Goal: Task Accomplishment & Management: Manage account settings

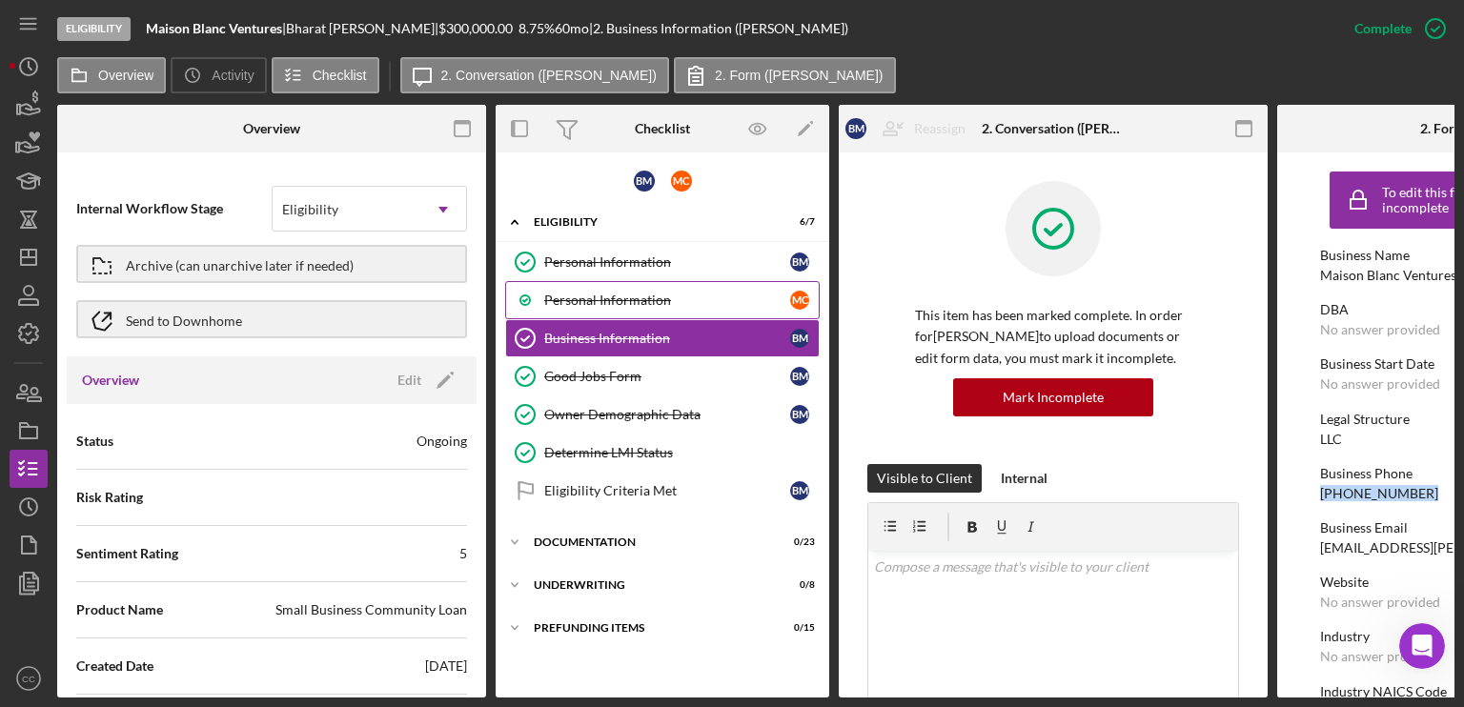
click at [596, 307] on link "Personal Information M C" at bounding box center [662, 300] width 314 height 38
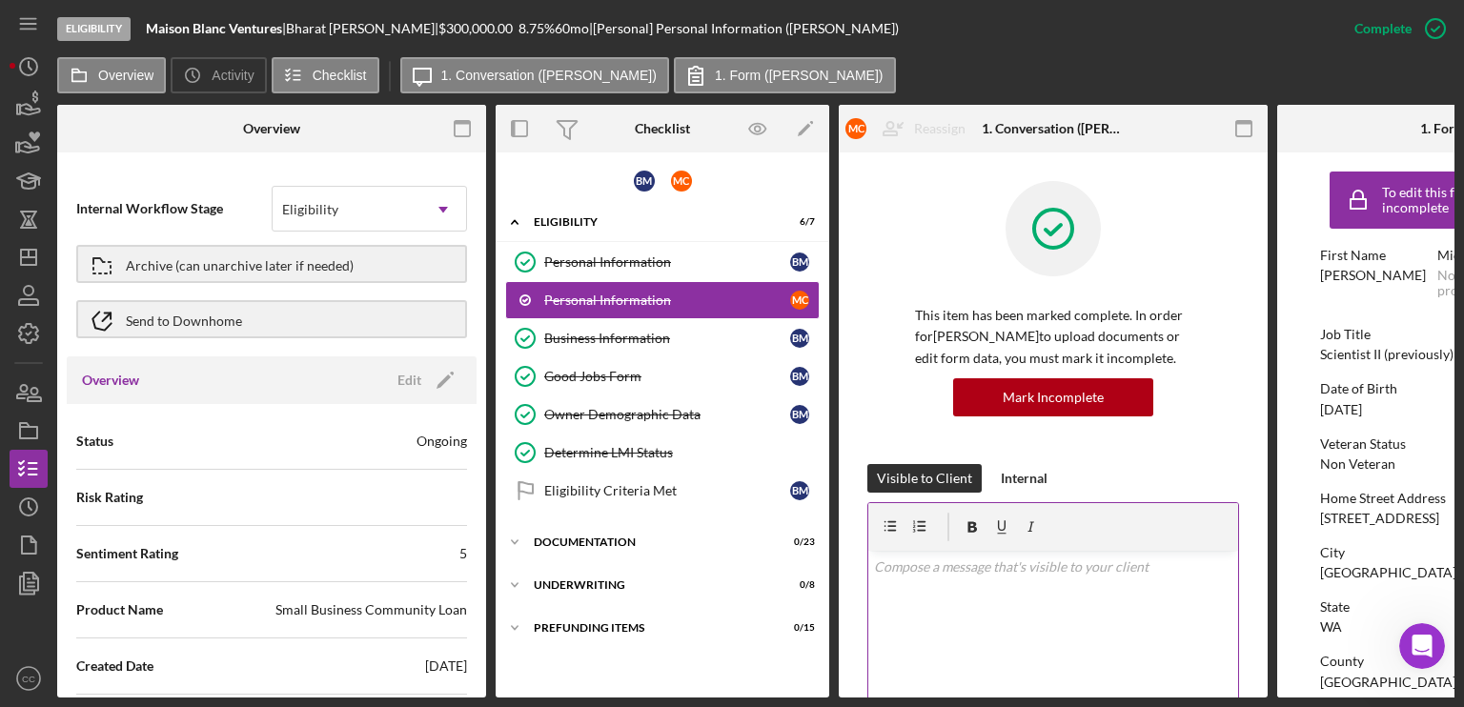
click at [957, 586] on div "v Color teal Color pink Remove color Add row above Add row below Add column bef…" at bounding box center [1053, 634] width 370 height 167
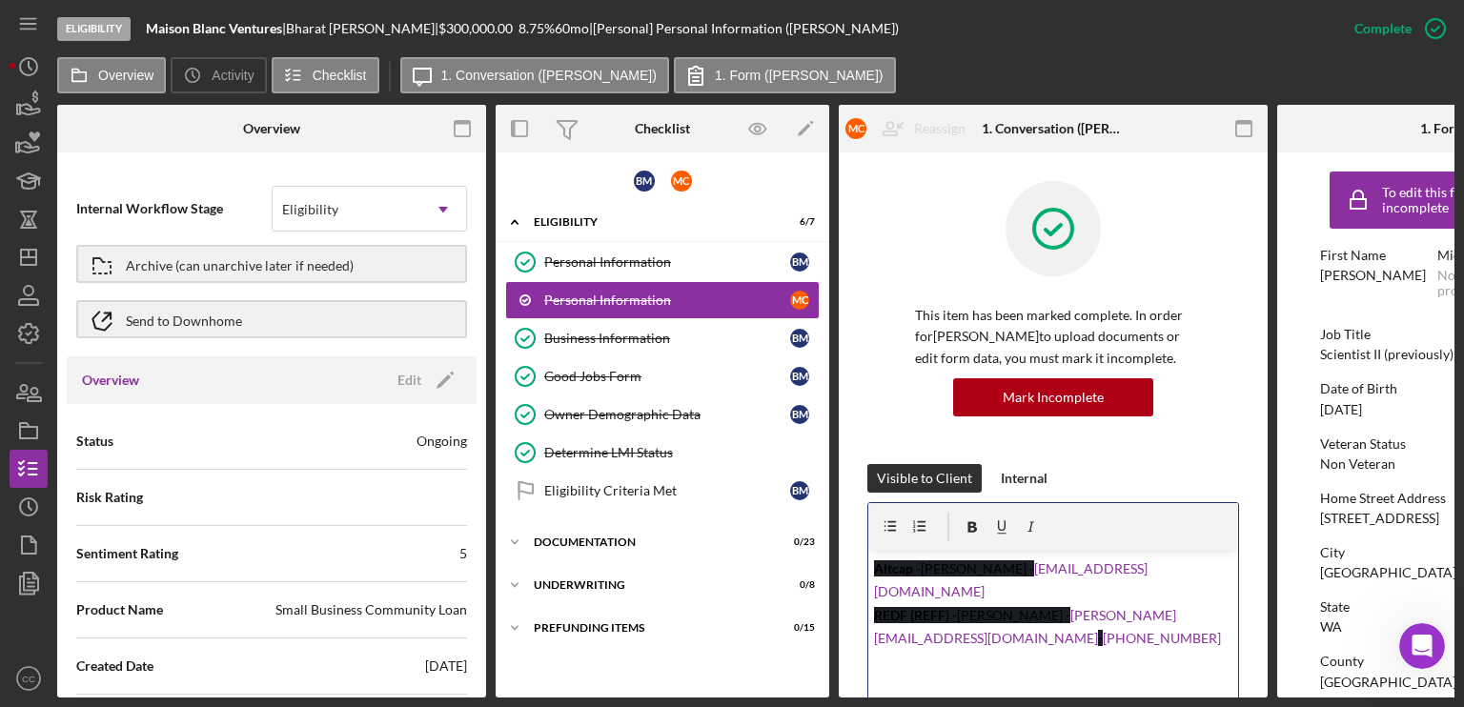
click at [1044, 635] on div "v Color teal Color pink Remove color Add row above Add row below Add column bef…" at bounding box center [1053, 634] width 370 height 167
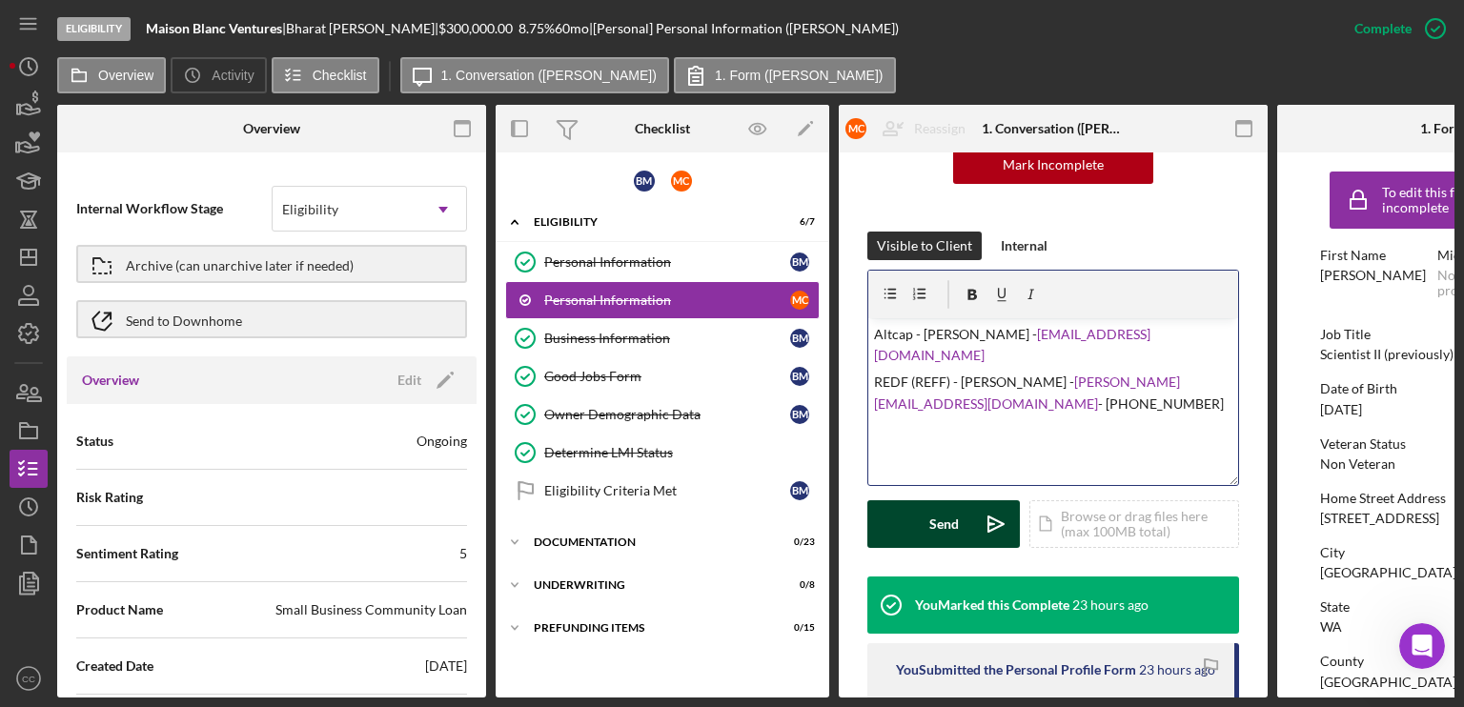
scroll to position [191, 0]
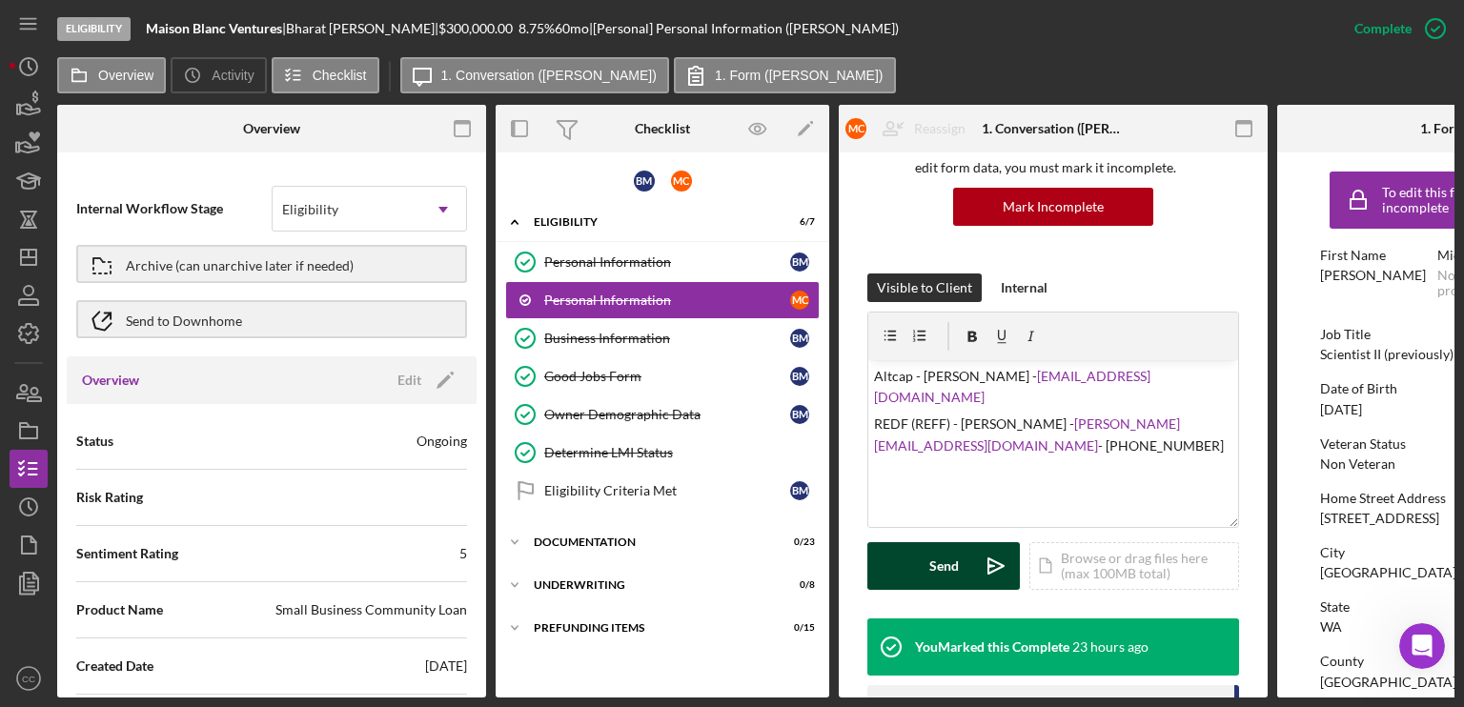
click at [950, 560] on div "Send" at bounding box center [944, 566] width 30 height 48
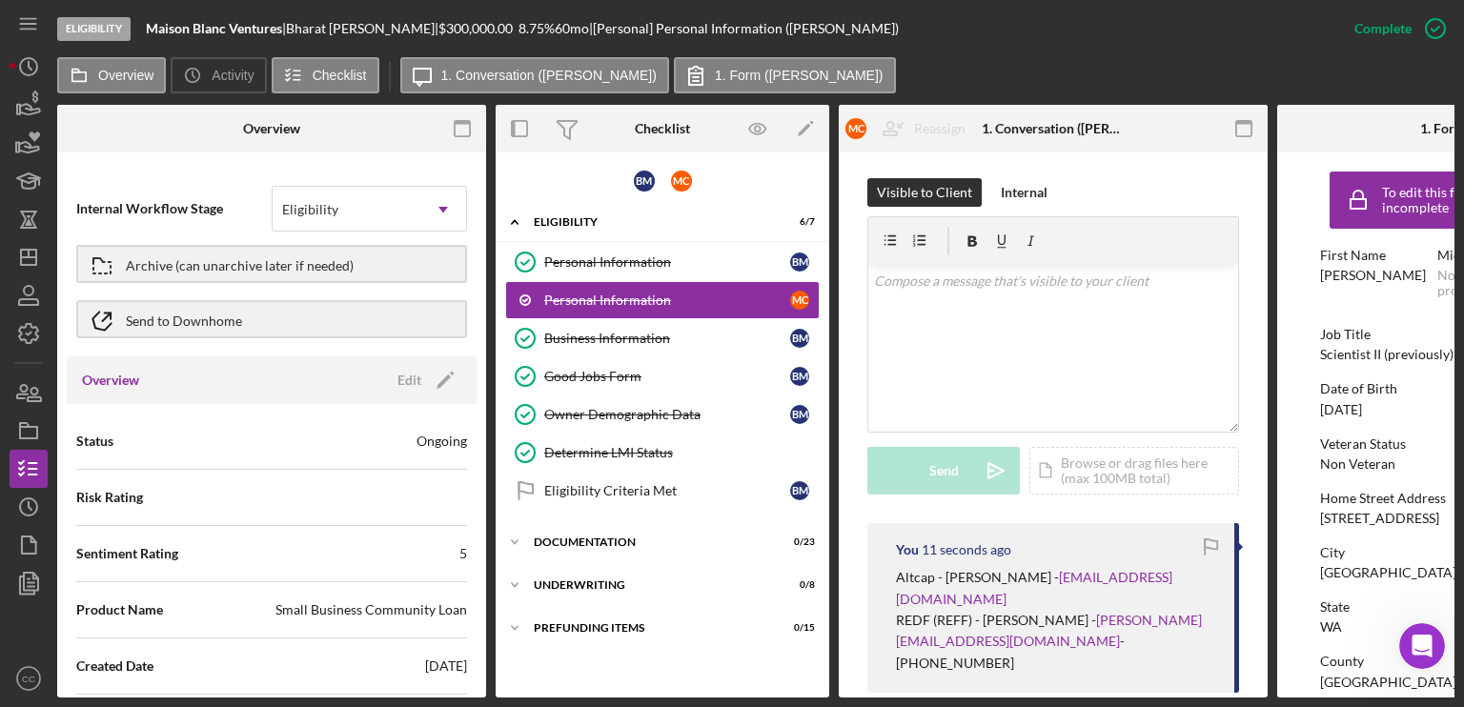
scroll to position [0, 0]
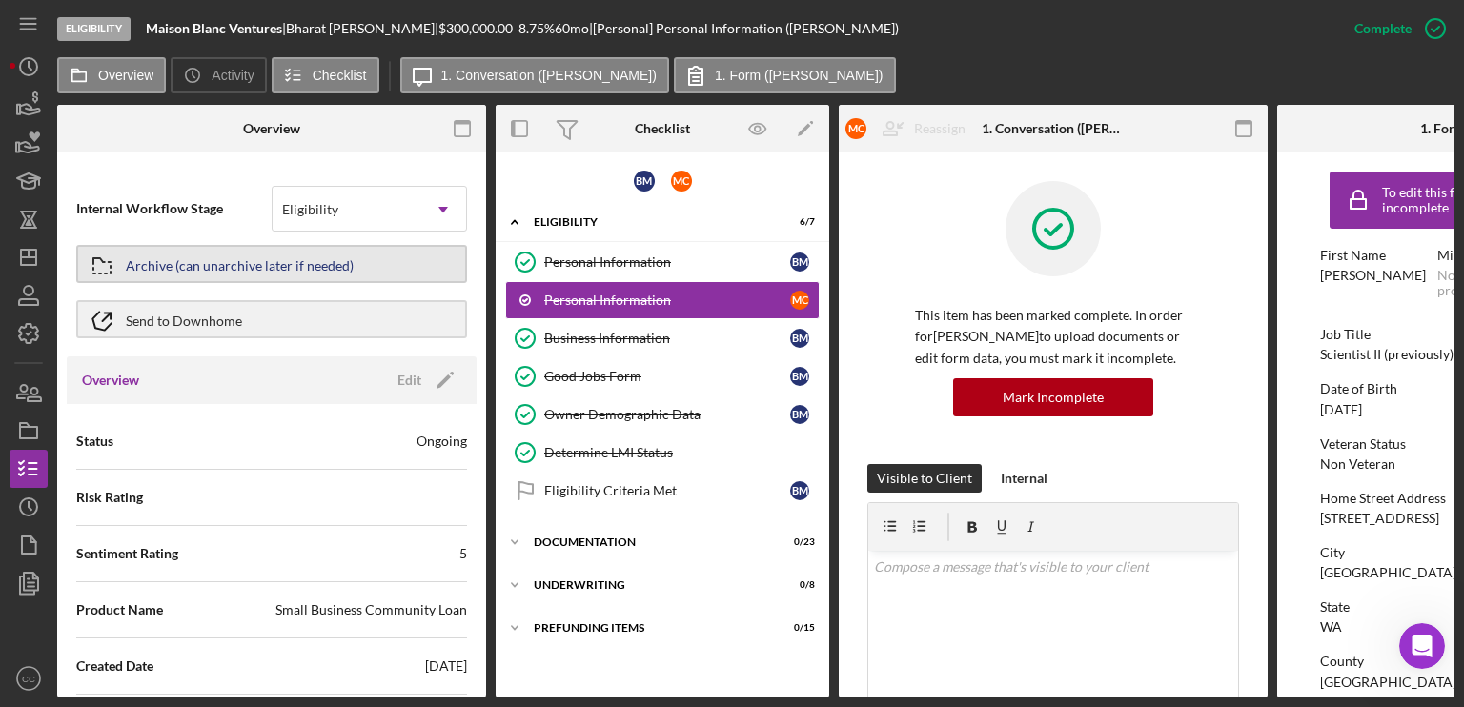
click at [340, 267] on div "Archive (can unarchive later if needed)" at bounding box center [240, 264] width 228 height 34
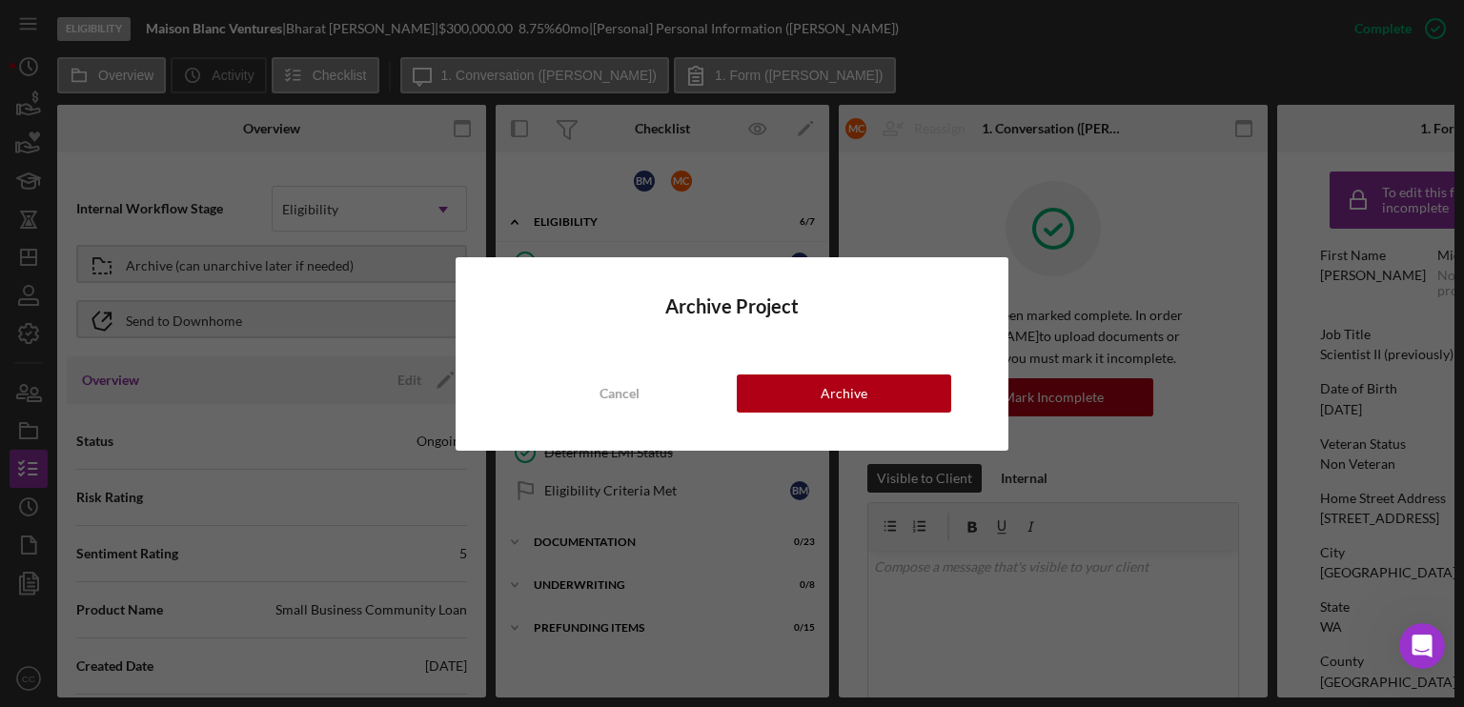
click at [1146, 255] on div "Archive Project Cancel Archive" at bounding box center [732, 353] width 1464 height 707
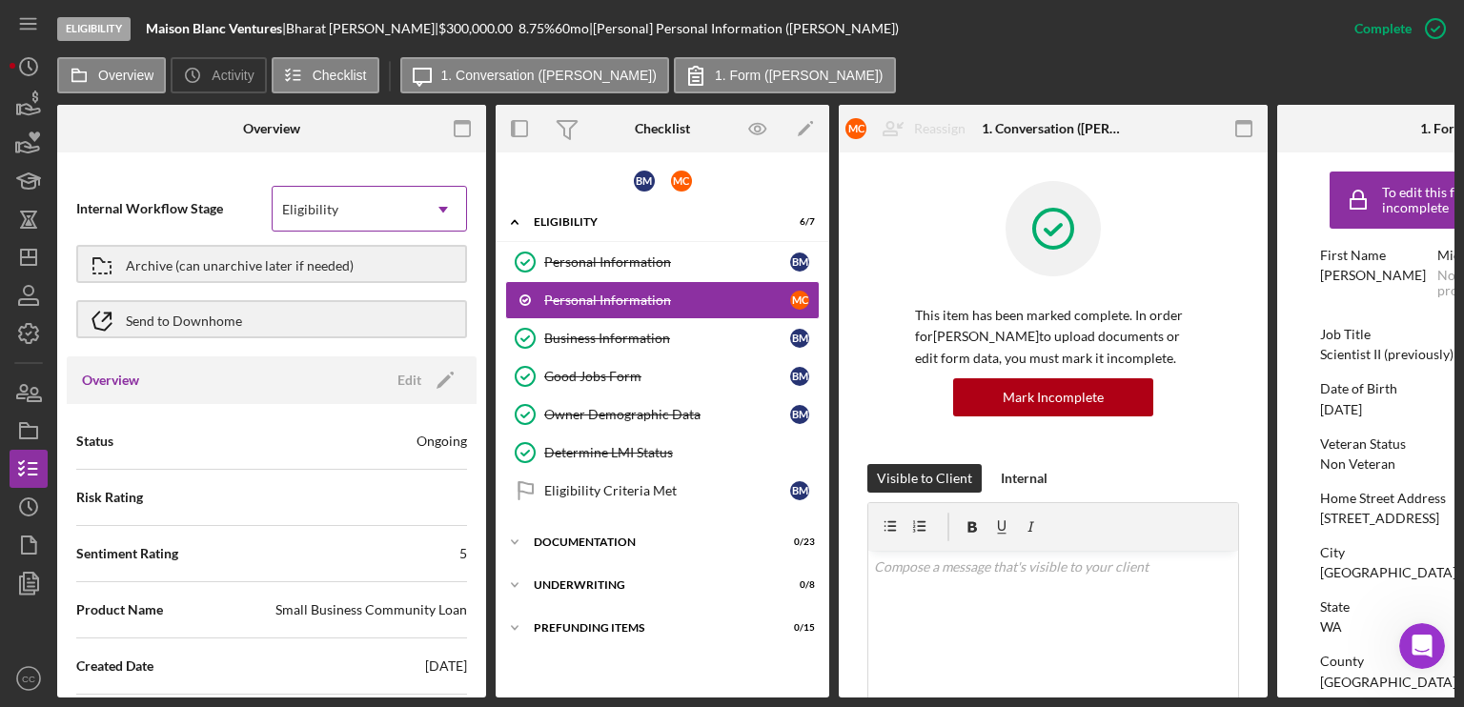
click at [357, 214] on div "Eligibility" at bounding box center [347, 210] width 148 height 44
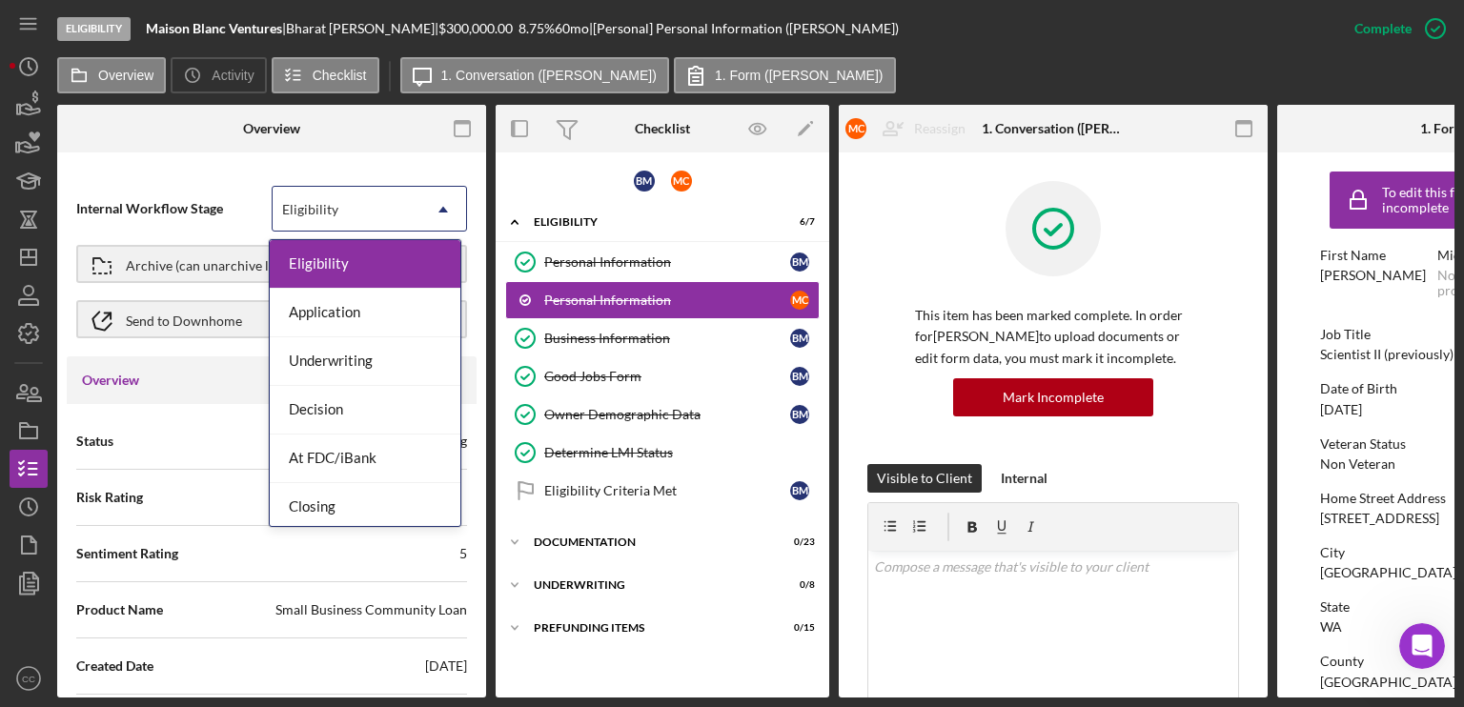
click at [357, 214] on div "Eligibility" at bounding box center [347, 210] width 148 height 44
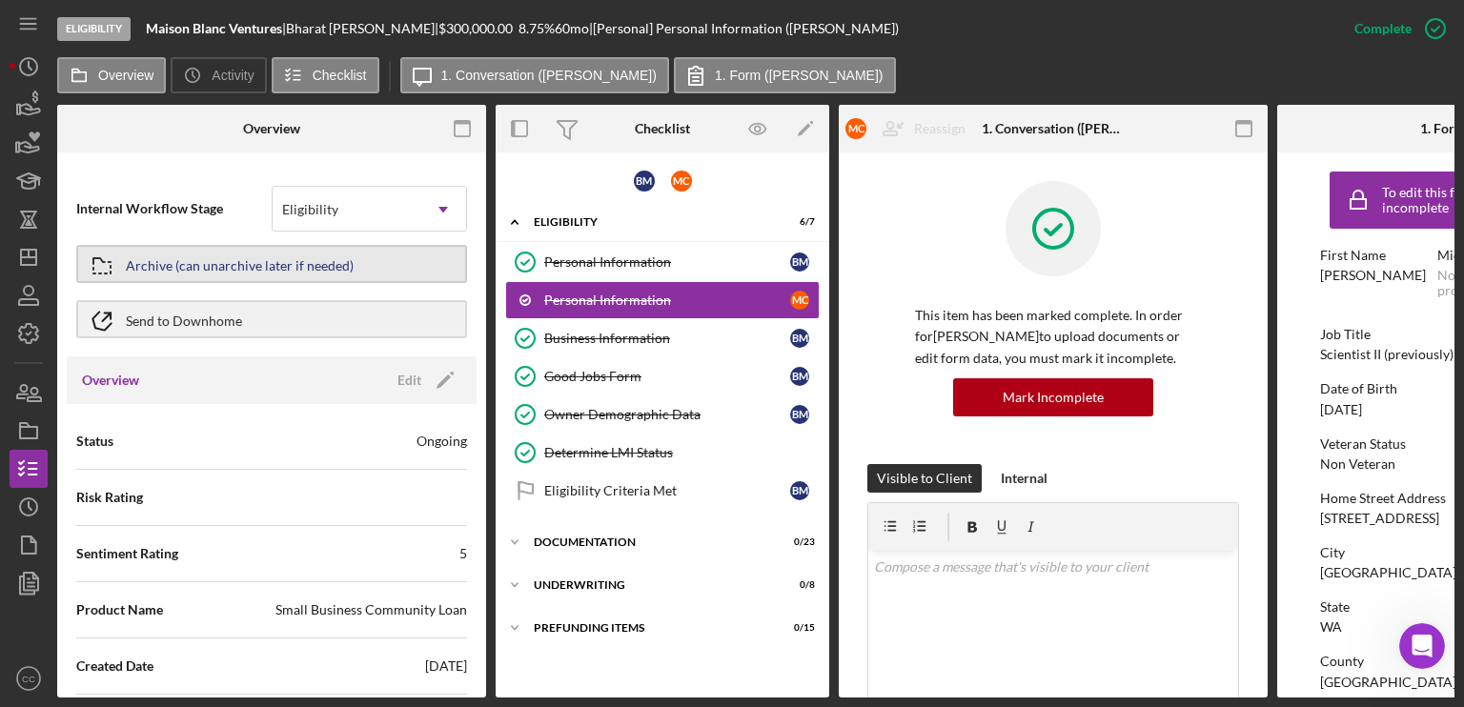
click at [298, 262] on div "Archive (can unarchive later if needed)" at bounding box center [240, 264] width 228 height 34
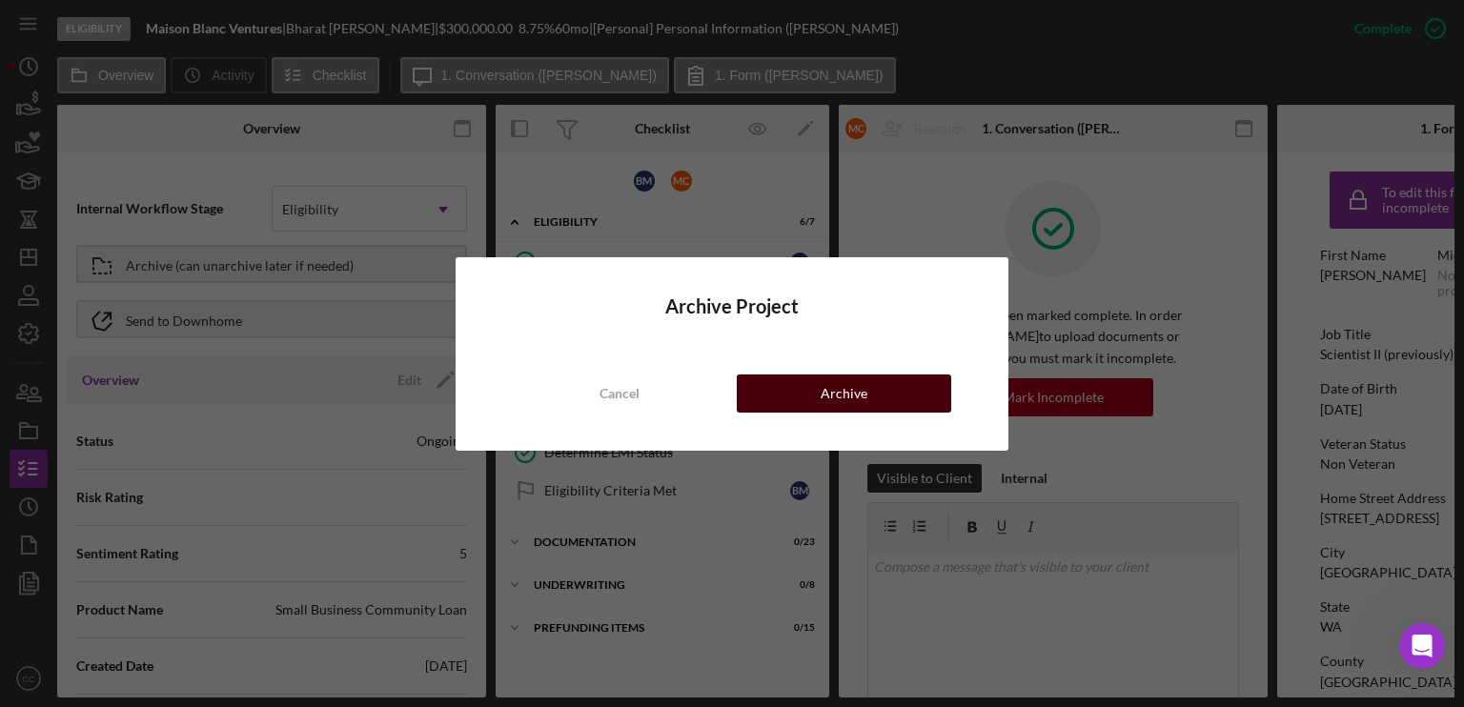
click at [813, 392] on button "Archive" at bounding box center [844, 394] width 214 height 38
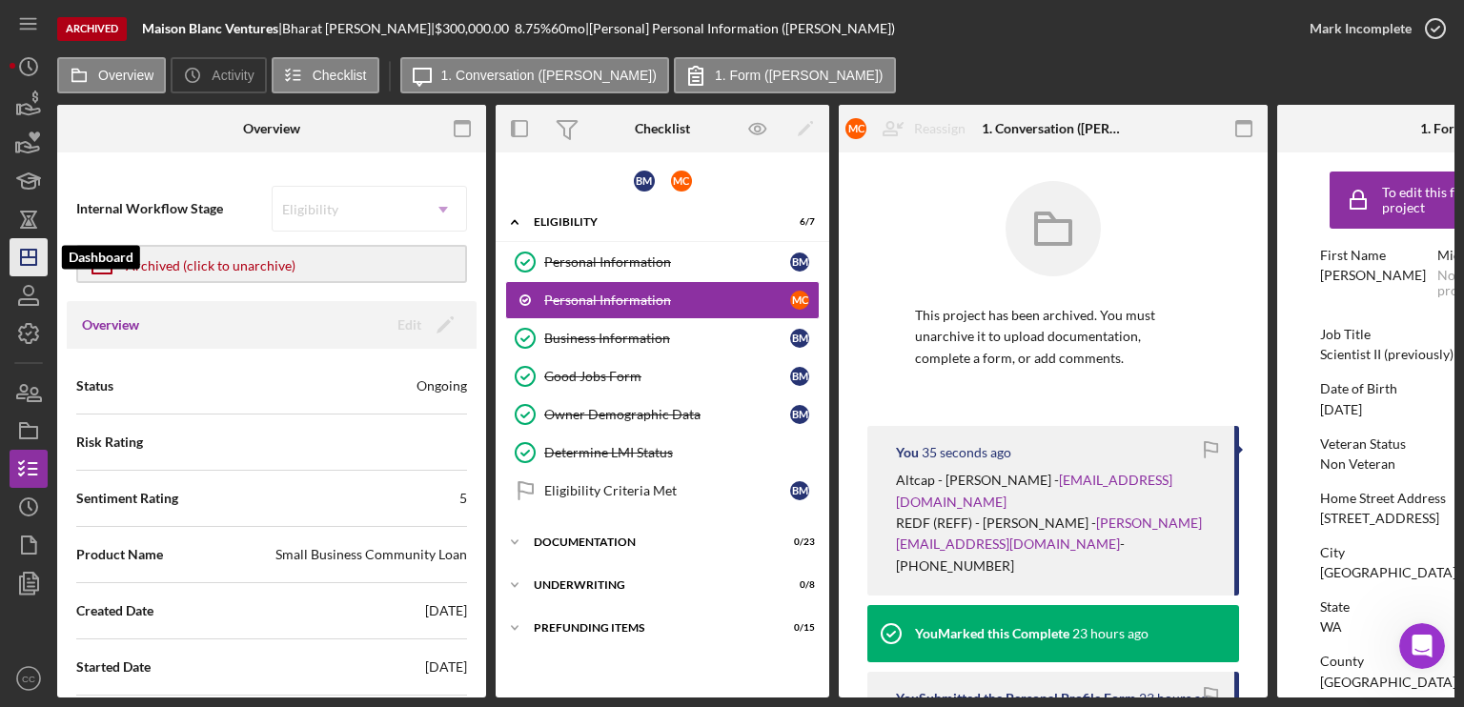
click at [27, 247] on icon "Icon/Dashboard" at bounding box center [29, 257] width 48 height 48
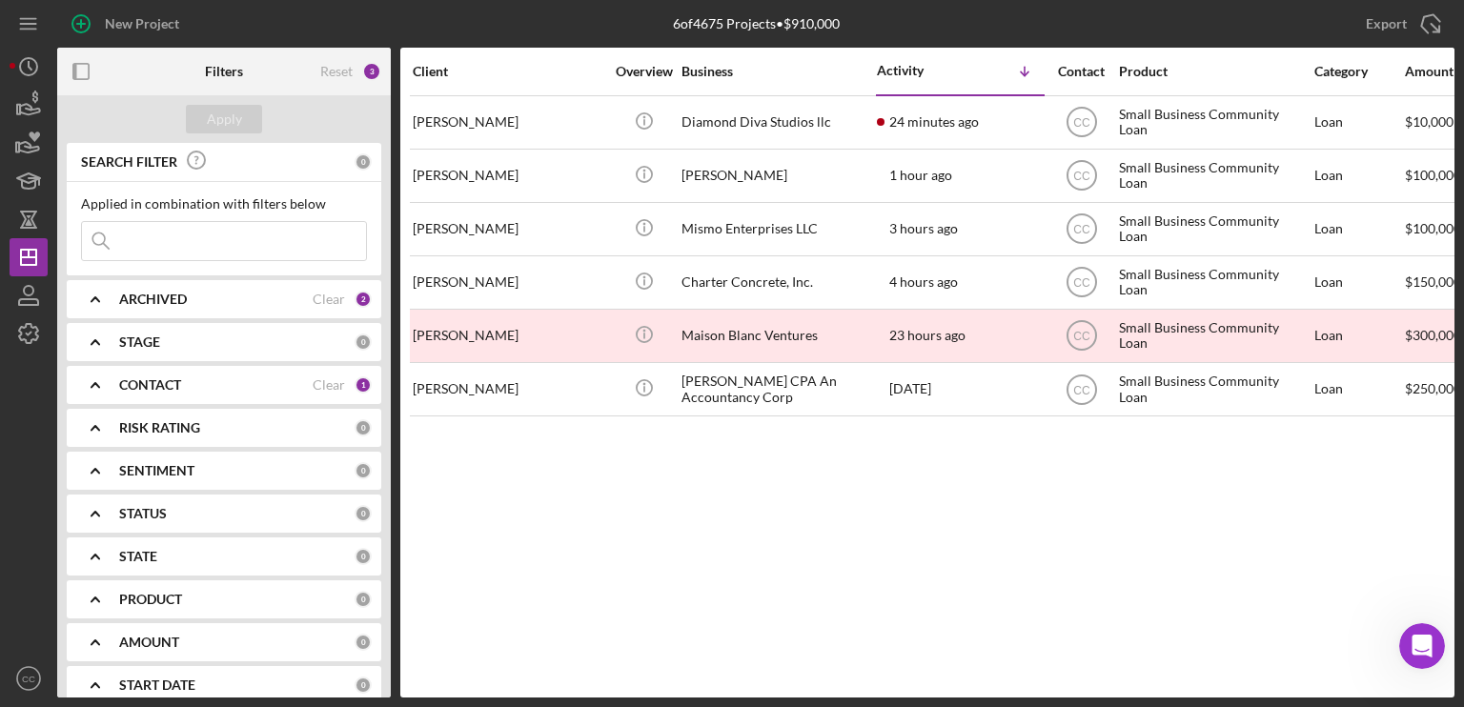
click at [107, 301] on icon "Icon/Expander" at bounding box center [95, 299] width 48 height 48
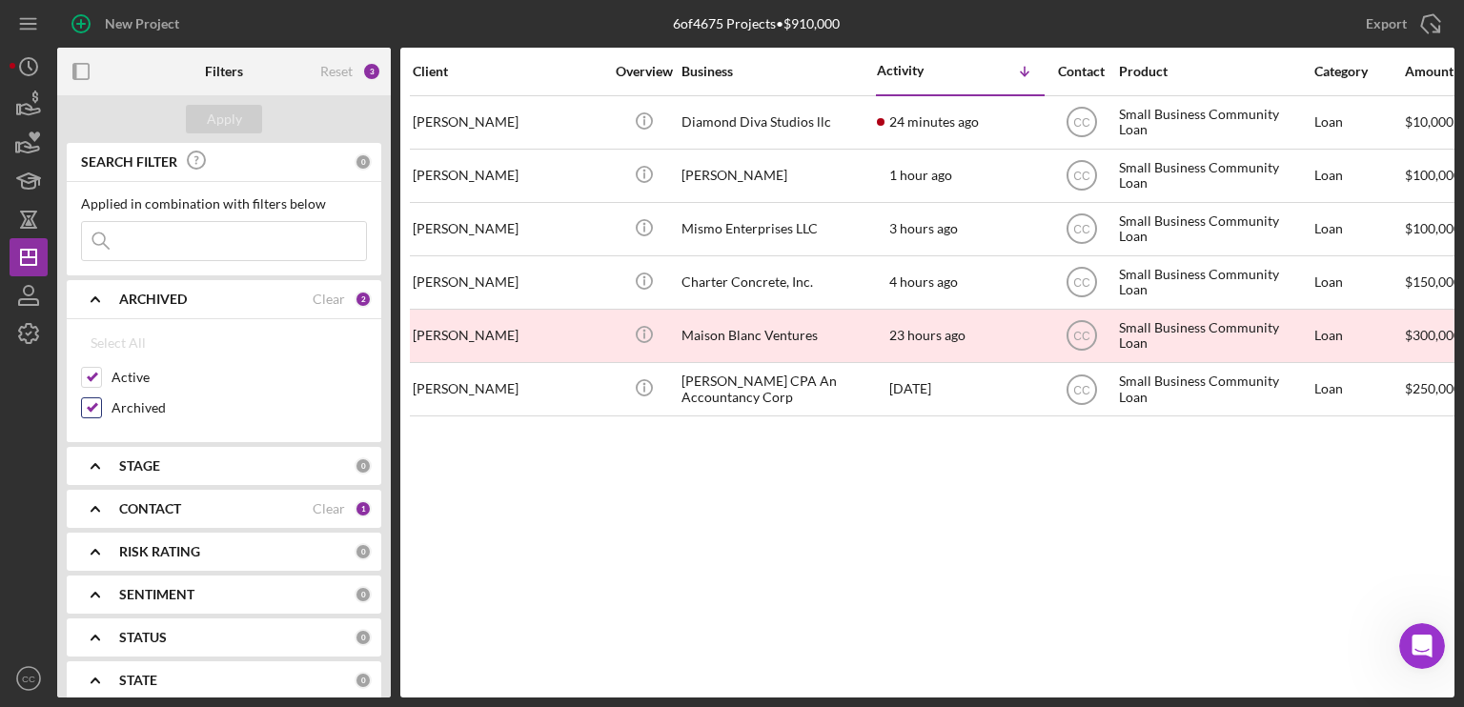
click at [91, 403] on input "Archived" at bounding box center [91, 407] width 19 height 19
checkbox input "false"
click at [216, 114] on div "Apply" at bounding box center [224, 119] width 35 height 29
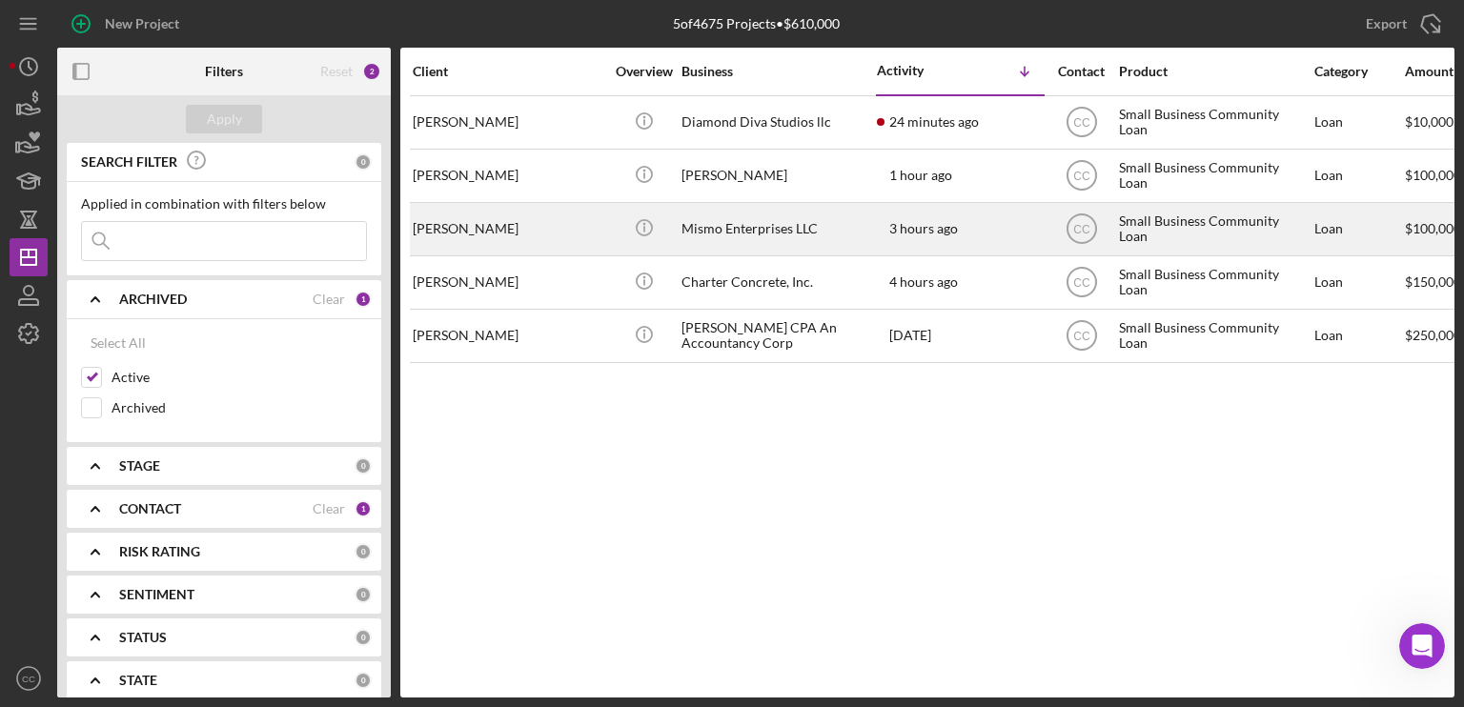
click at [544, 224] on div "[PERSON_NAME]" at bounding box center [508, 229] width 191 height 51
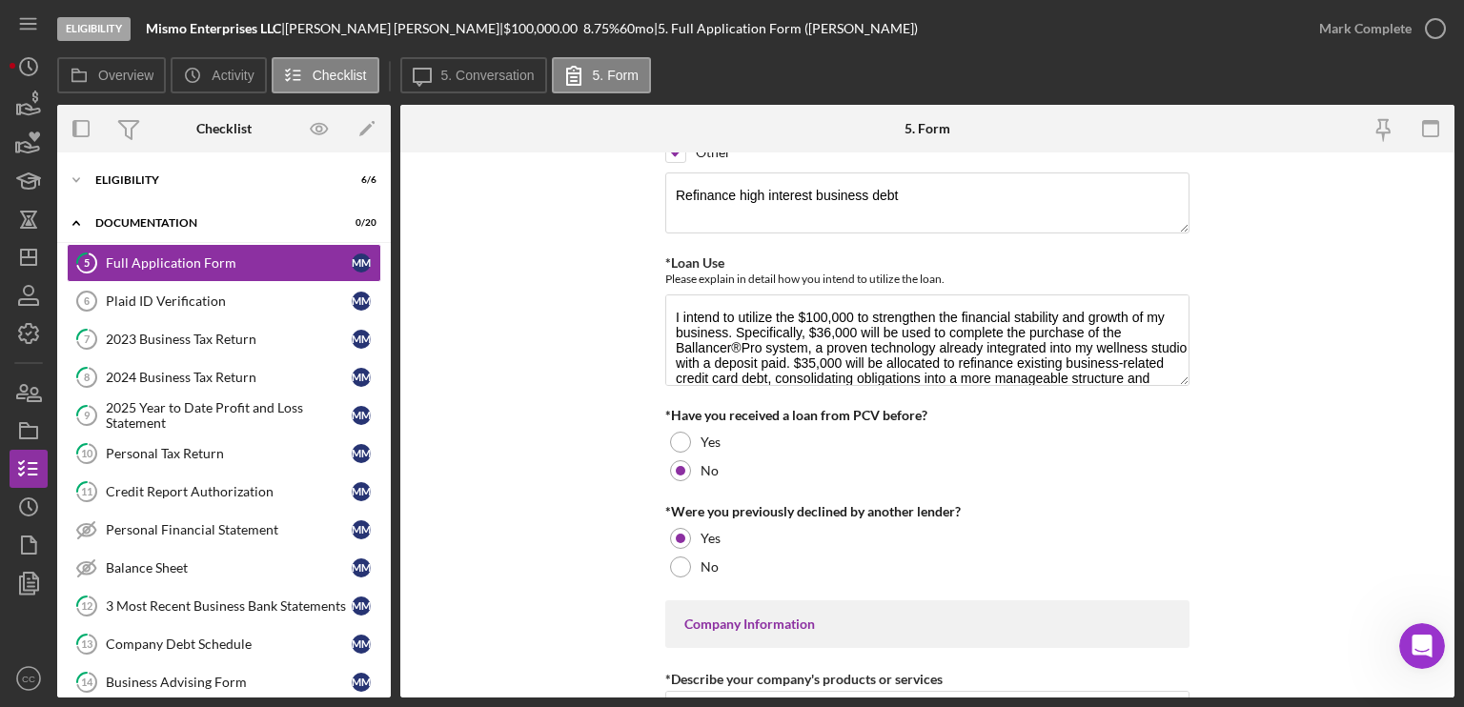
scroll to position [381, 0]
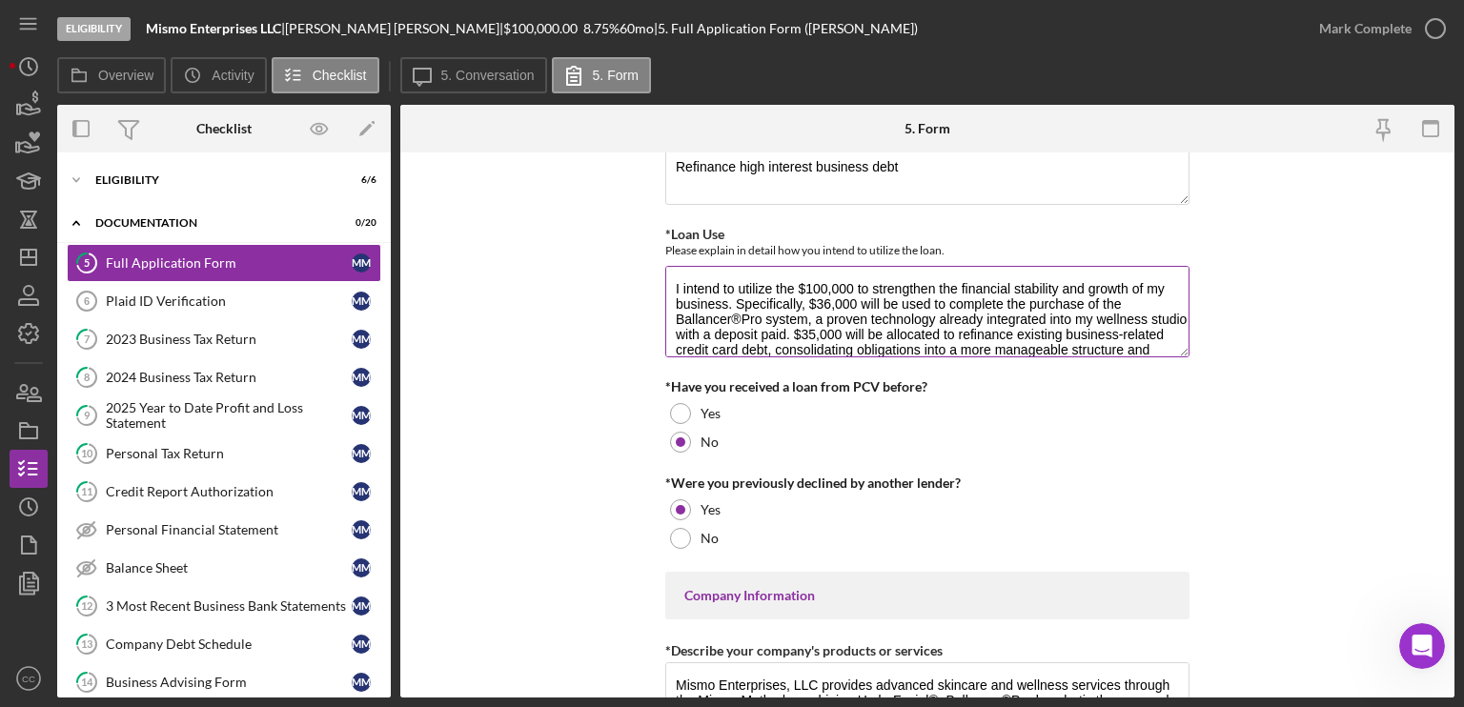
drag, startPoint x: 755, startPoint y: 285, endPoint x: 930, endPoint y: 313, distance: 177.5
click at [930, 313] on textarea "I intend to utilize the $100,000 to strengthen the financial stability and grow…" at bounding box center [927, 311] width 524 height 91
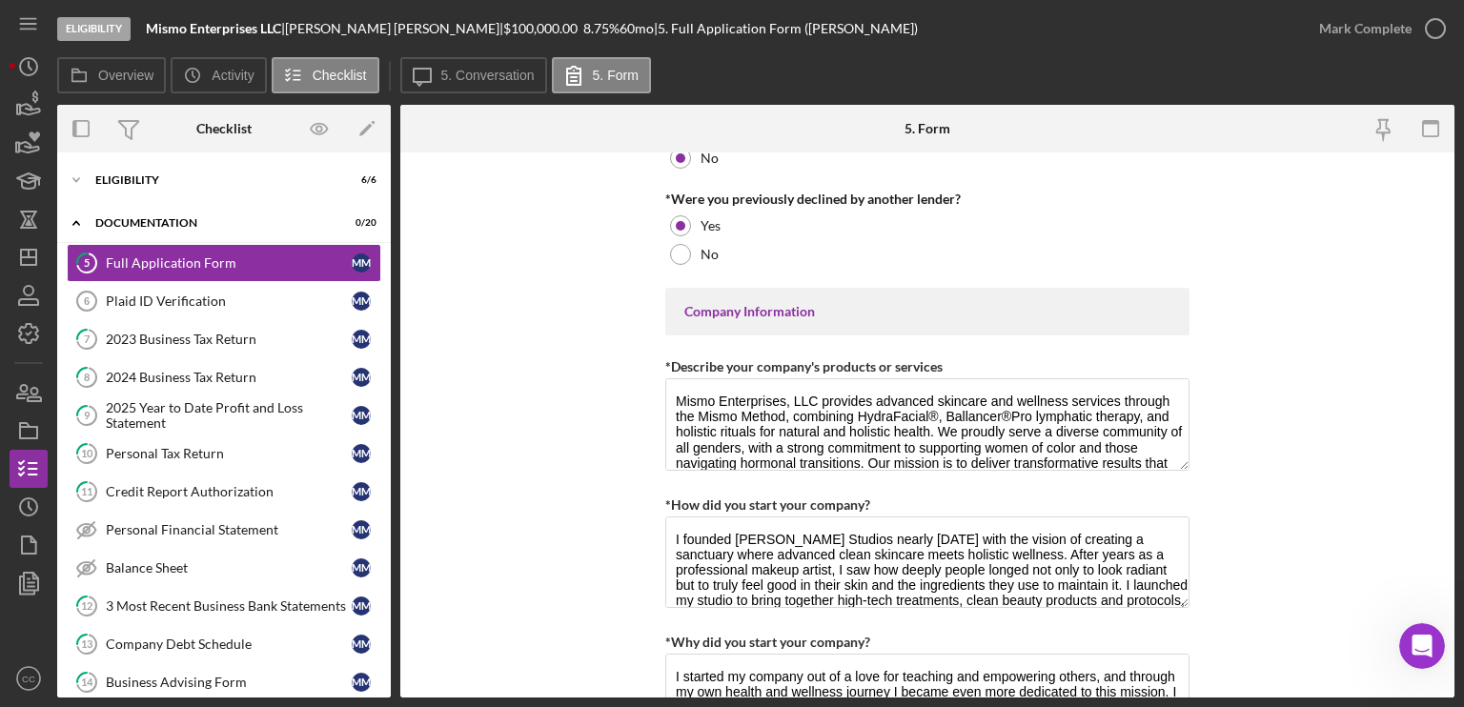
scroll to position [667, 0]
drag, startPoint x: 760, startPoint y: 403, endPoint x: 912, endPoint y: 415, distance: 152.0
click at [912, 415] on textarea "Mismo Enterprises, LLC provides advanced skincare and wellness services through…" at bounding box center [927, 421] width 524 height 91
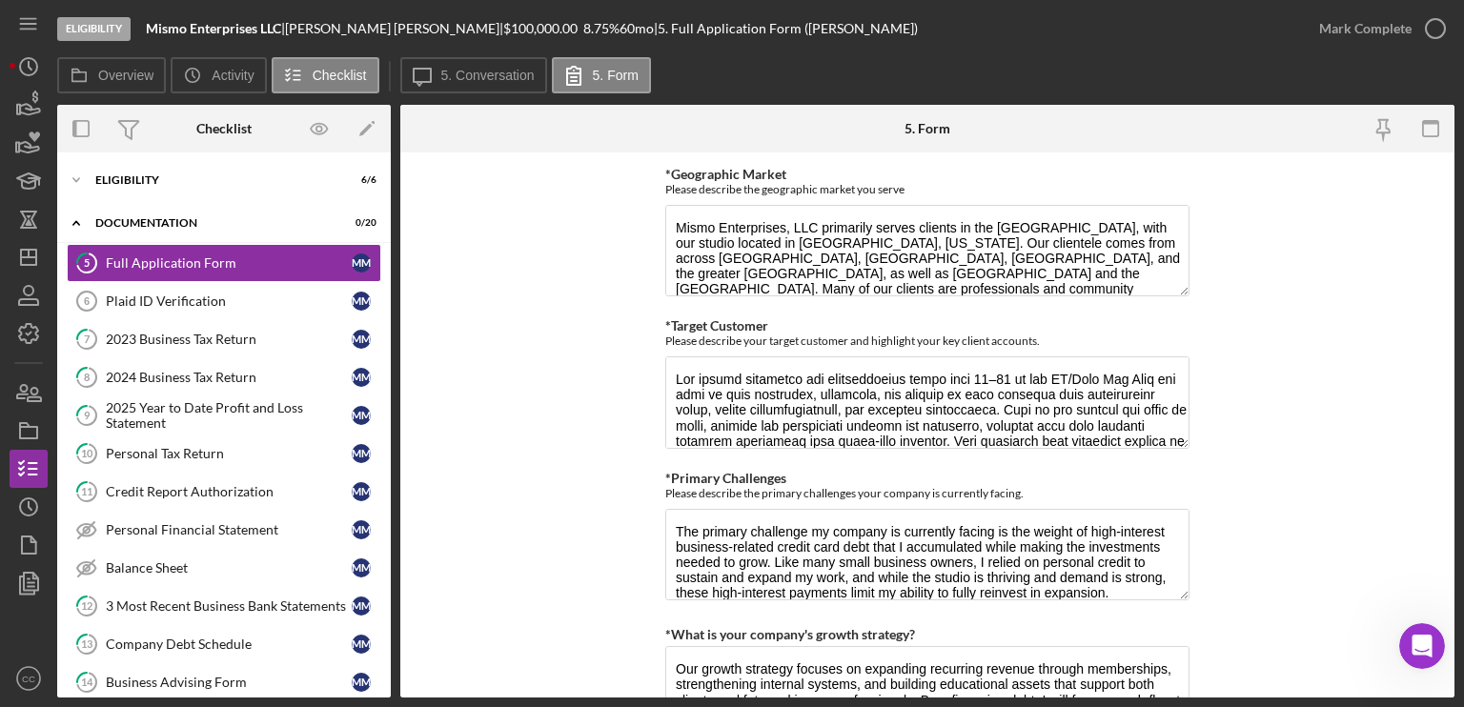
scroll to position [1334, 0]
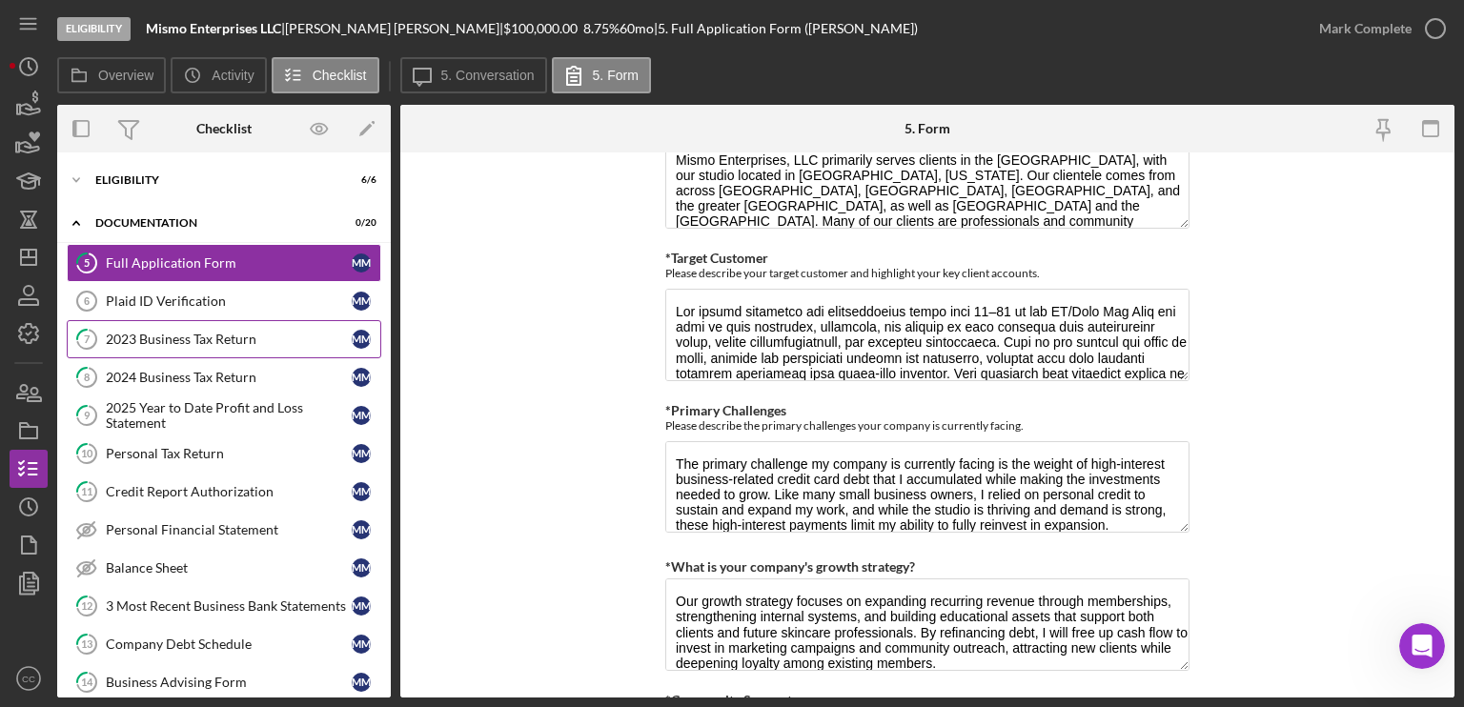
click at [187, 336] on div "2023 Business Tax Return" at bounding box center [229, 339] width 246 height 15
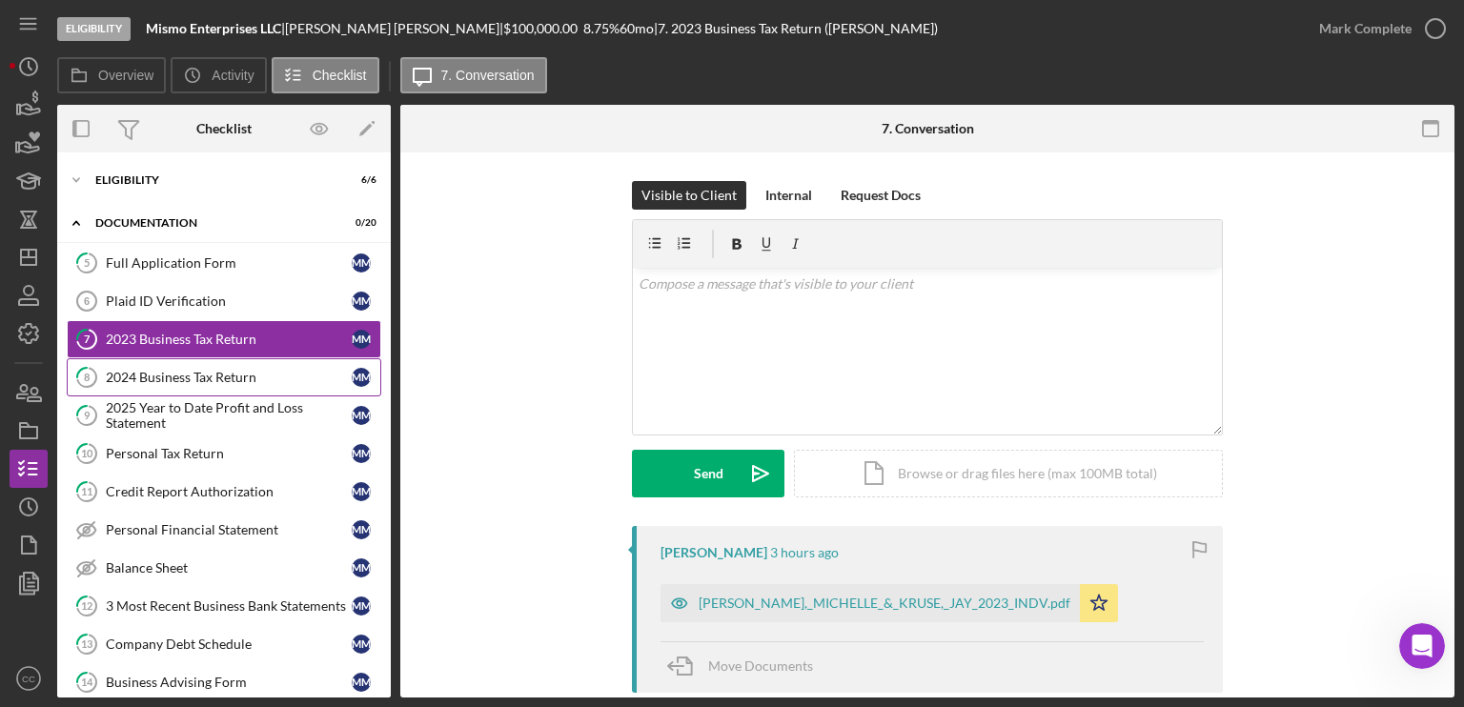
click at [185, 375] on div "2024 Business Tax Return" at bounding box center [229, 377] width 246 height 15
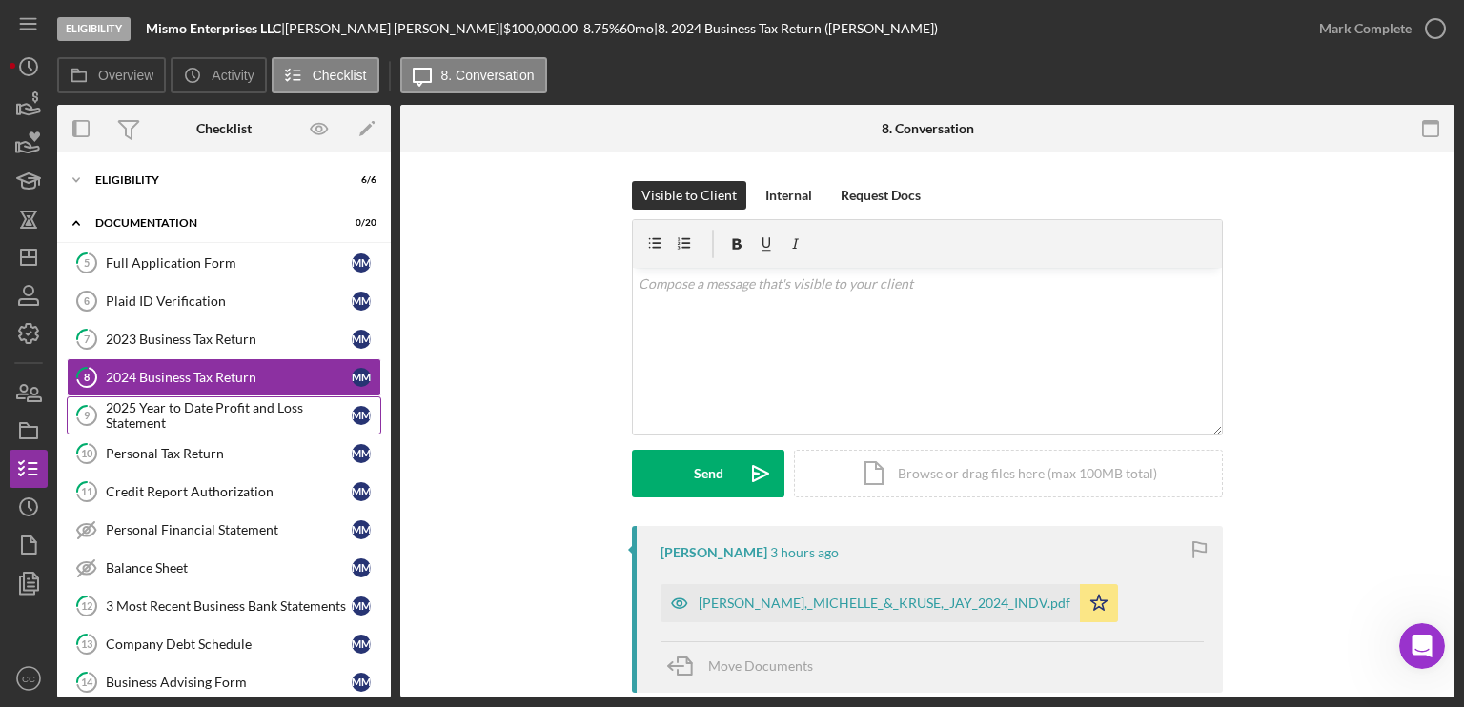
click at [187, 419] on div "2025 Year to Date Profit and Loss Statement" at bounding box center [229, 415] width 246 height 30
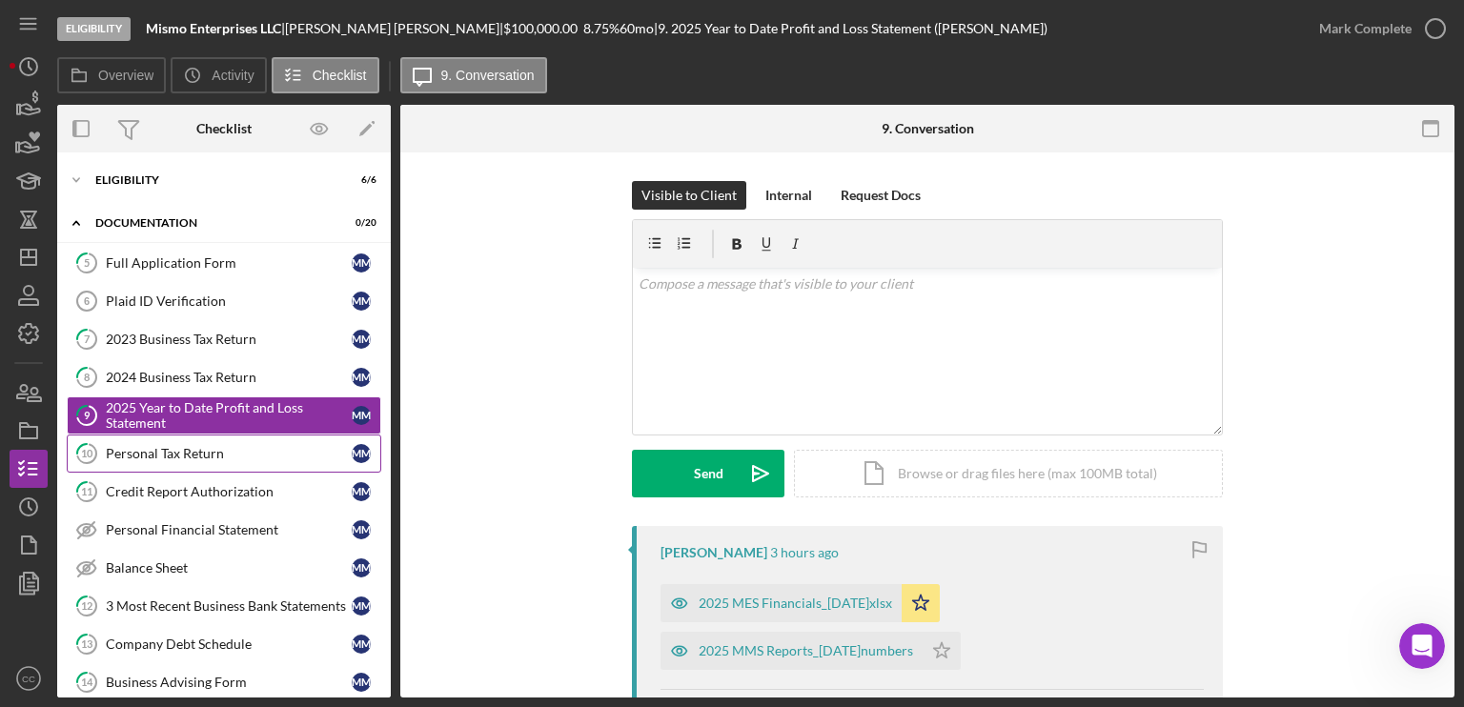
click at [189, 442] on link "10 Personal Tax Return M M" at bounding box center [224, 454] width 314 height 38
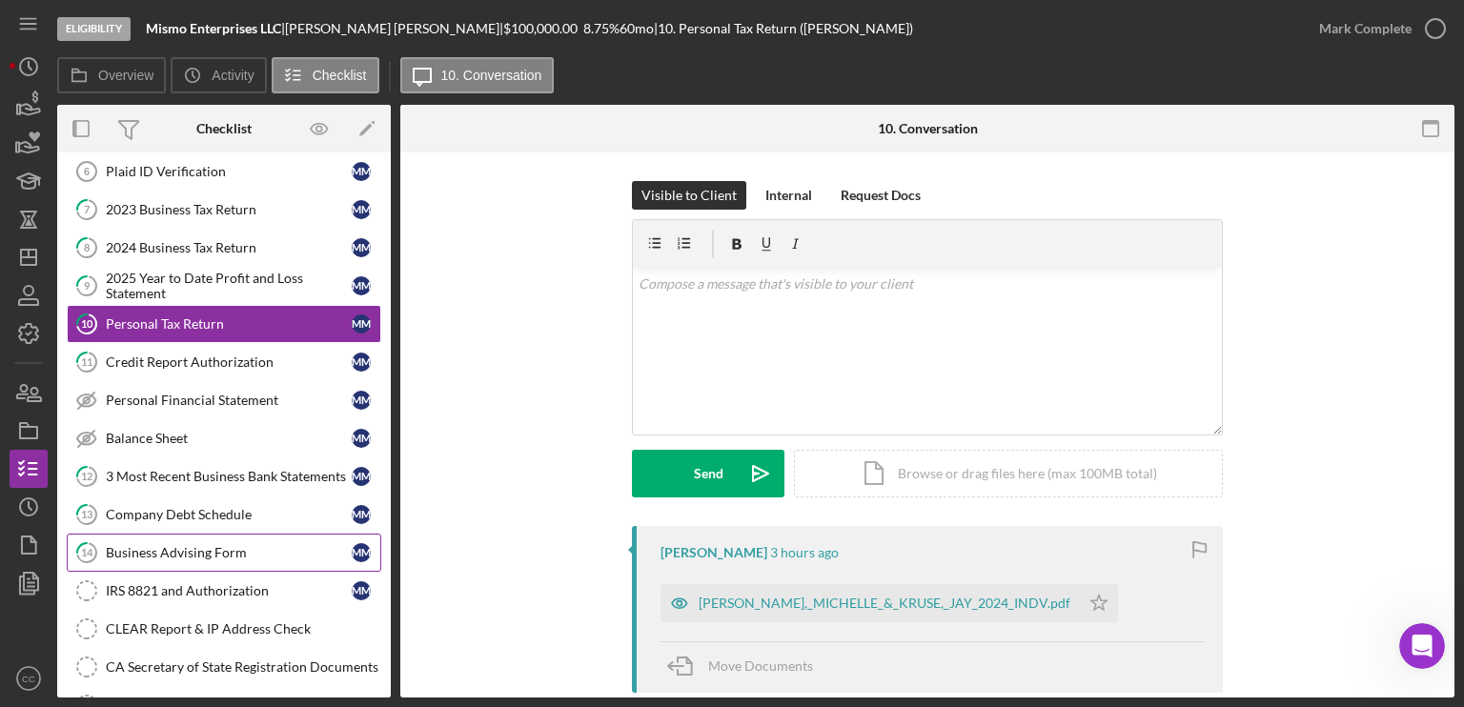
scroll to position [191, 0]
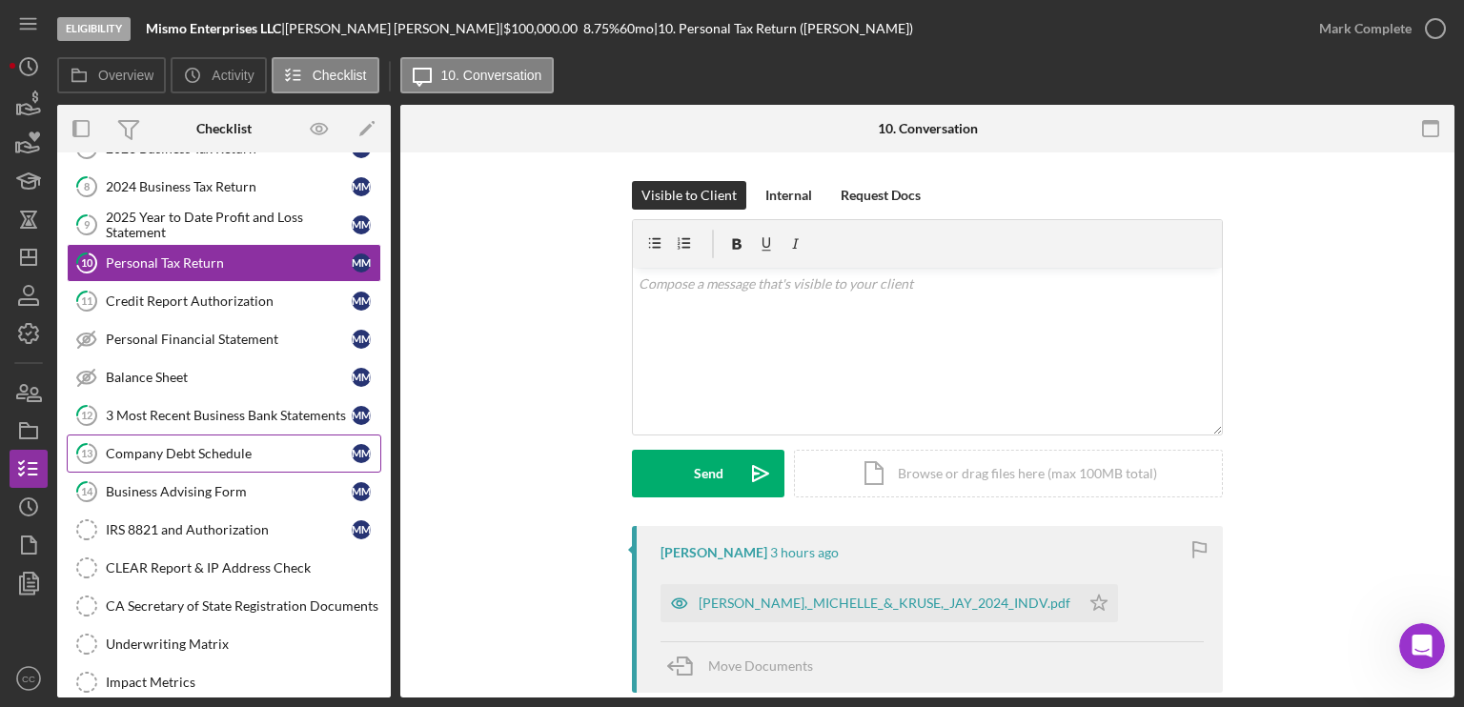
click at [206, 457] on link "13 Company Debt Schedule M M" at bounding box center [224, 454] width 314 height 38
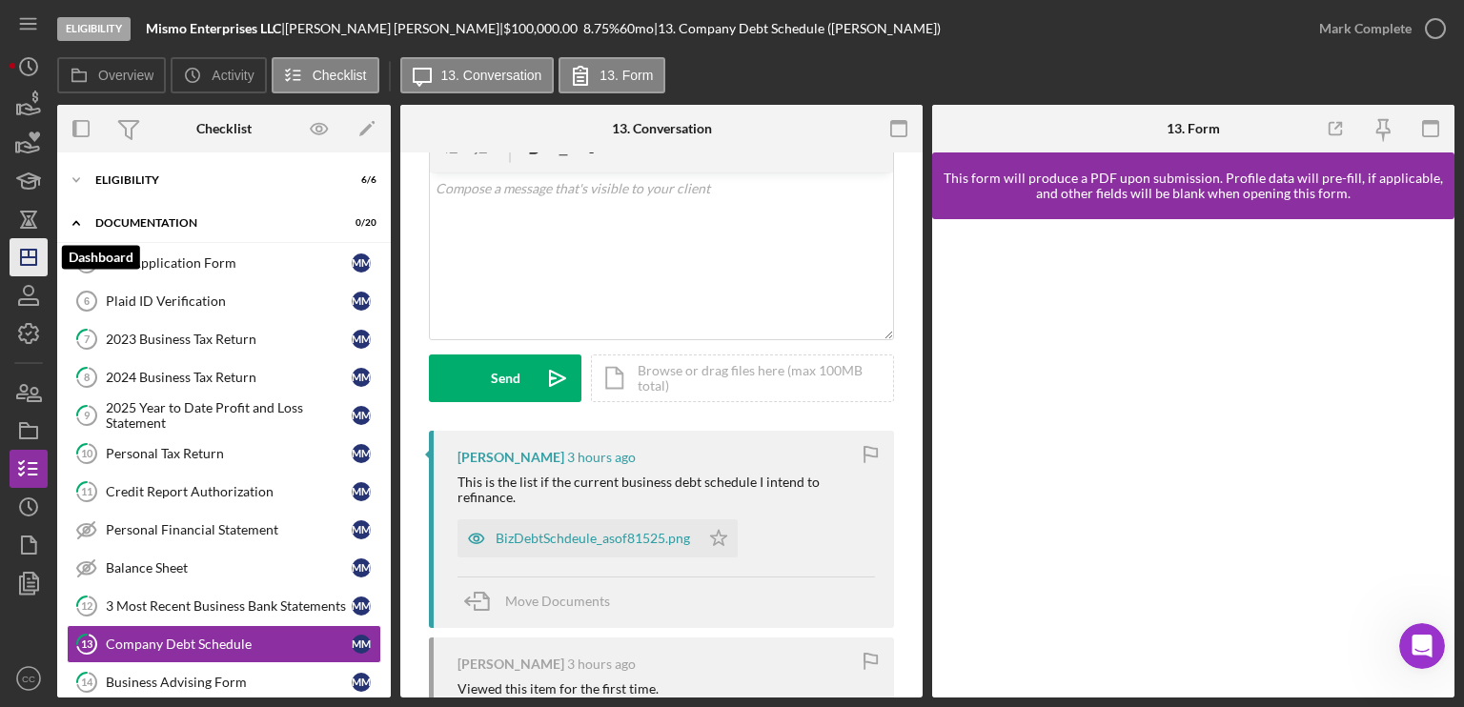
click at [35, 266] on icon "Icon/Dashboard" at bounding box center [29, 257] width 48 height 48
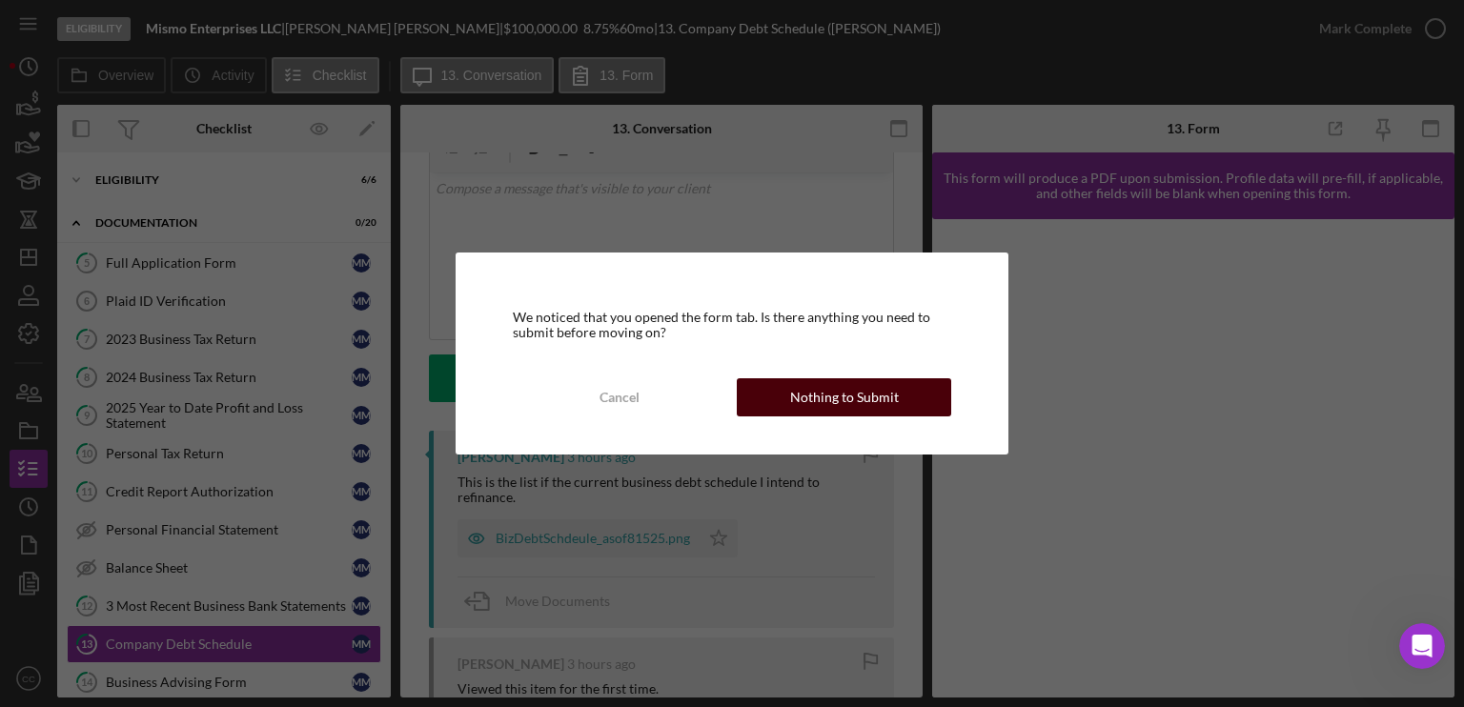
click at [810, 392] on div "Nothing to Submit" at bounding box center [844, 397] width 109 height 38
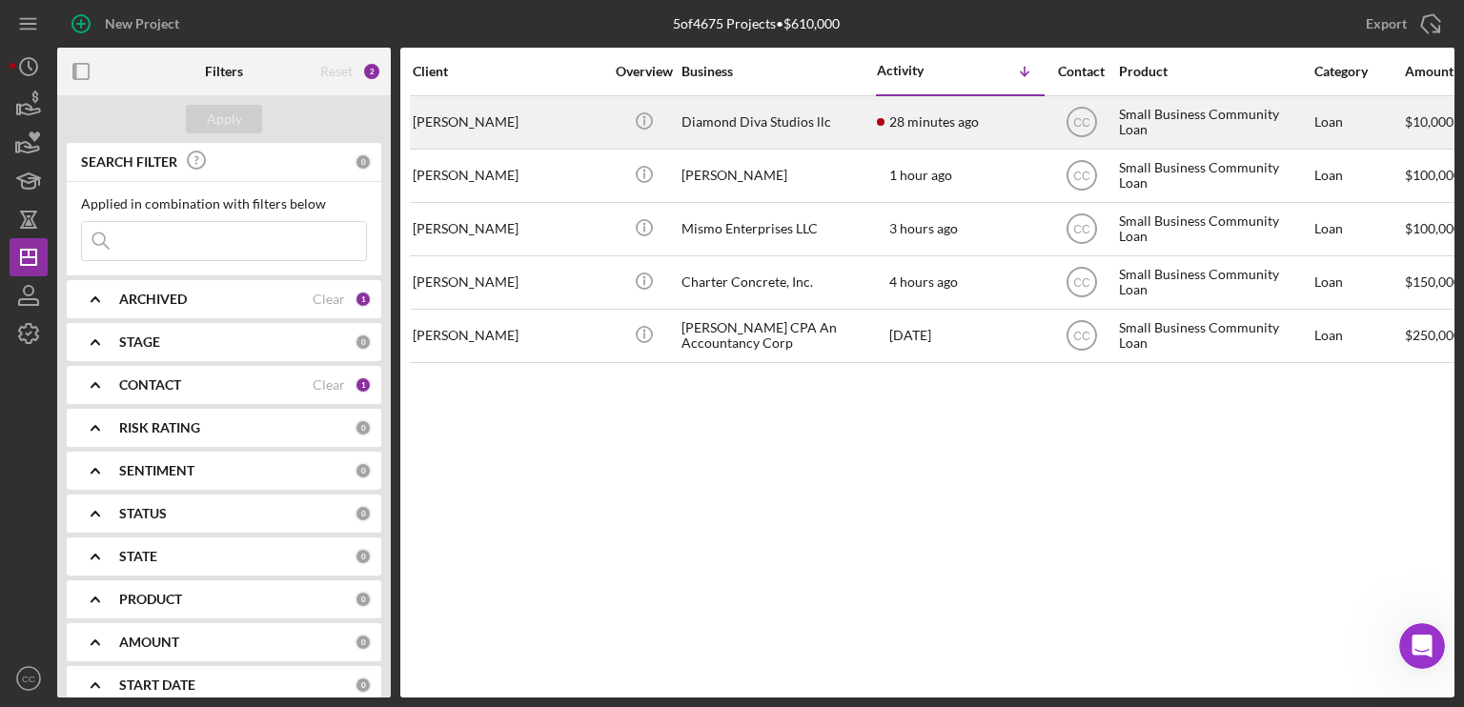
click at [514, 131] on div "[PERSON_NAME]" at bounding box center [508, 122] width 191 height 51
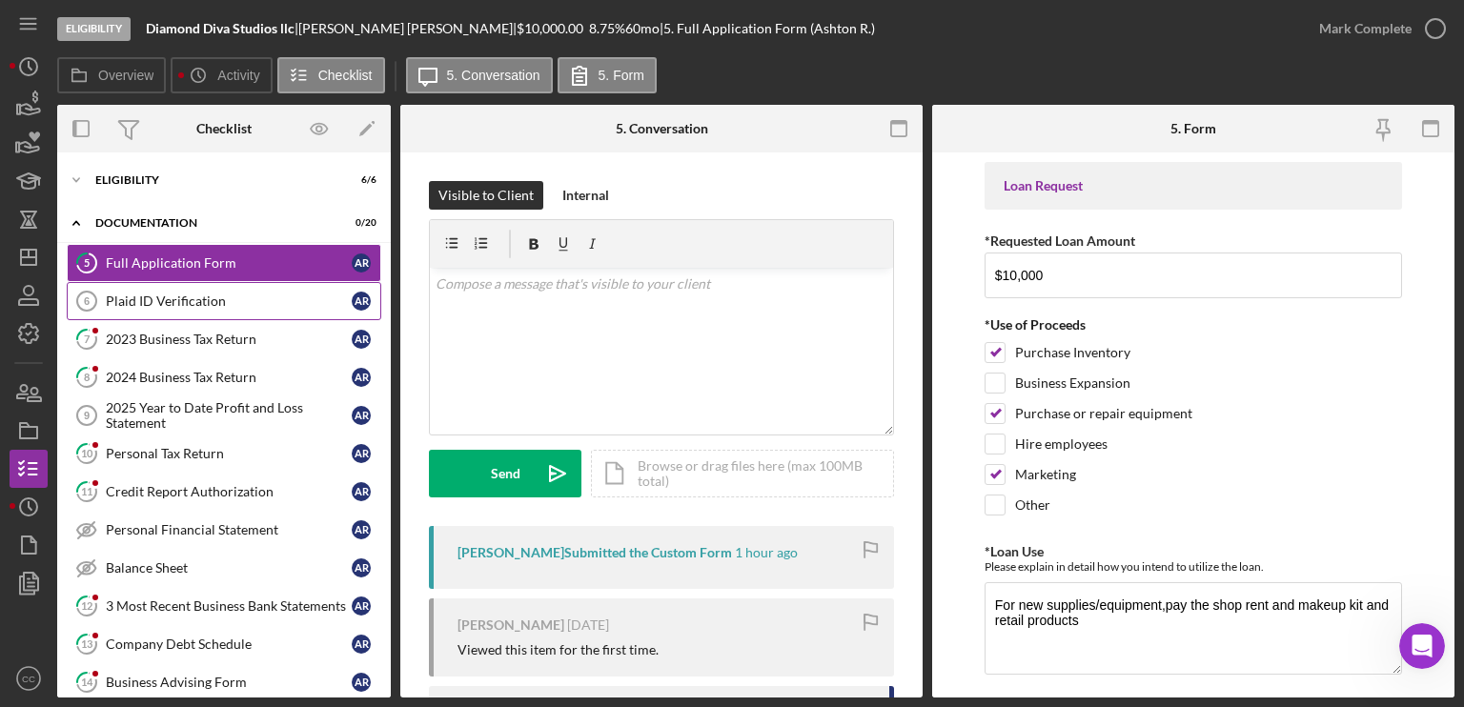
click at [150, 305] on div "Plaid ID Verification" at bounding box center [229, 301] width 246 height 15
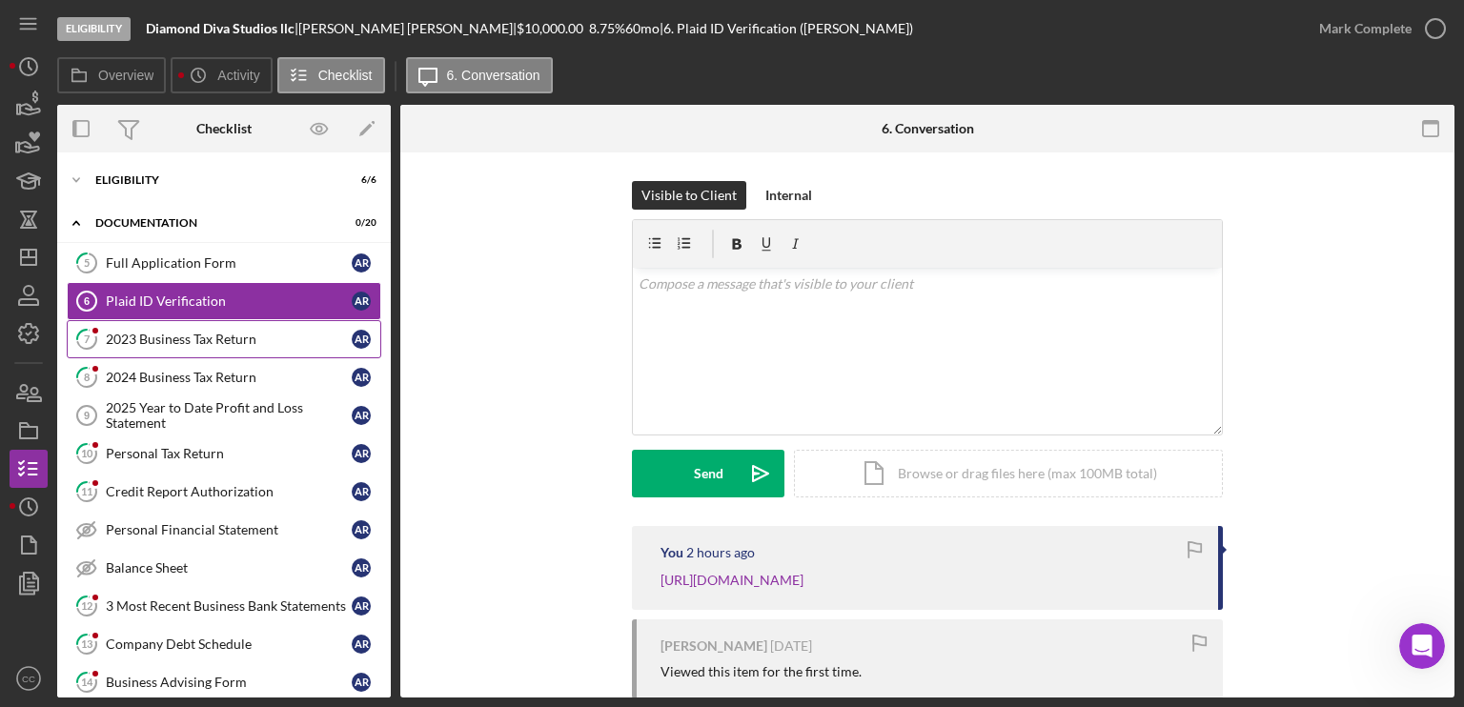
click at [171, 335] on div "2023 Business Tax Return" at bounding box center [229, 339] width 246 height 15
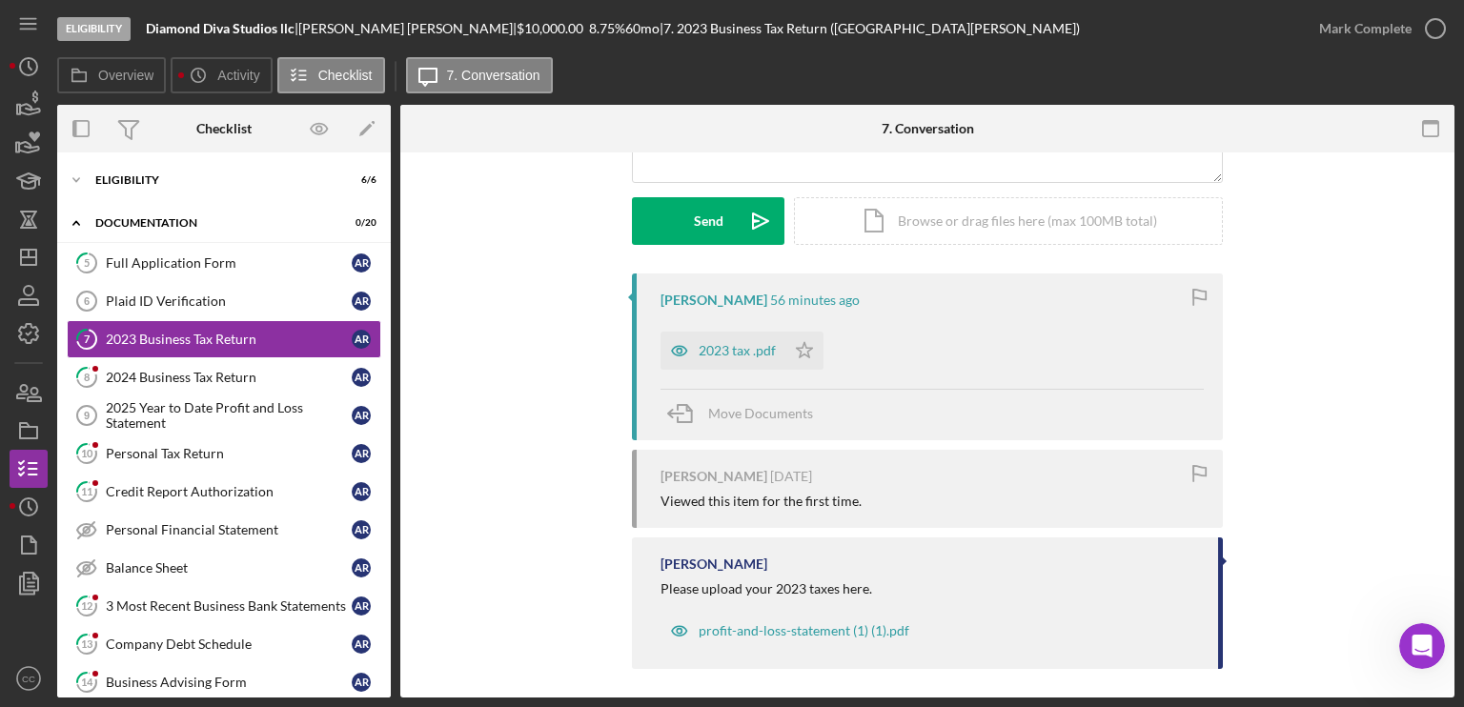
scroll to position [260, 0]
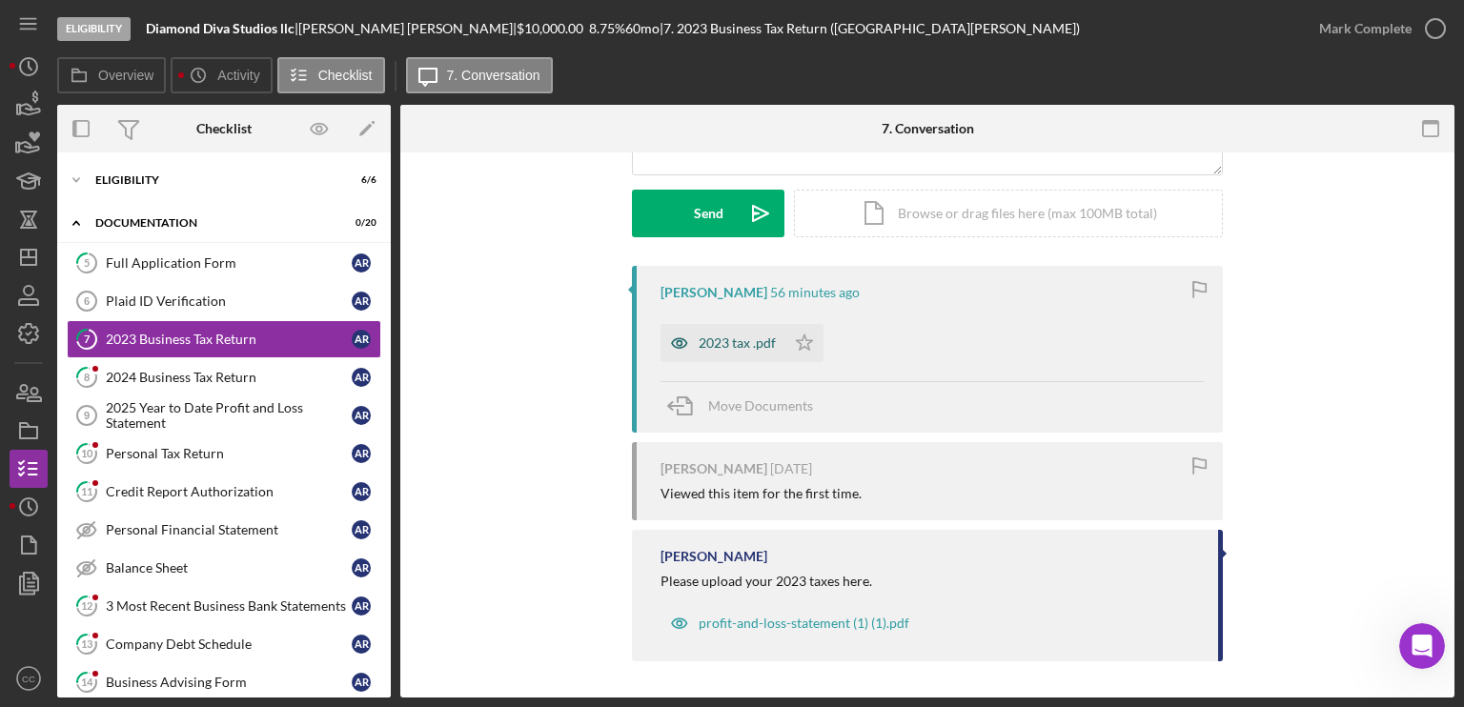
click at [718, 350] on div "2023 tax .pdf" at bounding box center [722, 343] width 125 height 38
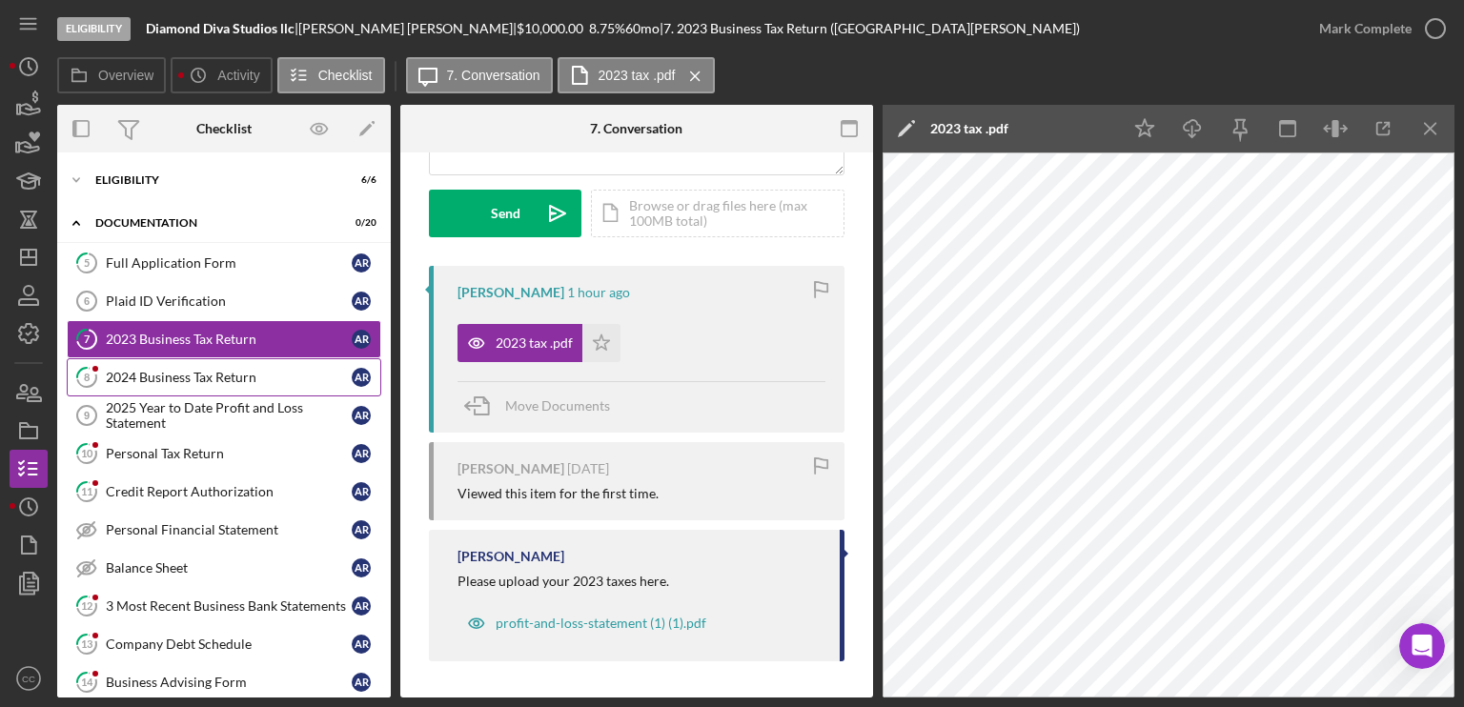
click at [186, 384] on link "8 2024 Business Tax Return A R" at bounding box center [224, 377] width 314 height 38
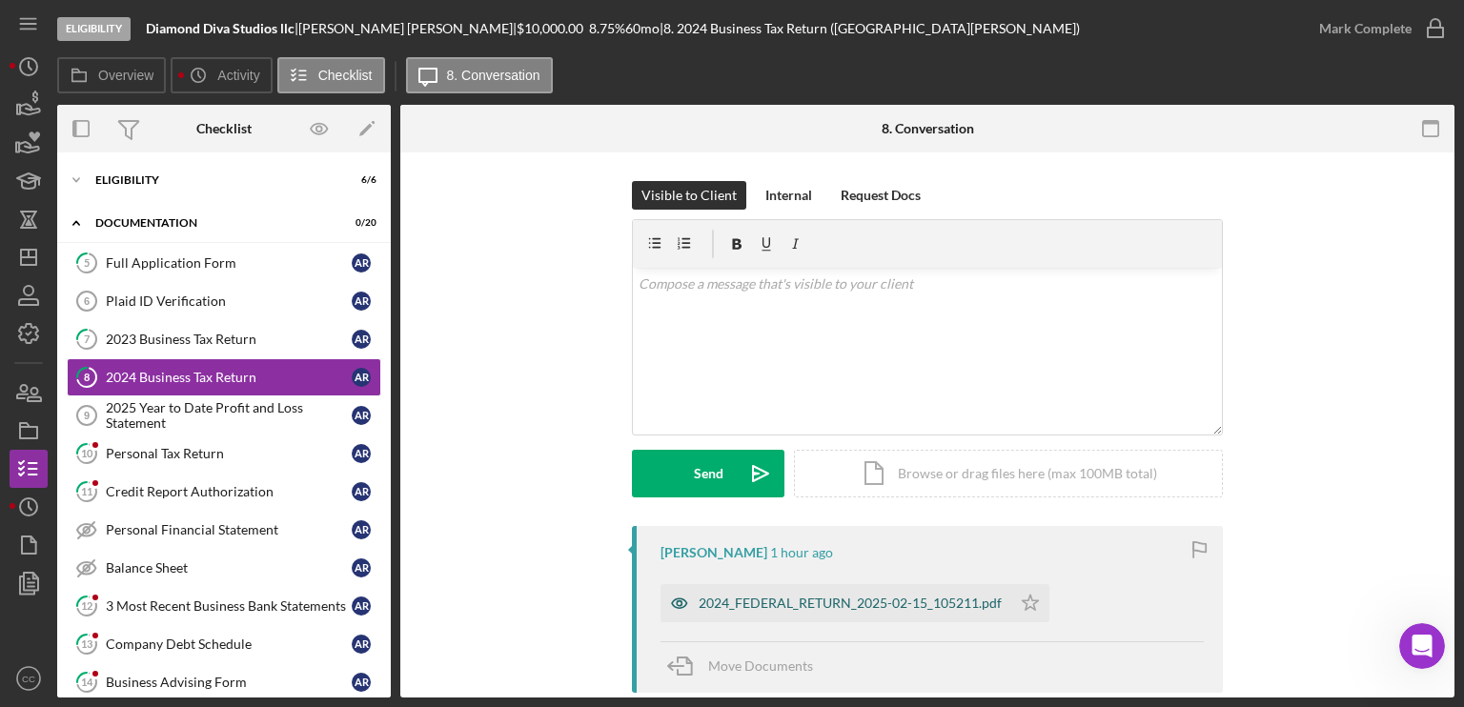
click at [884, 611] on div "2024_FEDERAL_RETURN_2025-02-15_105211.pdf" at bounding box center [835, 603] width 351 height 38
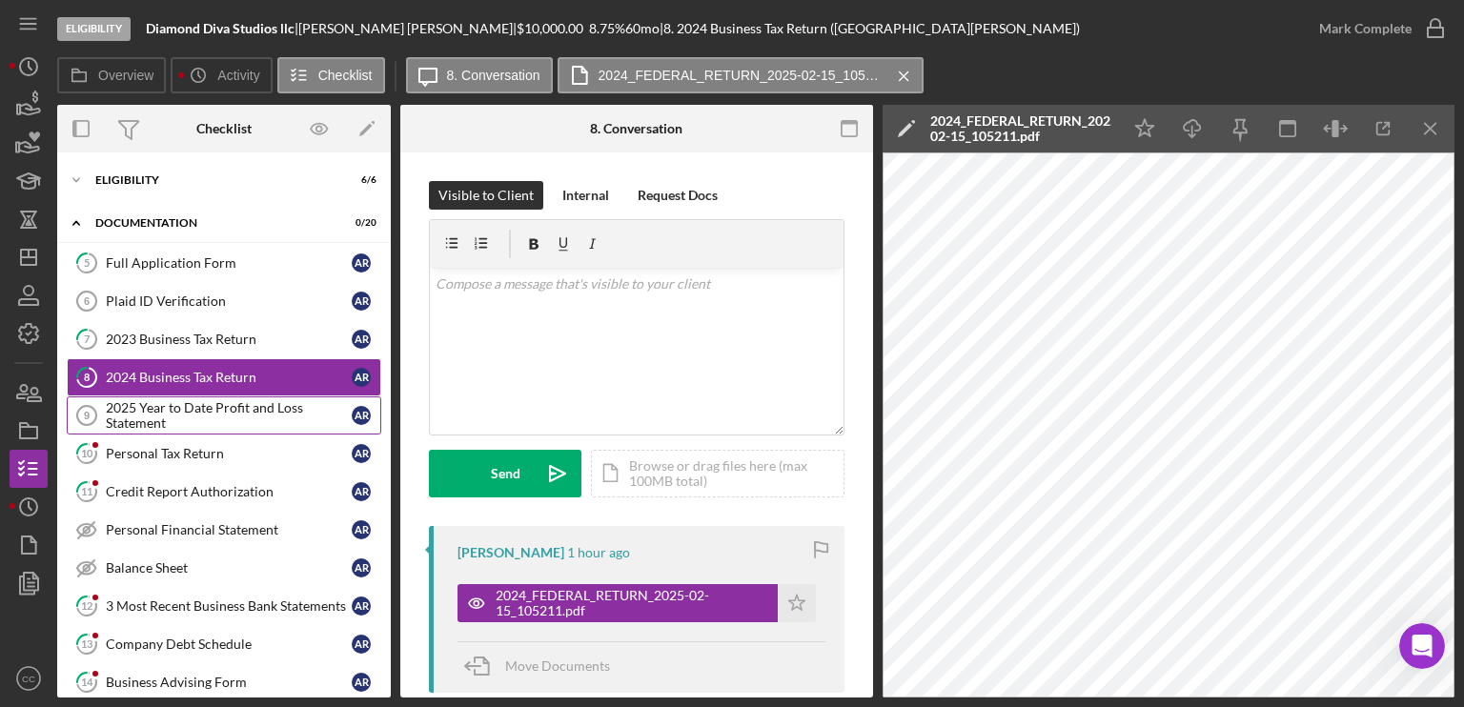
click at [238, 410] on div "2025 Year to Date Profit and Loss Statement" at bounding box center [229, 415] width 246 height 30
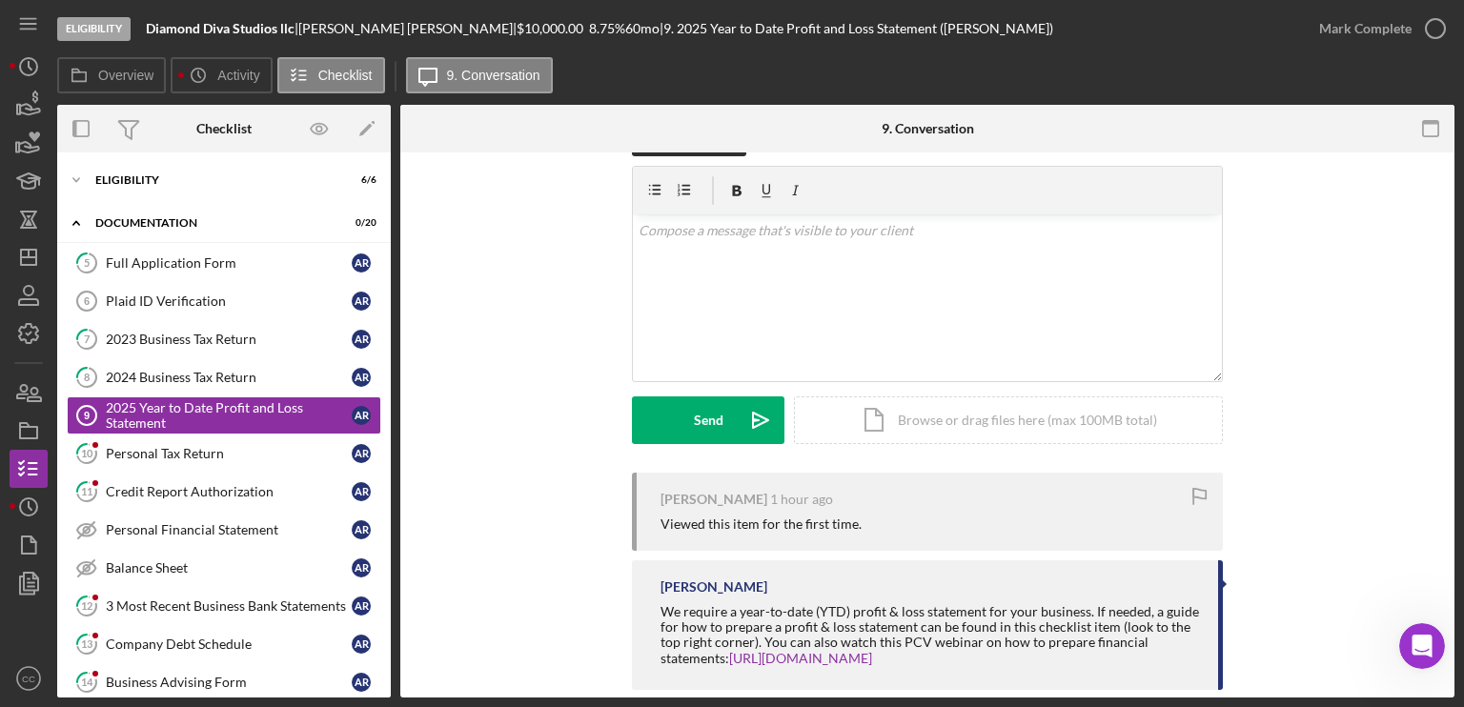
scroll to position [82, 0]
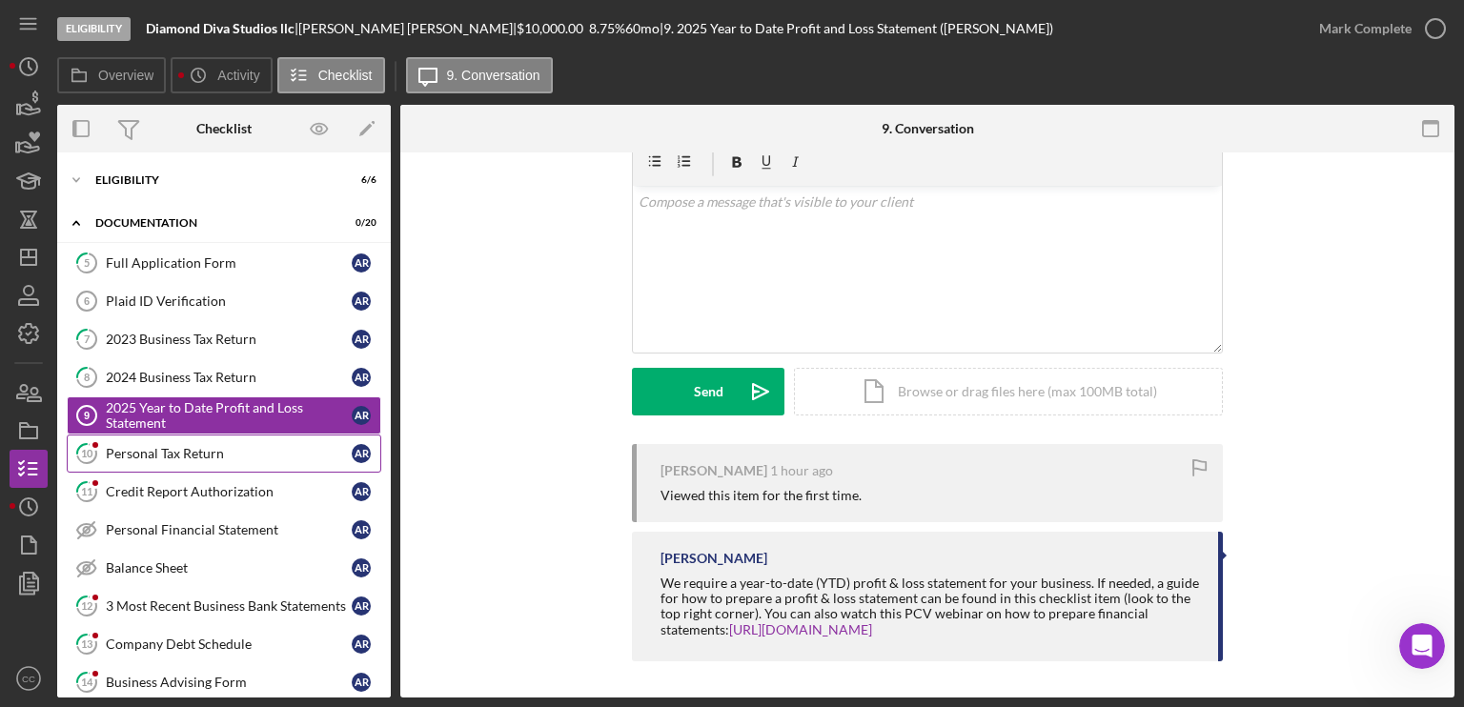
click at [140, 461] on link "10 Personal Tax Return A R" at bounding box center [224, 454] width 314 height 38
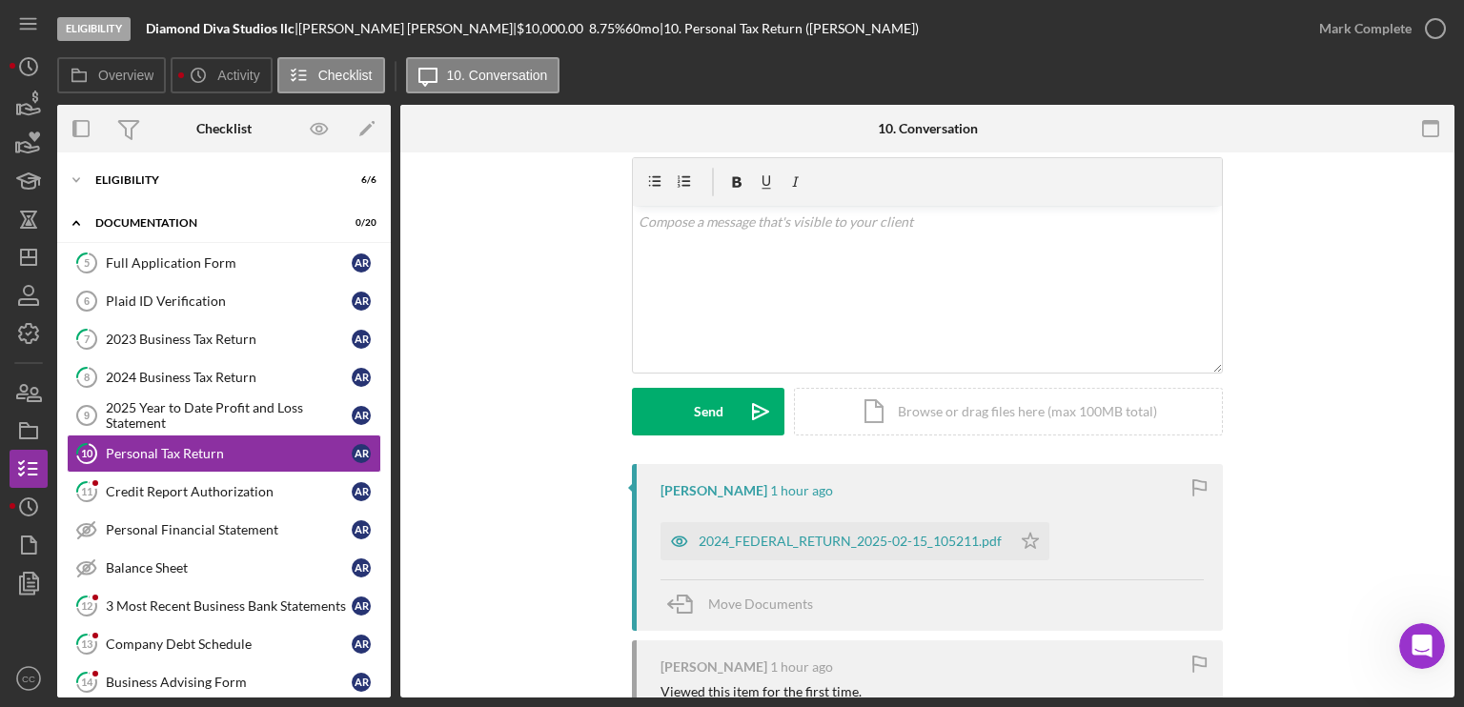
scroll to position [95, 0]
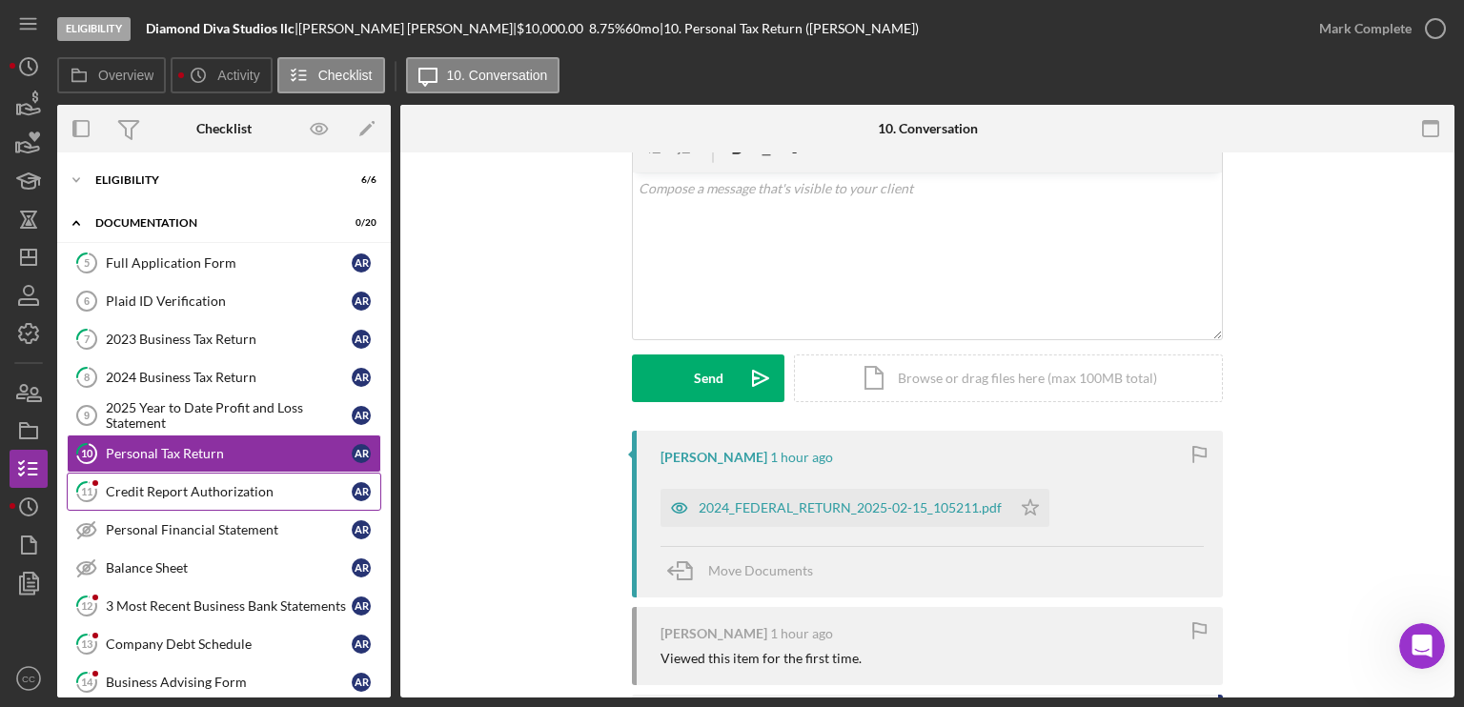
click at [154, 488] on div "Credit Report Authorization" at bounding box center [229, 491] width 246 height 15
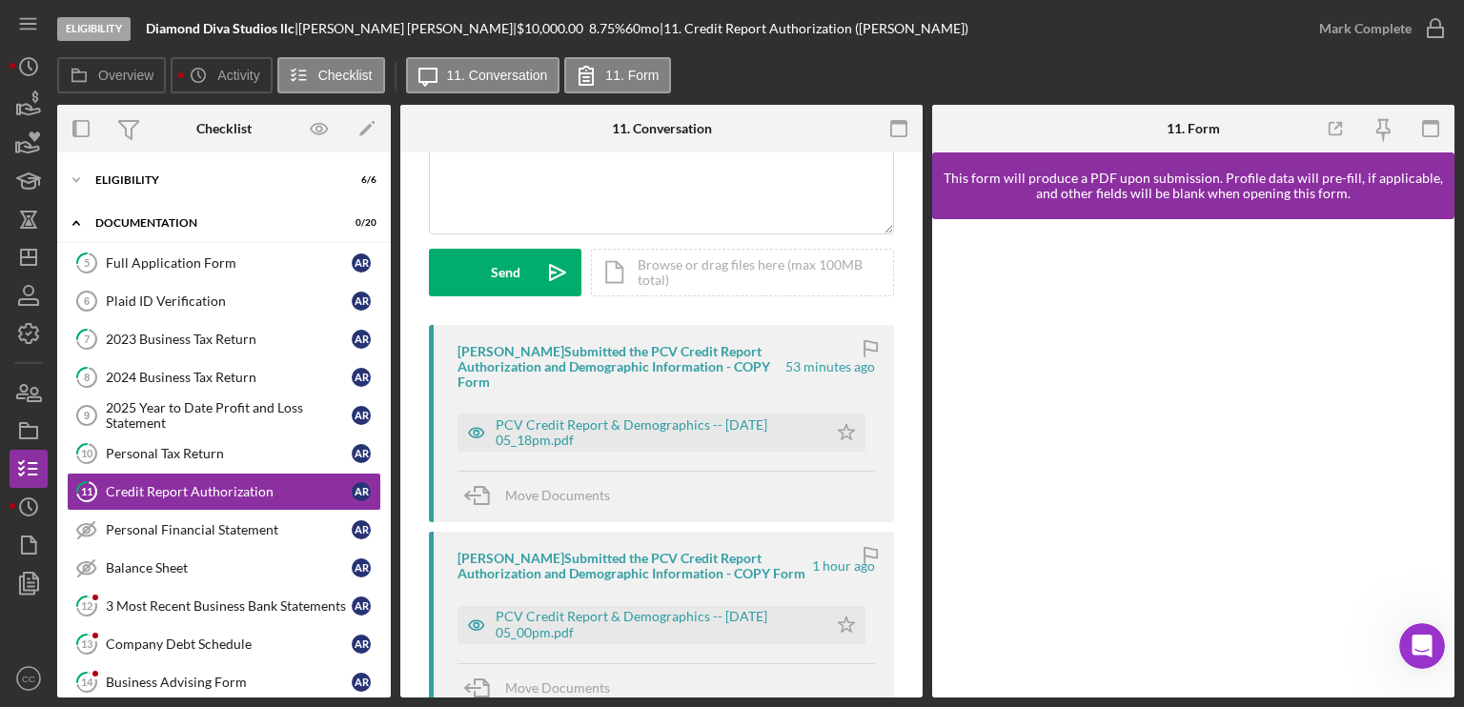
scroll to position [286, 0]
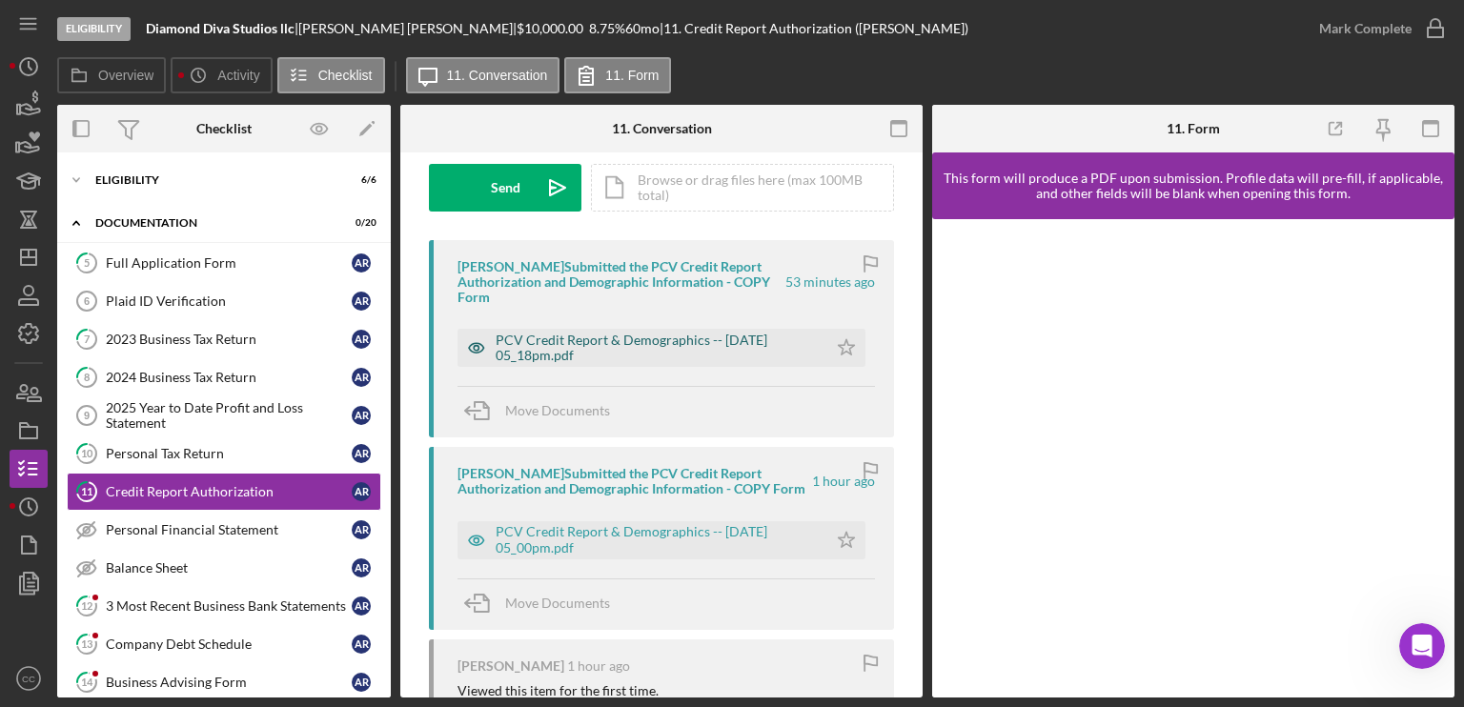
click at [690, 345] on div "PCV Credit Report & Demographics -- 2025-08-28 05_18pm.pdf" at bounding box center [657, 348] width 322 height 30
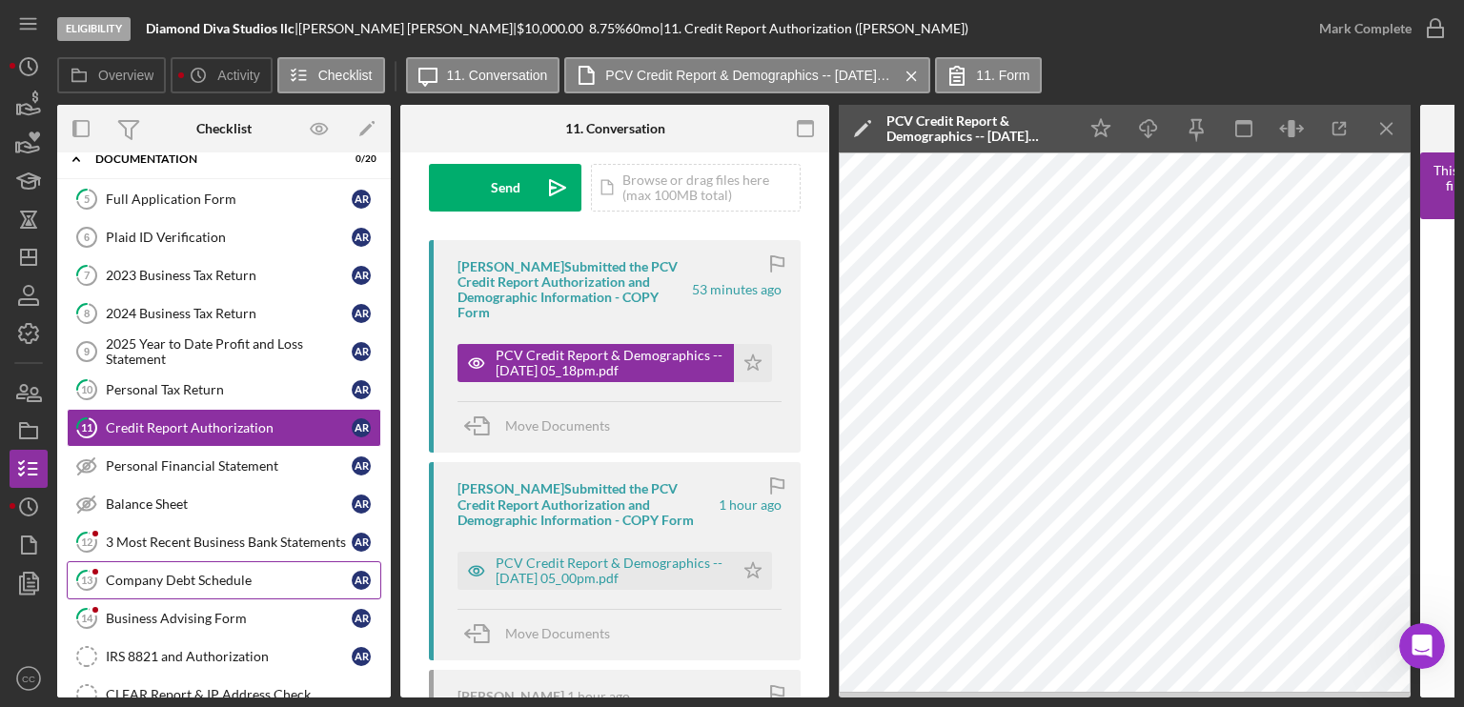
scroll to position [95, 0]
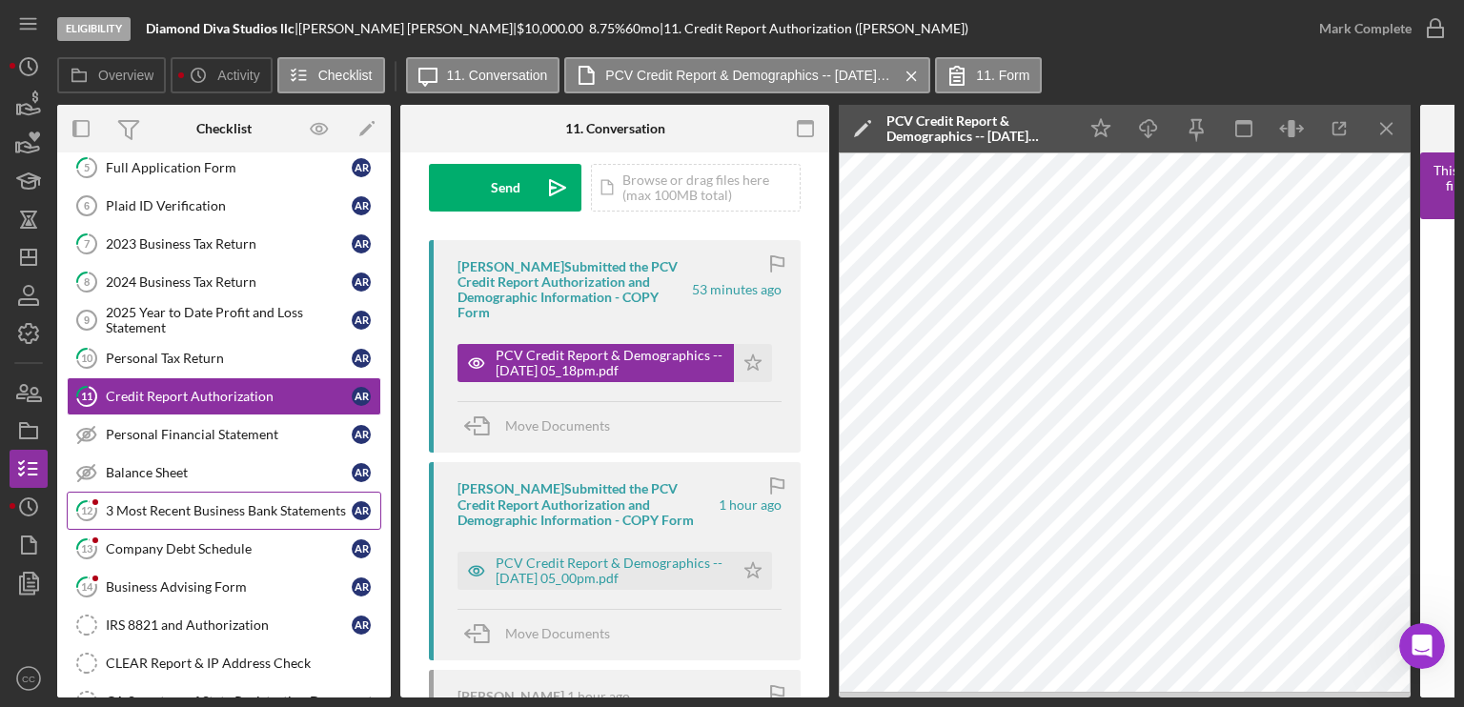
click at [220, 503] on div "3 Most Recent Business Bank Statements" at bounding box center [229, 510] width 246 height 15
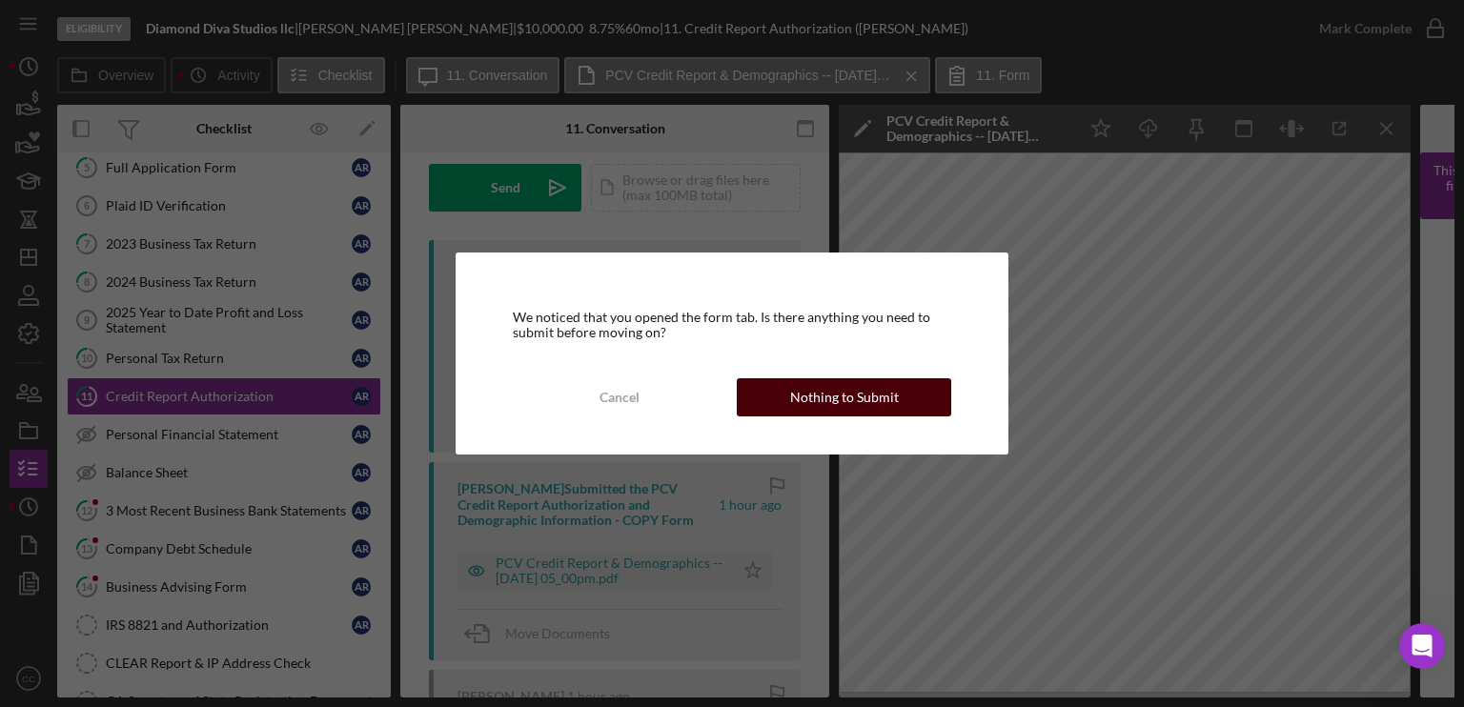
click at [814, 392] on div "Nothing to Submit" at bounding box center [844, 397] width 109 height 38
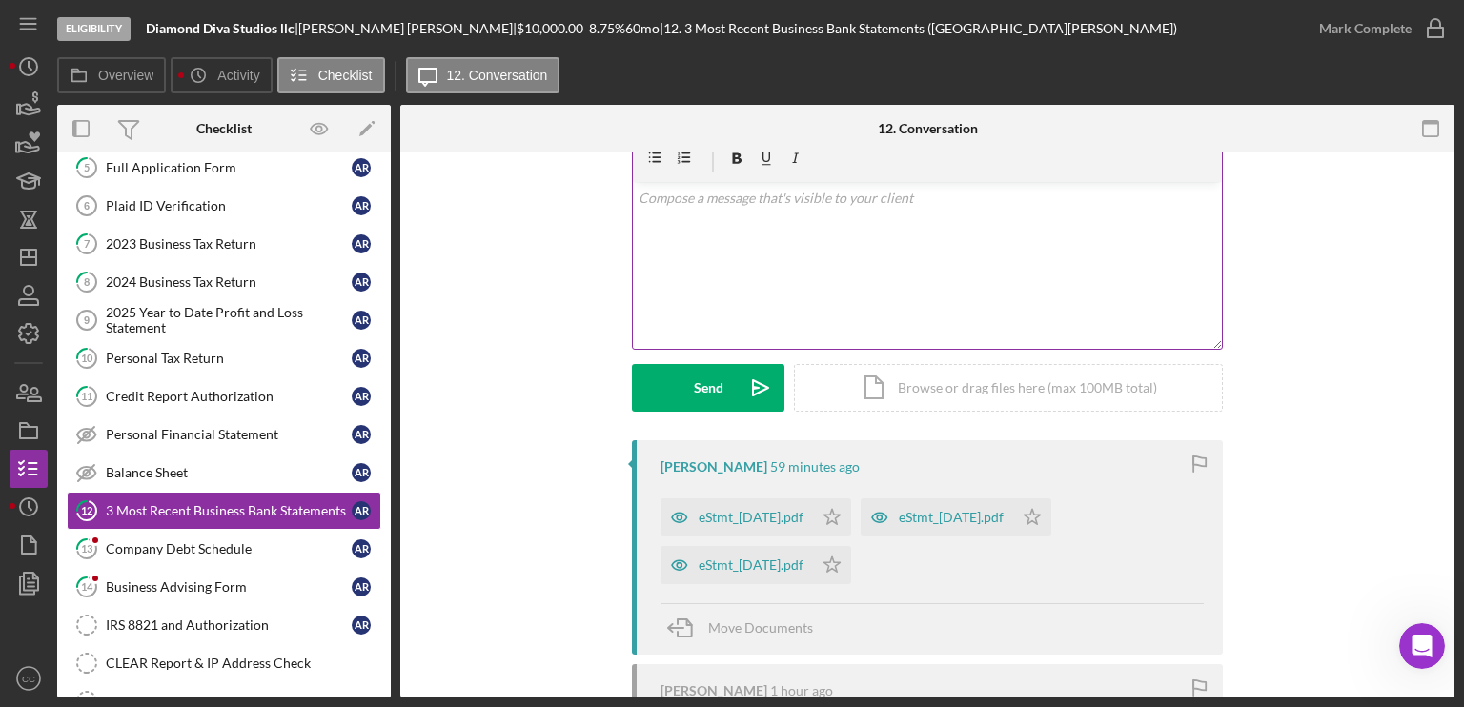
scroll to position [191, 0]
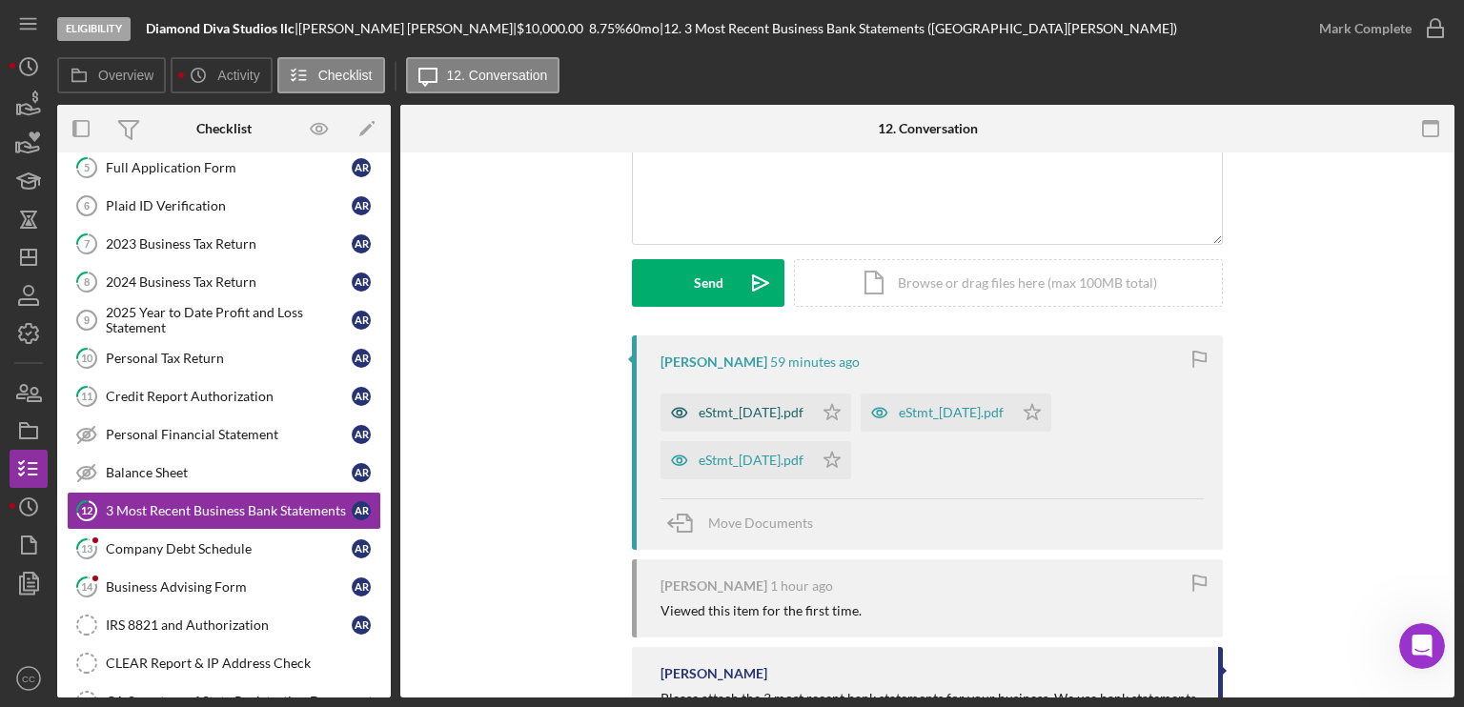
click at [778, 406] on div "eStmt_2025-05-30.pdf" at bounding box center [751, 412] width 105 height 15
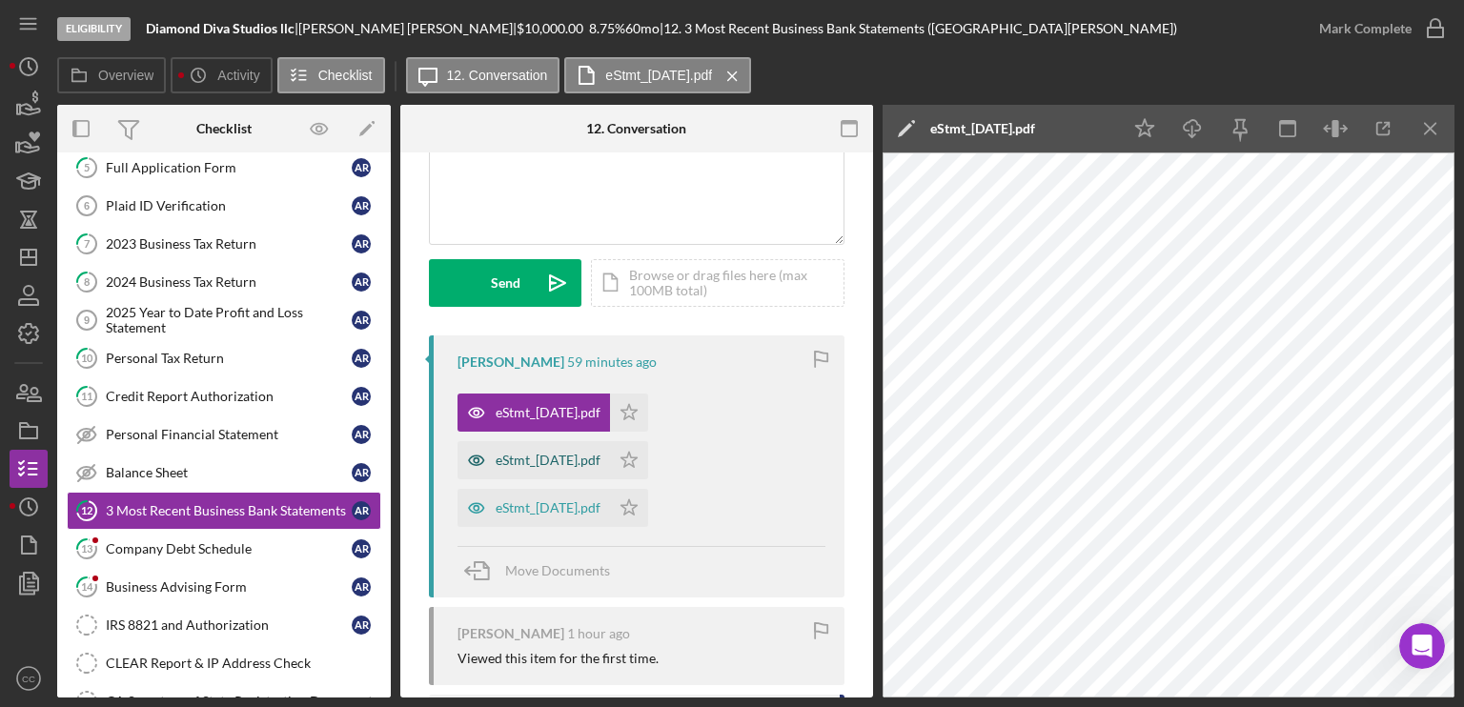
click at [560, 460] on div "eStmt_2025-06-30.pdf" at bounding box center [548, 460] width 105 height 15
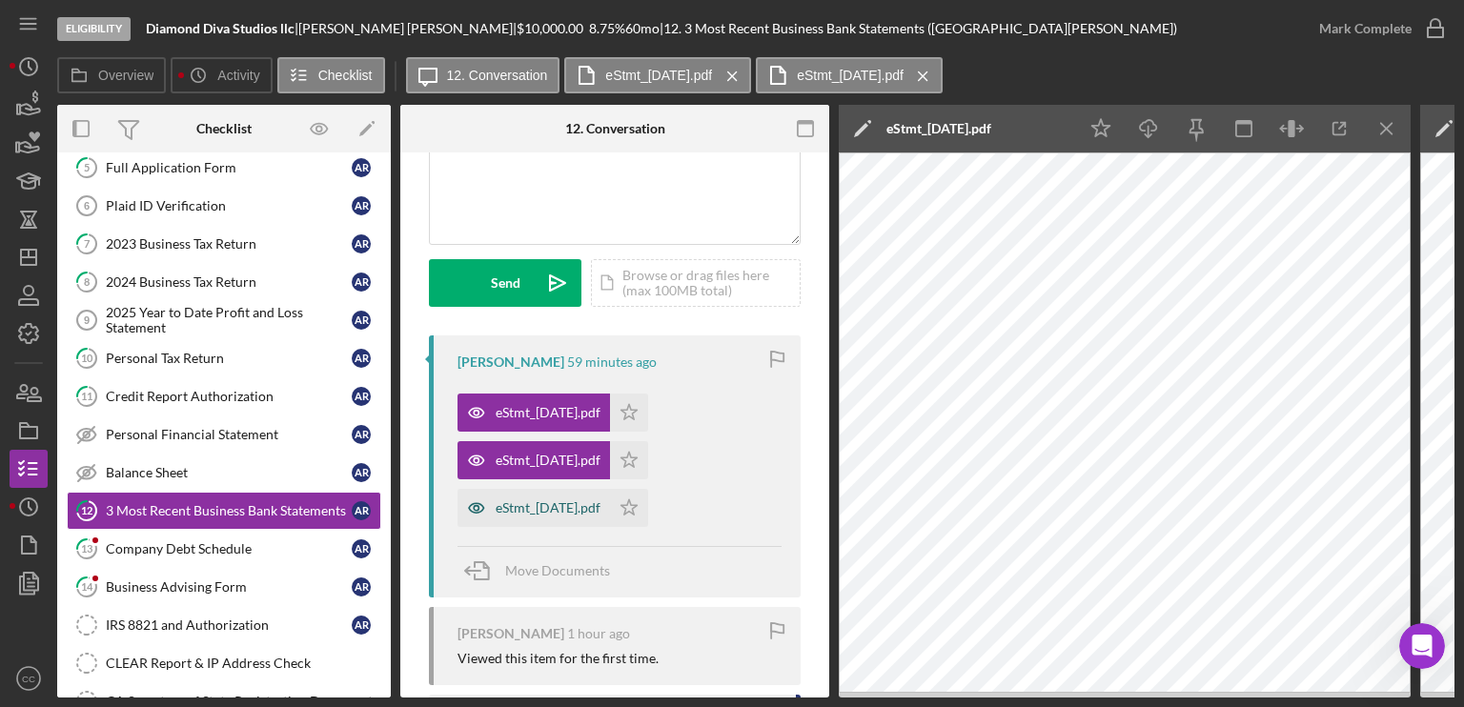
click at [543, 508] on div "eStmt_2025-07-31.pdf" at bounding box center [548, 507] width 105 height 15
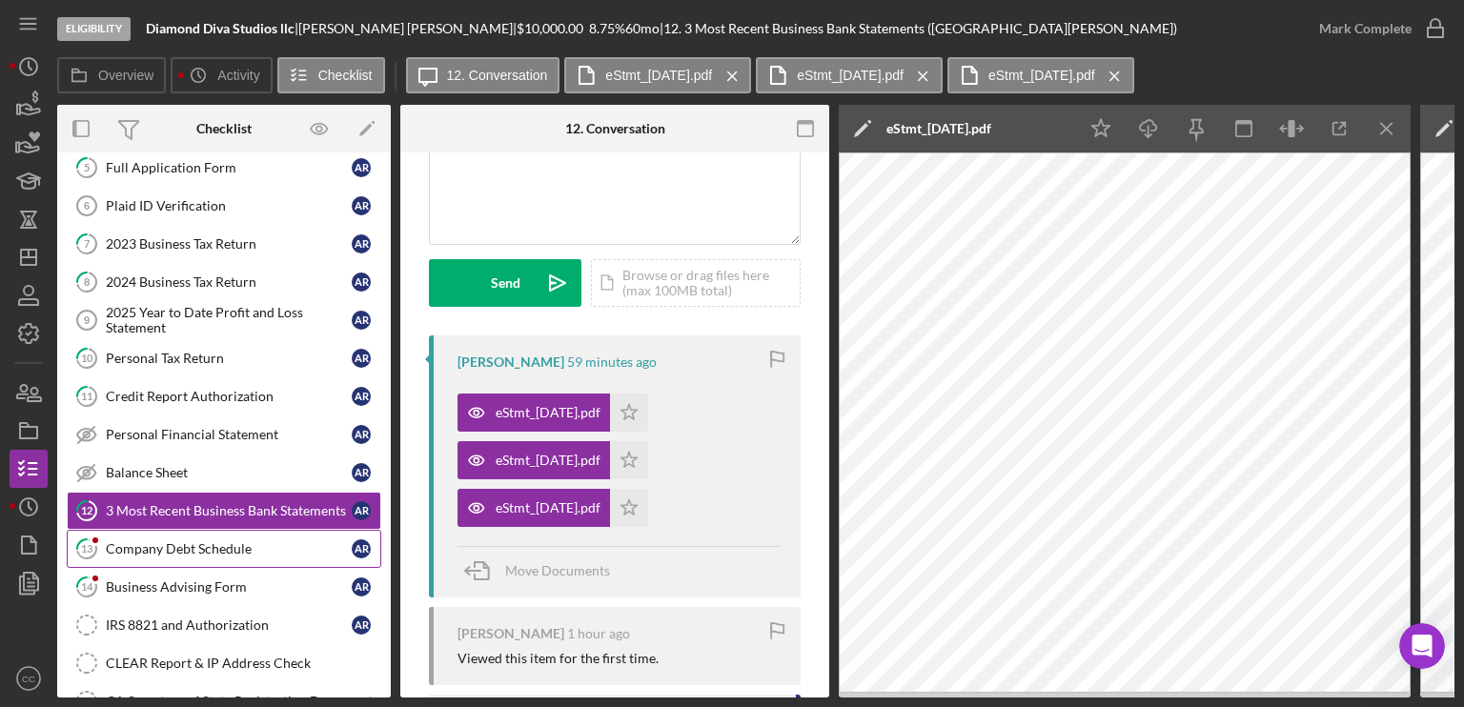
click at [218, 552] on div "Company Debt Schedule" at bounding box center [229, 548] width 246 height 15
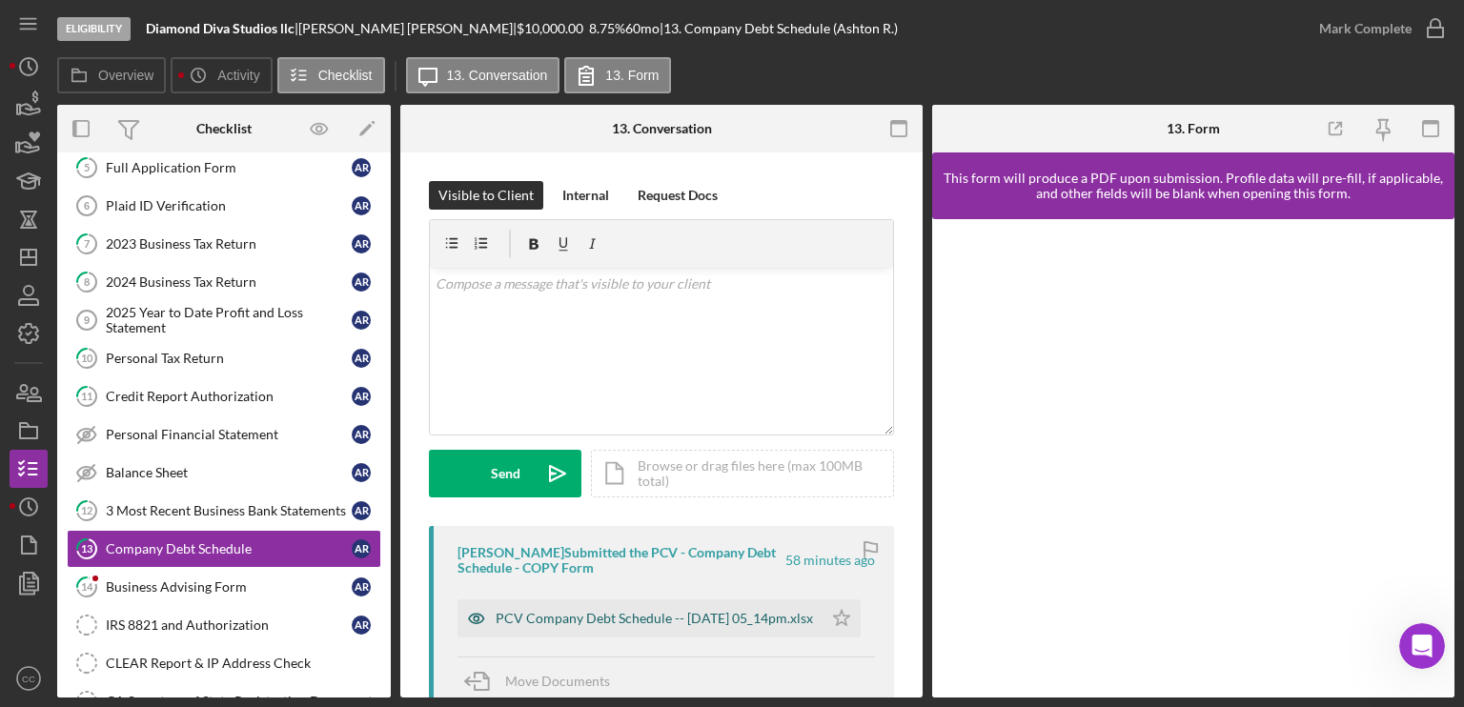
click at [690, 617] on div "PCV Company Debt Schedule -- 2025-08-28 05_14pm.xlsx" at bounding box center [654, 618] width 317 height 15
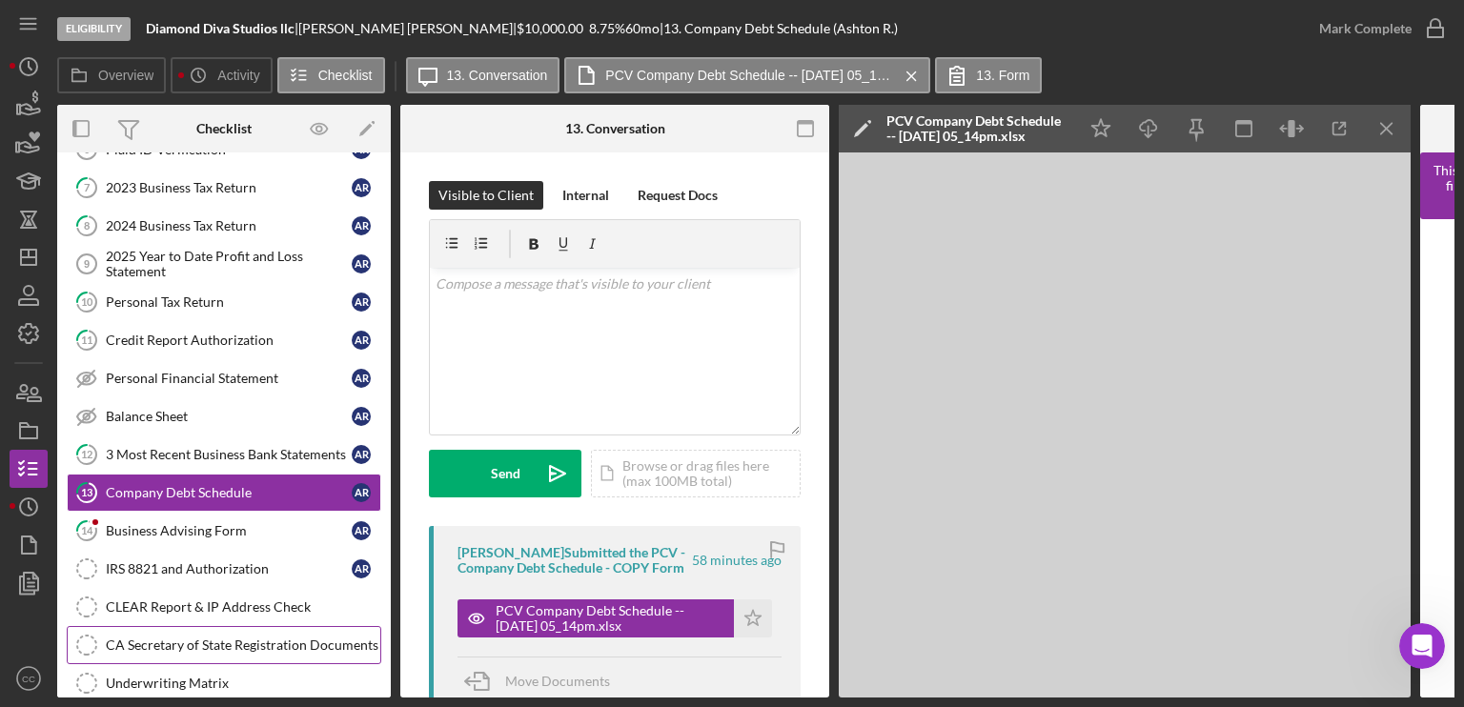
scroll to position [191, 0]
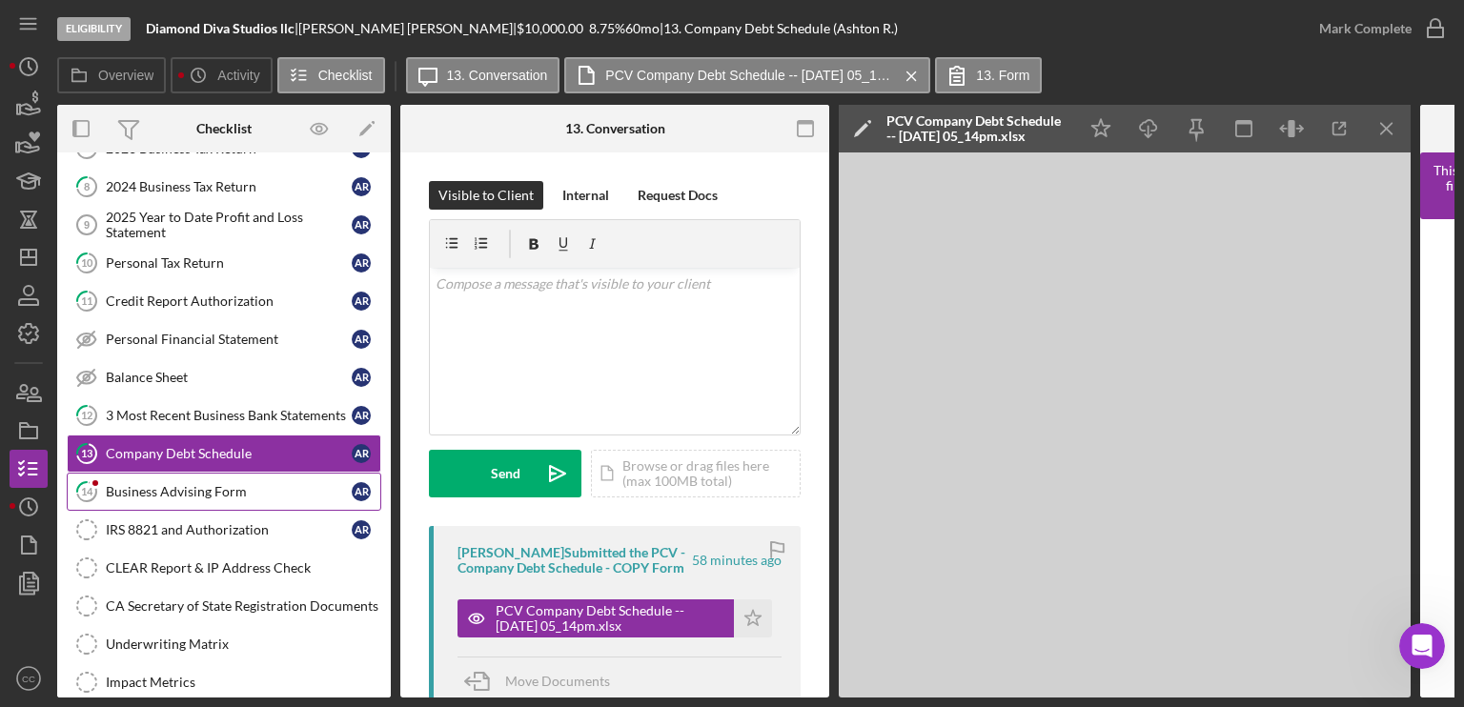
click at [166, 494] on div "Business Advising Form" at bounding box center [229, 491] width 246 height 15
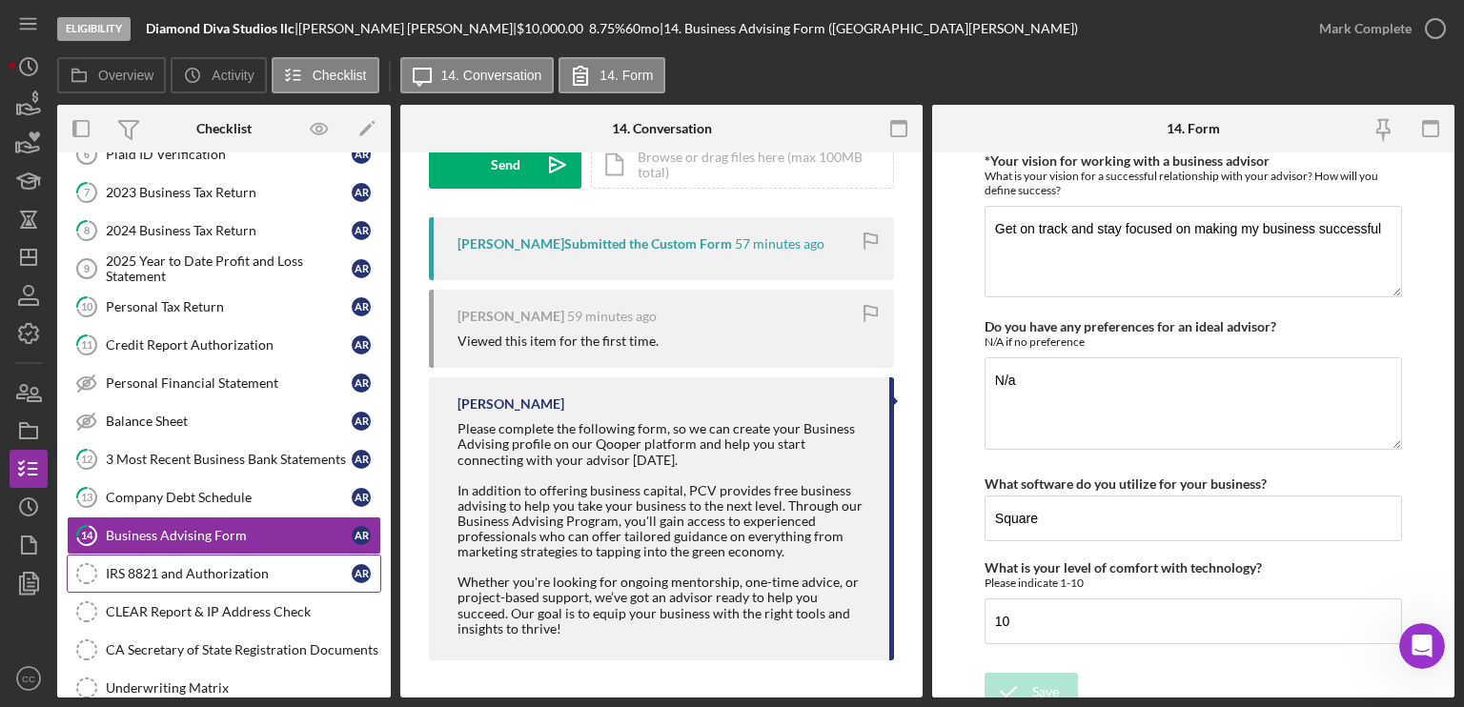
scroll to position [191, 0]
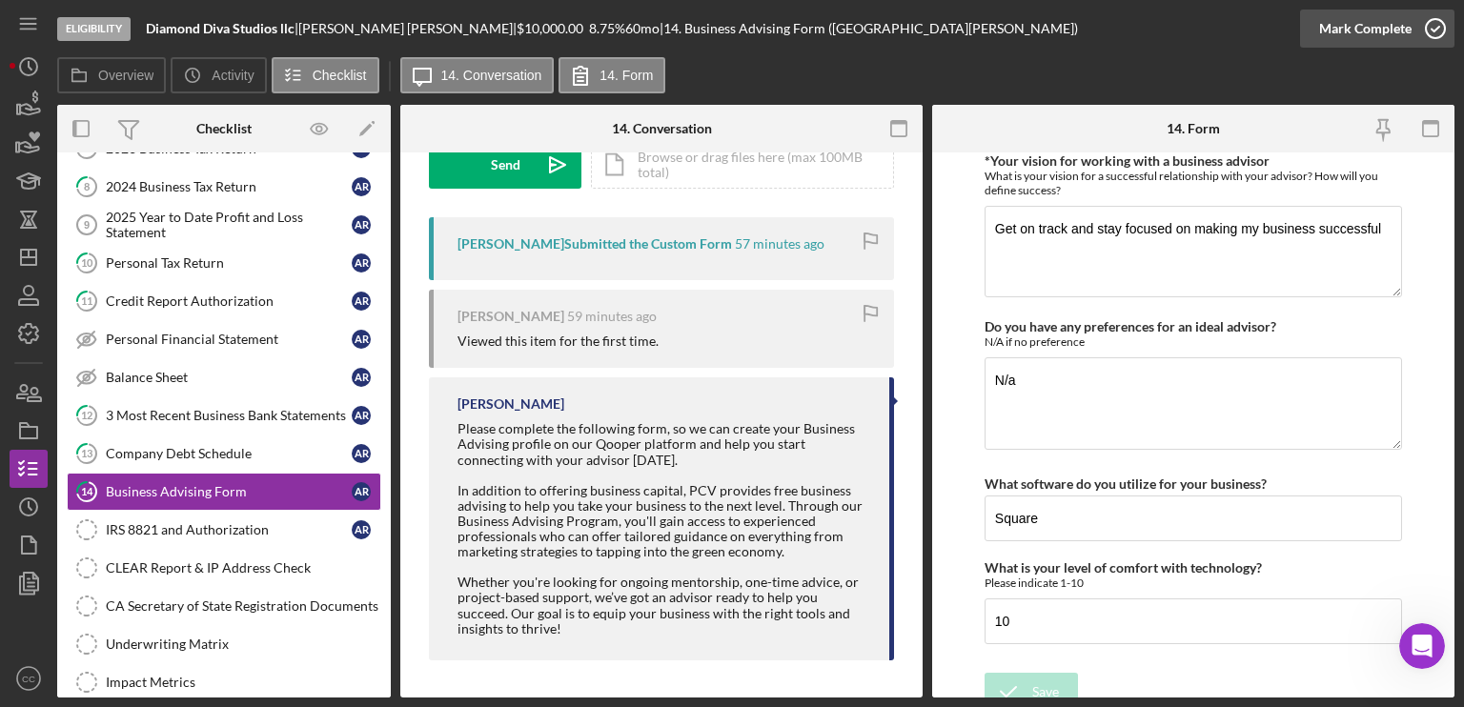
click at [1427, 30] on icon "button" at bounding box center [1435, 29] width 48 height 48
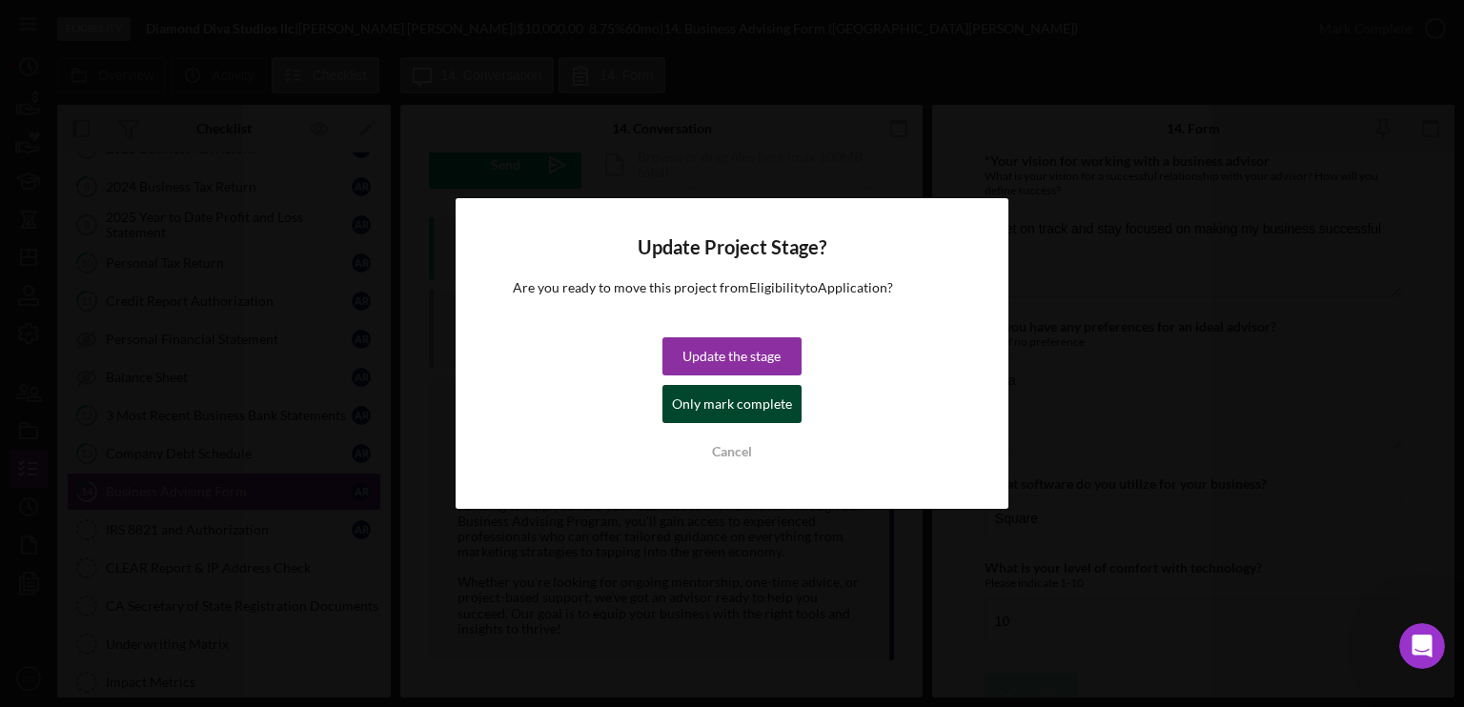
click at [748, 407] on div "Only mark complete" at bounding box center [732, 404] width 120 height 38
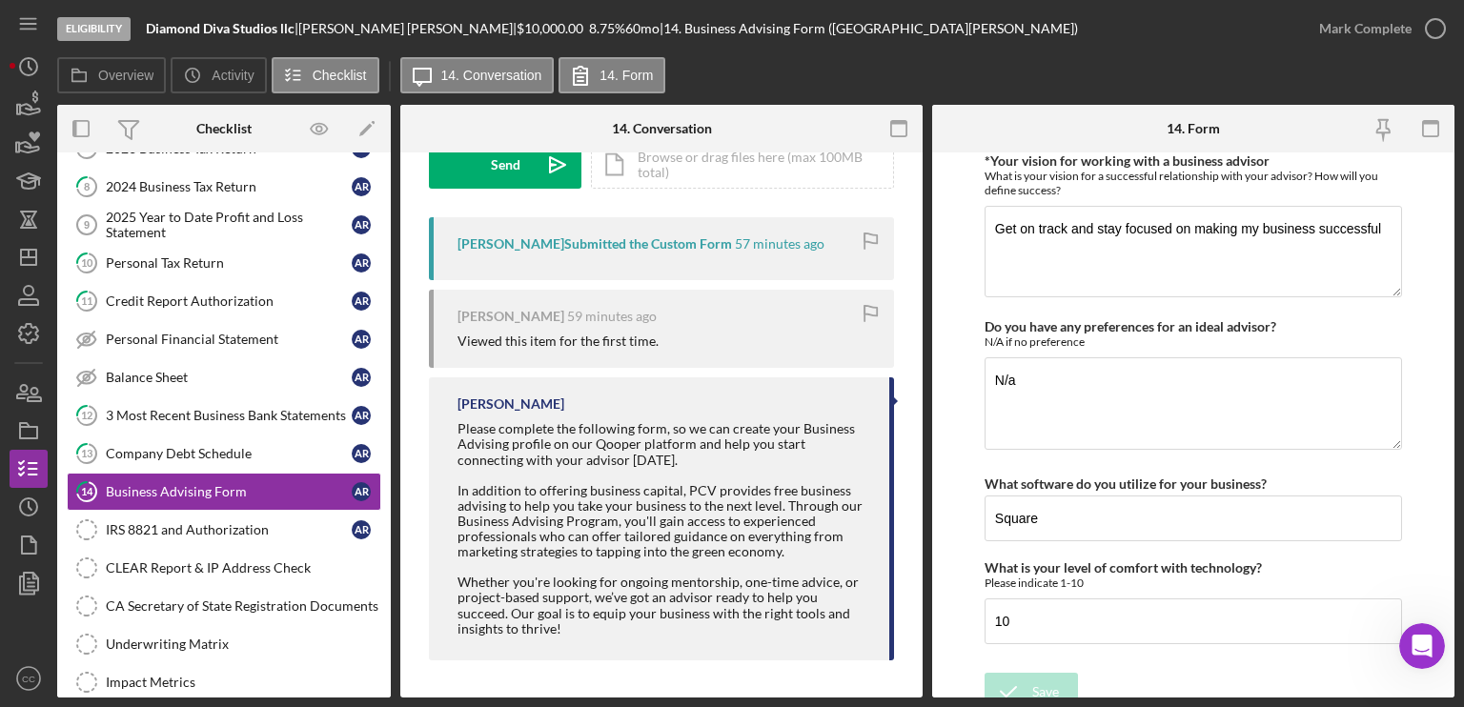
scroll to position [1833, 0]
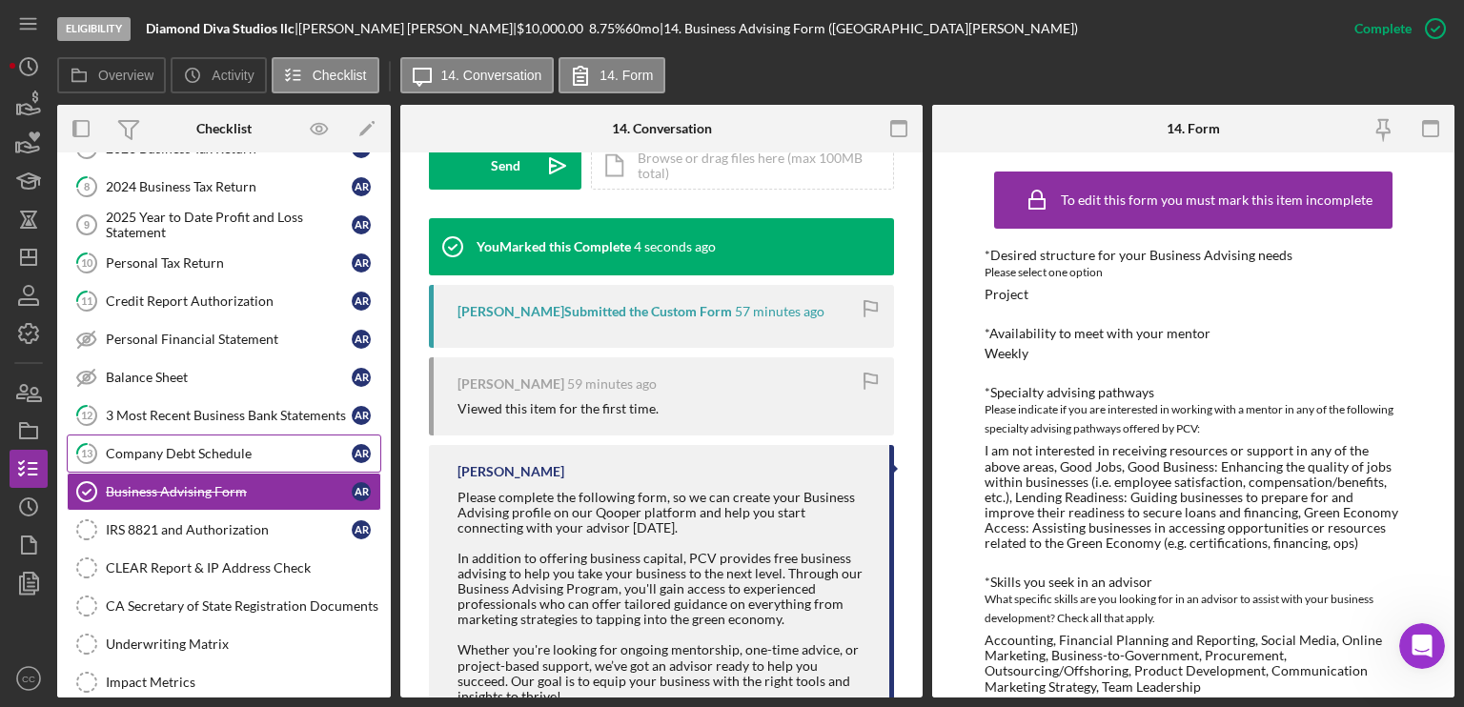
click at [194, 449] on div "Company Debt Schedule" at bounding box center [229, 453] width 246 height 15
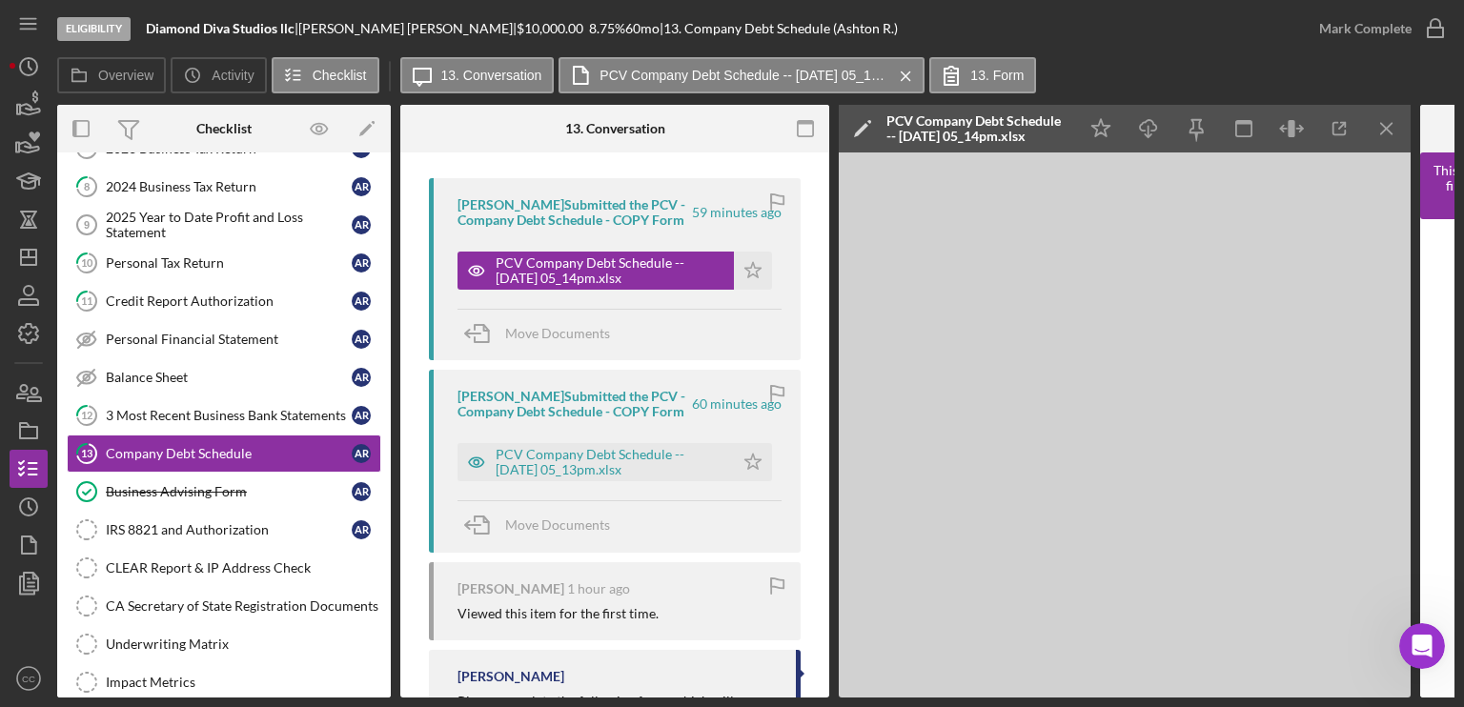
scroll to position [381, 0]
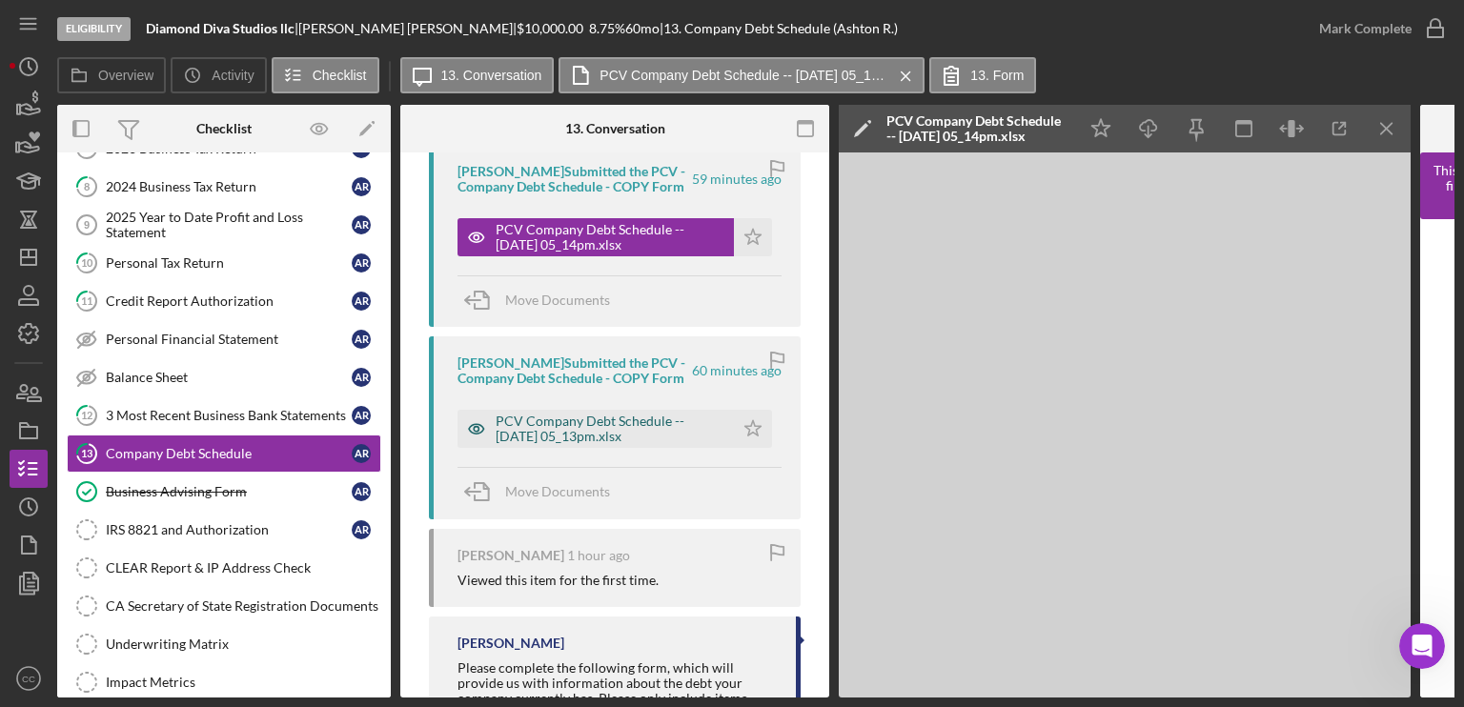
click at [603, 444] on div "PCV Company Debt Schedule -- 2025-08-28 05_13pm.xlsx" at bounding box center [610, 429] width 229 height 30
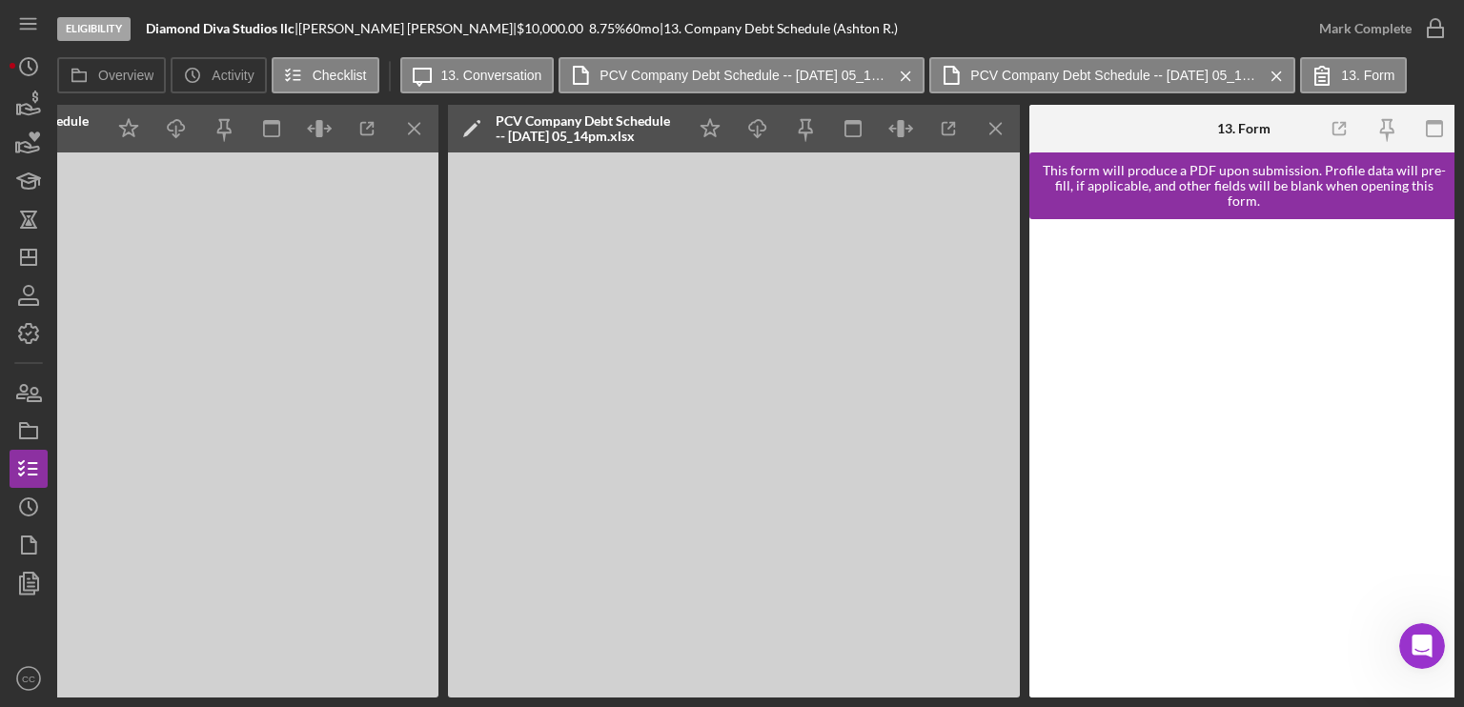
scroll to position [0, 976]
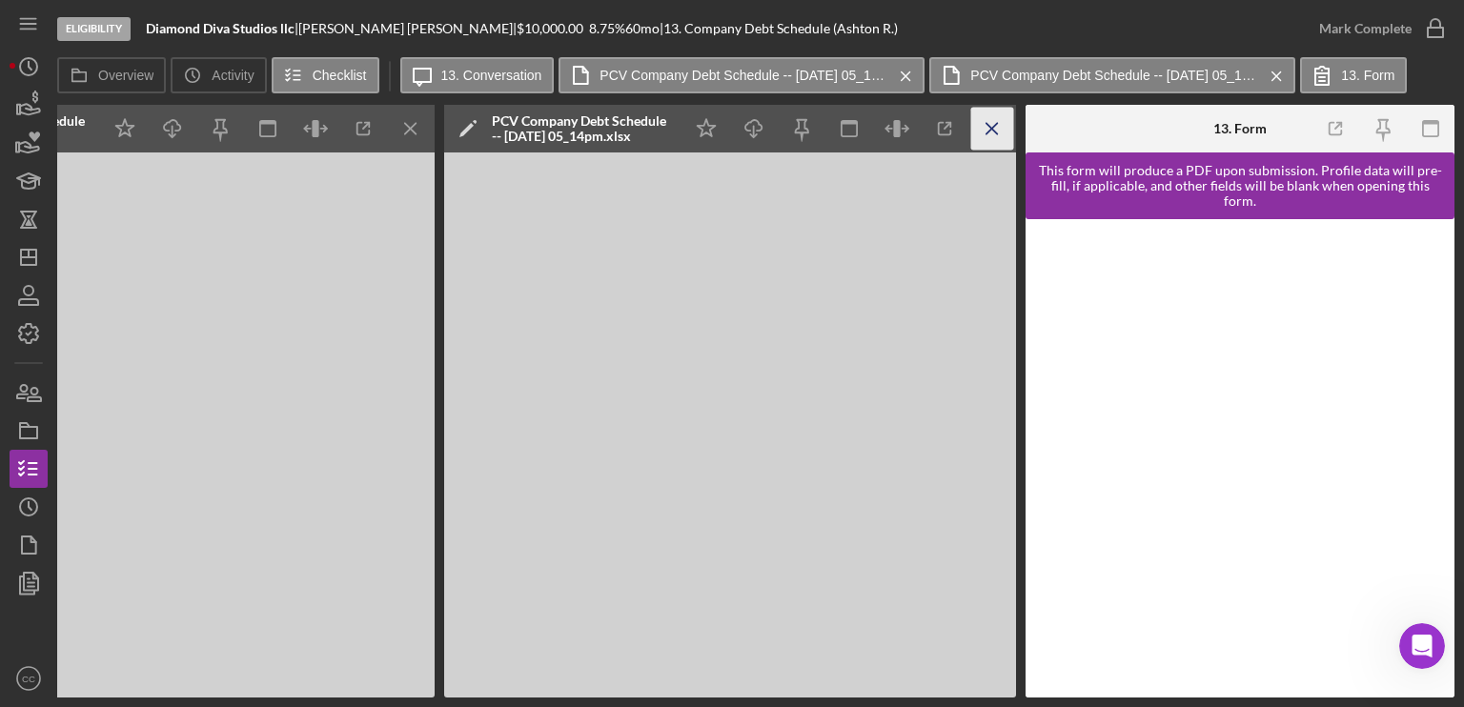
click at [991, 132] on icon "Icon/Menu Close" at bounding box center [992, 129] width 43 height 43
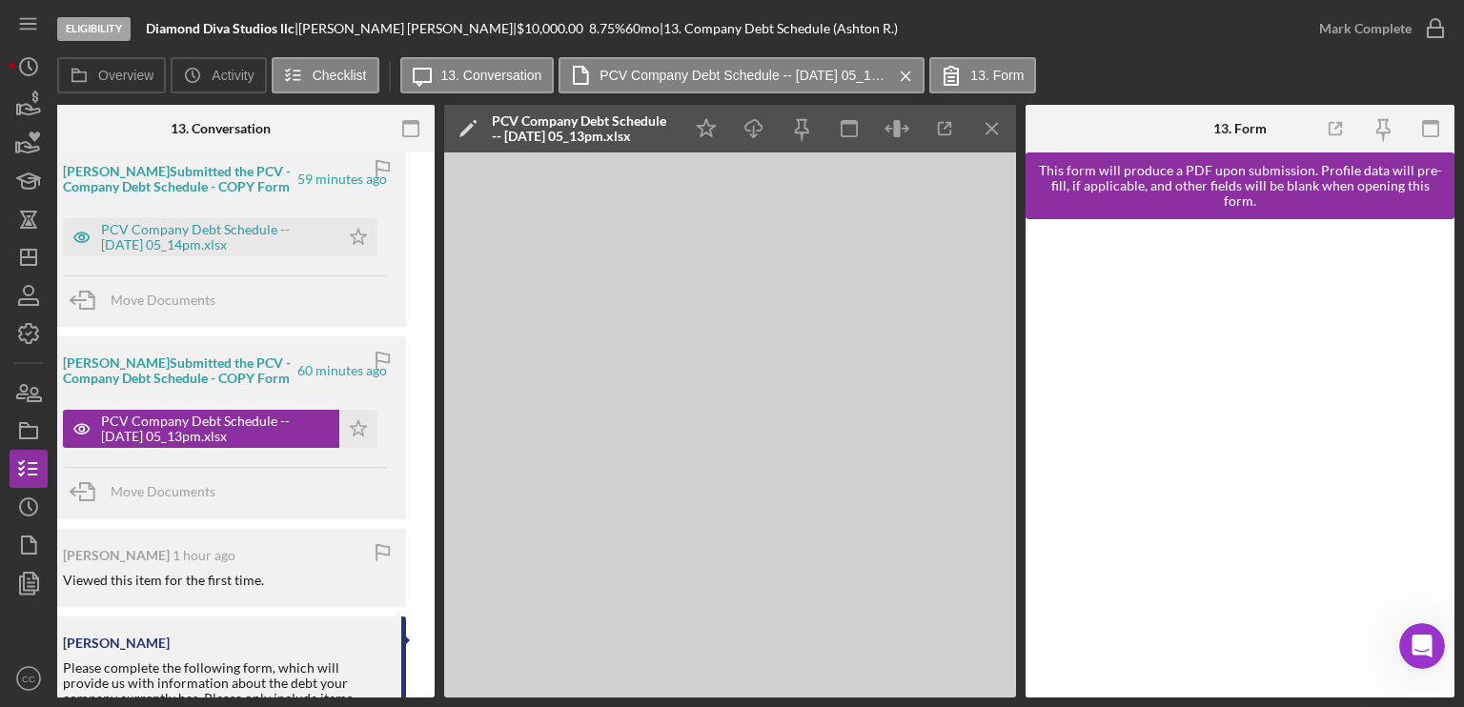
scroll to position [0, 394]
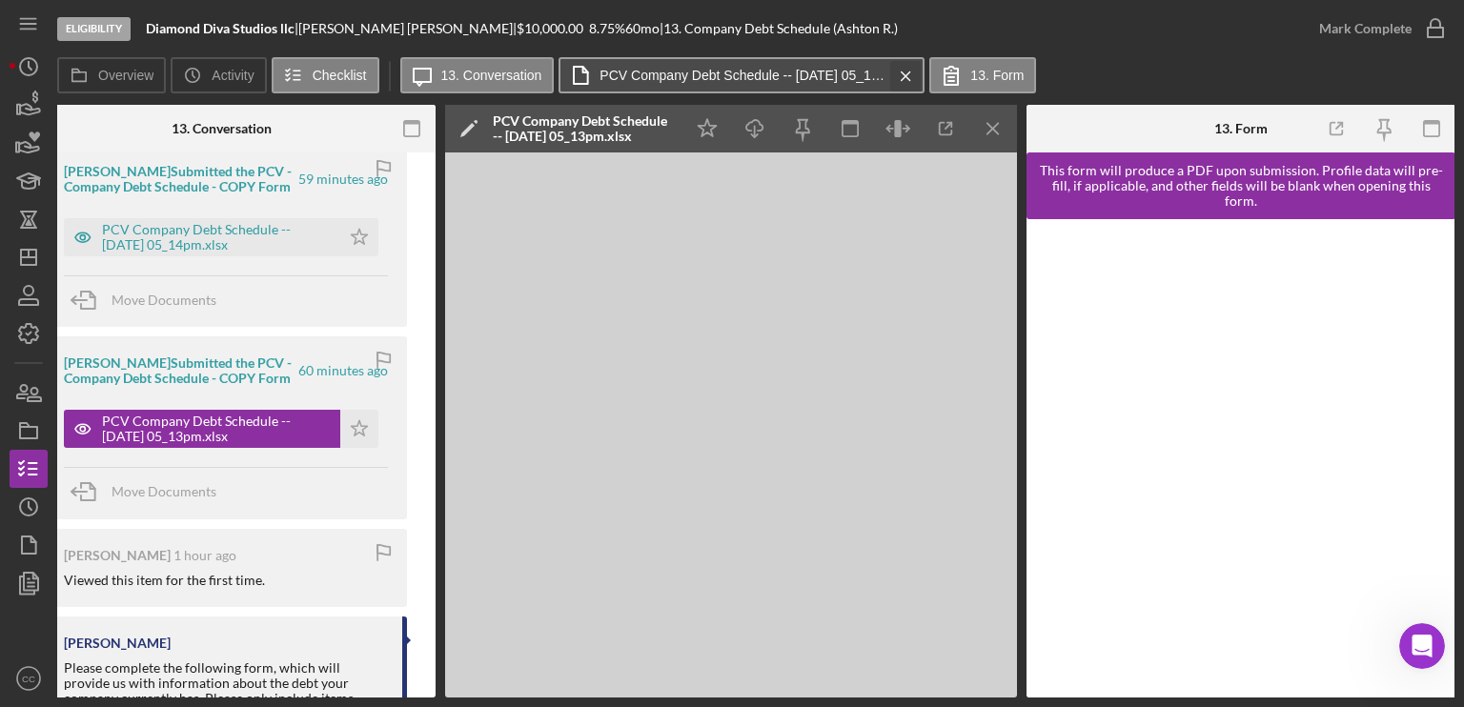
click at [902, 75] on icon "Icon/Menu Close" at bounding box center [905, 76] width 33 height 48
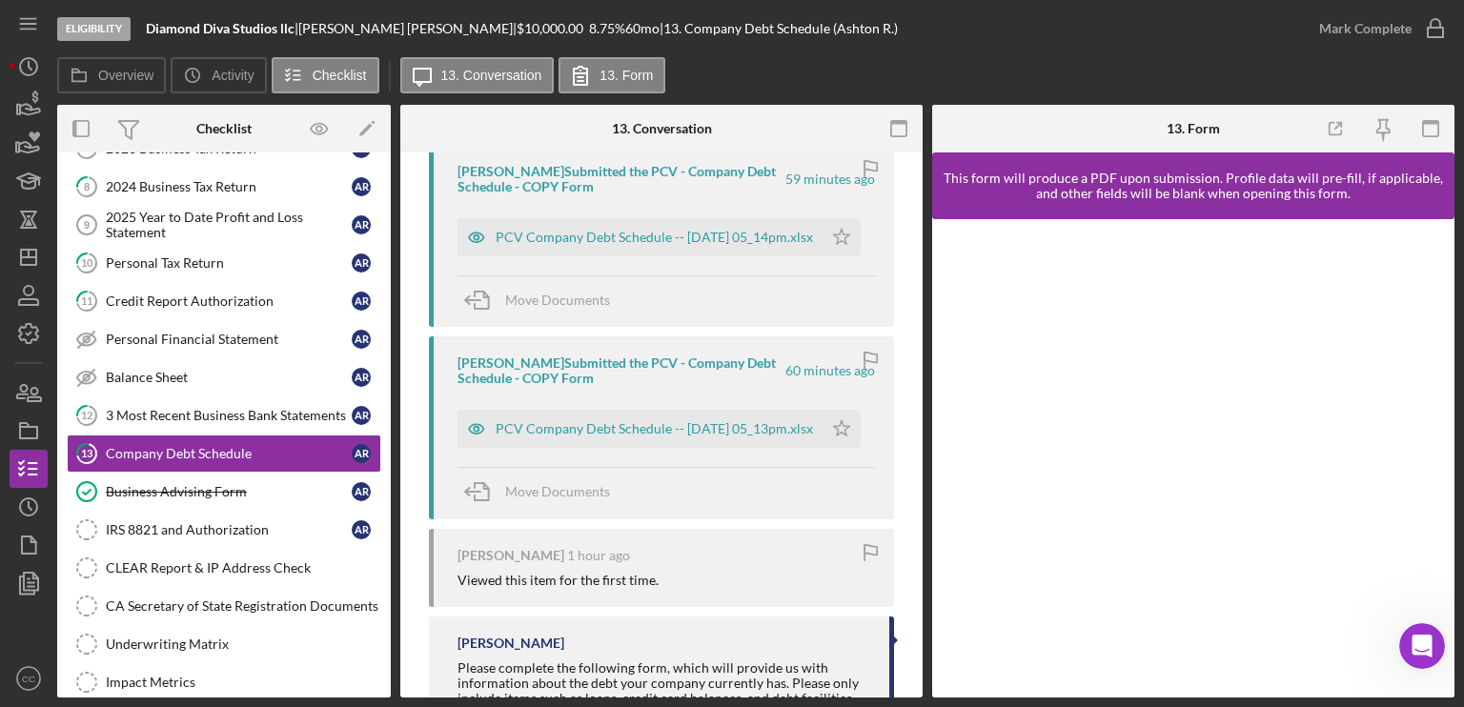
scroll to position [0, 0]
click at [463, 70] on label "13. Conversation" at bounding box center [491, 75] width 101 height 15
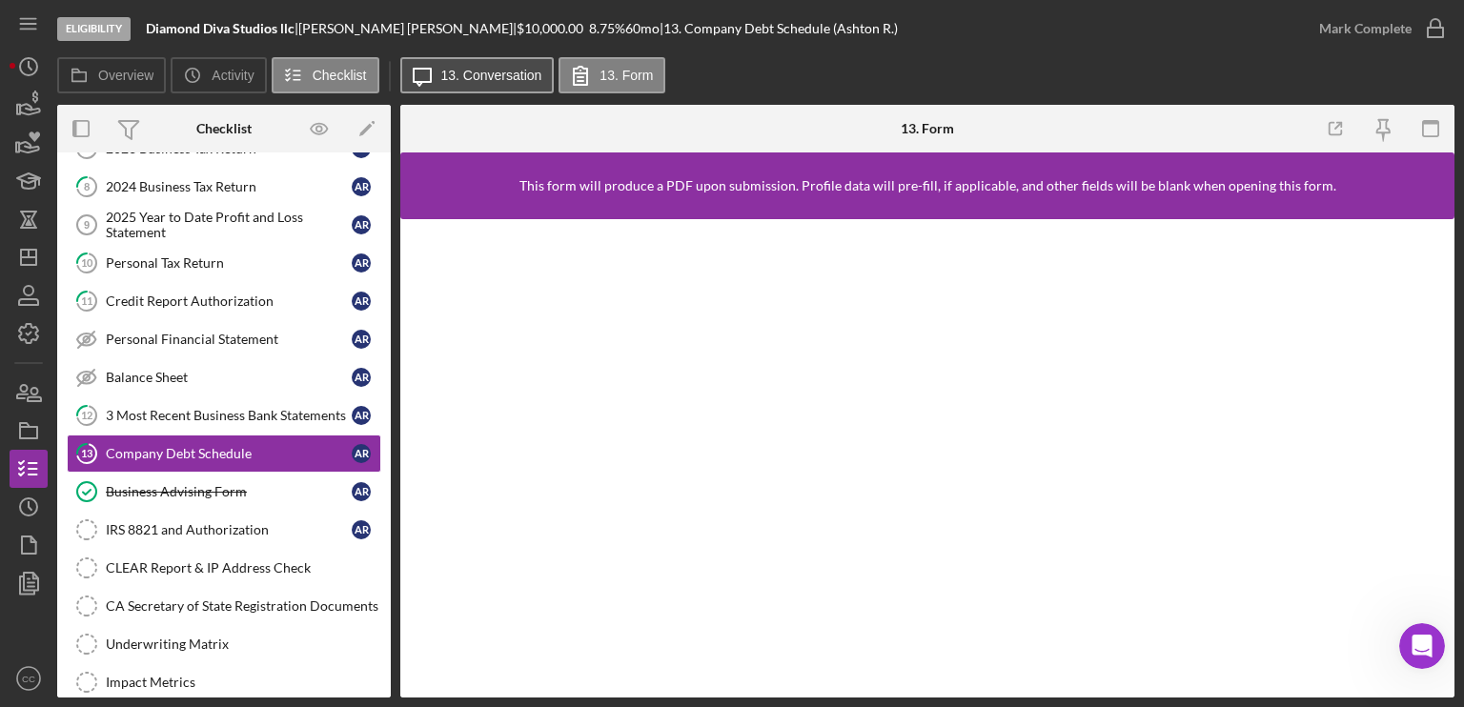
click at [511, 69] on label "13. Conversation" at bounding box center [491, 75] width 101 height 15
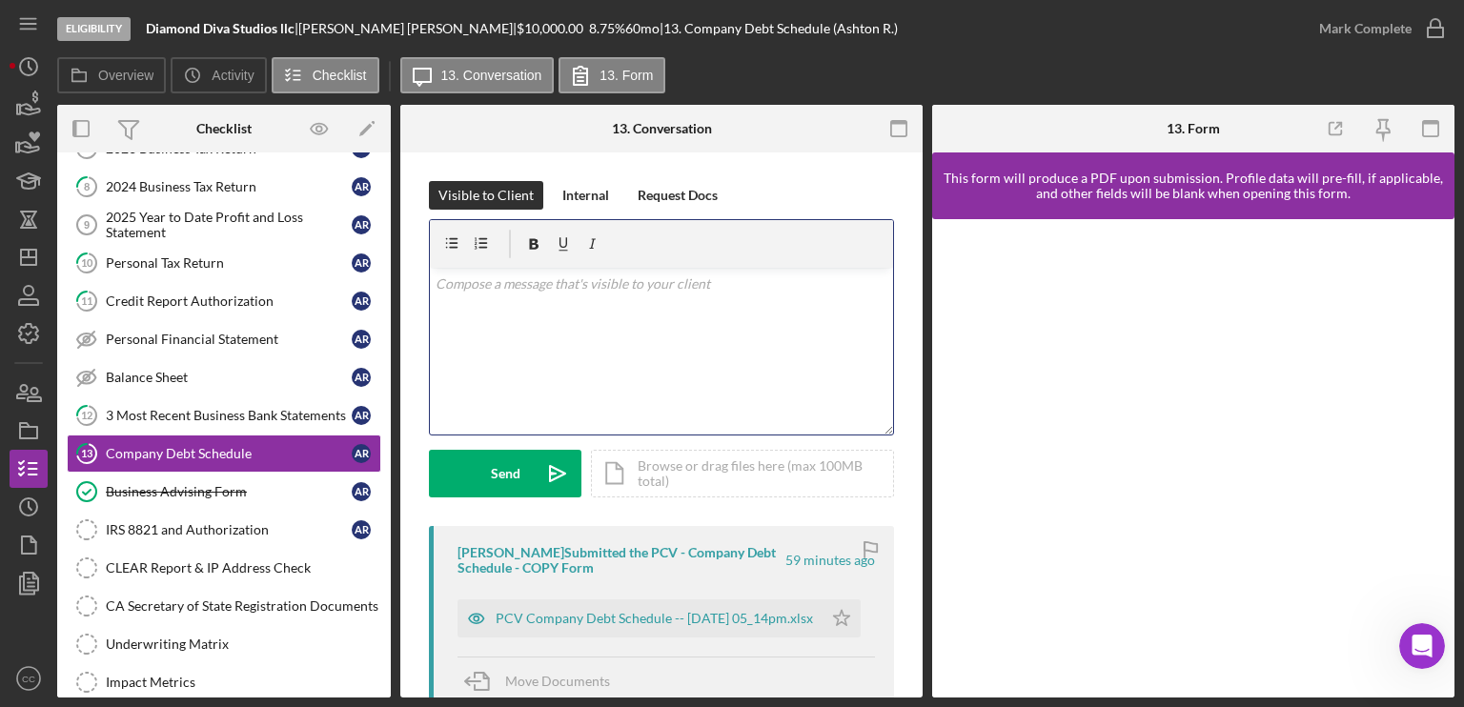
click at [572, 346] on div "v Color teal Color pink Remove color Add row above Add row below Add column bef…" at bounding box center [661, 351] width 463 height 167
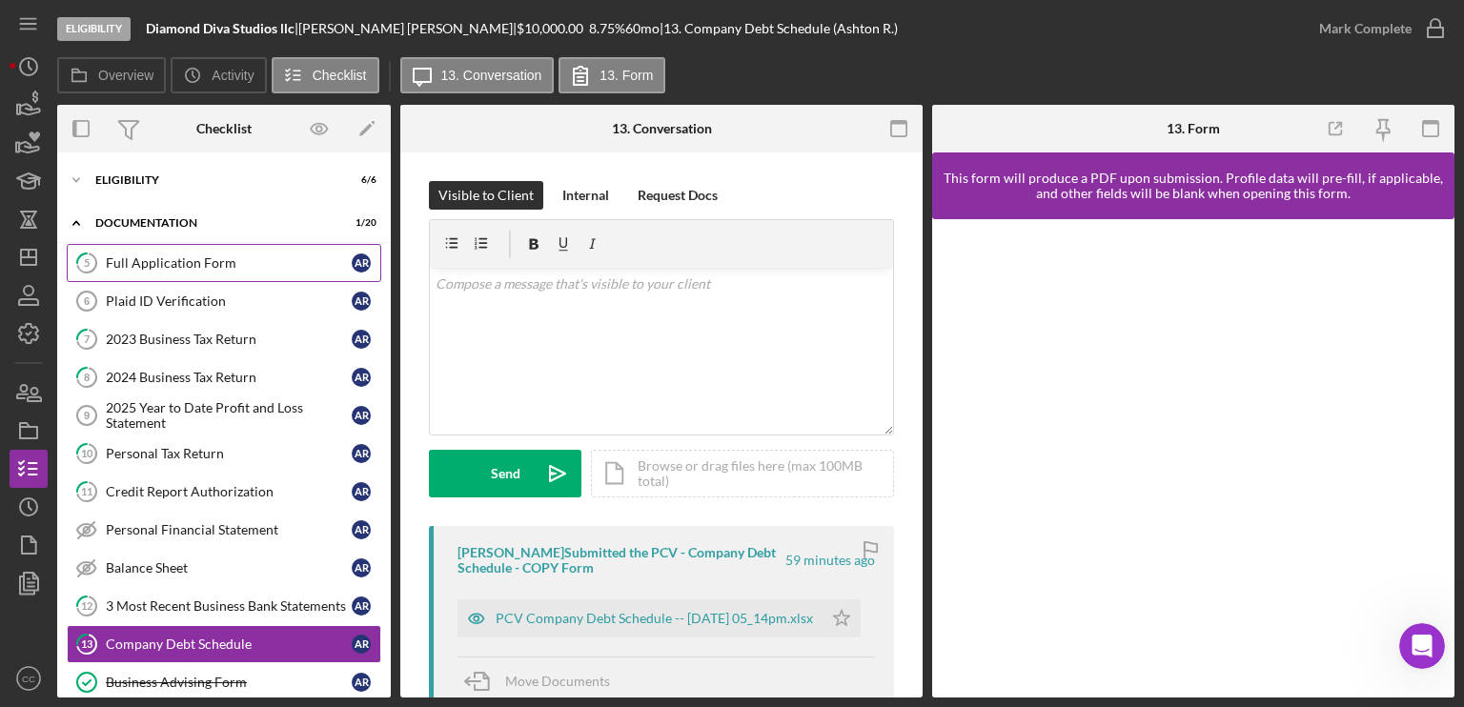
click at [210, 261] on div "Full Application Form" at bounding box center [229, 262] width 246 height 15
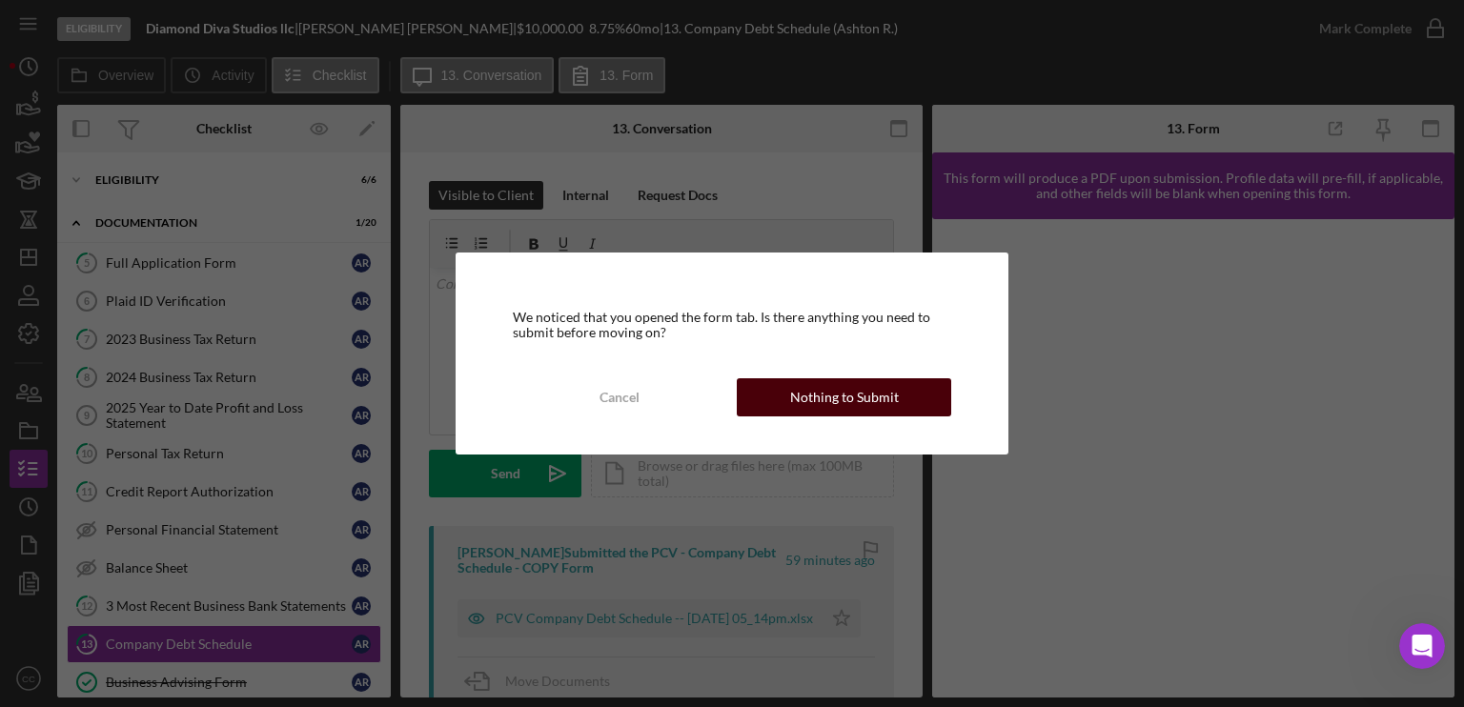
click at [766, 380] on button "Nothing to Submit" at bounding box center [844, 397] width 214 height 38
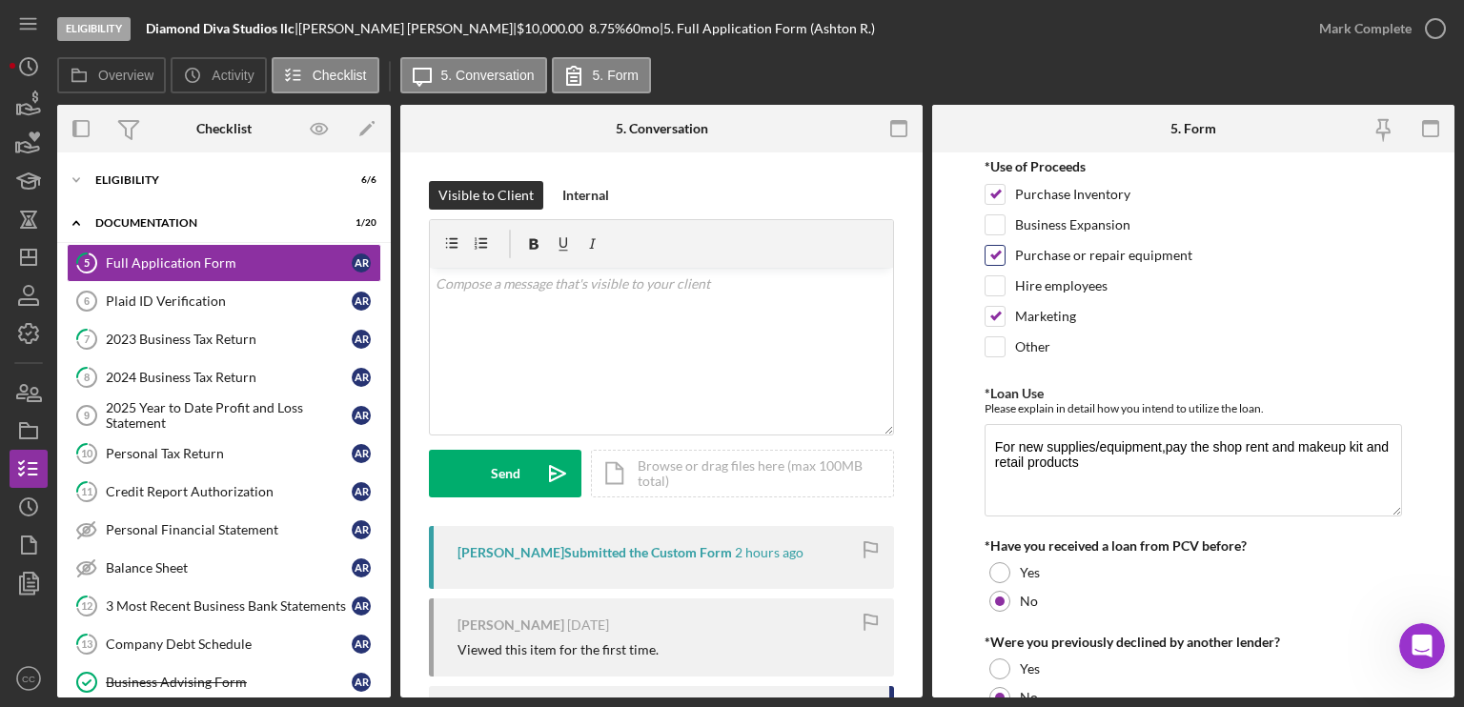
scroll to position [191, 0]
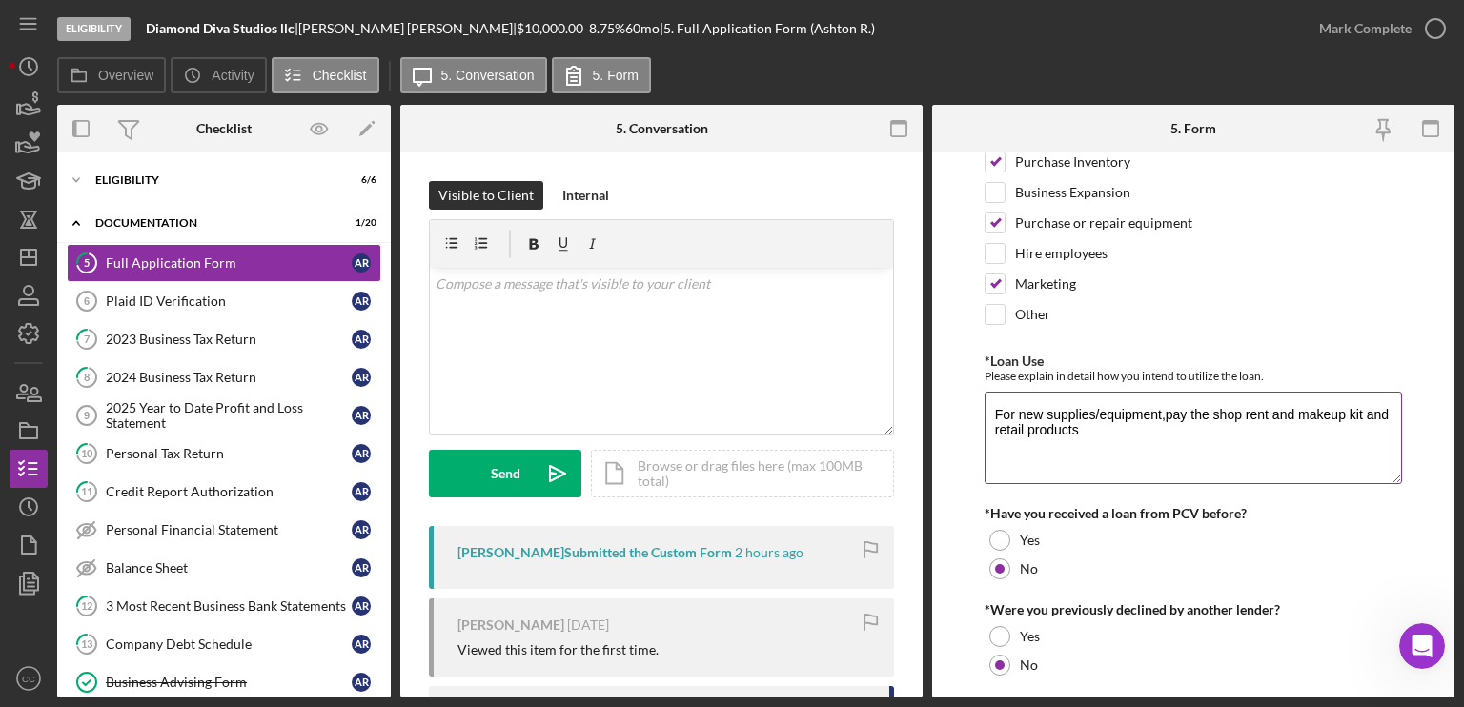
drag, startPoint x: 1126, startPoint y: 411, endPoint x: 1318, endPoint y: 415, distance: 191.6
click at [1318, 415] on textarea "For new supplies/equipment,pay the shop rent and makeup kit and retail products" at bounding box center [1192, 437] width 417 height 91
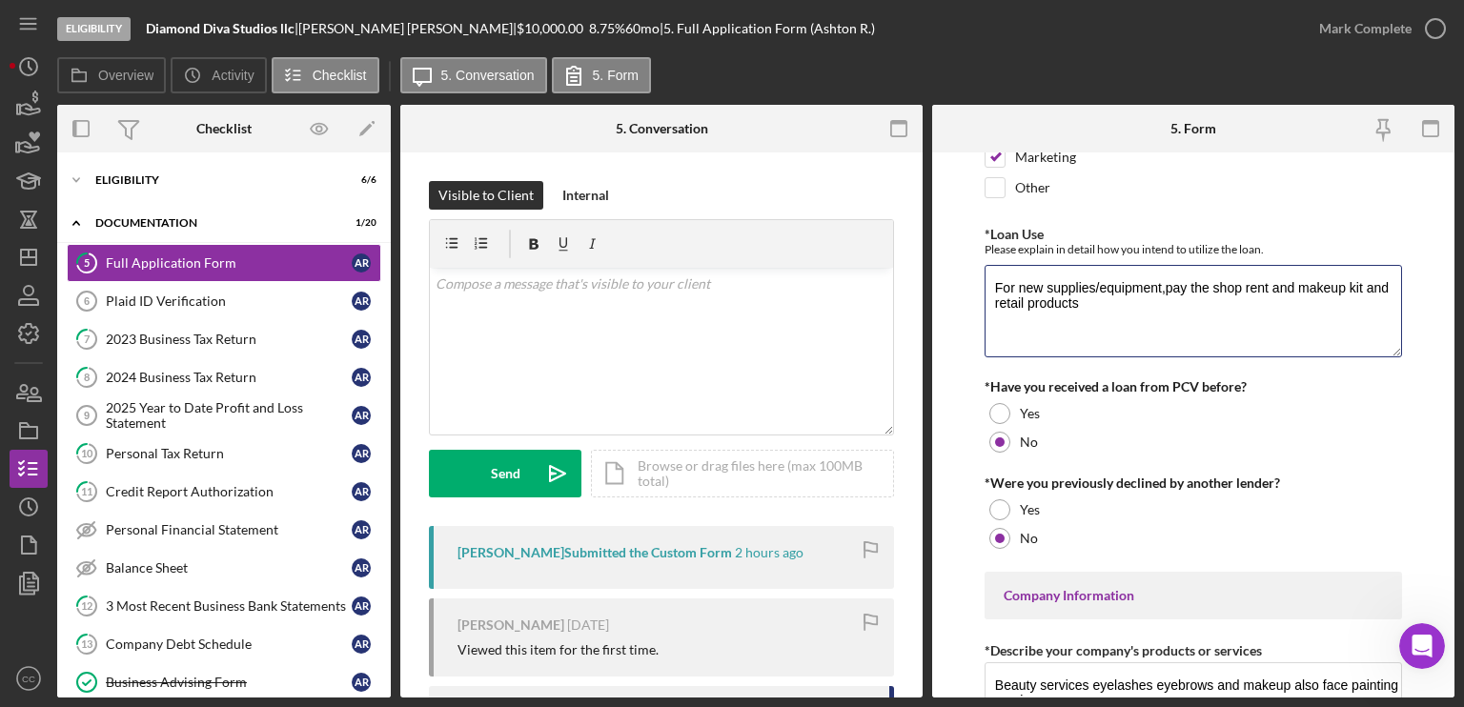
scroll to position [0, 0]
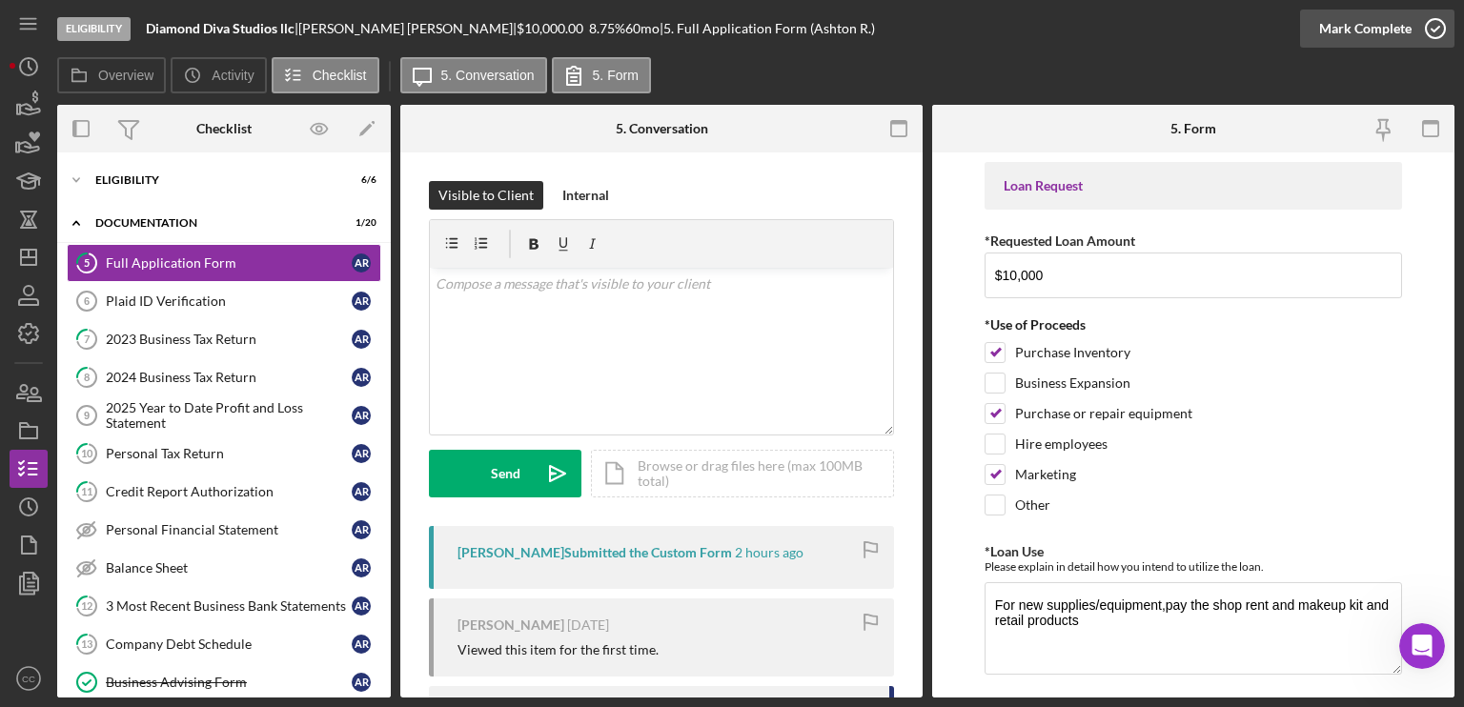
click at [1428, 22] on circle "button" at bounding box center [1435, 28] width 19 height 19
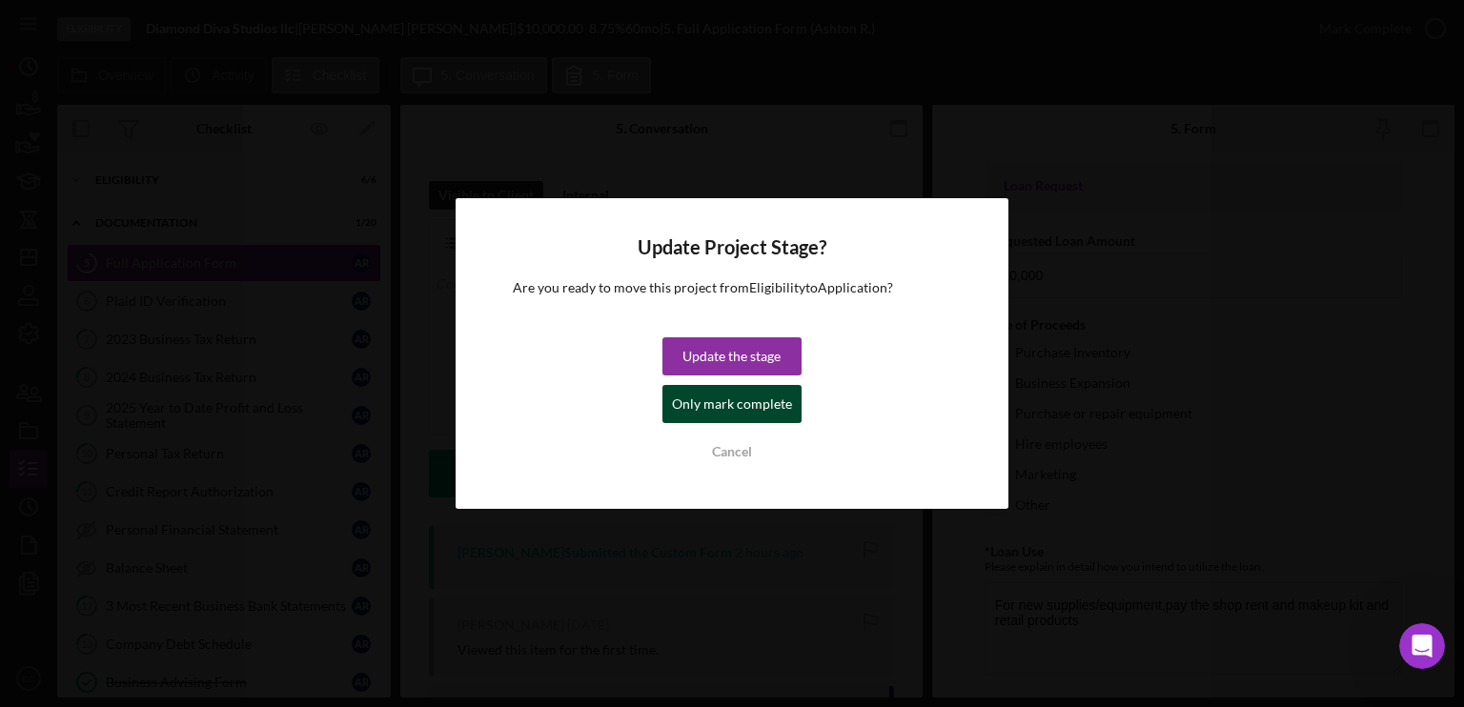
click at [761, 410] on div "Only mark complete" at bounding box center [732, 404] width 120 height 38
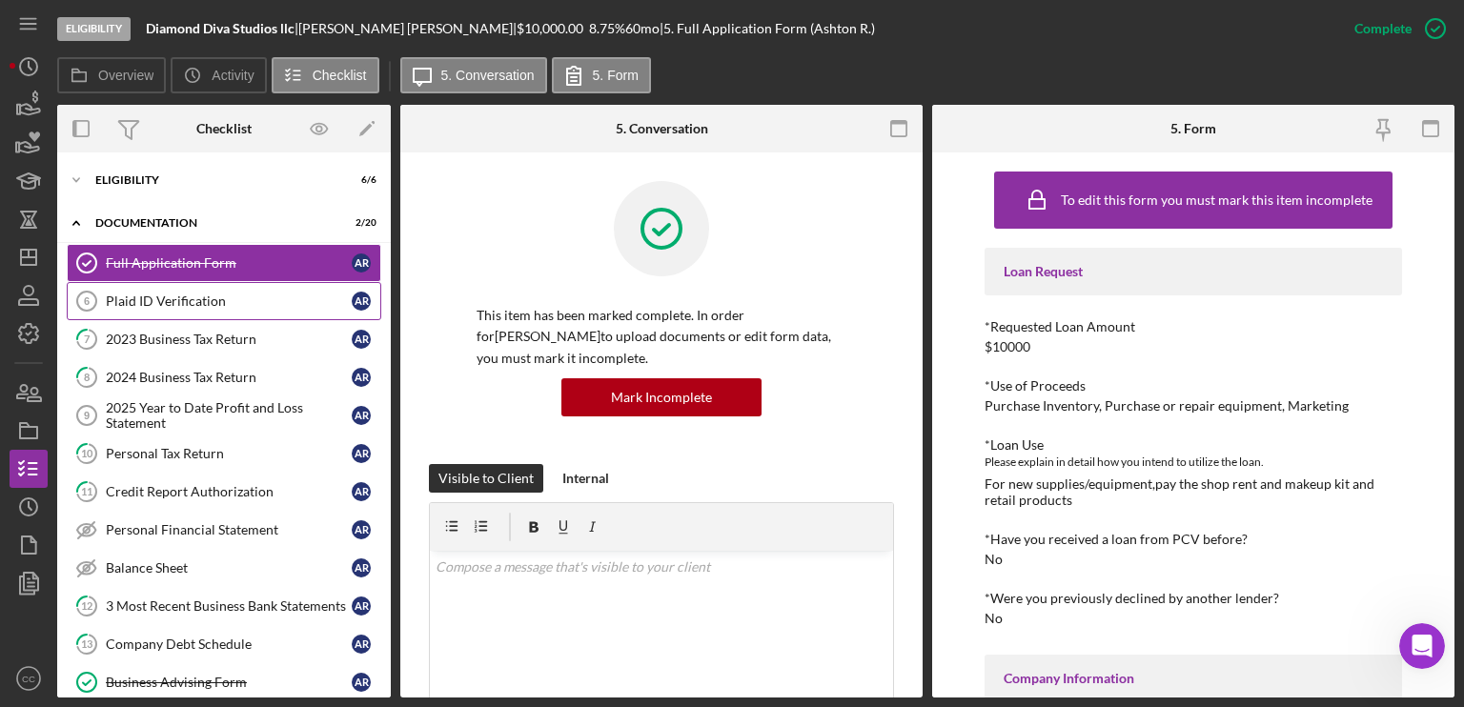
click at [175, 307] on div "Plaid ID Verification" at bounding box center [229, 301] width 246 height 15
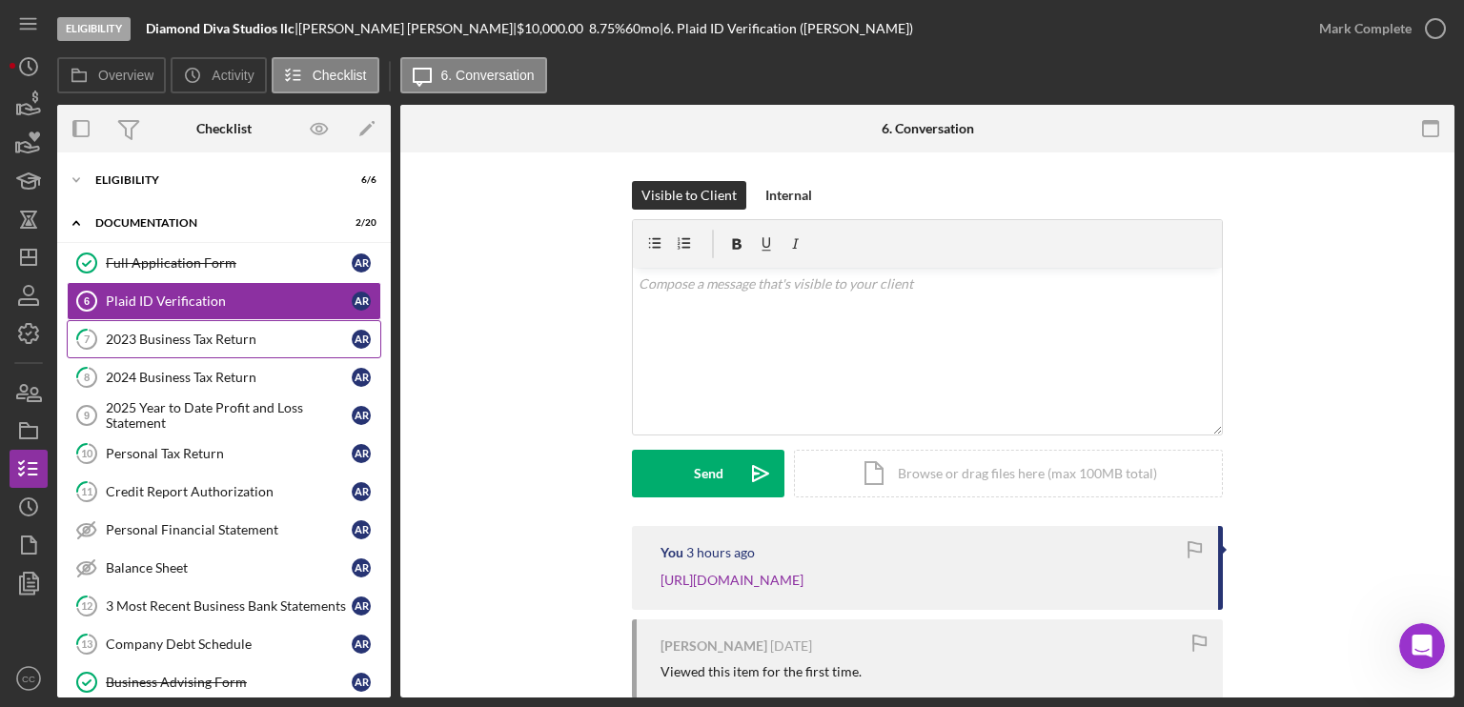
click at [168, 344] on div "2023 Business Tax Return" at bounding box center [229, 339] width 246 height 15
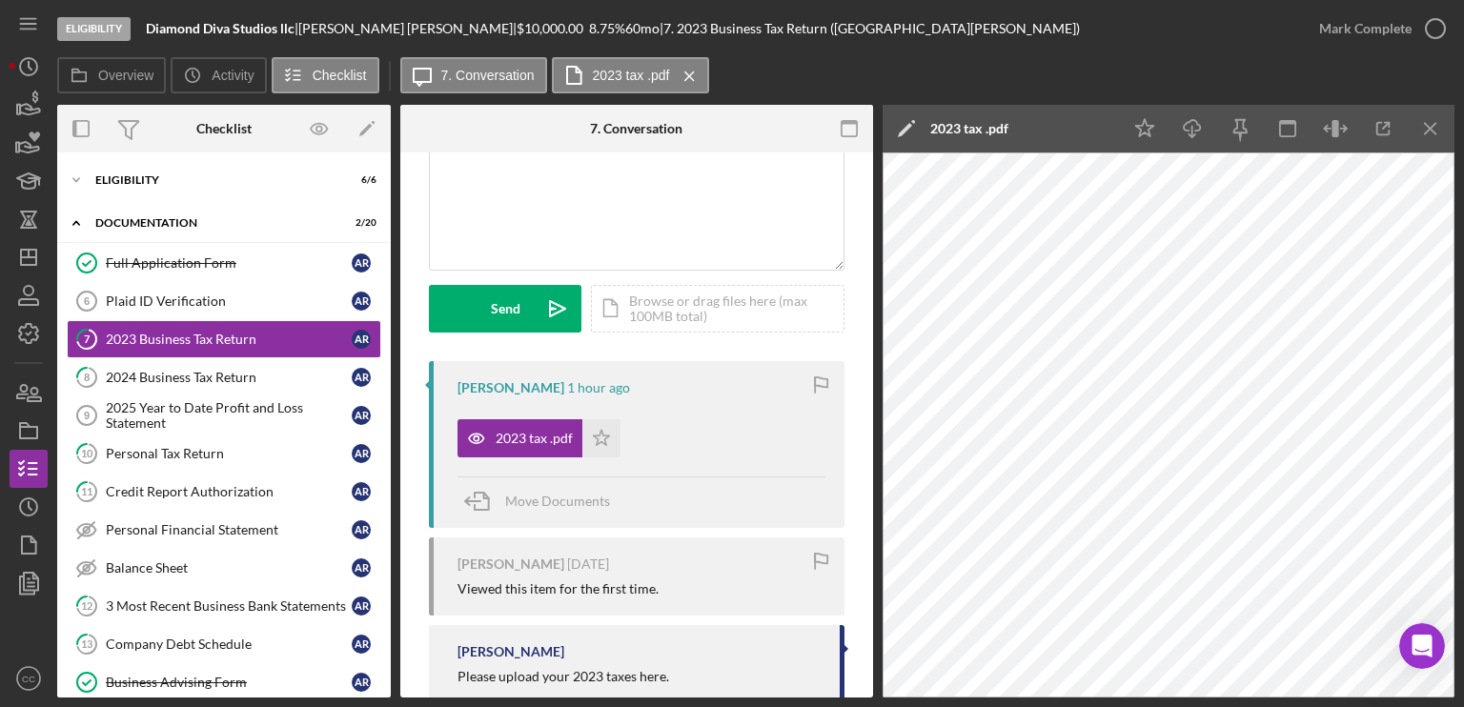
scroll to position [70, 0]
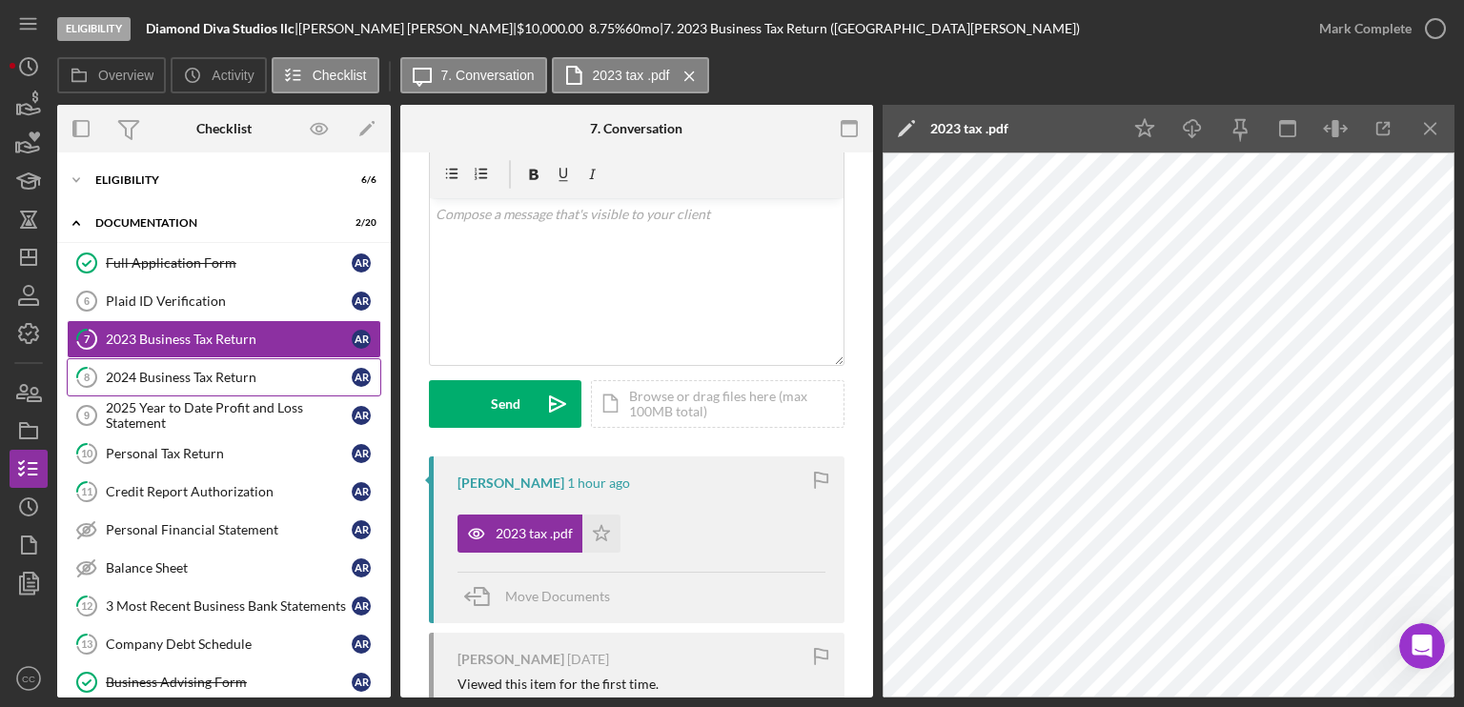
click at [198, 373] on div "2024 Business Tax Return" at bounding box center [229, 377] width 246 height 15
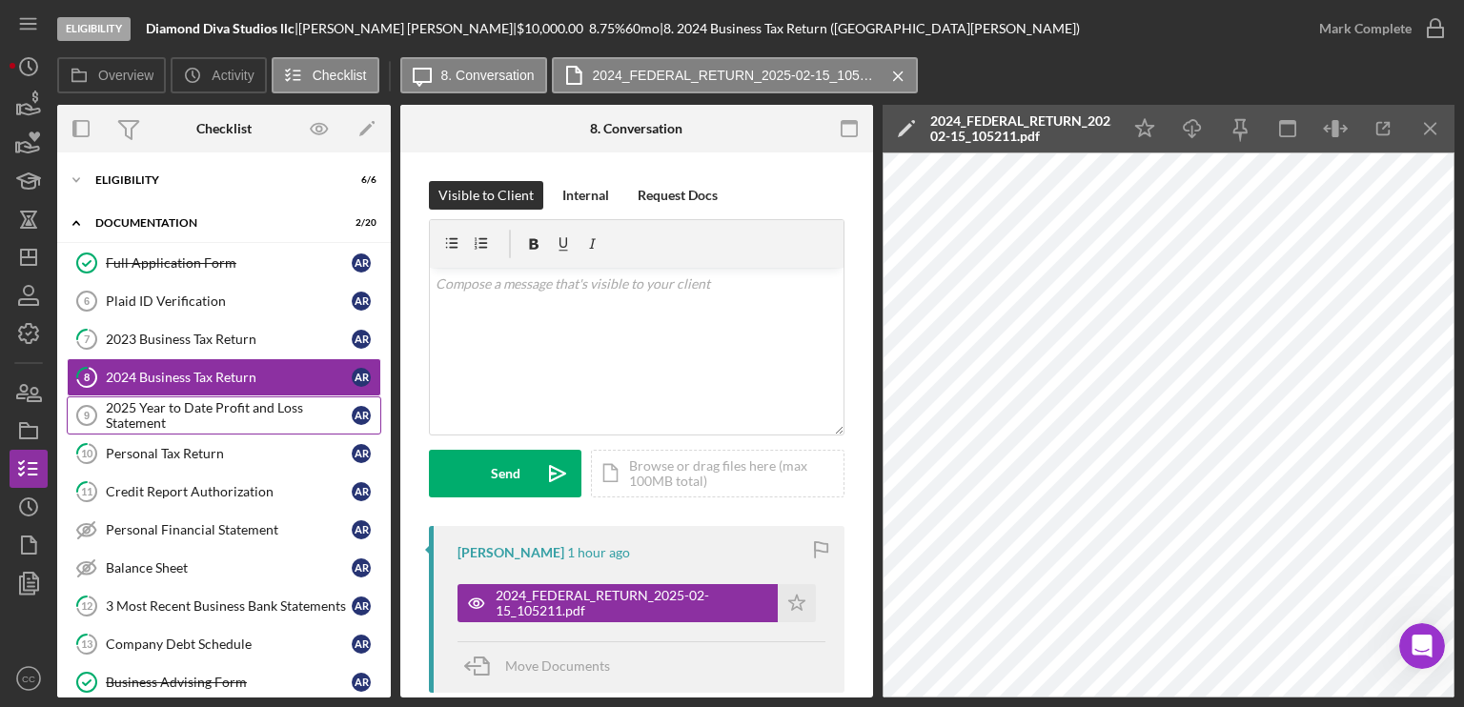
click at [206, 411] on div "2025 Year to Date Profit and Loss Statement" at bounding box center [229, 415] width 246 height 30
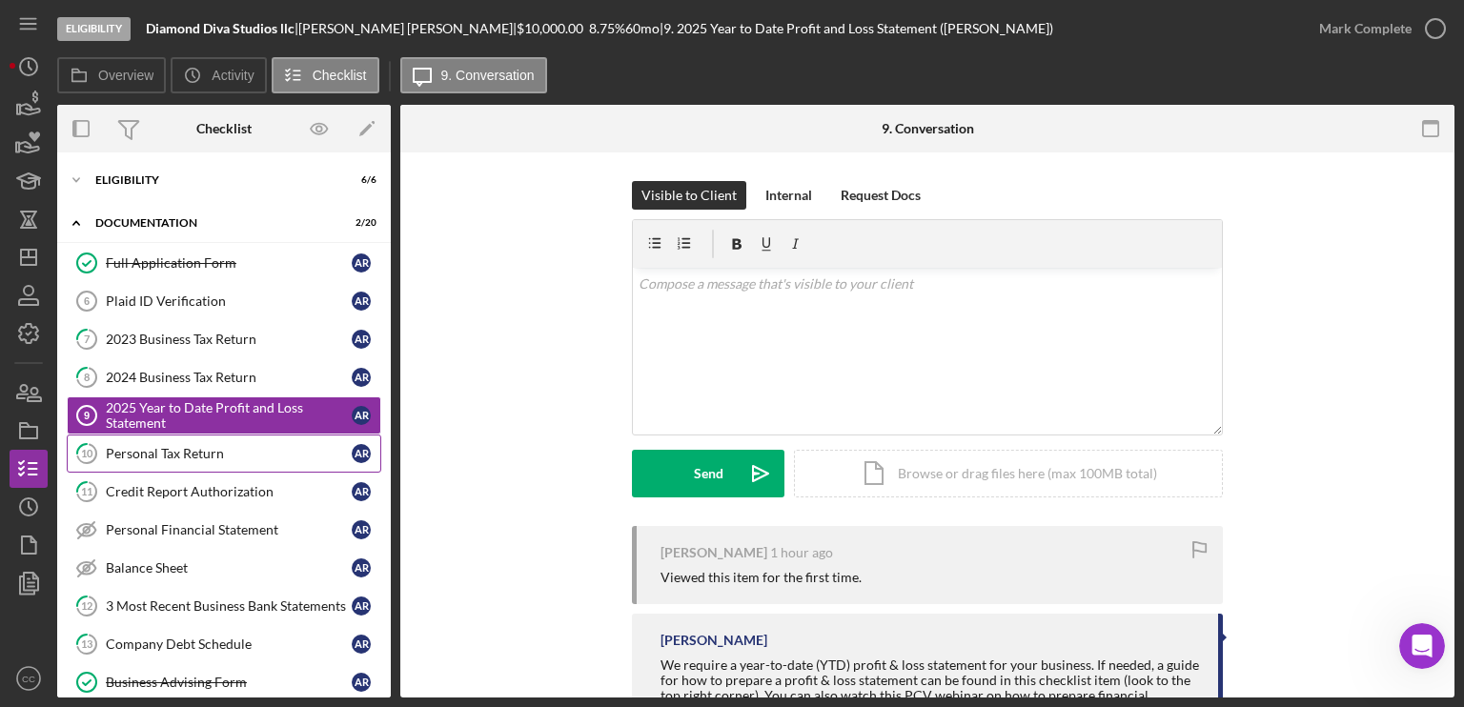
drag, startPoint x: 132, startPoint y: 447, endPoint x: 229, endPoint y: 441, distance: 96.4
click at [132, 447] on div "Personal Tax Return" at bounding box center [229, 453] width 246 height 15
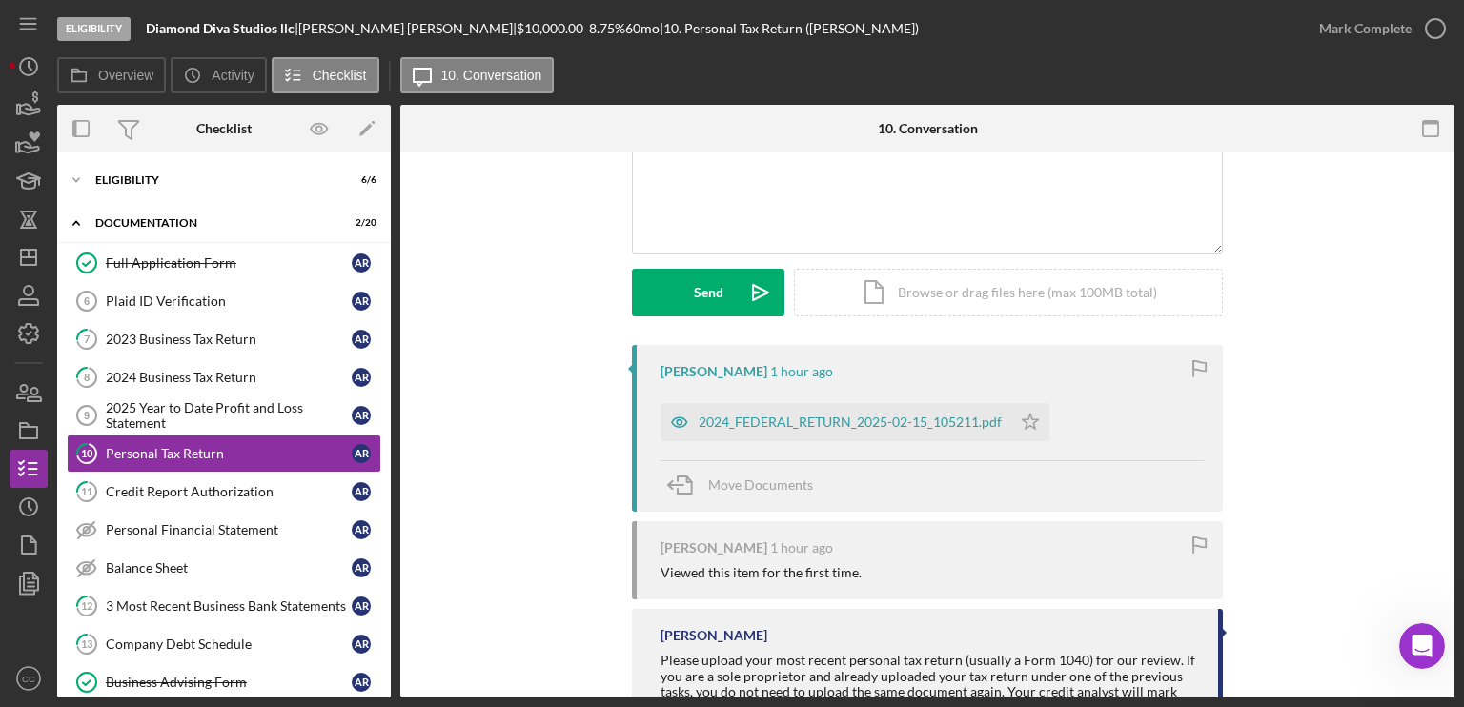
scroll to position [191, 0]
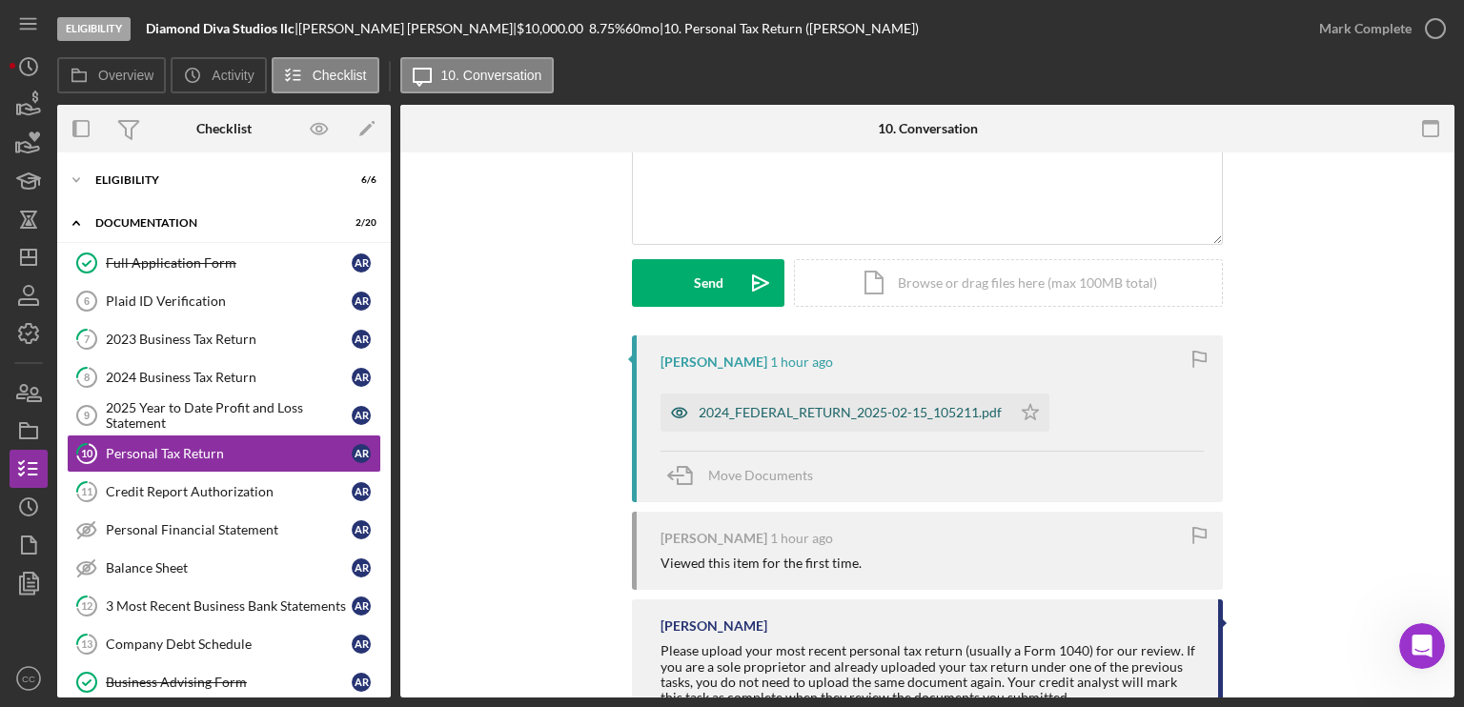
click at [889, 414] on div "2024_FEDERAL_RETURN_2025-02-15_105211.pdf" at bounding box center [850, 412] width 303 height 15
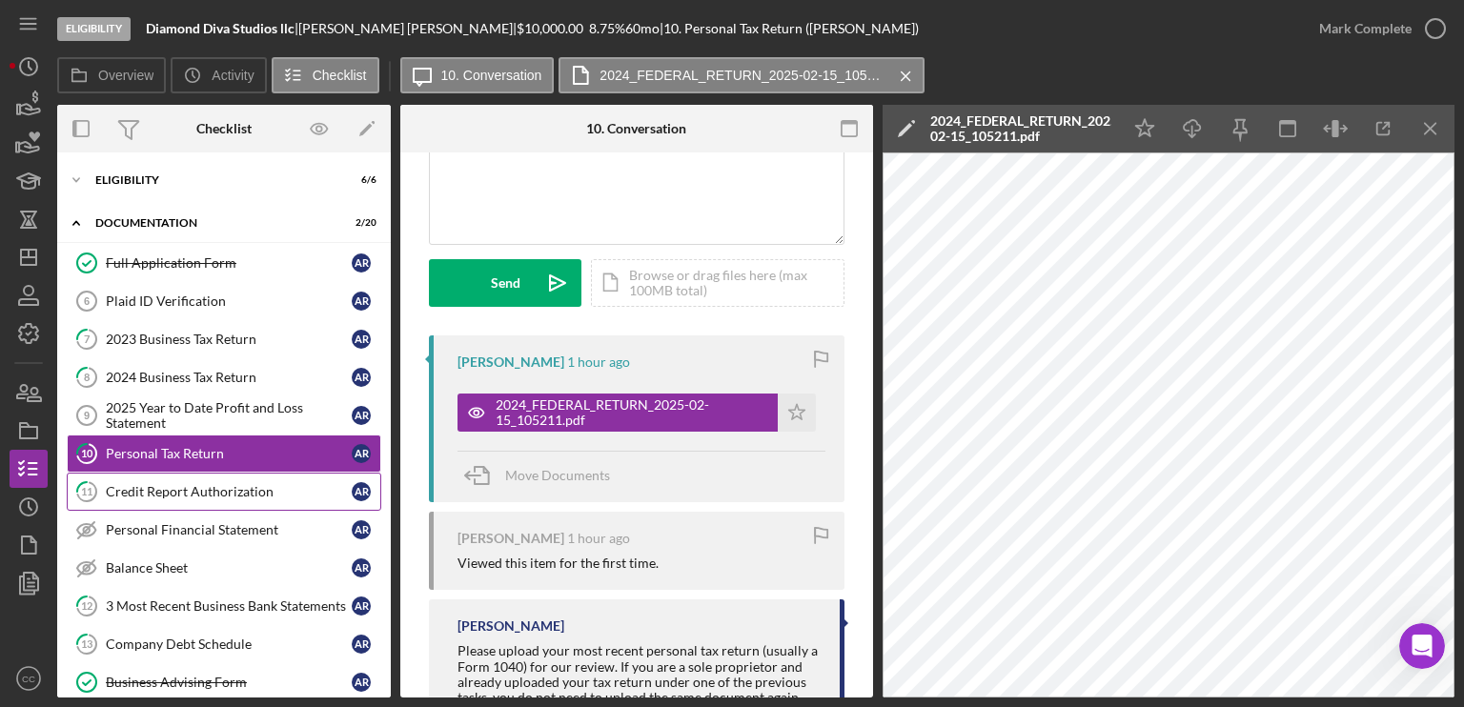
click at [176, 489] on div "Credit Report Authorization" at bounding box center [229, 491] width 246 height 15
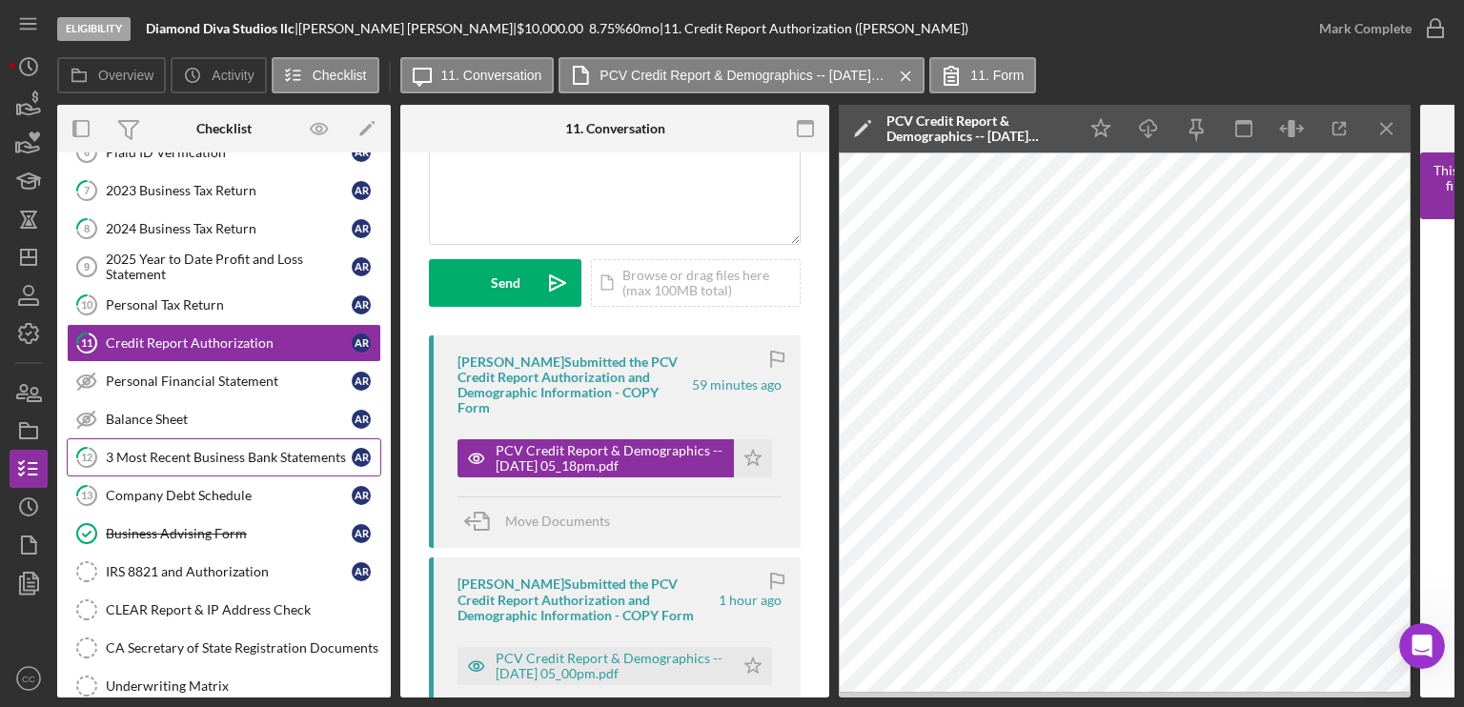
scroll to position [191, 0]
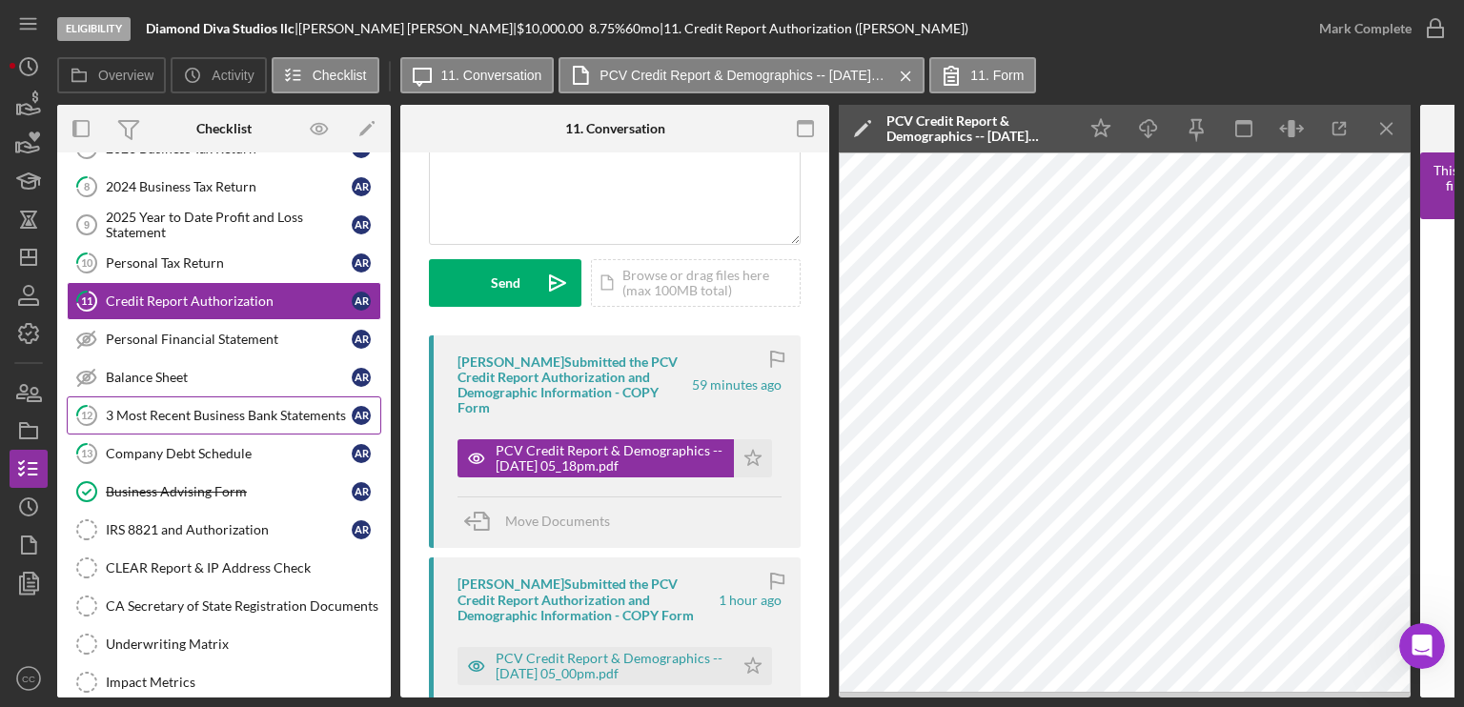
click at [181, 421] on link "12 3 Most Recent Business Bank Statements A R" at bounding box center [224, 415] width 314 height 38
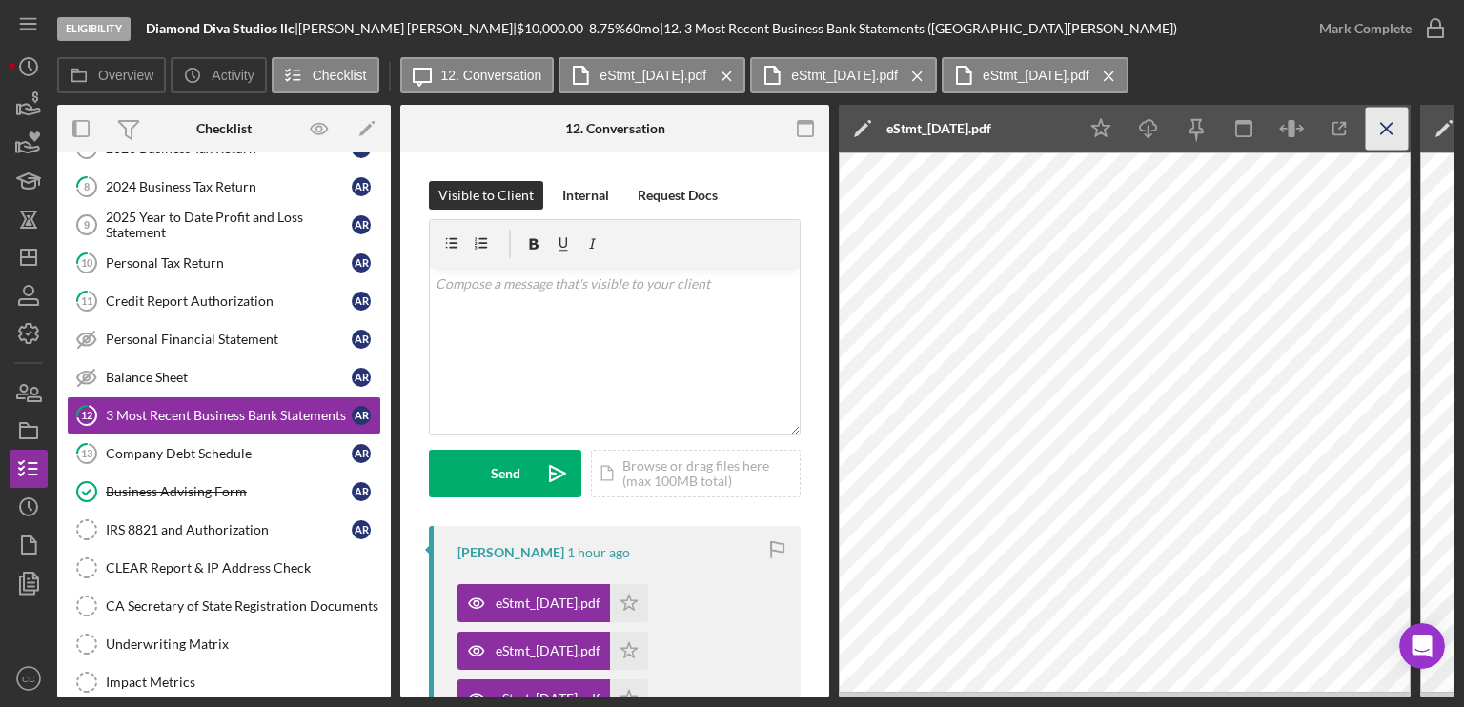
click at [1388, 131] on line "button" at bounding box center [1386, 128] width 10 height 10
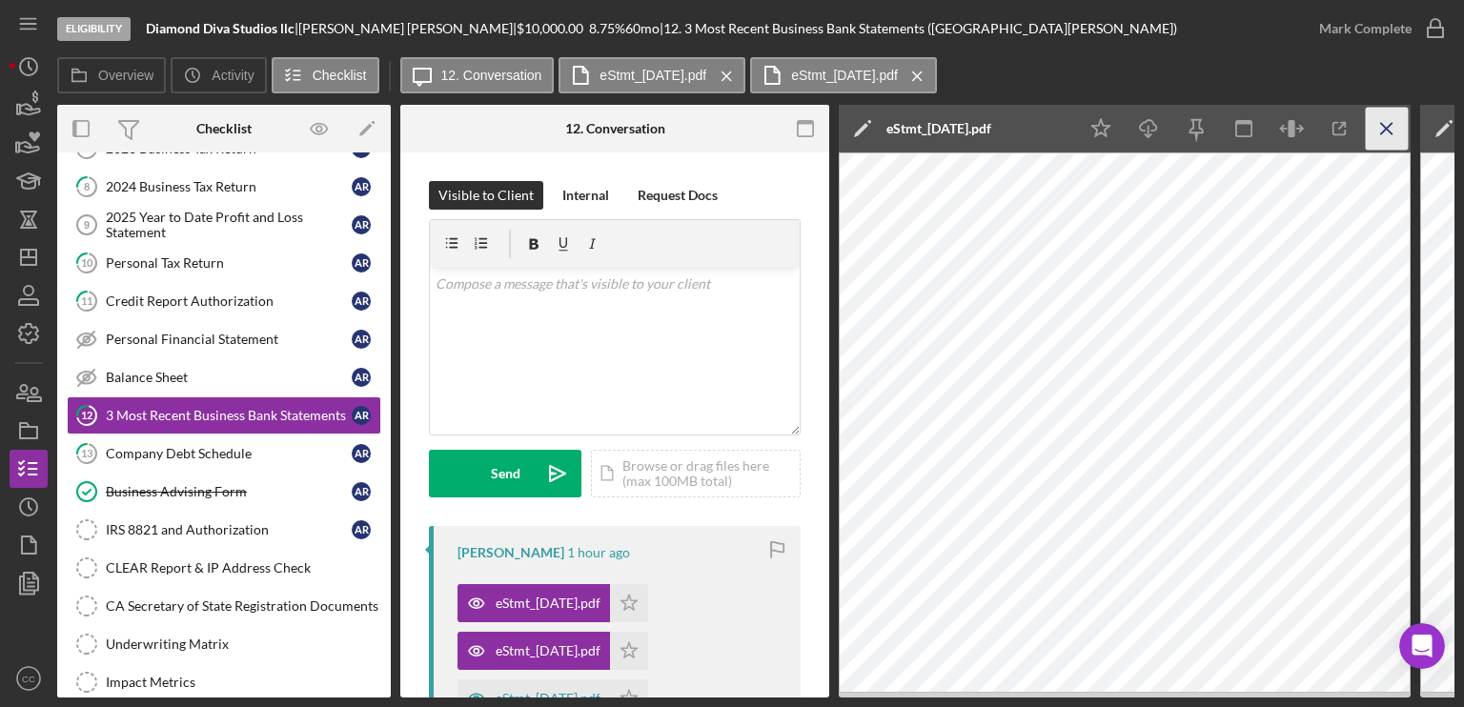
click at [1388, 131] on line "button" at bounding box center [1386, 128] width 10 height 10
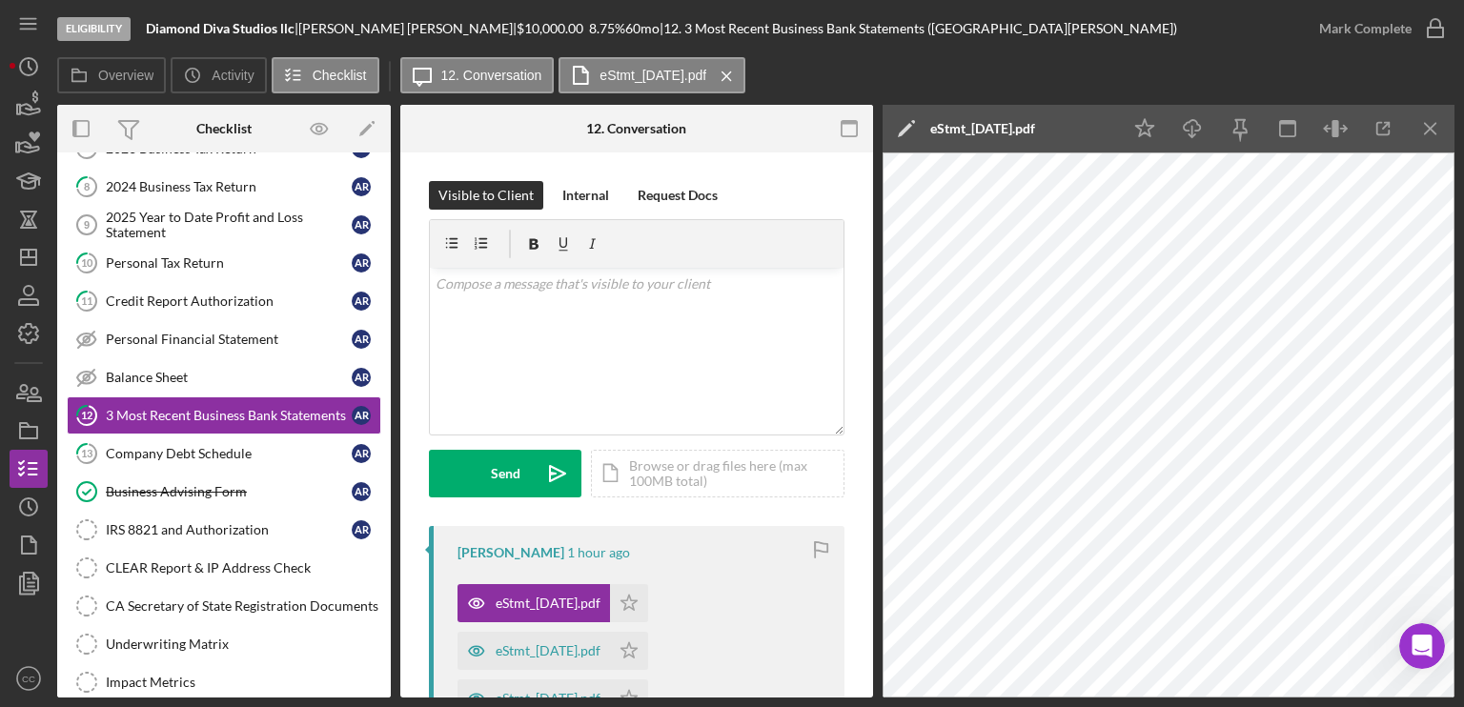
click at [1388, 131] on icon "button" at bounding box center [1383, 129] width 43 height 43
click at [196, 453] on div "Company Debt Schedule" at bounding box center [229, 453] width 246 height 15
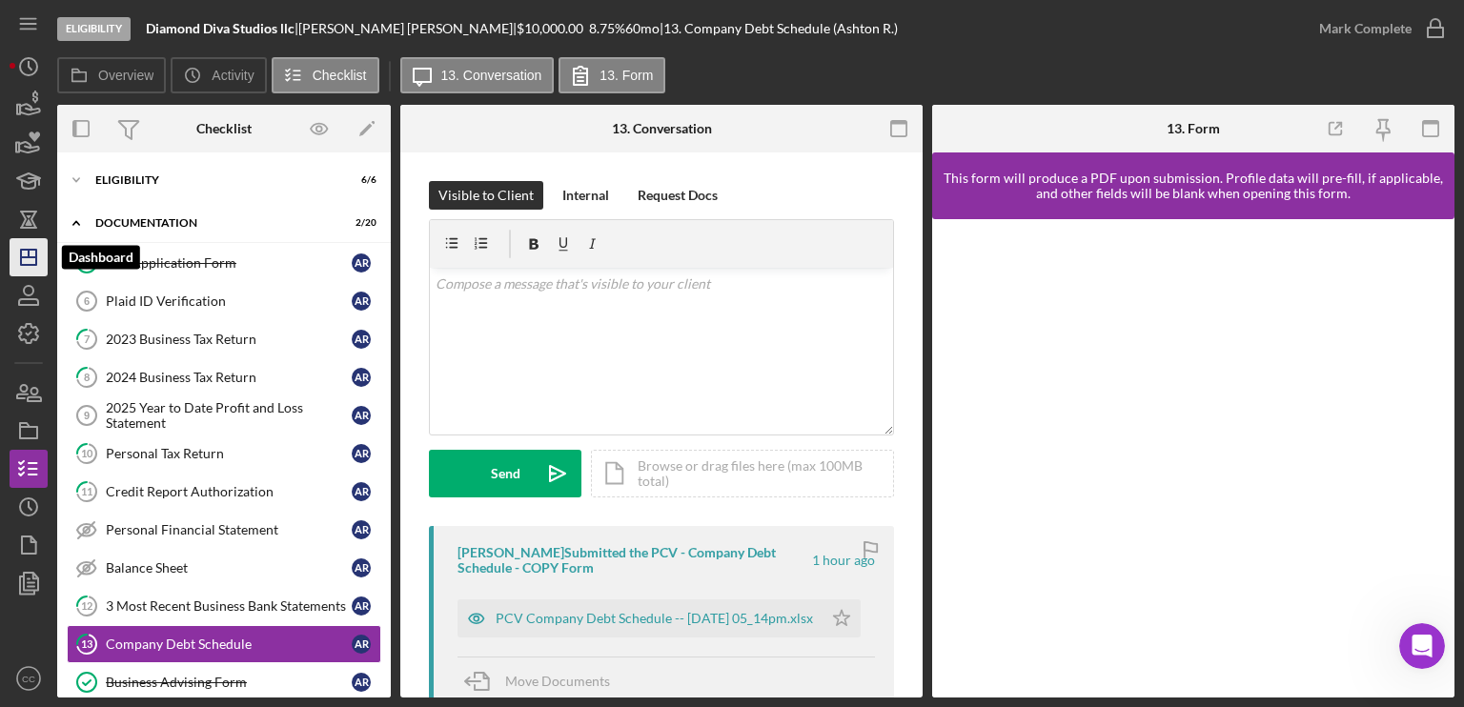
click at [24, 253] on icon "Icon/Dashboard" at bounding box center [29, 257] width 48 height 48
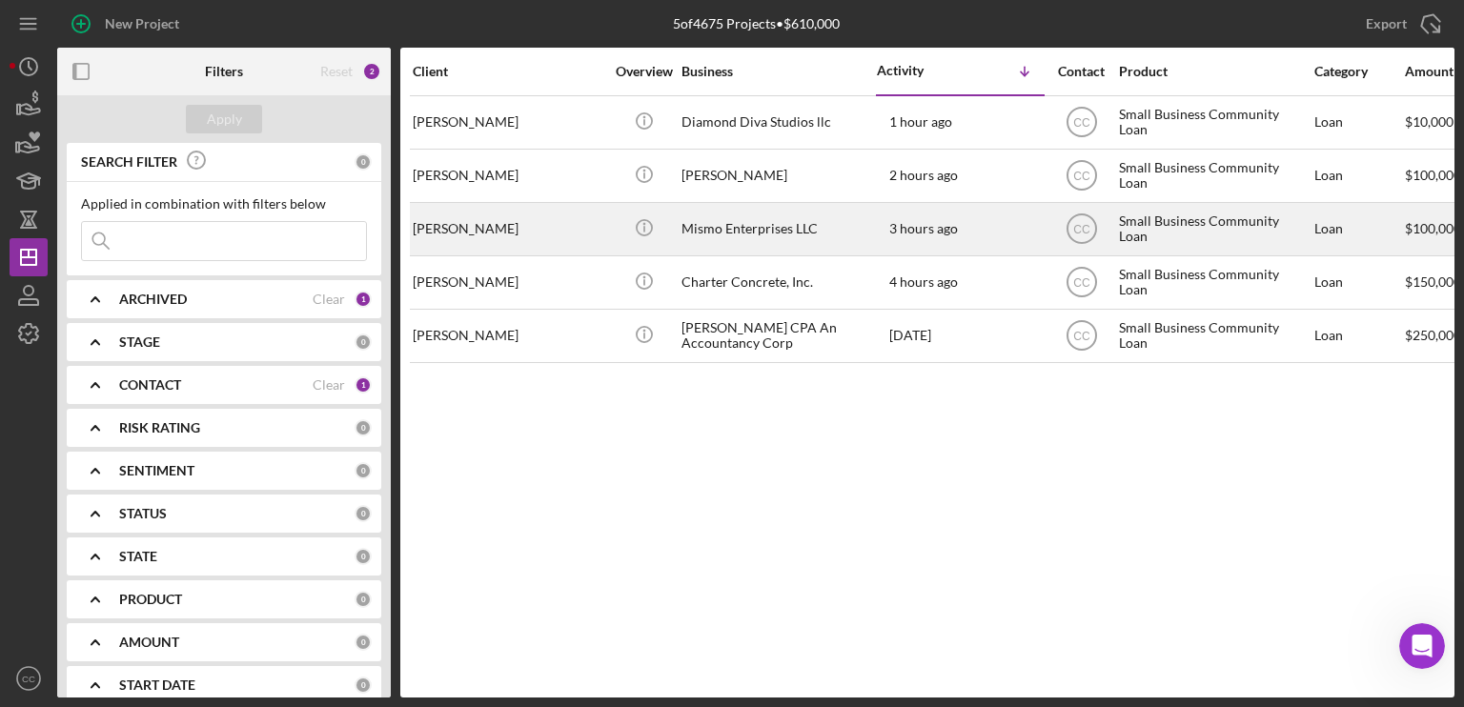
click at [539, 228] on div "[PERSON_NAME]" at bounding box center [508, 229] width 191 height 51
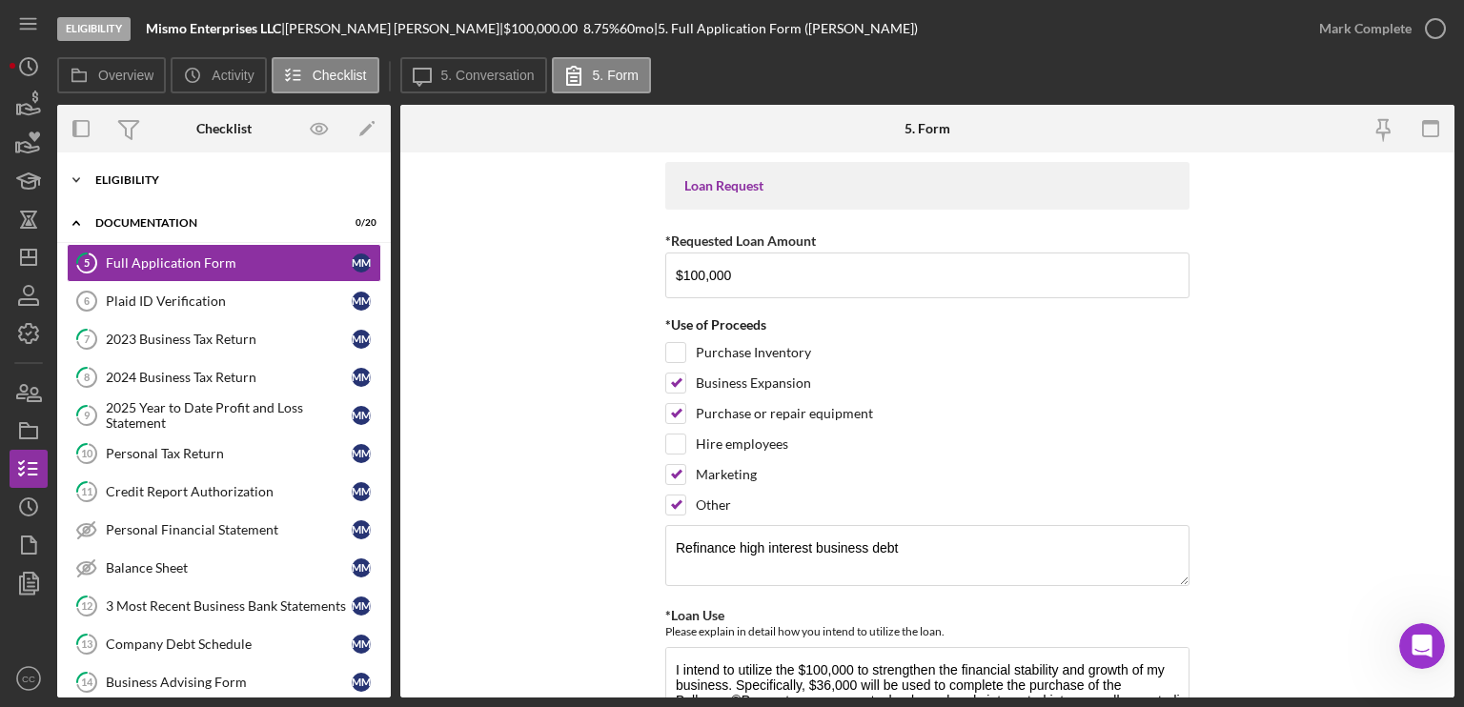
click at [117, 174] on div "Eligibility" at bounding box center [231, 179] width 272 height 11
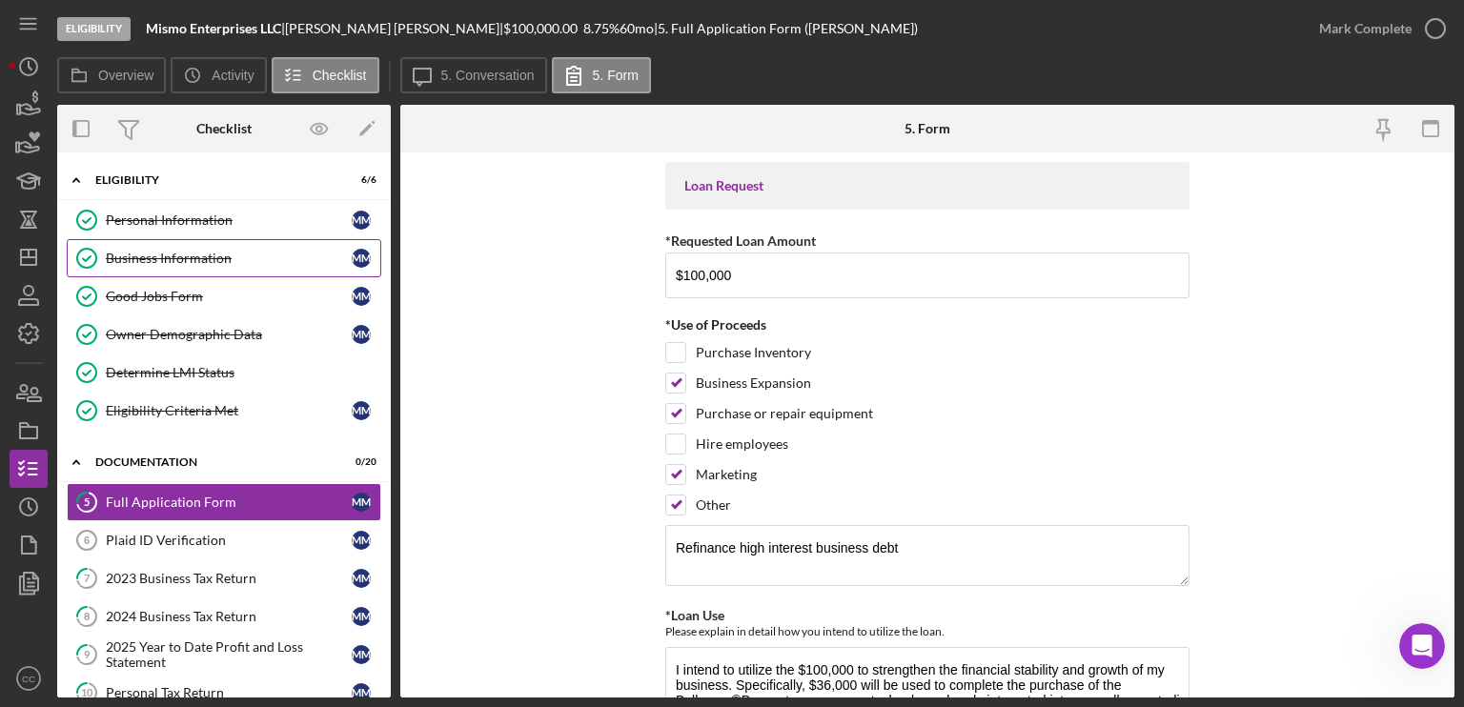
click at [137, 256] on div "Business Information" at bounding box center [229, 258] width 246 height 15
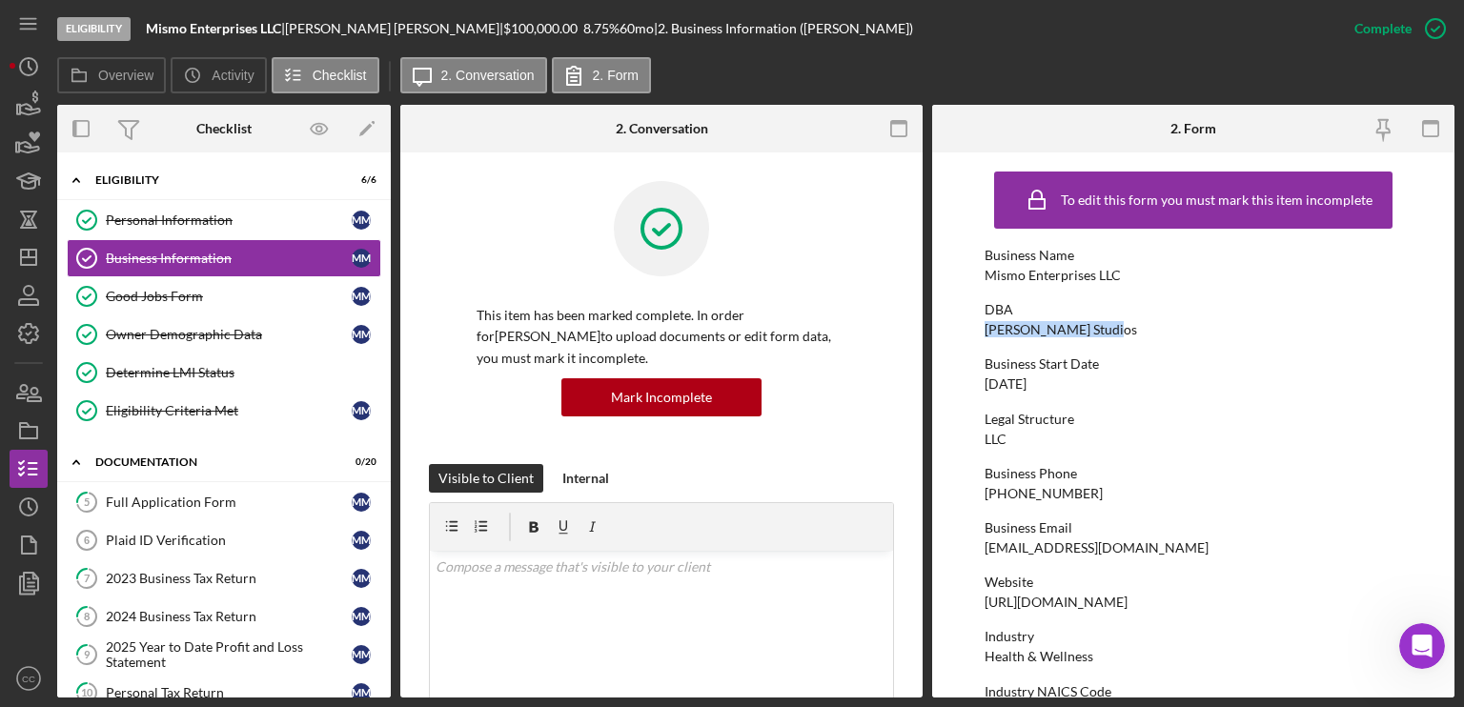
drag, startPoint x: 1111, startPoint y: 330, endPoint x: 982, endPoint y: 332, distance: 129.6
click at [982, 332] on form "To edit this form you must mark this item incomplete Business Name Mismo Enterp…" at bounding box center [1193, 424] width 522 height 545
copy div "Missy Moran Studios"
click at [21, 262] on polygon "button" at bounding box center [28, 257] width 15 height 15
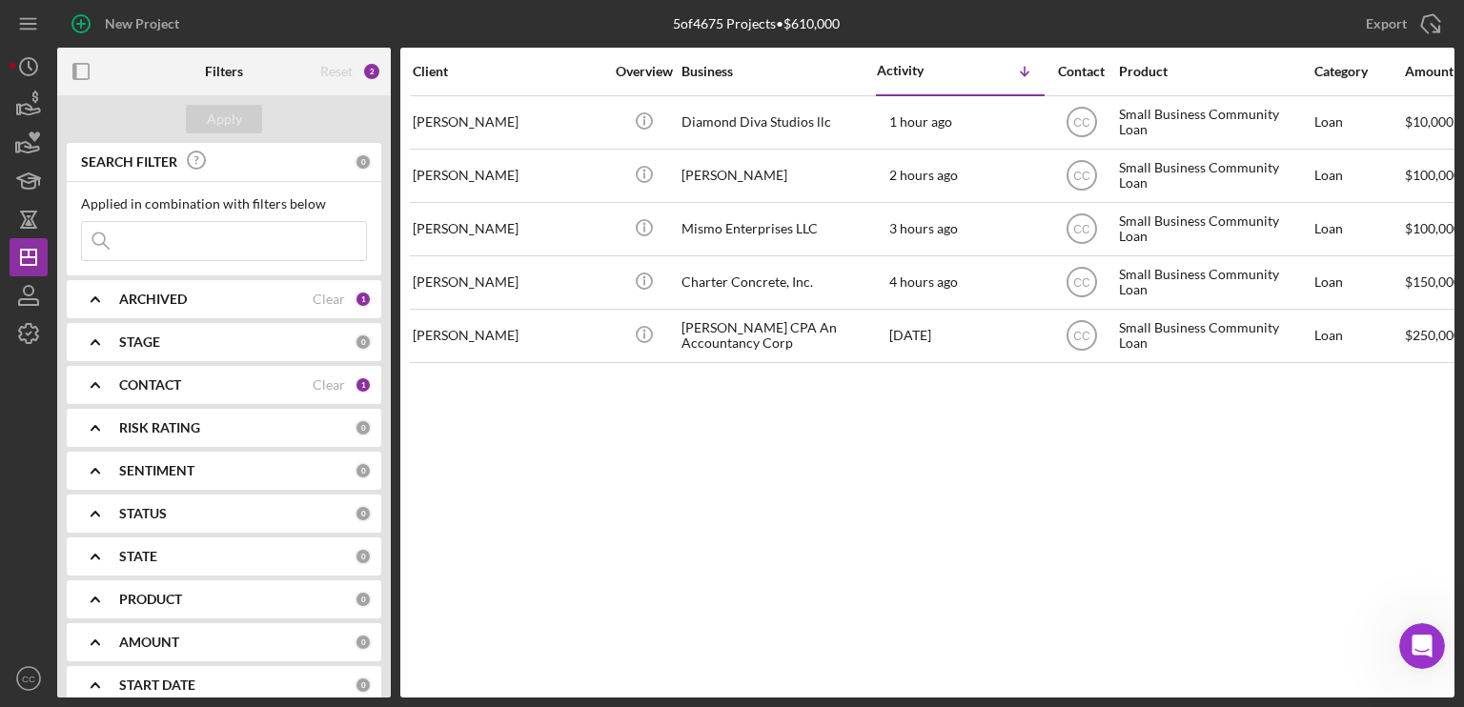
click at [768, 552] on div "Client Overview Business Activity Icon/Table Sort Arrow Contact Product Categor…" at bounding box center [927, 373] width 1054 height 650
click at [812, 532] on div "Client Overview Business Activity Icon/Table Sort Arrow Contact Product Categor…" at bounding box center [927, 373] width 1054 height 650
click at [137, 380] on b "CONTACT" at bounding box center [150, 384] width 62 height 15
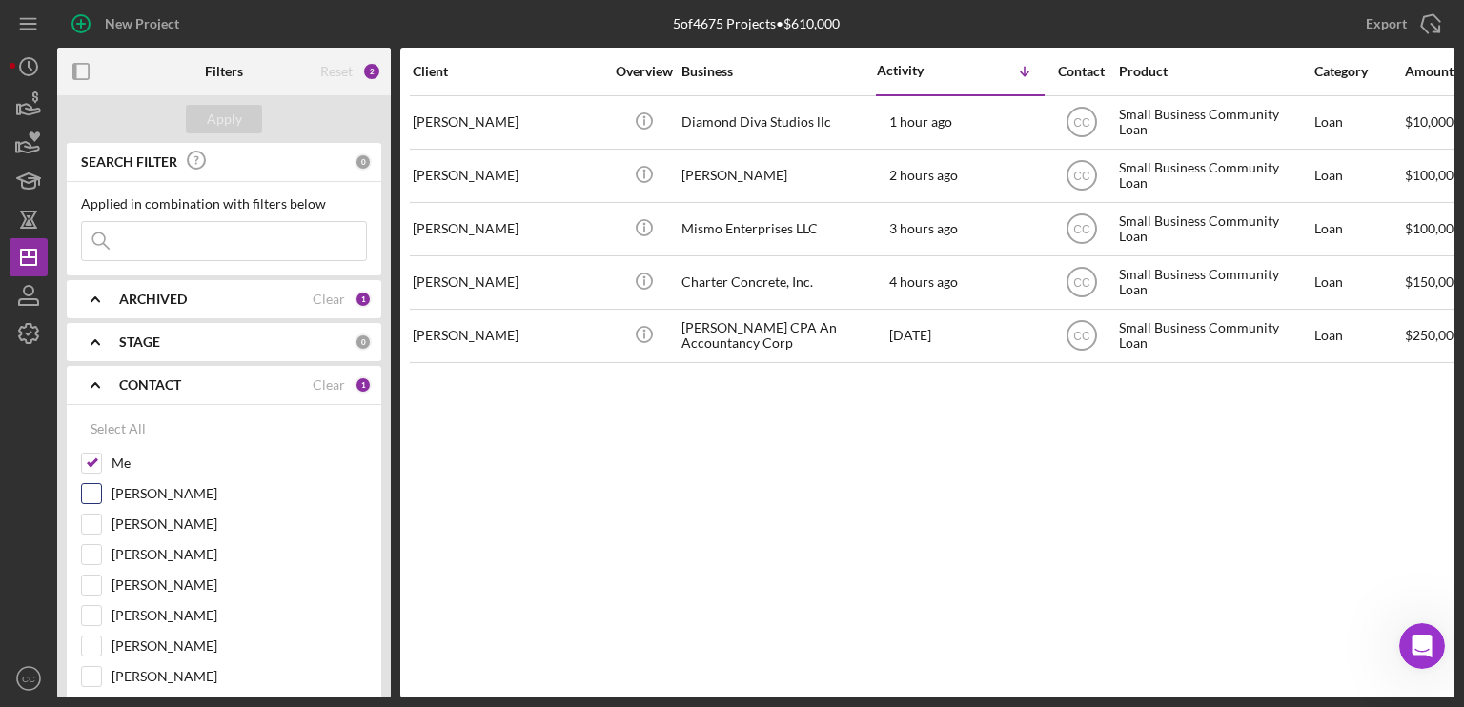
click at [94, 491] on input "[PERSON_NAME]" at bounding box center [91, 493] width 19 height 19
checkbox input "true"
click at [233, 121] on div "Apply" at bounding box center [224, 119] width 35 height 29
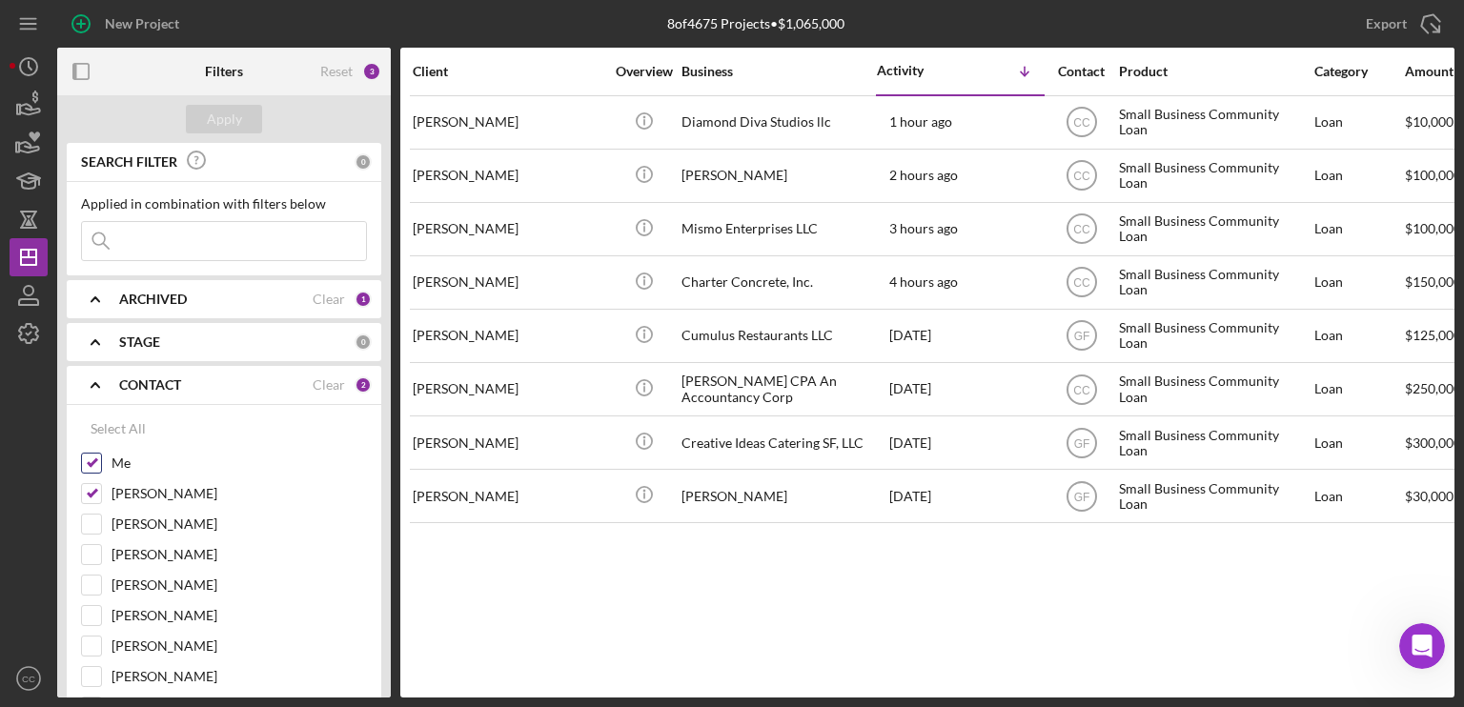
click at [96, 456] on input "Me" at bounding box center [91, 463] width 19 height 19
checkbox input "false"
click at [238, 113] on div "Apply" at bounding box center [224, 119] width 35 height 29
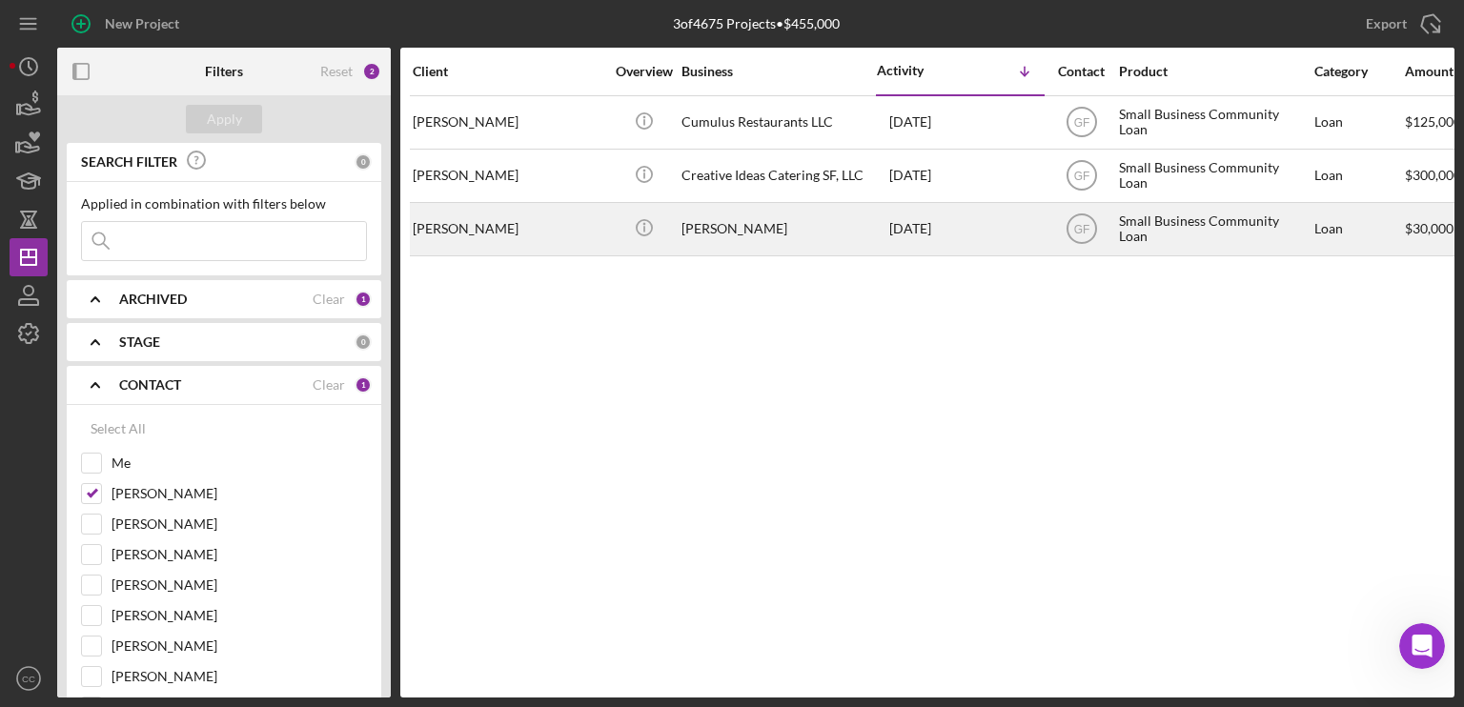
click at [511, 224] on div "[PERSON_NAME]" at bounding box center [508, 229] width 191 height 51
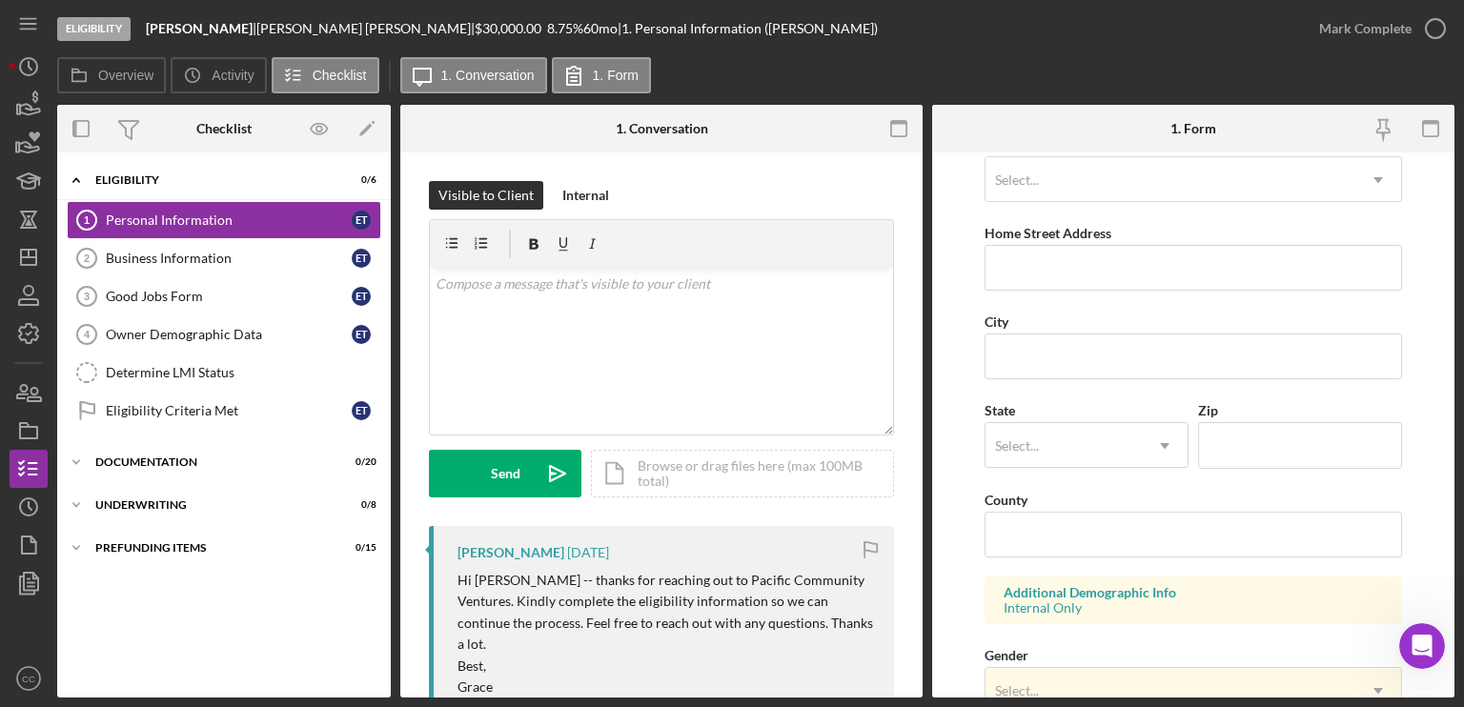
scroll to position [381, 0]
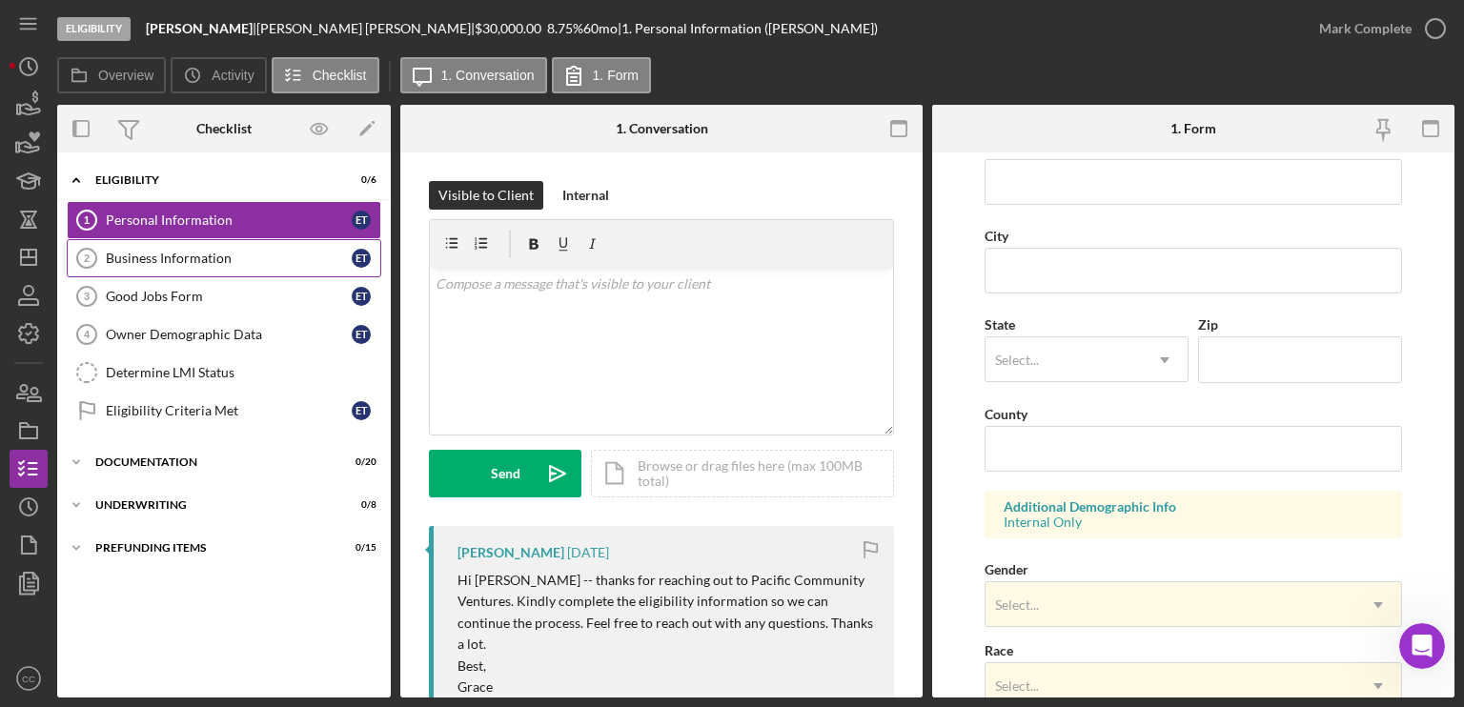
click at [229, 247] on link "Business Information 2 Business Information E T" at bounding box center [224, 258] width 314 height 38
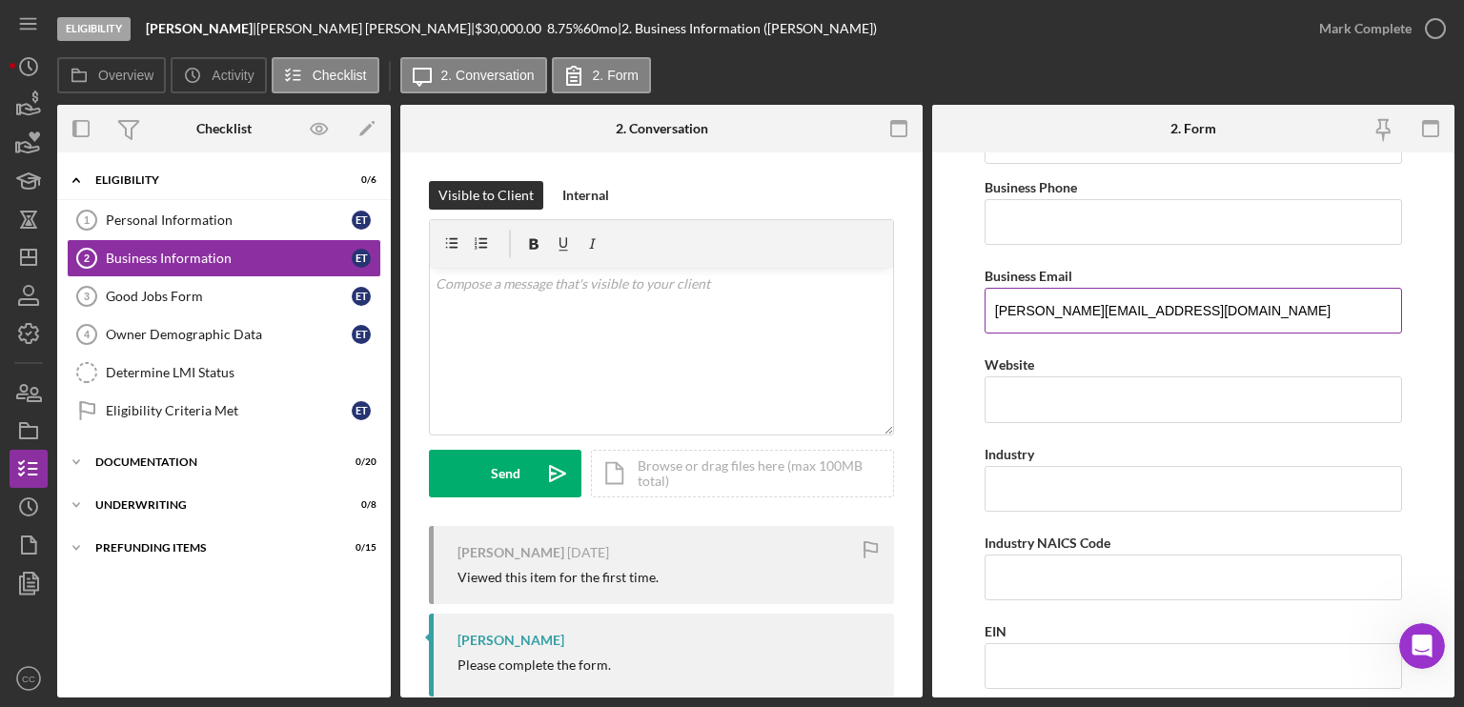
scroll to position [381, 0]
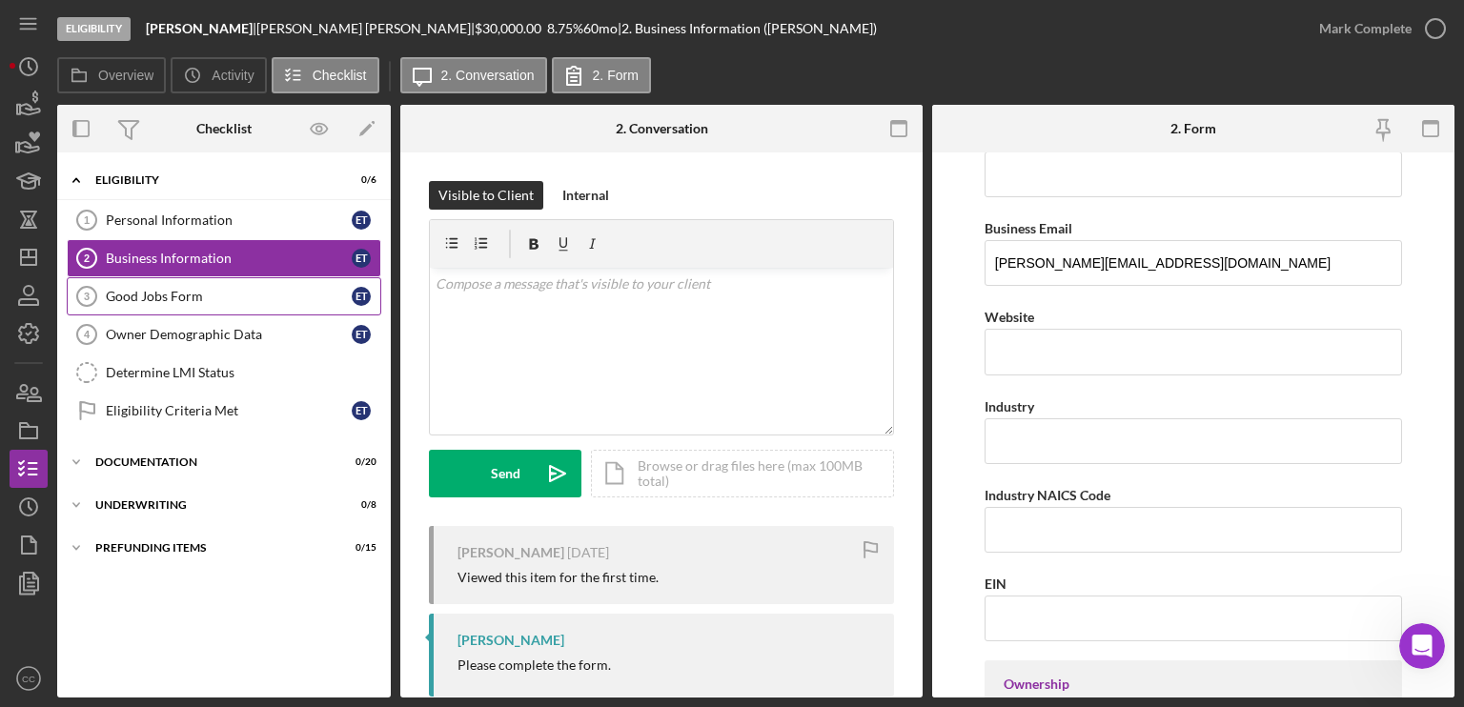
click at [158, 293] on div "Good Jobs Form" at bounding box center [229, 296] width 246 height 15
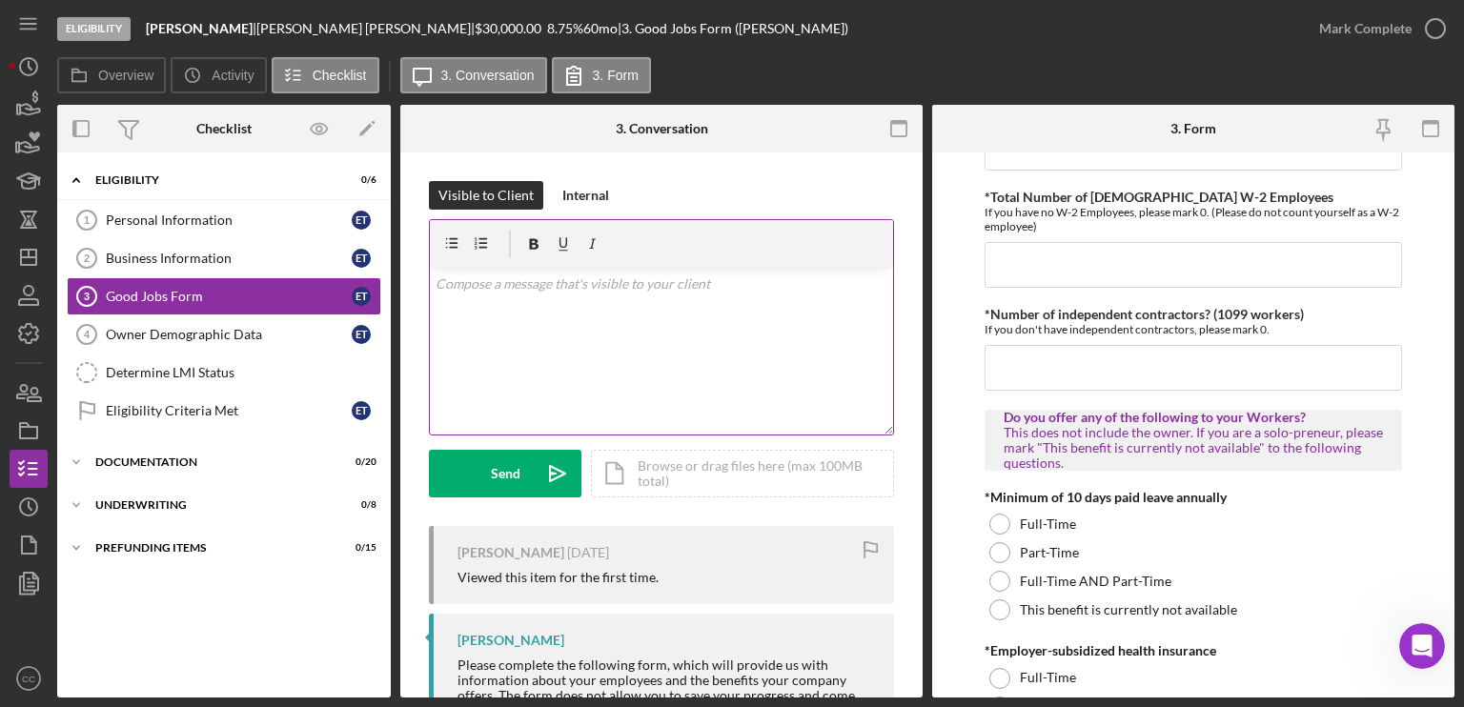
scroll to position [477, 0]
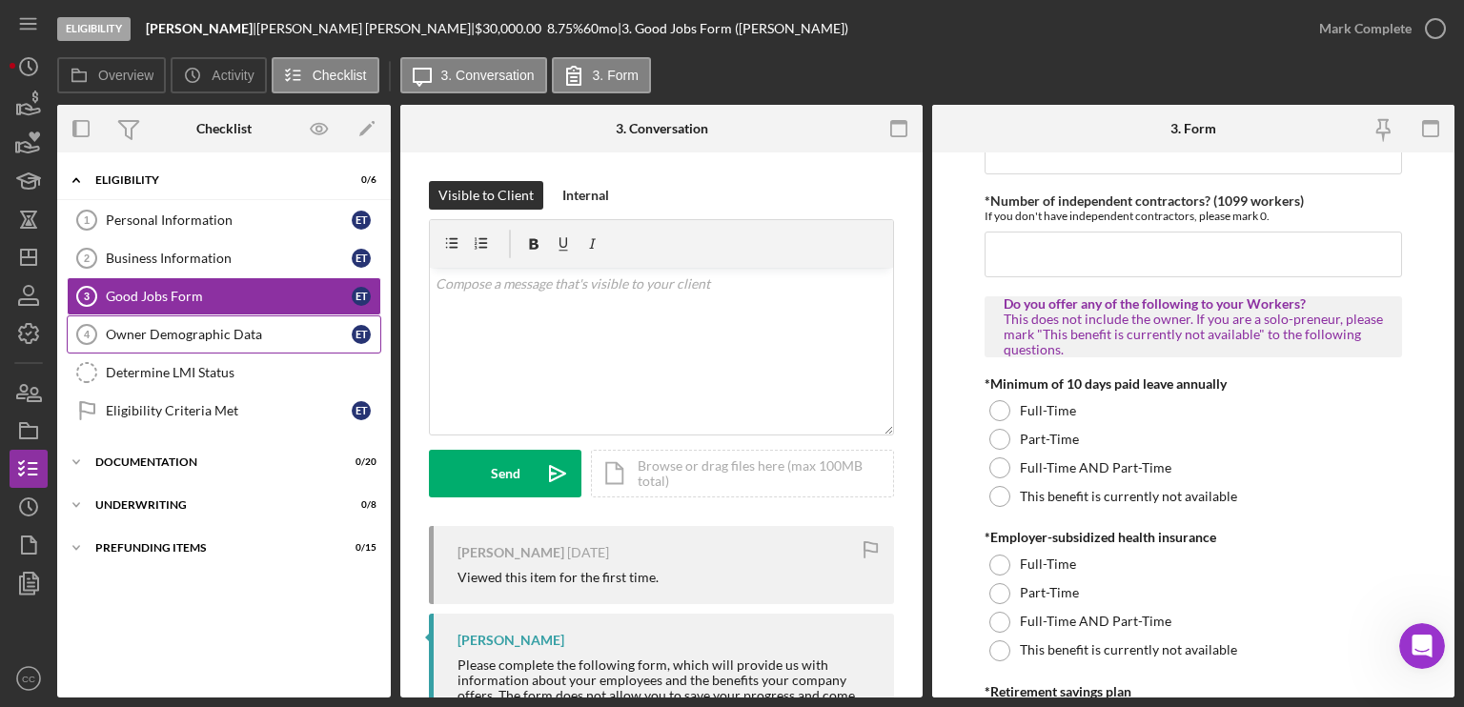
click at [241, 334] on div "Owner Demographic Data" at bounding box center [229, 334] width 246 height 15
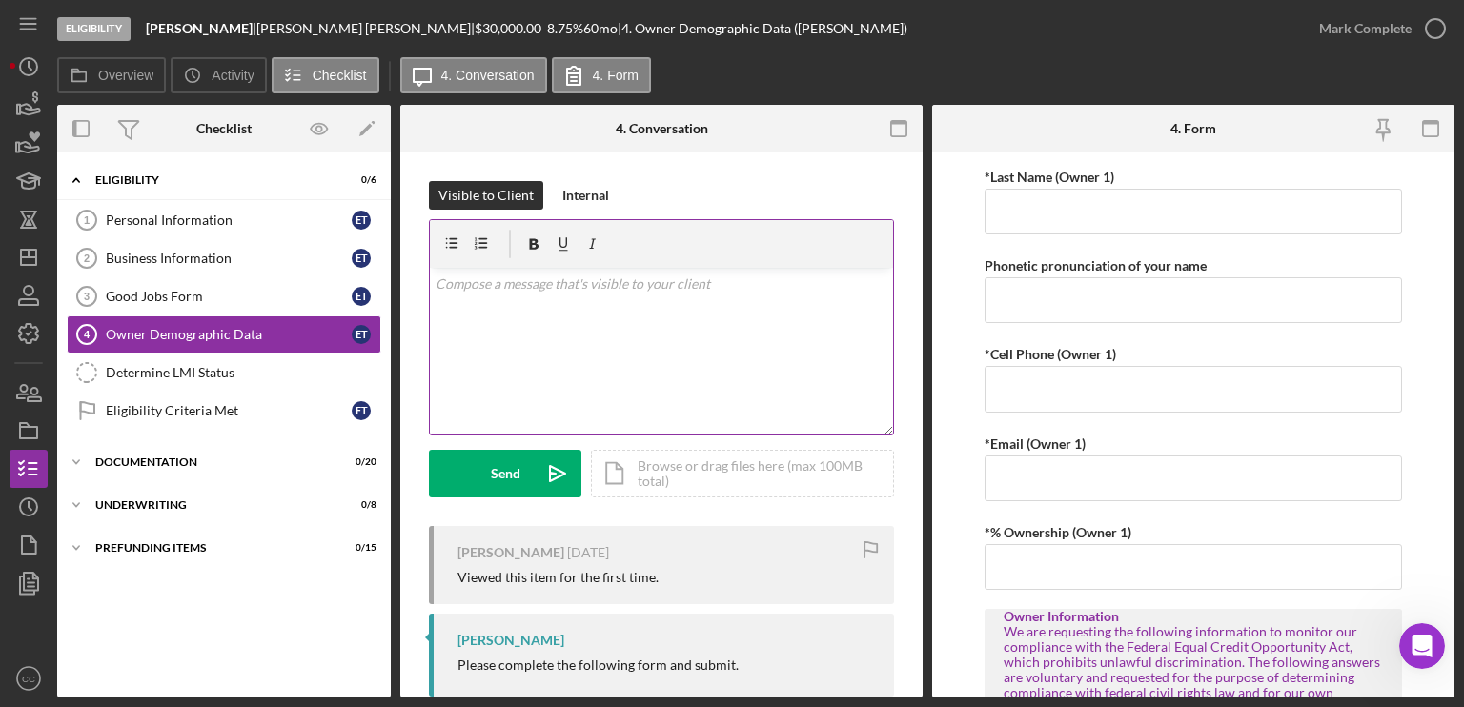
scroll to position [477, 0]
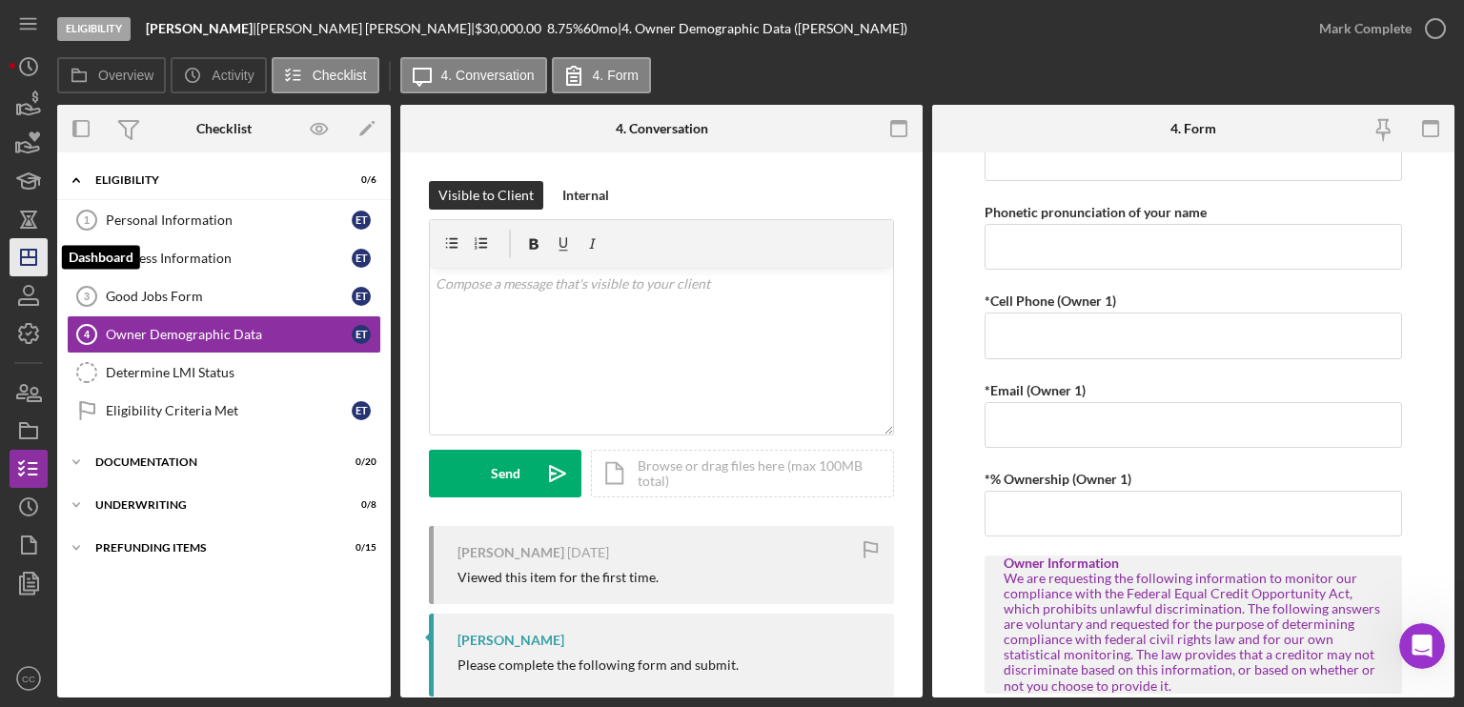
click at [23, 257] on line "button" at bounding box center [28, 257] width 15 height 0
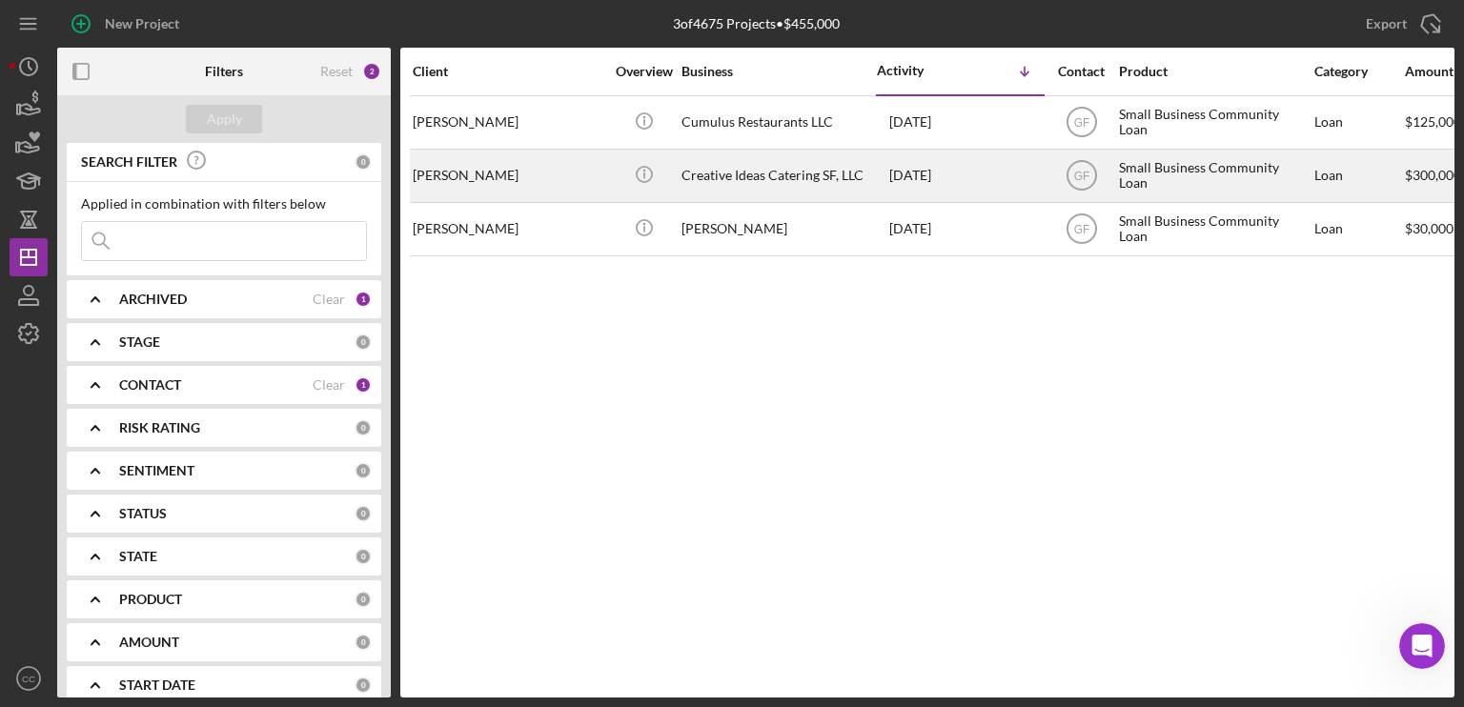
click at [560, 175] on div "[PERSON_NAME]" at bounding box center [508, 176] width 191 height 51
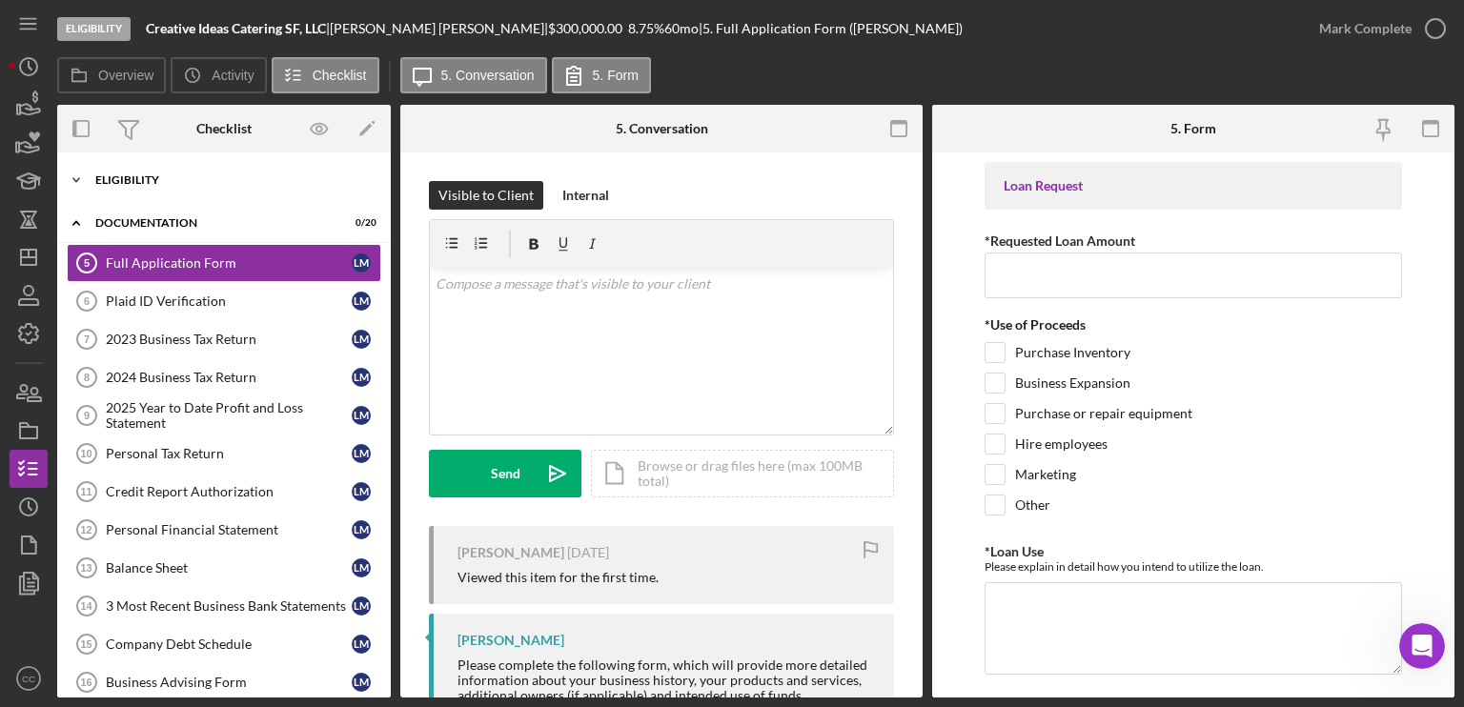
click at [144, 184] on div "Eligibility" at bounding box center [231, 179] width 272 height 11
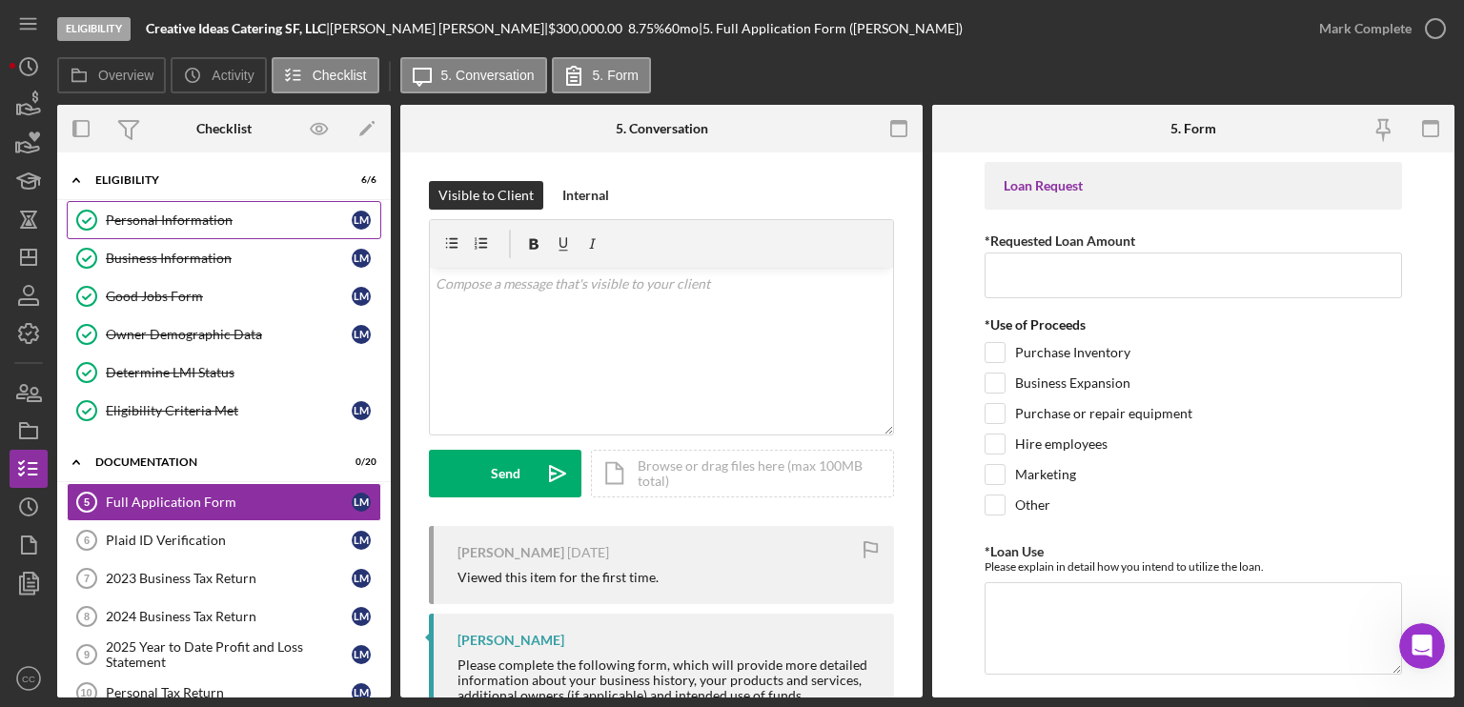
click at [156, 216] on div "Personal Information" at bounding box center [229, 220] width 246 height 15
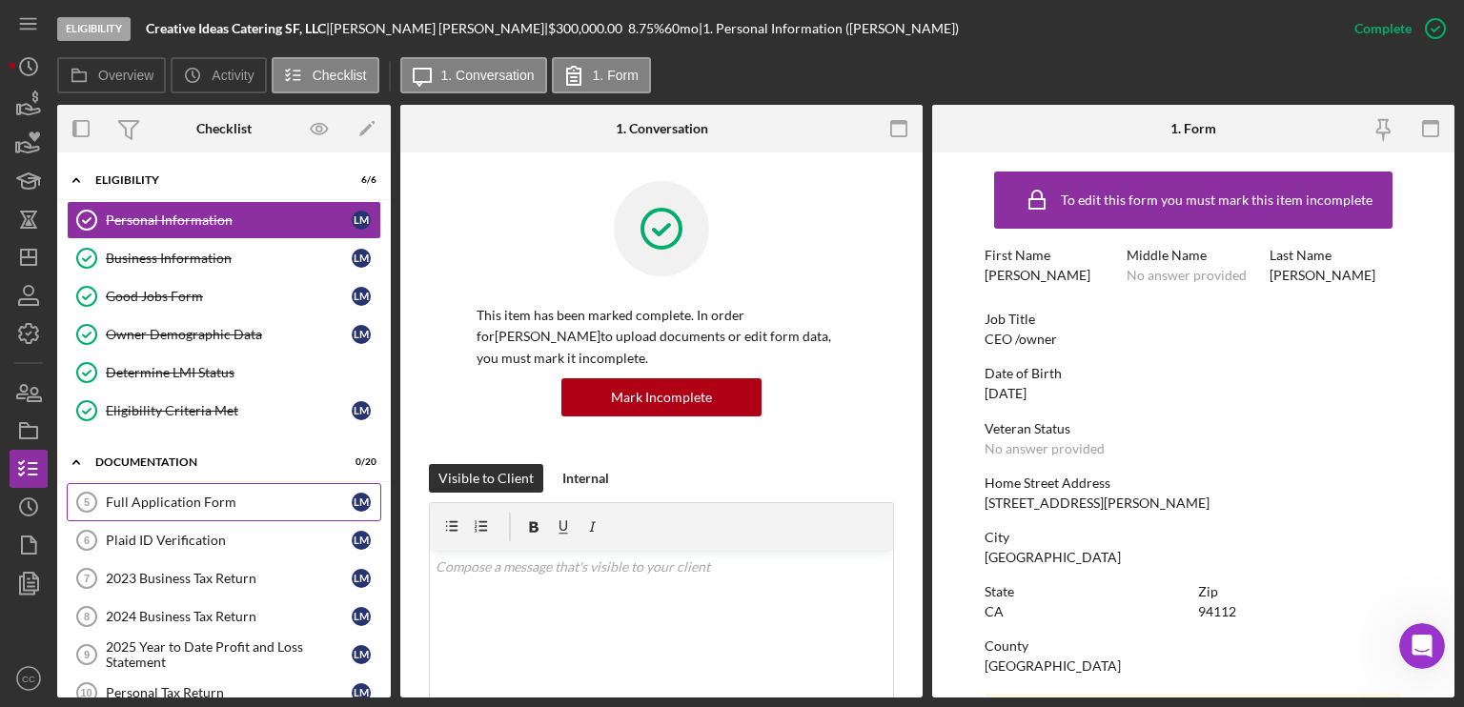
click at [137, 495] on div "Full Application Form" at bounding box center [229, 502] width 246 height 15
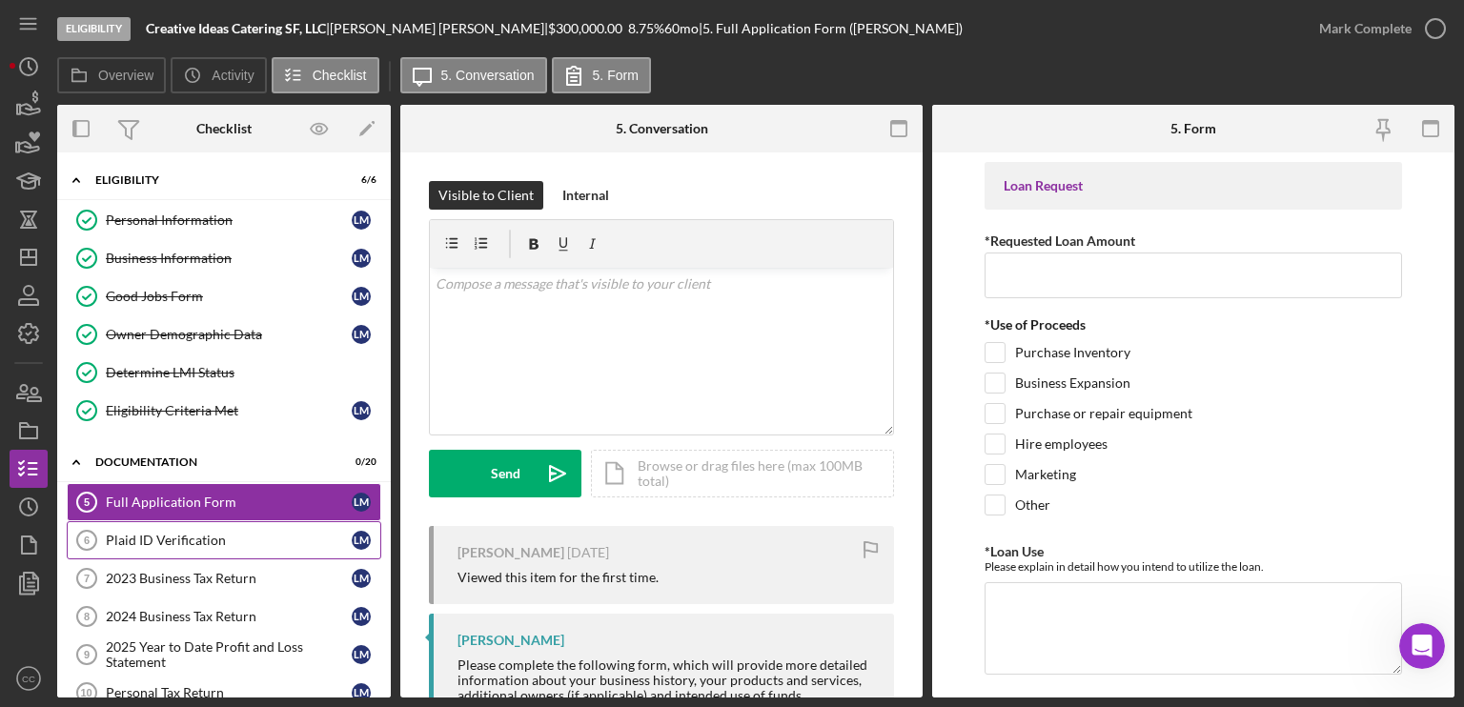
click at [213, 533] on div "Plaid ID Verification" at bounding box center [229, 540] width 246 height 15
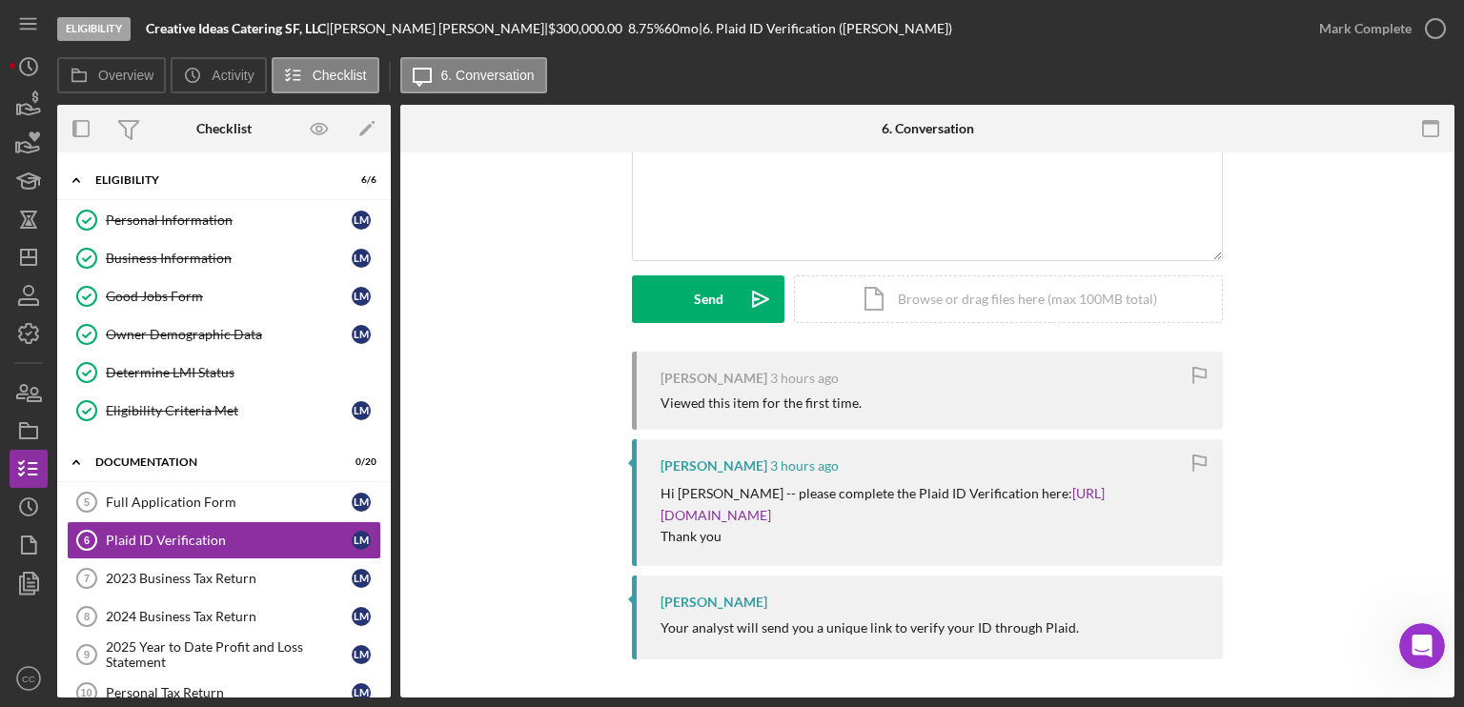
scroll to position [194, 0]
click at [205, 571] on div "2023 Business Tax Return" at bounding box center [229, 578] width 246 height 15
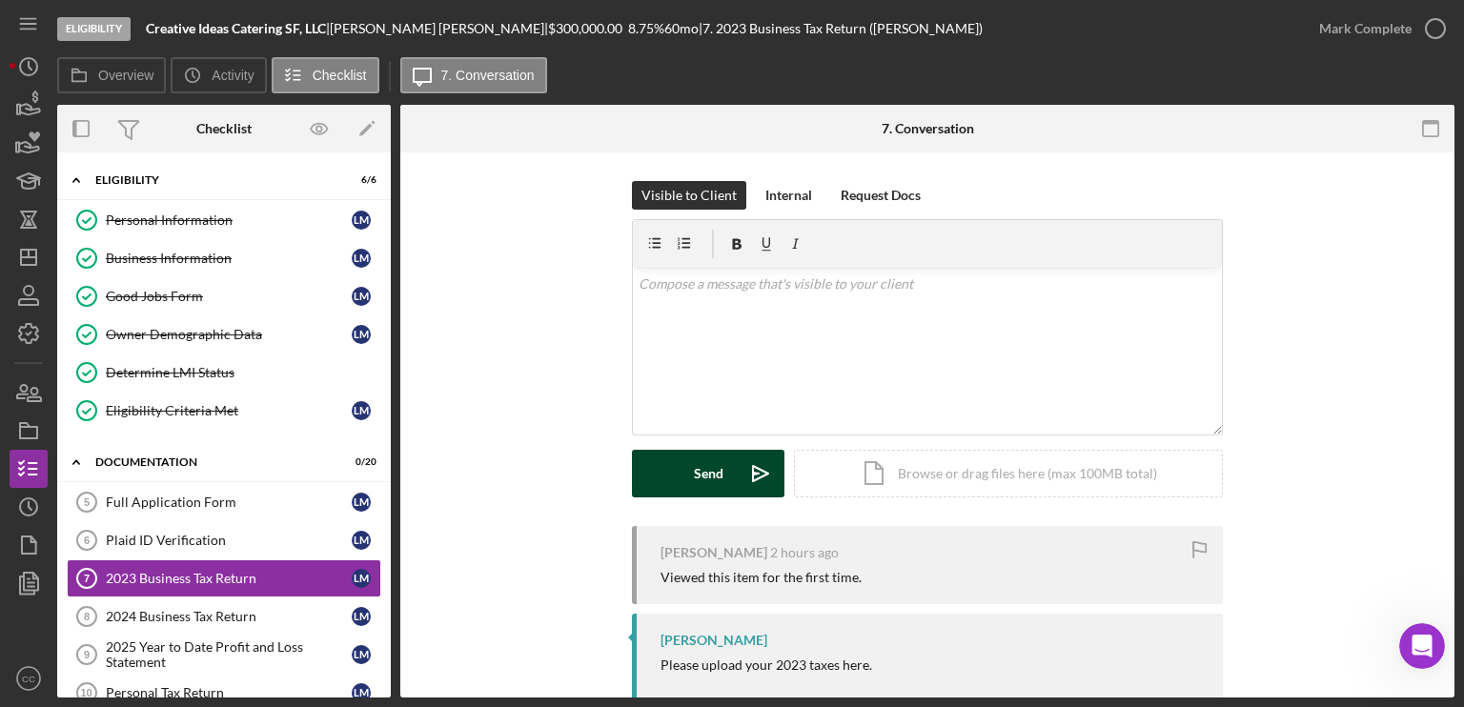
scroll to position [84, 0]
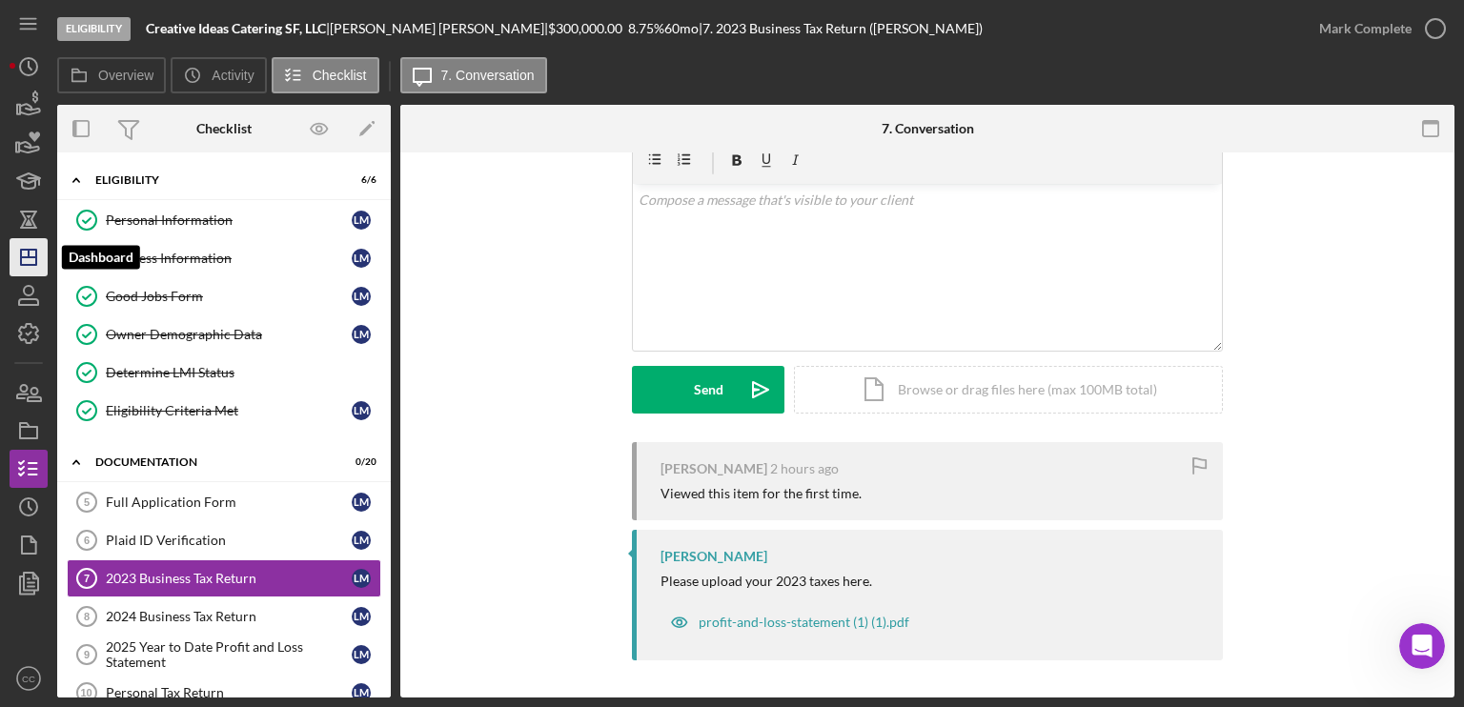
click at [34, 257] on line "button" at bounding box center [28, 257] width 15 height 0
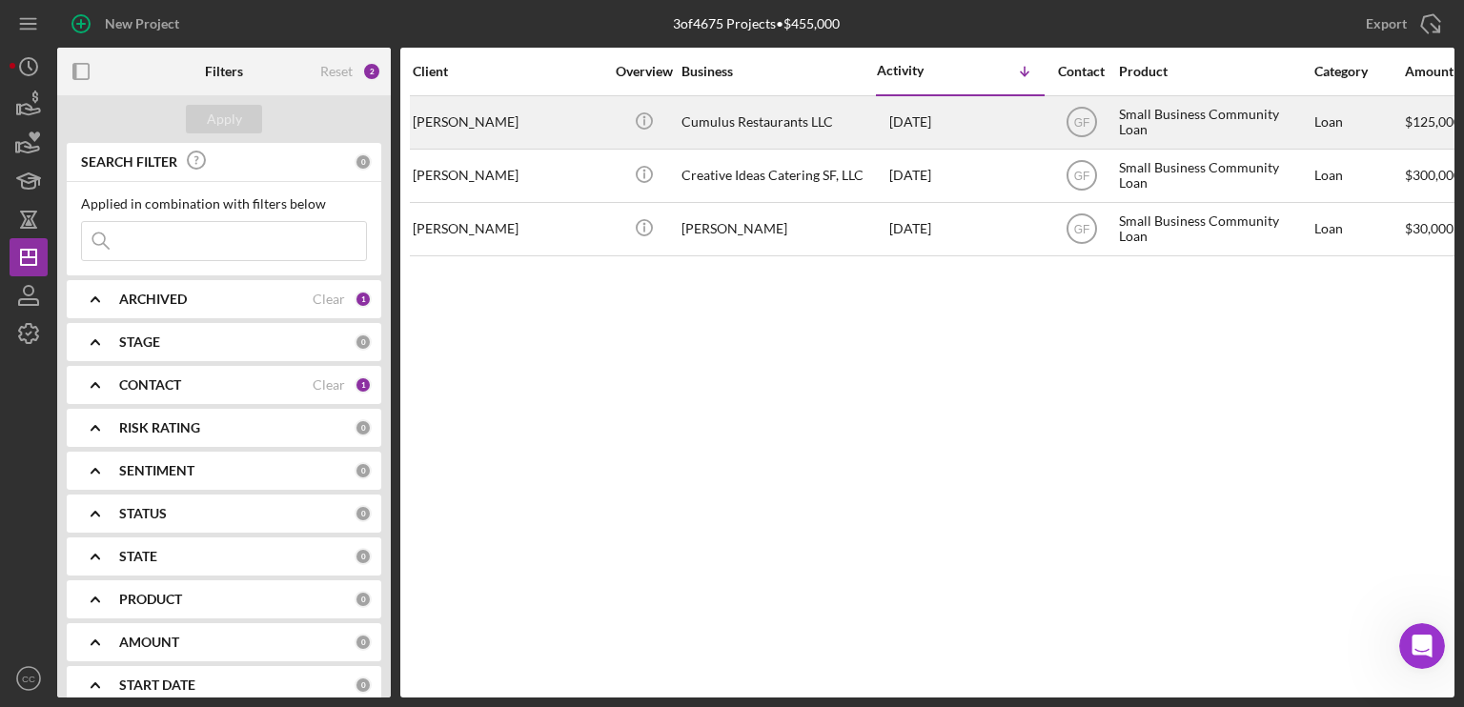
click at [540, 120] on div "[PERSON_NAME]" at bounding box center [508, 122] width 191 height 51
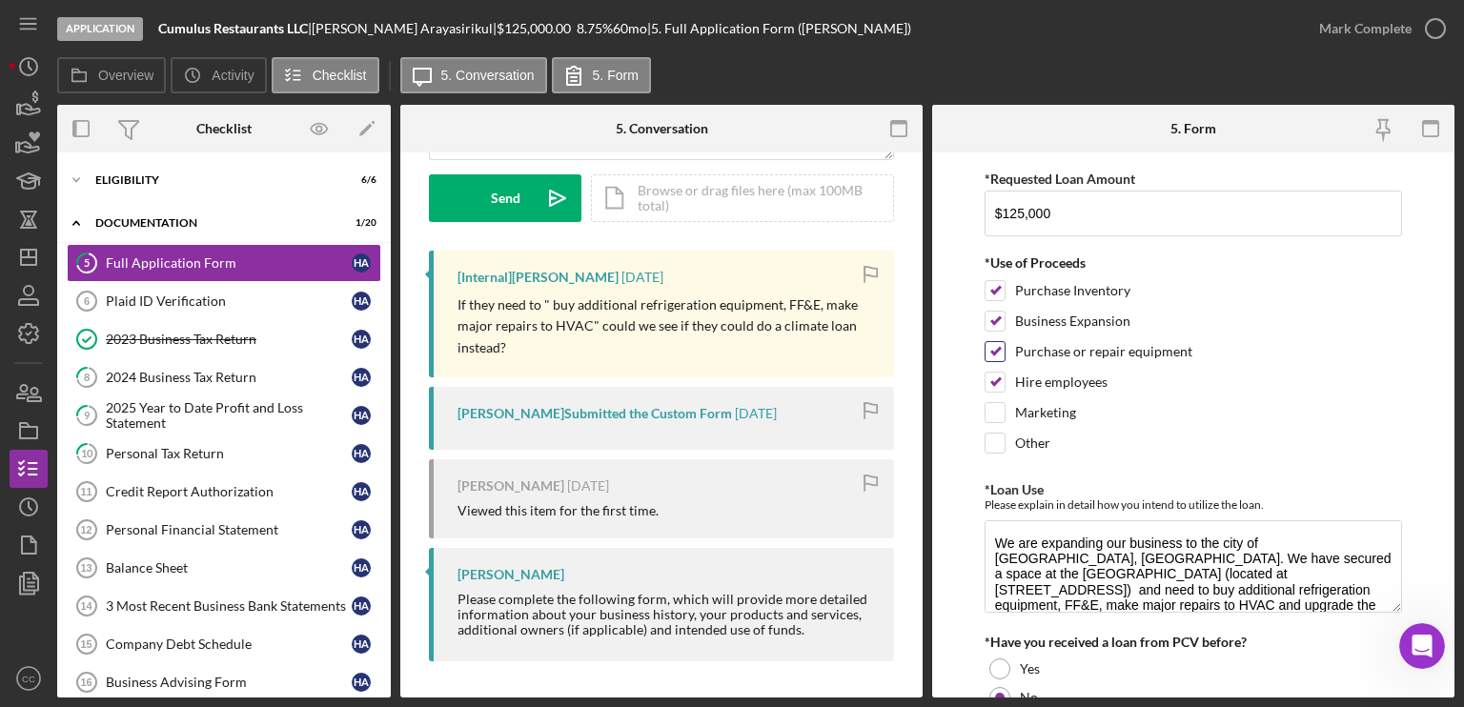
scroll to position [95, 0]
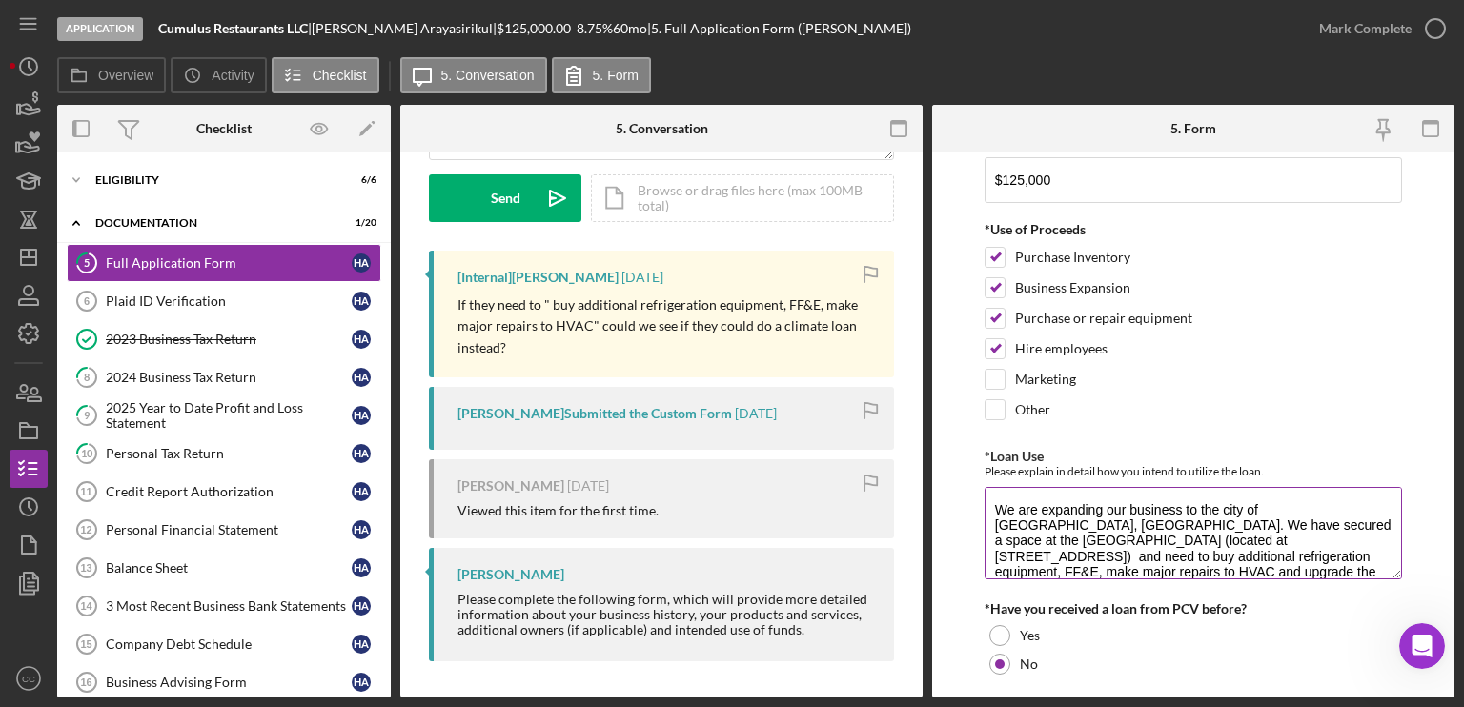
drag, startPoint x: 1083, startPoint y: 536, endPoint x: 1206, endPoint y: 532, distance: 123.0
click at [1206, 532] on textarea "We are expanding our business to the city of [GEOGRAPHIC_DATA], [GEOGRAPHIC_DAT…" at bounding box center [1192, 532] width 417 height 91
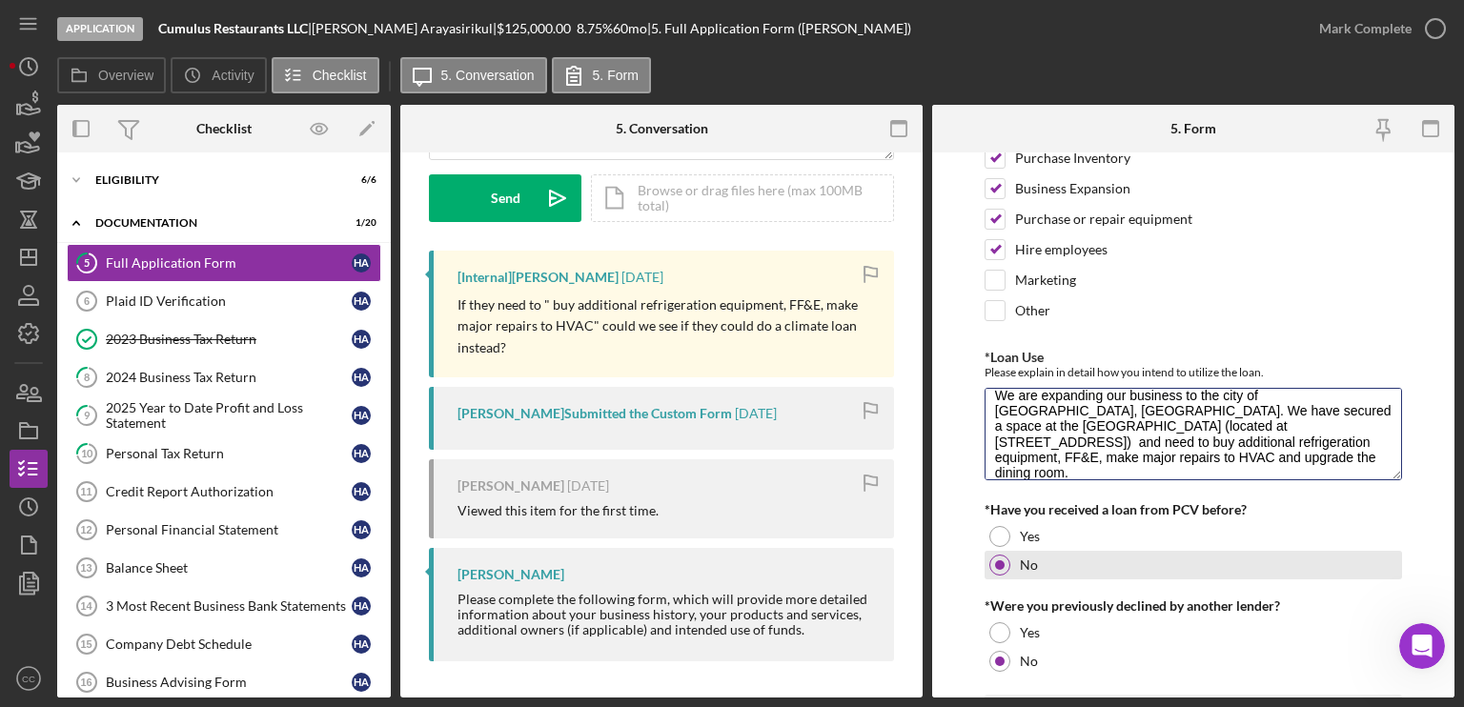
scroll to position [0, 0]
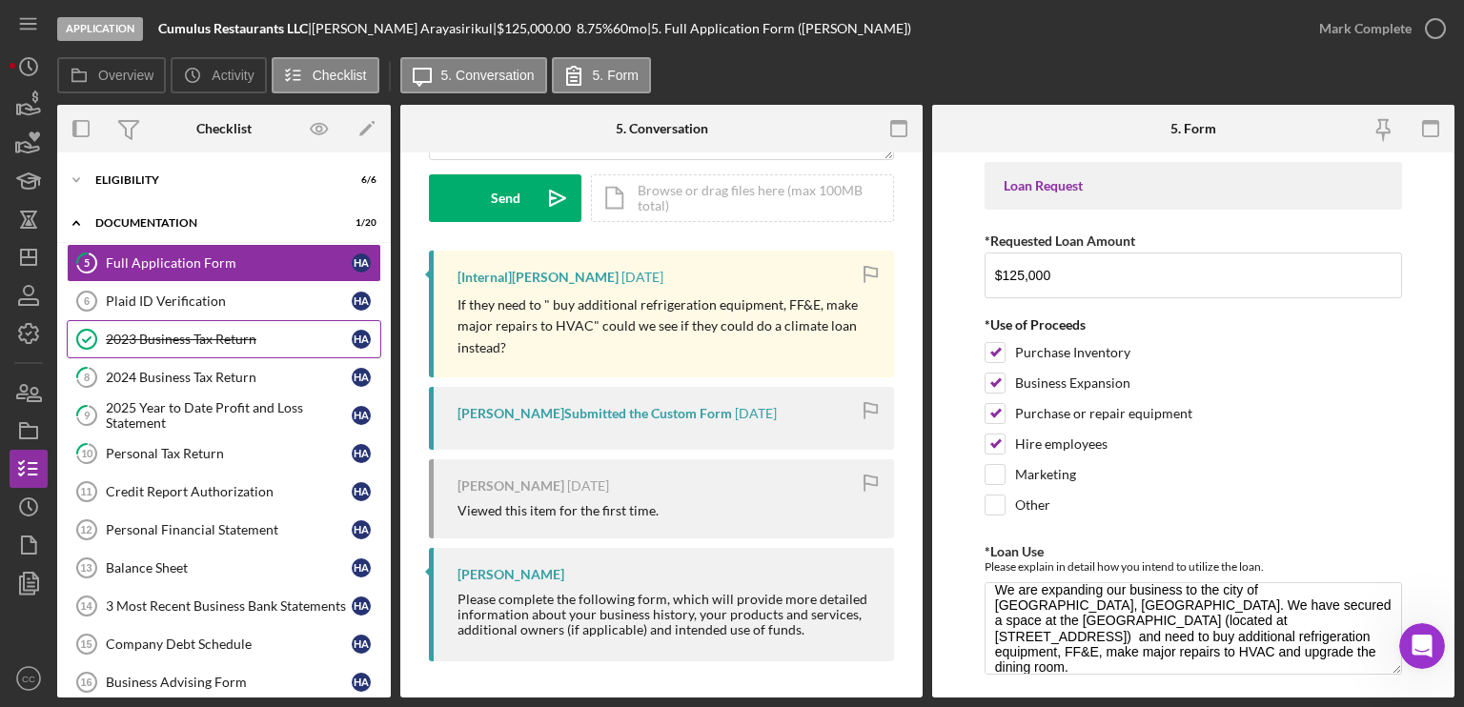
click at [211, 338] on div "2023 Business Tax Return" at bounding box center [229, 339] width 246 height 15
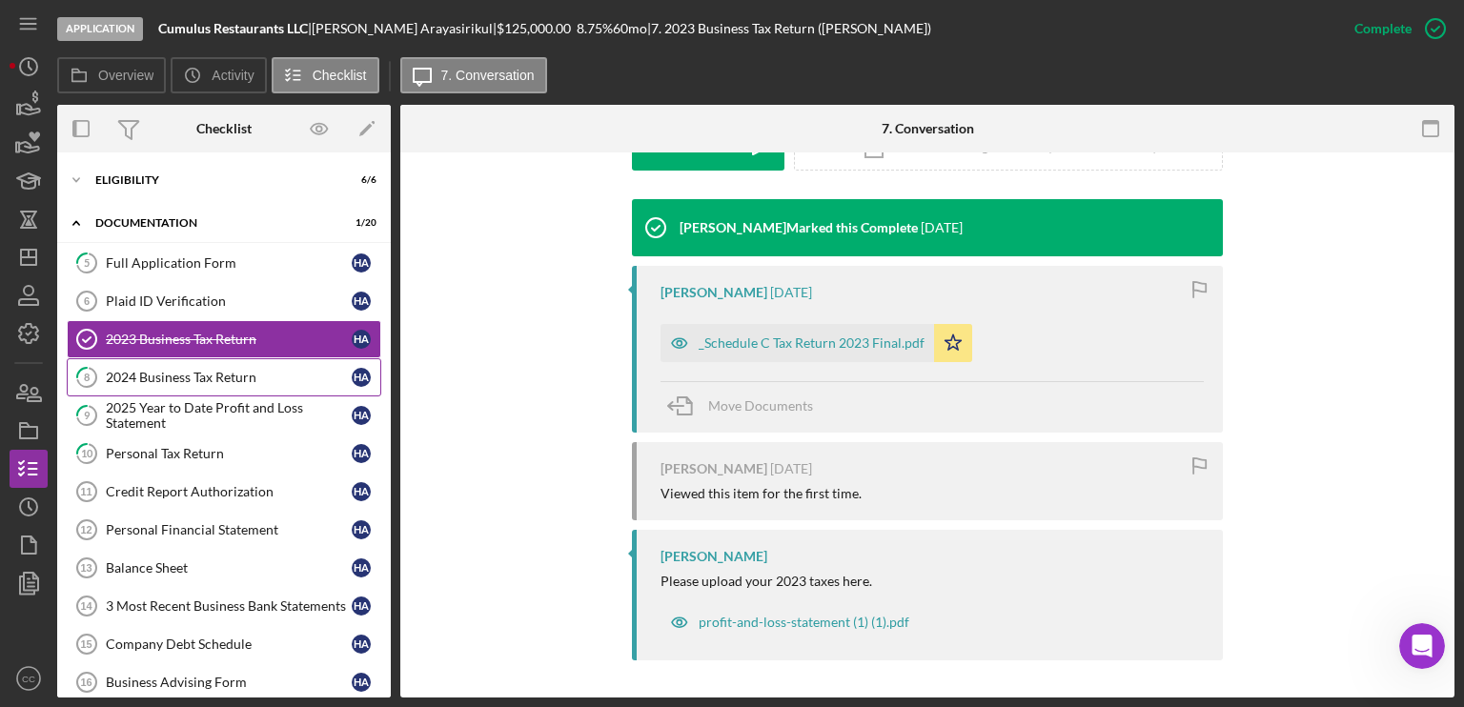
click at [205, 376] on div "2024 Business Tax Return" at bounding box center [229, 377] width 246 height 15
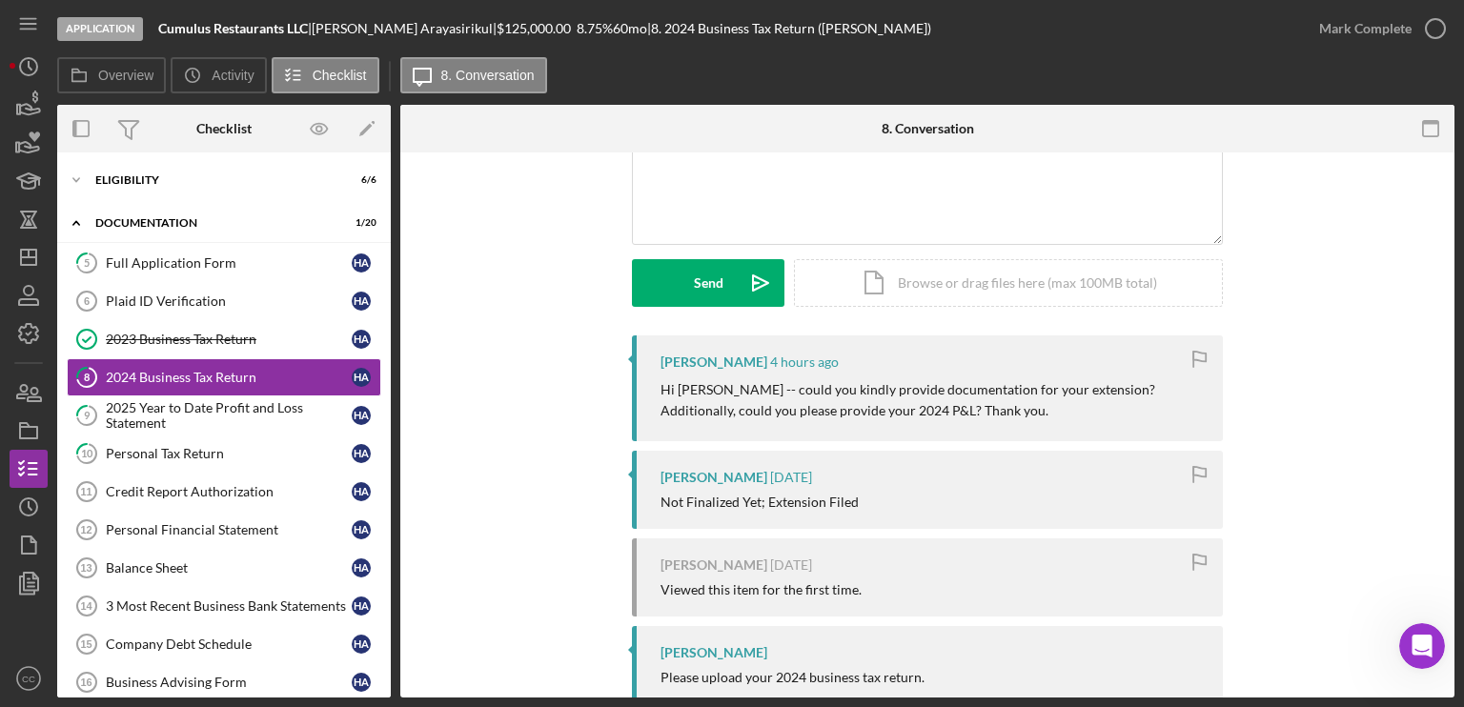
scroll to position [239, 0]
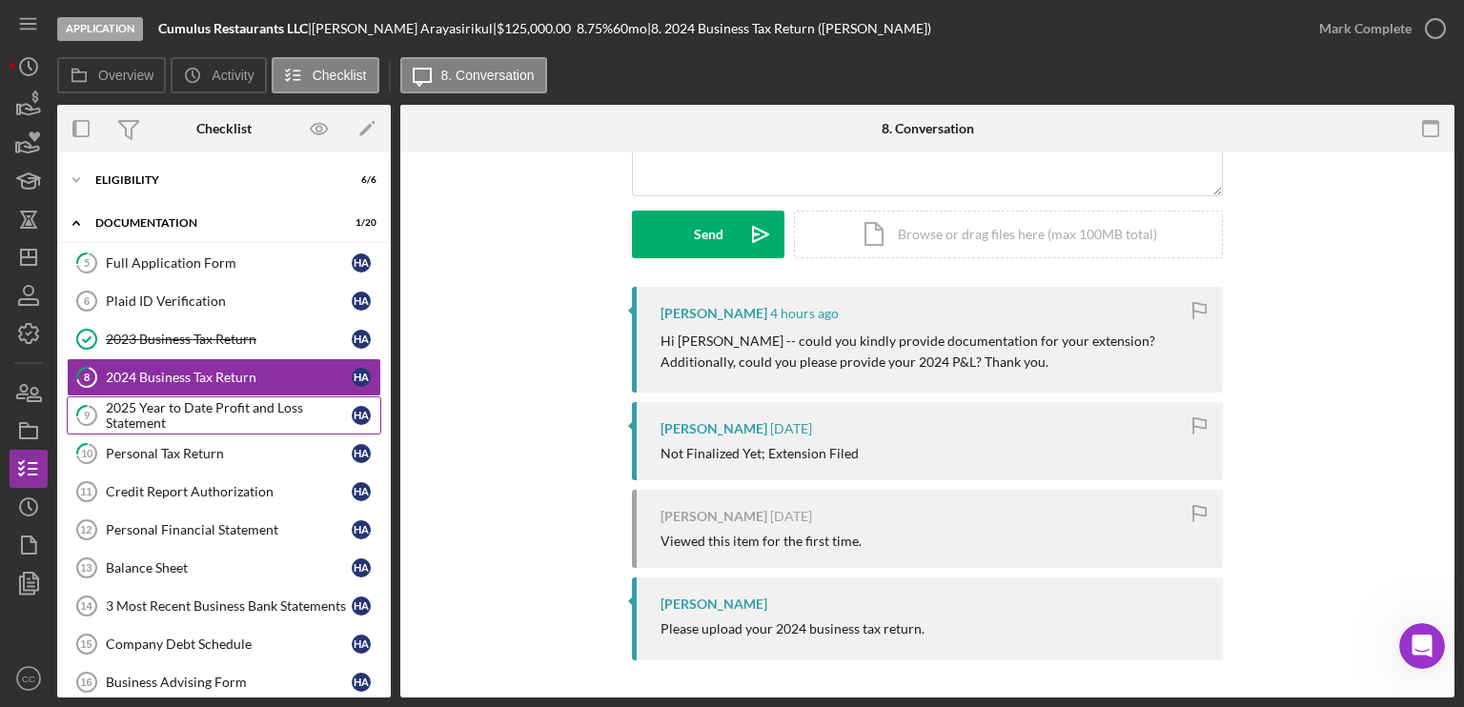
click at [179, 421] on div "2025 Year to Date Profit and Loss Statement" at bounding box center [229, 415] width 246 height 30
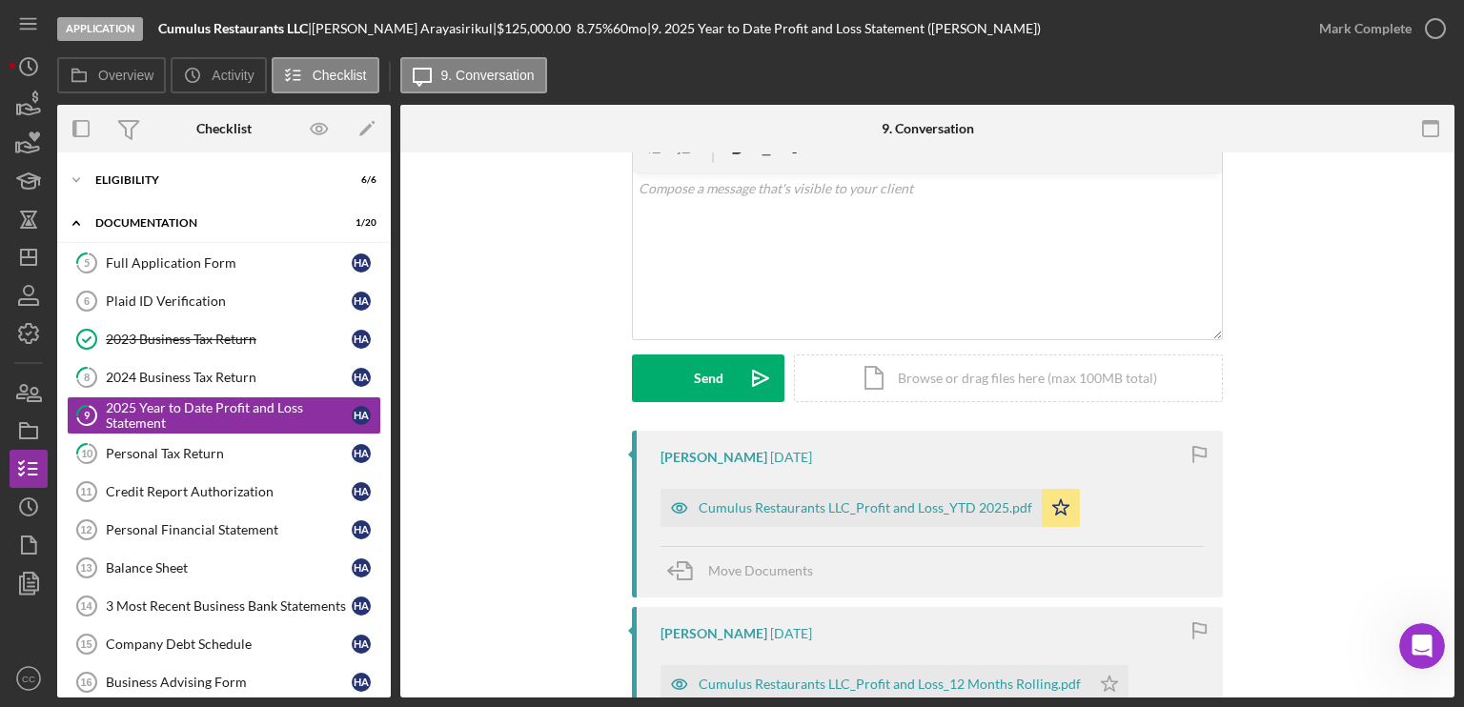
scroll to position [53, 0]
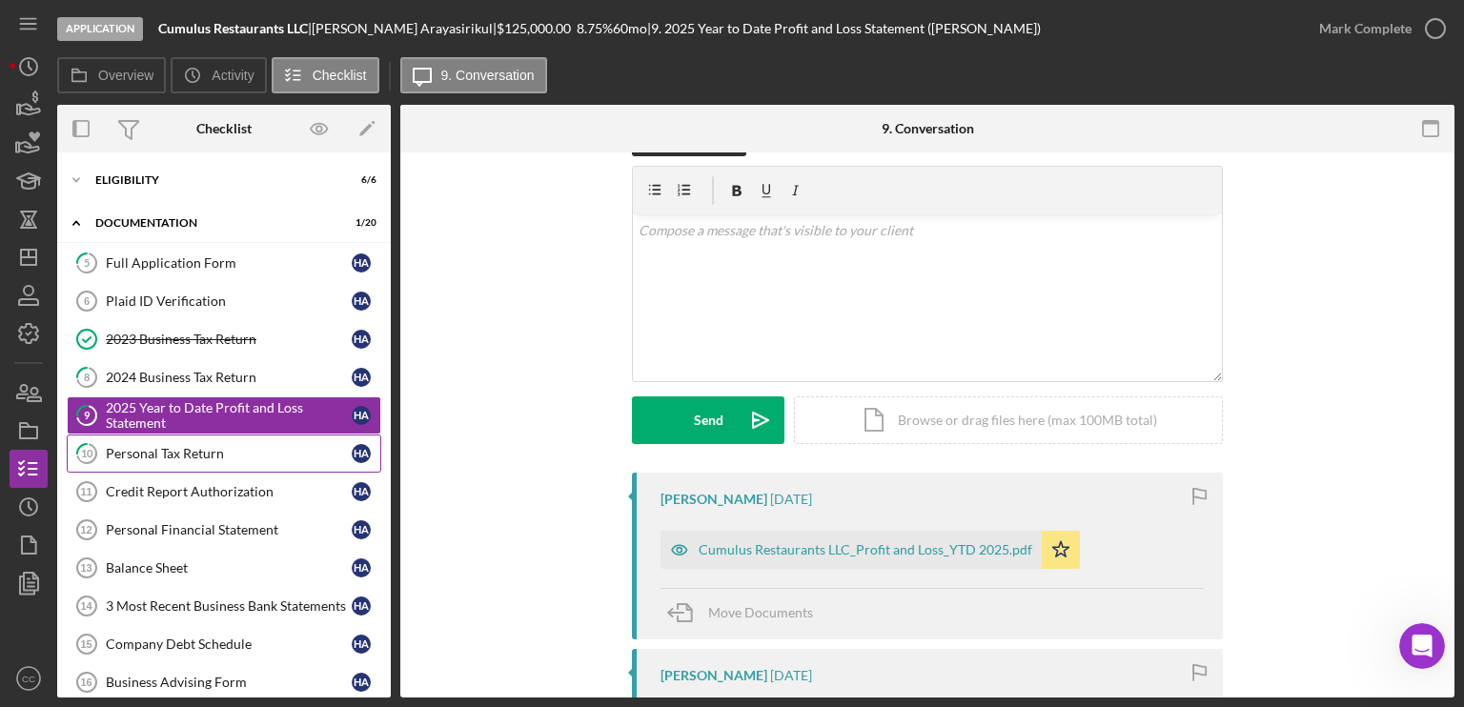
click at [161, 448] on div "Personal Tax Return" at bounding box center [229, 453] width 246 height 15
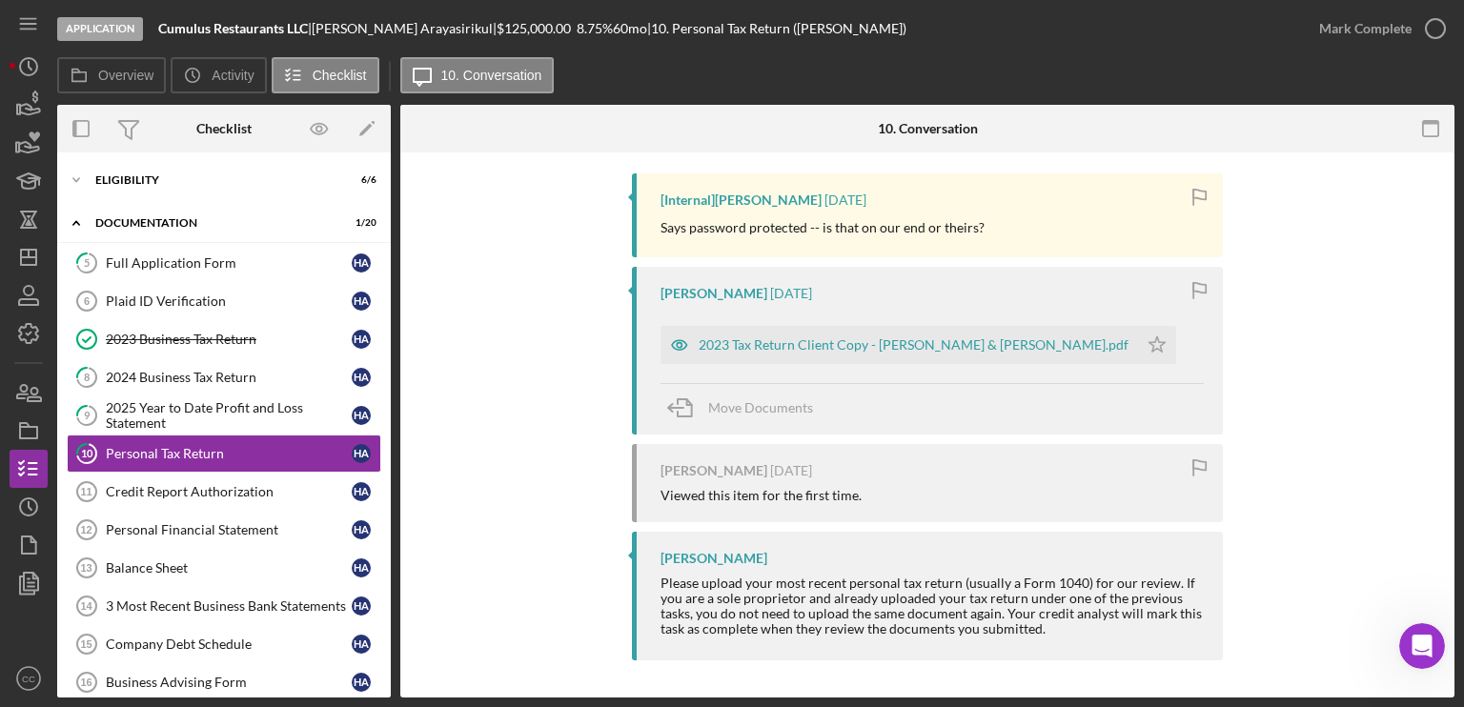
scroll to position [257, 0]
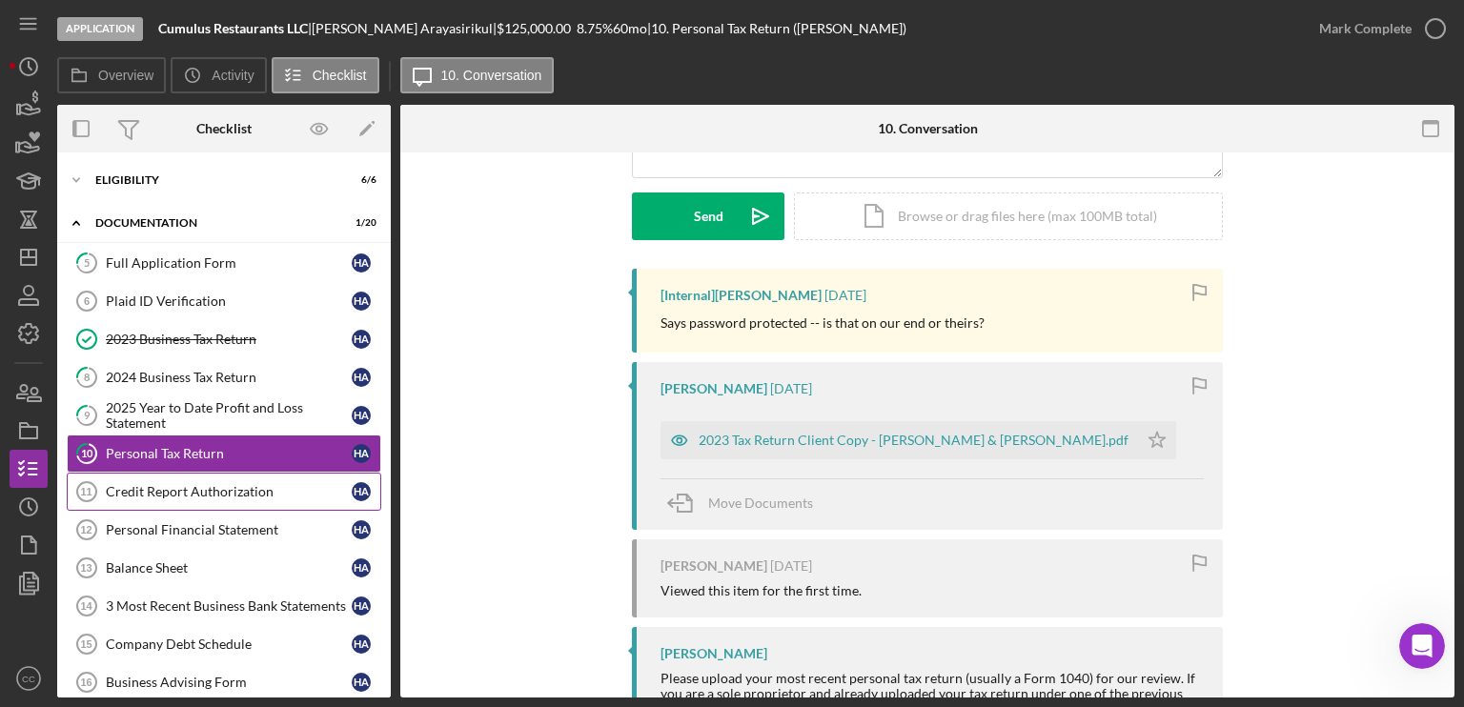
click at [199, 497] on link "Credit Report Authorization 11 Credit Report Authorization H A" at bounding box center [224, 492] width 314 height 38
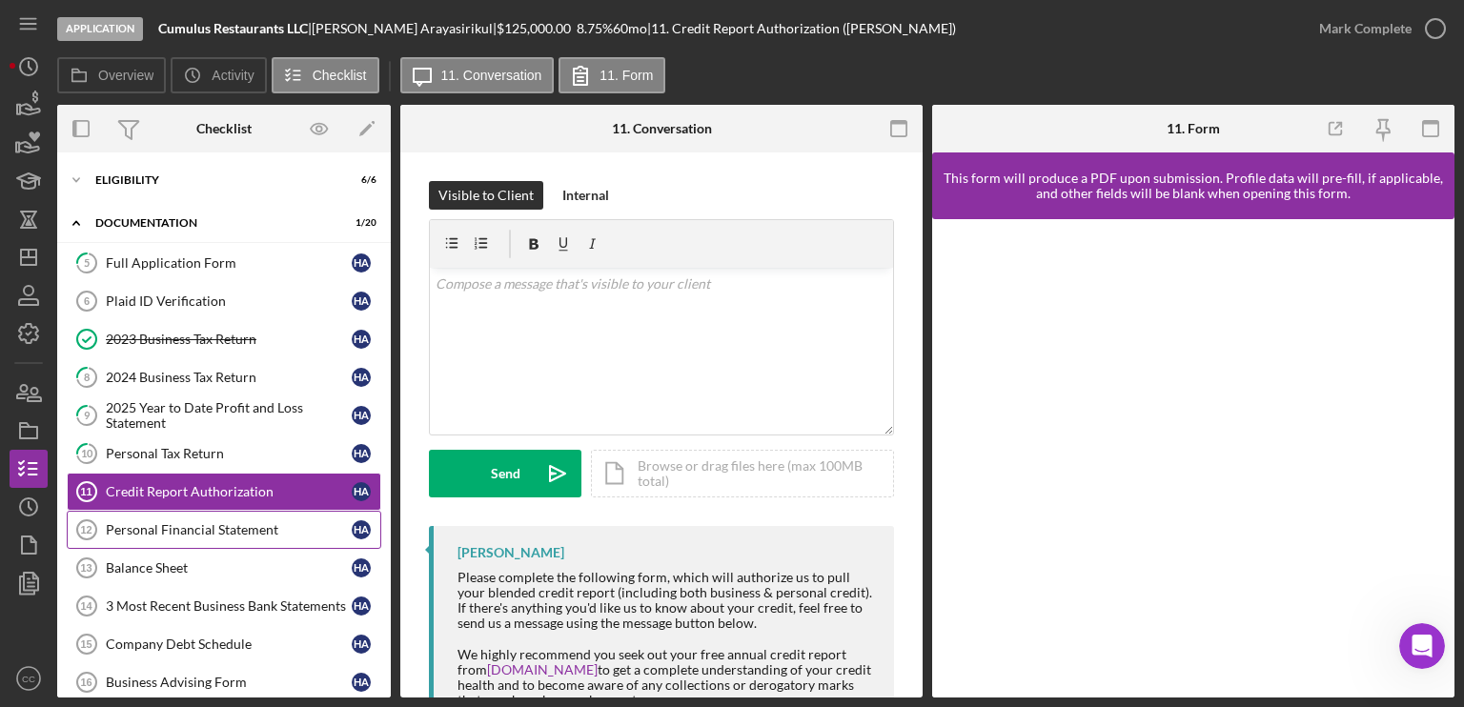
click at [192, 528] on div "Personal Financial Statement" at bounding box center [229, 529] width 246 height 15
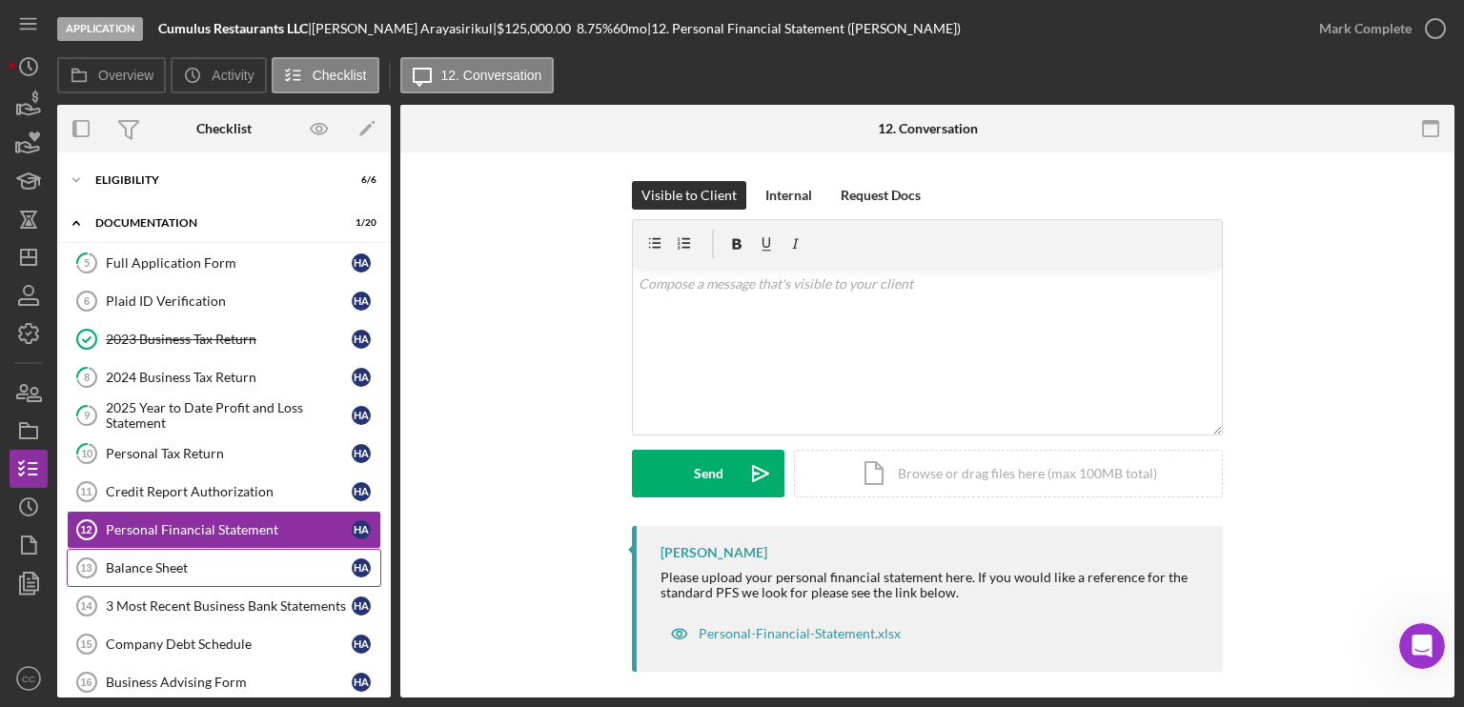
click at [167, 561] on div "Balance Sheet" at bounding box center [229, 567] width 246 height 15
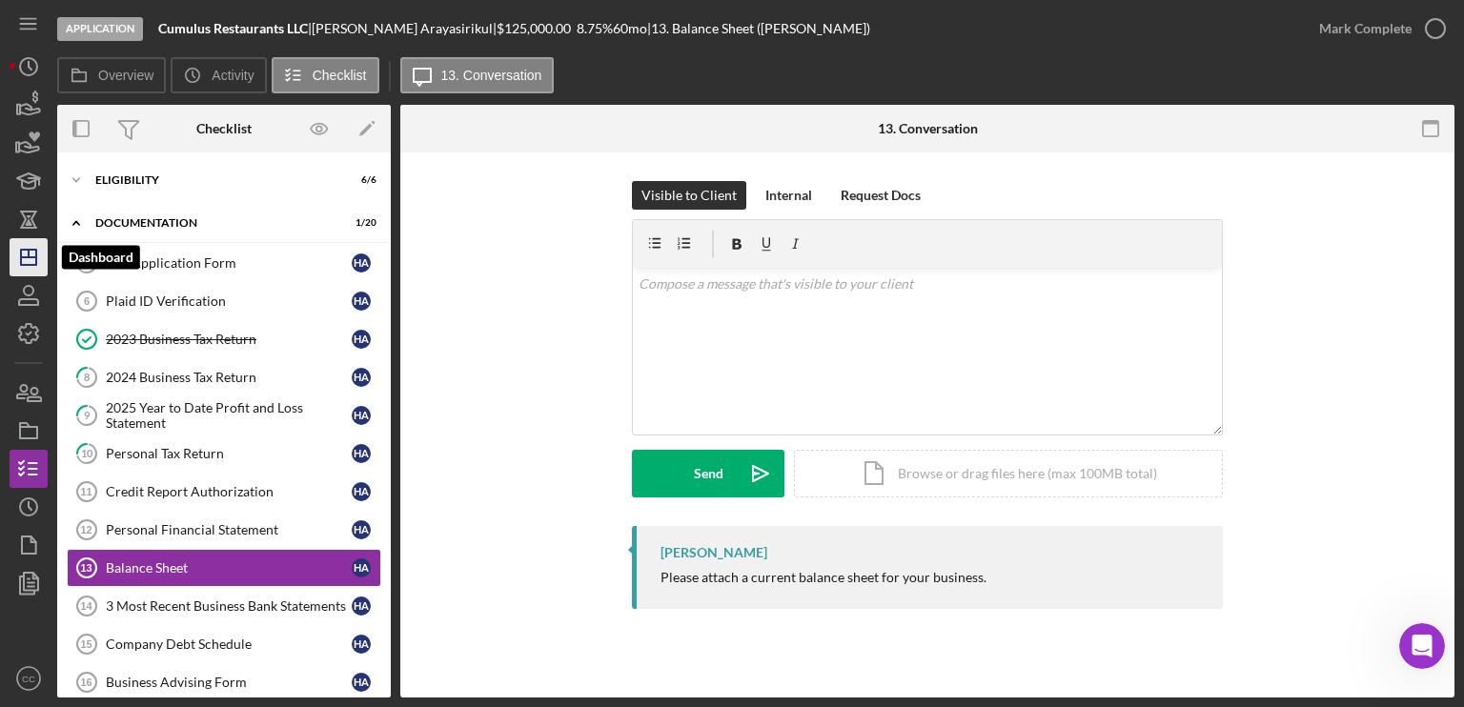
click at [32, 260] on icon "Icon/Dashboard" at bounding box center [29, 257] width 48 height 48
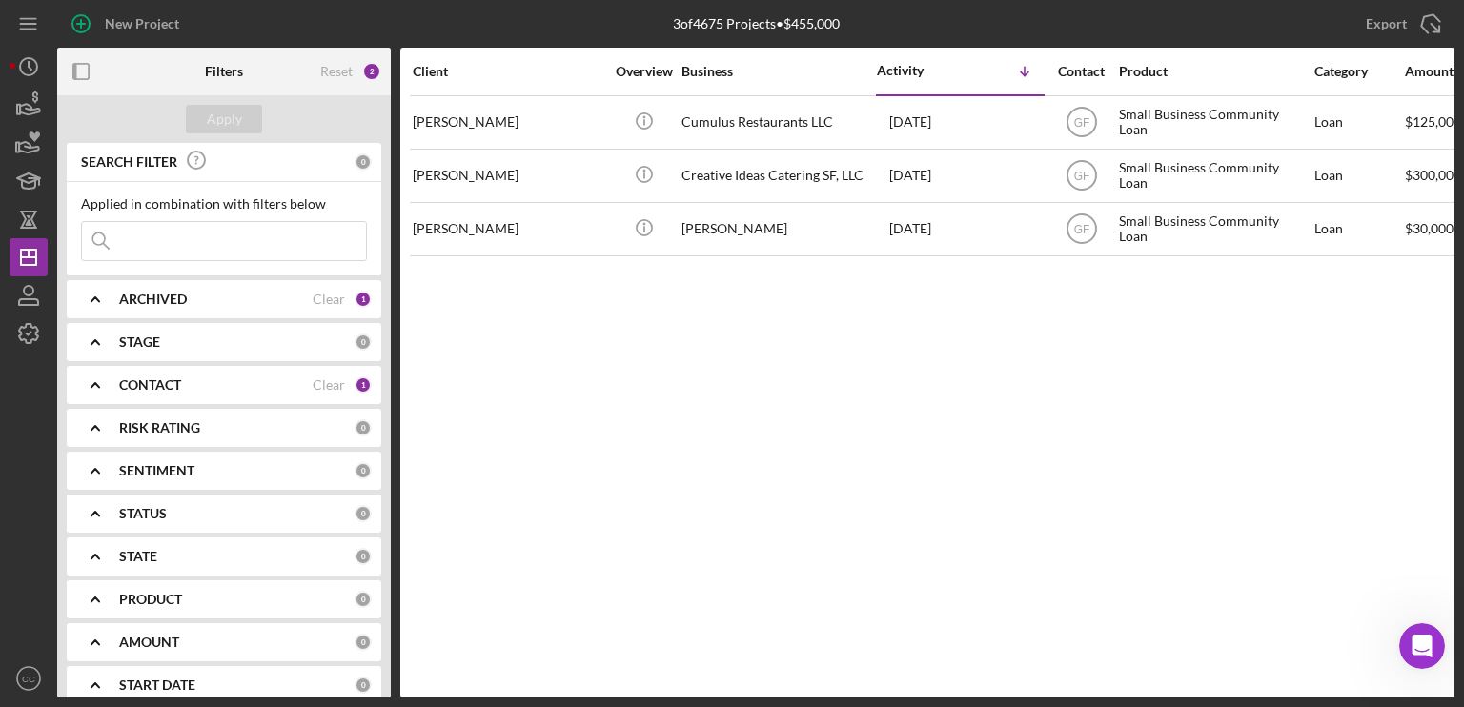
click at [196, 374] on div "CONTACT Clear 1" at bounding box center [245, 385] width 253 height 38
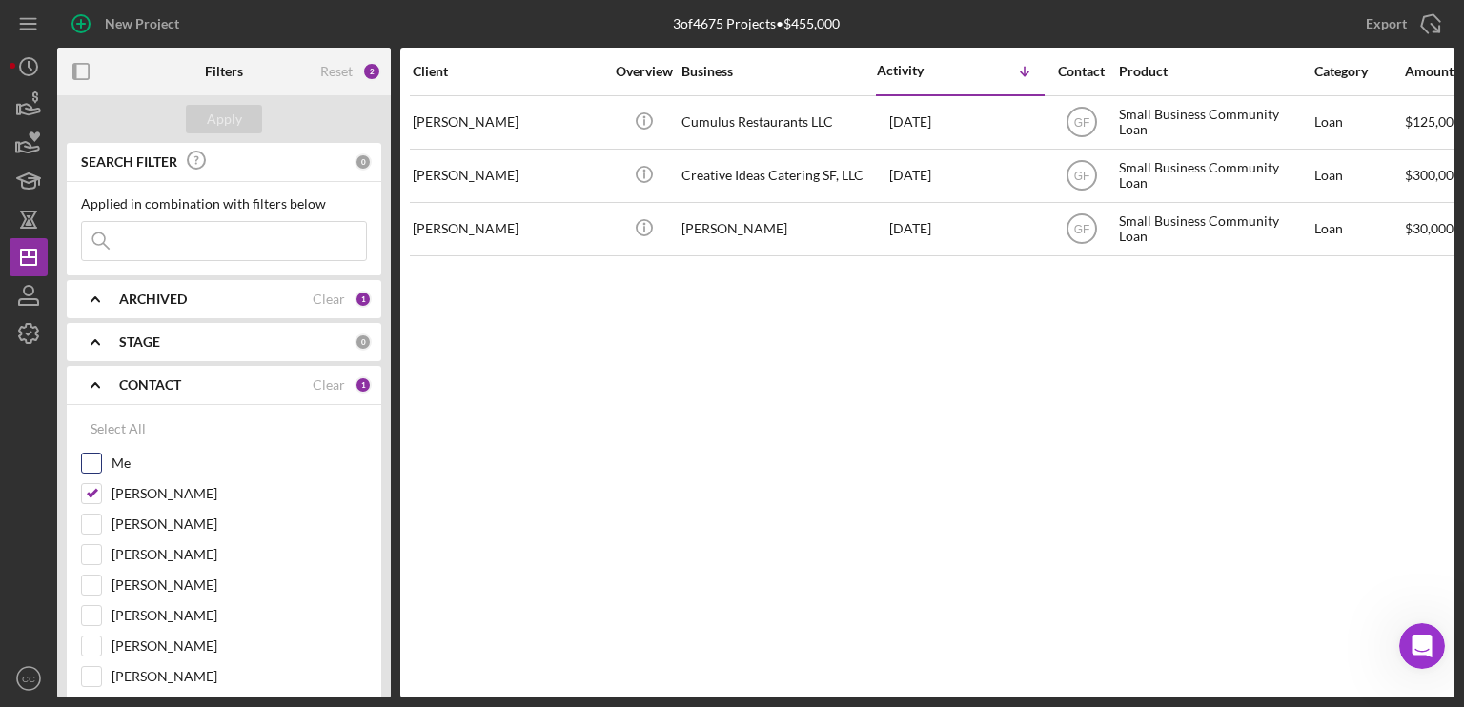
click at [94, 458] on input "Me" at bounding box center [91, 463] width 19 height 19
checkbox input "true"
click at [91, 492] on input "[PERSON_NAME]" at bounding box center [91, 493] width 19 height 19
checkbox input "false"
click at [221, 117] on div "Apply" at bounding box center [224, 119] width 35 height 29
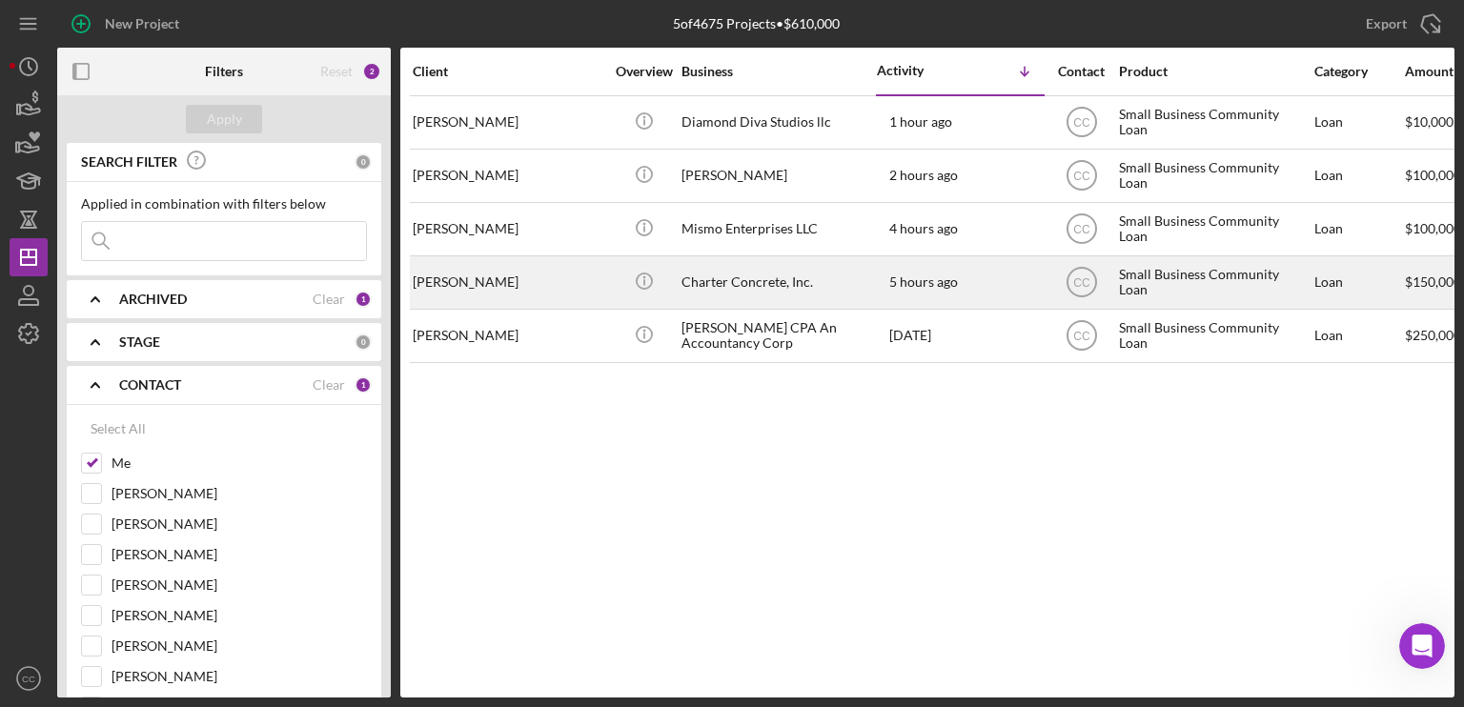
click at [487, 288] on div "[PERSON_NAME]" at bounding box center [508, 282] width 191 height 51
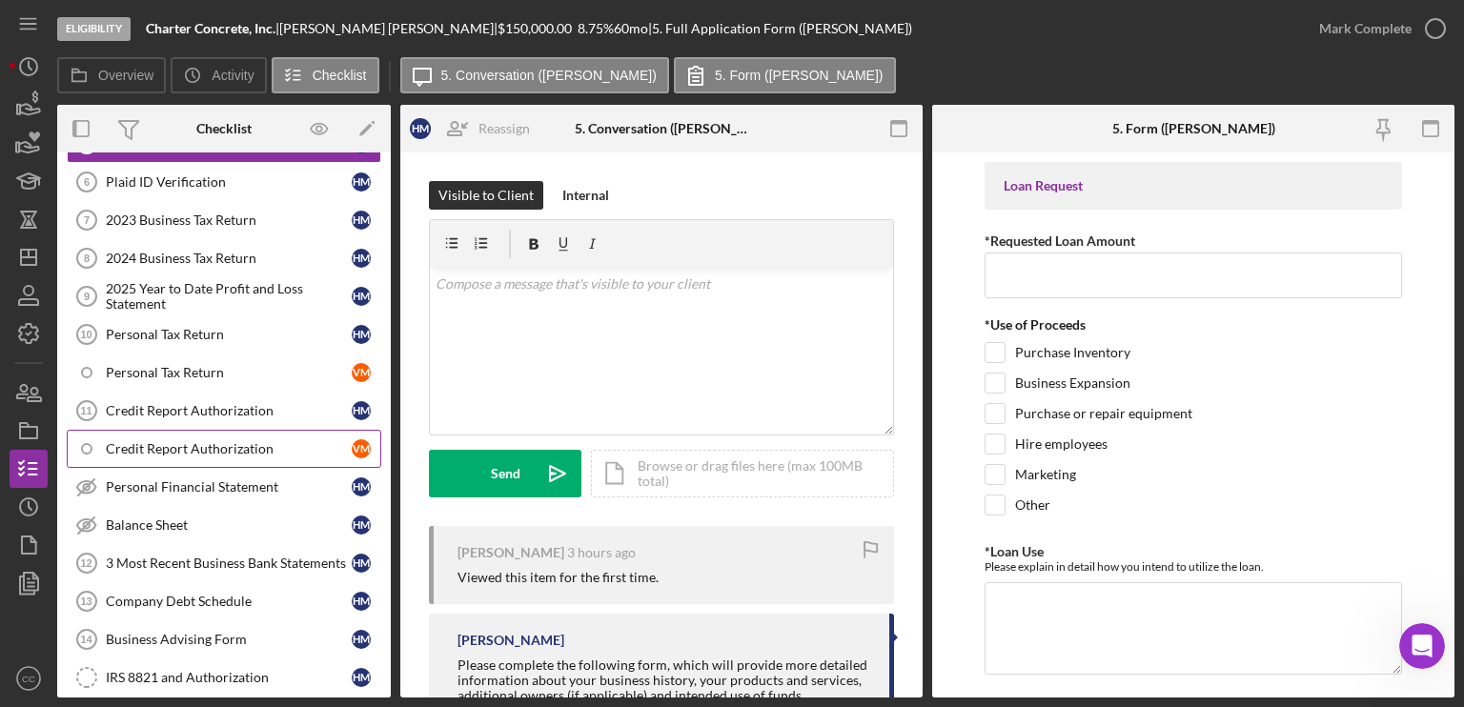
scroll to position [191, 0]
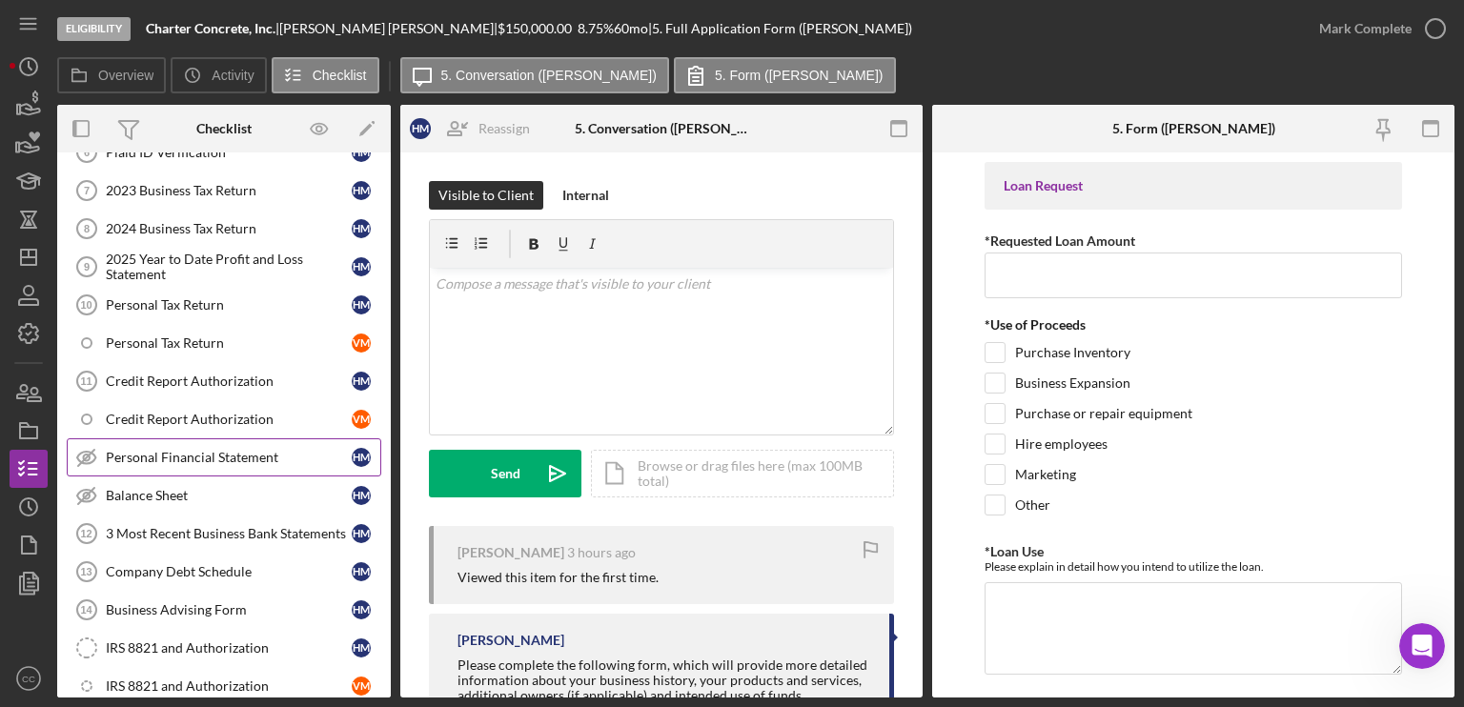
click at [88, 452] on line at bounding box center [86, 458] width 16 height 16
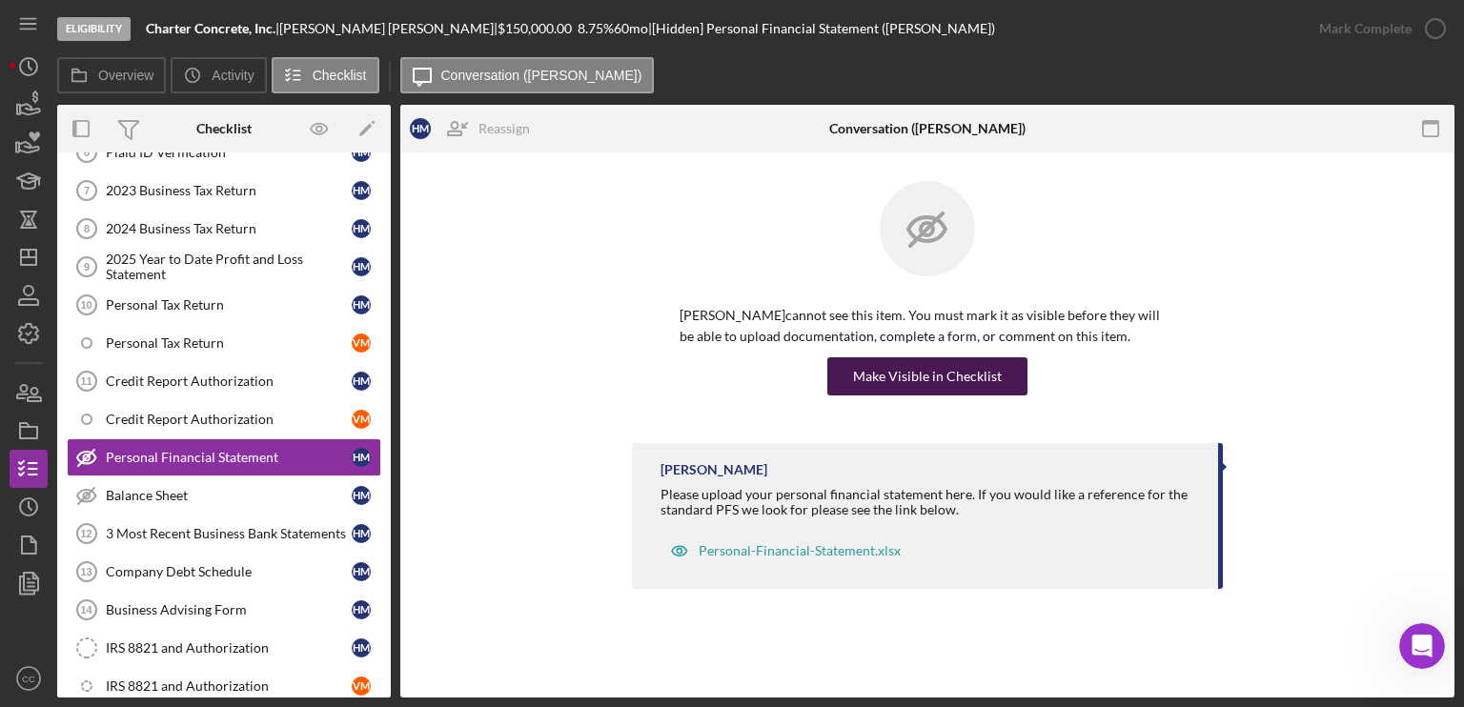
click at [948, 378] on div "Make Visible in Checklist" at bounding box center [927, 376] width 149 height 38
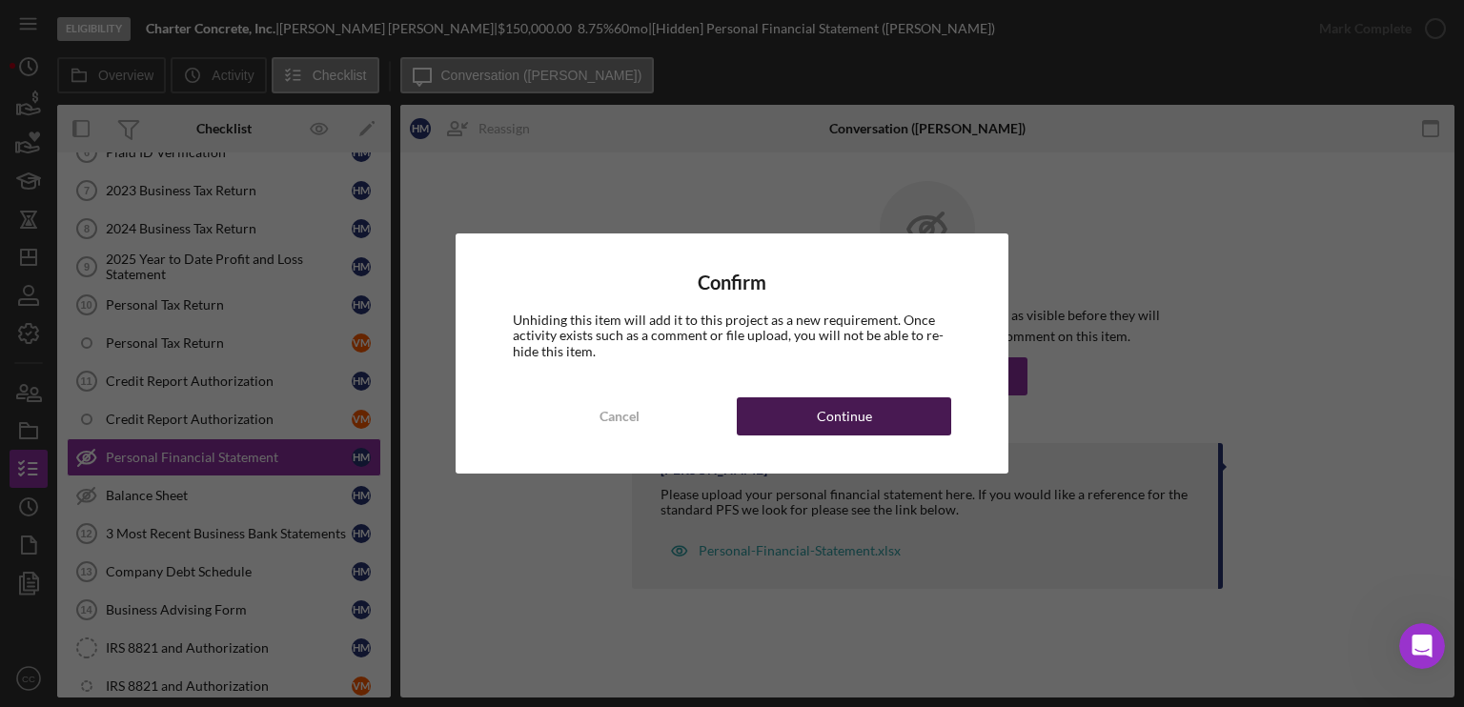
click at [867, 419] on div "Continue" at bounding box center [844, 416] width 55 height 38
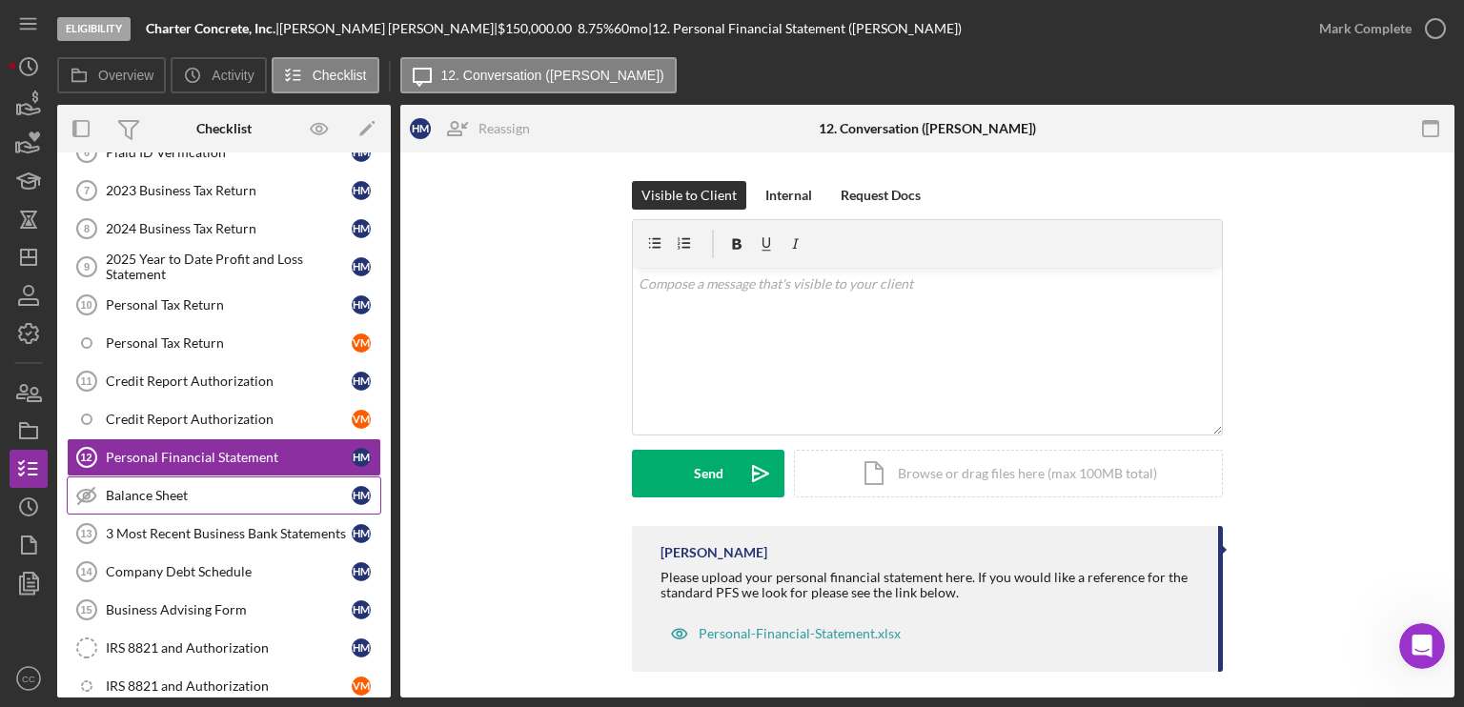
click at [83, 493] on icon at bounding box center [86, 496] width 6 height 6
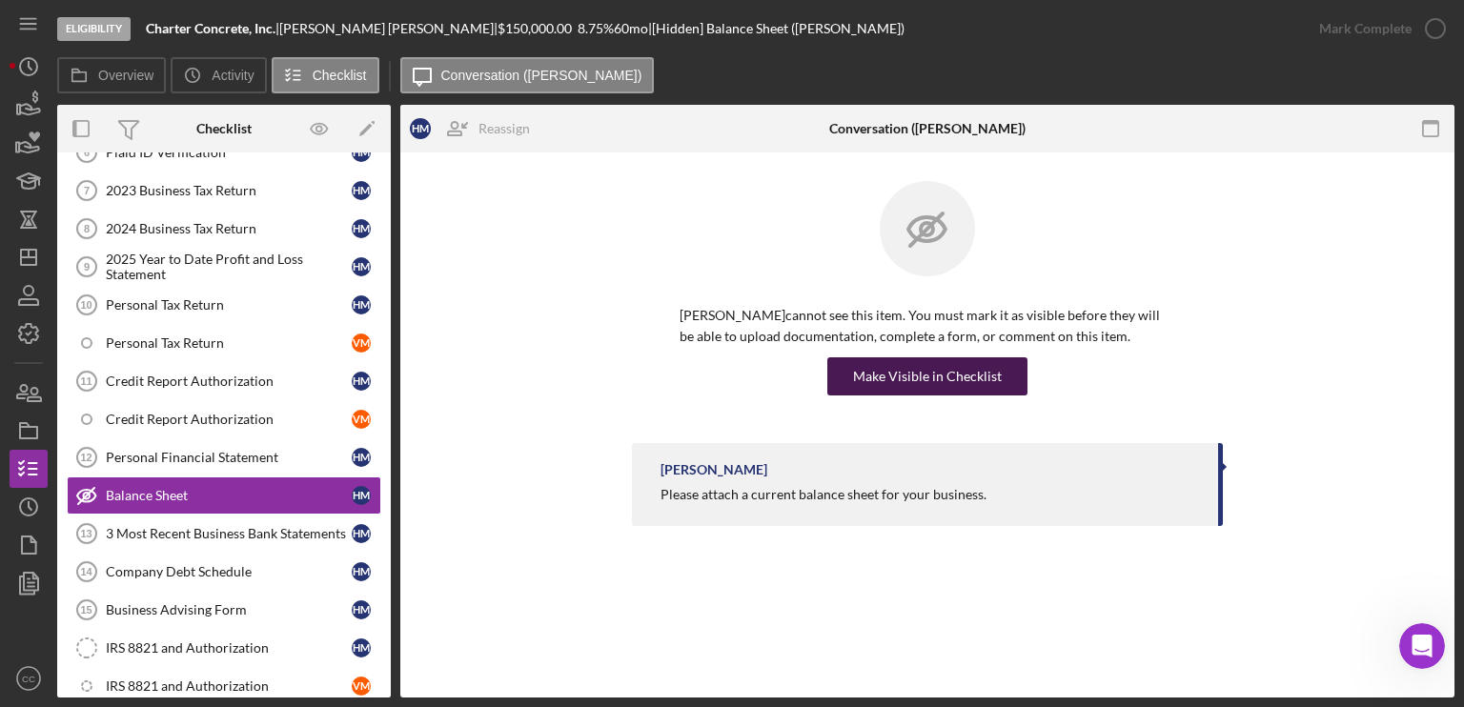
click at [923, 373] on div "Make Visible in Checklist" at bounding box center [927, 376] width 149 height 38
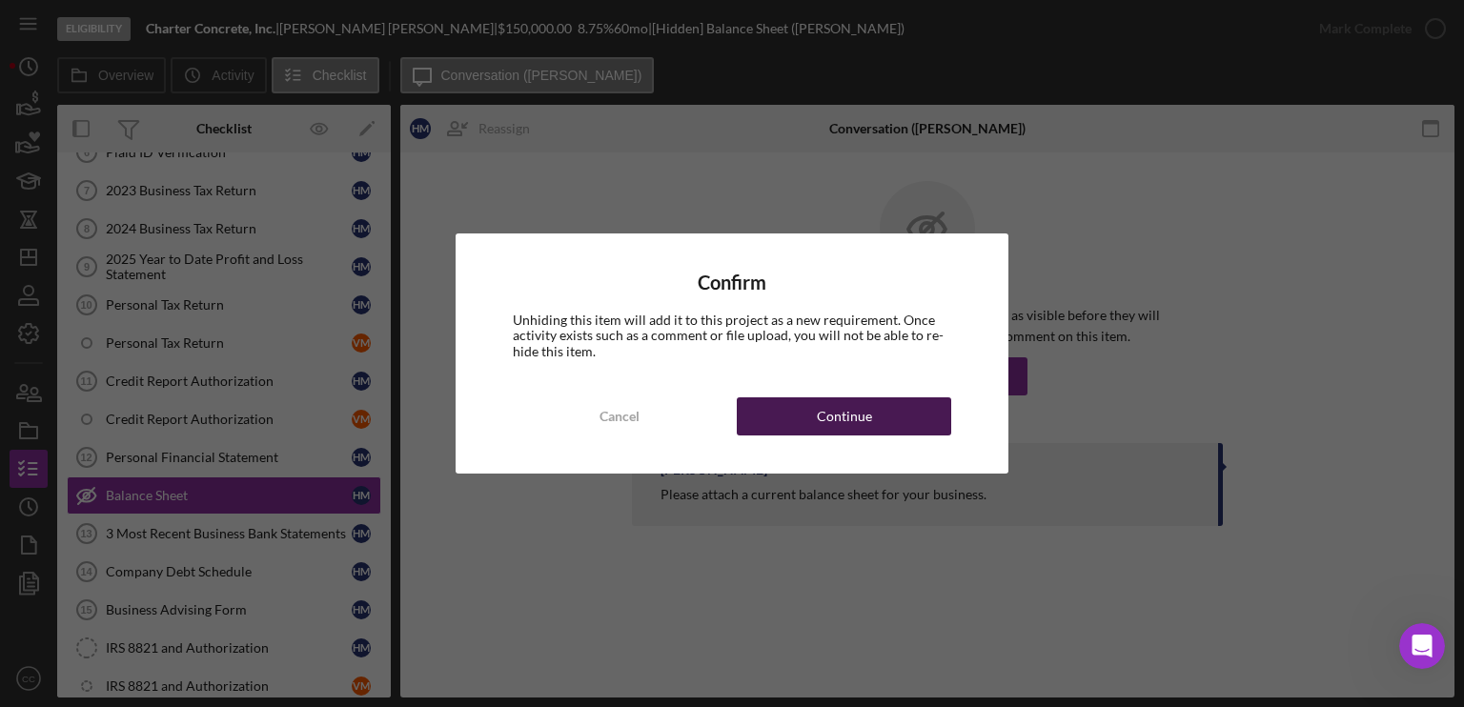
click at [903, 416] on button "Continue" at bounding box center [844, 416] width 214 height 38
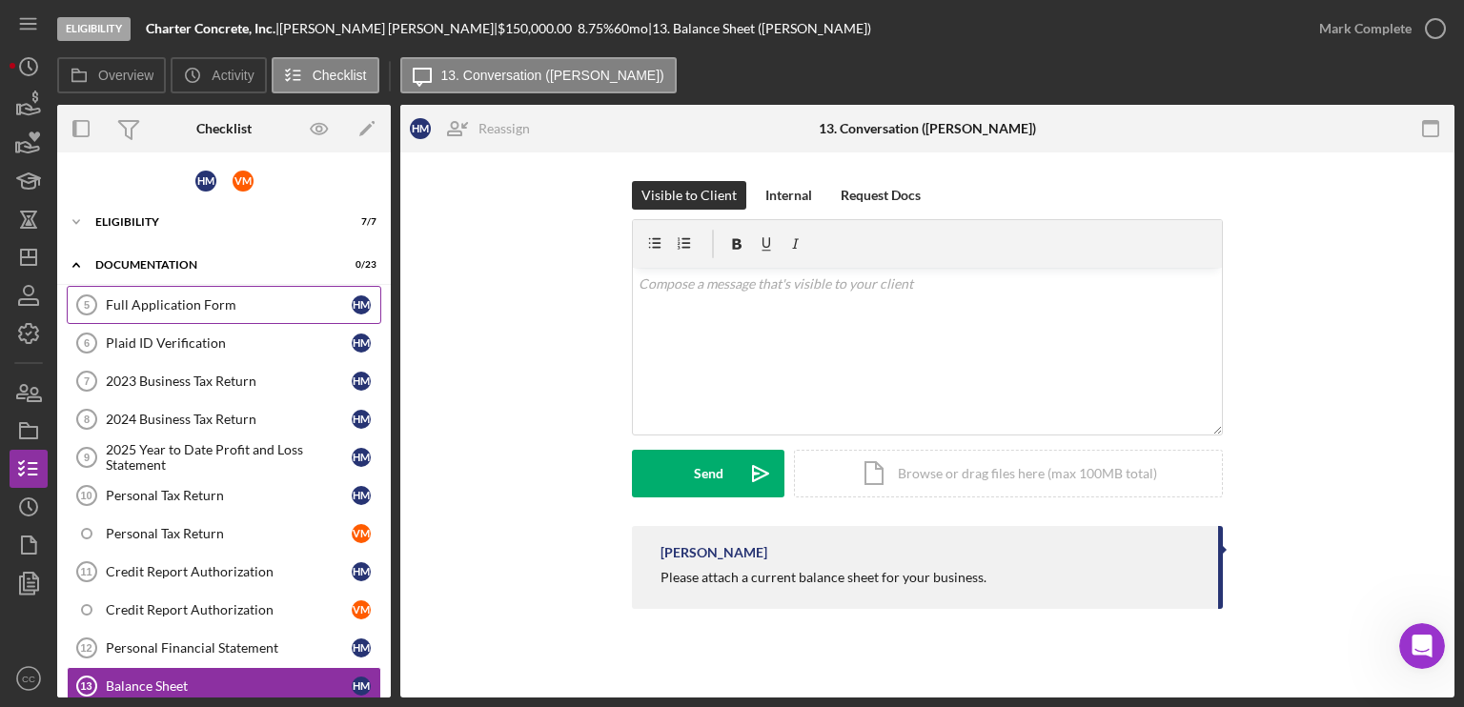
click at [202, 307] on div "Full Application Form" at bounding box center [229, 304] width 246 height 15
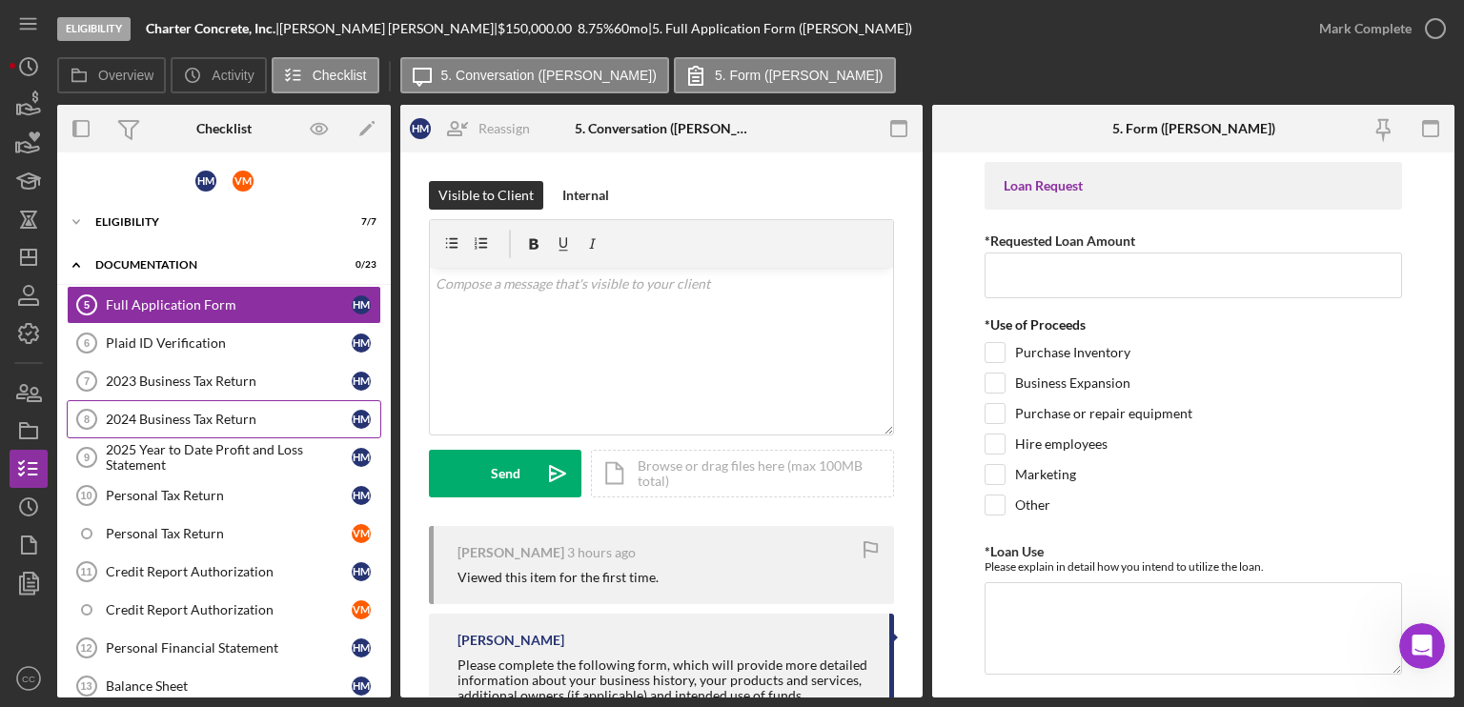
click at [177, 413] on div "2024 Business Tax Return" at bounding box center [229, 419] width 246 height 15
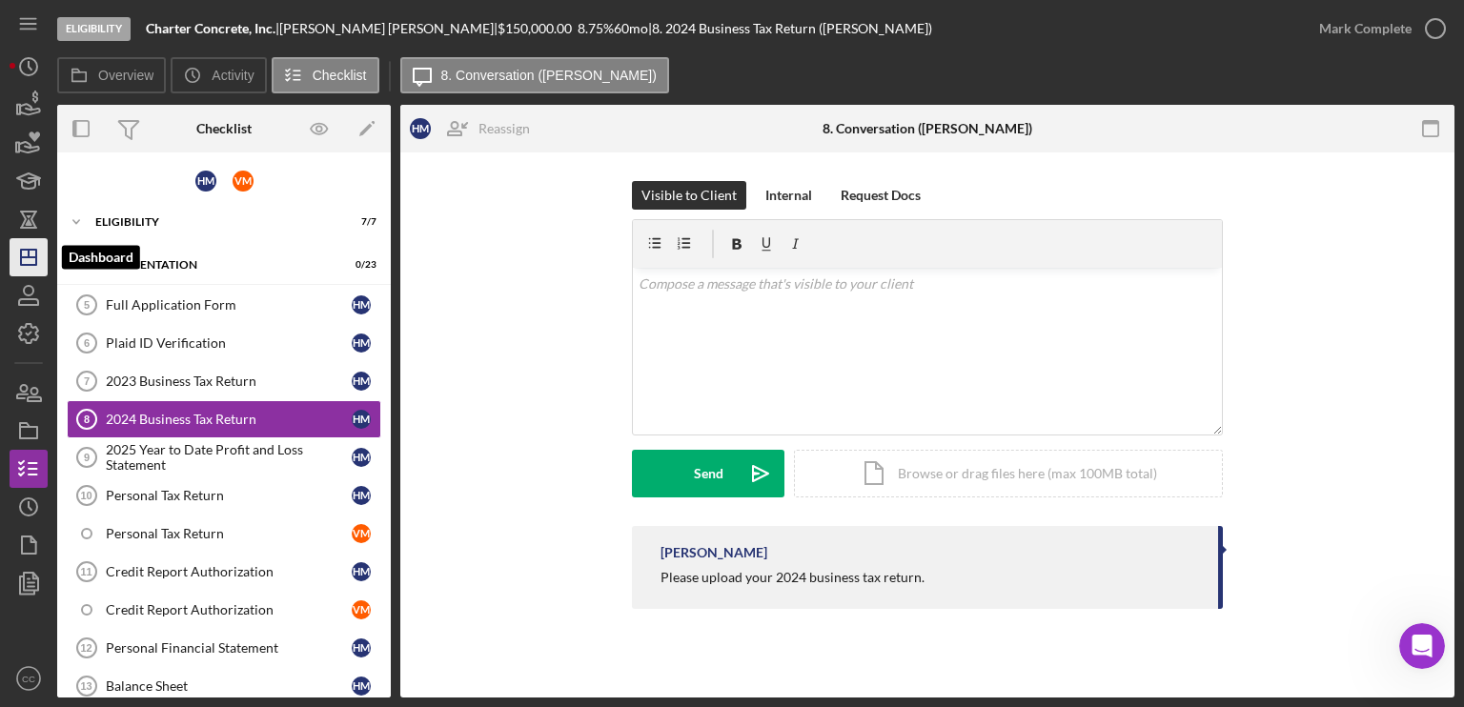
click at [34, 248] on icon "Icon/Dashboard" at bounding box center [29, 257] width 48 height 48
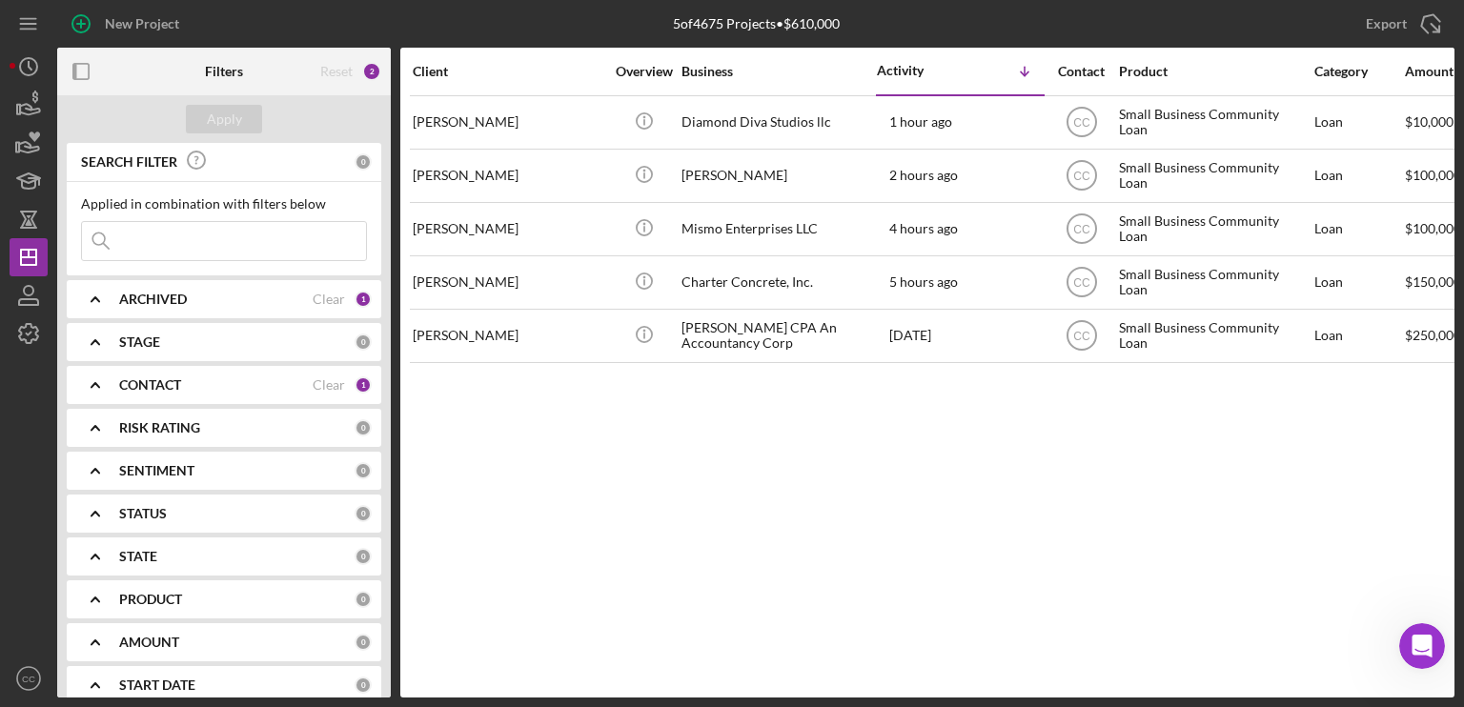
click at [788, 443] on div "Client Overview Business Activity Icon/Table Sort Arrow Contact Product Categor…" at bounding box center [927, 373] width 1054 height 650
click at [880, 493] on div "Client Overview Business Activity Icon/Table Sort Arrow Contact Product Categor…" at bounding box center [927, 373] width 1054 height 650
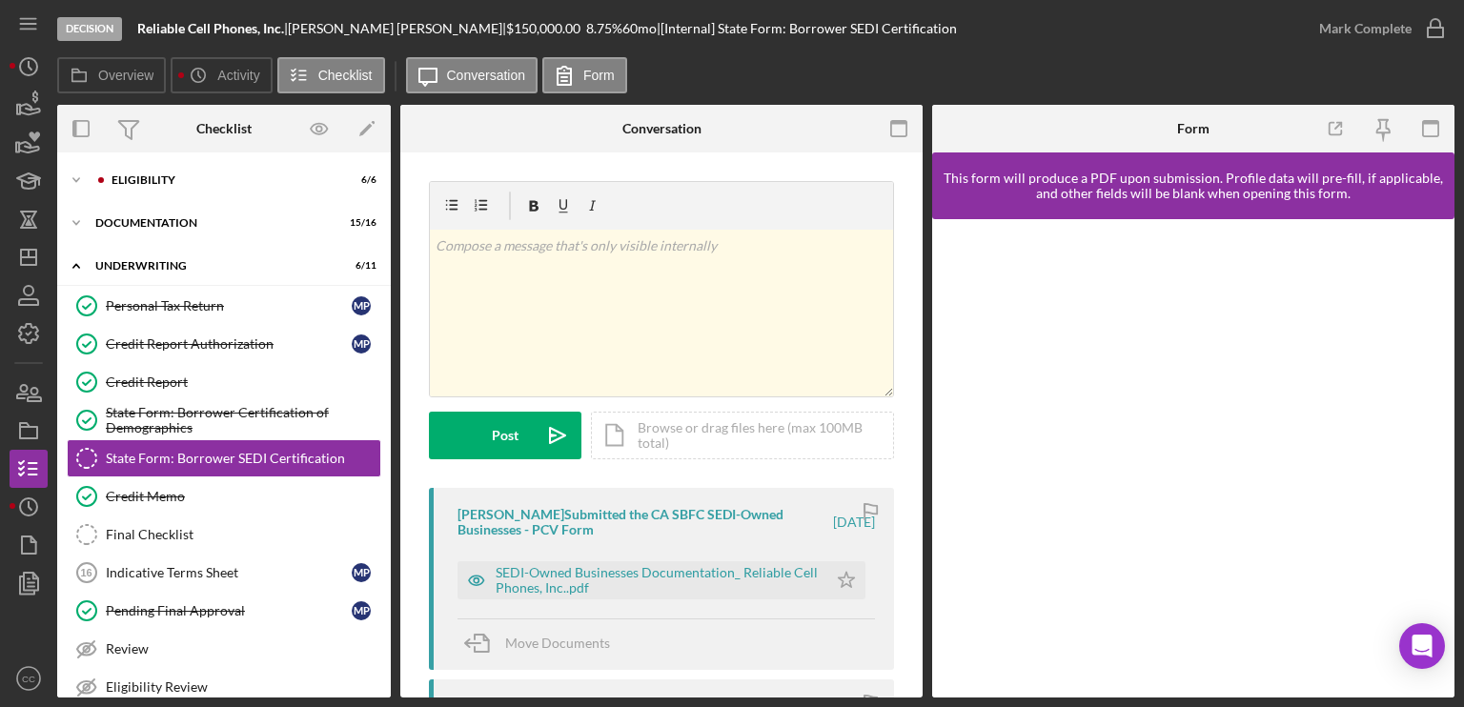
scroll to position [30, 0]
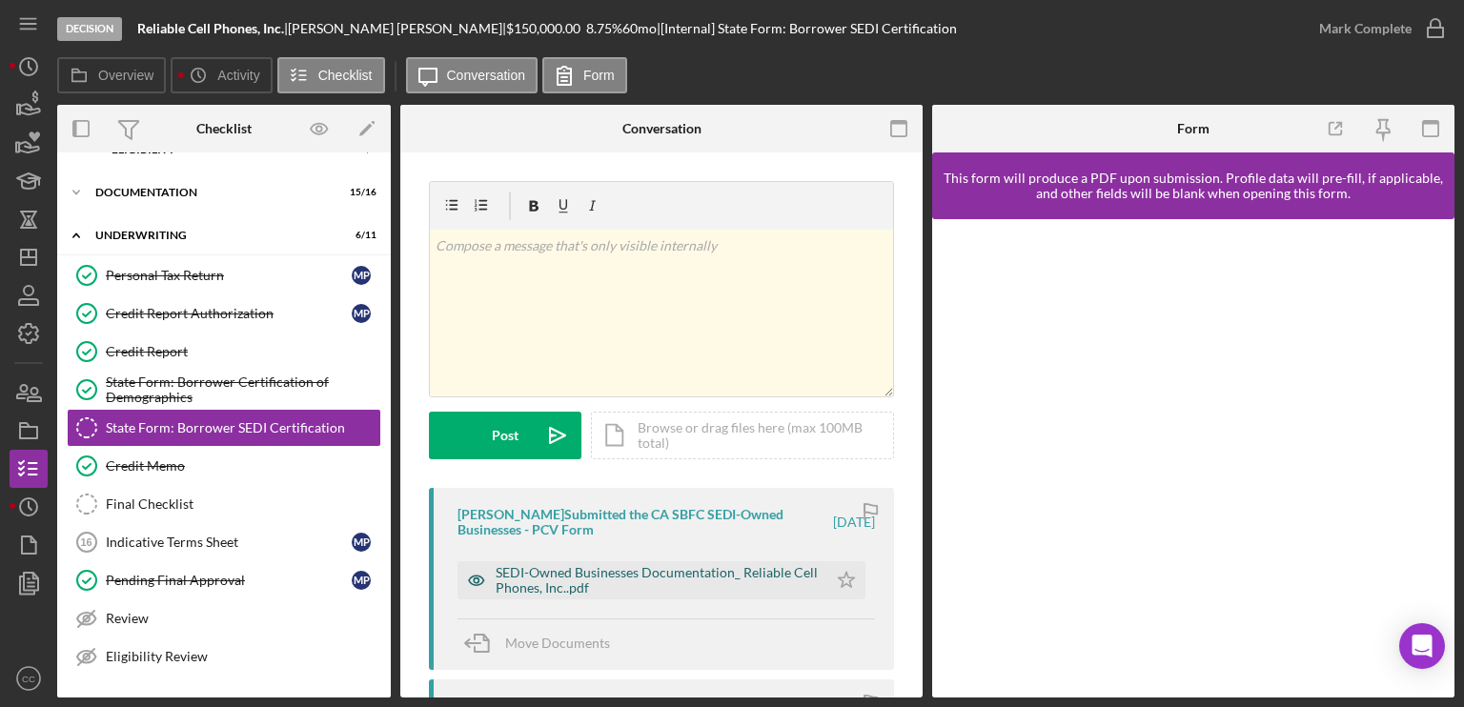
click at [658, 571] on div "SEDI-Owned Businesses Documentation_ Reliable Cell Phones, Inc..pdf" at bounding box center [657, 580] width 322 height 30
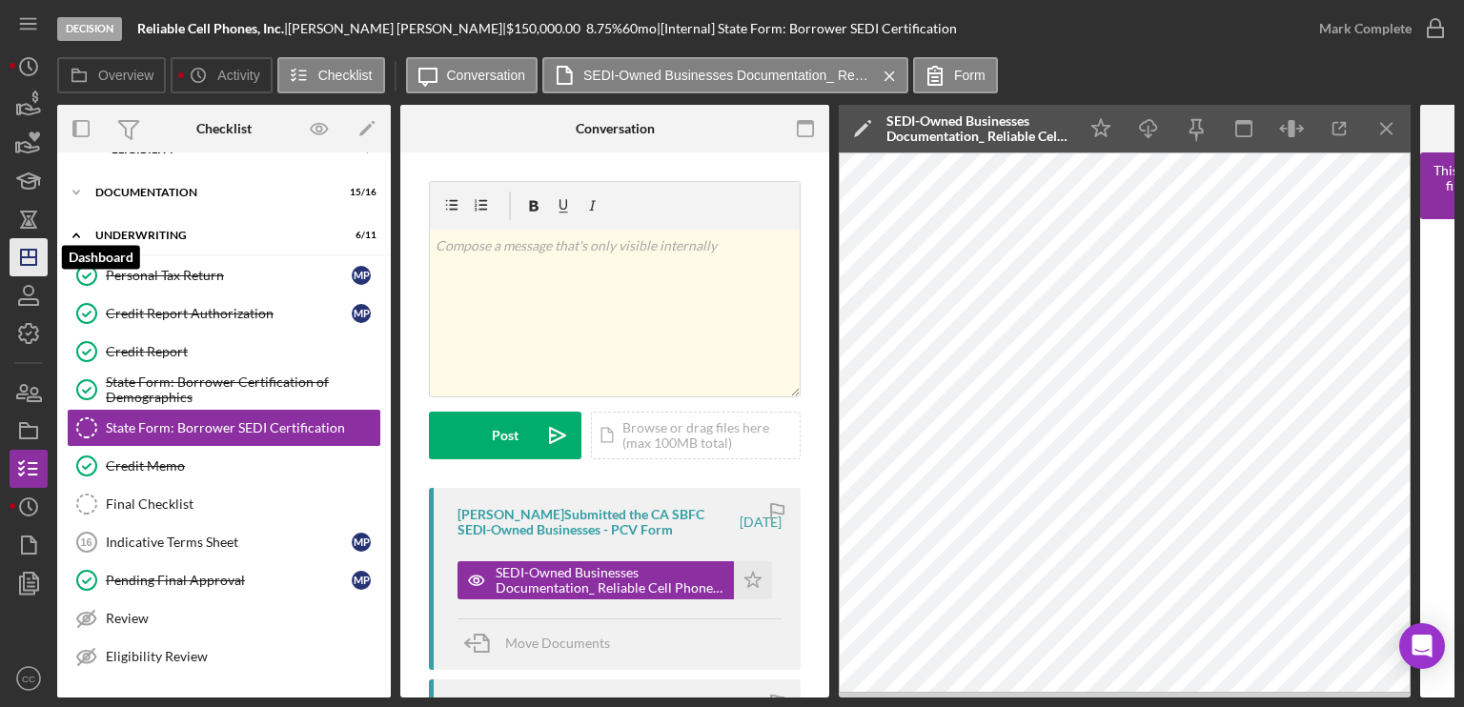
click at [30, 257] on line "button" at bounding box center [28, 257] width 15 height 0
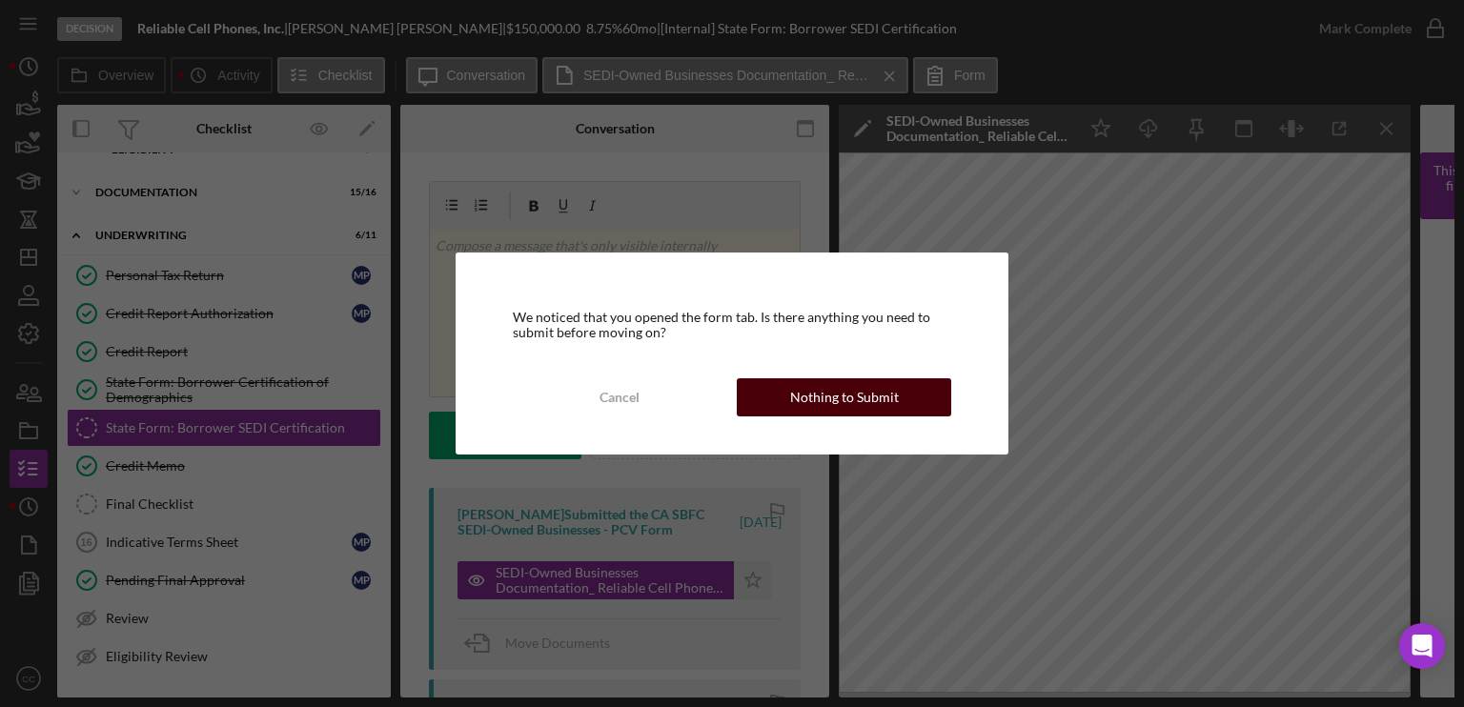
click at [834, 396] on div "Nothing to Submit" at bounding box center [844, 397] width 109 height 38
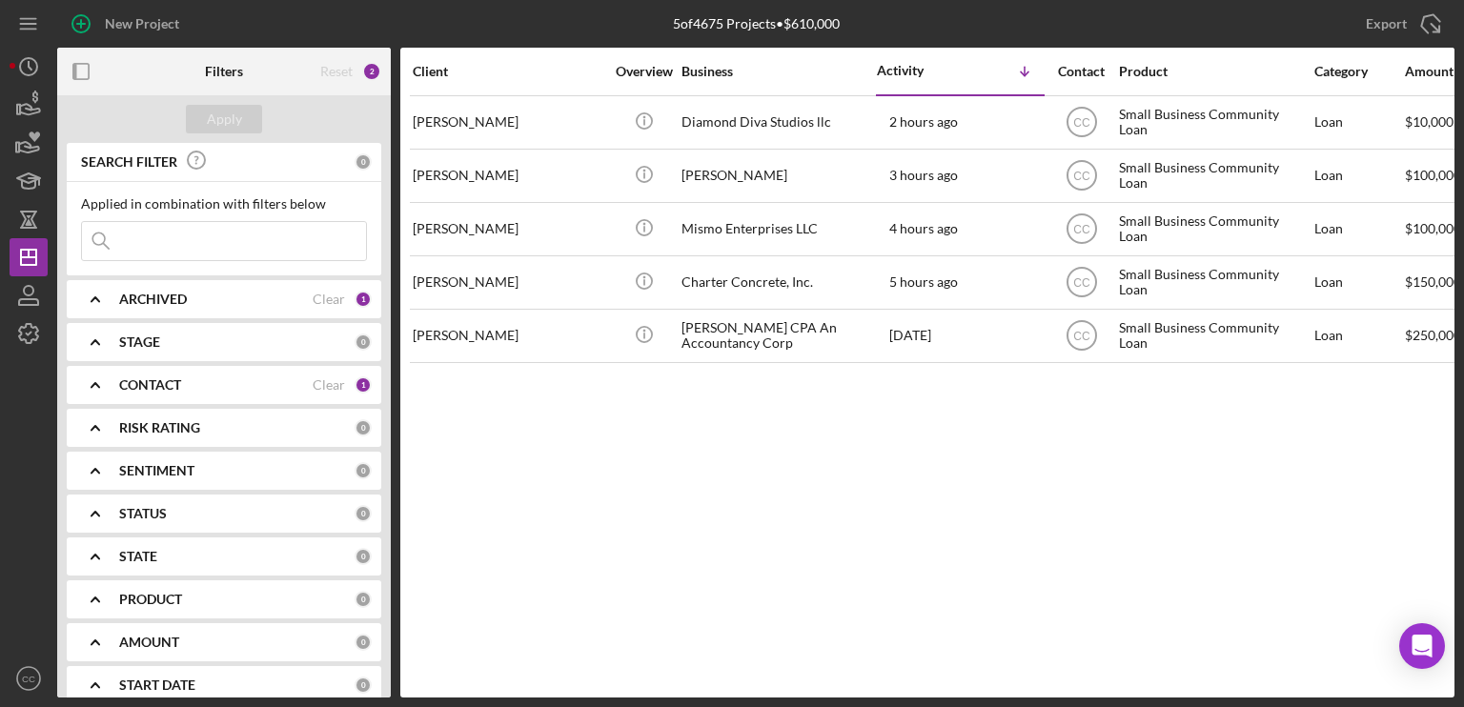
click at [111, 384] on icon "Icon/Expander" at bounding box center [95, 385] width 48 height 48
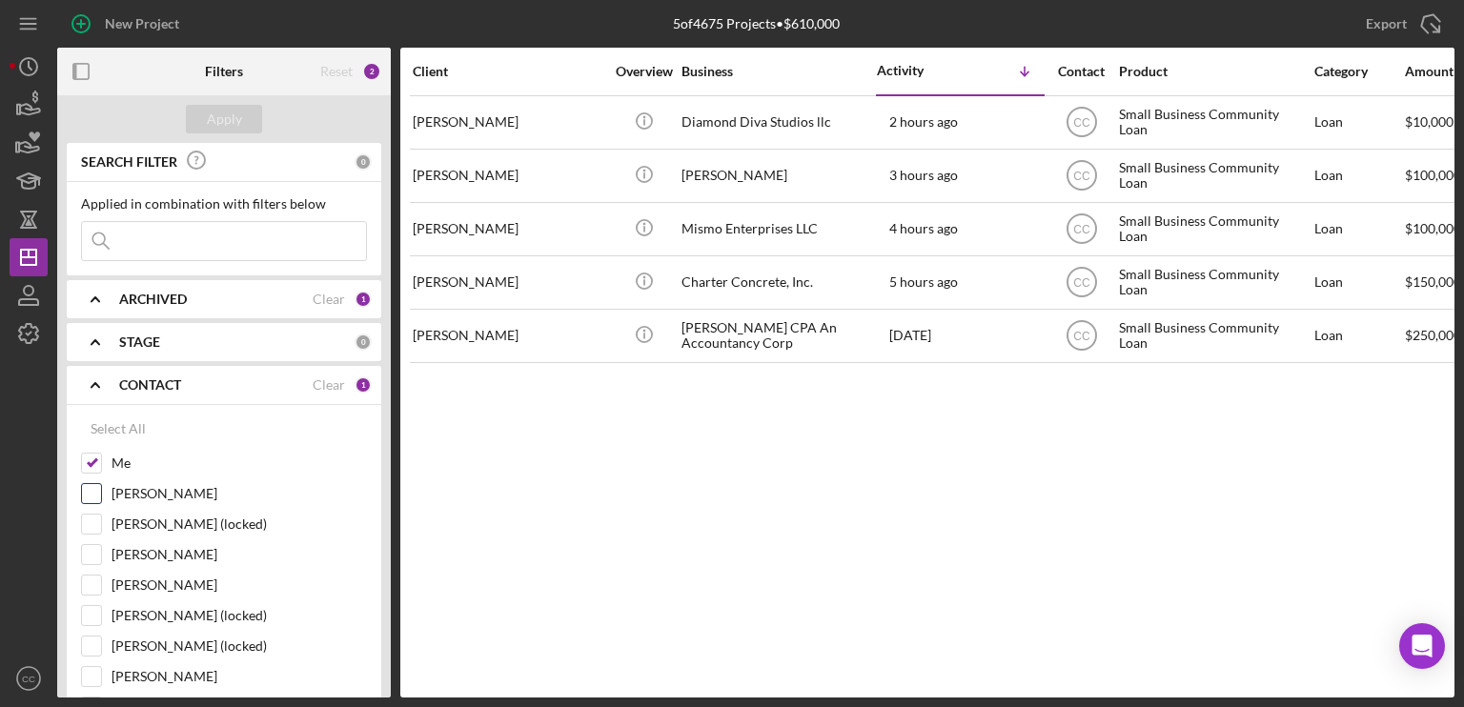
click at [92, 491] on input "[PERSON_NAME]" at bounding box center [91, 493] width 19 height 19
checkbox input "true"
click at [233, 125] on div "Apply" at bounding box center [224, 119] width 35 height 29
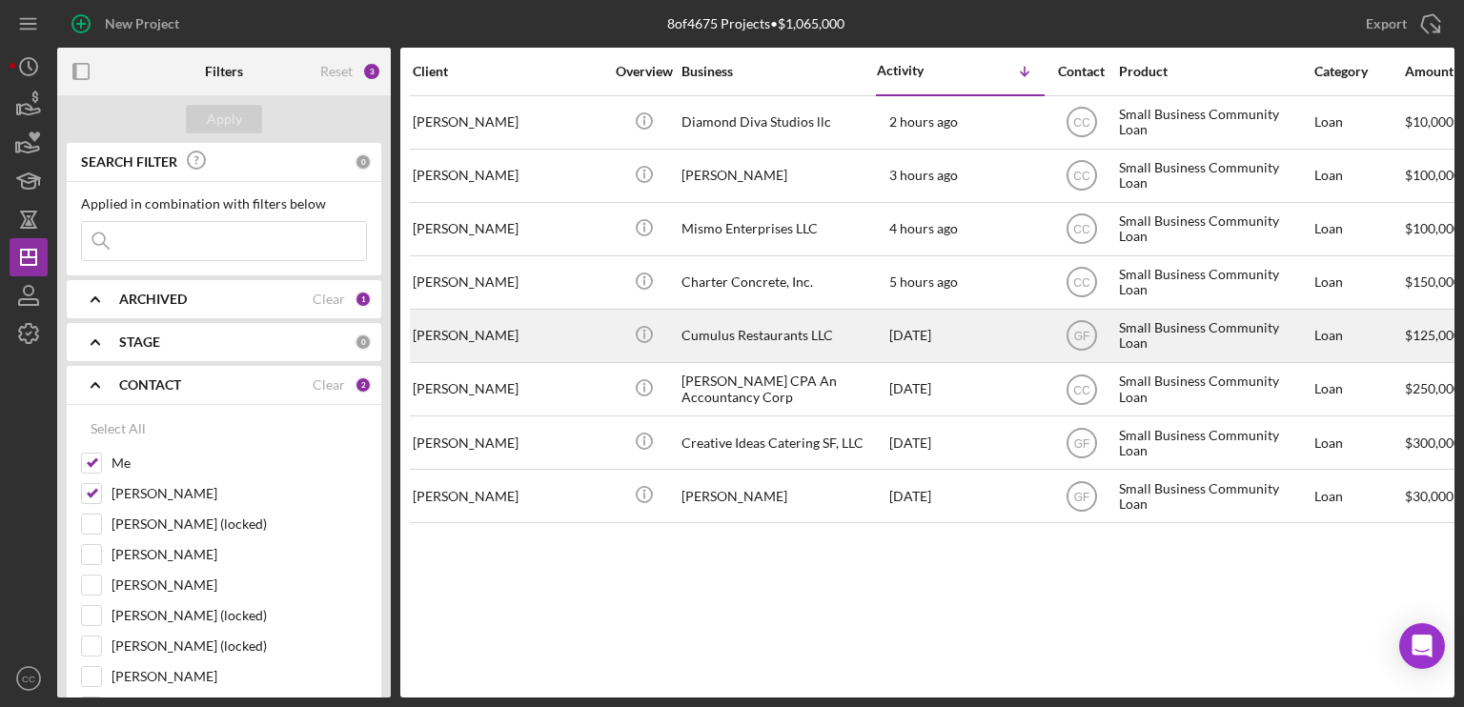
click at [473, 340] on div "[PERSON_NAME]" at bounding box center [508, 336] width 191 height 51
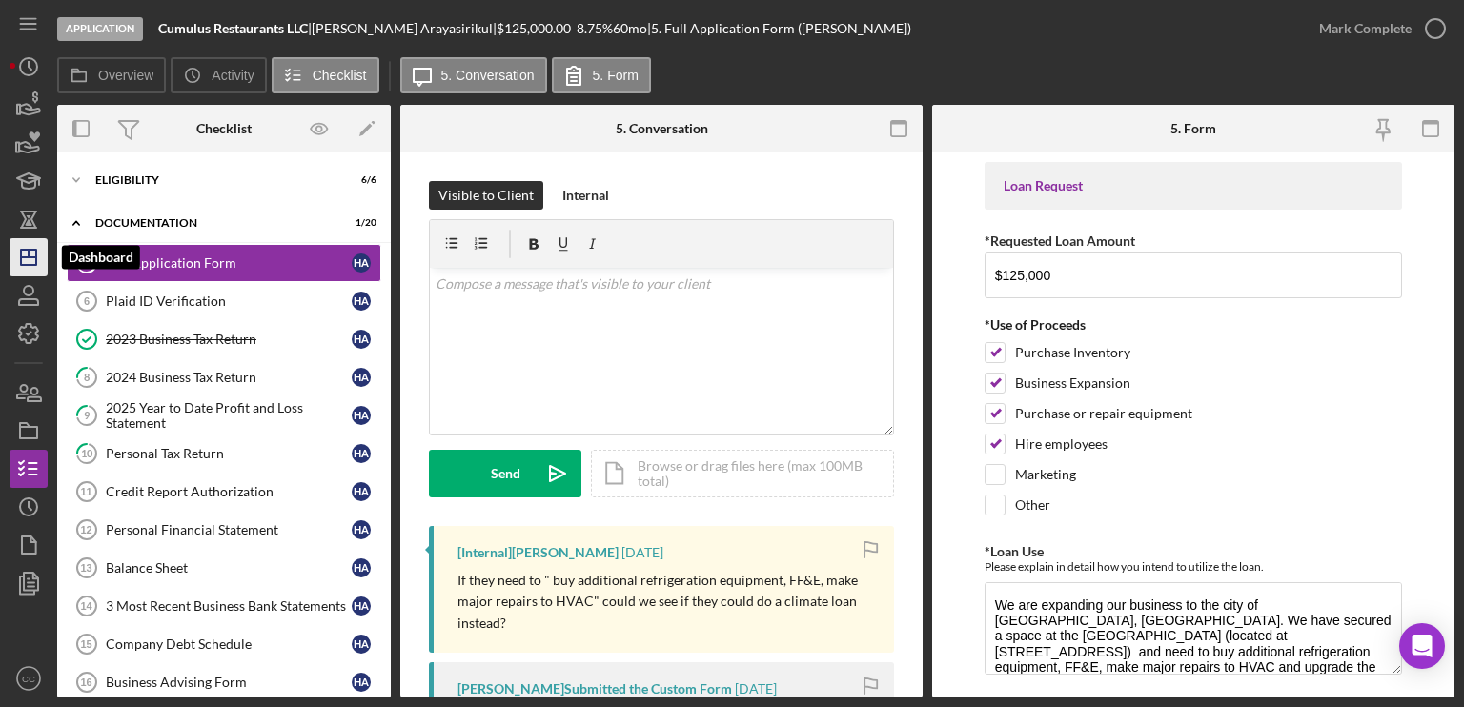
click at [21, 262] on polygon "button" at bounding box center [28, 257] width 15 height 15
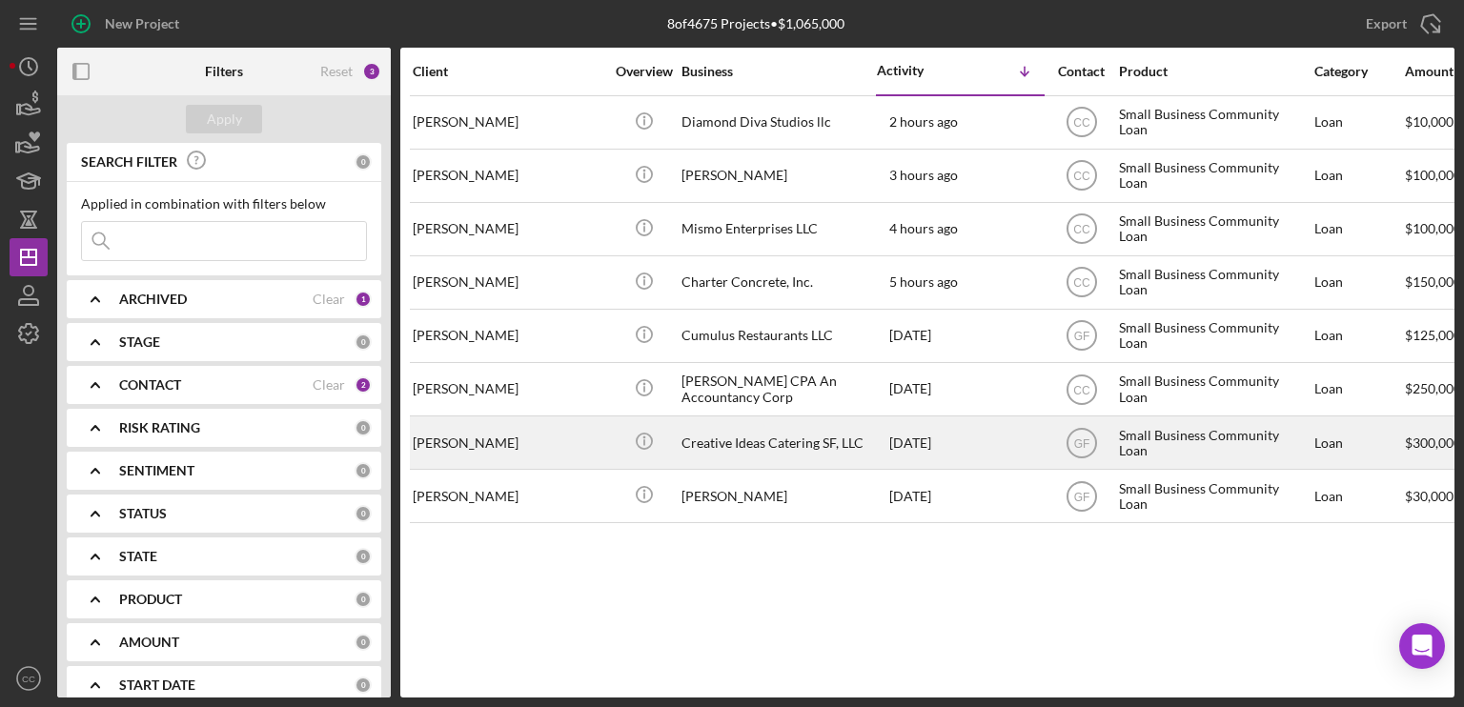
click at [711, 449] on div "Creative Ideas Catering SF, LLC" at bounding box center [776, 442] width 191 height 51
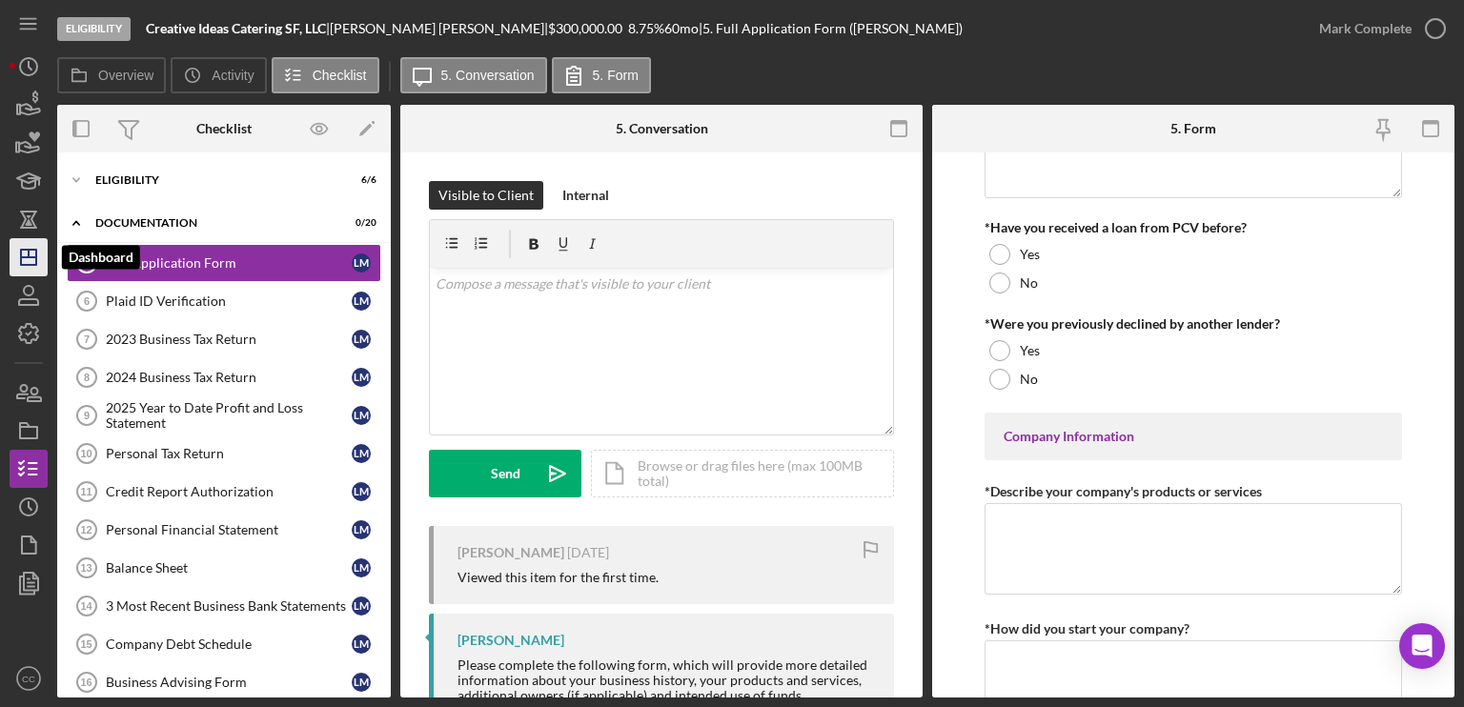
click at [21, 254] on polygon "button" at bounding box center [28, 257] width 15 height 15
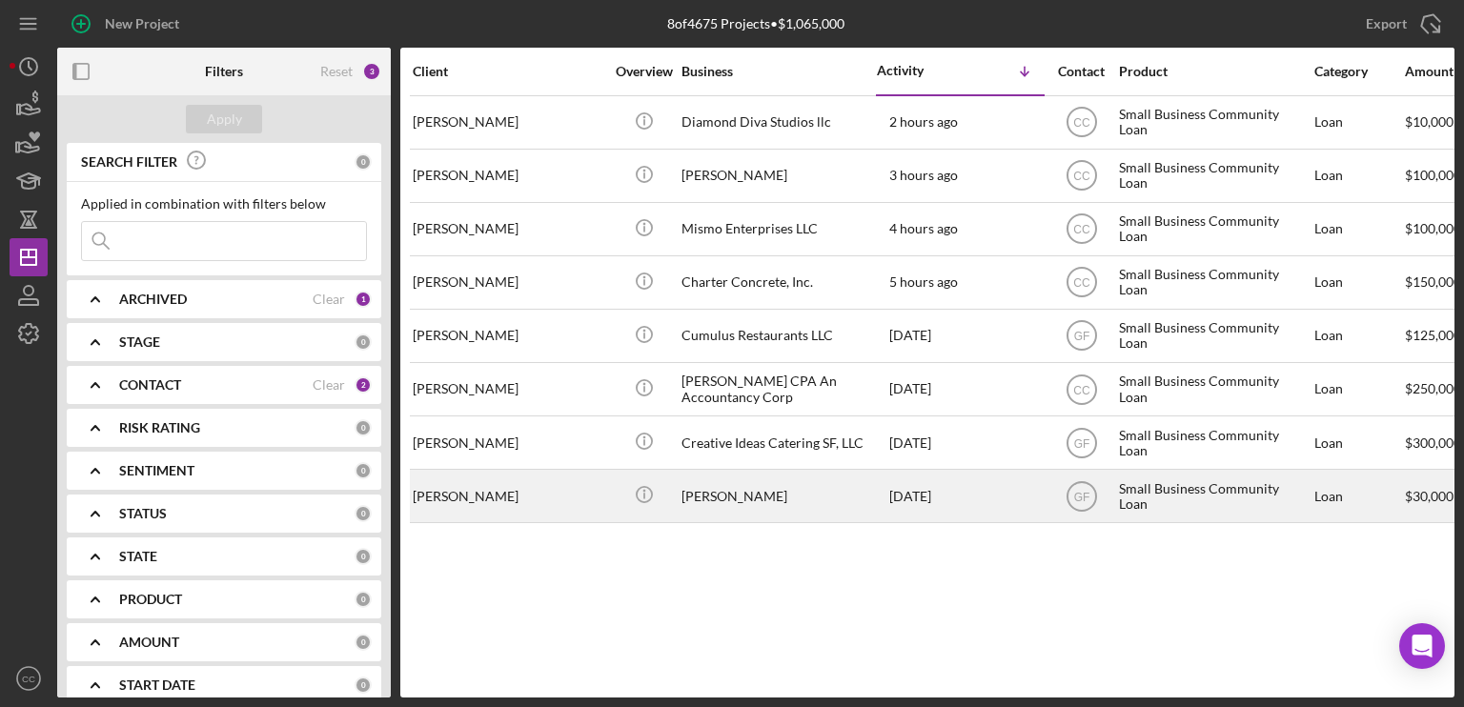
click at [499, 489] on div "[PERSON_NAME]" at bounding box center [508, 496] width 191 height 51
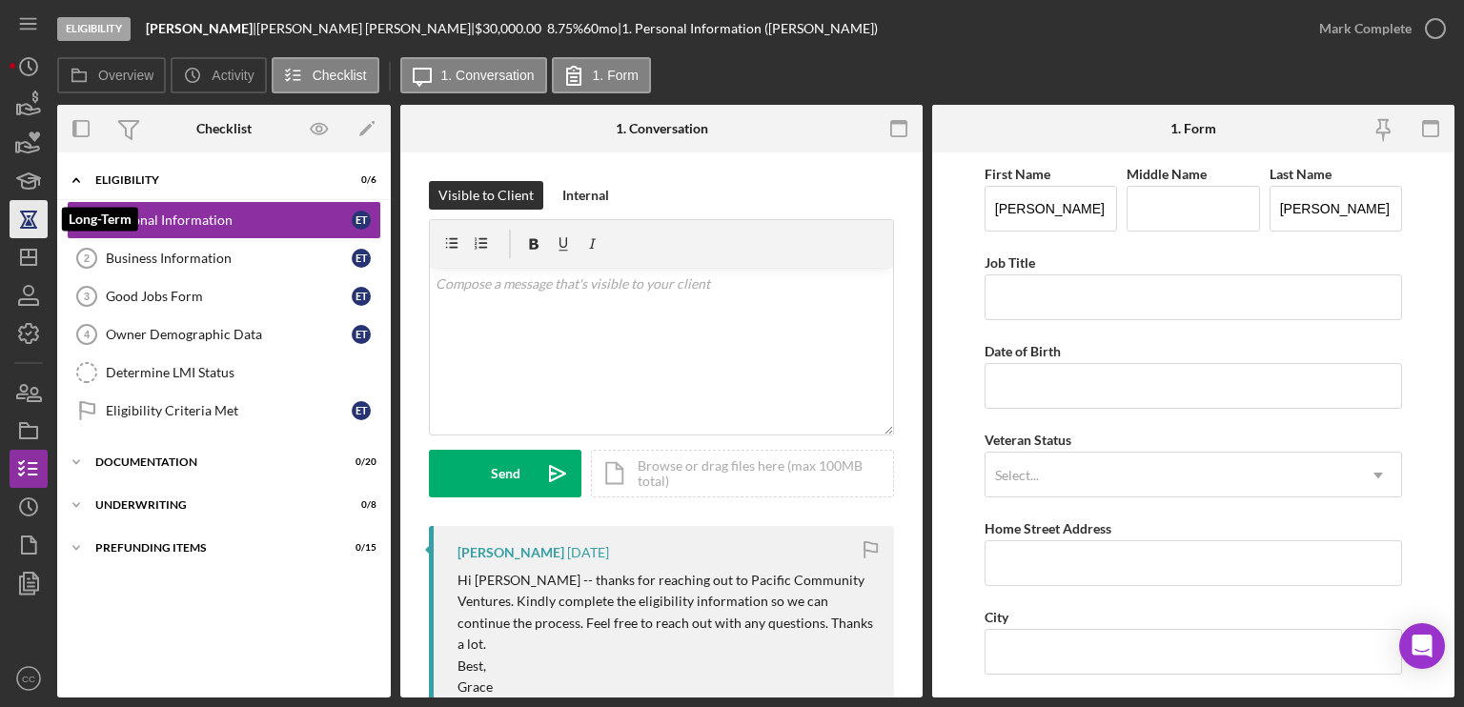
click at [27, 235] on icon "button" at bounding box center [29, 219] width 48 height 48
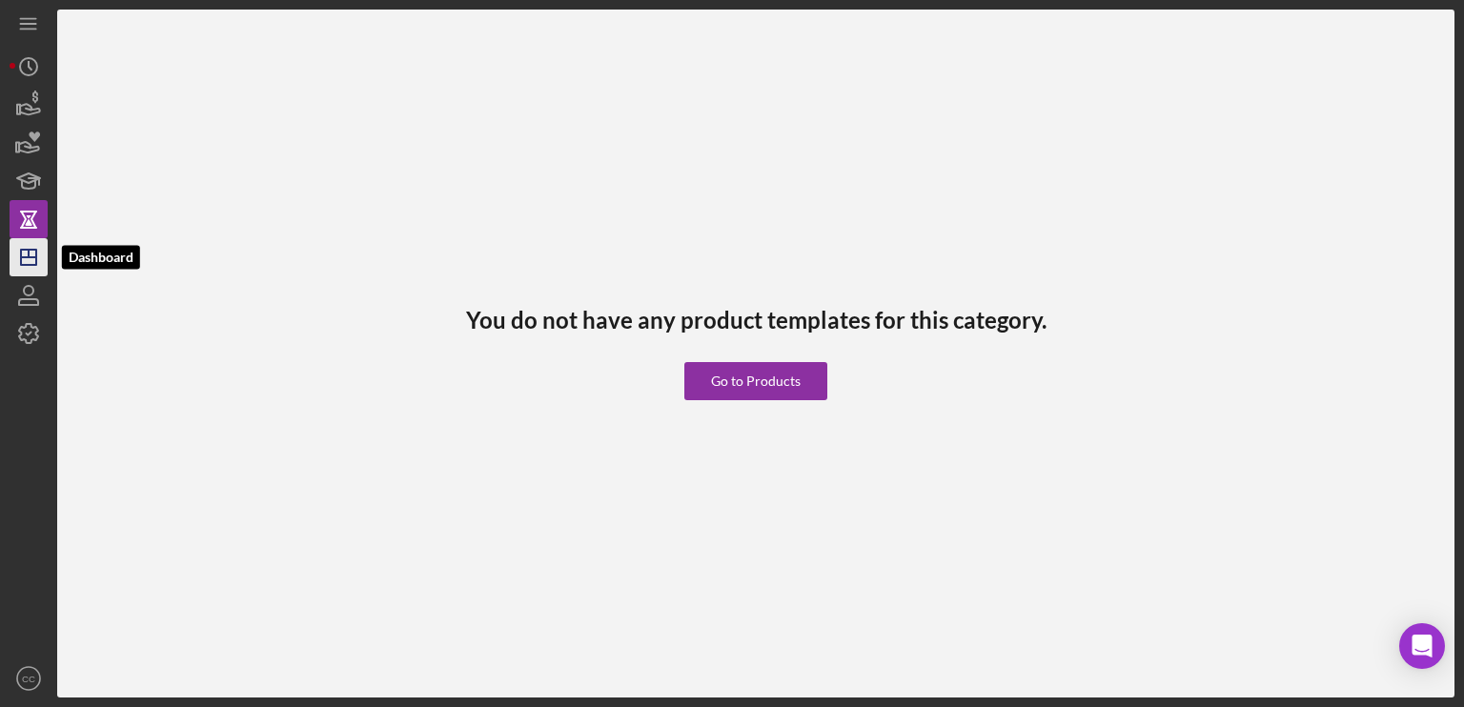
click at [26, 253] on icon "Icon/Dashboard" at bounding box center [29, 257] width 48 height 48
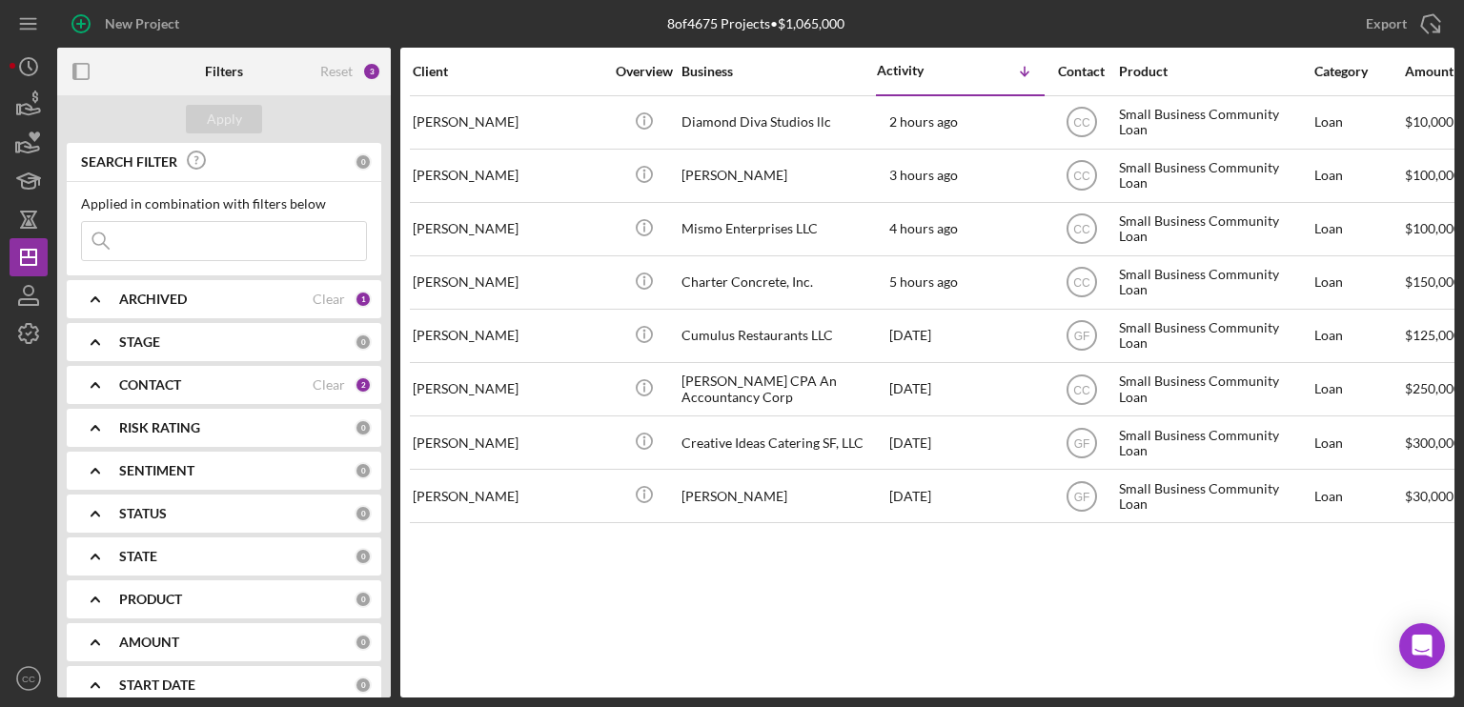
click at [183, 383] on div "CONTACT" at bounding box center [215, 384] width 193 height 15
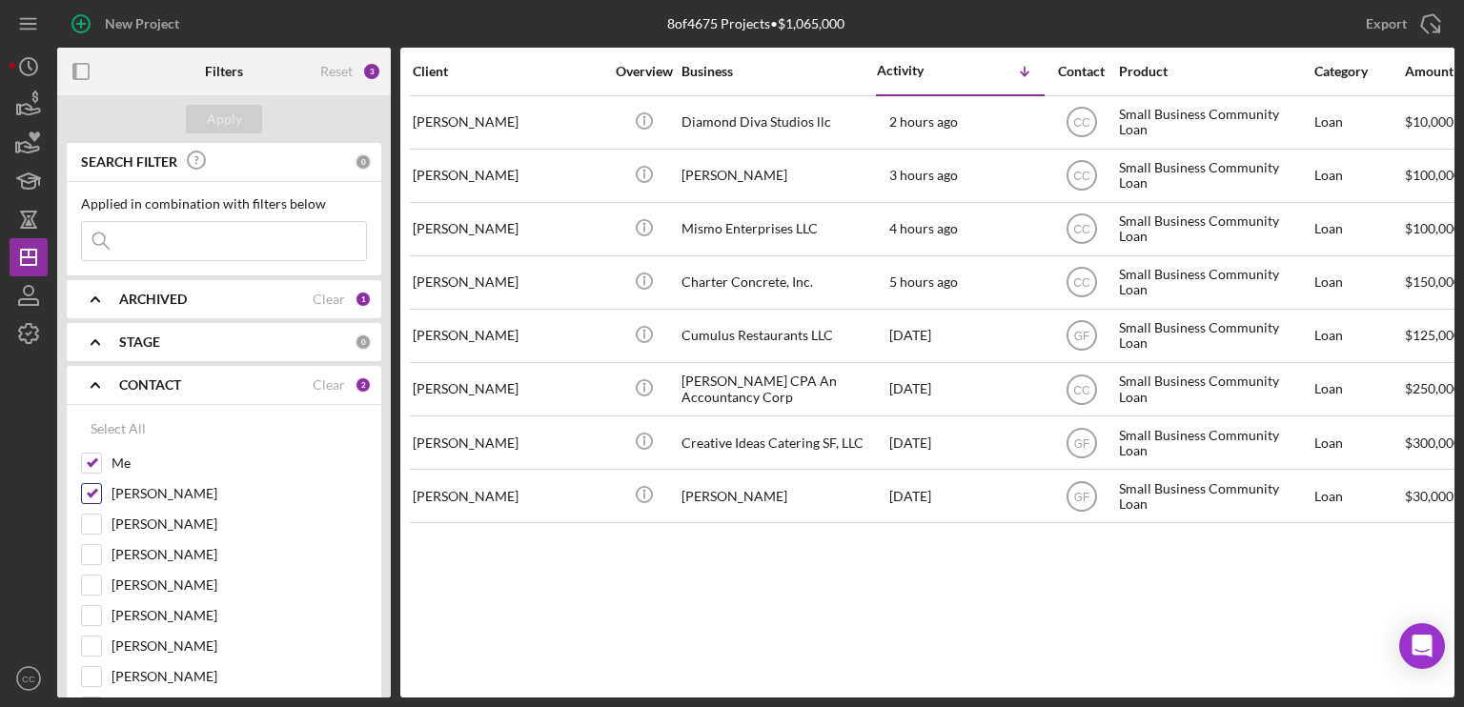
click at [90, 488] on input "[PERSON_NAME]" at bounding box center [91, 493] width 19 height 19
checkbox input "false"
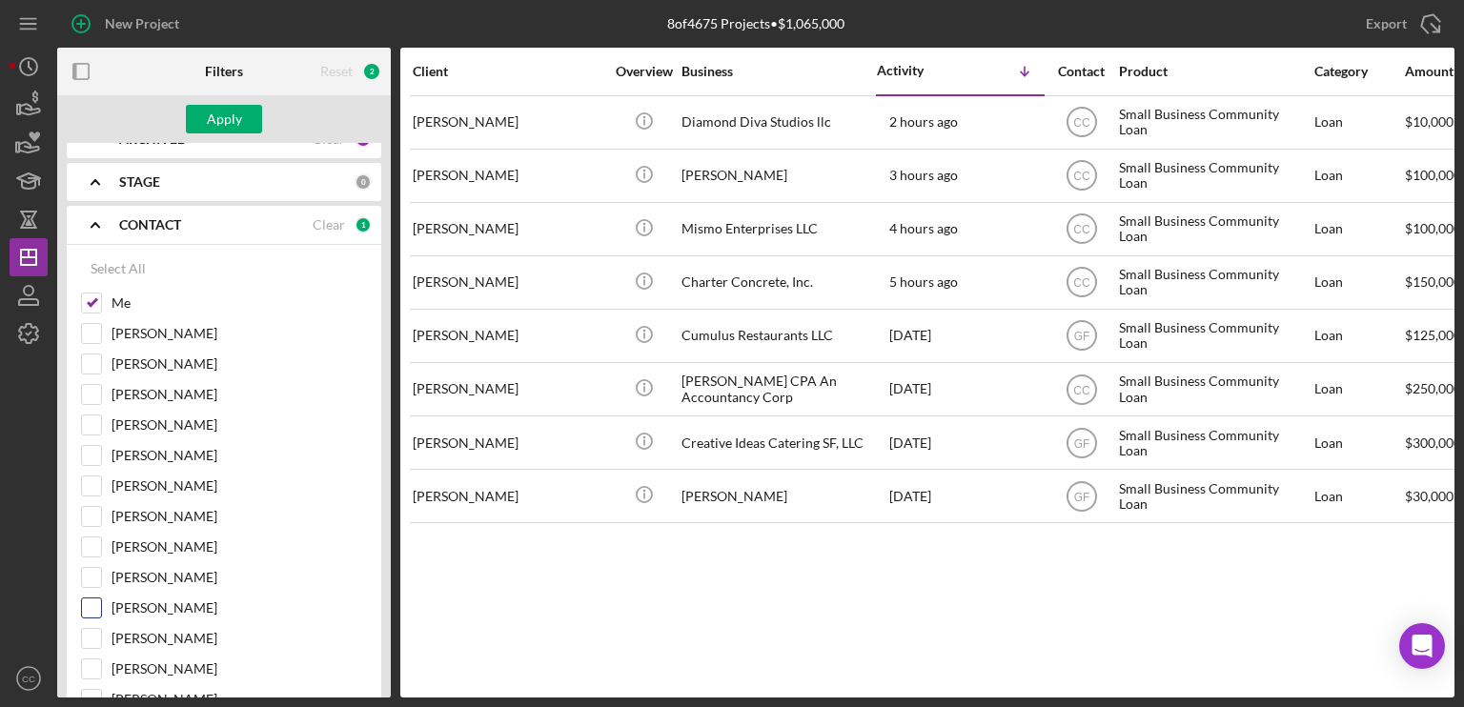
scroll to position [191, 0]
click at [88, 540] on input "[PERSON_NAME]" at bounding box center [91, 546] width 19 height 19
checkbox input "true"
click at [93, 272] on input "Me" at bounding box center [91, 272] width 19 height 19
checkbox input "false"
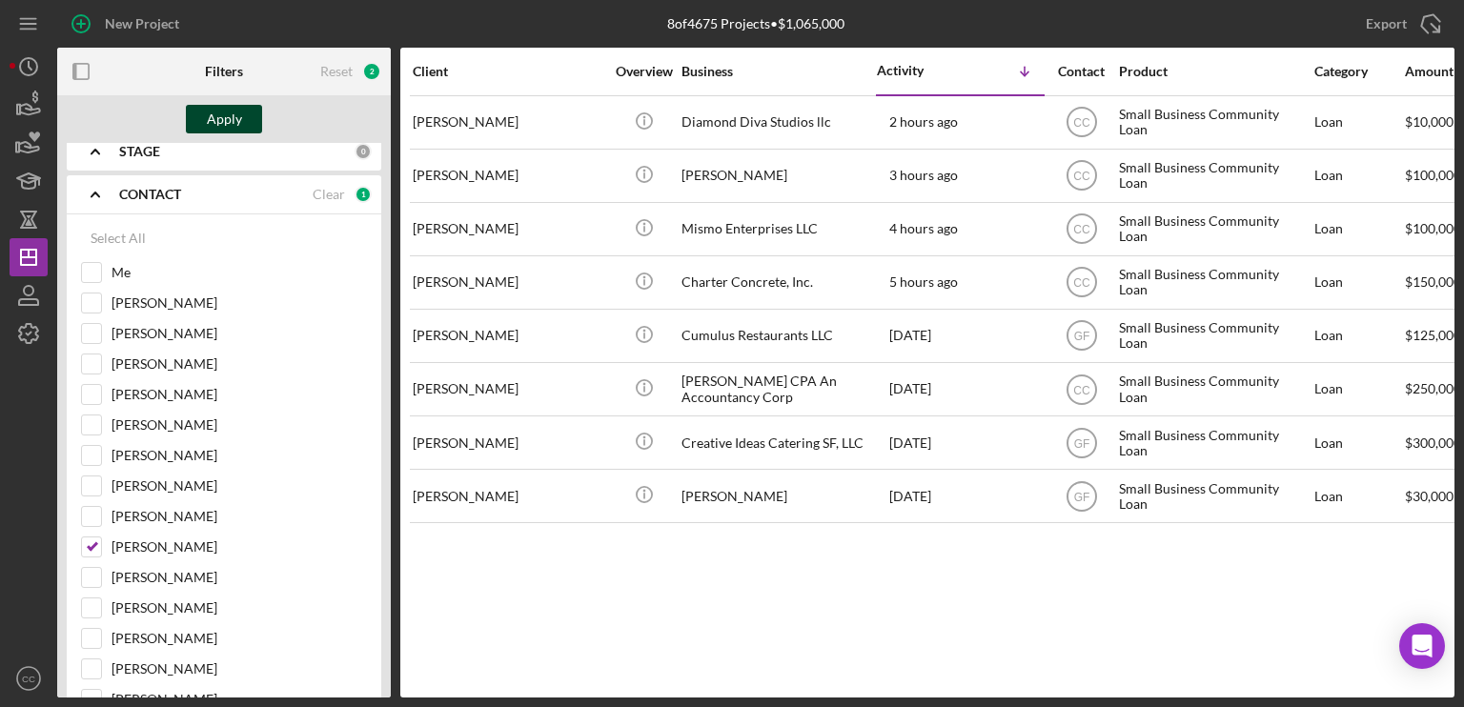
click at [232, 120] on div "Apply" at bounding box center [224, 119] width 35 height 29
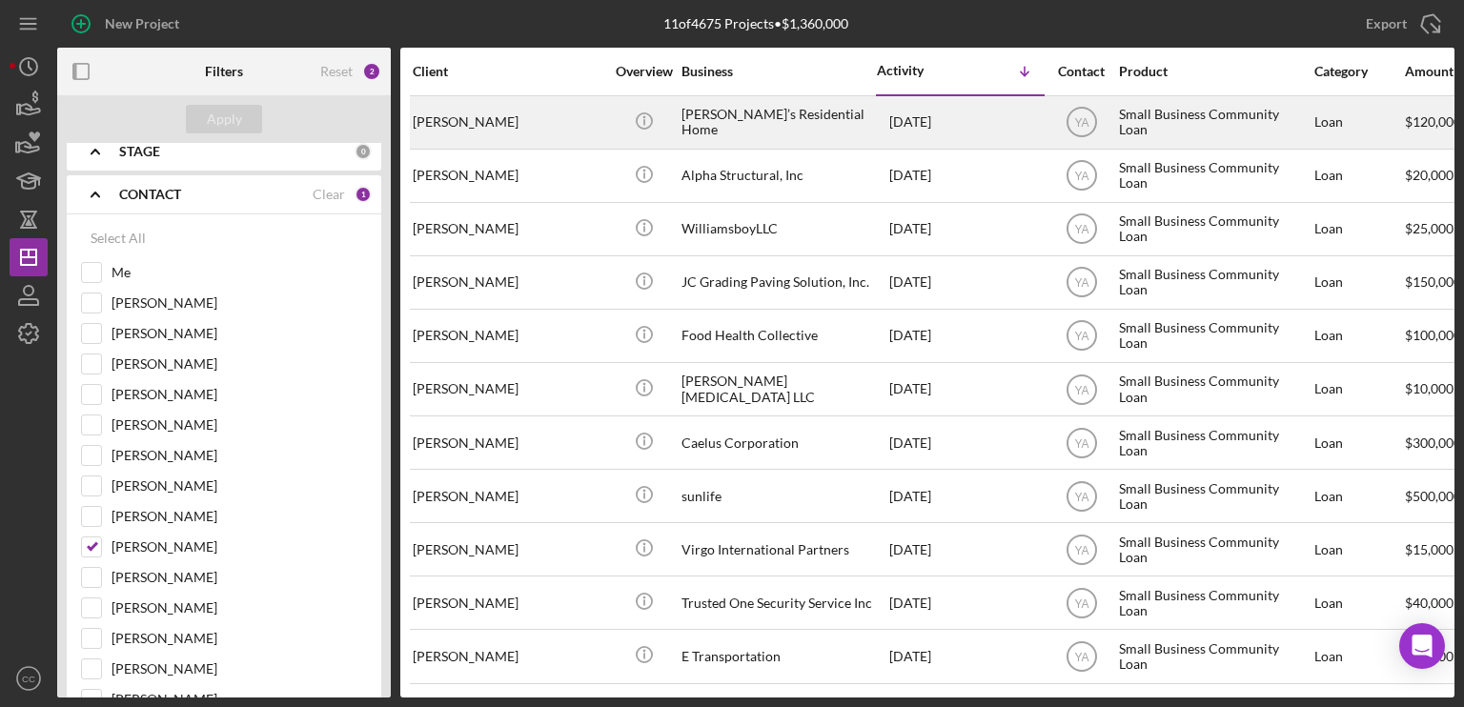
click at [522, 119] on div "Sara Binmoeller" at bounding box center [508, 122] width 191 height 51
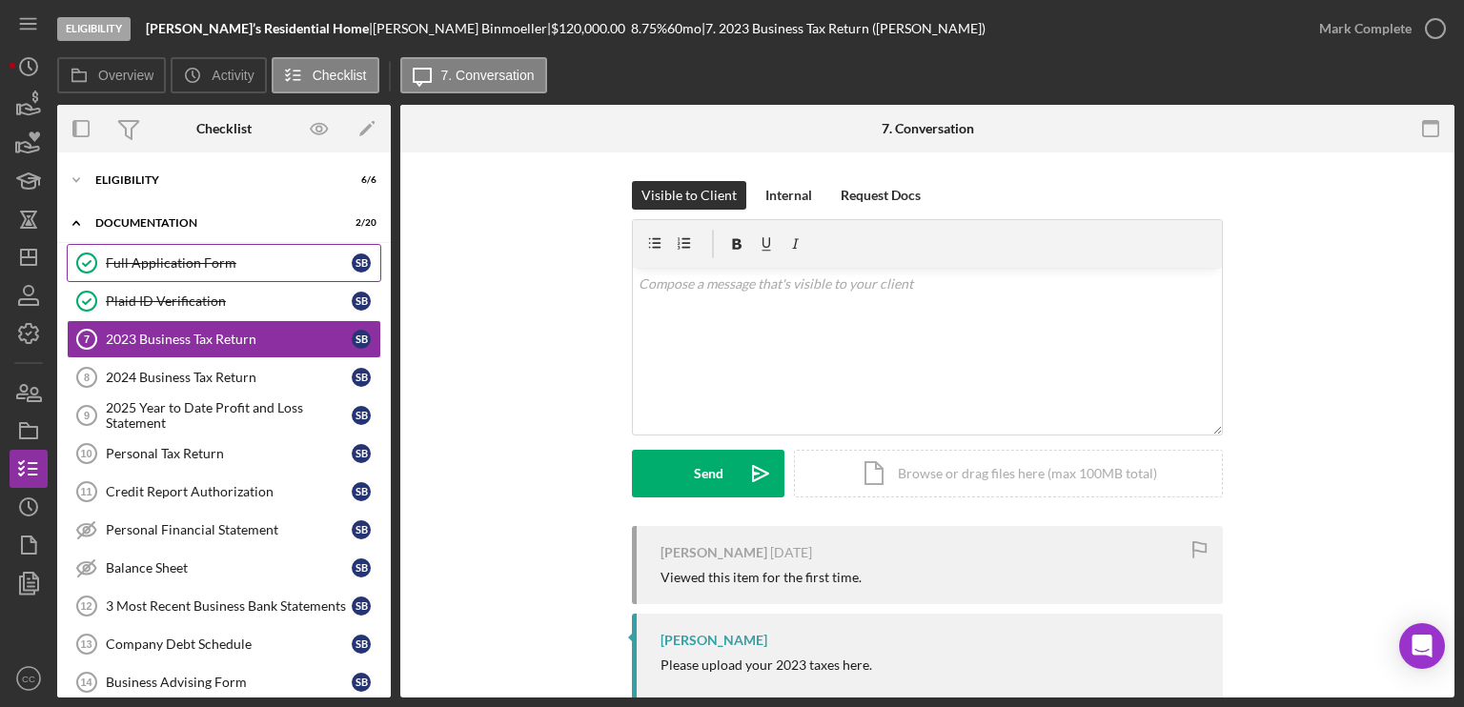
click at [189, 267] on div "Full Application Form" at bounding box center [229, 262] width 246 height 15
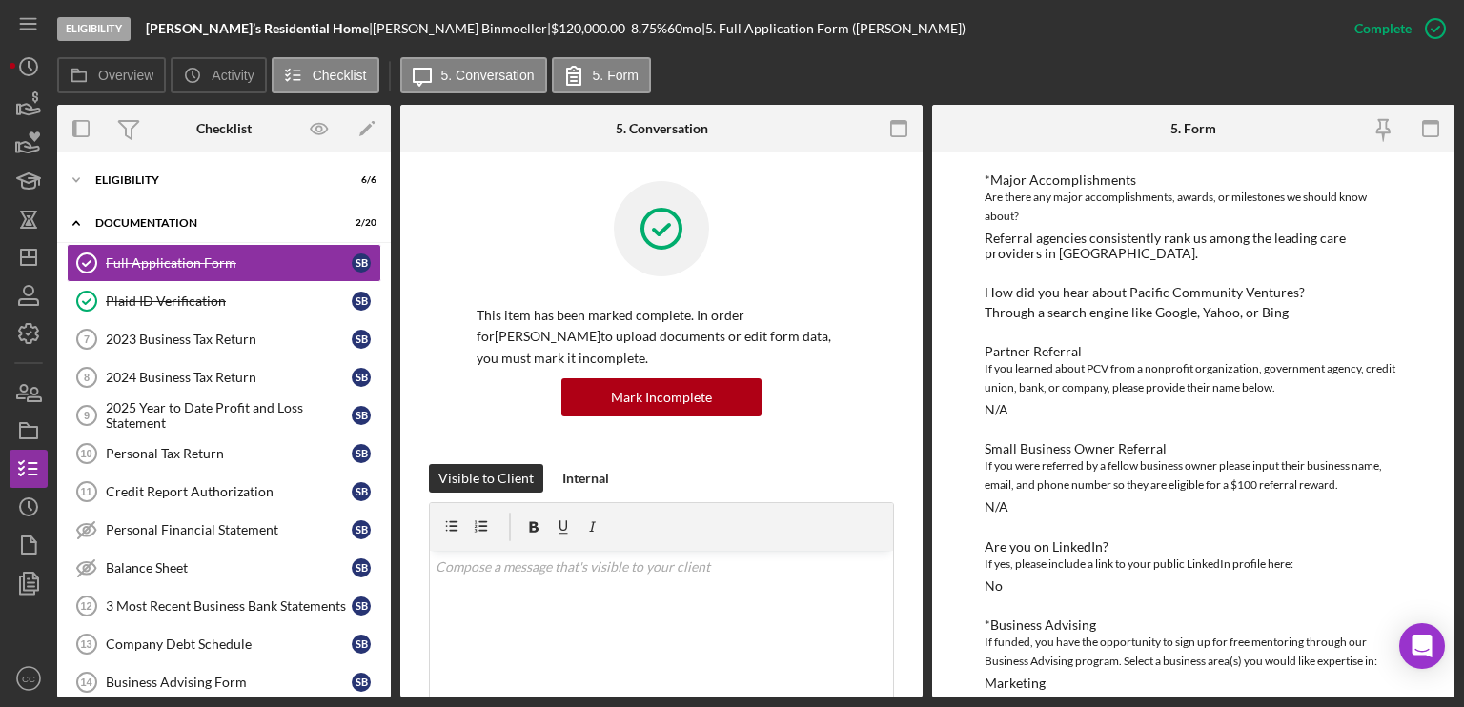
scroll to position [1501, 0]
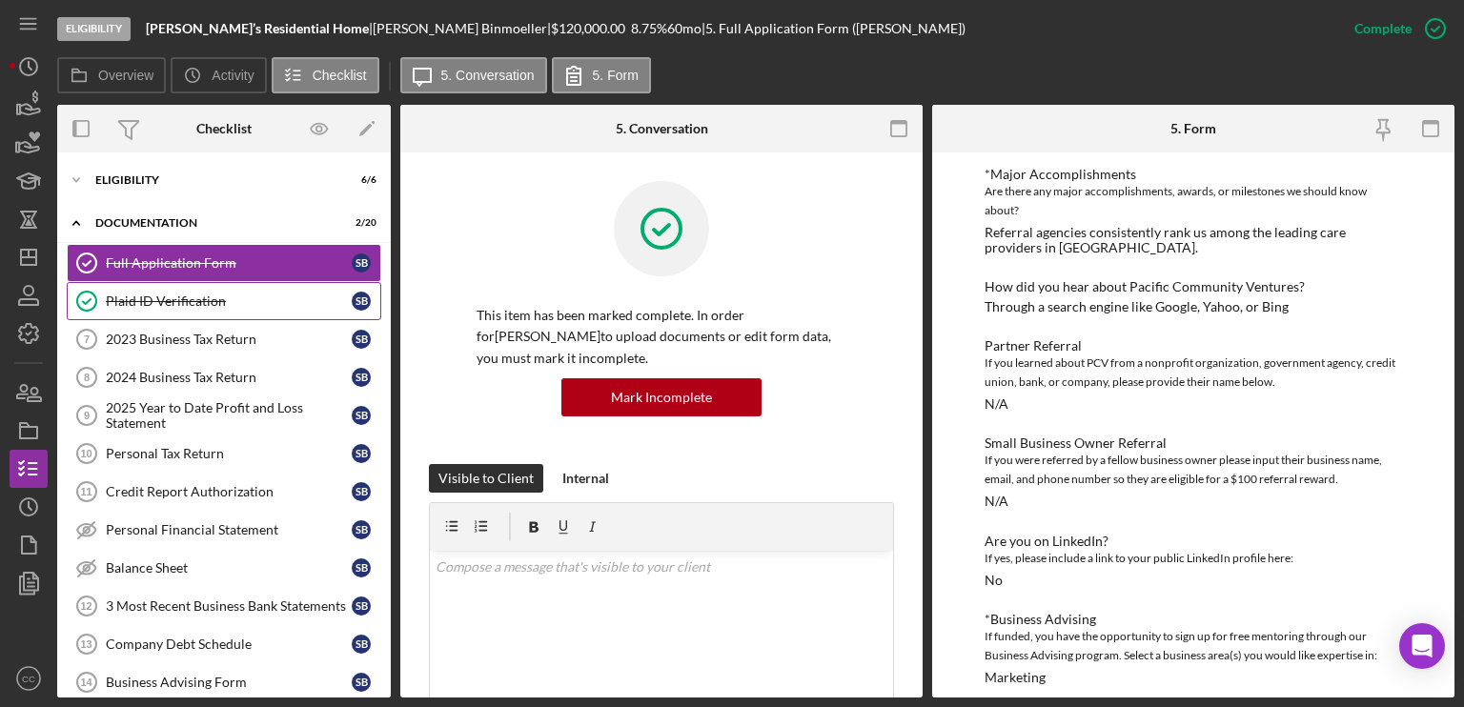
click at [164, 303] on div "Plaid ID Verification" at bounding box center [229, 301] width 246 height 15
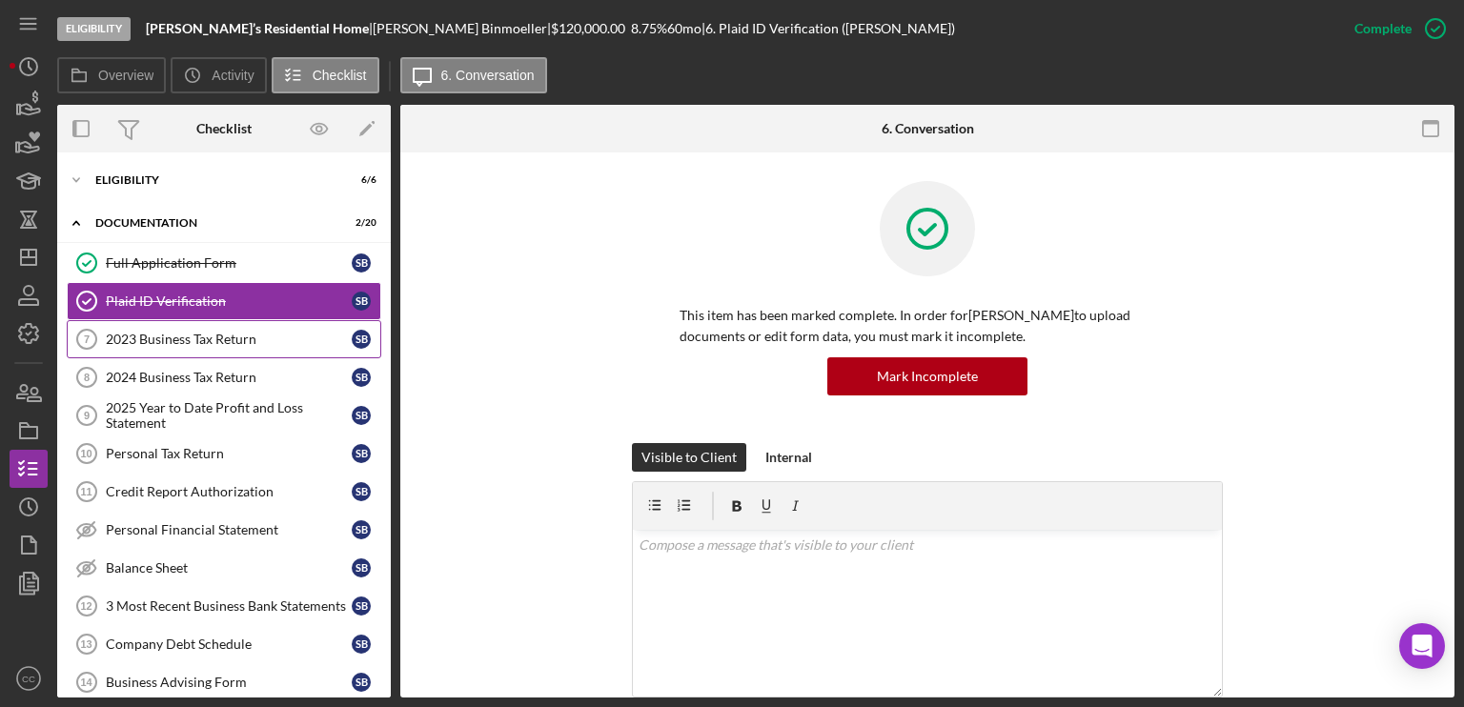
click at [209, 335] on div "2023 Business Tax Return" at bounding box center [229, 339] width 246 height 15
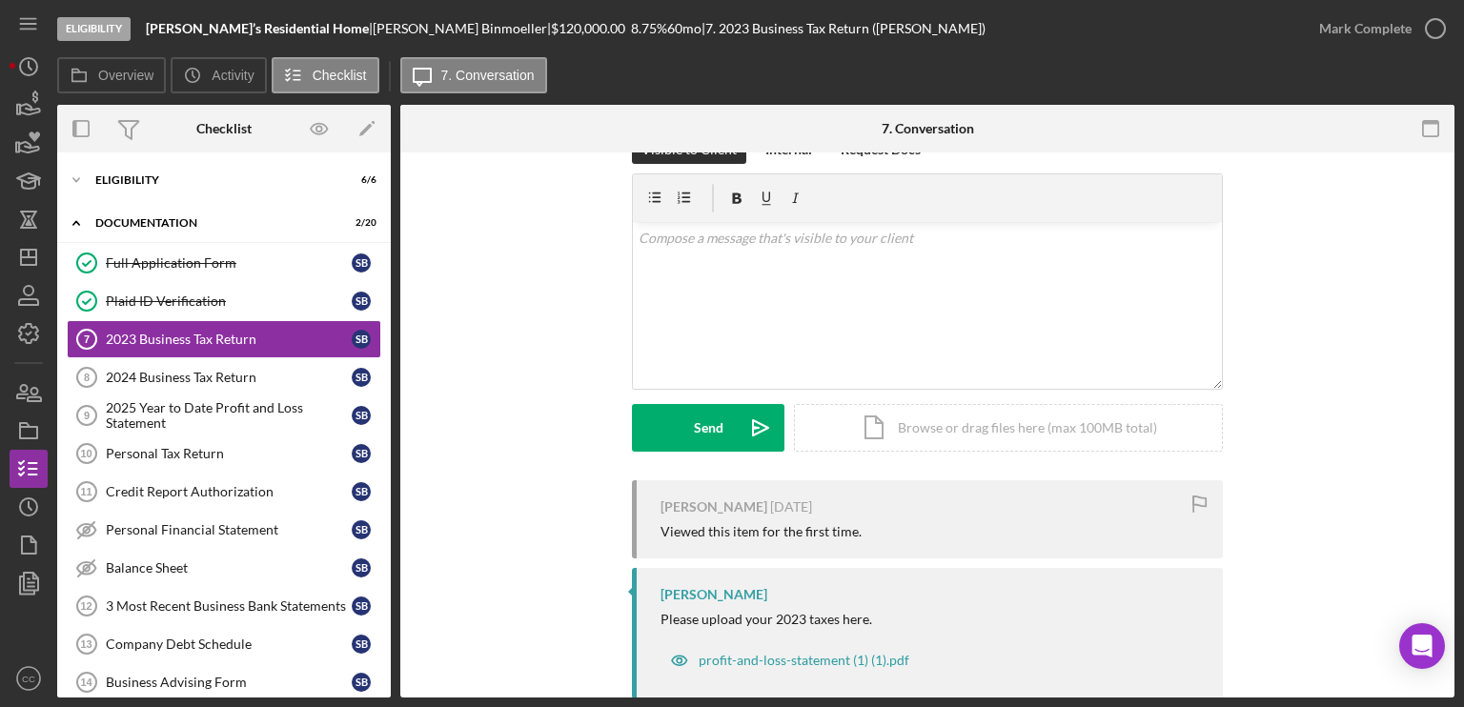
scroll to position [84, 0]
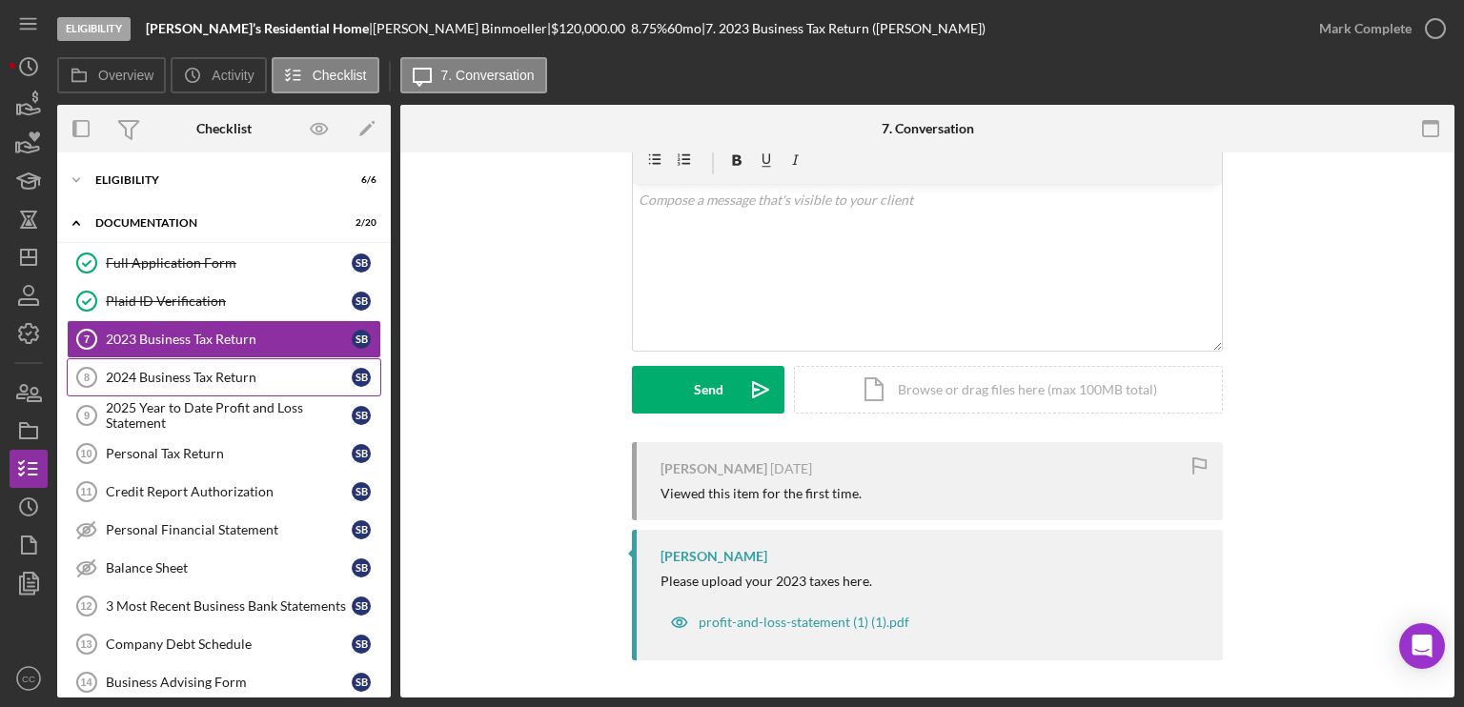
click at [165, 375] on div "2024 Business Tax Return" at bounding box center [229, 377] width 246 height 15
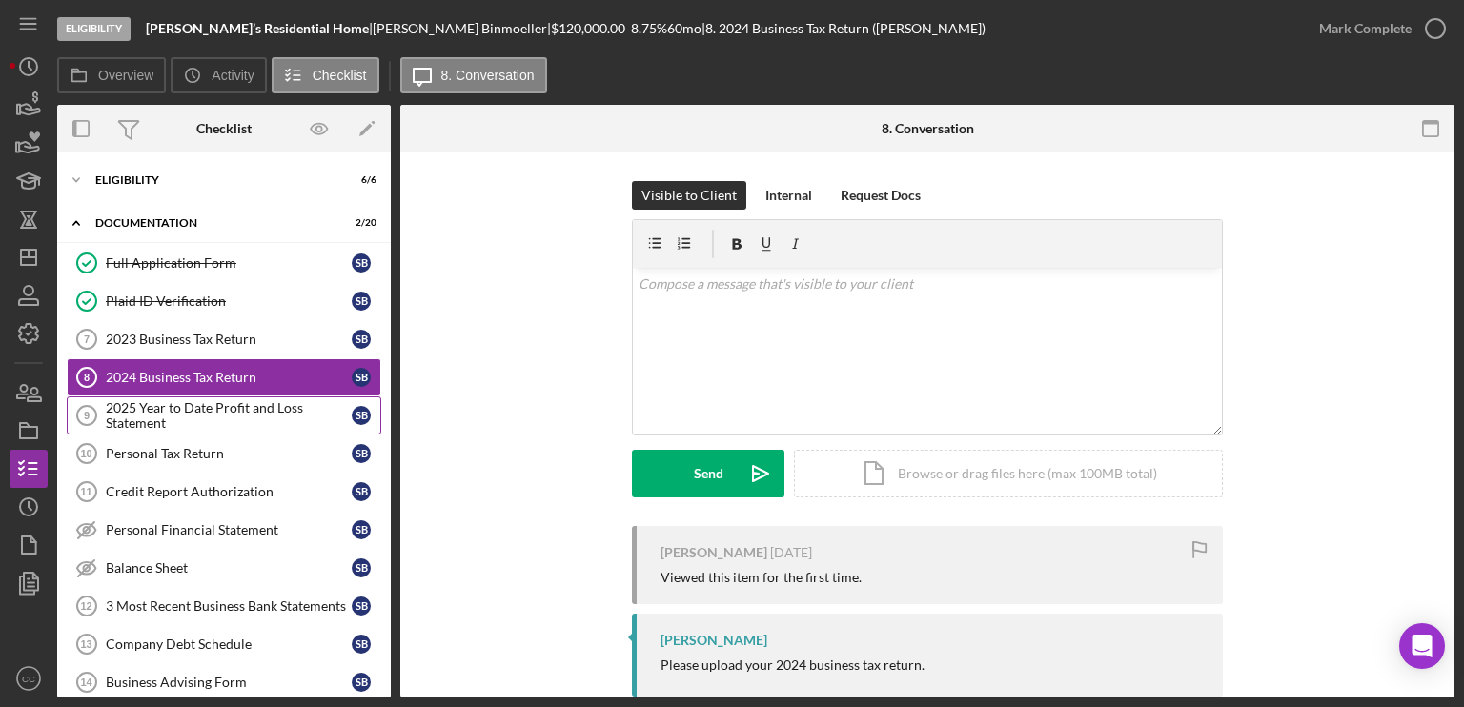
click at [153, 411] on div "2025 Year to Date Profit and Loss Statement" at bounding box center [229, 415] width 246 height 30
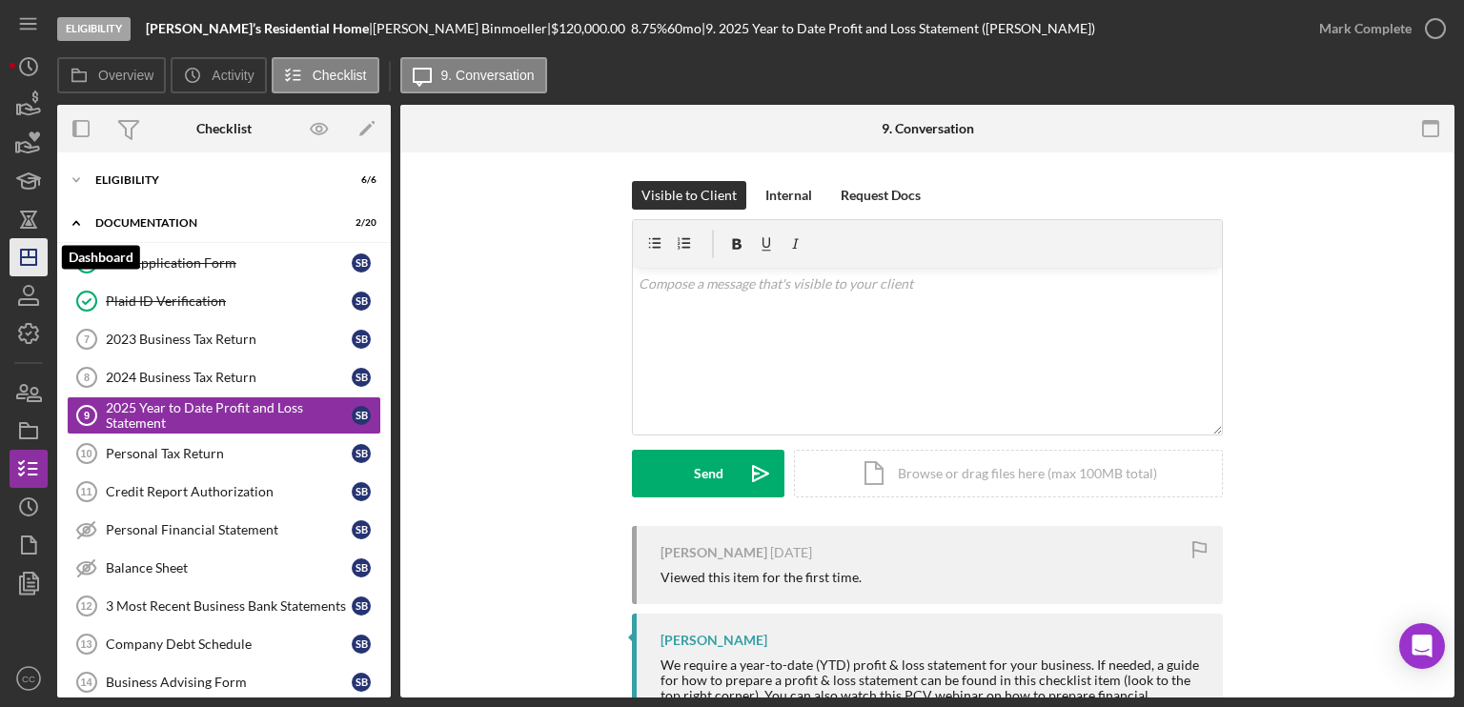
click at [29, 271] on icon "Icon/Dashboard" at bounding box center [29, 257] width 48 height 48
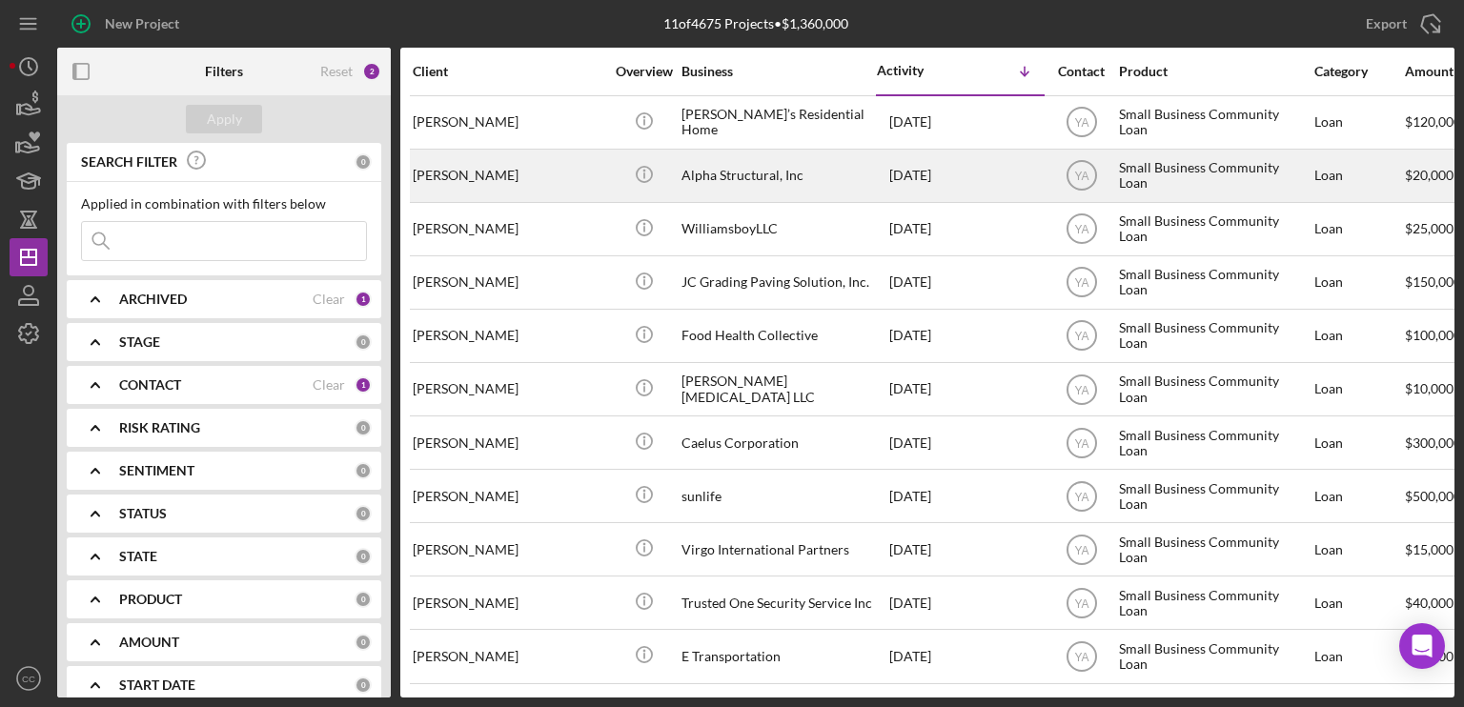
click at [499, 180] on div "Barnabus Palmatier" at bounding box center [508, 176] width 191 height 51
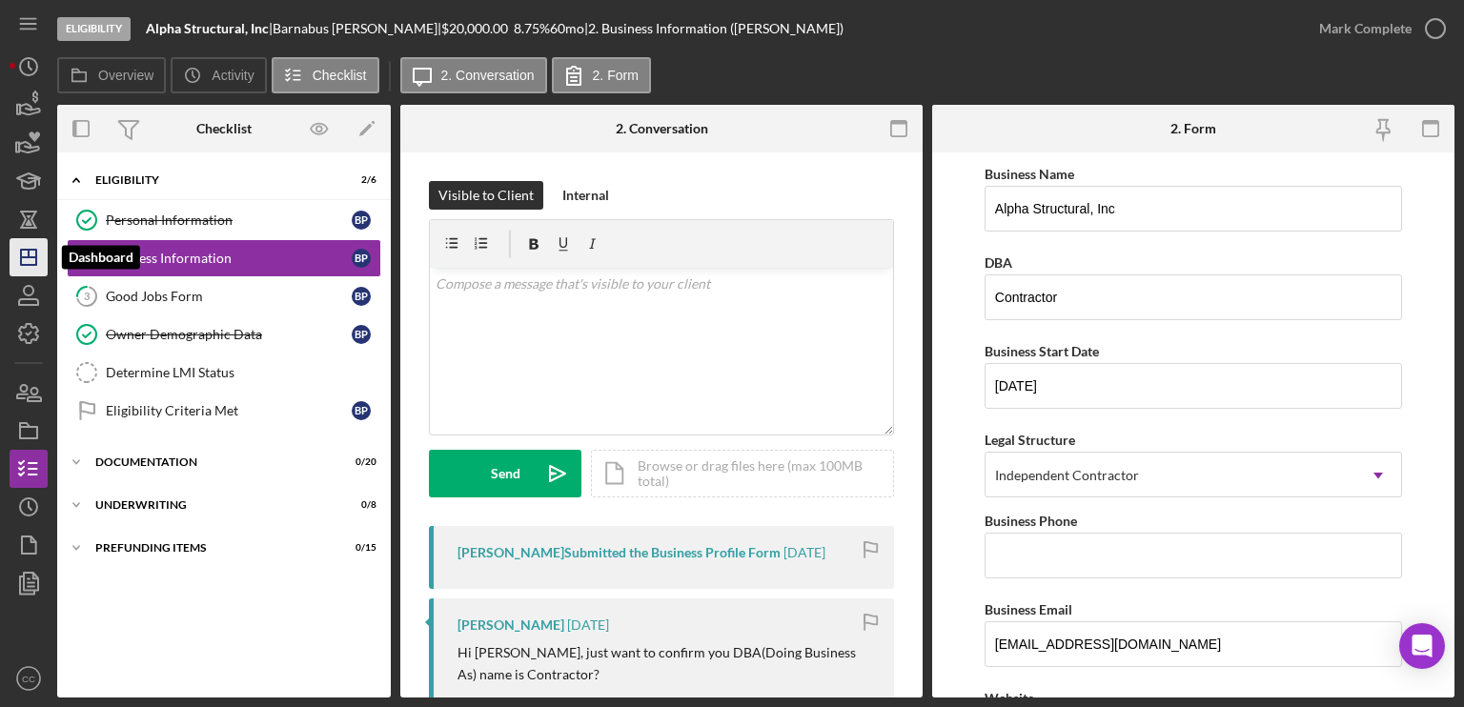
click at [15, 256] on icon "Icon/Dashboard" at bounding box center [29, 257] width 48 height 48
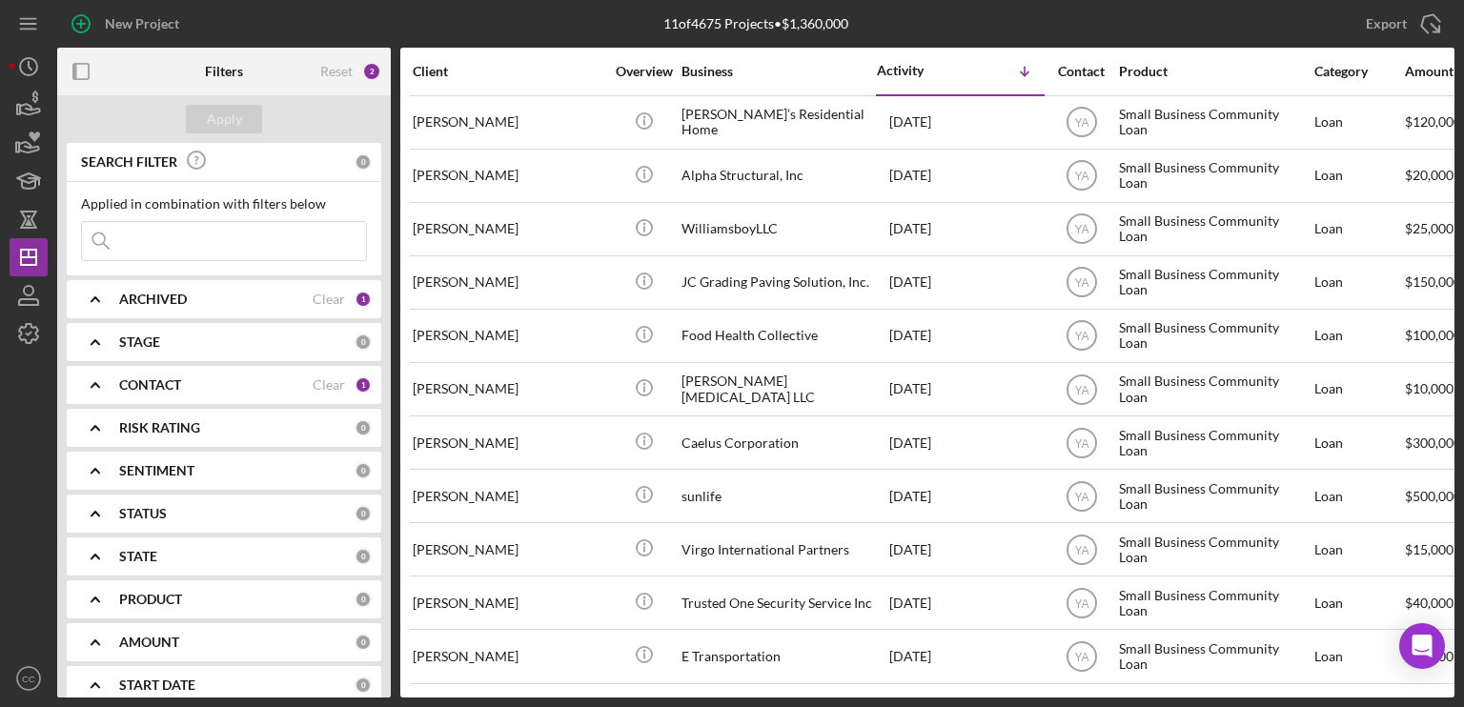
click at [115, 340] on icon "Icon/Expander" at bounding box center [95, 342] width 48 height 48
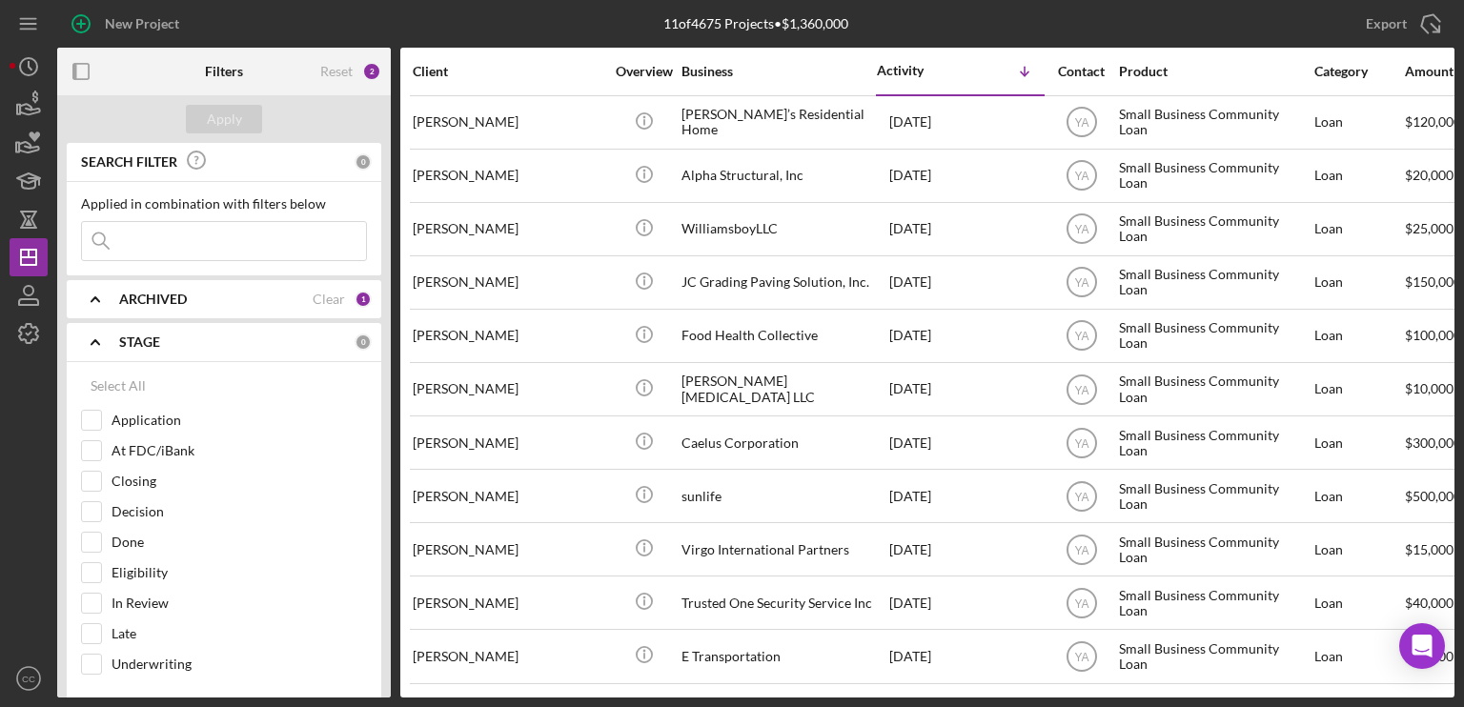
click at [122, 348] on b "STAGE" at bounding box center [139, 342] width 41 height 15
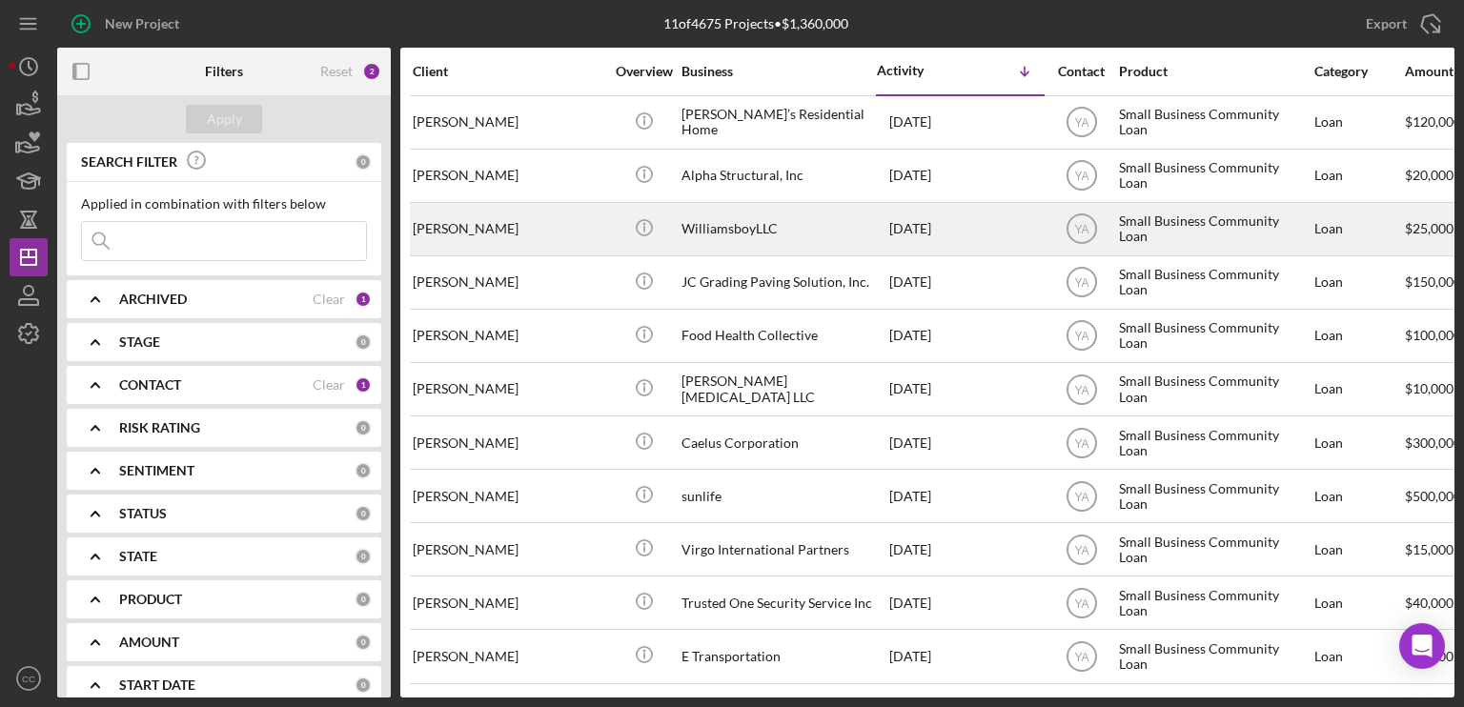
click at [523, 235] on div "Raymond Williams" at bounding box center [508, 229] width 191 height 51
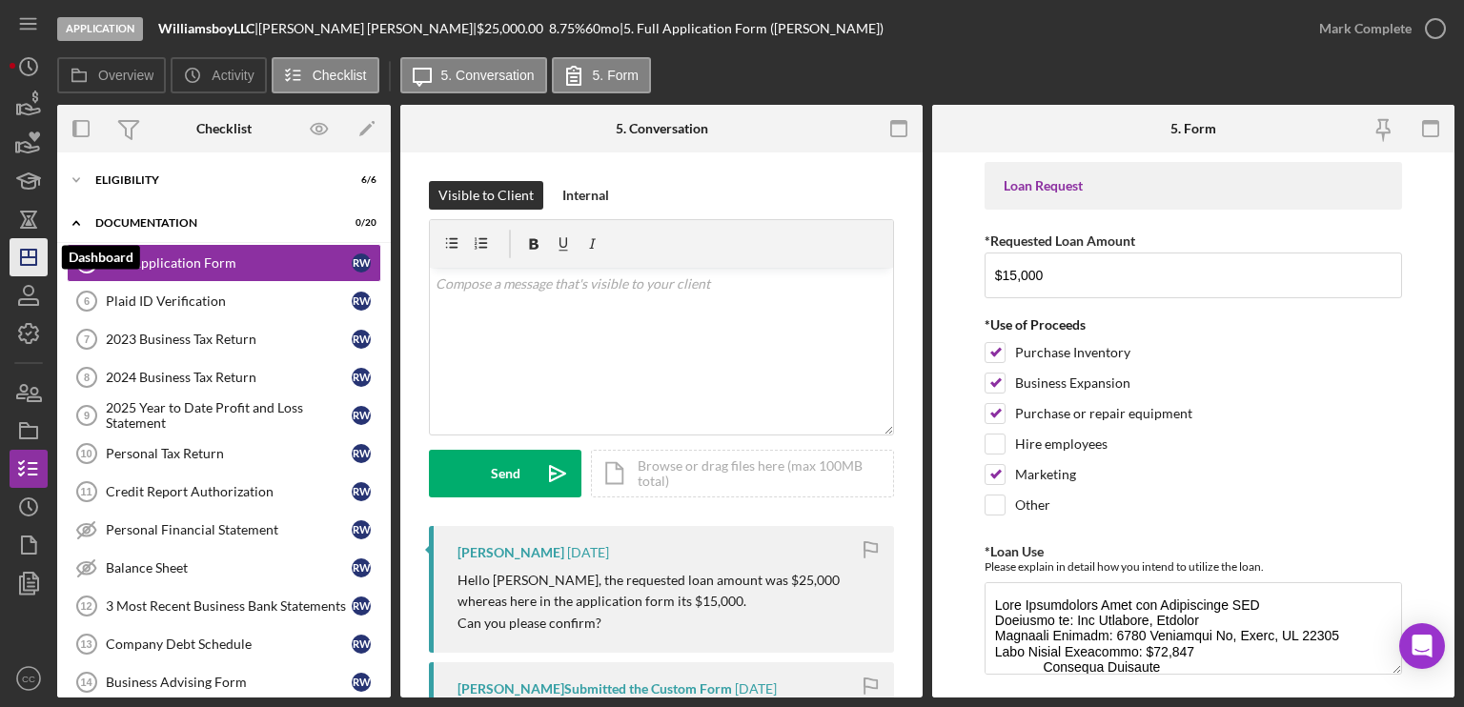
click at [25, 257] on line "button" at bounding box center [28, 257] width 15 height 0
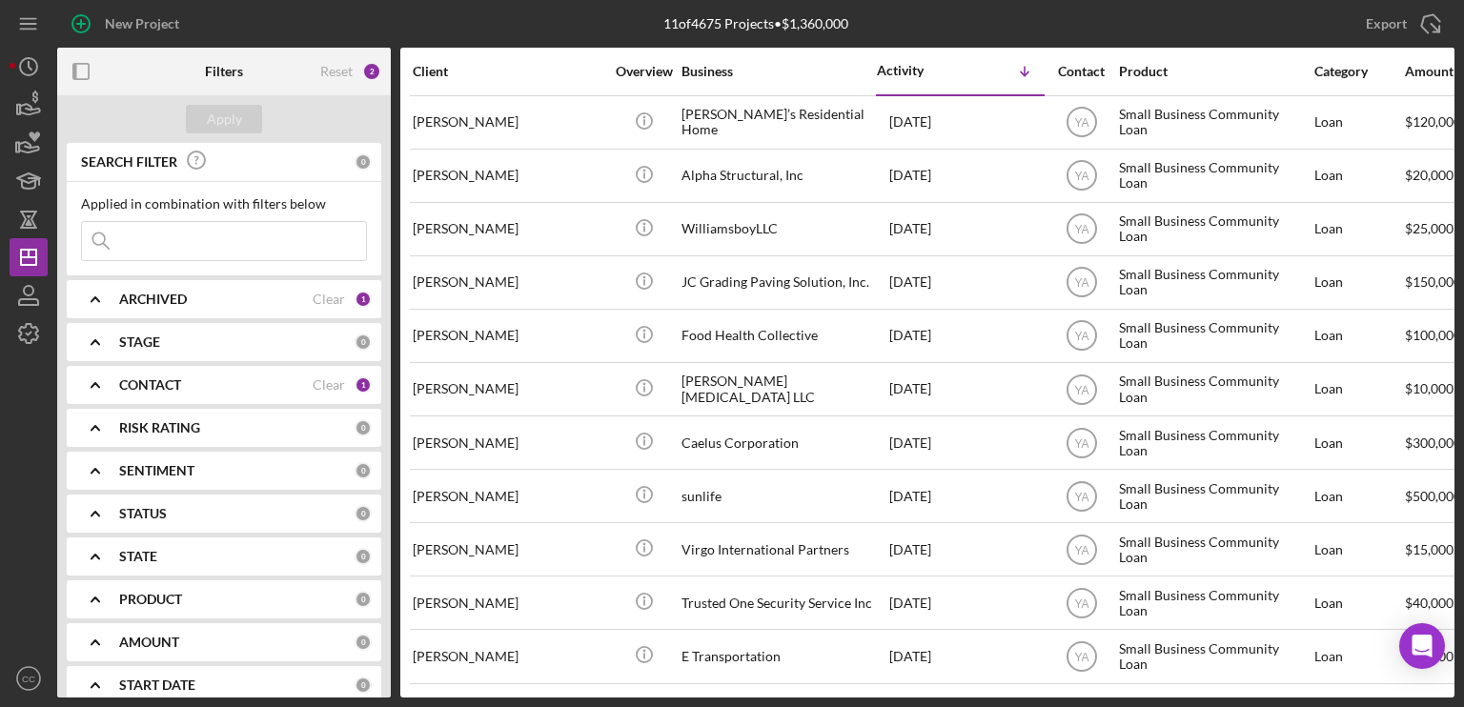
click at [164, 388] on b "CONTACT" at bounding box center [150, 384] width 62 height 15
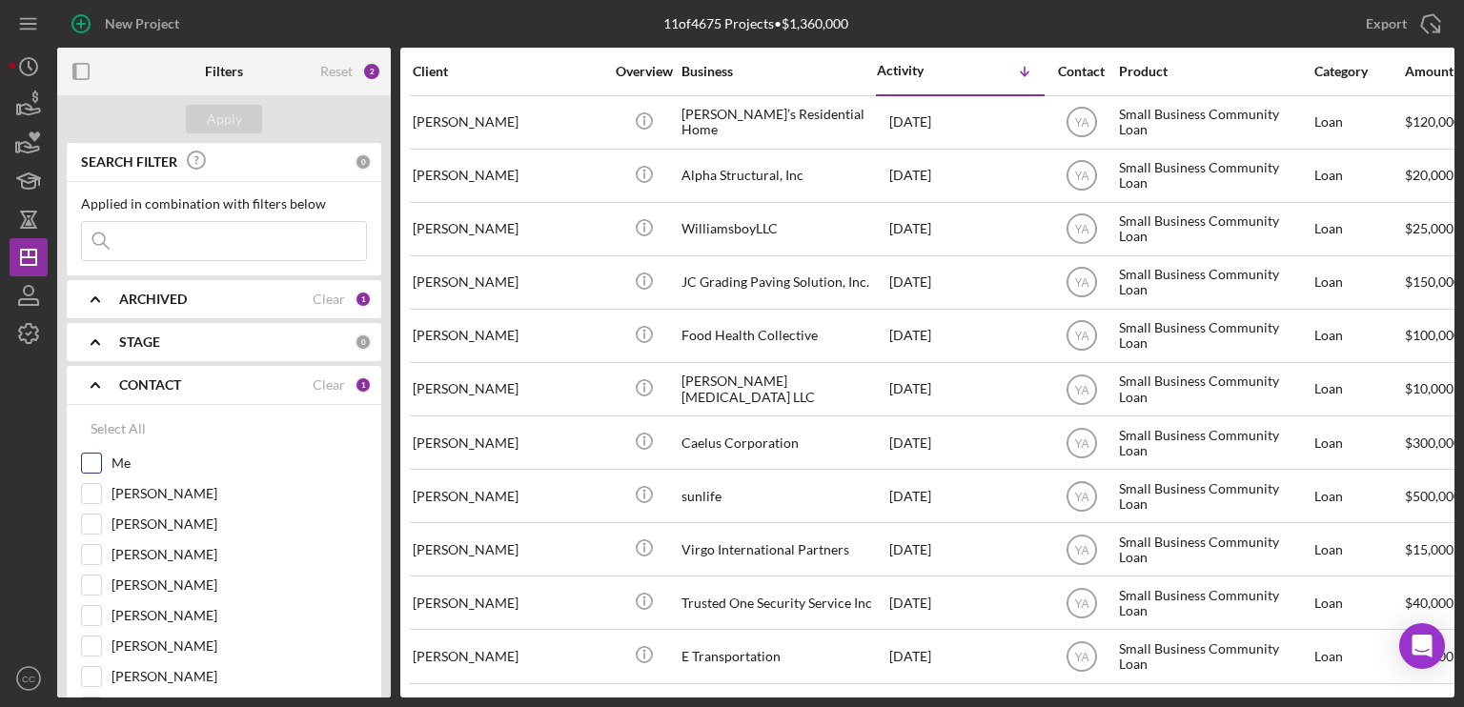
click at [94, 461] on input "Me" at bounding box center [91, 463] width 19 height 19
checkbox input "true"
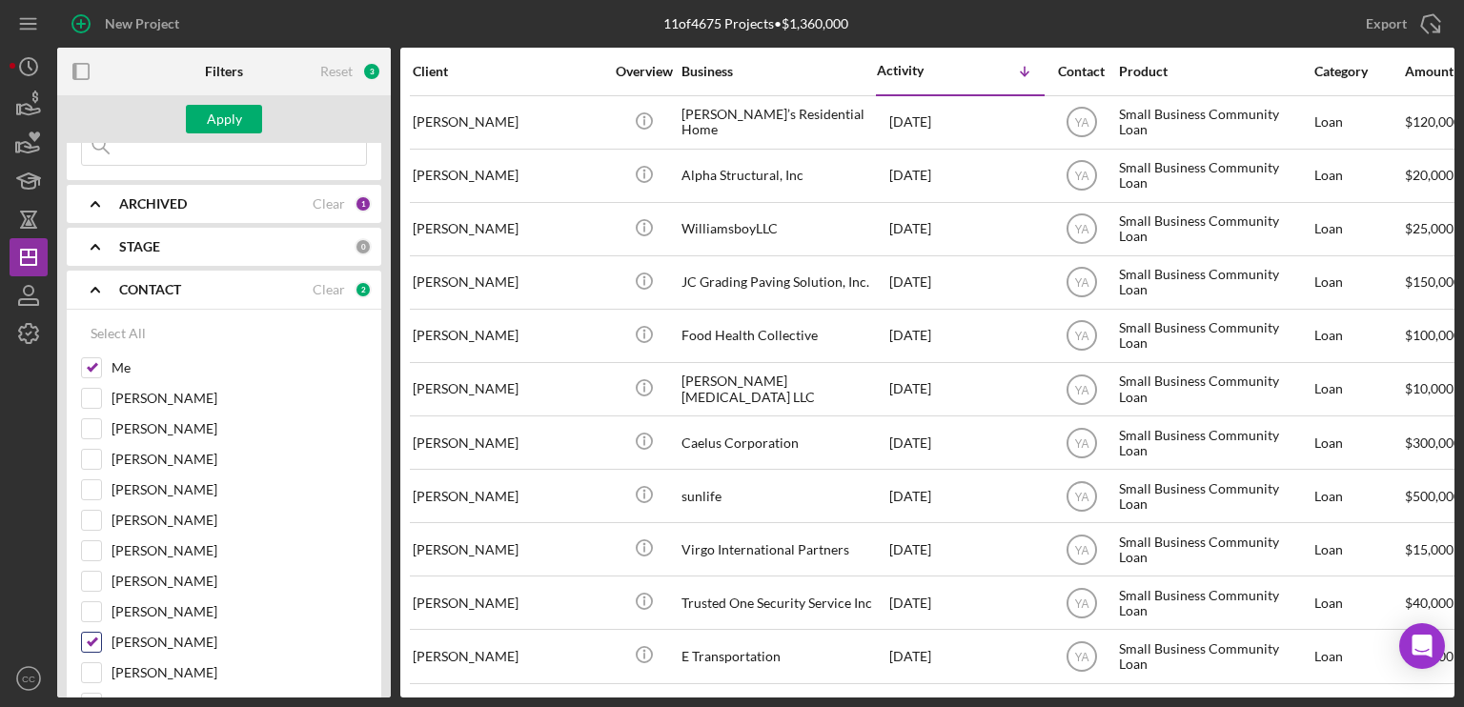
click at [94, 639] on input "[PERSON_NAME]" at bounding box center [91, 642] width 19 height 19
checkbox input "false"
click at [226, 110] on div "Apply" at bounding box center [224, 119] width 35 height 29
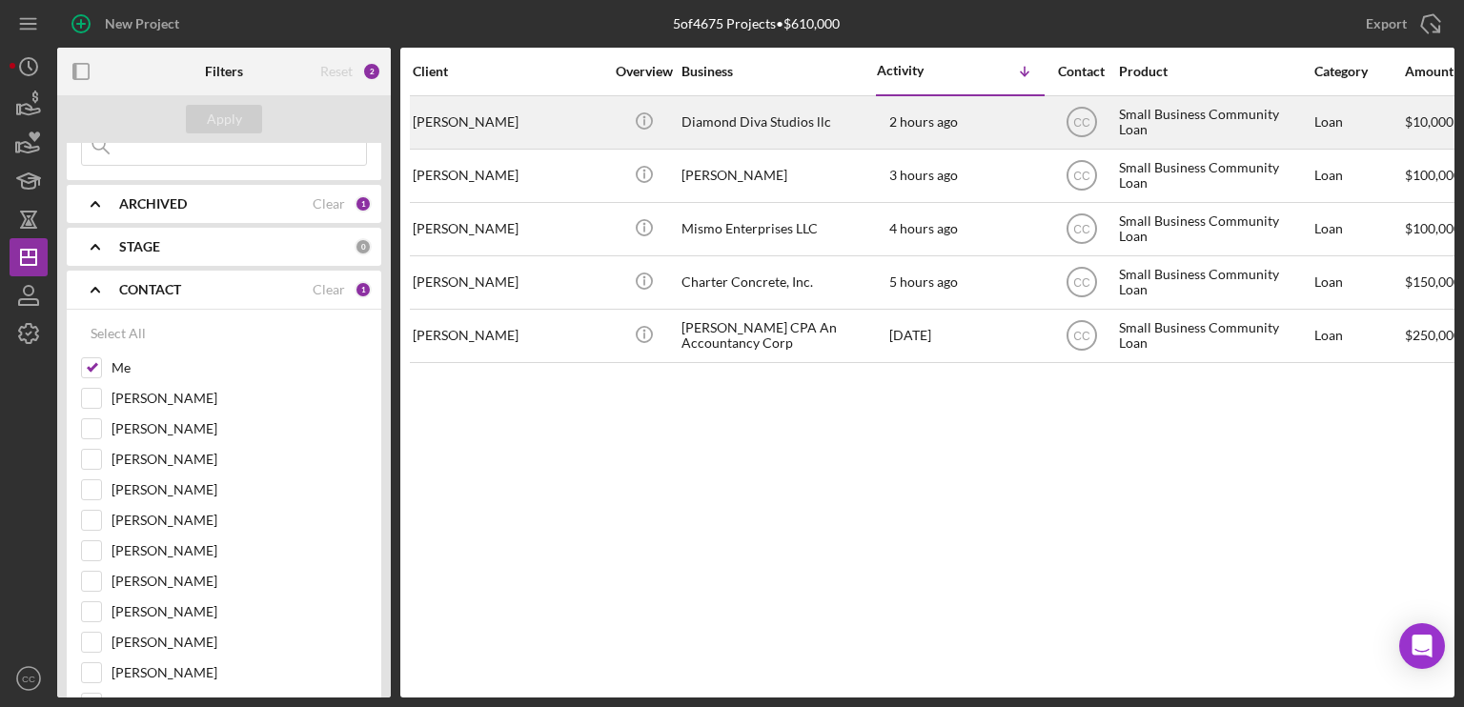
click at [499, 116] on div "[PERSON_NAME]" at bounding box center [508, 122] width 191 height 51
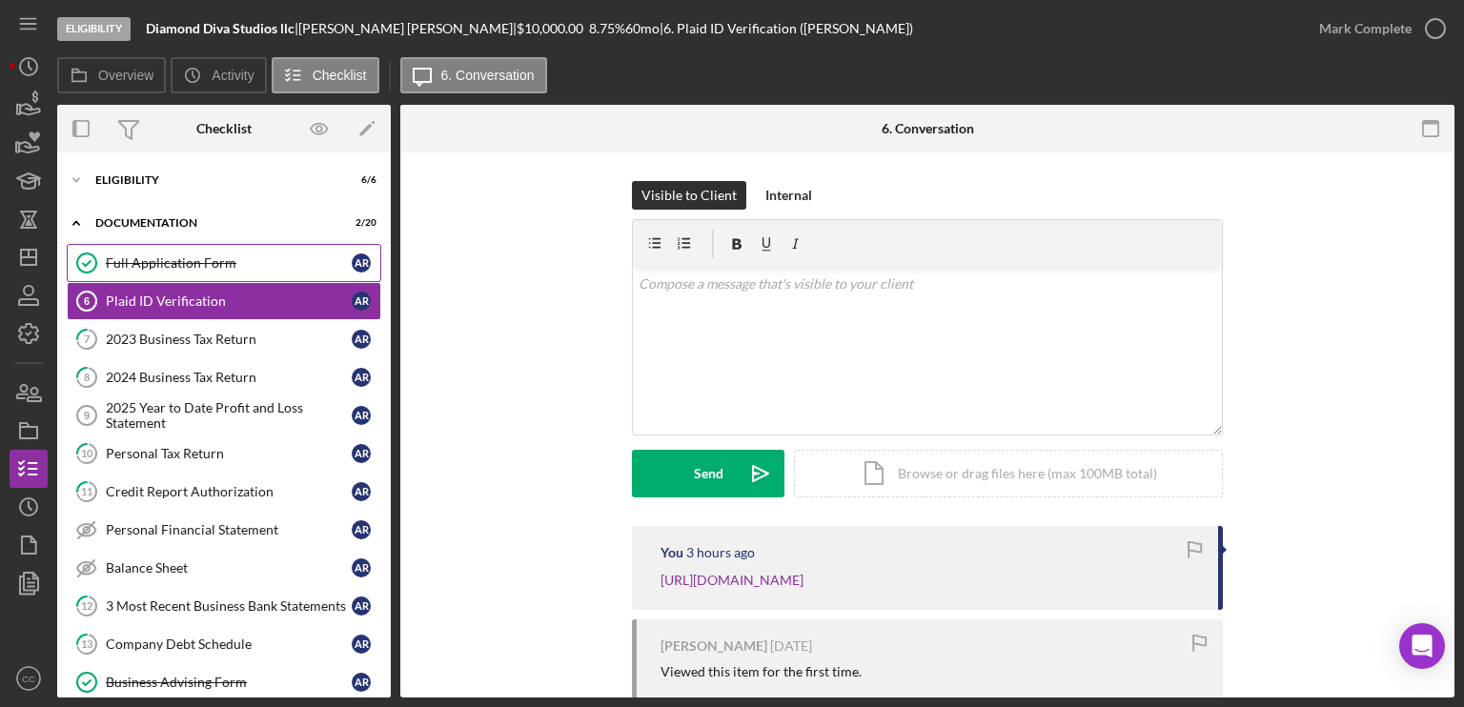
click at [153, 267] on div "Full Application Form" at bounding box center [229, 262] width 246 height 15
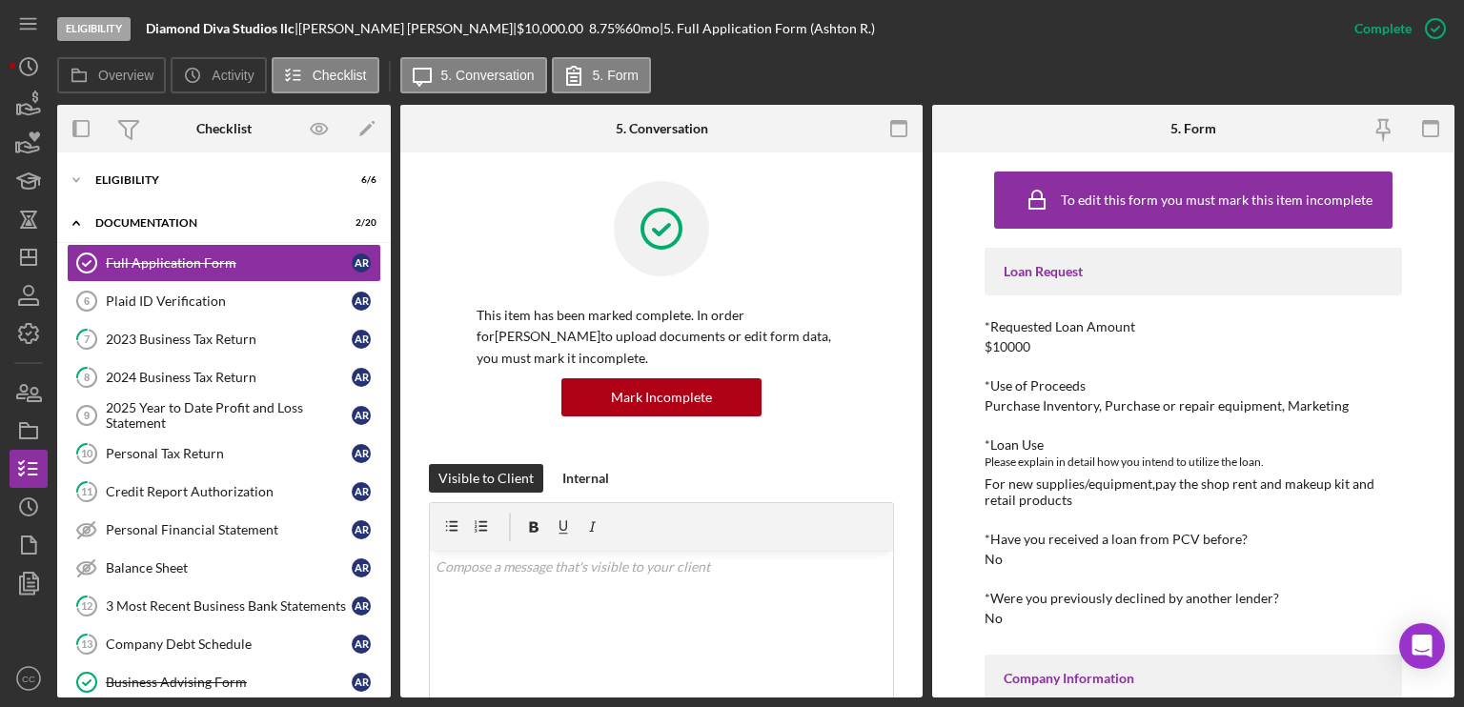
click at [1009, 347] on div "$10000" at bounding box center [1007, 346] width 46 height 15
click at [30, 253] on icon "Icon/Dashboard" at bounding box center [29, 257] width 48 height 48
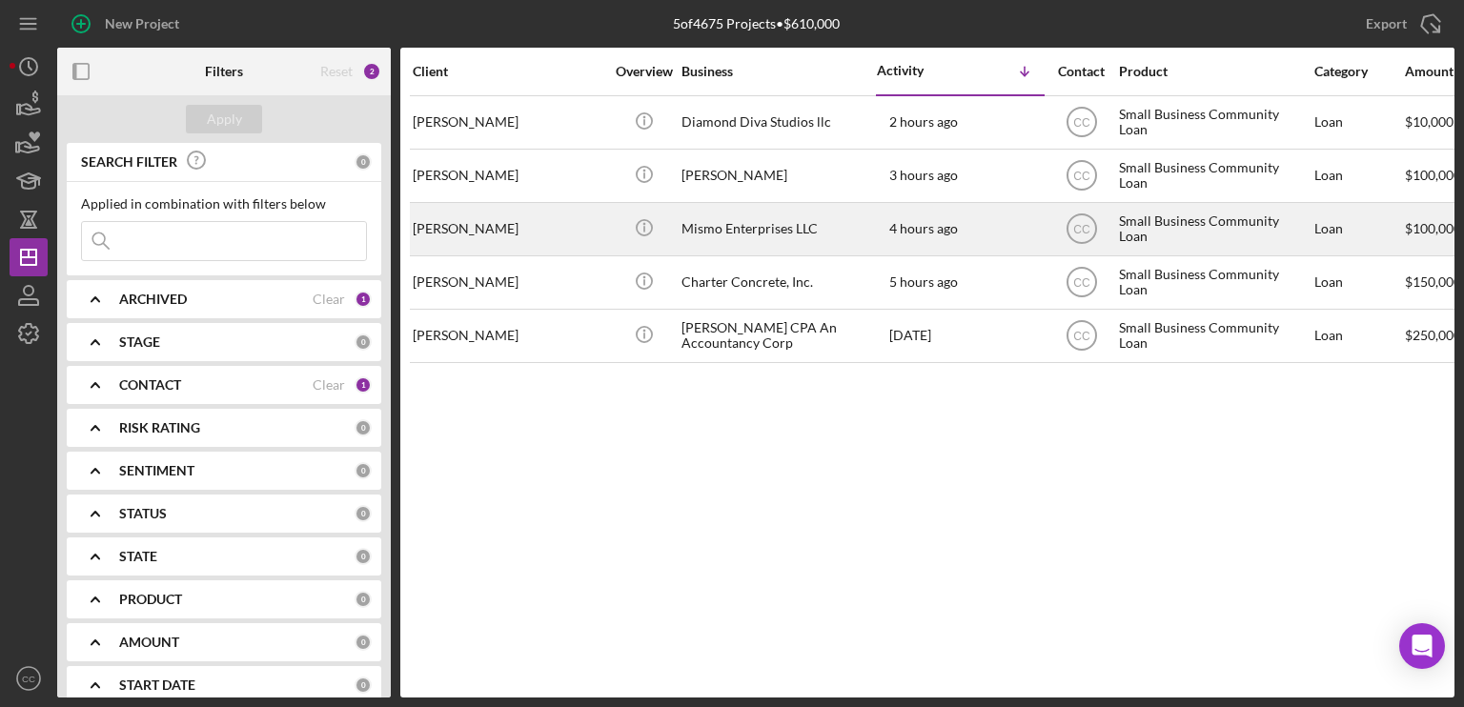
click at [794, 229] on div "Mismo Enterprises LLC" at bounding box center [776, 229] width 191 height 51
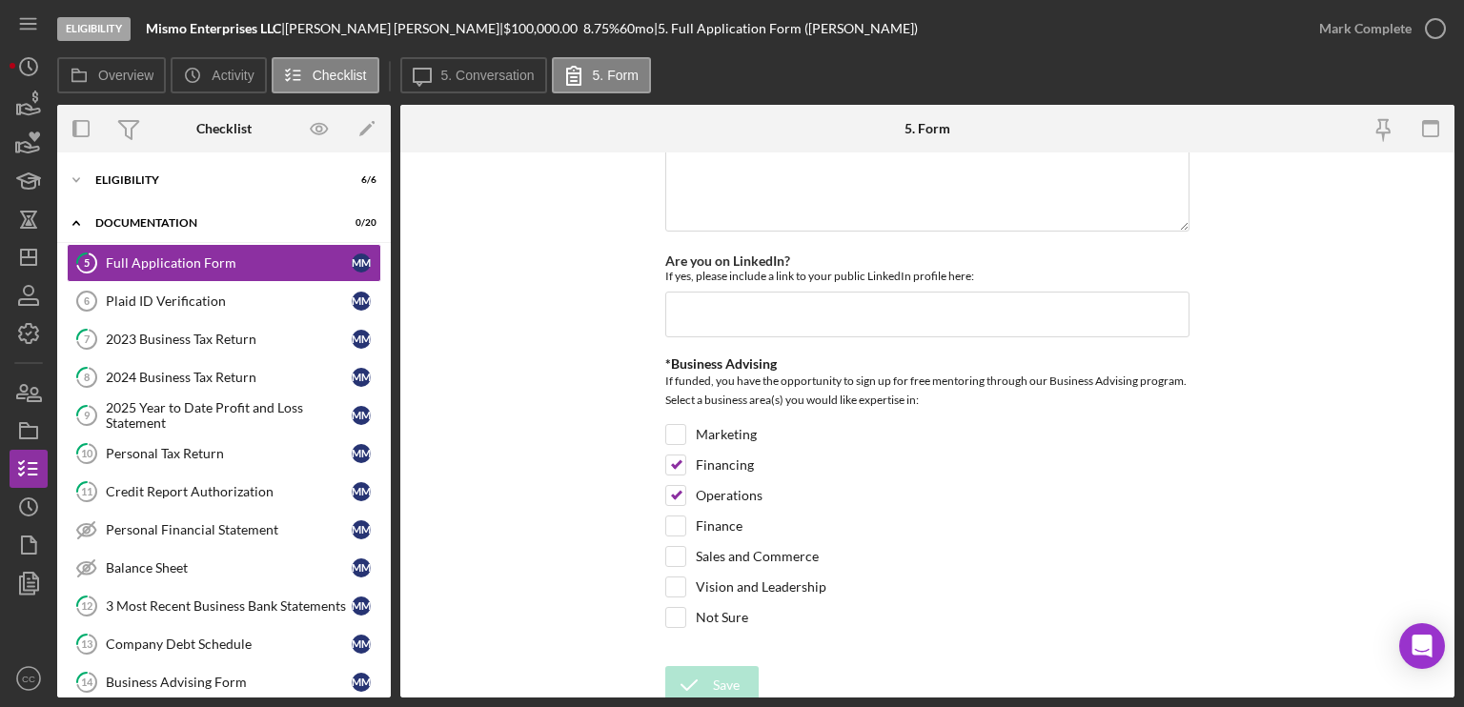
scroll to position [2766, 0]
click at [1389, 28] on div "Mark Complete" at bounding box center [1365, 29] width 92 height 38
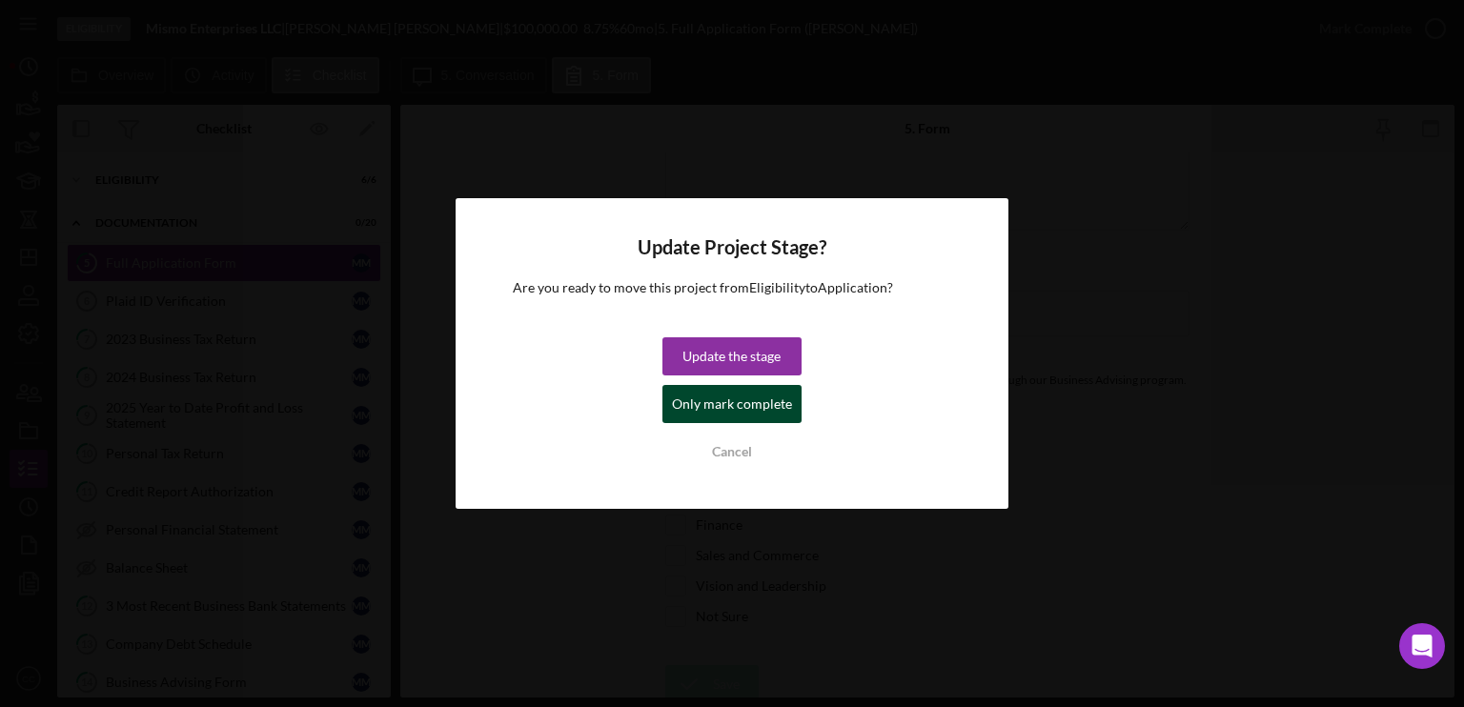
click at [712, 401] on div "Only mark complete" at bounding box center [732, 404] width 120 height 38
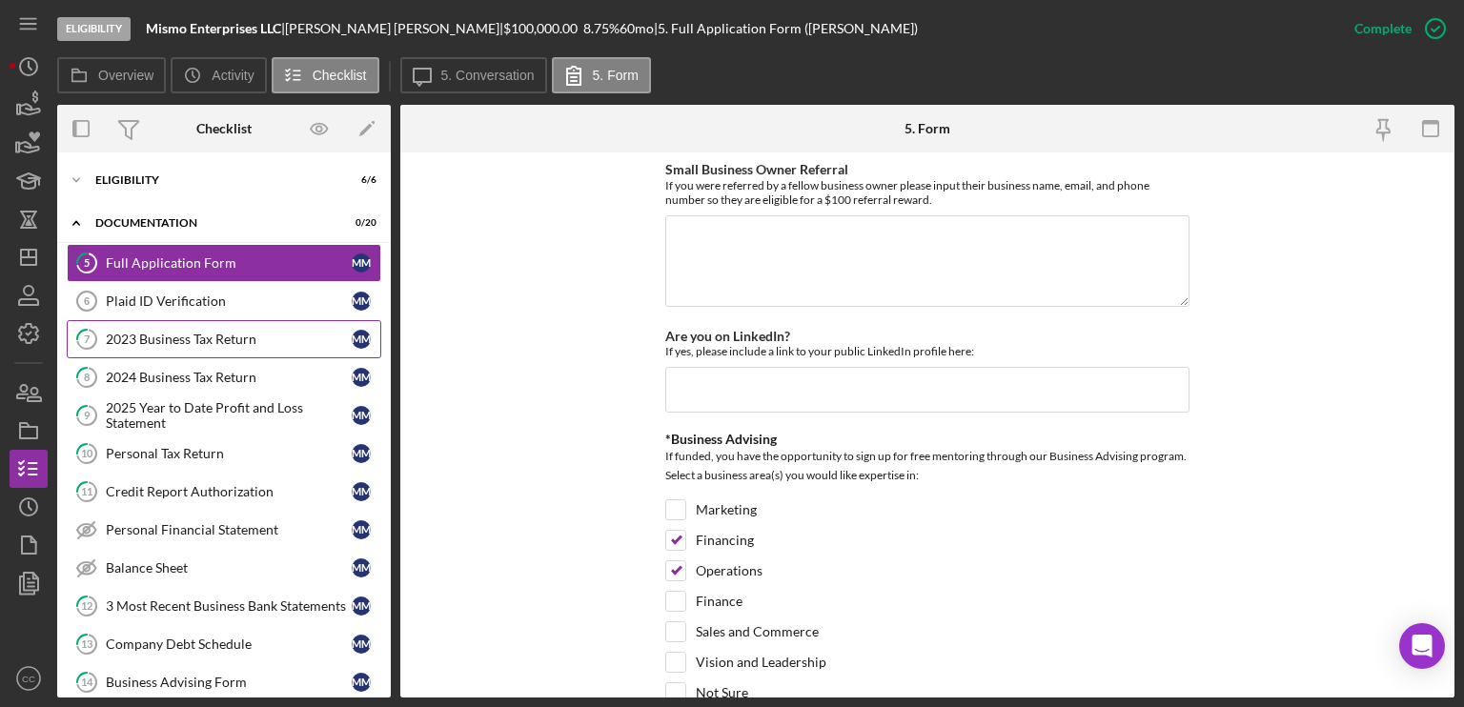
scroll to position [2842, 0]
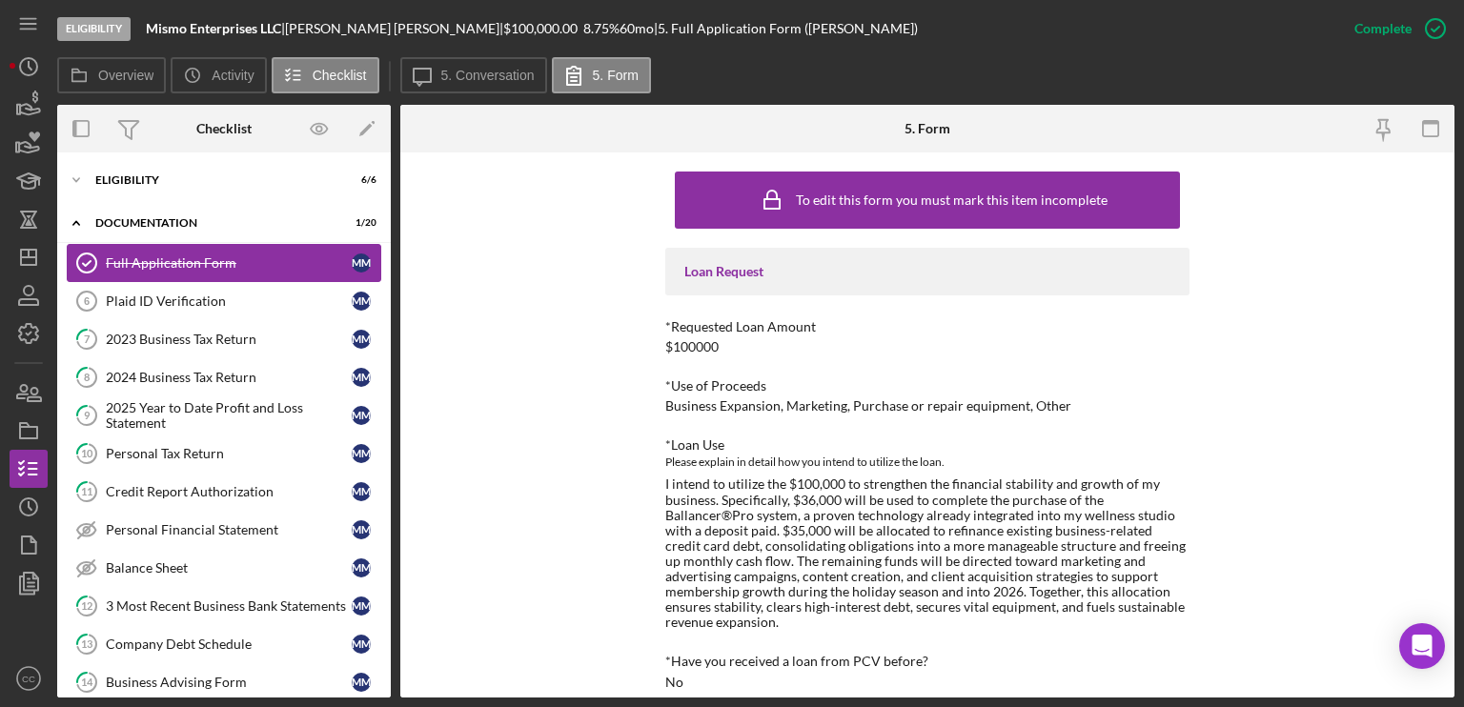
click at [254, 257] on div "Full Application Form" at bounding box center [229, 262] width 246 height 15
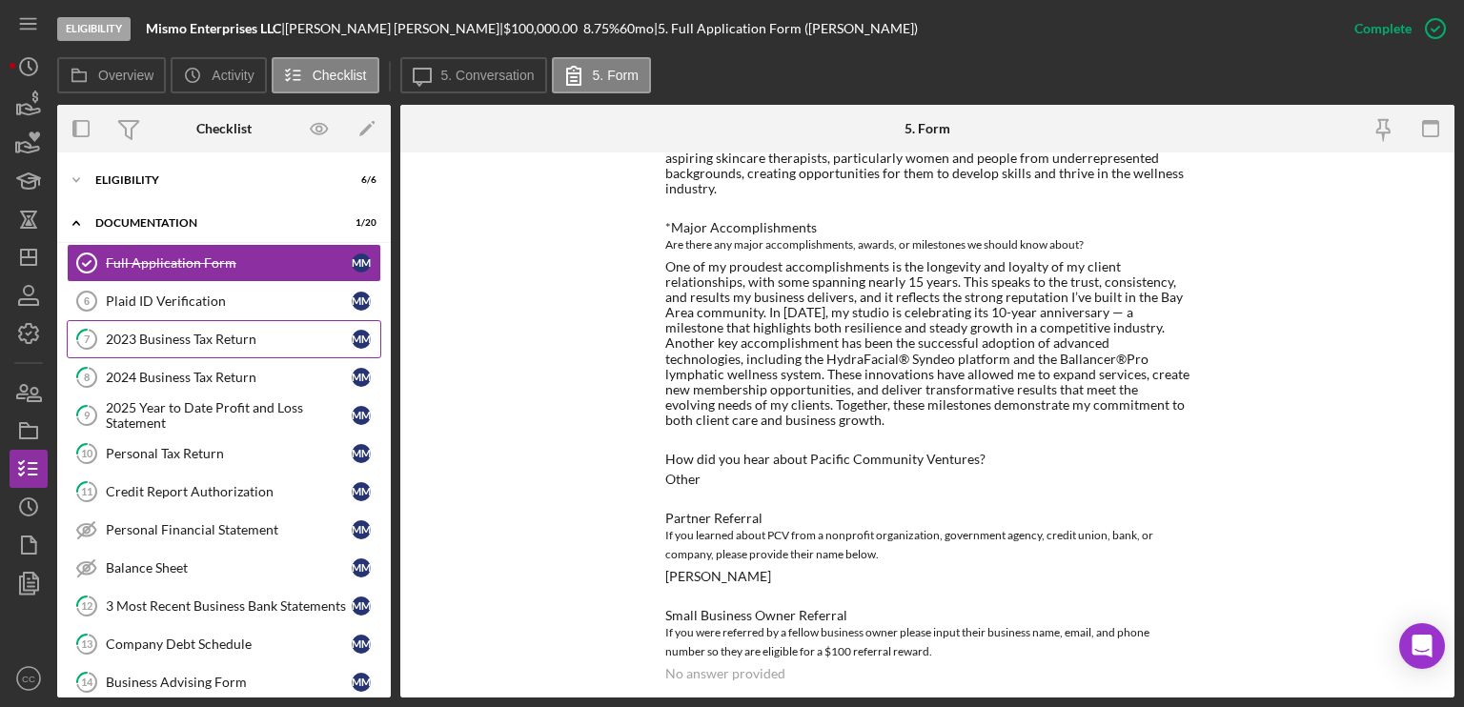
scroll to position [2287, 0]
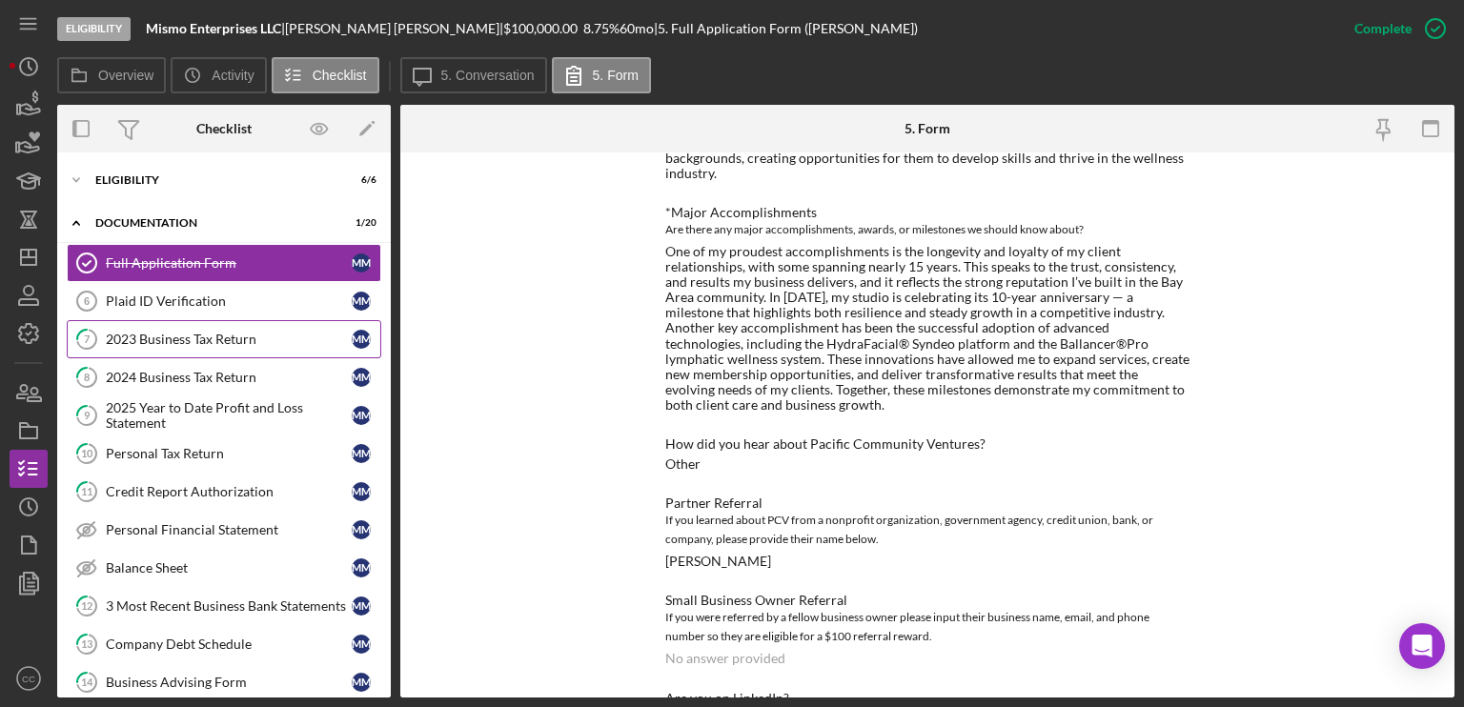
click at [161, 336] on div "2023 Business Tax Return" at bounding box center [229, 339] width 246 height 15
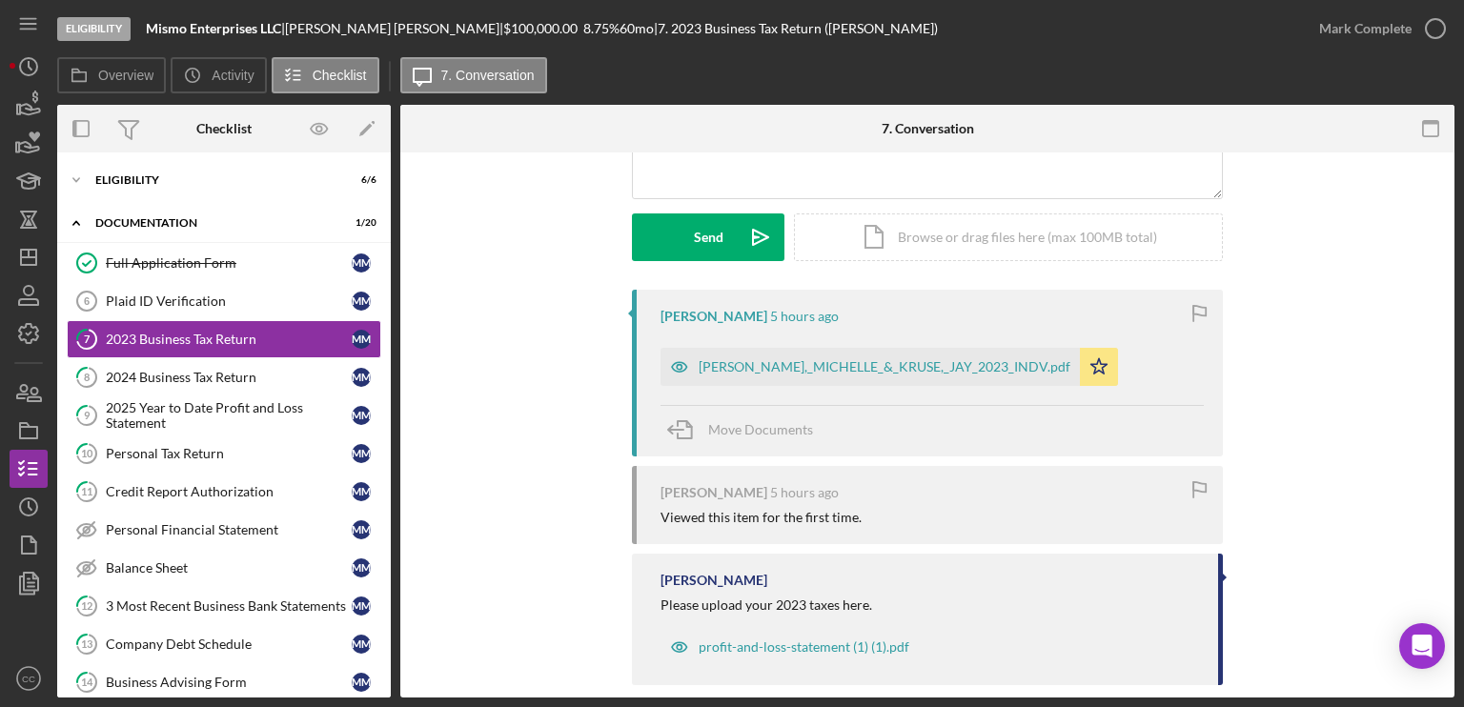
scroll to position [260, 0]
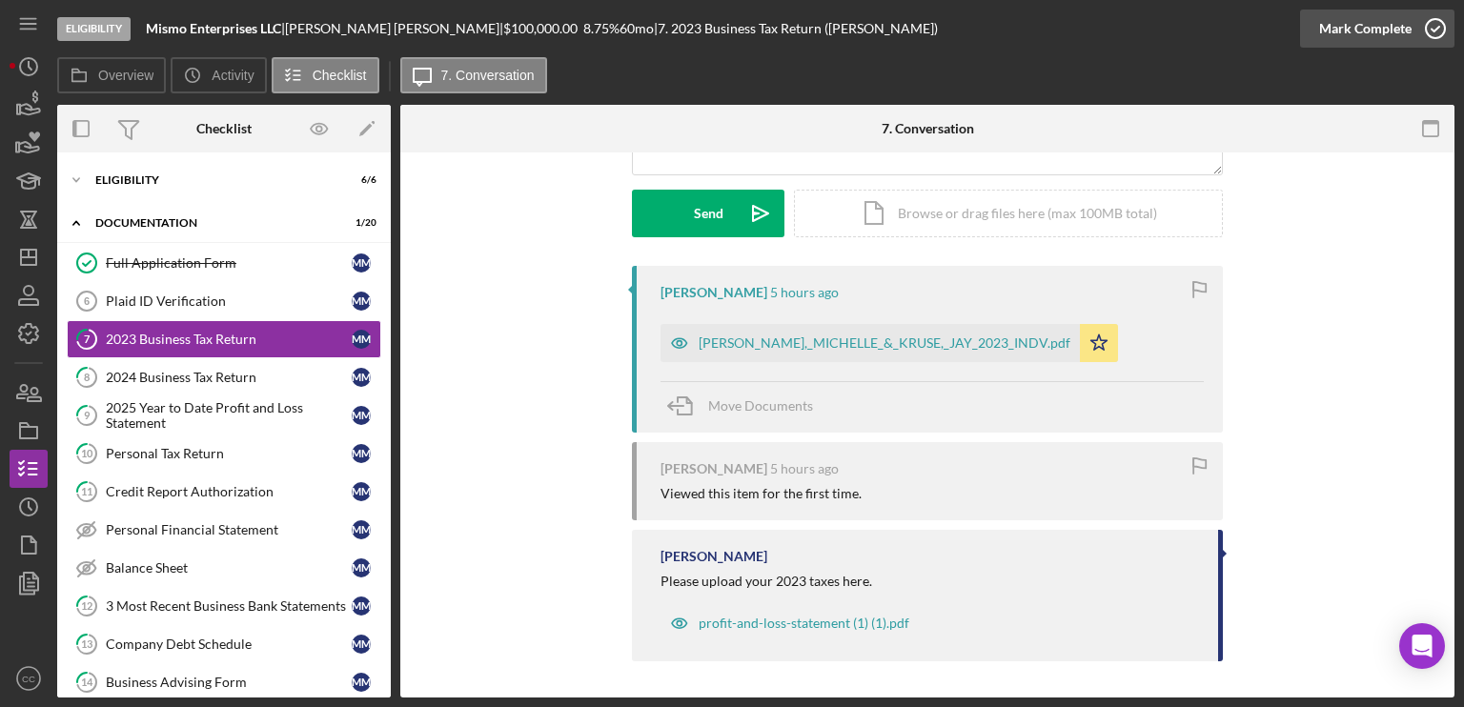
click at [1430, 35] on icon "button" at bounding box center [1435, 29] width 48 height 48
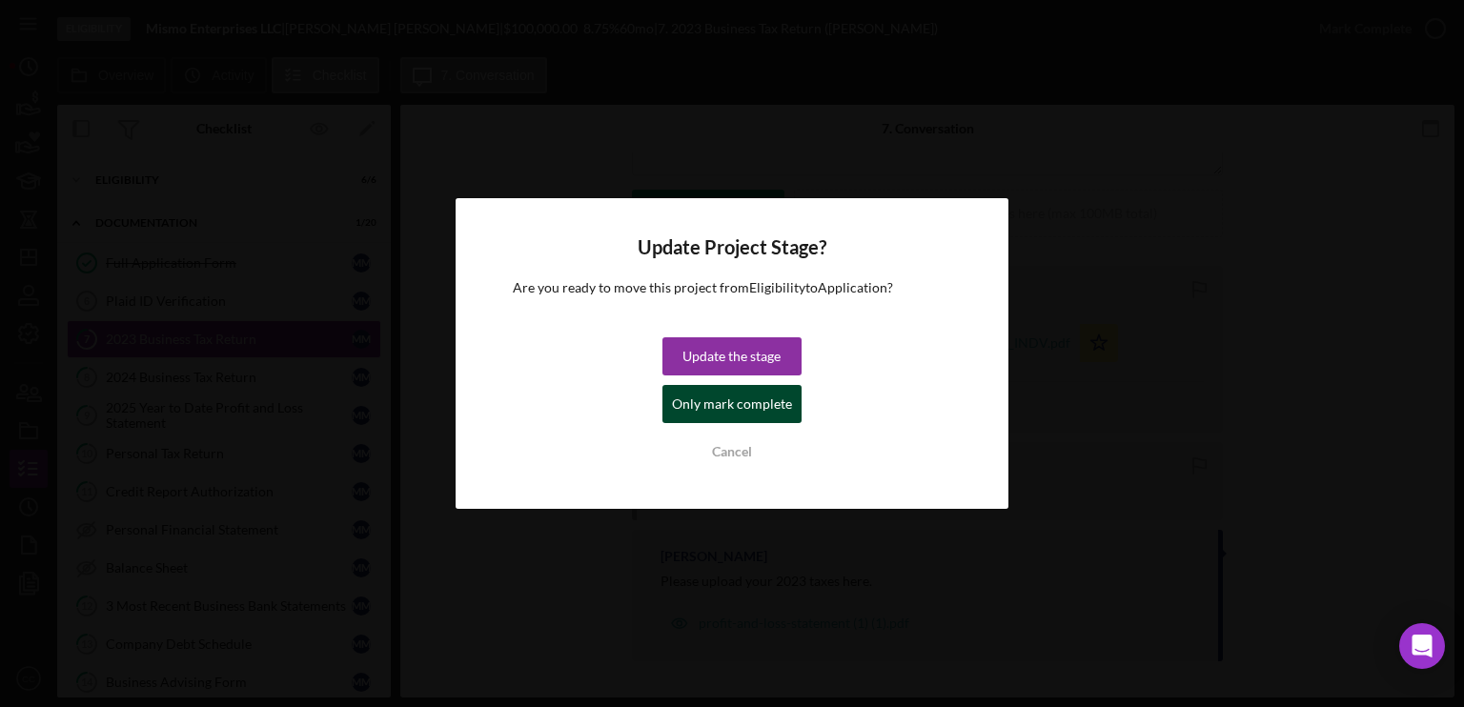
click at [708, 402] on div "Only mark complete" at bounding box center [732, 404] width 120 height 38
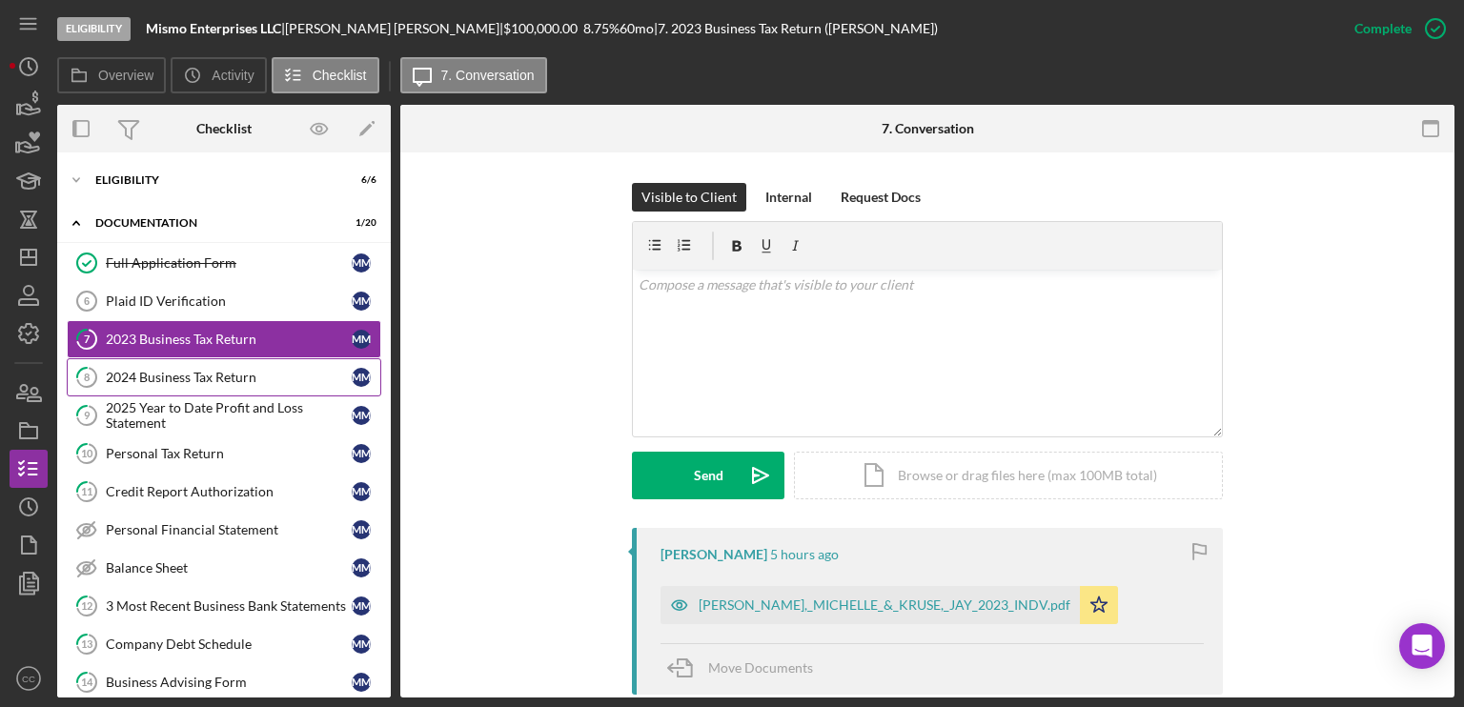
scroll to position [522, 0]
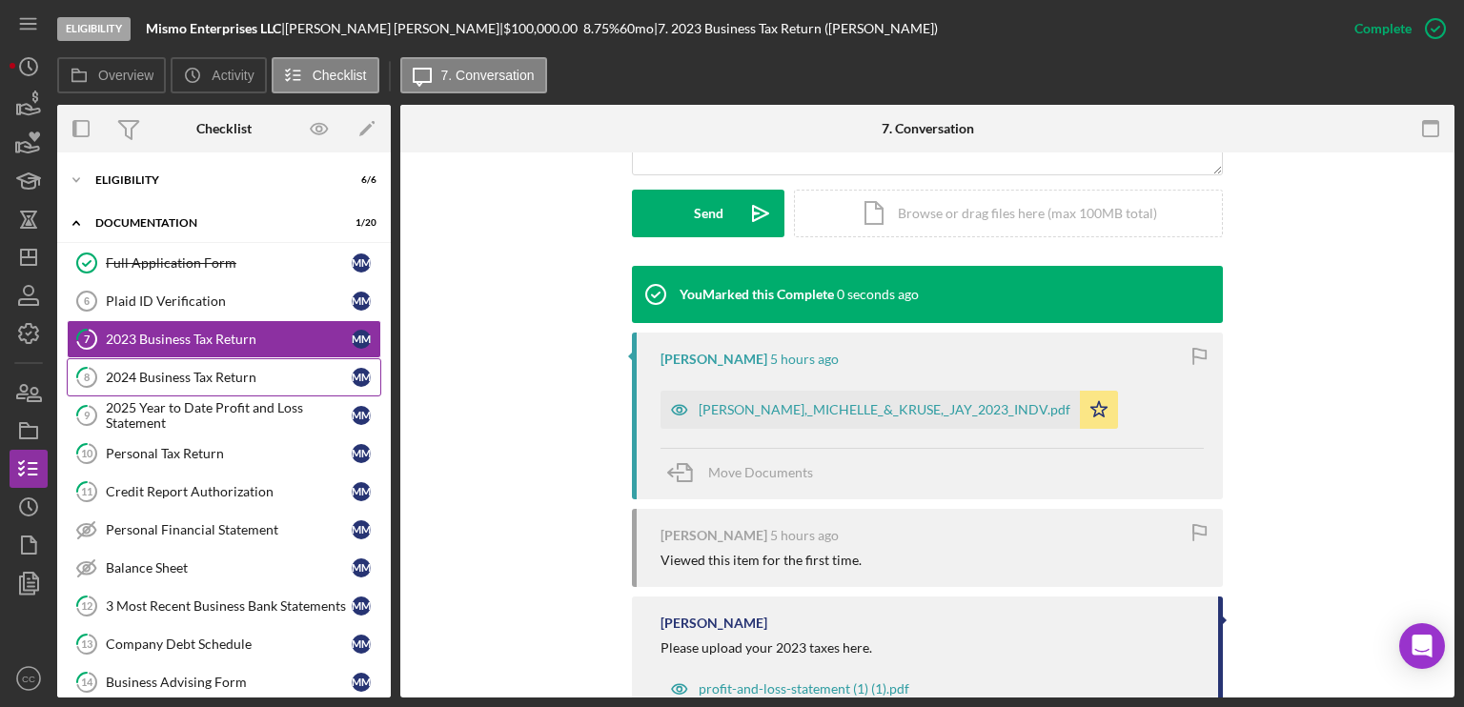
click at [192, 384] on link "8 2024 Business Tax Return M M" at bounding box center [224, 377] width 314 height 38
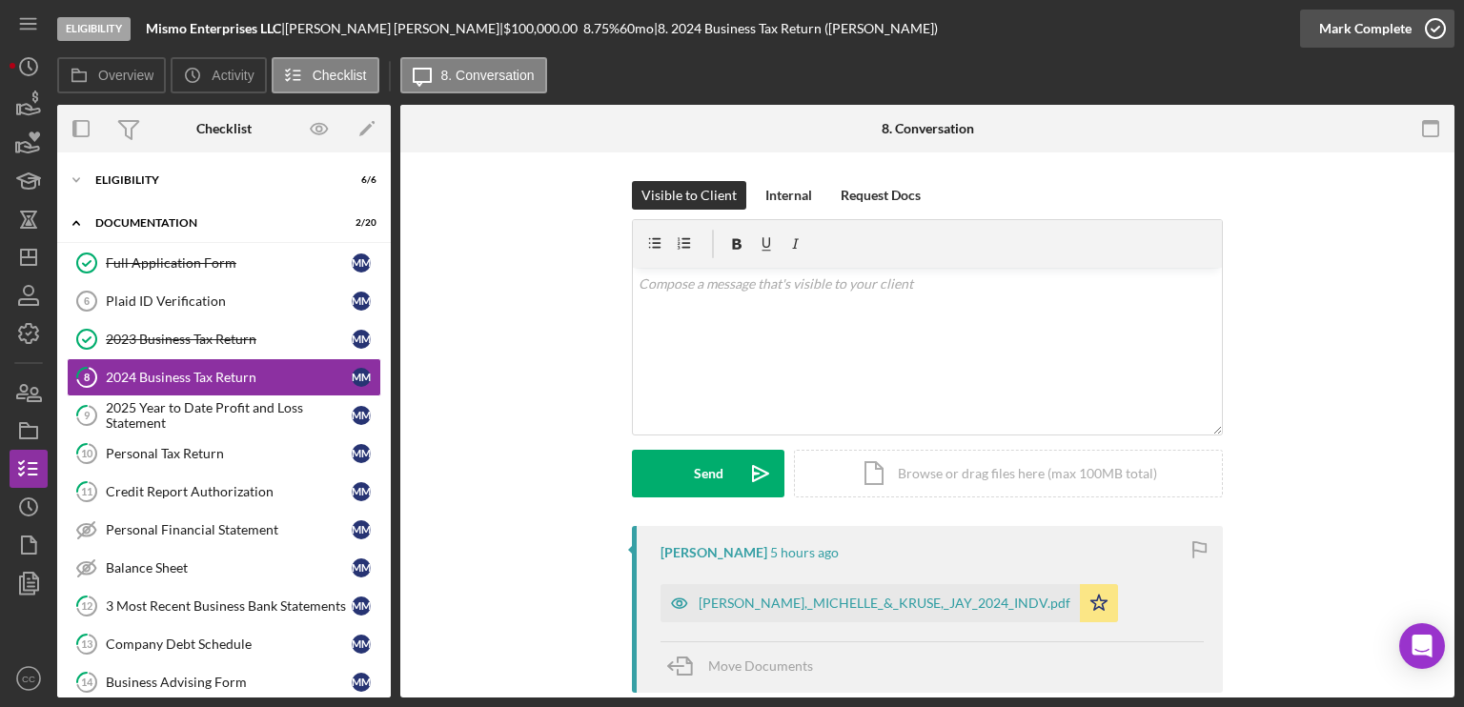
click at [1399, 38] on div "Mark Complete" at bounding box center [1365, 29] width 92 height 38
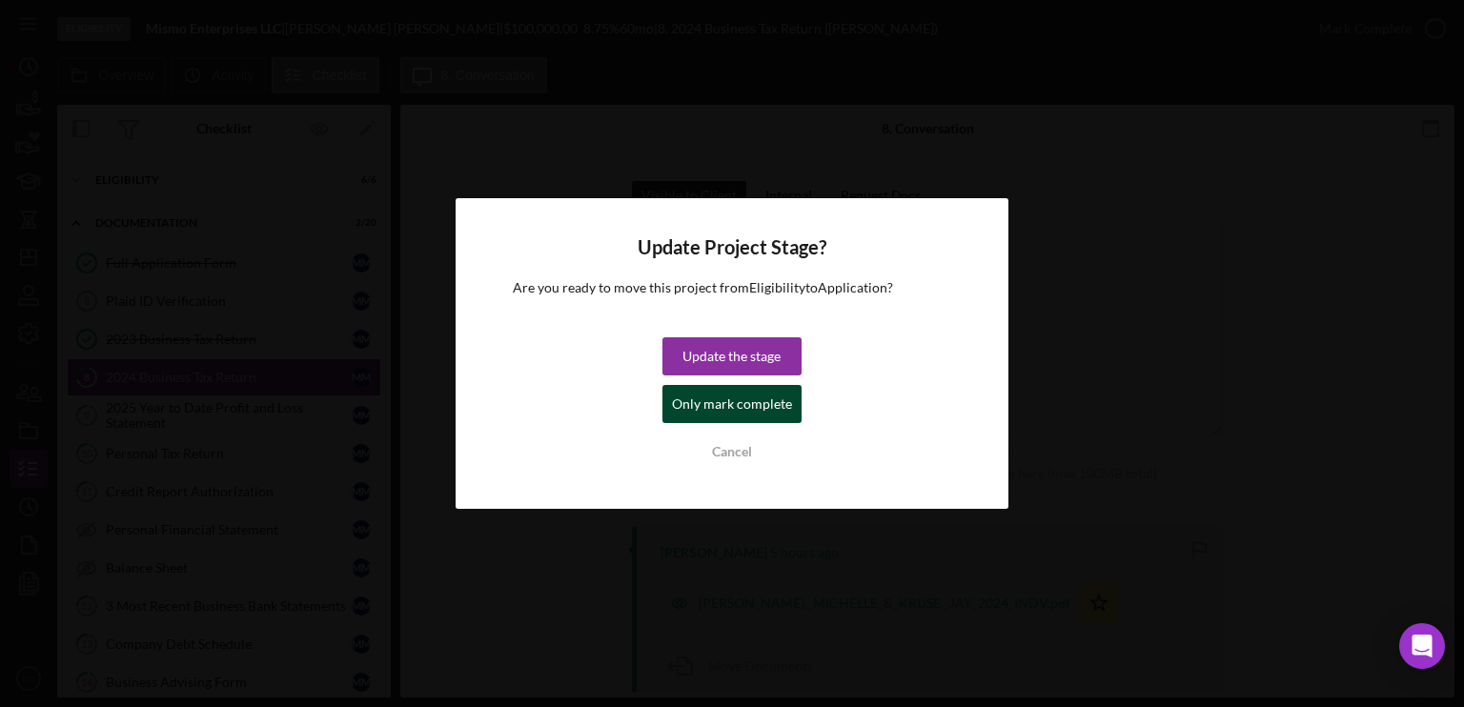
click at [707, 410] on div "Only mark complete" at bounding box center [732, 404] width 120 height 38
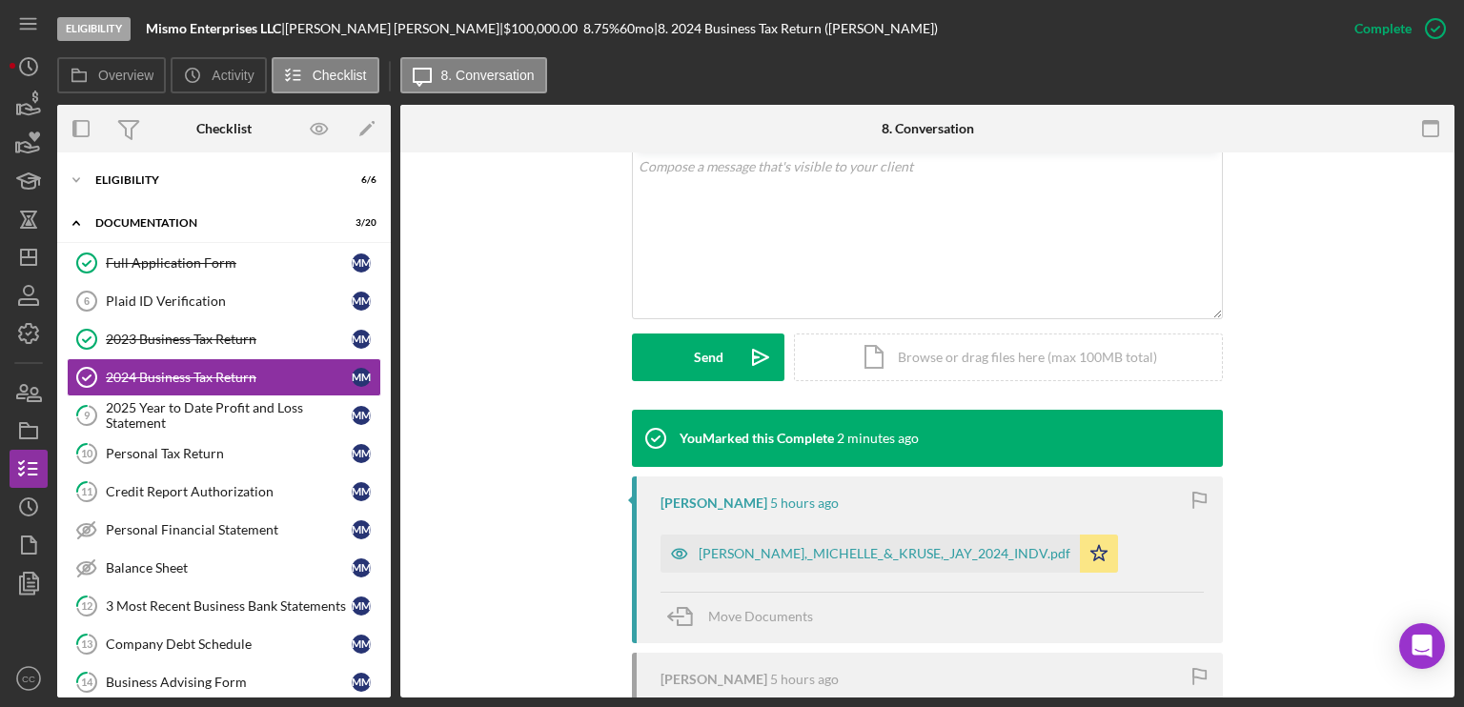
scroll to position [381, 0]
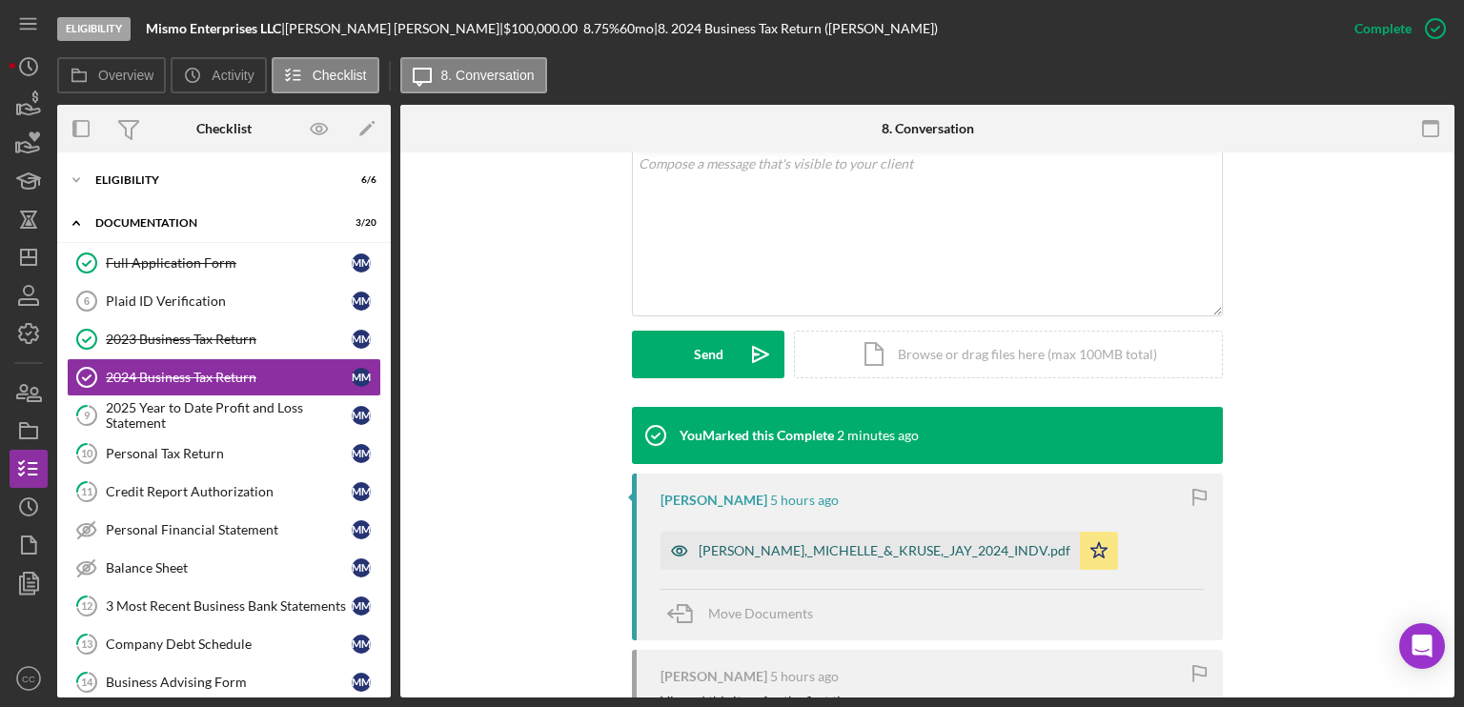
click at [853, 556] on div "[PERSON_NAME],_MICHELLE_&_KRUSE,_JAY_2024_INDV.pdf" at bounding box center [885, 550] width 372 height 15
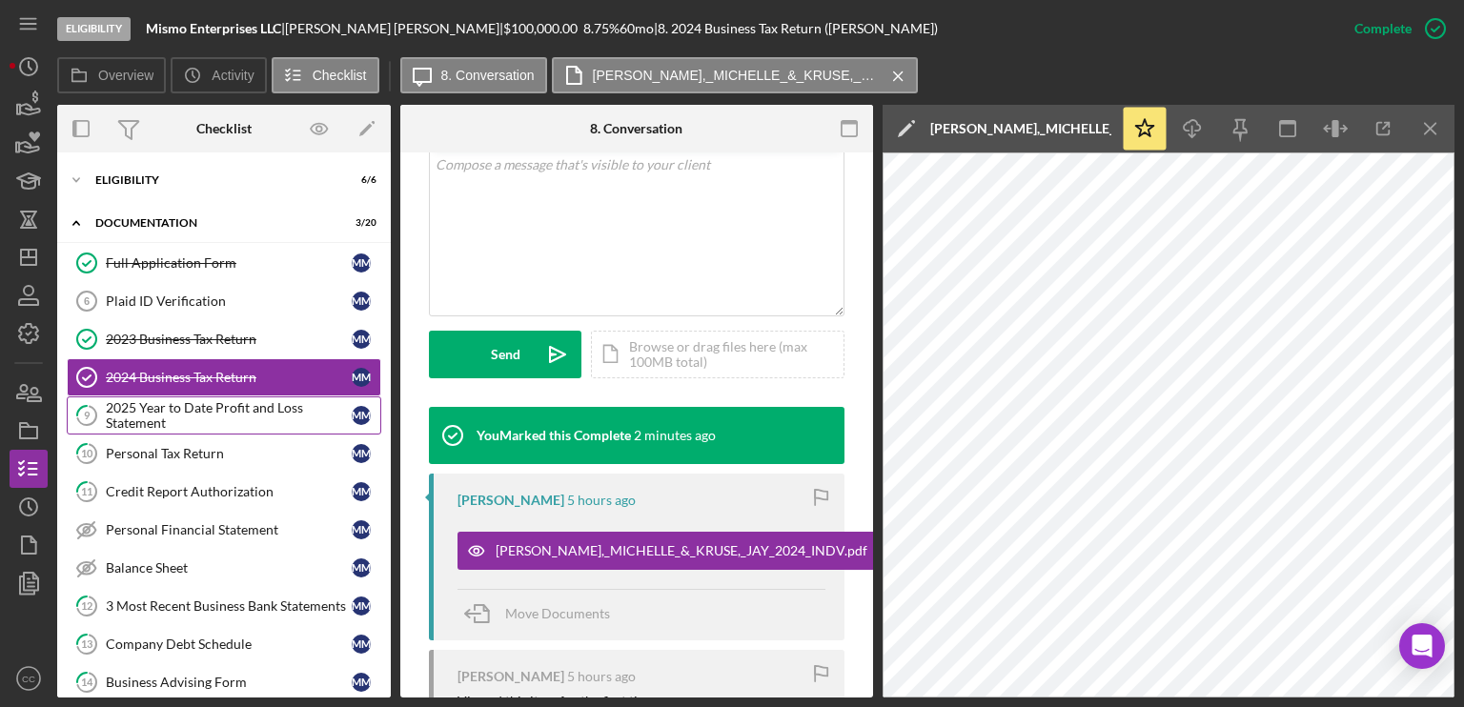
click at [202, 418] on div "2025 Year to Date Profit and Loss Statement" at bounding box center [229, 415] width 246 height 30
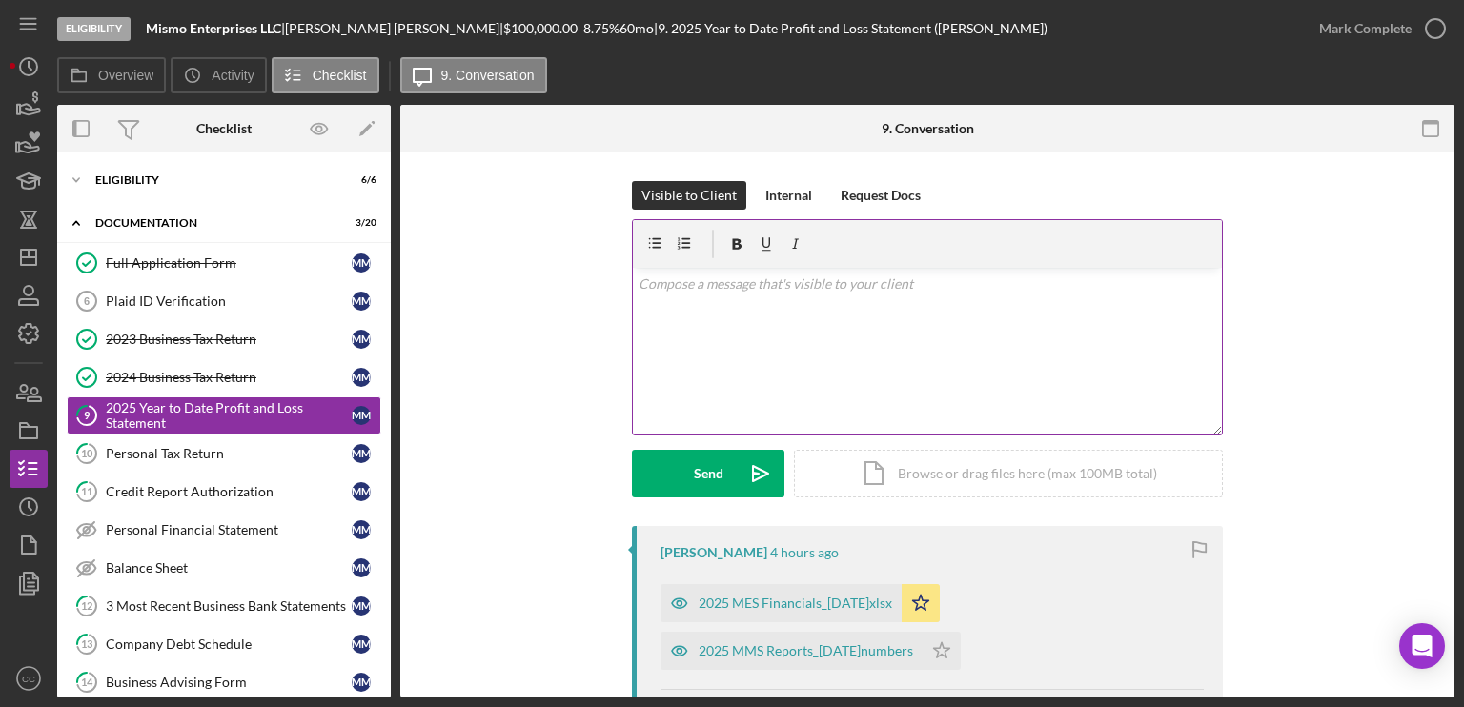
click at [842, 337] on div "v Color teal Color pink Remove color Add row above Add row below Add column bef…" at bounding box center [927, 351] width 589 height 167
click at [785, 197] on div "Internal" at bounding box center [788, 195] width 47 height 29
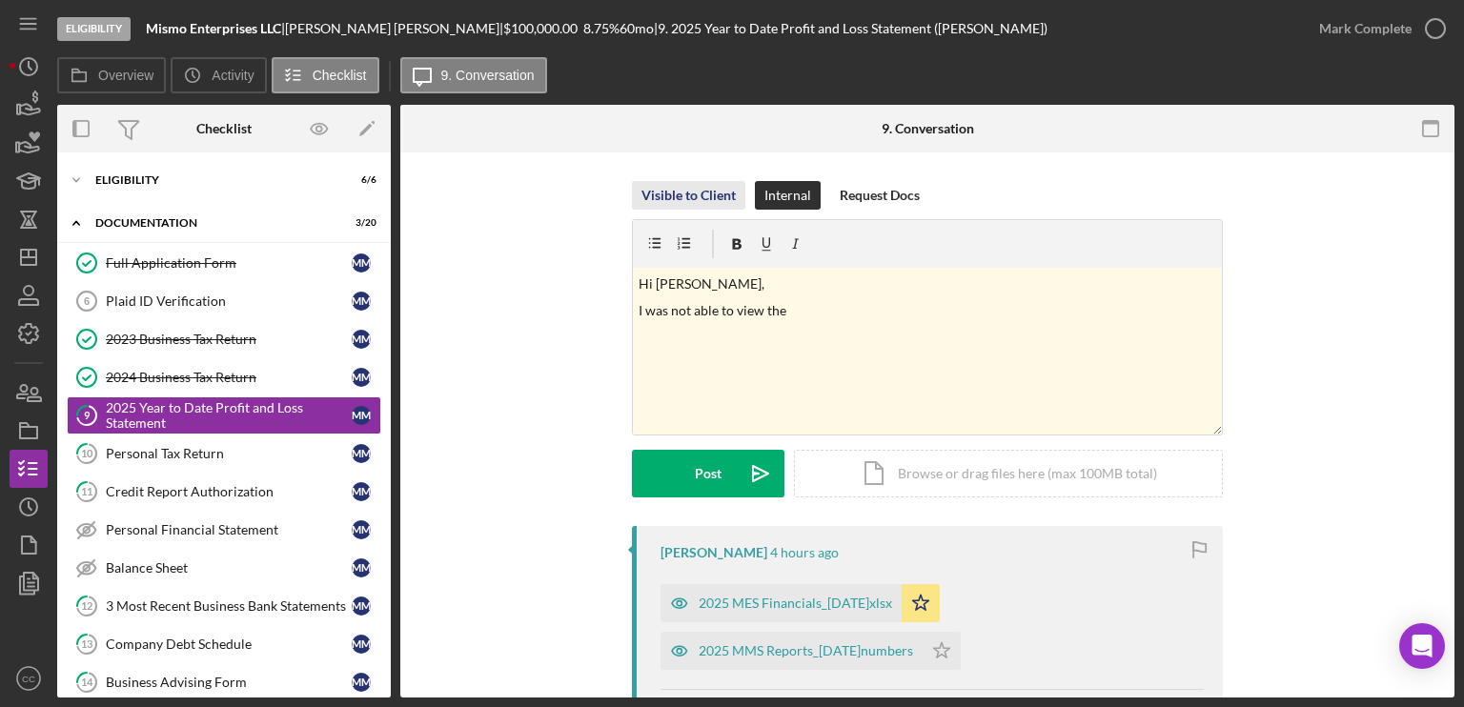
click at [689, 199] on div "Visible to Client" at bounding box center [688, 195] width 94 height 29
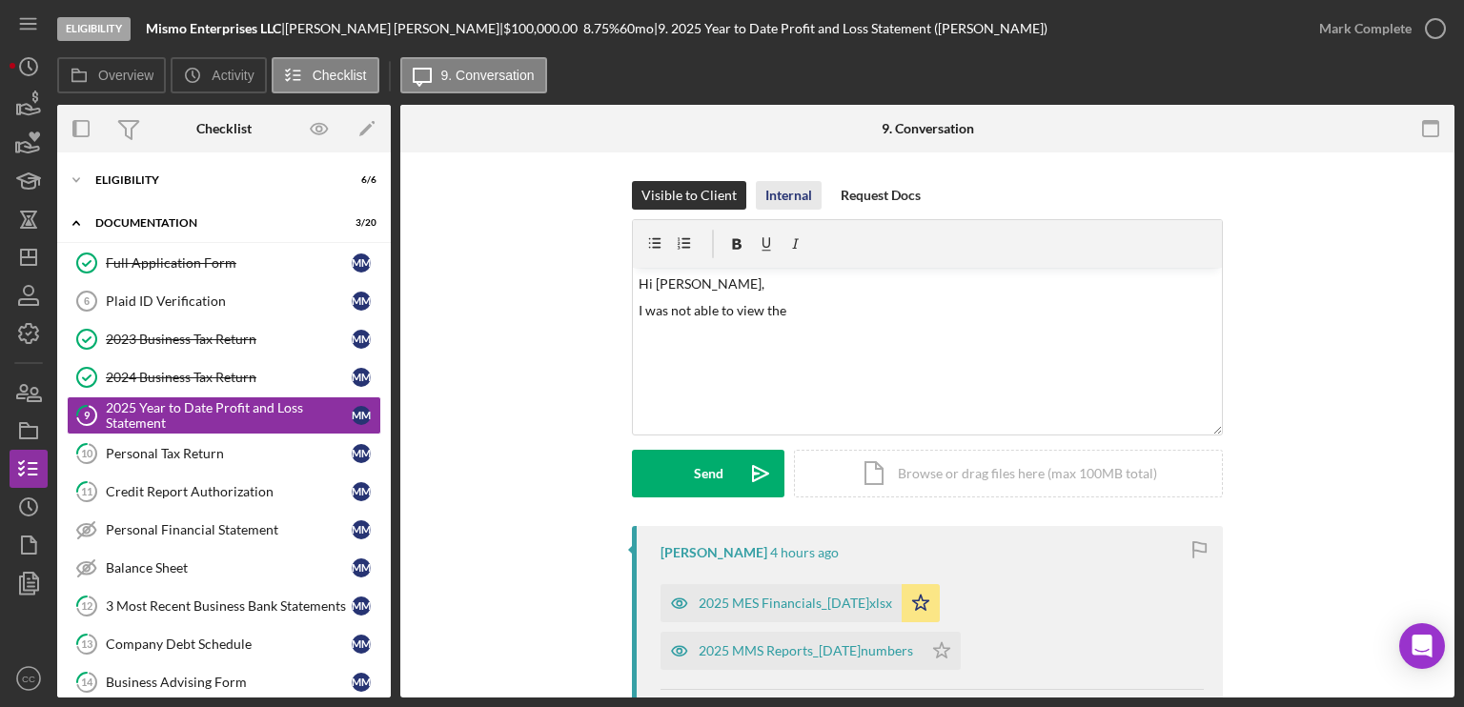
click at [772, 190] on div "Internal" at bounding box center [788, 195] width 47 height 29
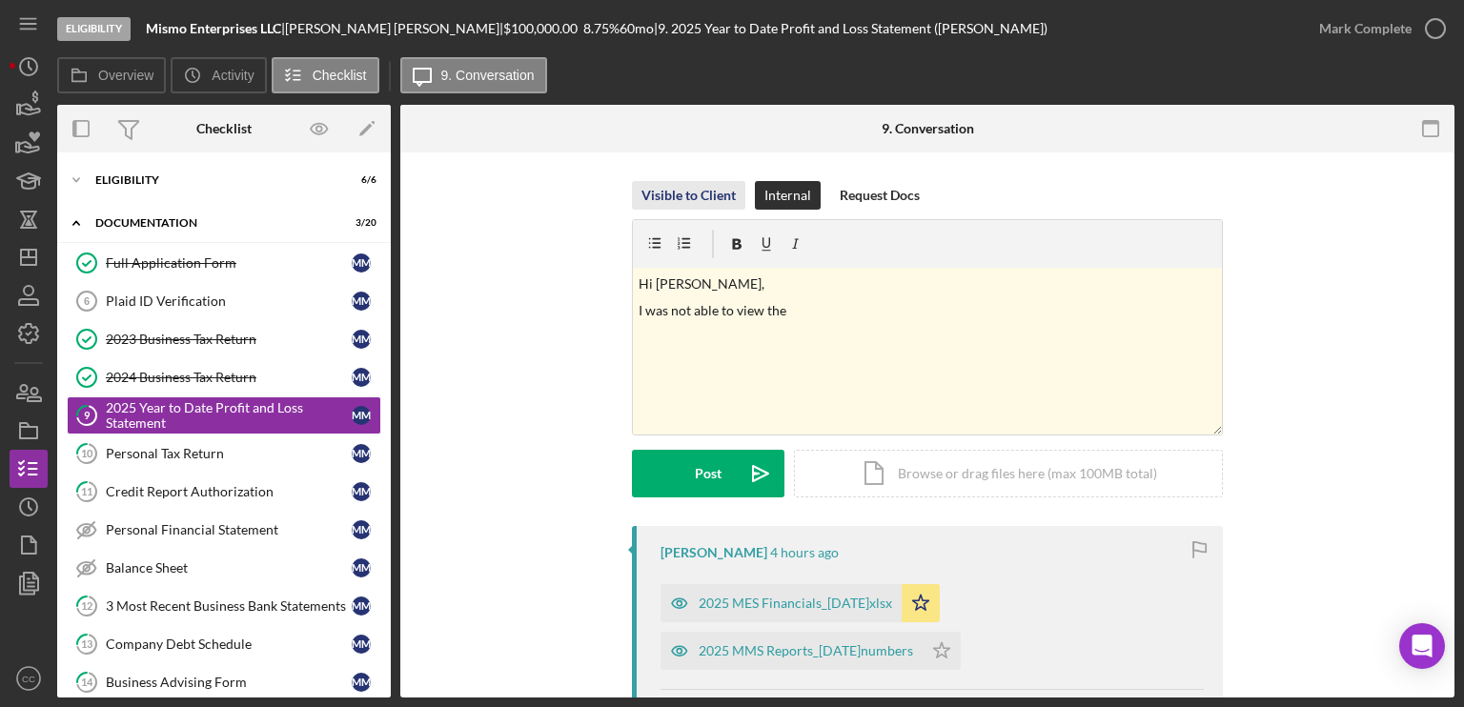
click at [694, 193] on div "Visible to Client" at bounding box center [688, 195] width 94 height 29
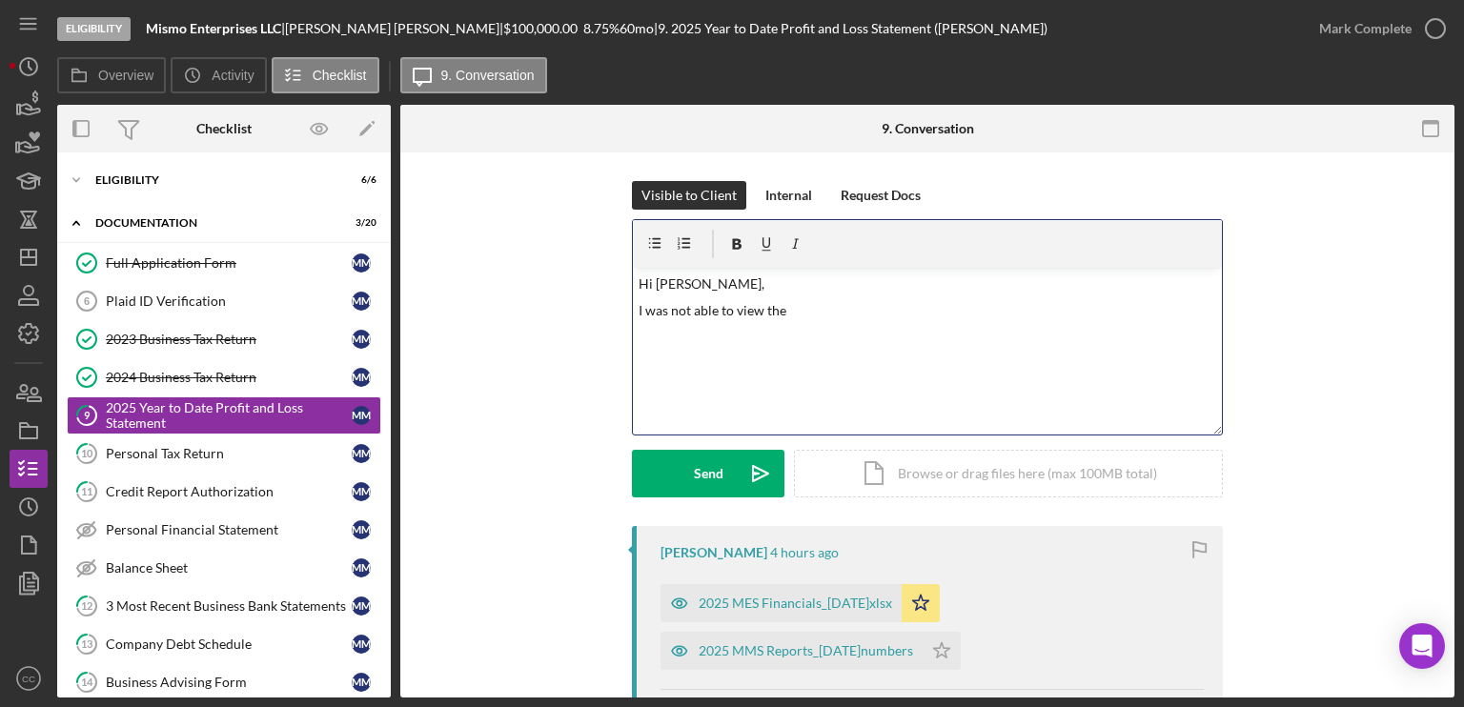
click at [822, 308] on p "I was not able to view the" at bounding box center [928, 310] width 578 height 21
click at [892, 309] on p "I was not able to view the P&L file" at bounding box center [928, 310] width 578 height 21
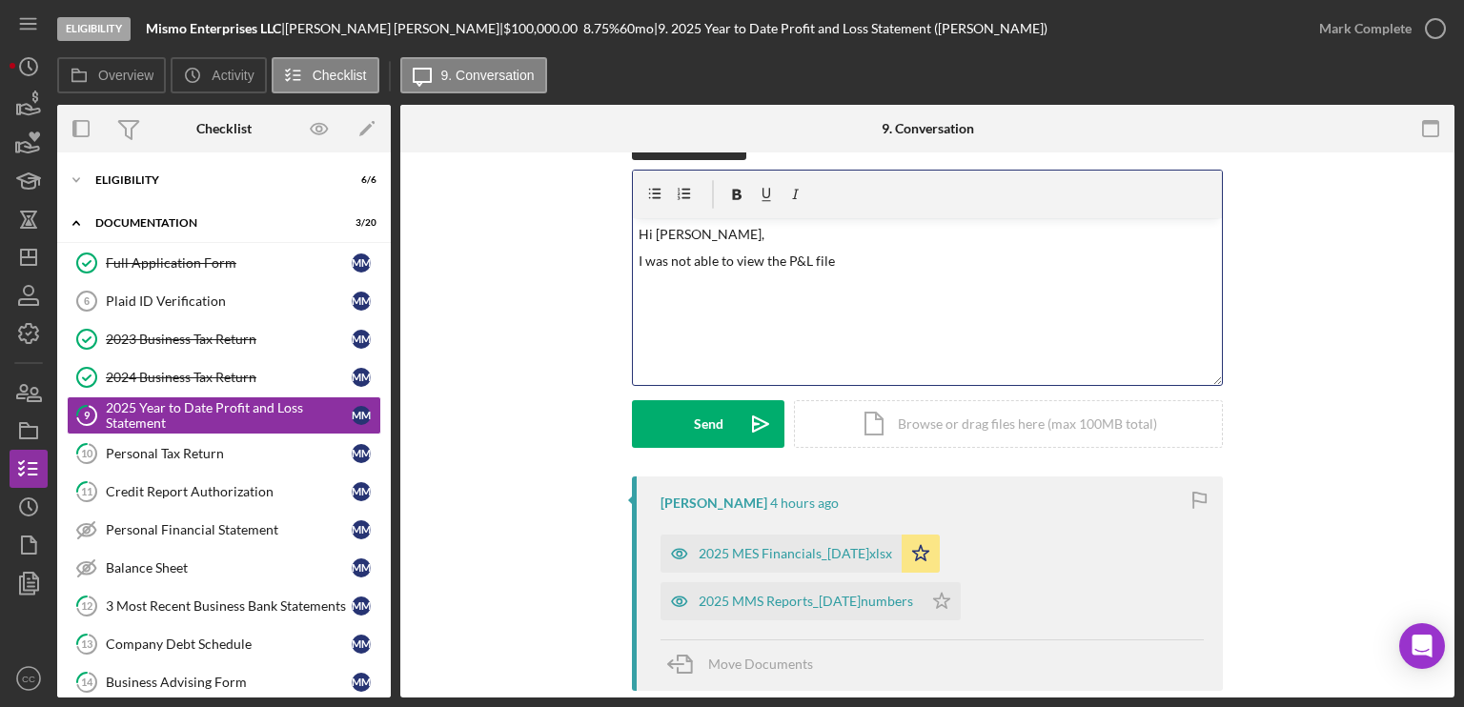
scroll to position [20, 0]
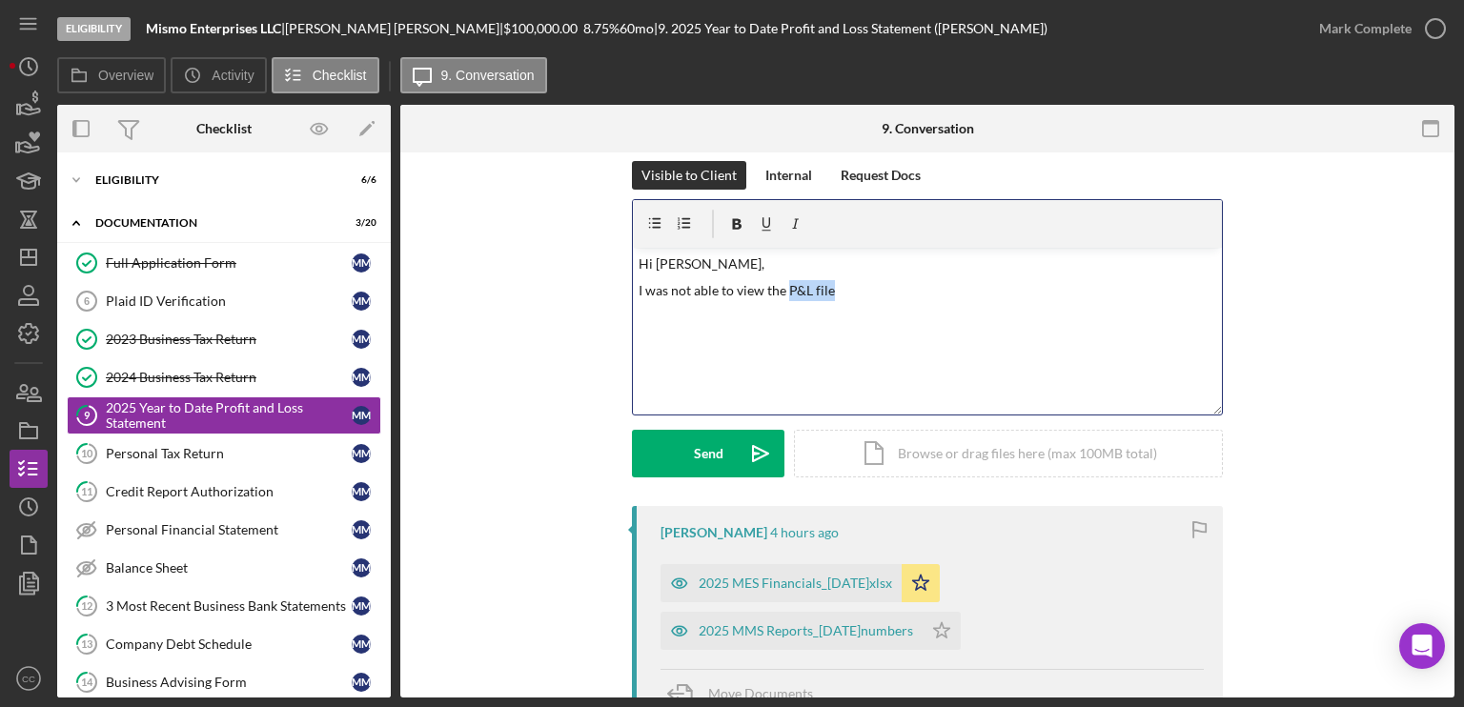
drag, startPoint x: 875, startPoint y: 283, endPoint x: 785, endPoint y: 281, distance: 89.6
click at [785, 281] on p "I was not able to view the P&L file" at bounding box center [928, 290] width 578 height 21
click at [865, 637] on div "2025 MMS Reports_[DATE]numbers" at bounding box center [806, 630] width 214 height 15
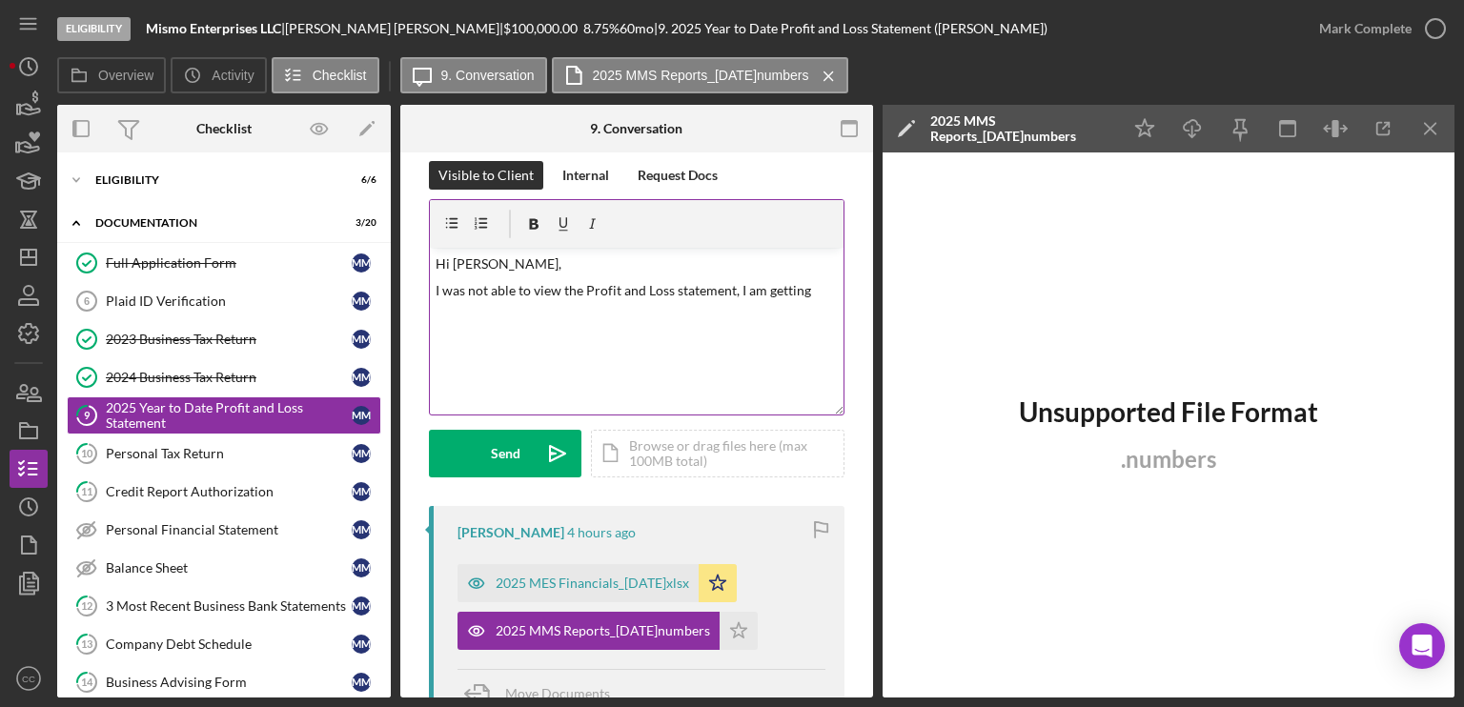
click at [818, 283] on p "I was not able to view the Profit and Loss statement, I am getting" at bounding box center [637, 290] width 403 height 21
click at [693, 315] on p "I was not able to view the Profit and Loss statement, I am getting a format err…" at bounding box center [637, 301] width 403 height 43
click at [793, 310] on p "I was not able to view the Profit and Loss statement, I am getting a format err…" at bounding box center [637, 301] width 403 height 43
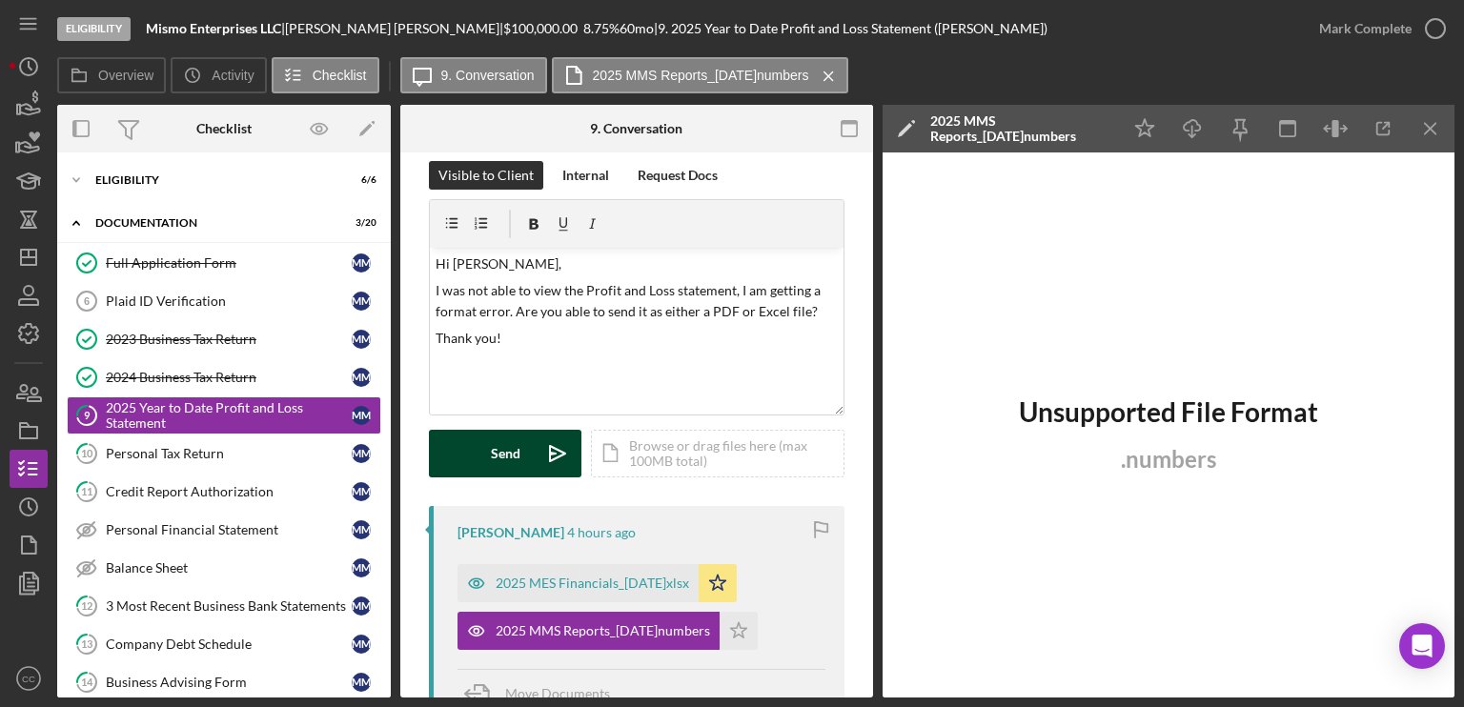
click at [529, 449] on button "Send Icon/icon-invite-send" at bounding box center [505, 454] width 152 height 48
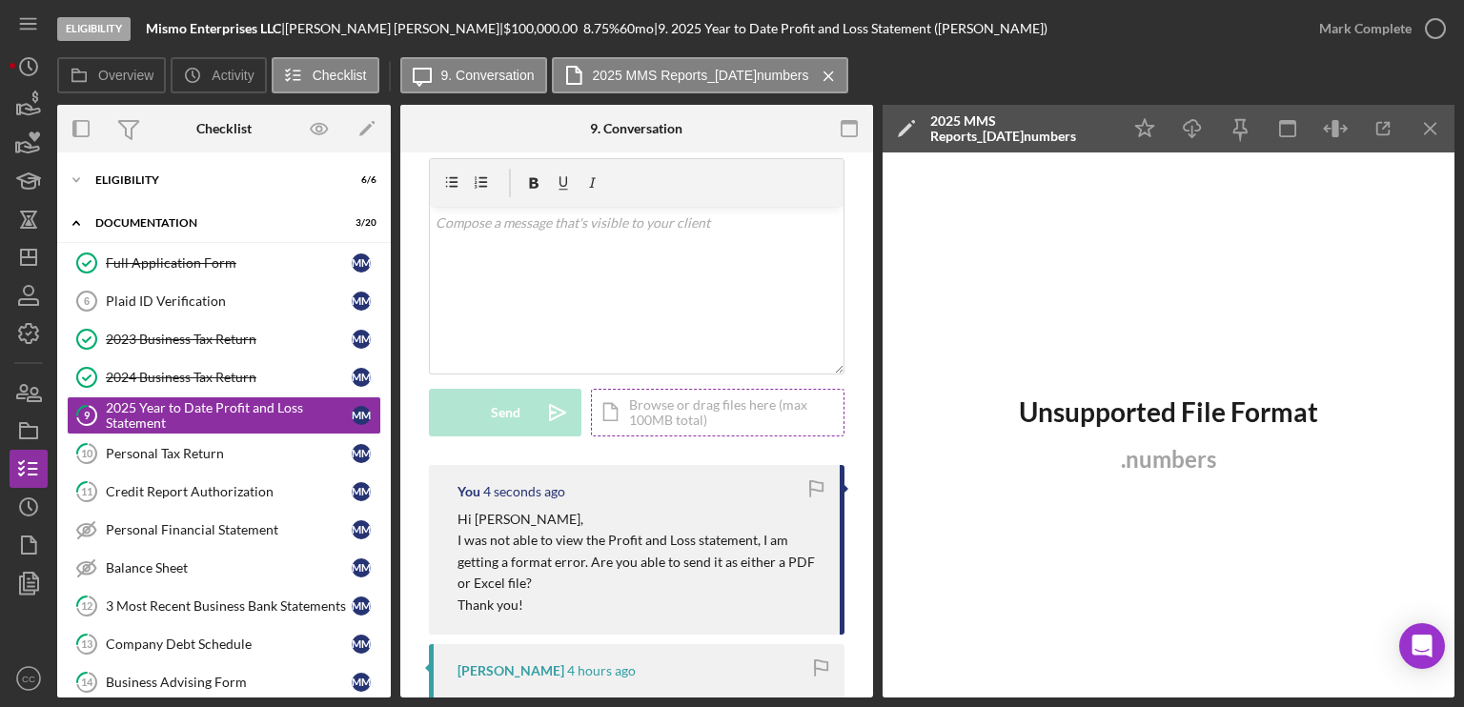
scroll to position [0, 0]
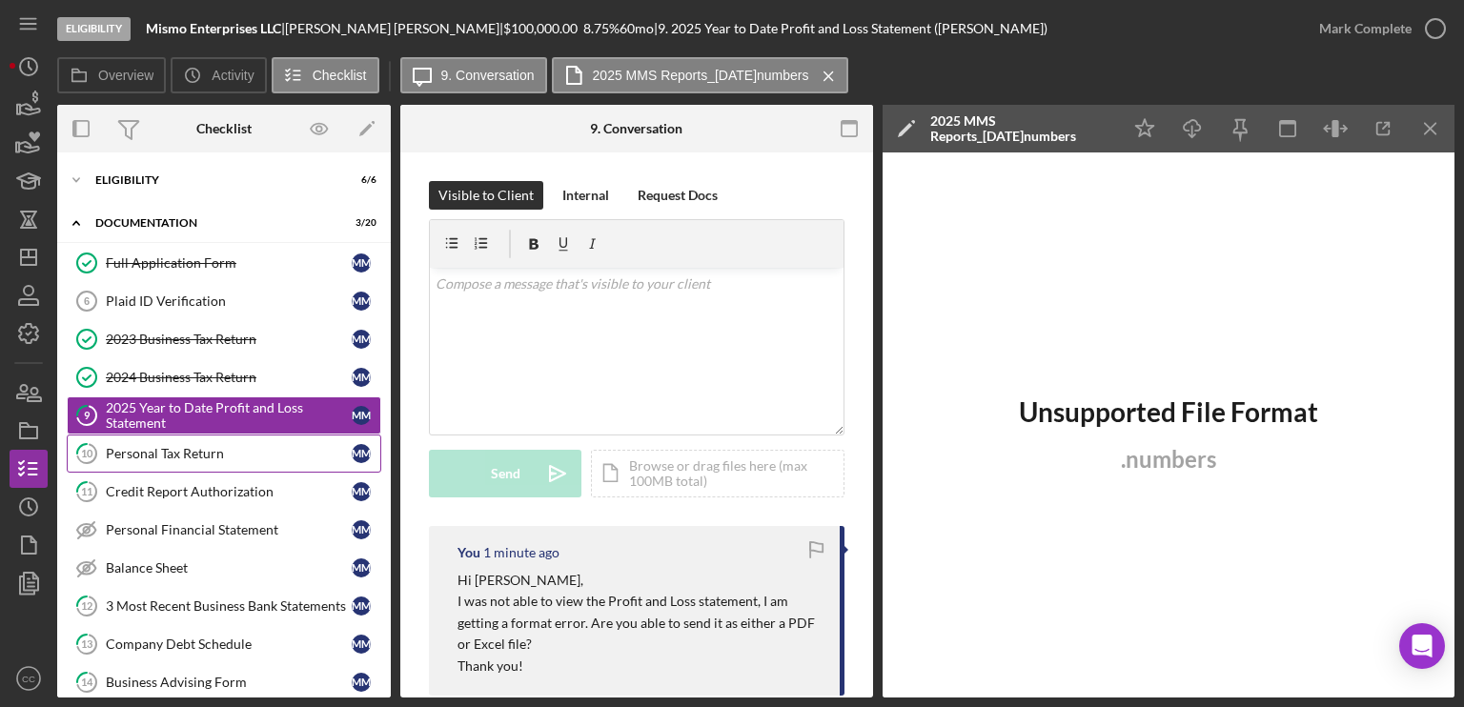
click at [209, 456] on div "Personal Tax Return" at bounding box center [229, 453] width 246 height 15
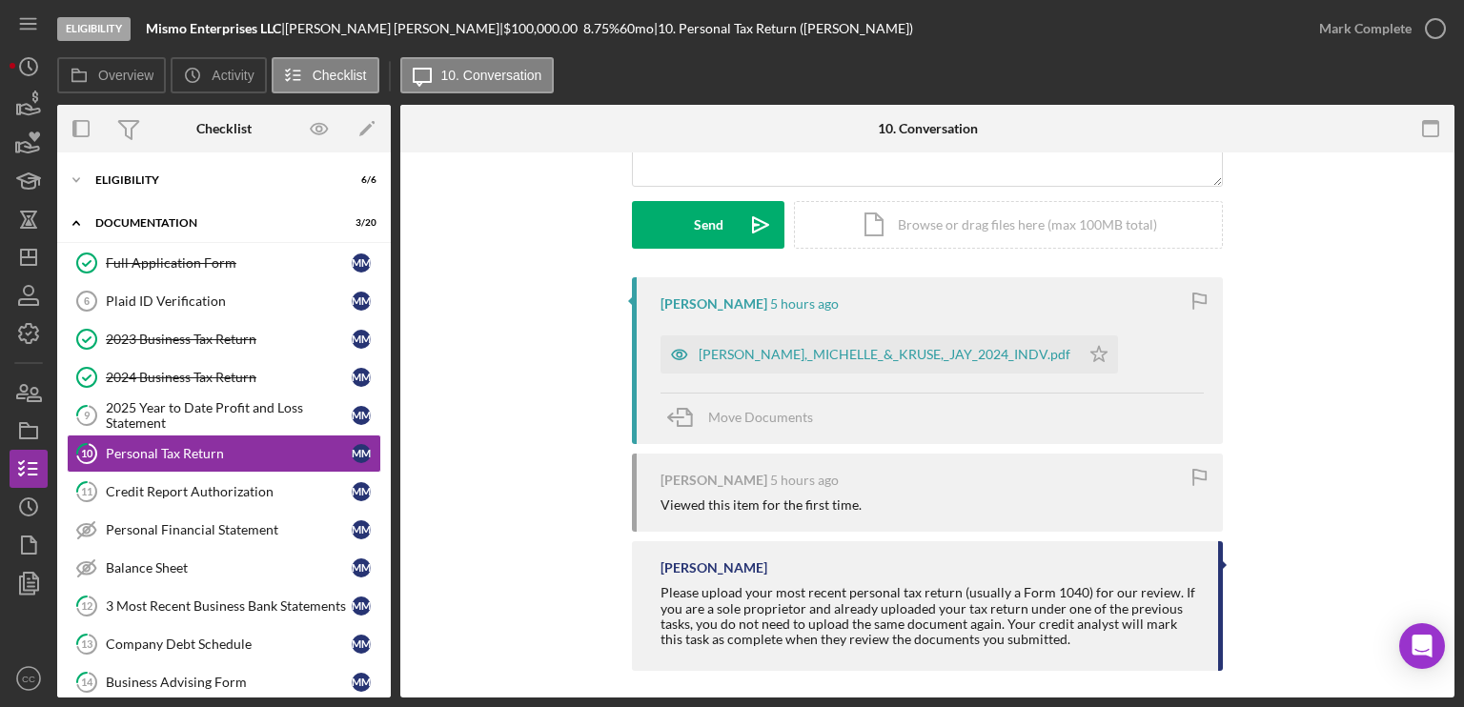
scroll to position [259, 0]
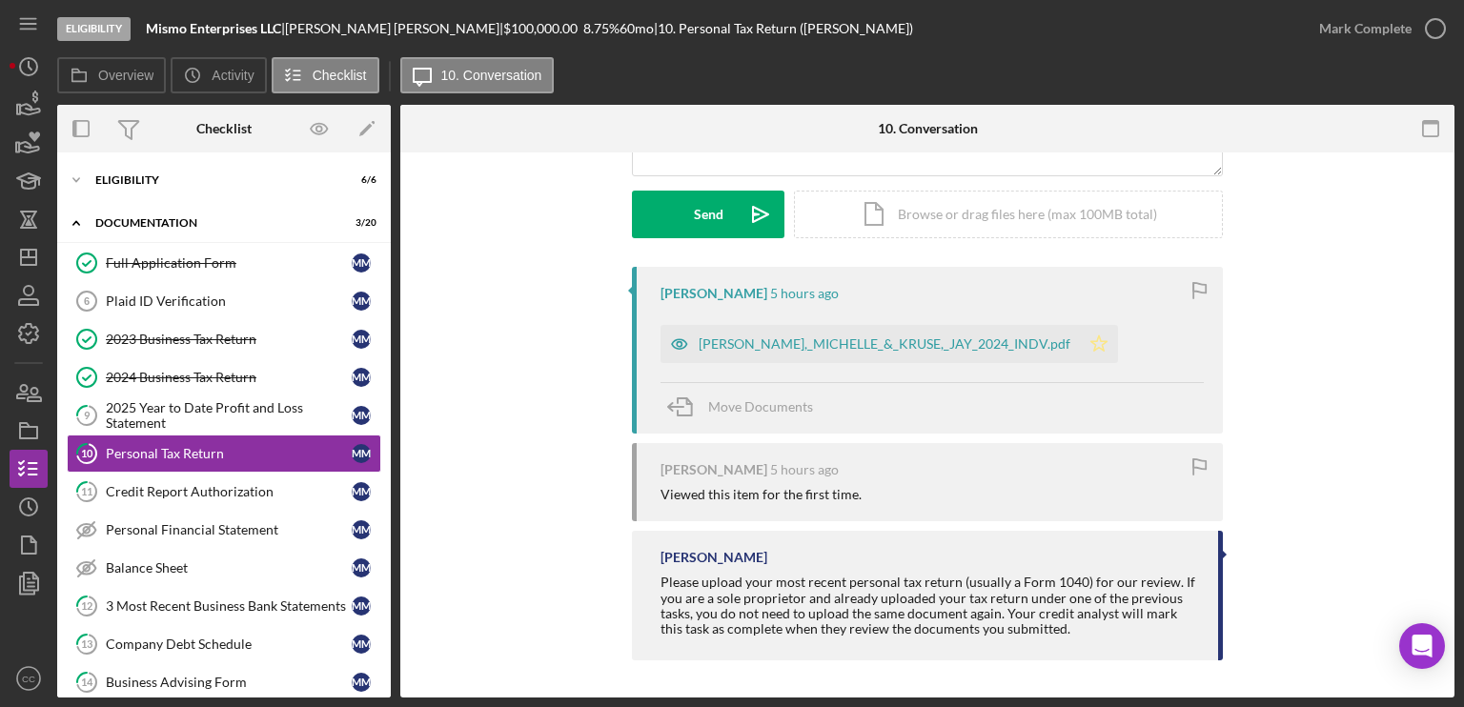
click at [1080, 346] on icon "Icon/Star" at bounding box center [1099, 344] width 38 height 38
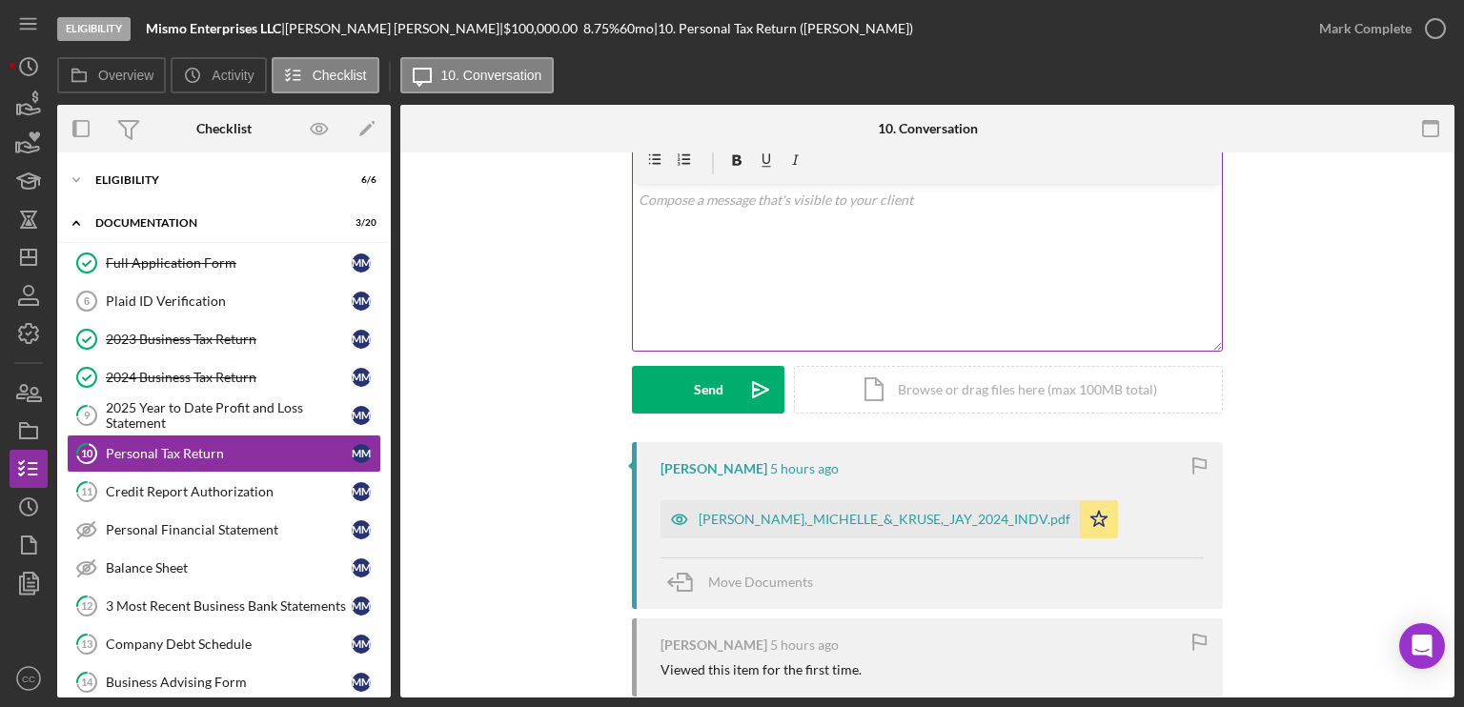
scroll to position [0, 0]
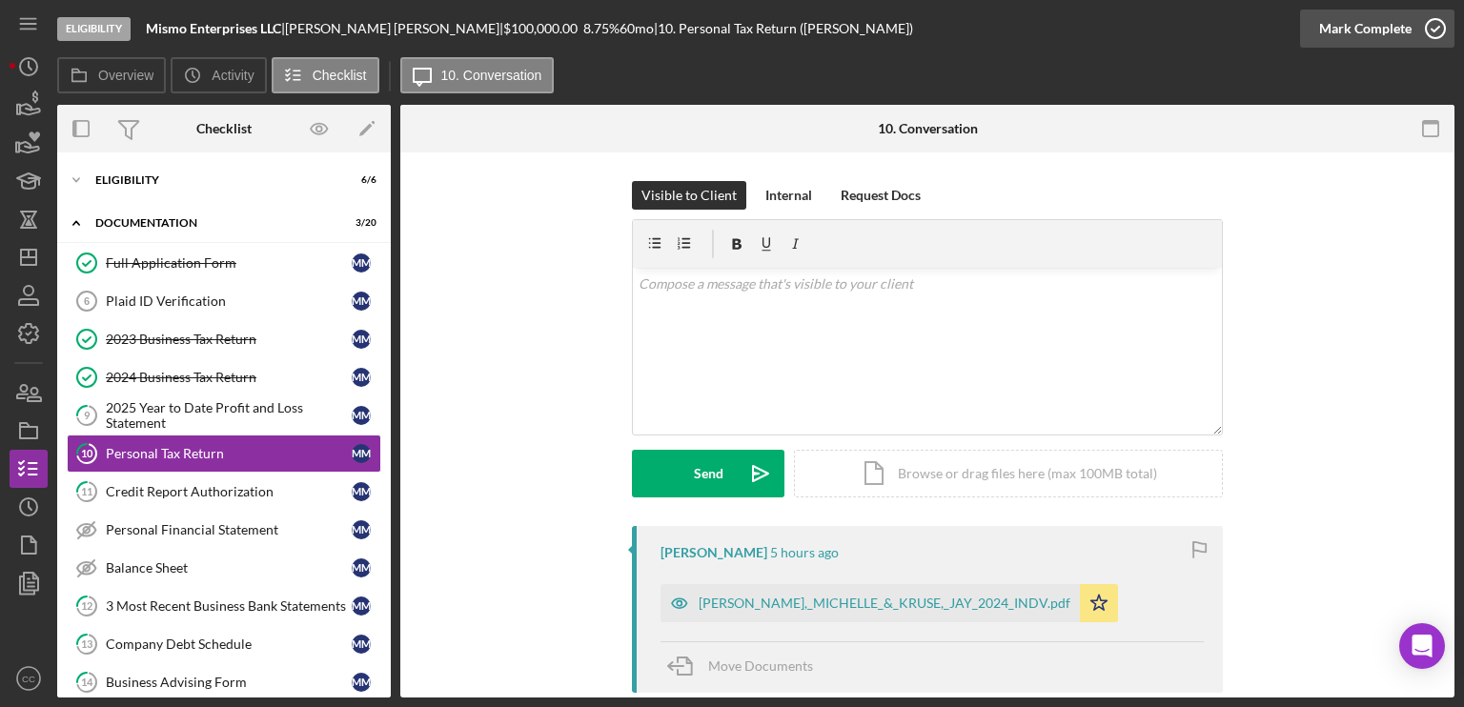
click at [1391, 23] on div "Mark Complete" at bounding box center [1365, 29] width 92 height 38
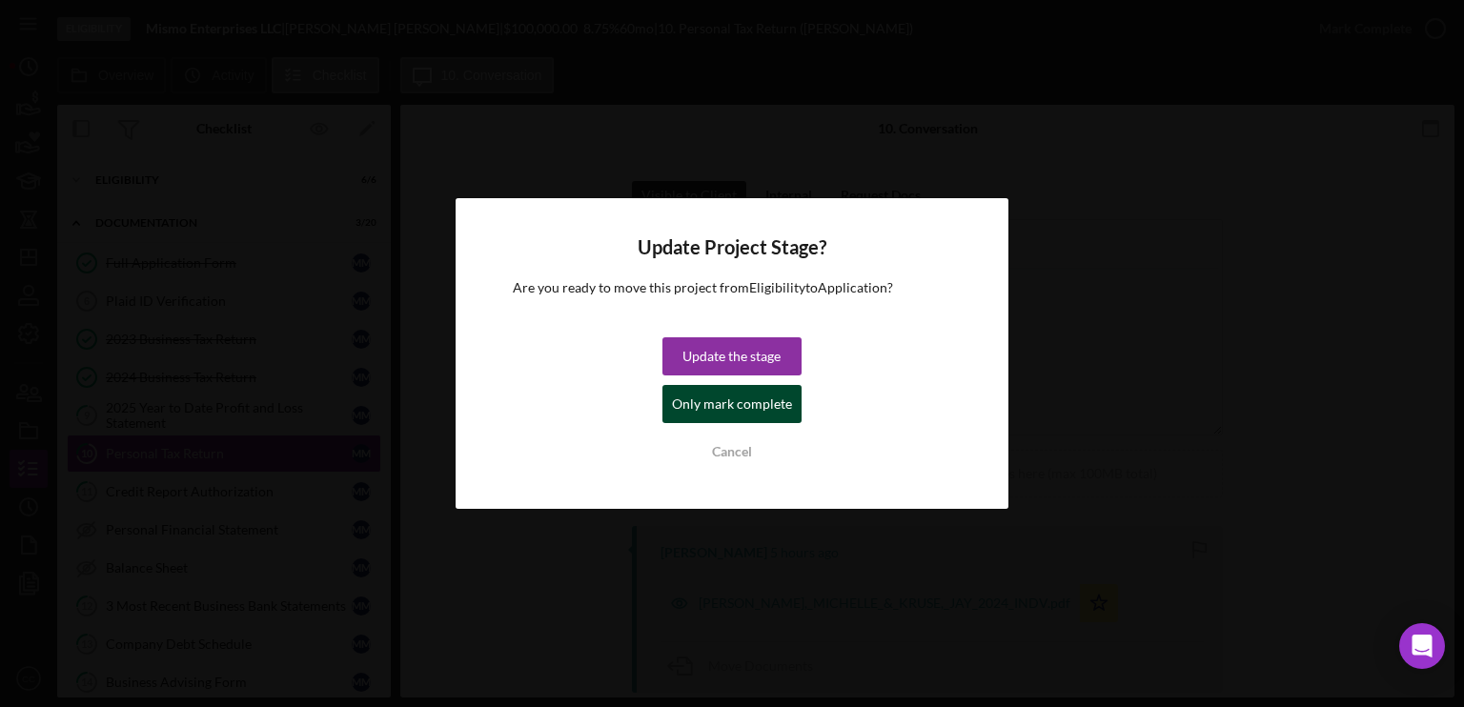
click at [757, 397] on div "Only mark complete" at bounding box center [732, 404] width 120 height 38
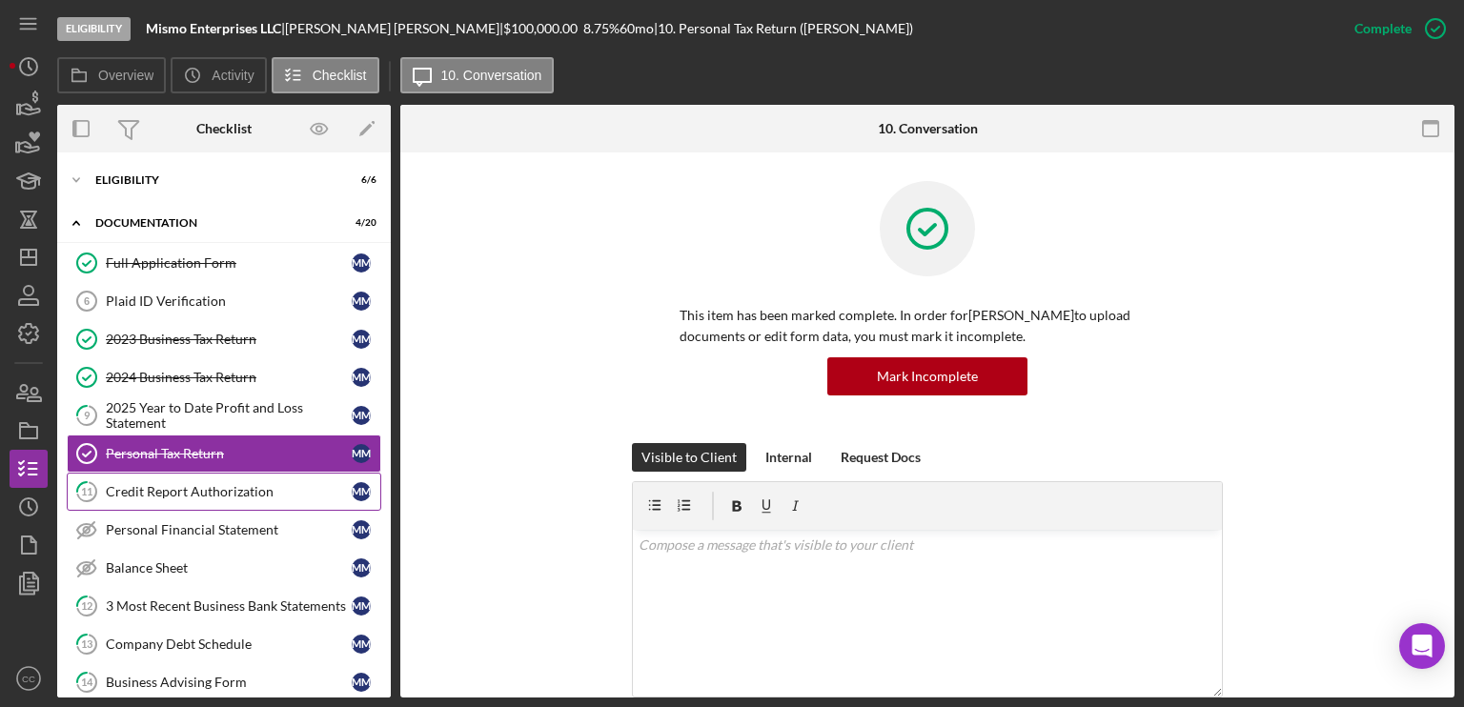
click at [194, 491] on div "Credit Report Authorization" at bounding box center [229, 491] width 246 height 15
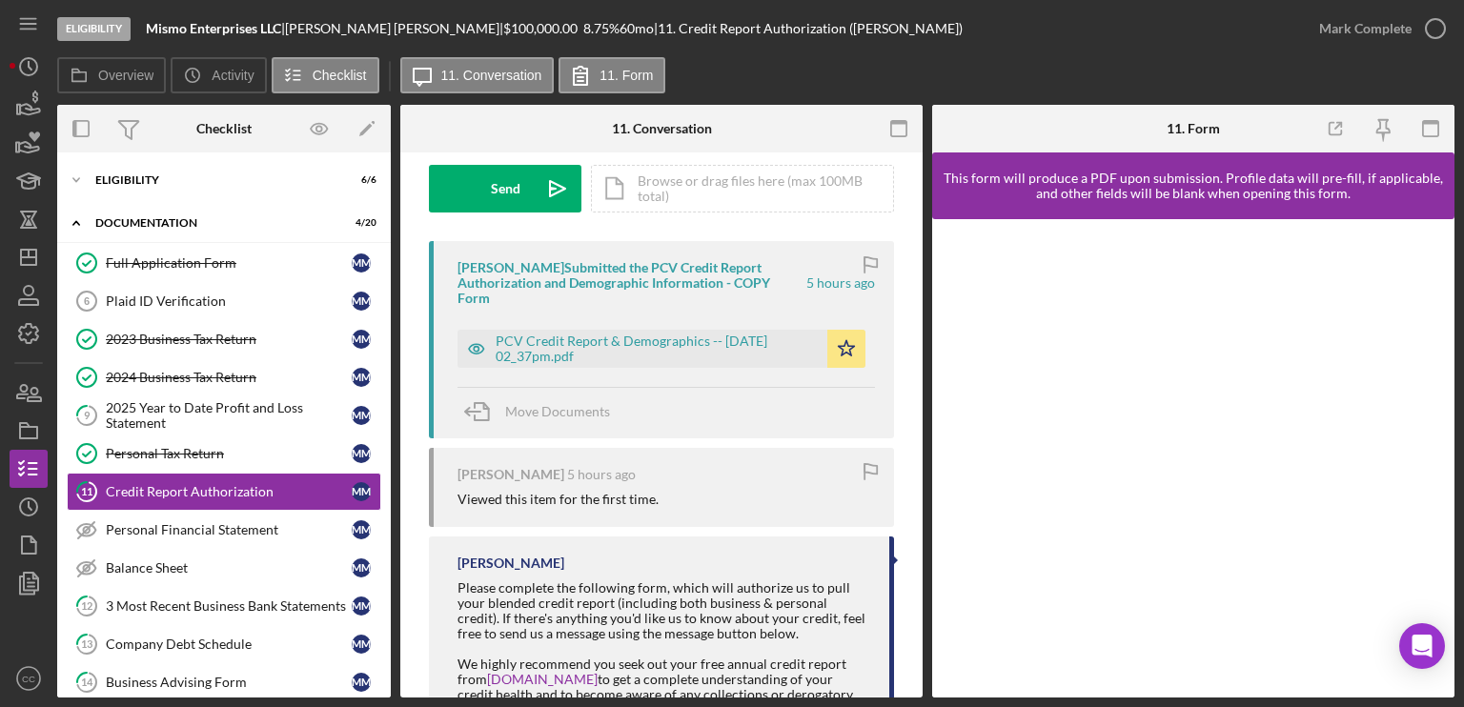
scroll to position [175, 0]
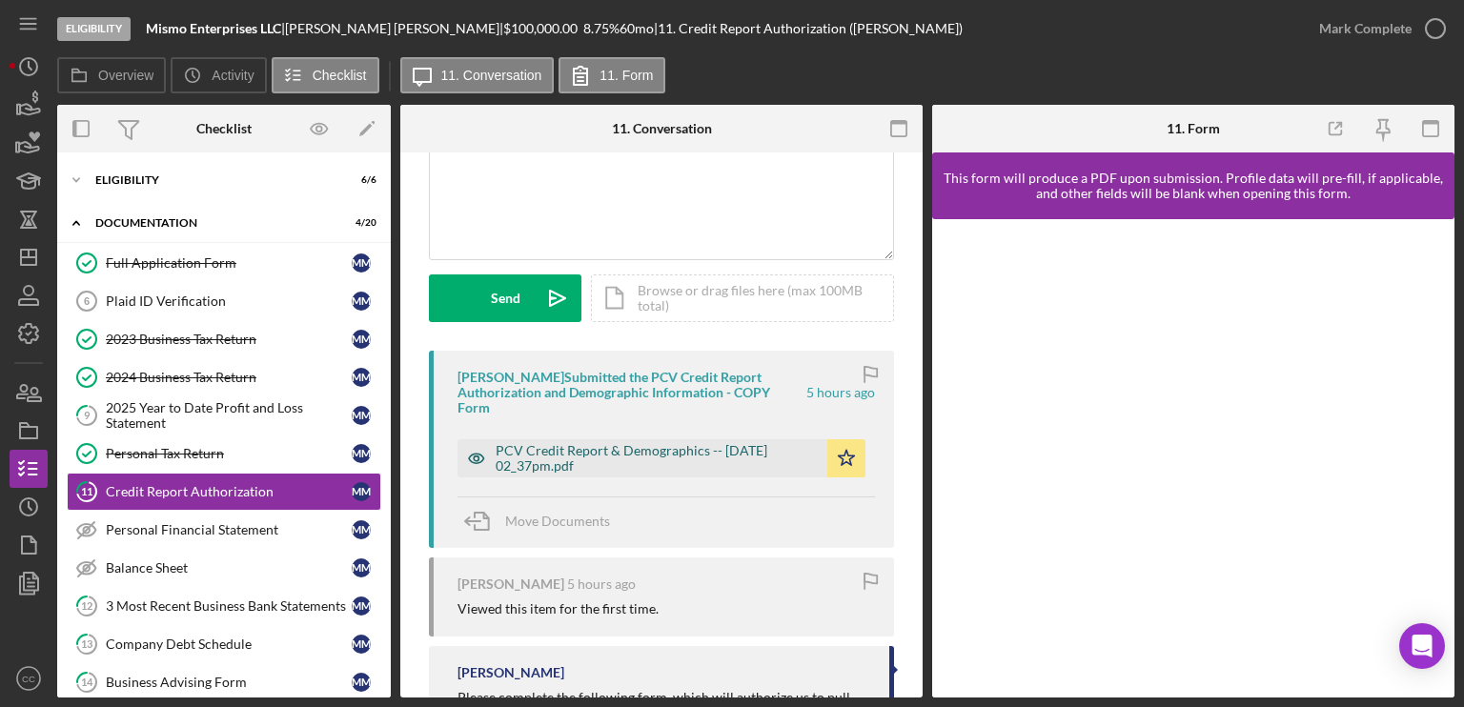
click at [657, 456] on div "PCV Credit Report & Demographics -- [DATE] 02_37pm.pdf" at bounding box center [657, 458] width 322 height 30
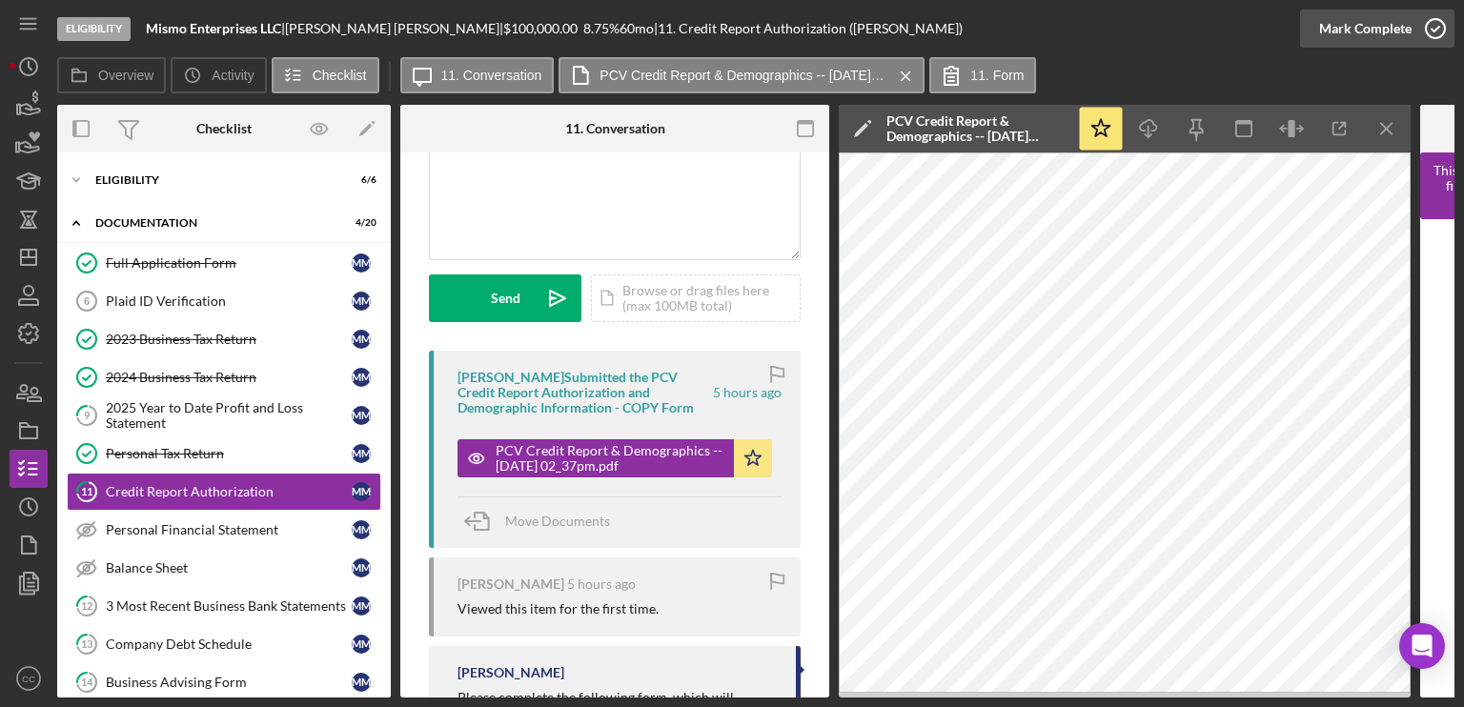
click at [1389, 22] on div "Mark Complete" at bounding box center [1365, 29] width 92 height 38
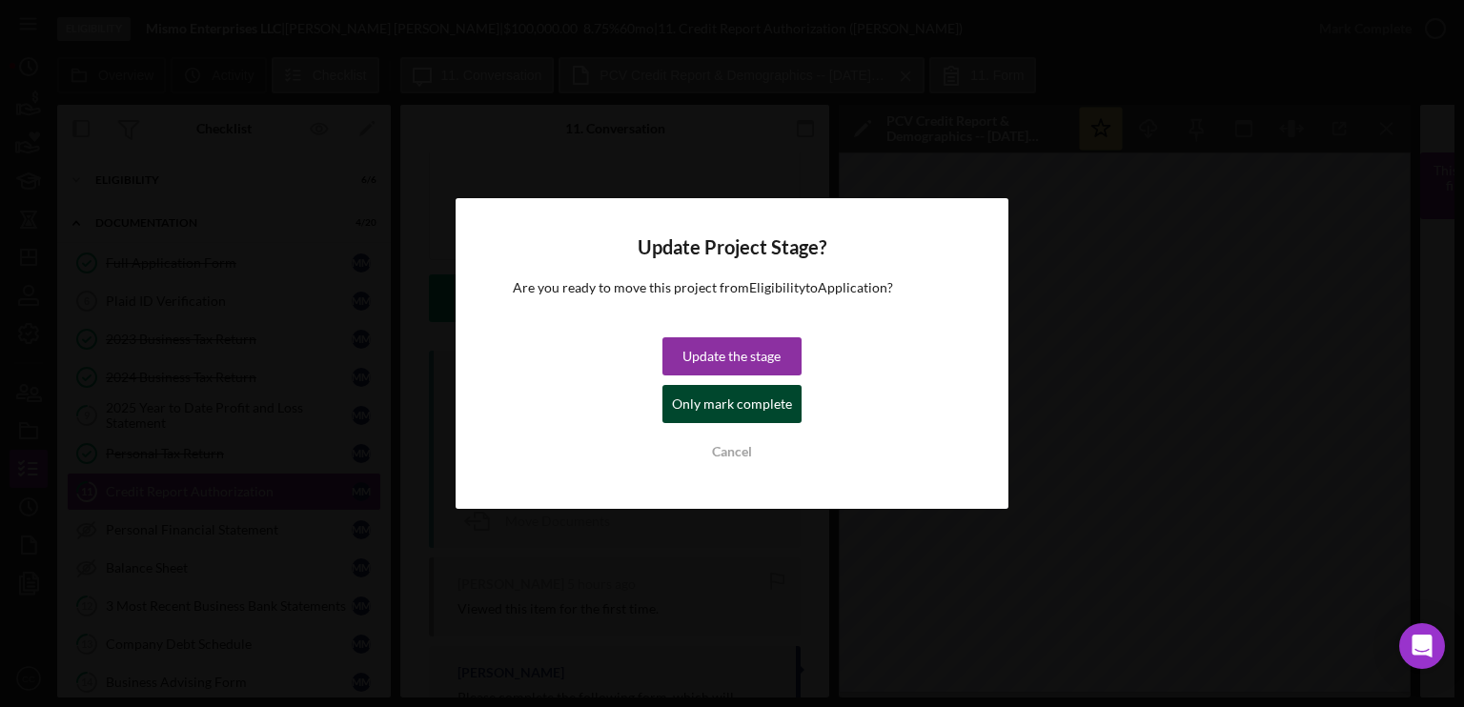
click at [732, 402] on div "Only mark complete" at bounding box center [732, 404] width 120 height 38
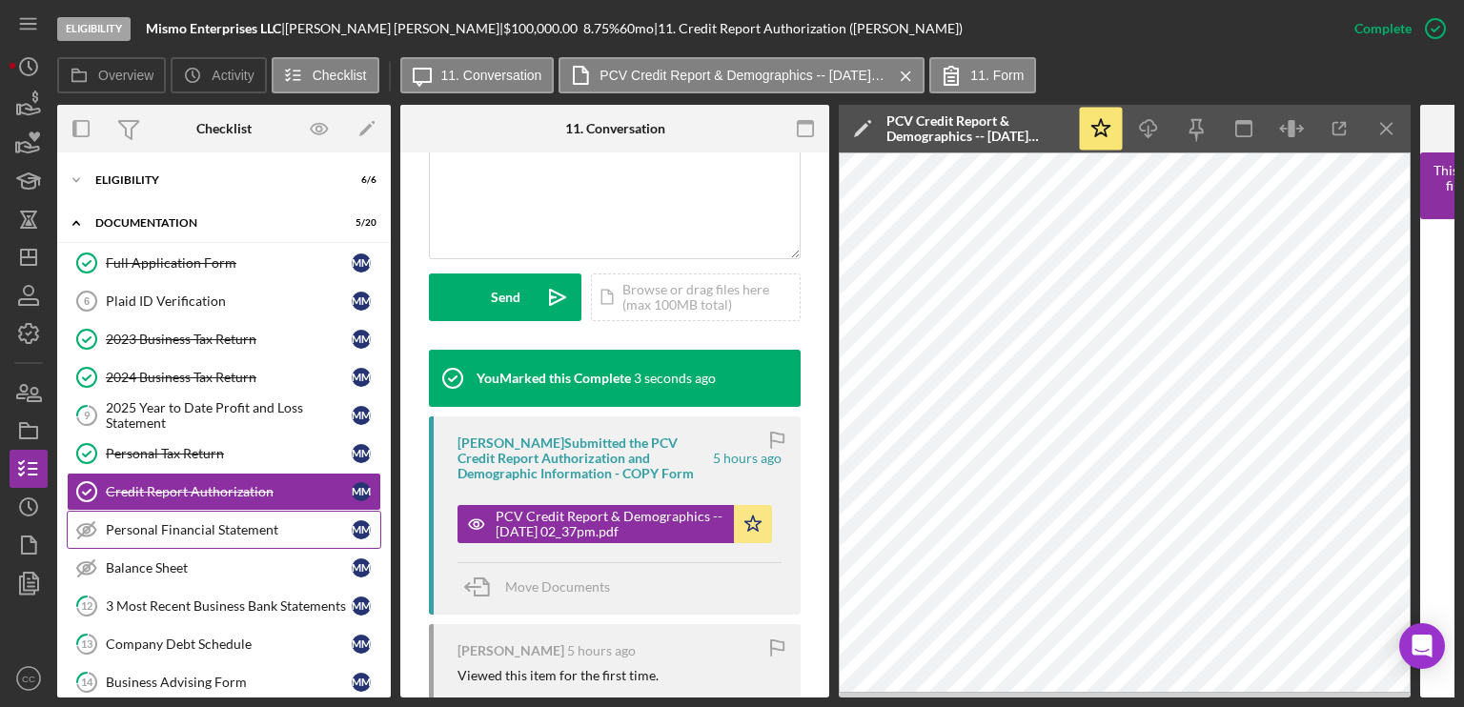
scroll to position [95, 0]
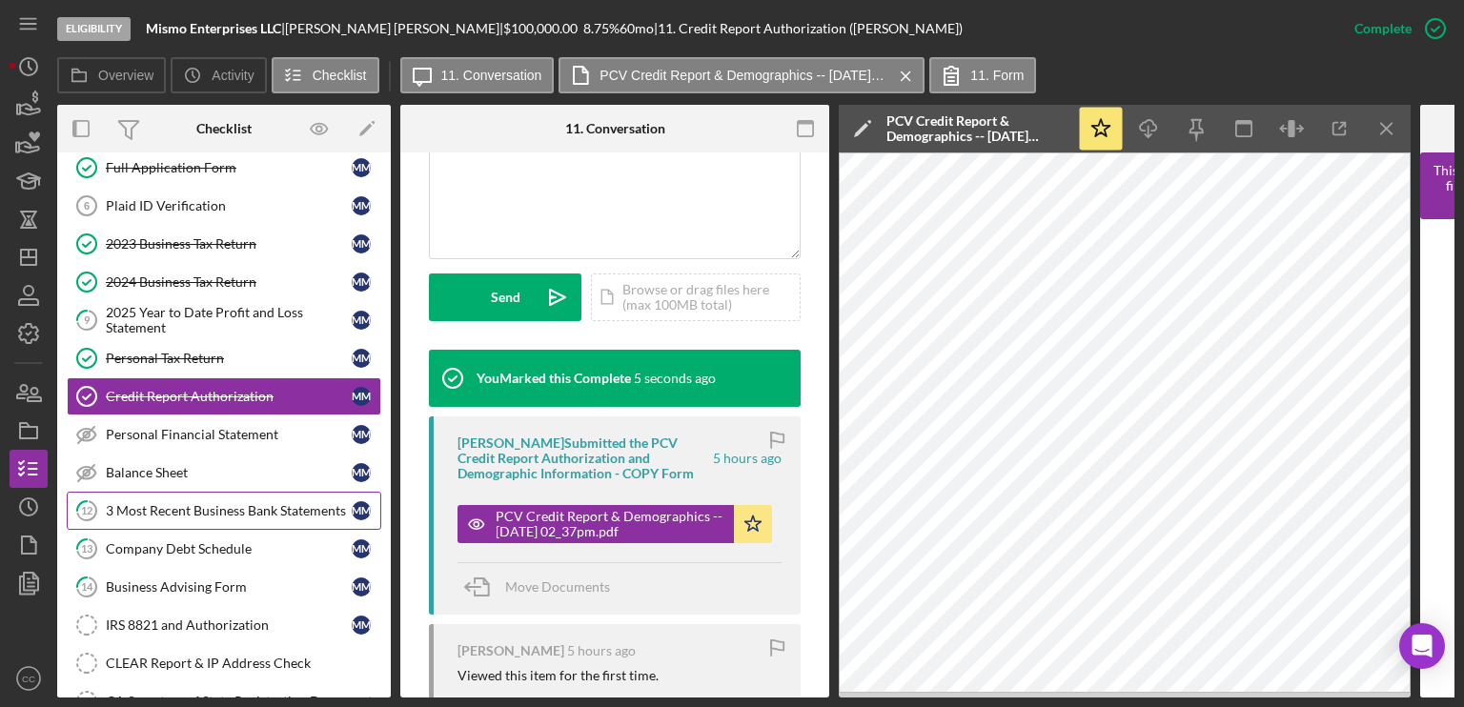
click at [210, 509] on div "3 Most Recent Business Bank Statements" at bounding box center [229, 510] width 246 height 15
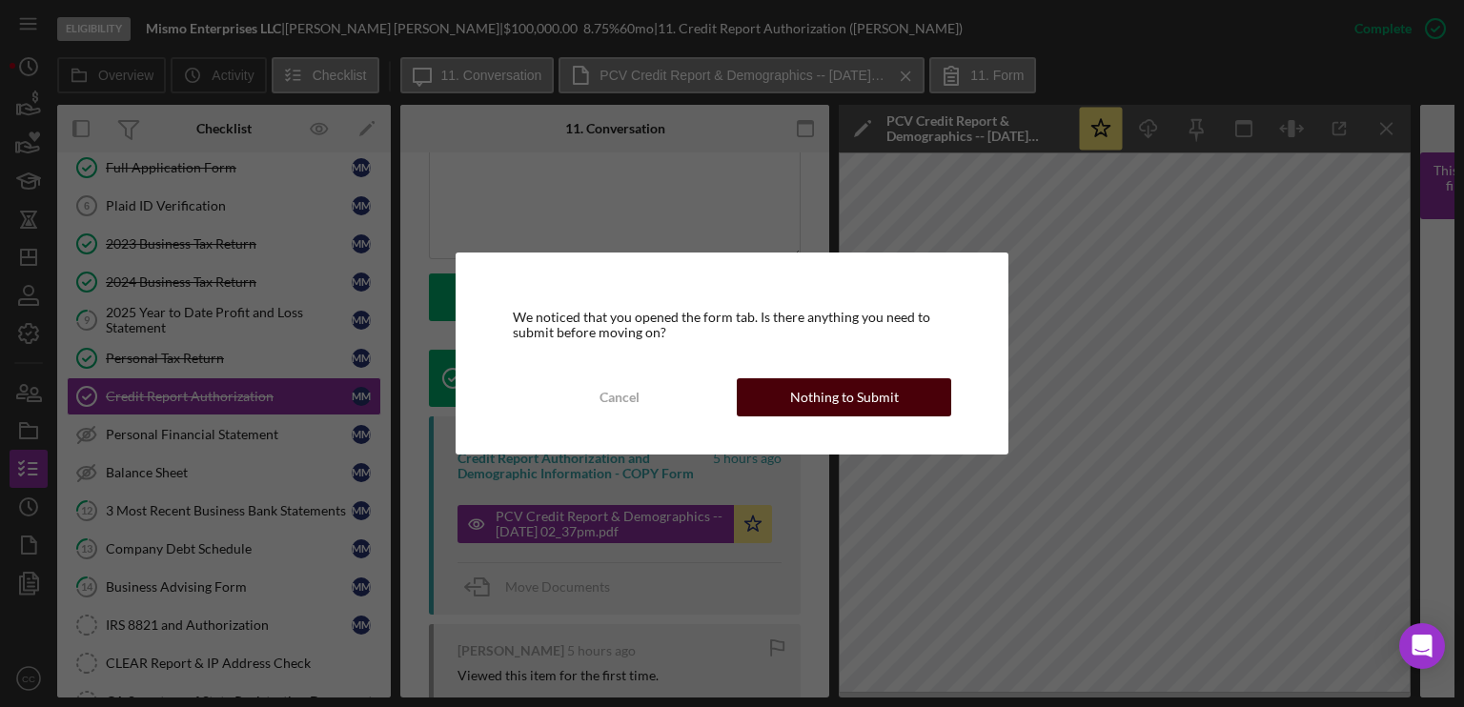
click at [885, 404] on div "Nothing to Submit" at bounding box center [844, 397] width 109 height 38
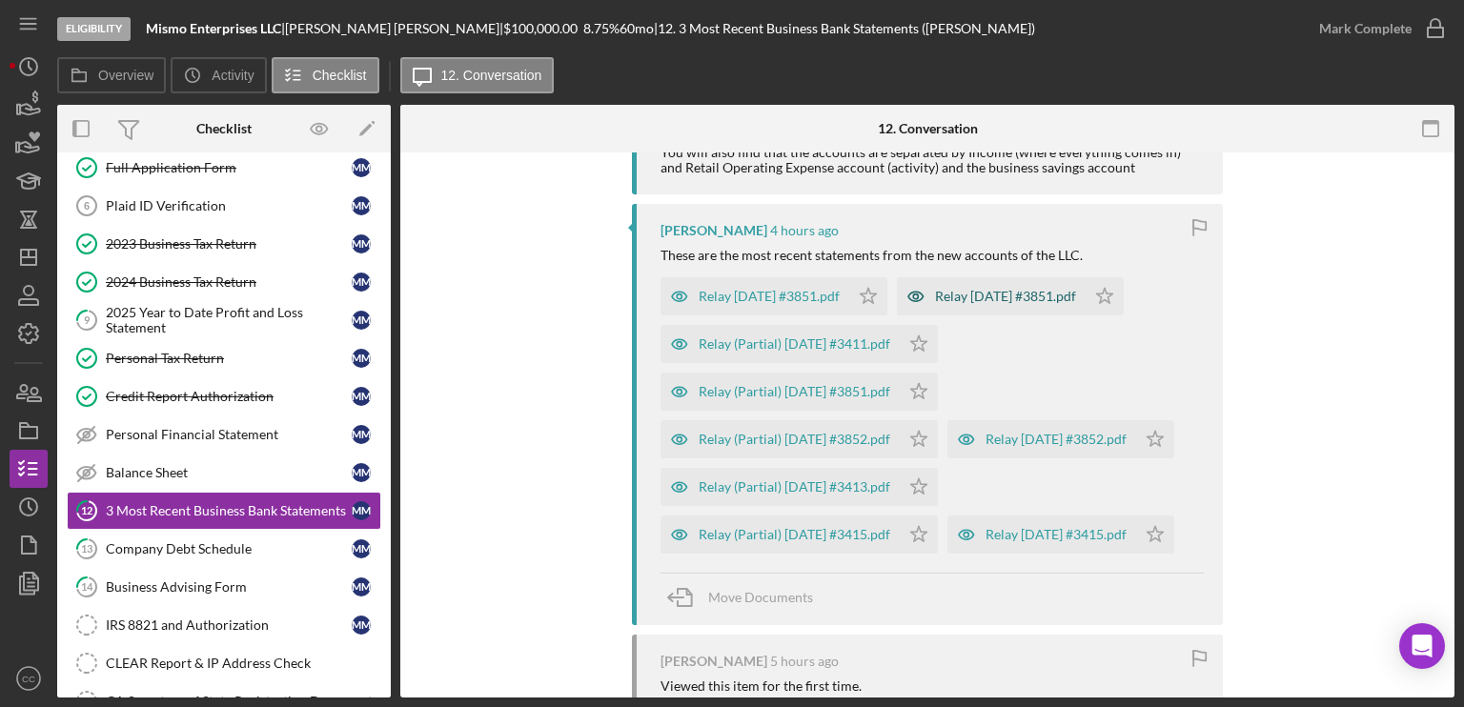
scroll to position [330, 0]
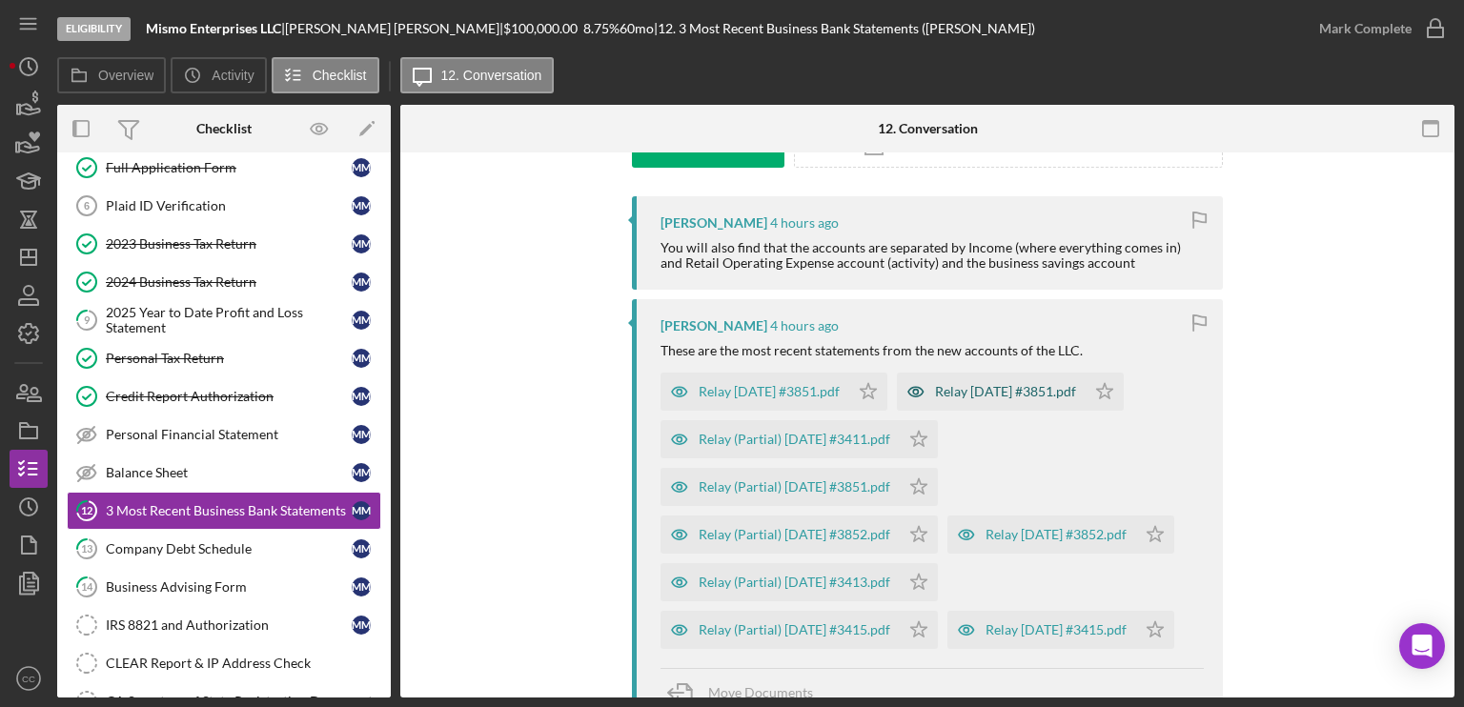
click at [1073, 388] on div "Relay [DATE] #3851.pdf" at bounding box center [1005, 391] width 141 height 15
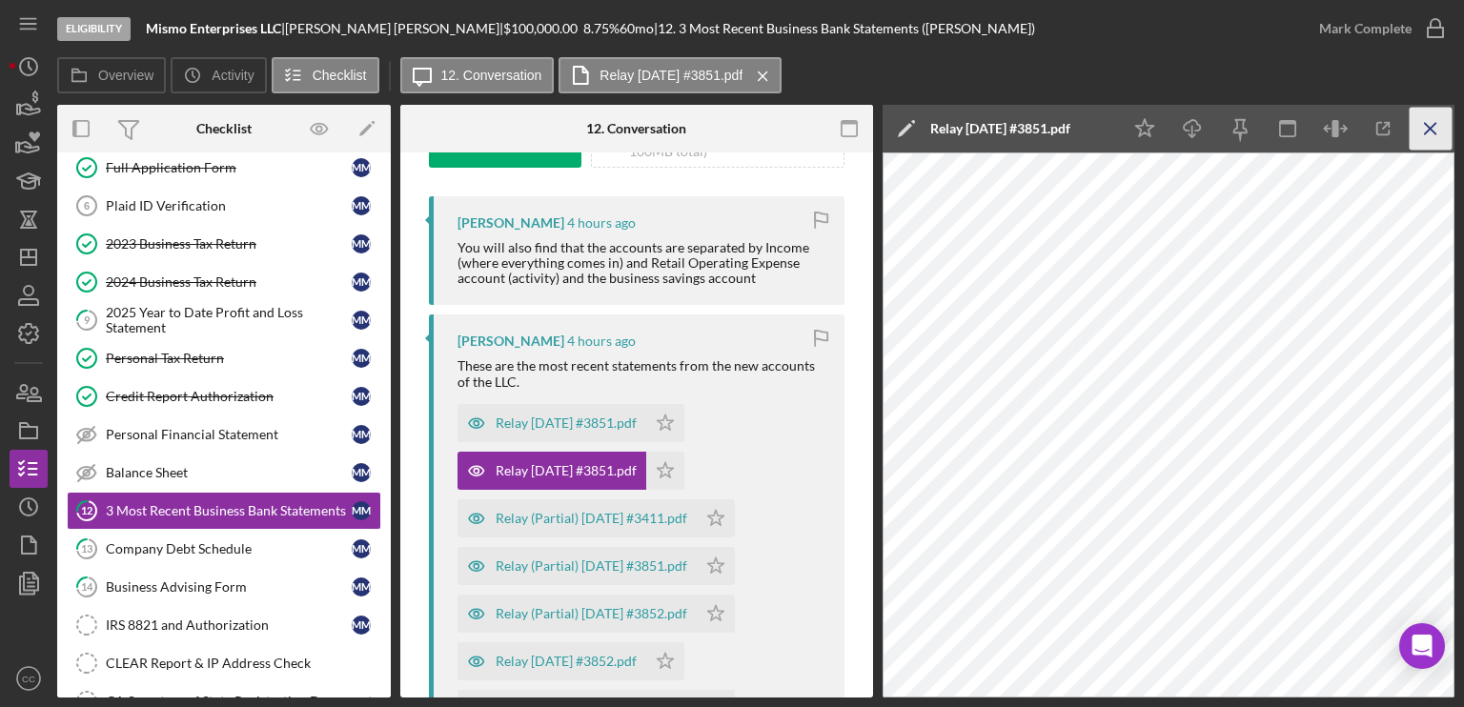
click at [1429, 129] on line "button" at bounding box center [1430, 128] width 10 height 10
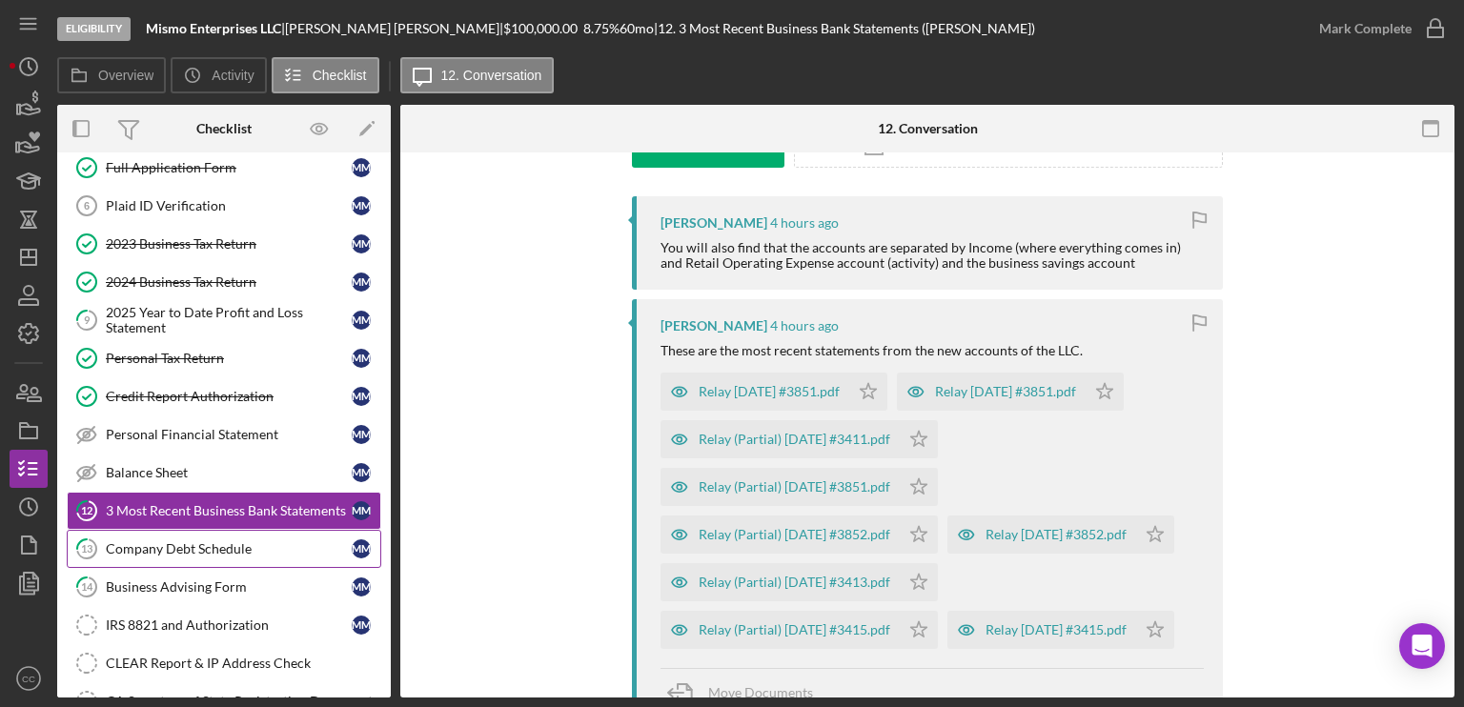
click at [167, 544] on div "Company Debt Schedule" at bounding box center [229, 548] width 246 height 15
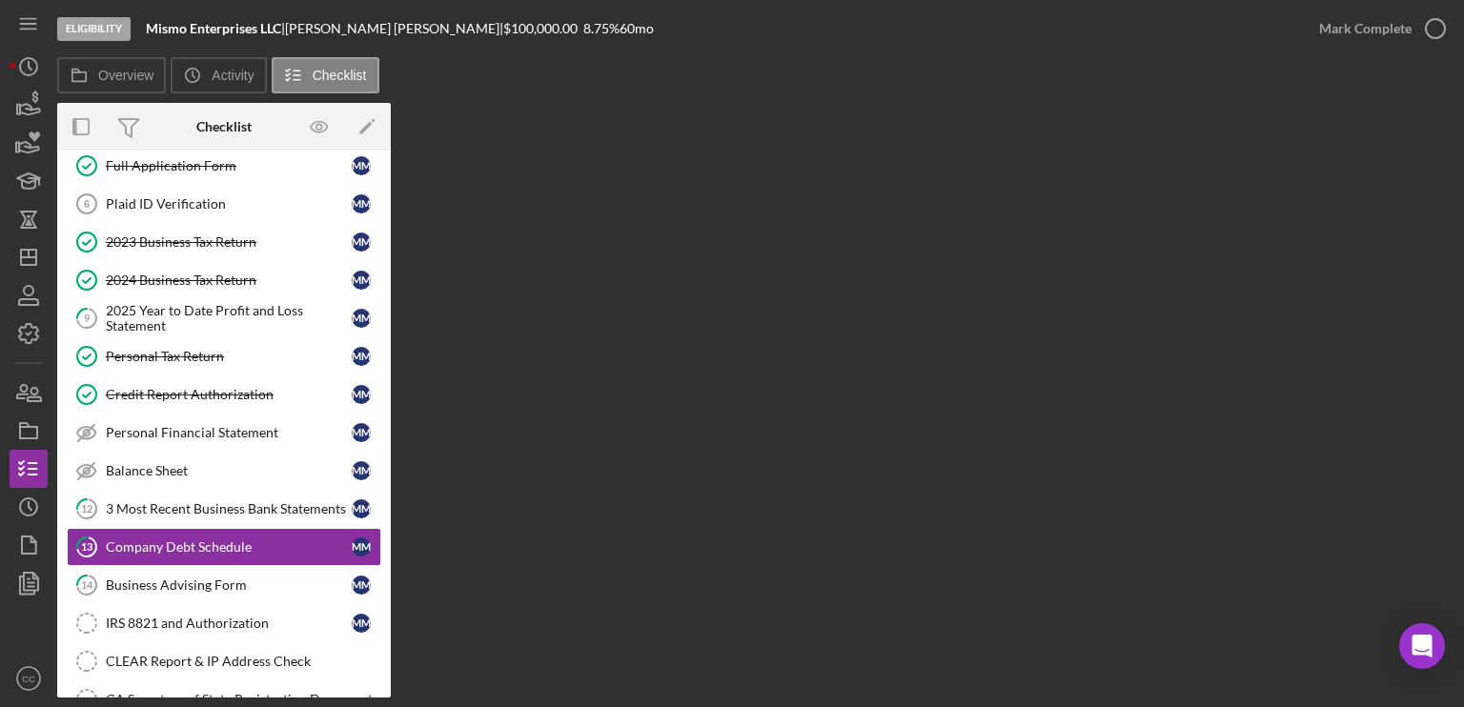
click at [808, 530] on div "Overview Internal Workflow Stage Eligibility Icon/Dropdown Arrow Archive (can u…" at bounding box center [755, 400] width 1397 height 595
click at [196, 501] on div "3 Most Recent Business Bank Statements" at bounding box center [229, 508] width 246 height 15
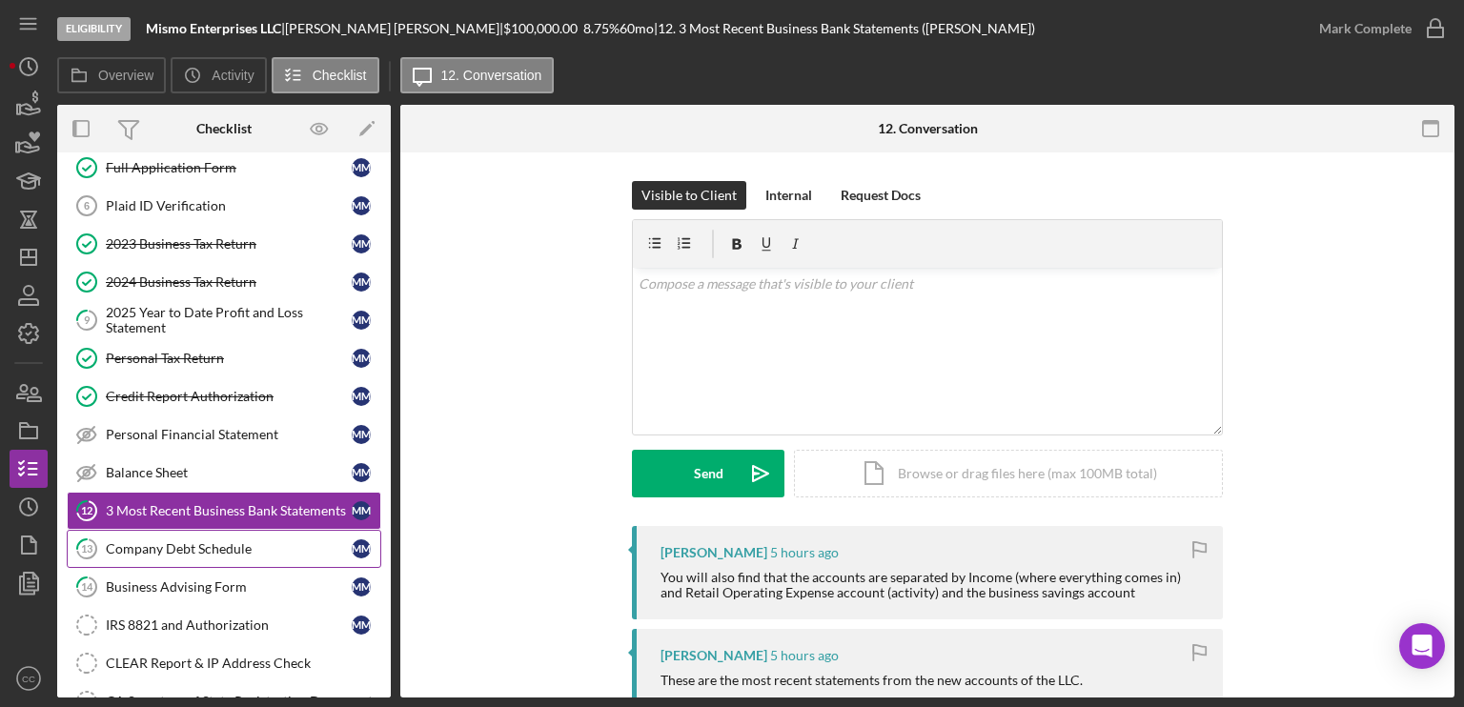
click at [172, 542] on div "Company Debt Schedule" at bounding box center [229, 548] width 246 height 15
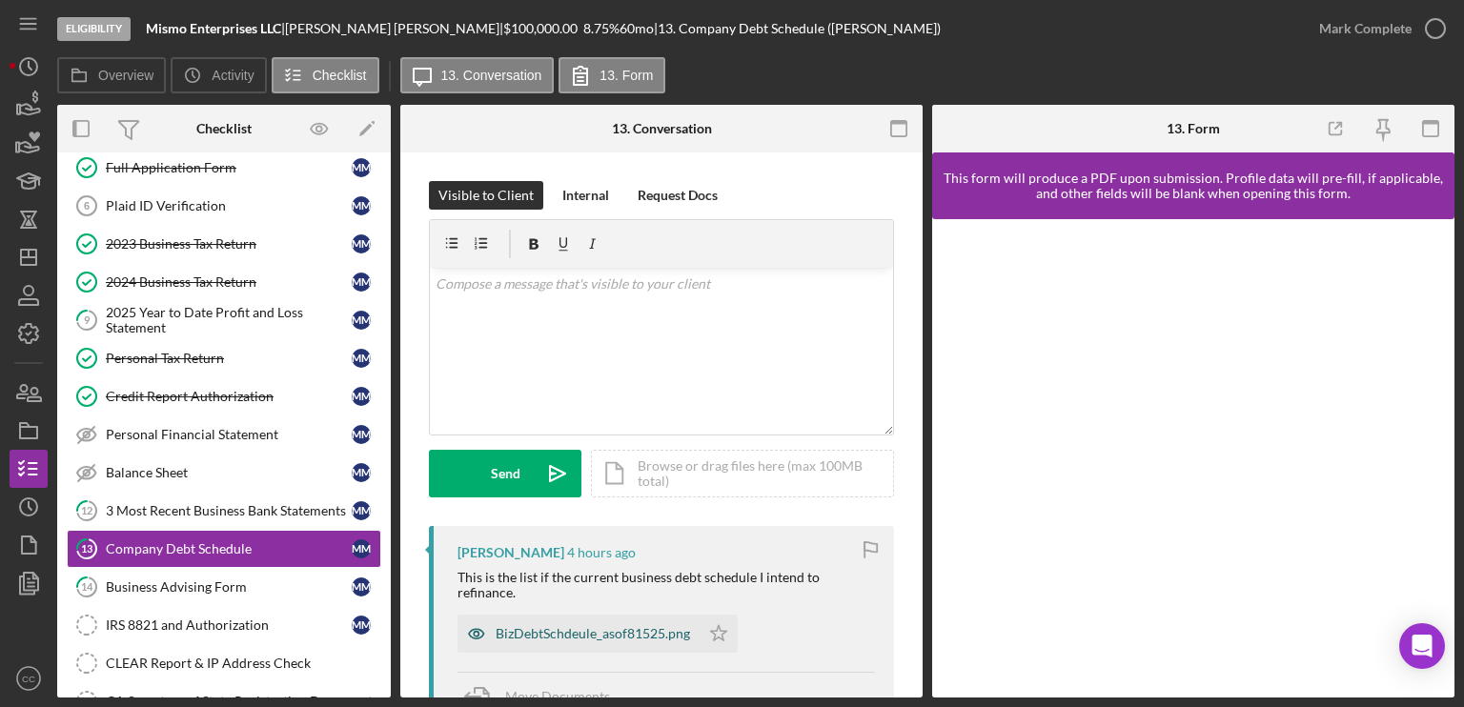
click at [631, 628] on div "BizDebtSchdeule_asof81525.png" at bounding box center [593, 633] width 194 height 15
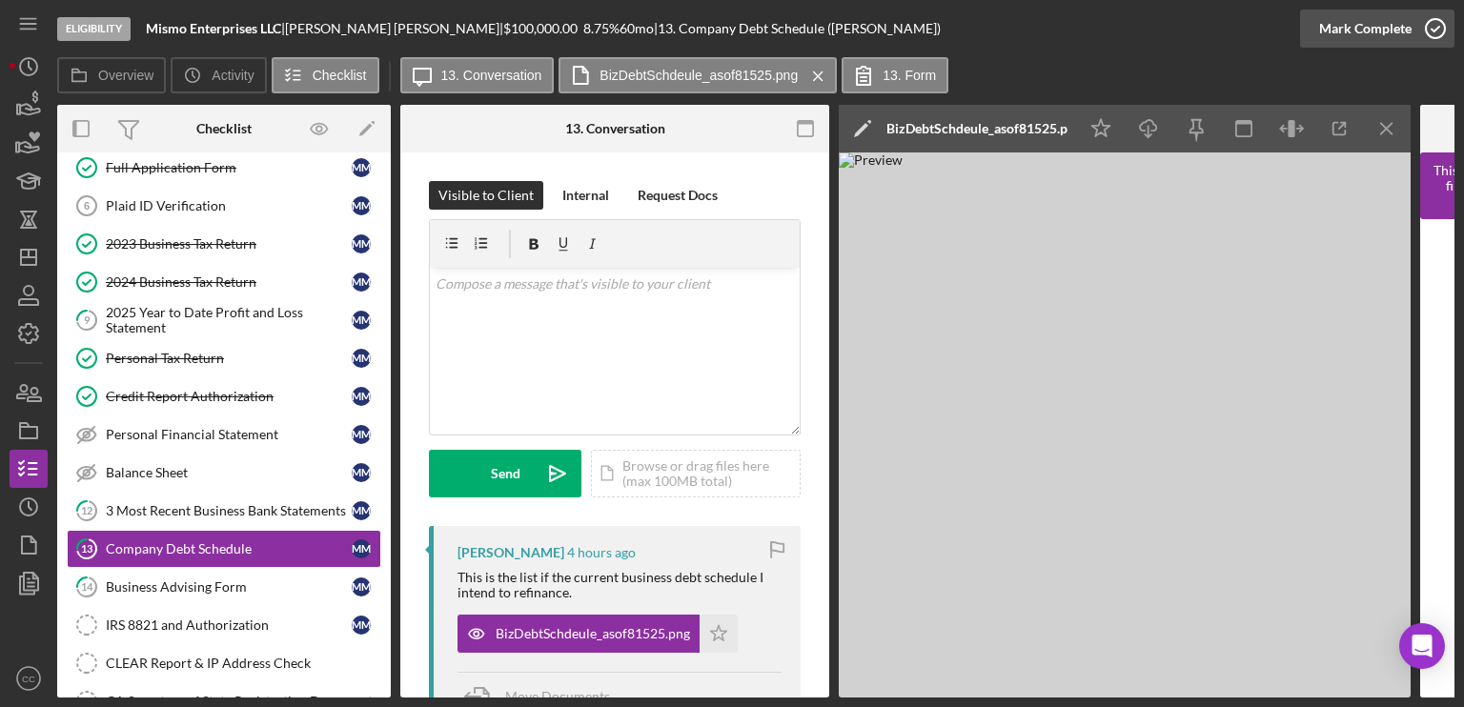
click at [1378, 30] on div "Mark Complete" at bounding box center [1365, 29] width 92 height 38
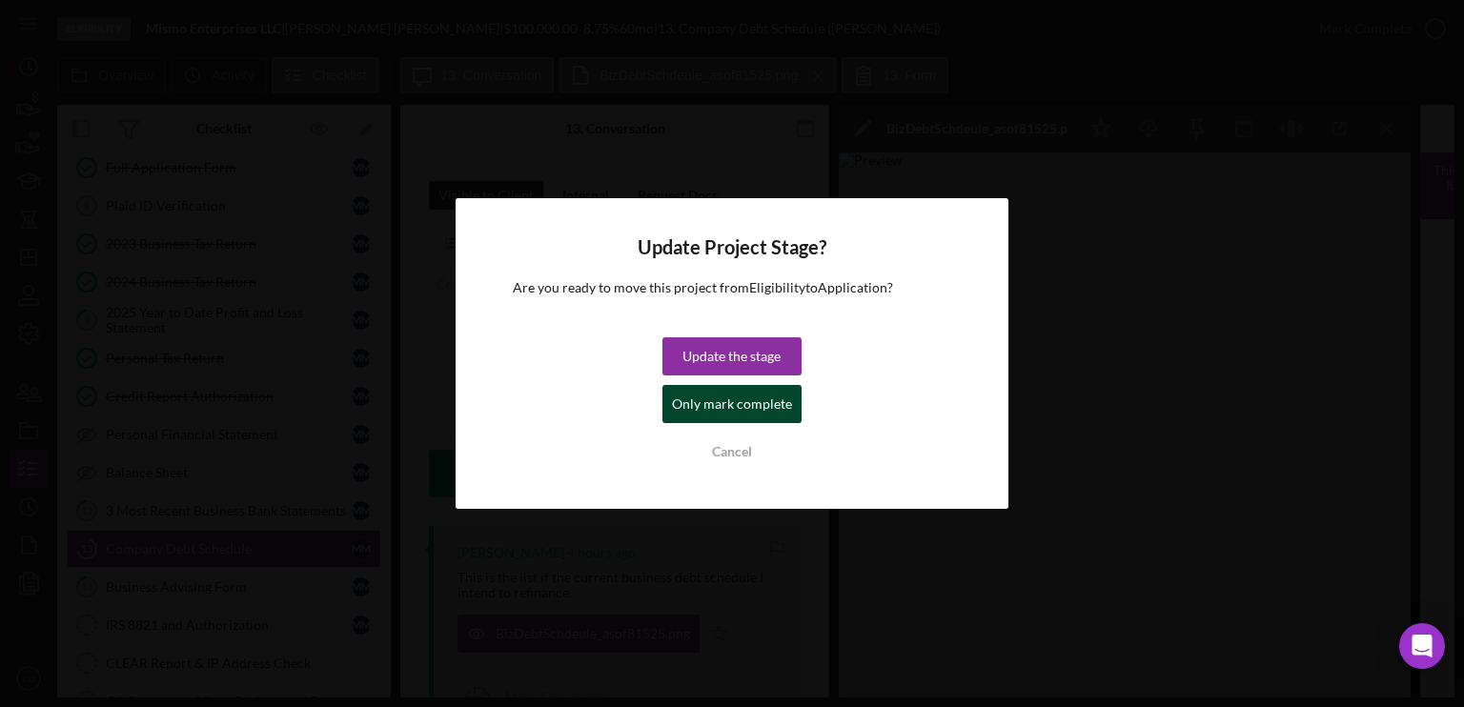
click at [691, 413] on div "Only mark complete" at bounding box center [732, 404] width 120 height 38
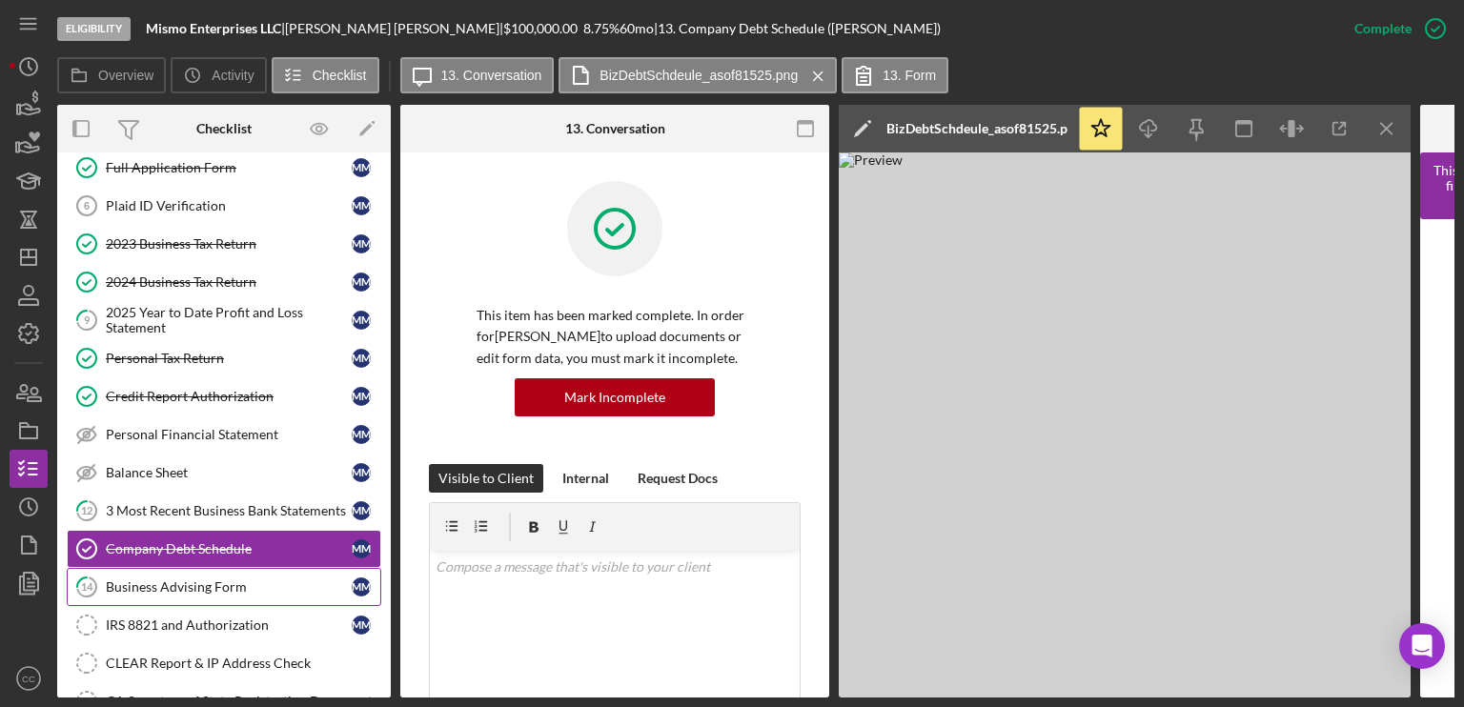
click at [183, 590] on link "14 Business Advising Form M M" at bounding box center [224, 587] width 314 height 38
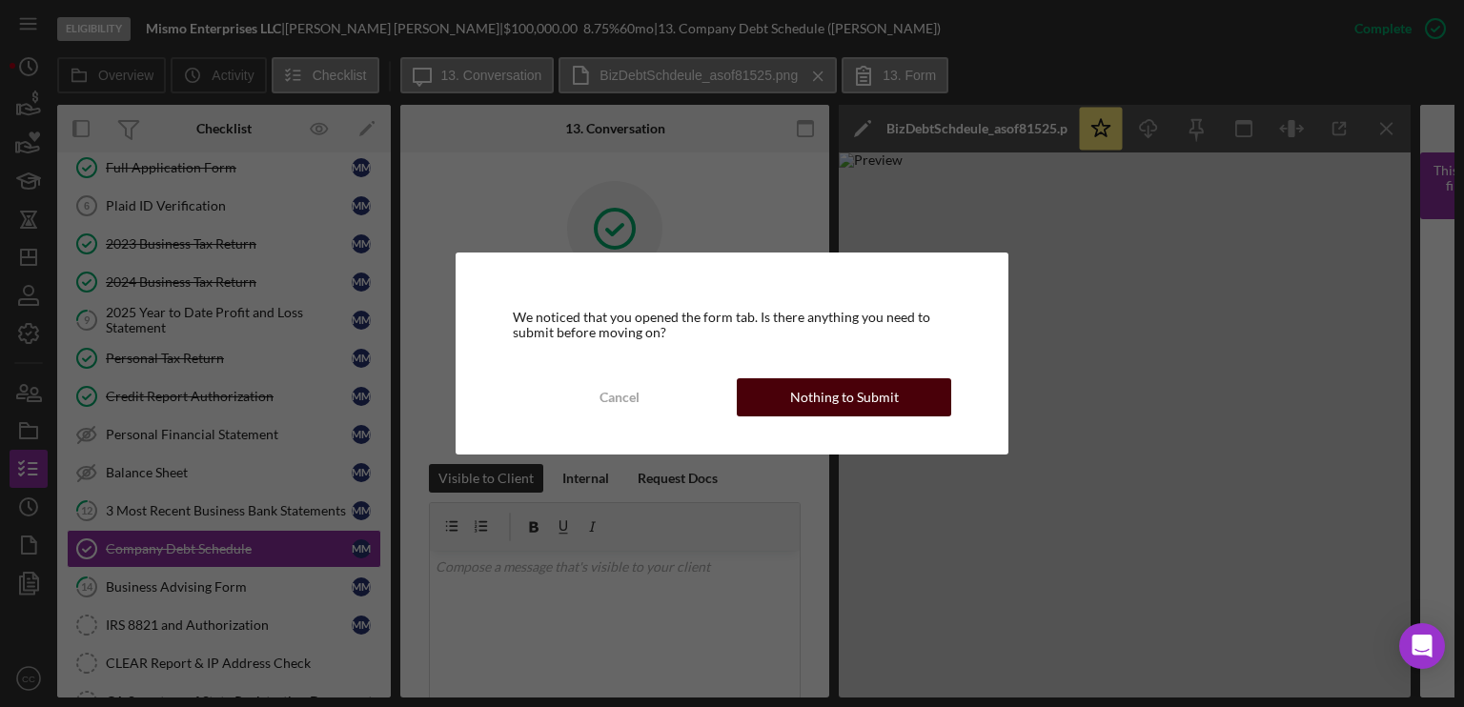
click at [832, 388] on div "Nothing to Submit" at bounding box center [844, 397] width 109 height 38
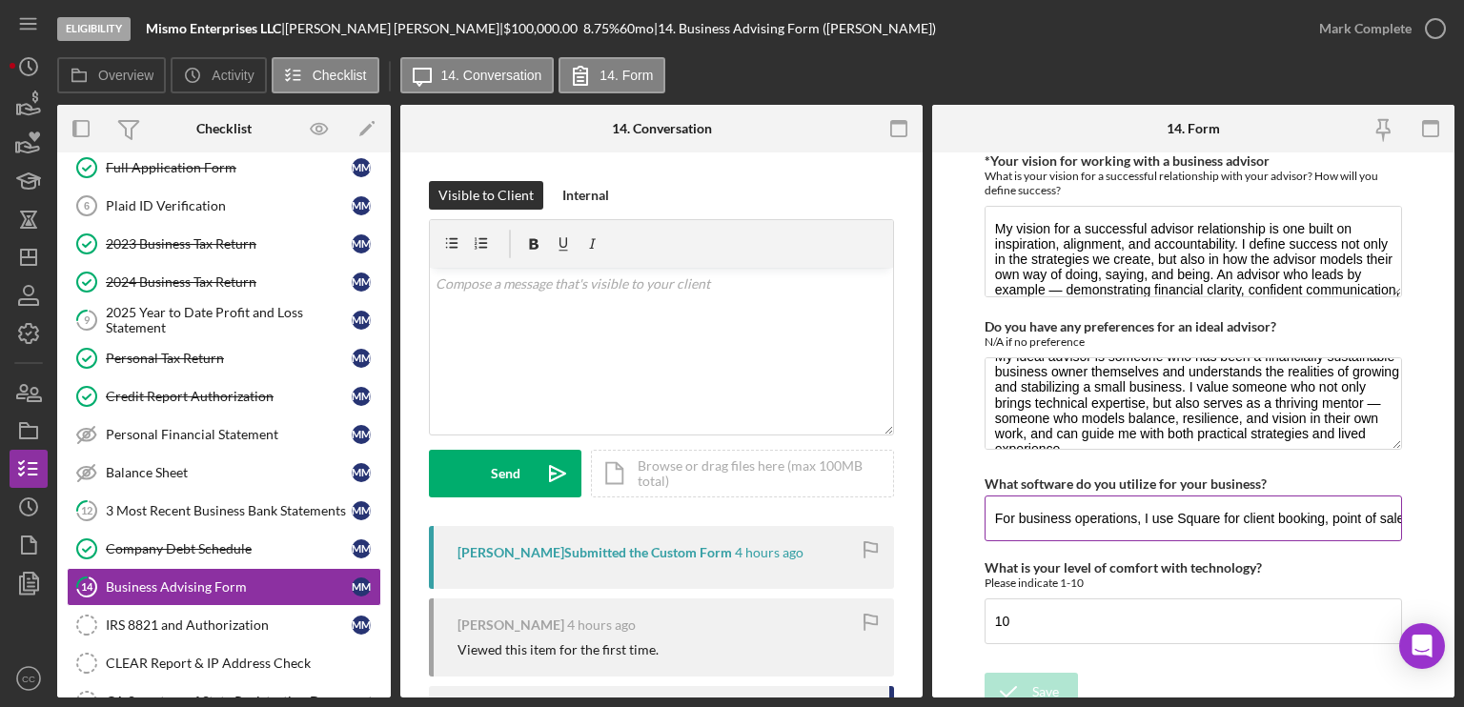
scroll to position [46, 0]
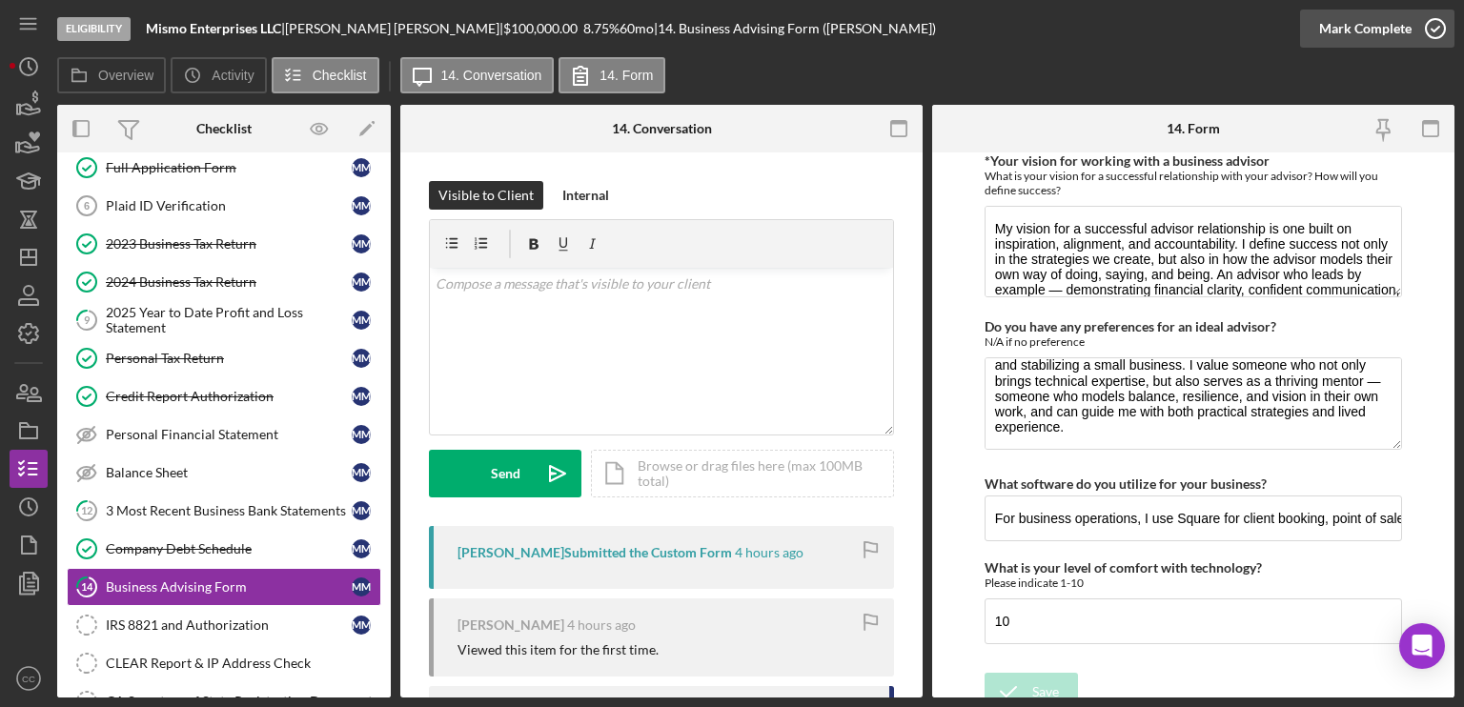
click at [1396, 27] on div "Mark Complete" at bounding box center [1365, 29] width 92 height 38
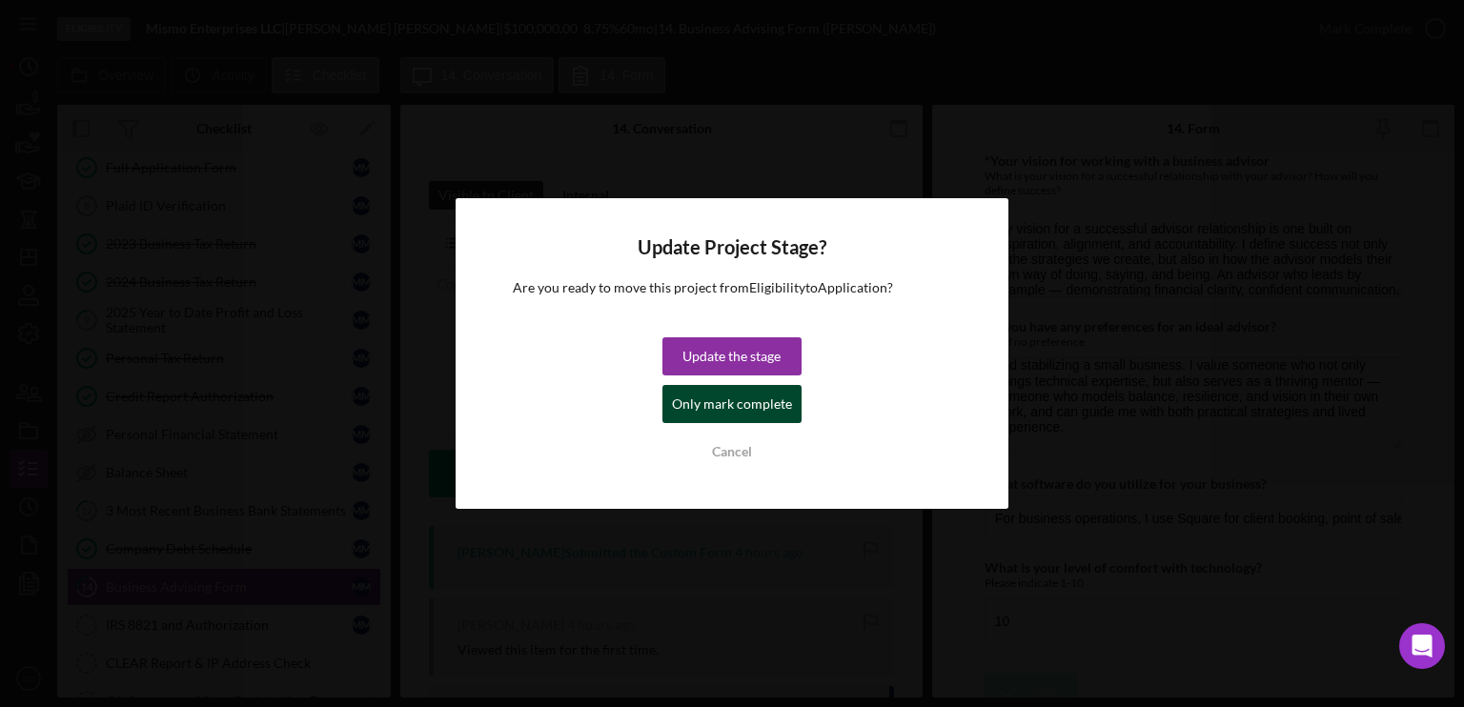
click at [755, 402] on div "Only mark complete" at bounding box center [732, 404] width 120 height 38
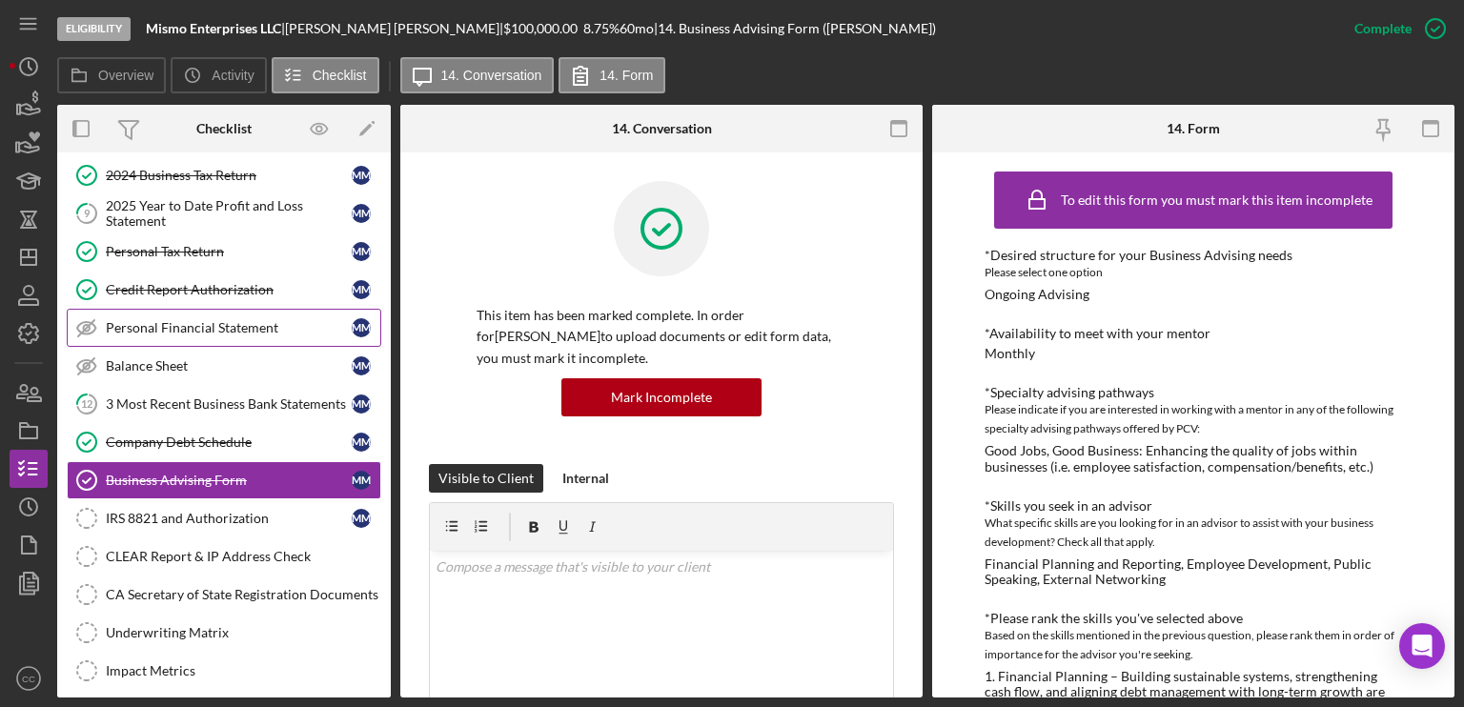
scroll to position [213, 0]
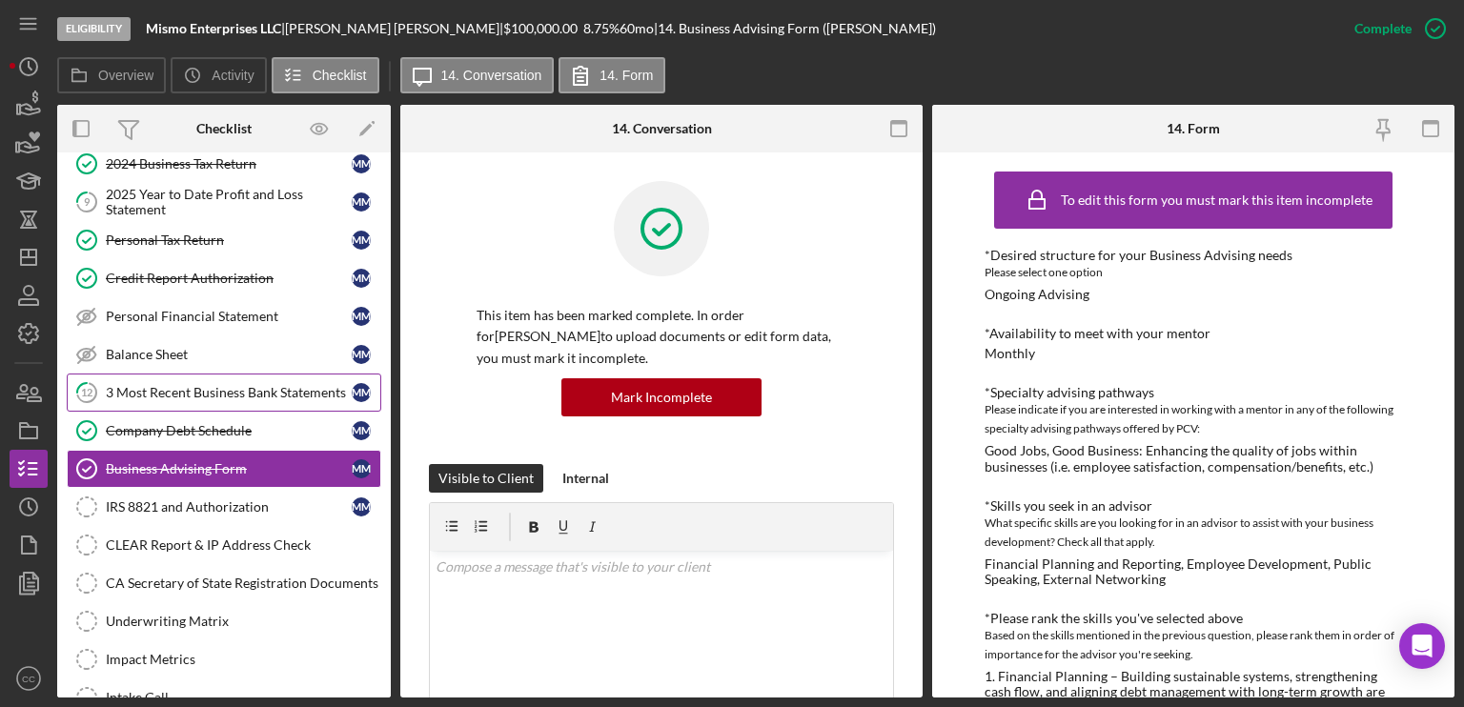
click at [246, 389] on div "3 Most Recent Business Bank Statements" at bounding box center [229, 392] width 246 height 15
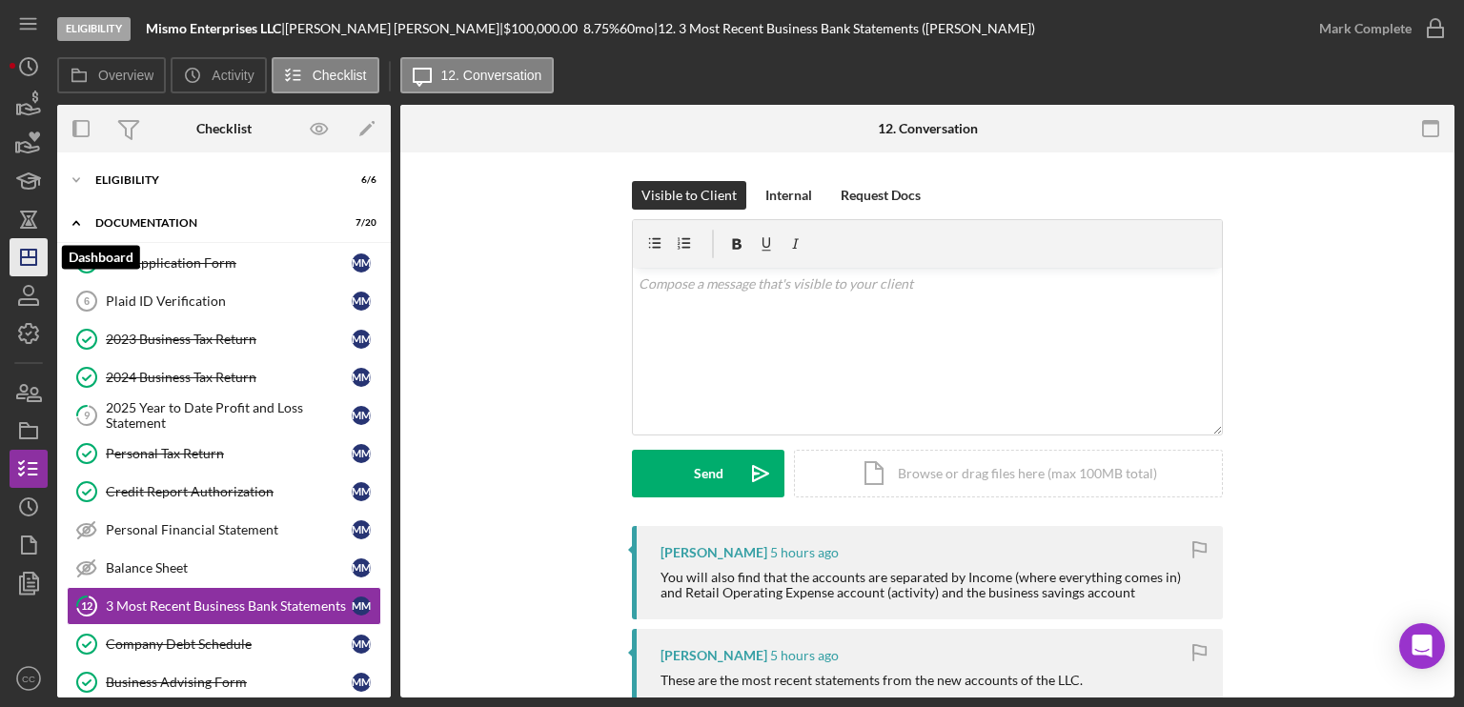
click at [25, 253] on icon "Icon/Dashboard" at bounding box center [29, 257] width 48 height 48
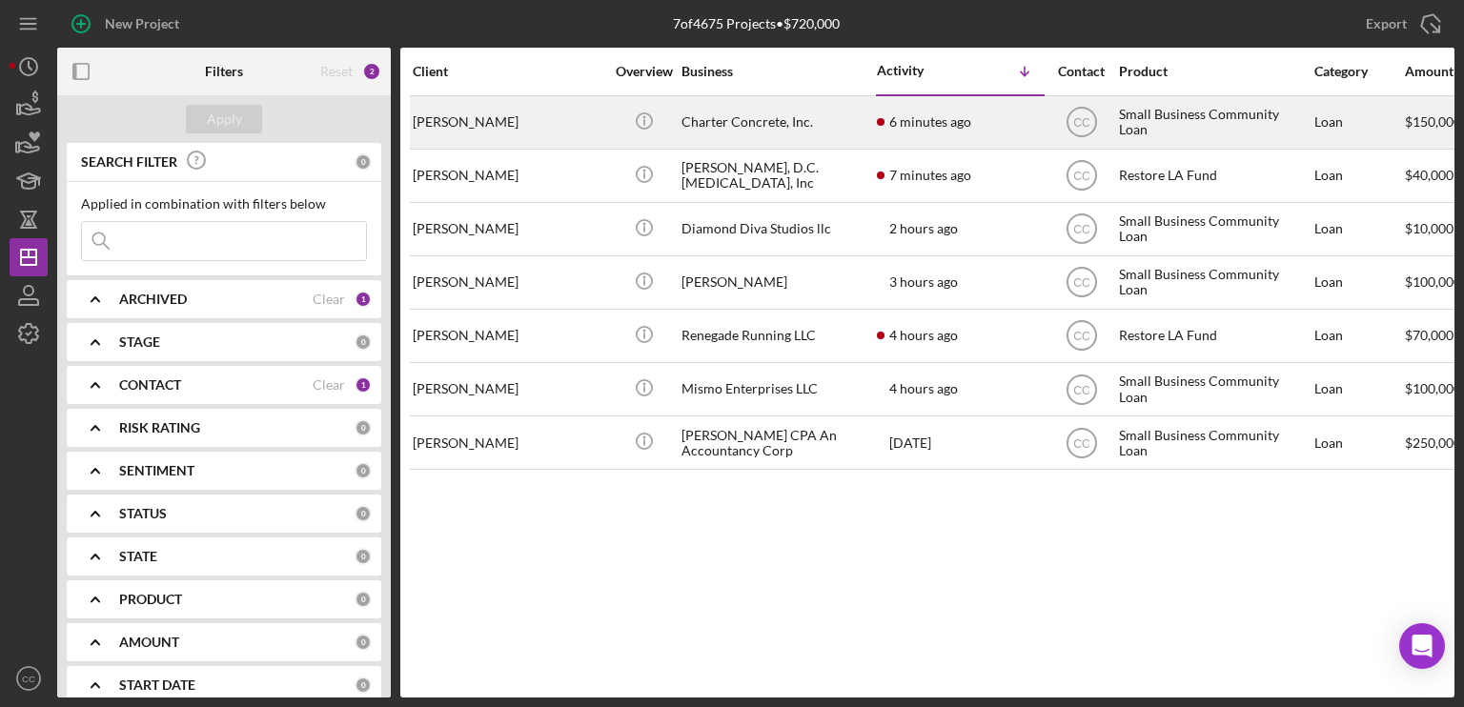
click at [751, 121] on div "Charter Concrete, Inc." at bounding box center [776, 122] width 191 height 51
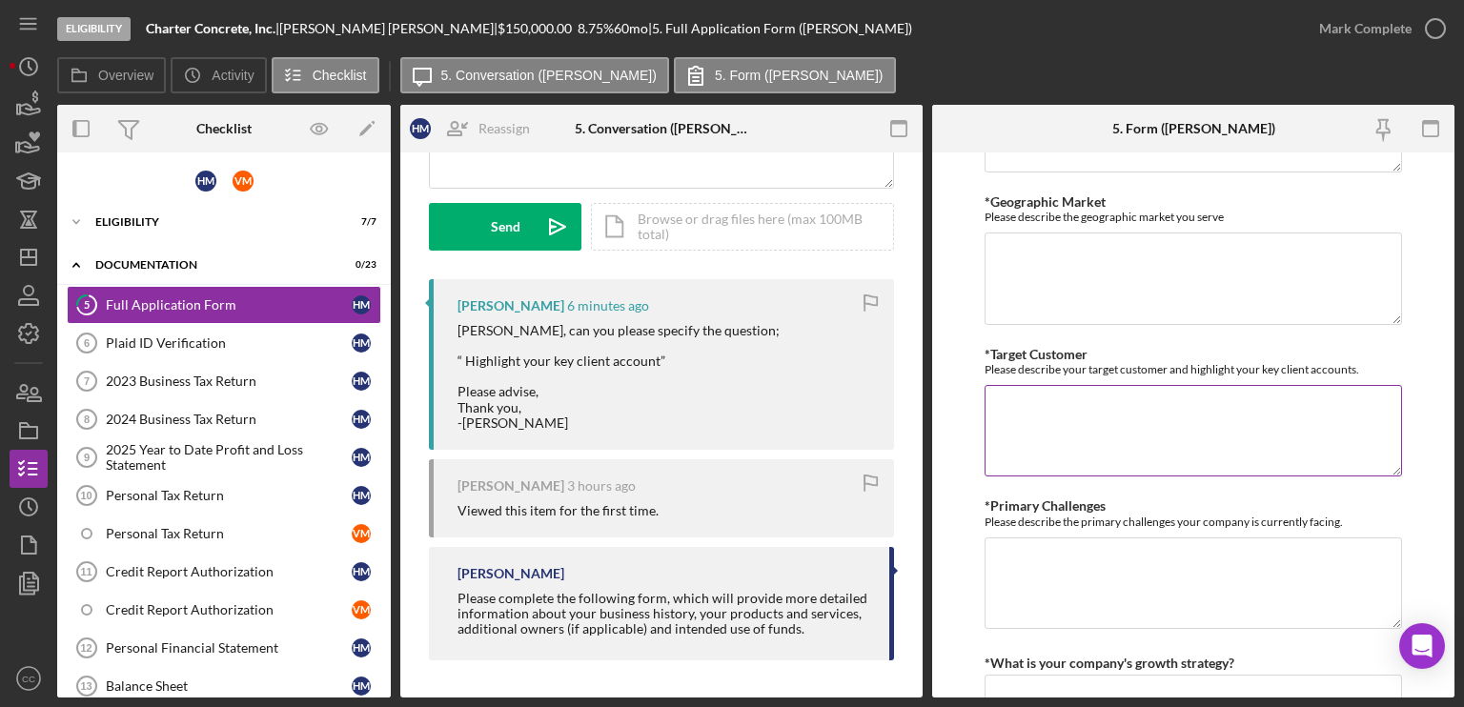
scroll to position [1142, 0]
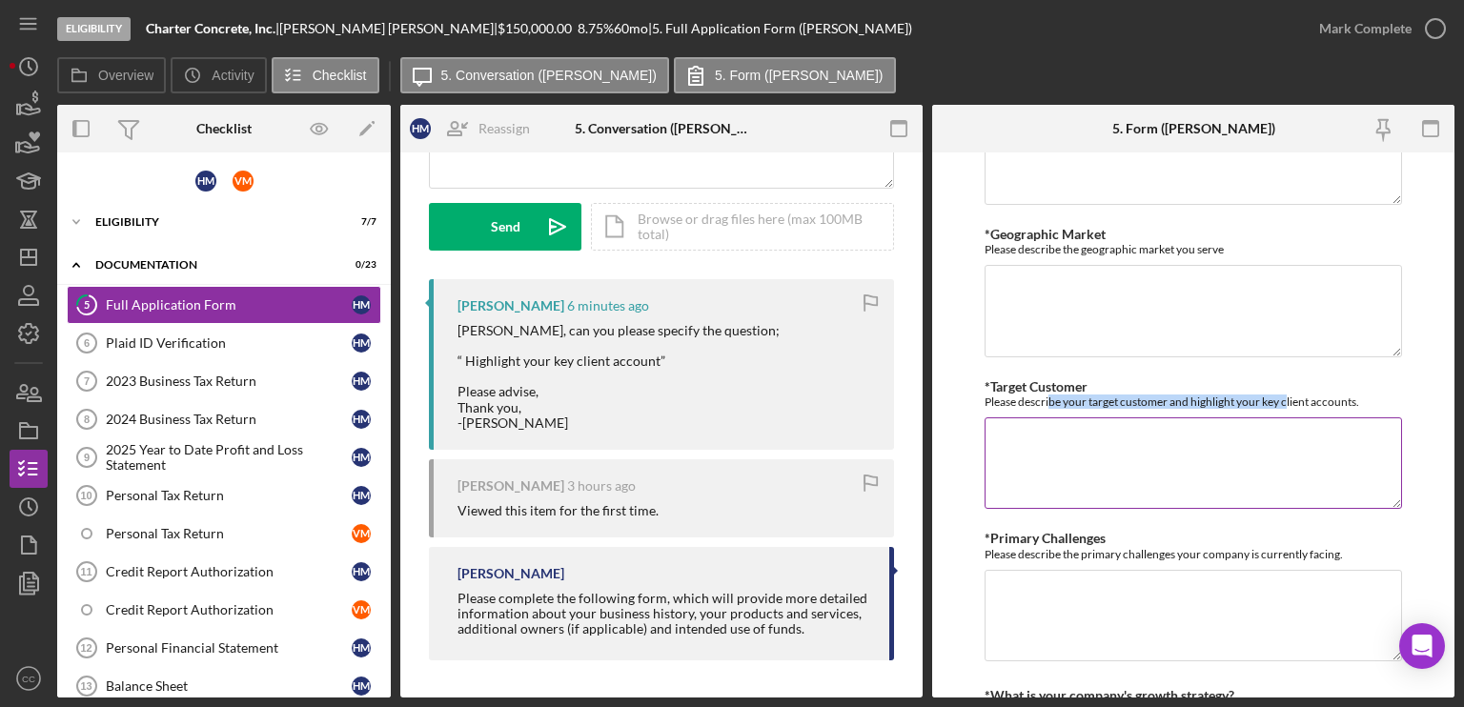
drag, startPoint x: 1047, startPoint y: 394, endPoint x: 1286, endPoint y: 395, distance: 238.3
click at [1286, 395] on div "Please describe your target customer and highlight your key client accounts." at bounding box center [1192, 402] width 417 height 14
click at [1354, 395] on div "Please describe your target customer and highlight your key client accounts." at bounding box center [1192, 402] width 417 height 14
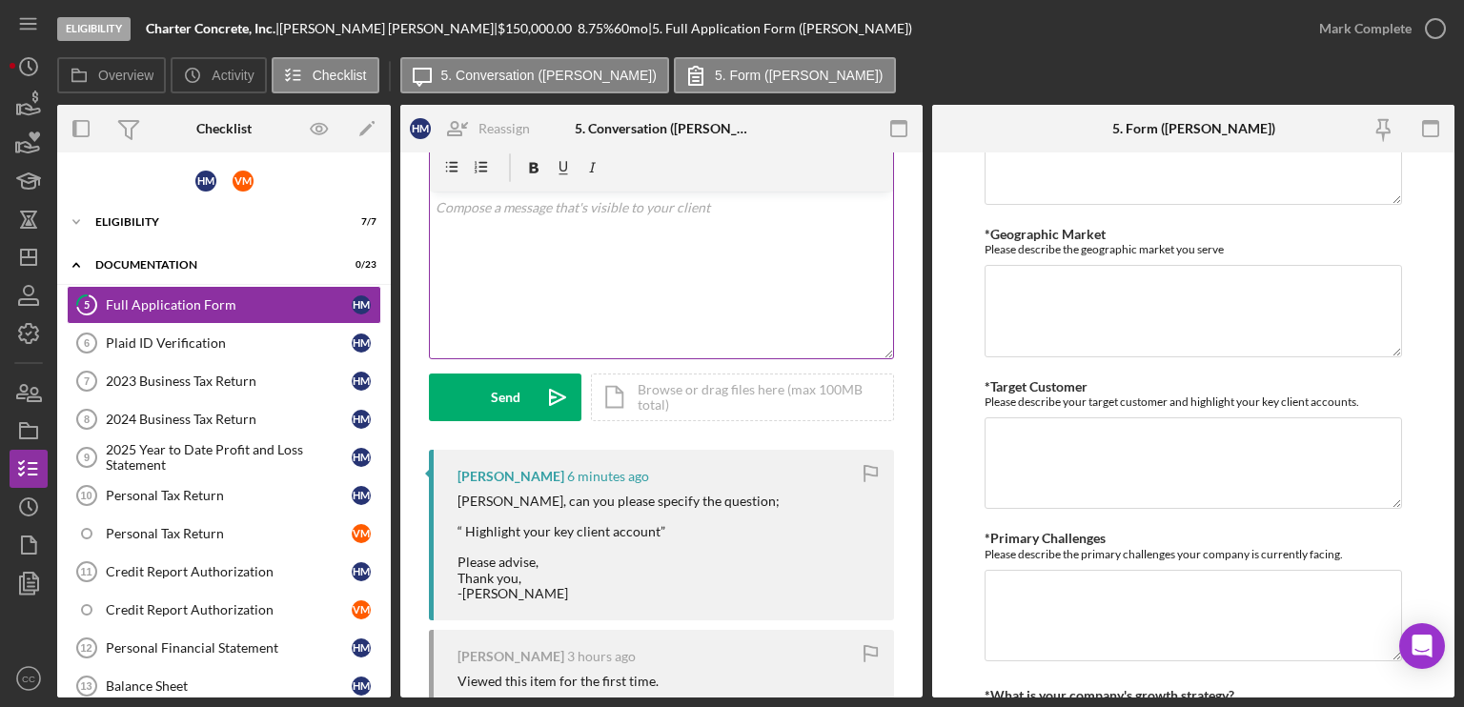
scroll to position [56, 0]
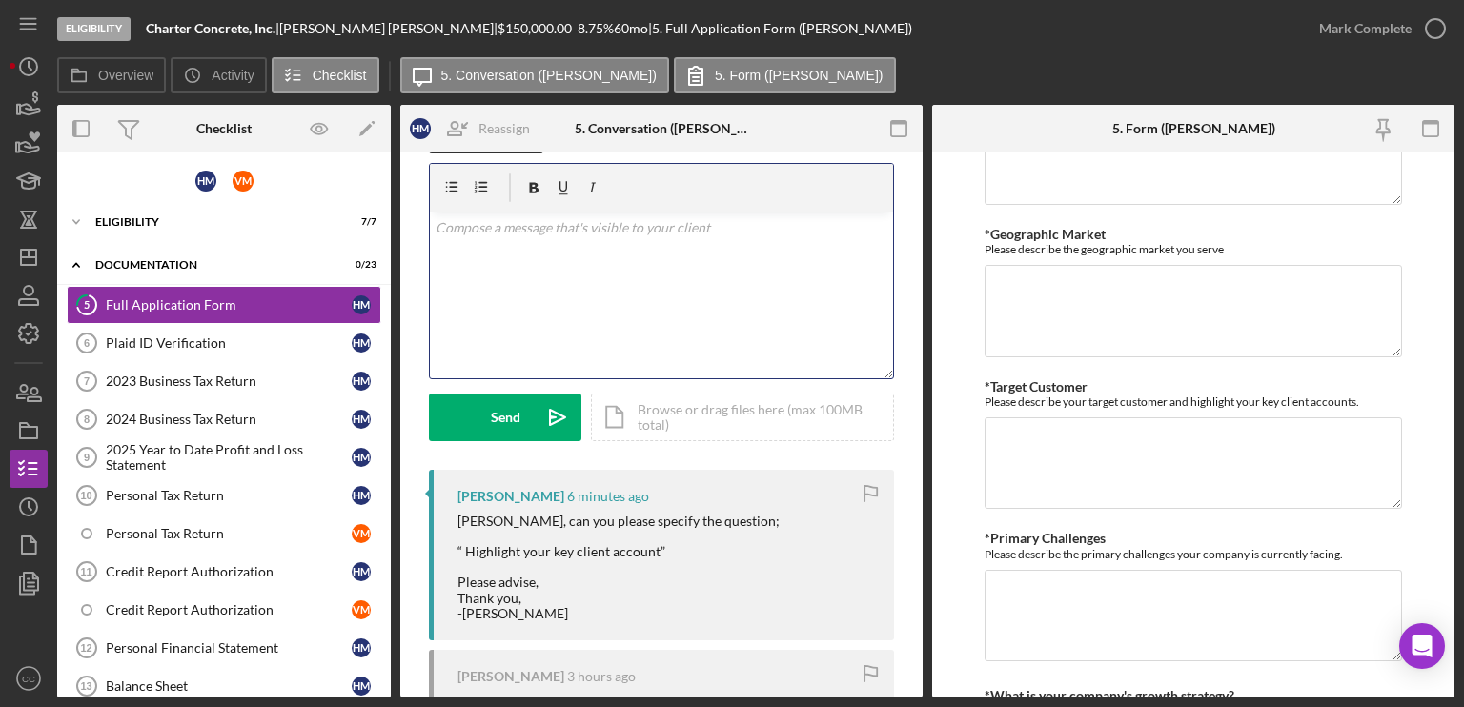
click at [554, 295] on div "v Color teal Color pink Remove color Add row above Add row below Add column bef…" at bounding box center [661, 295] width 463 height 167
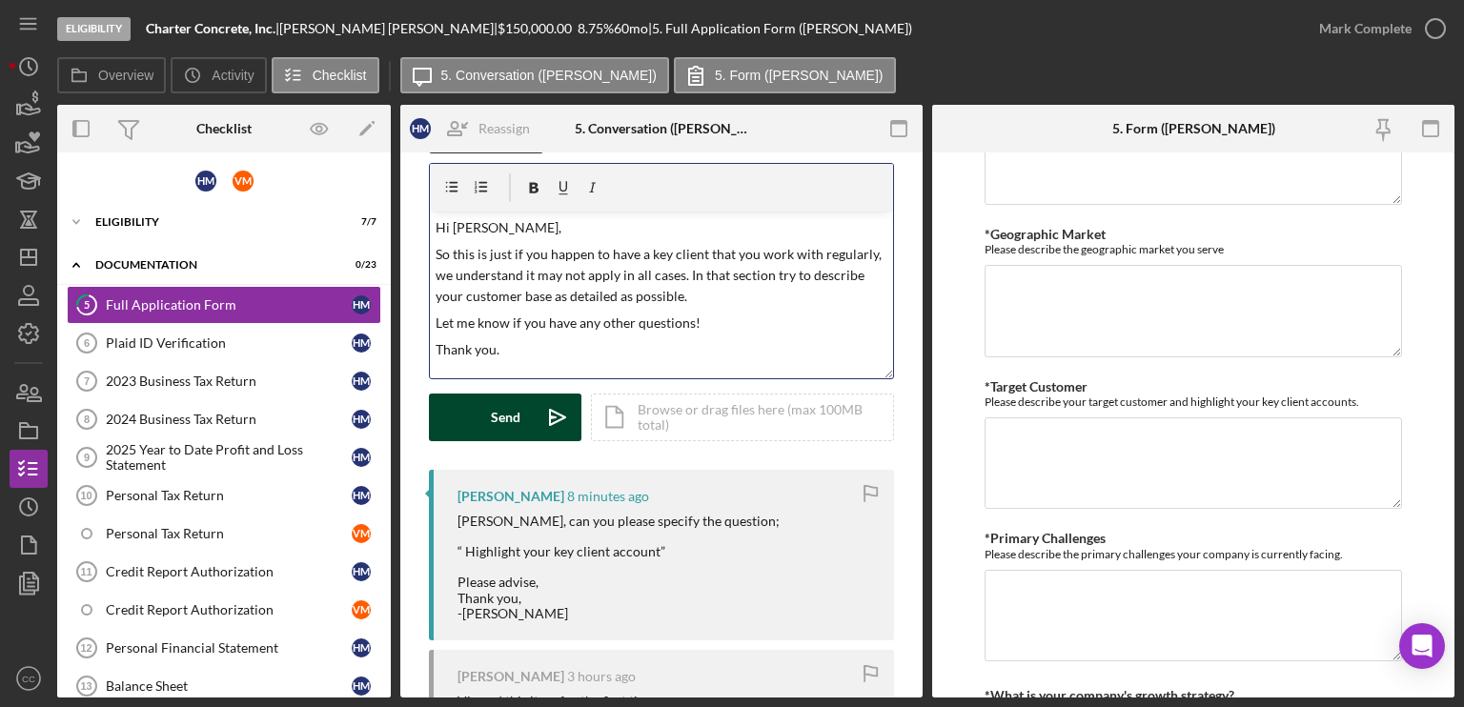
click at [500, 409] on div "Send" at bounding box center [506, 418] width 30 height 48
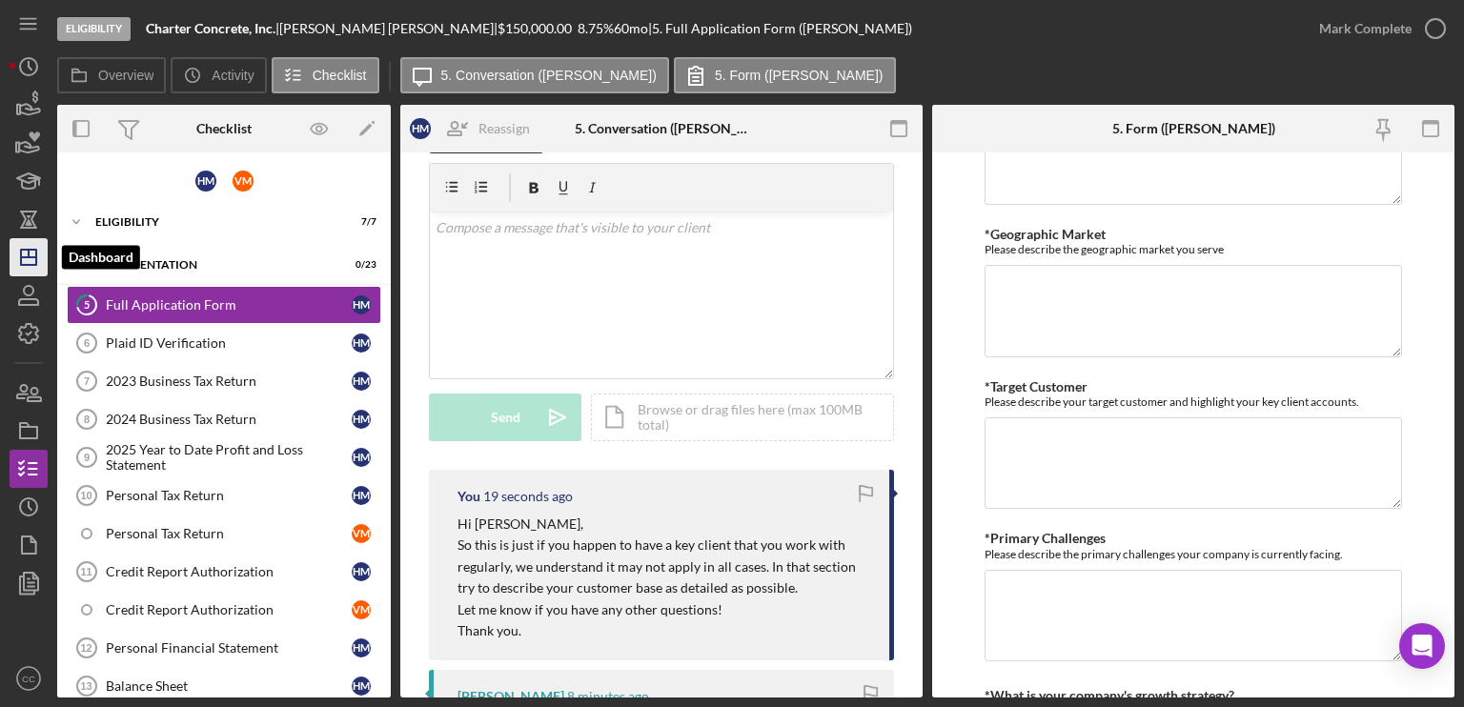
click at [26, 265] on polygon "button" at bounding box center [28, 257] width 15 height 15
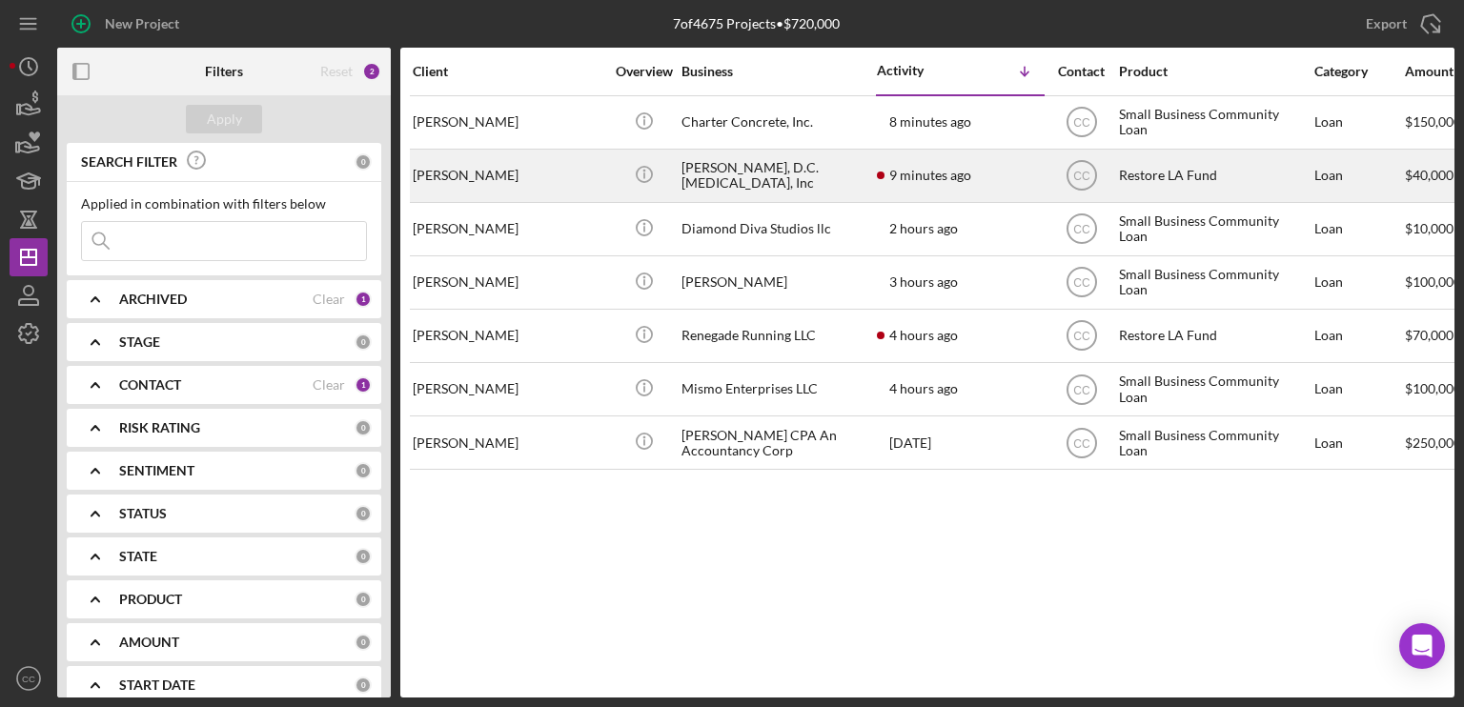
click at [555, 171] on div "[PERSON_NAME]" at bounding box center [508, 176] width 191 height 51
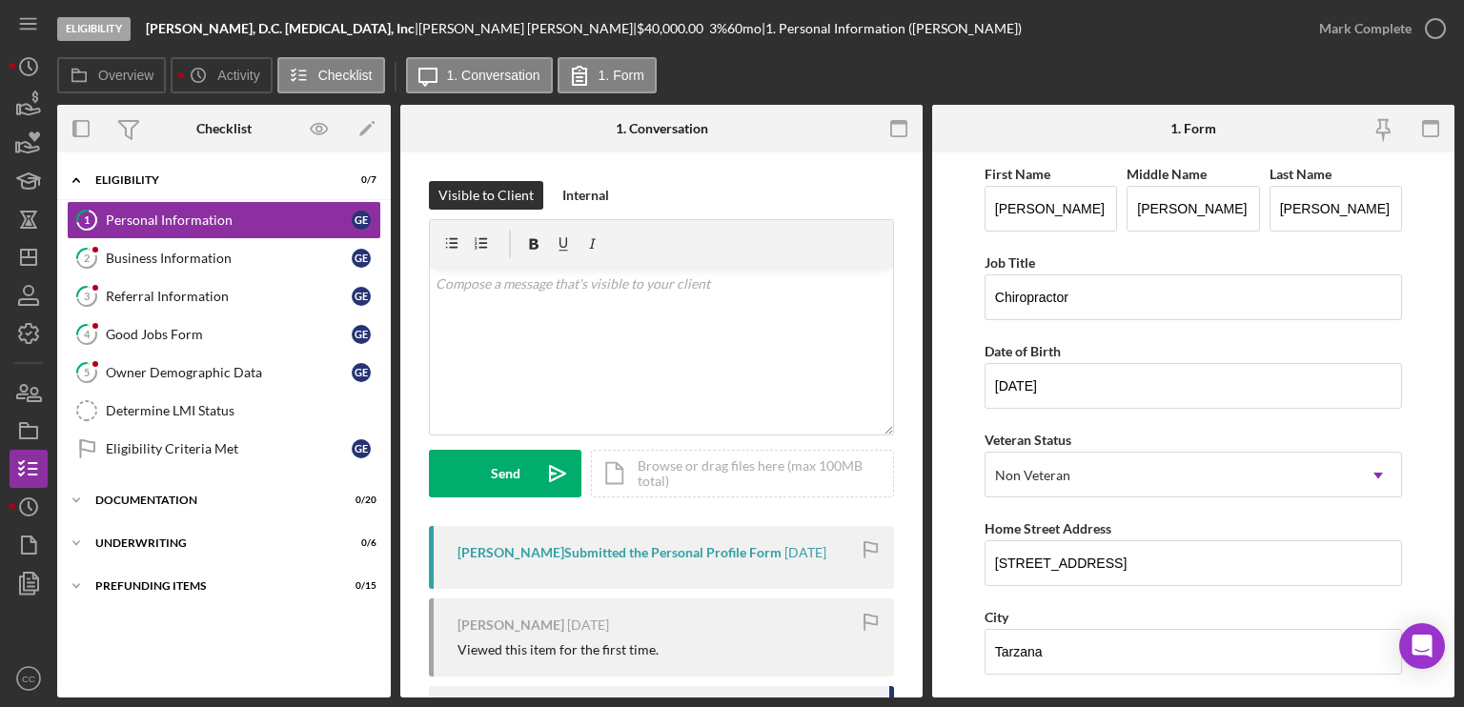
drag, startPoint x: 373, startPoint y: 26, endPoint x: 178, endPoint y: 43, distance: 195.2
click at [149, 27] on div "Gabriel Y. Edery, D.C. Chiropractic, Inc |" at bounding box center [282, 28] width 273 height 15
copy b "[PERSON_NAME], D.C. [MEDICAL_DATA], Inc"
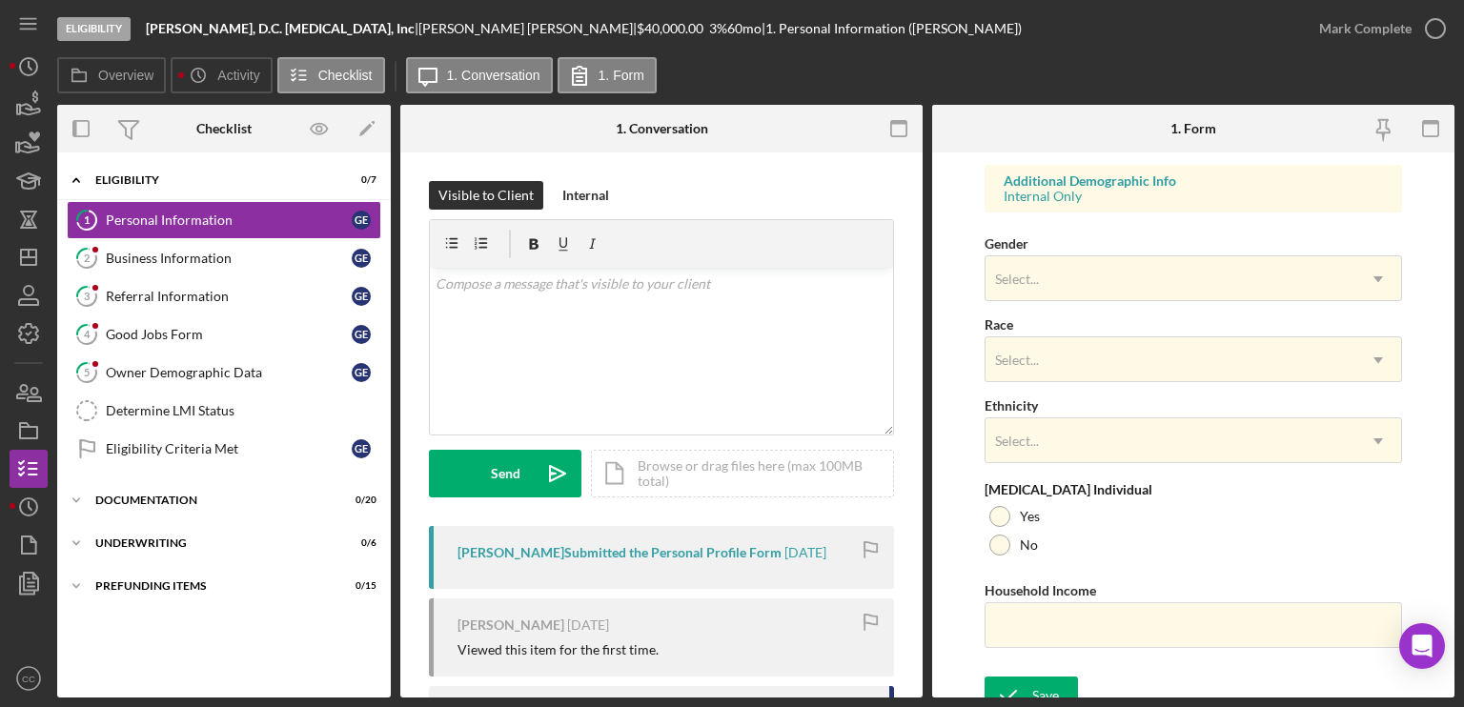
scroll to position [723, 0]
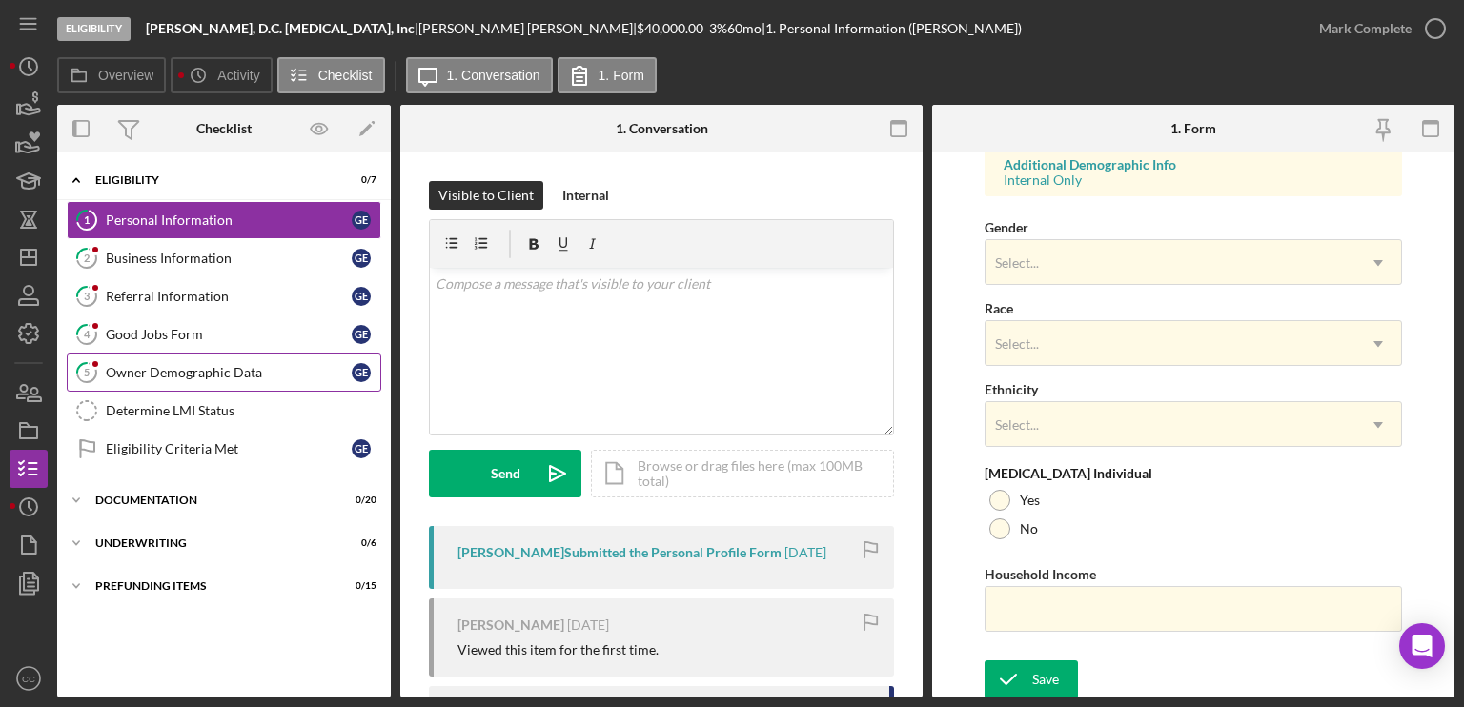
drag, startPoint x: 194, startPoint y: 370, endPoint x: 212, endPoint y: 379, distance: 19.6
click at [194, 370] on div "Owner Demographic Data" at bounding box center [229, 372] width 246 height 15
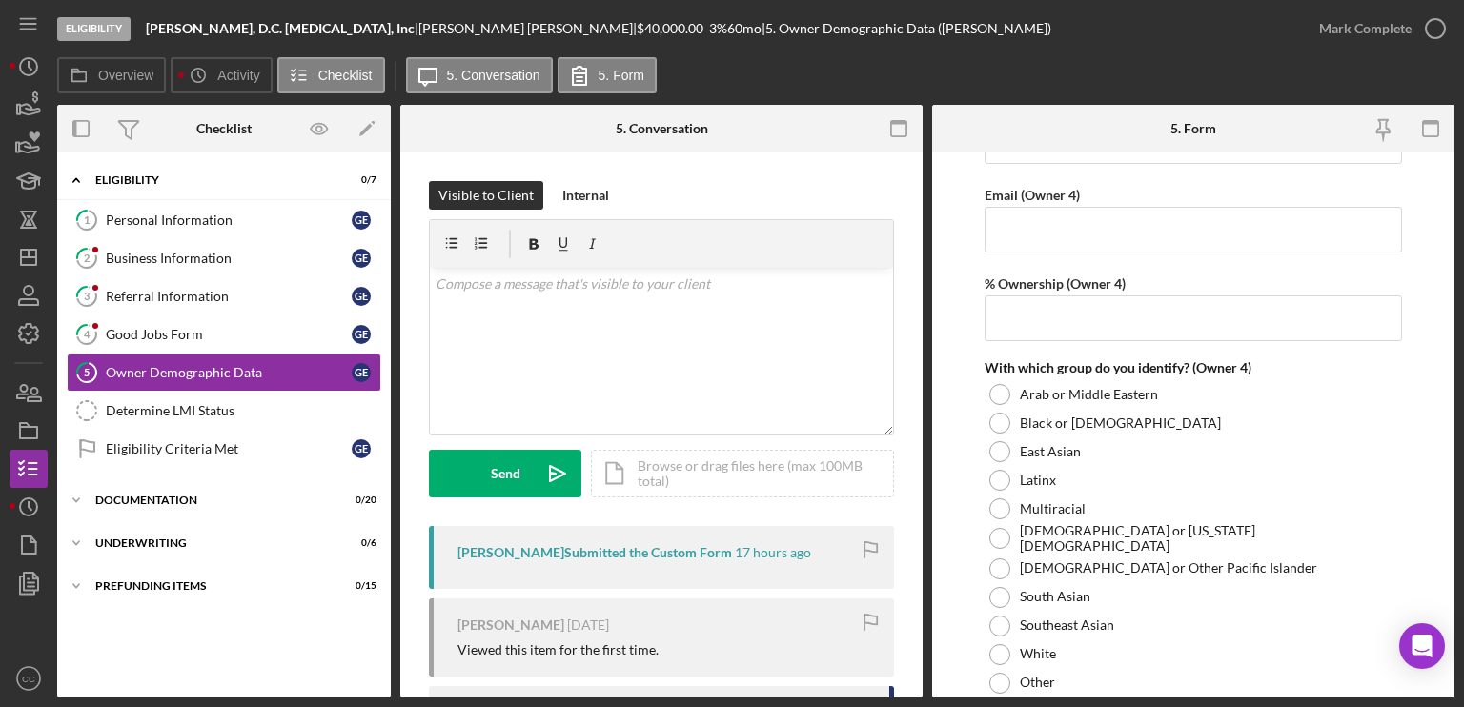
scroll to position [5337, 0]
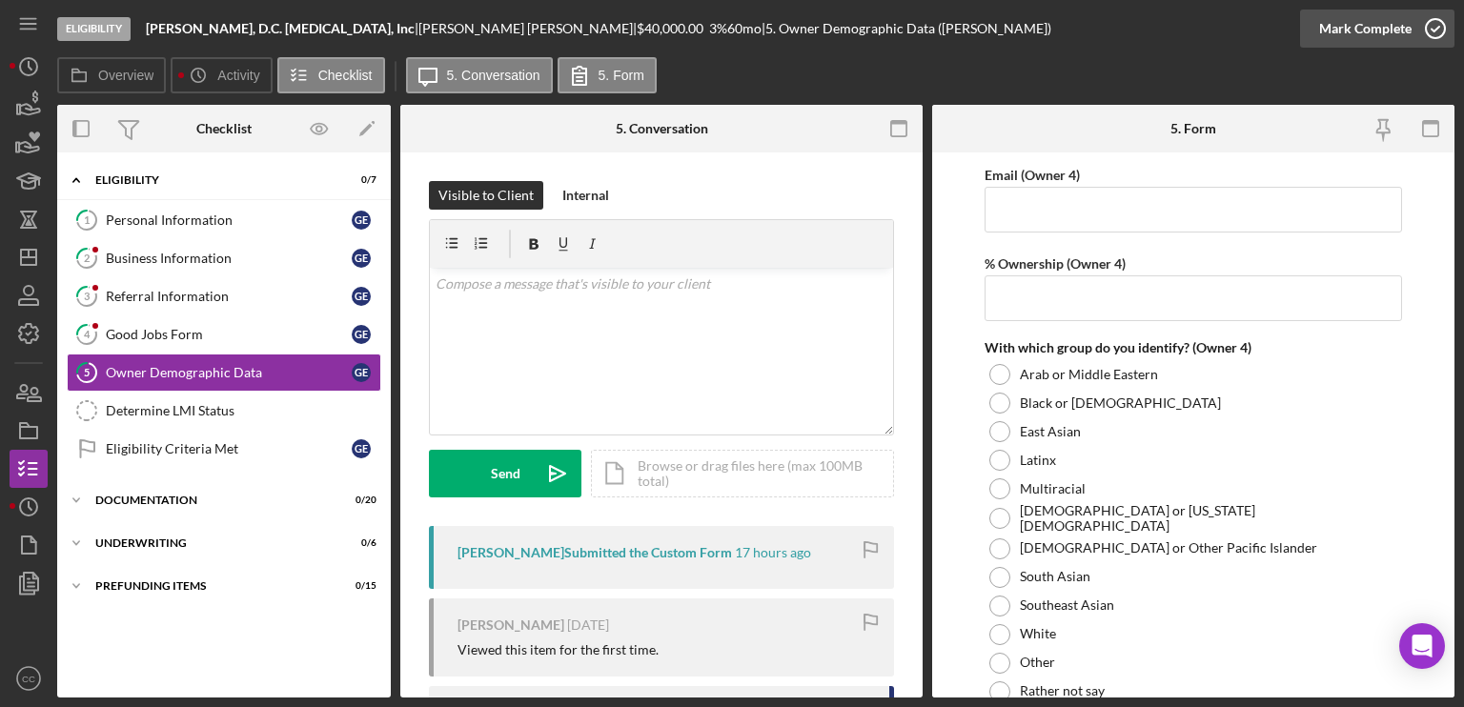
click at [1418, 28] on icon "button" at bounding box center [1435, 29] width 48 height 48
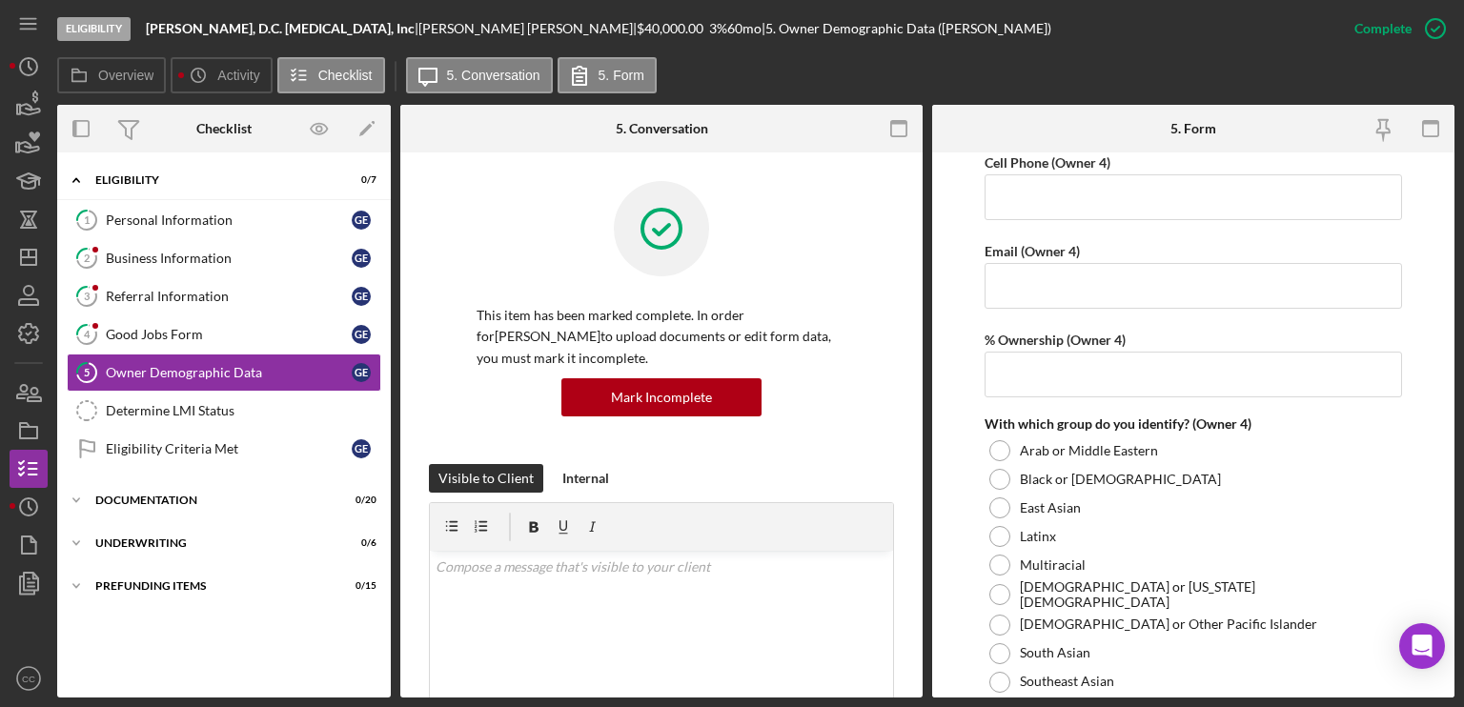
scroll to position [5413, 0]
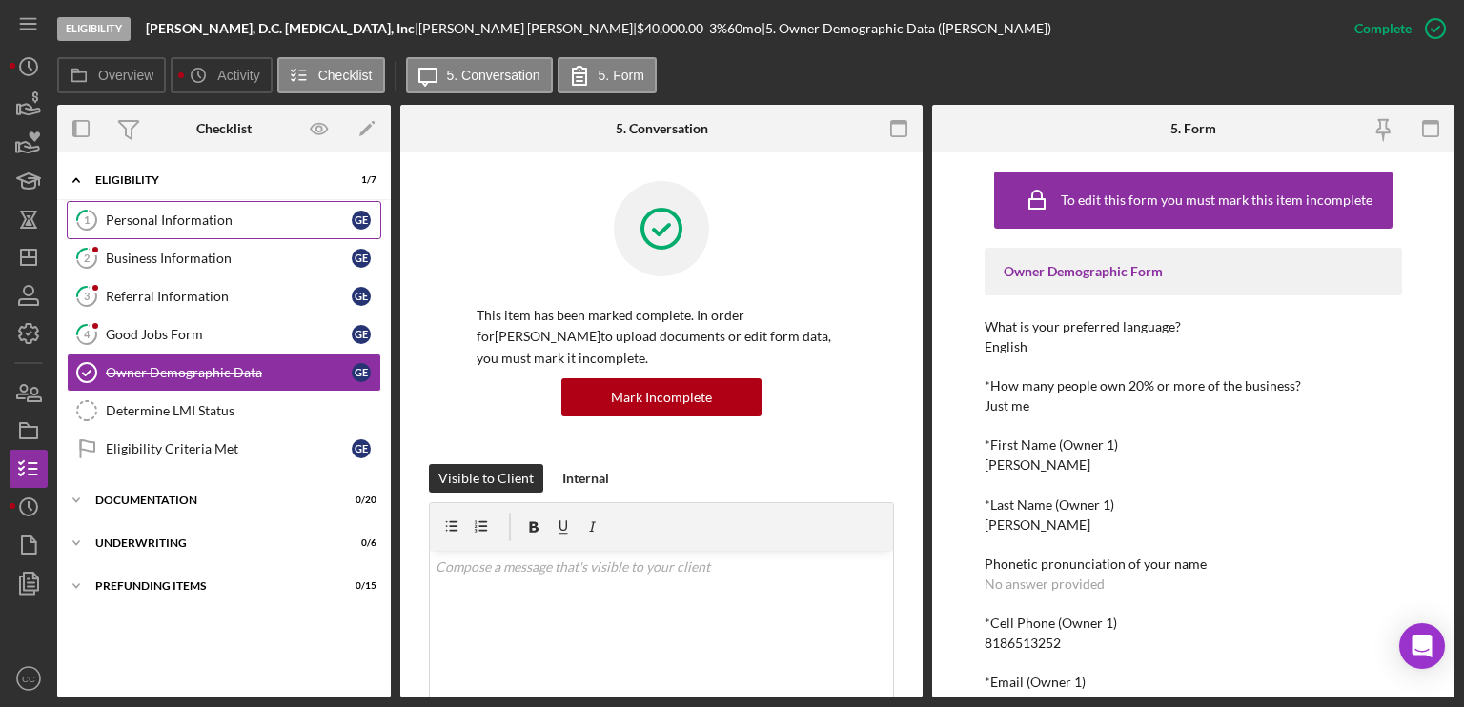
click at [204, 225] on div "Personal Information" at bounding box center [229, 220] width 246 height 15
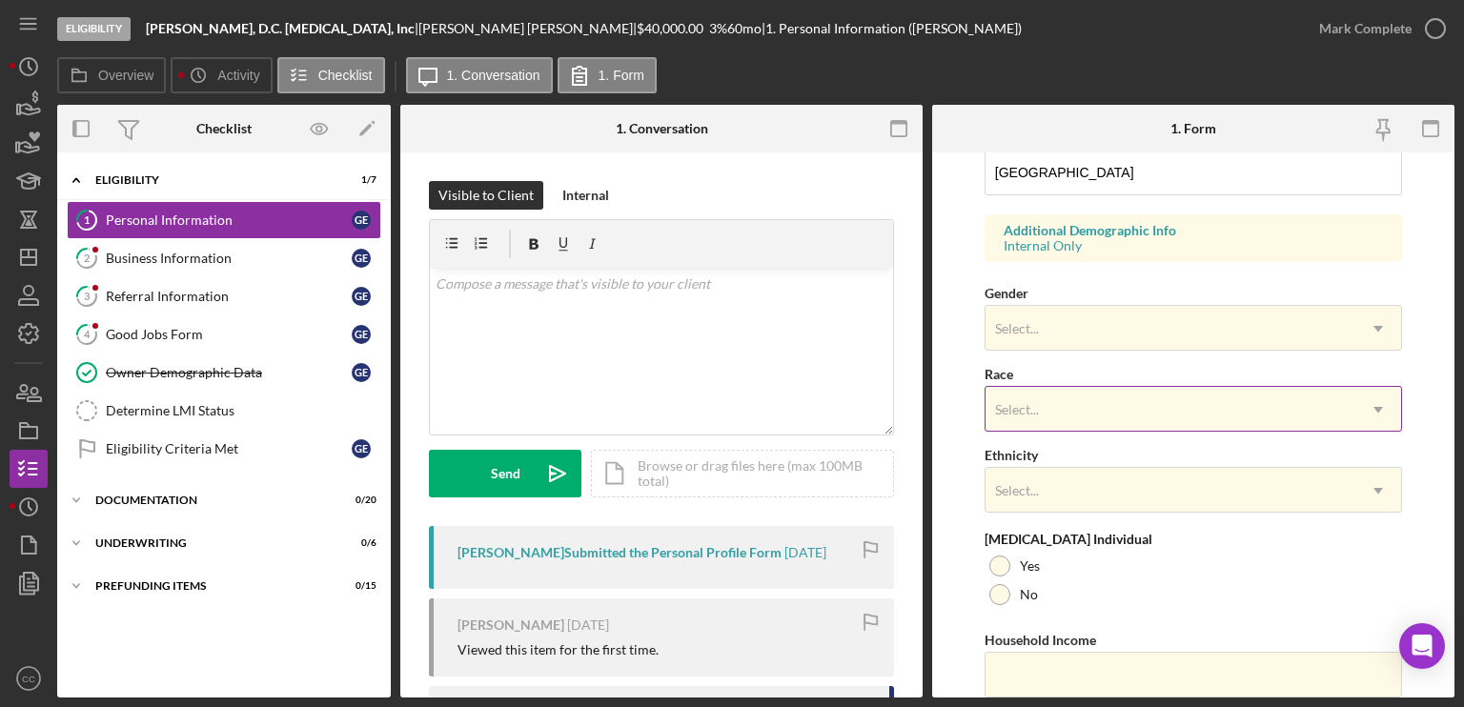
scroll to position [667, 0]
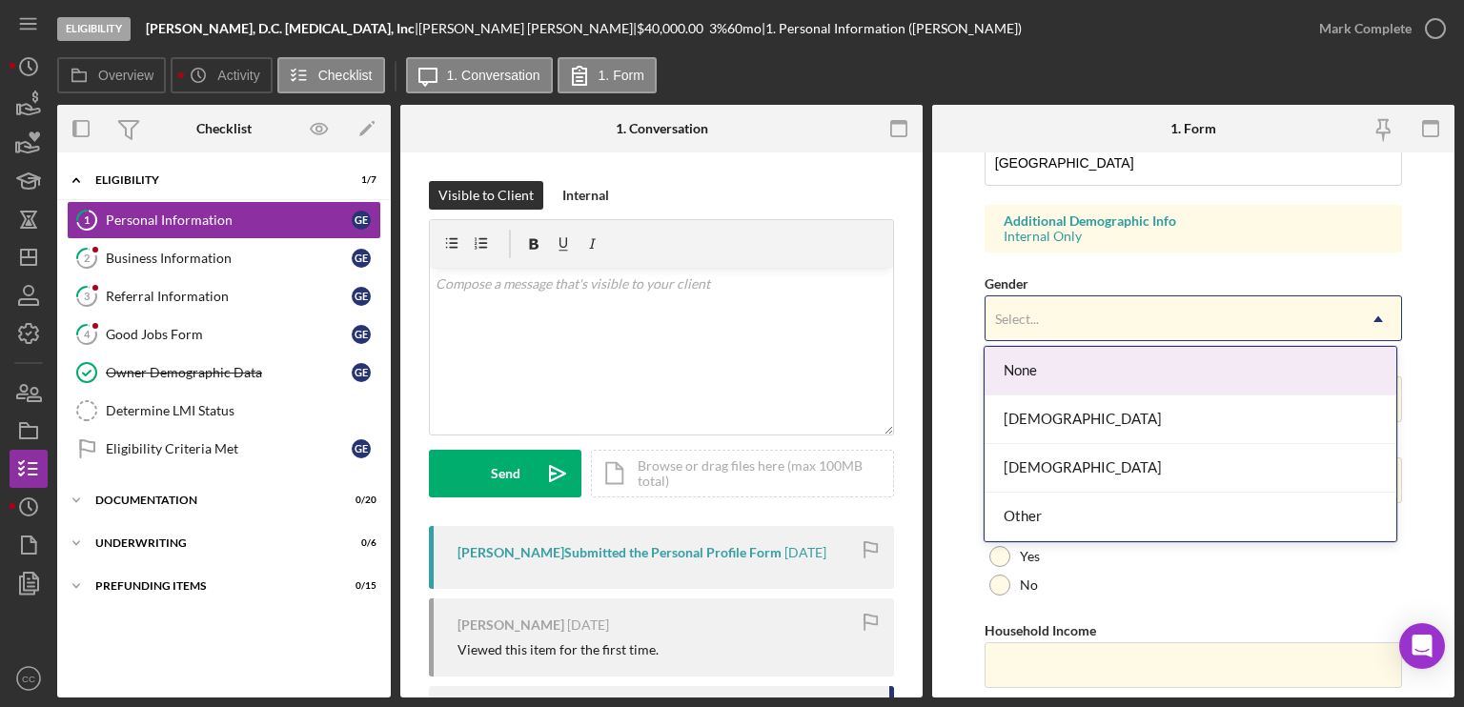
click at [1076, 313] on div "Select..." at bounding box center [1170, 319] width 370 height 44
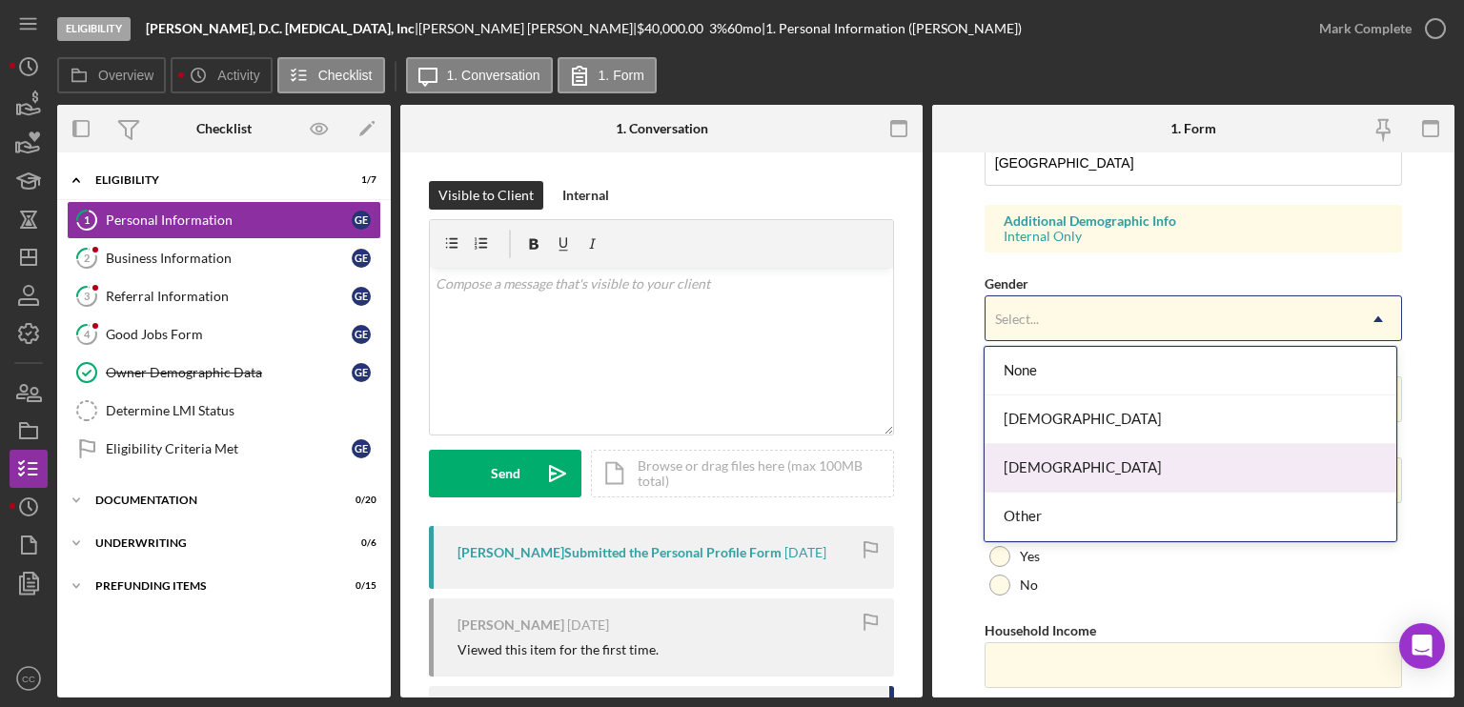
click at [1055, 471] on div "[DEMOGRAPHIC_DATA]" at bounding box center [1190, 468] width 412 height 49
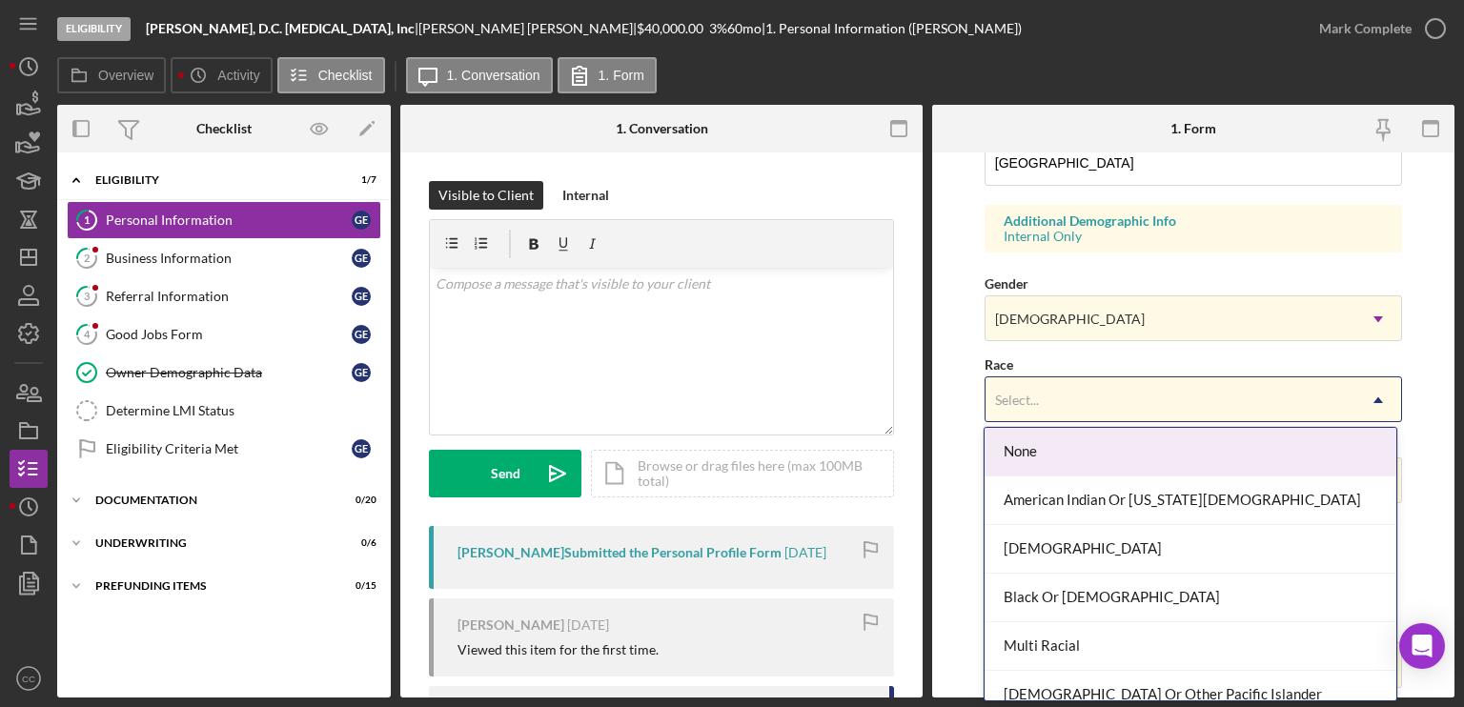
click at [1049, 395] on div "Select..." at bounding box center [1170, 400] width 370 height 44
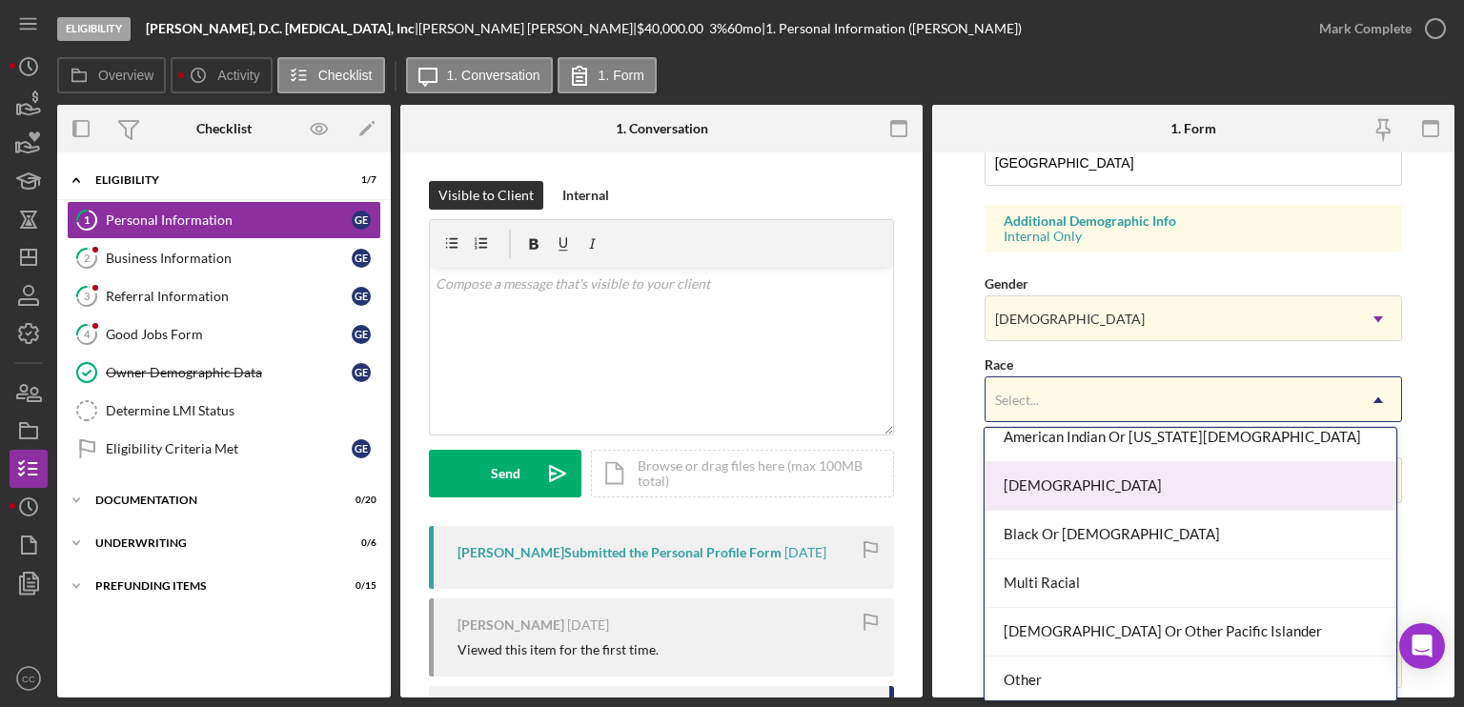
scroll to position [95, 0]
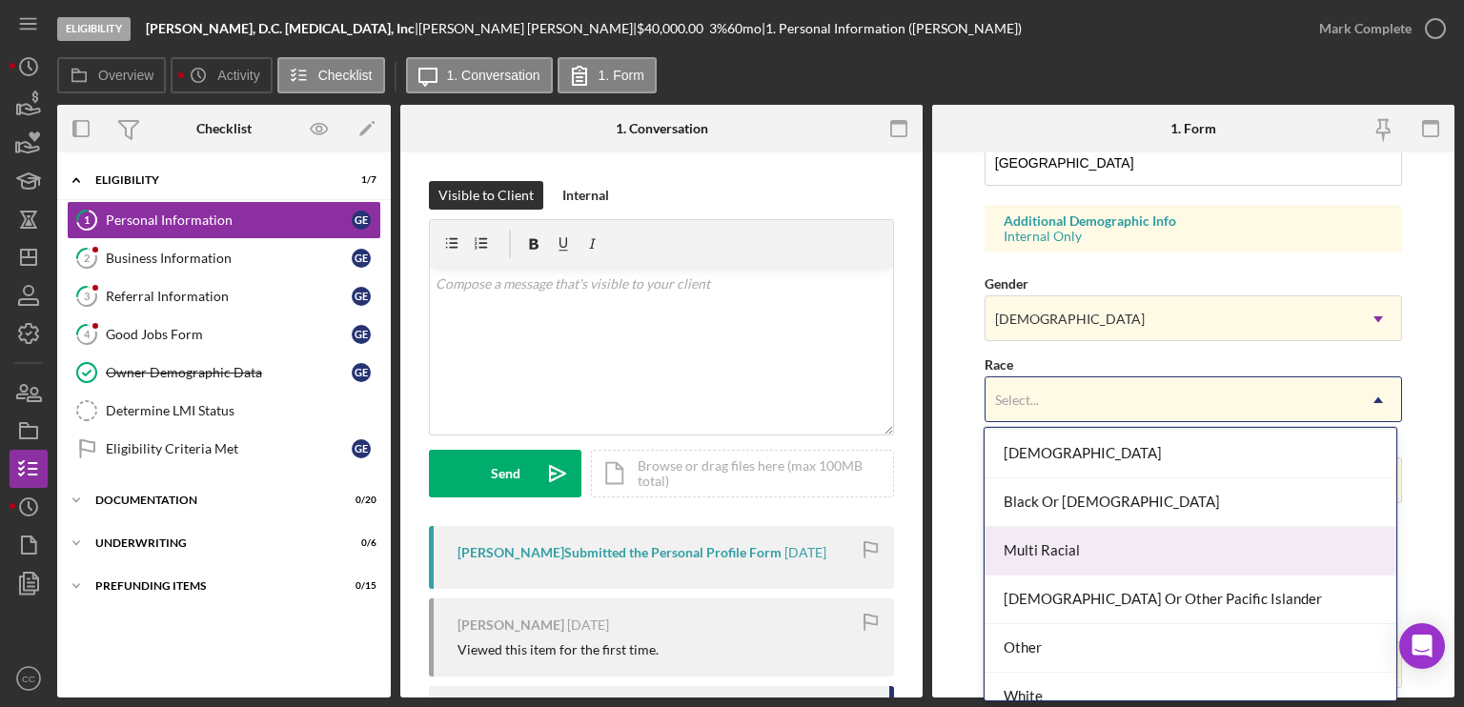
click at [1064, 552] on div "Multi Racial" at bounding box center [1190, 551] width 412 height 49
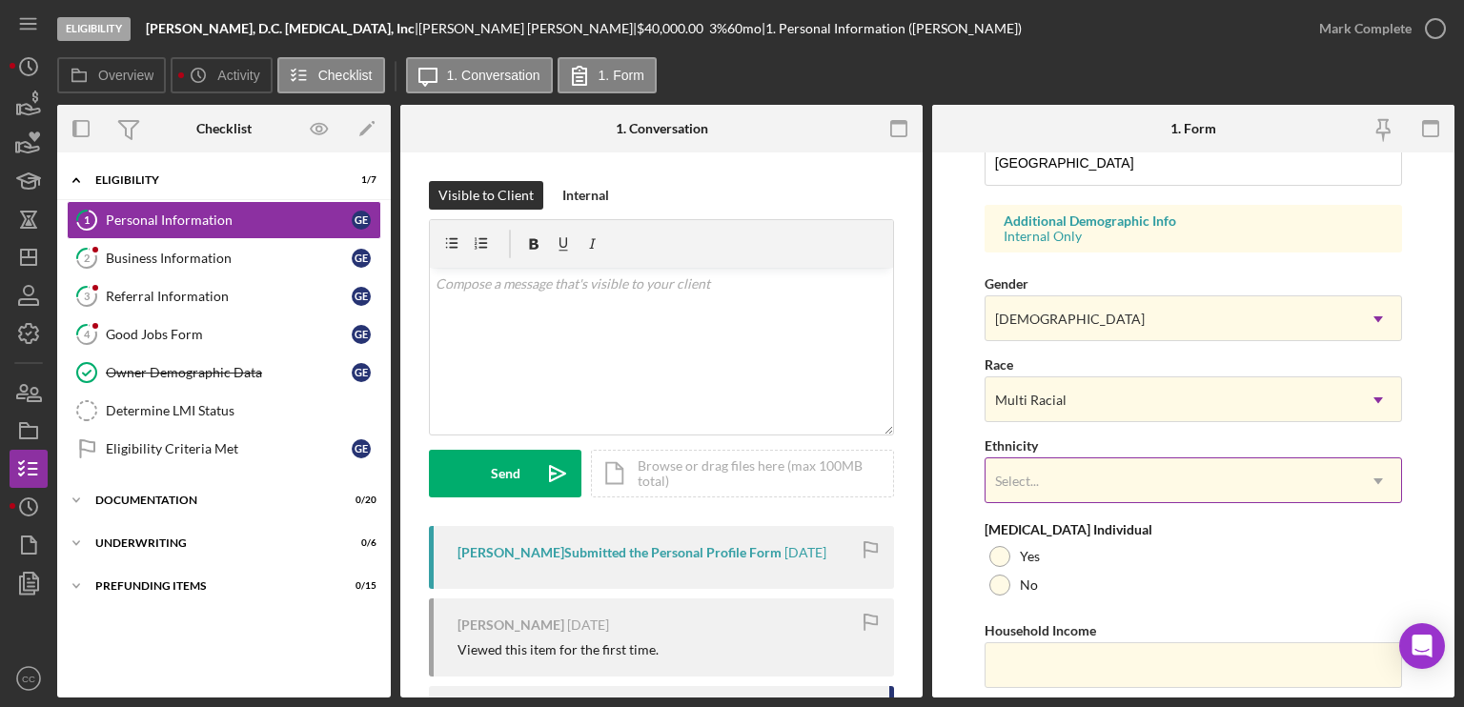
click at [1044, 472] on div "Select..." at bounding box center [1170, 481] width 370 height 44
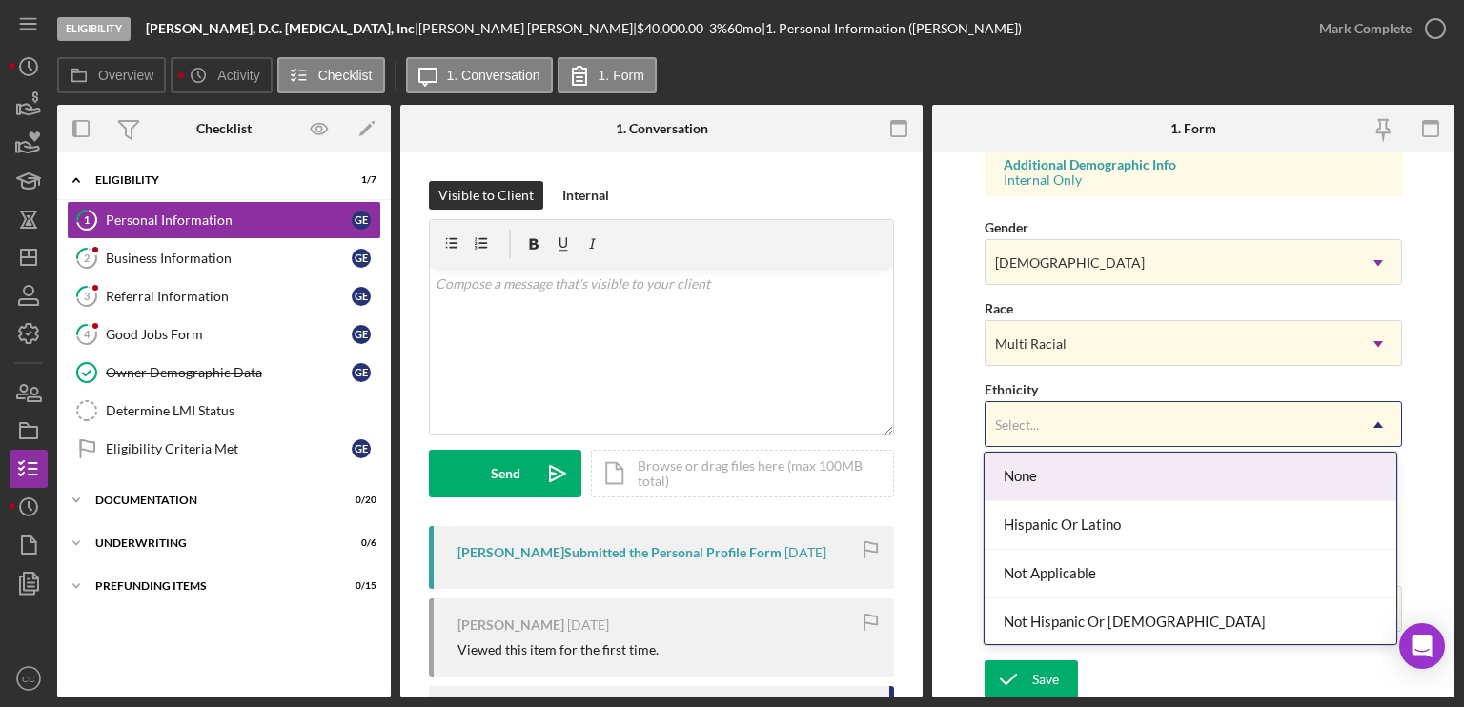
scroll to position [50, 0]
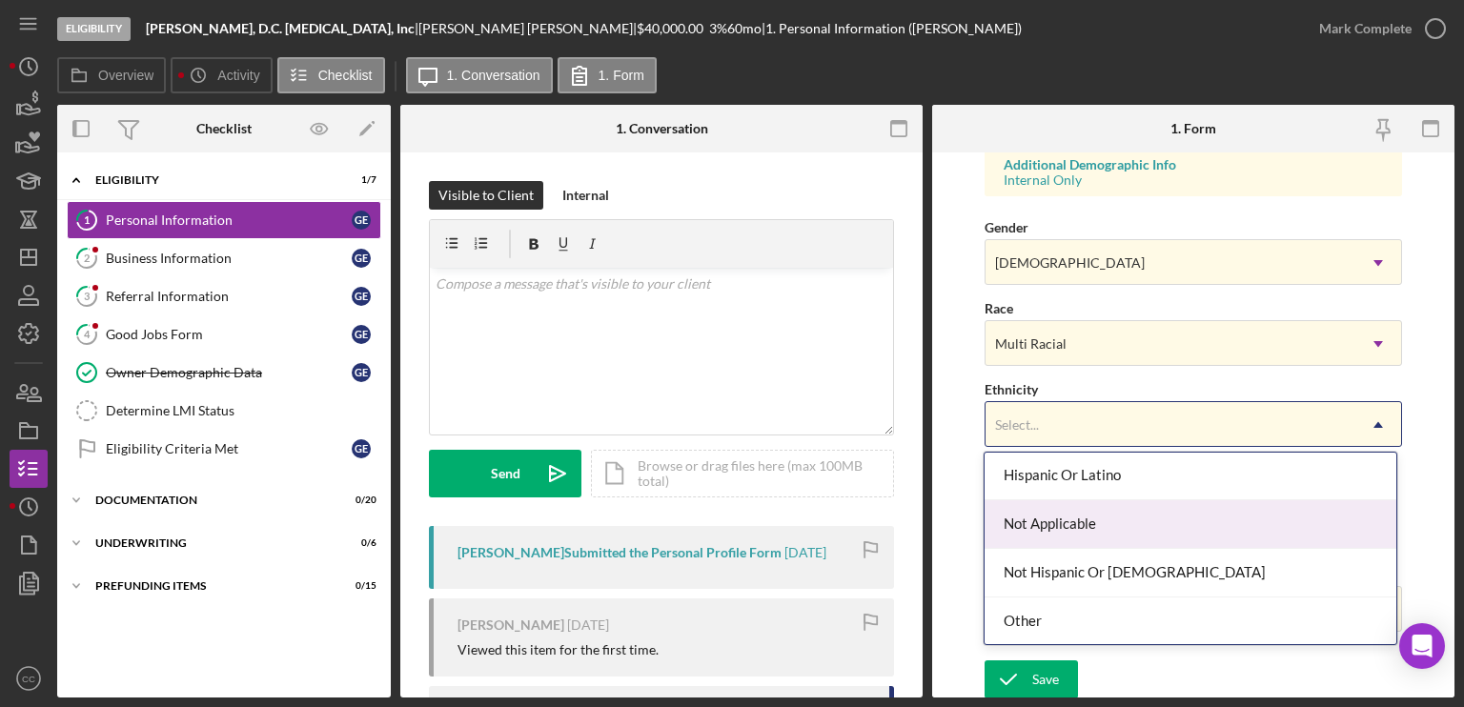
click at [1053, 519] on div "Not Applicable" at bounding box center [1190, 524] width 412 height 49
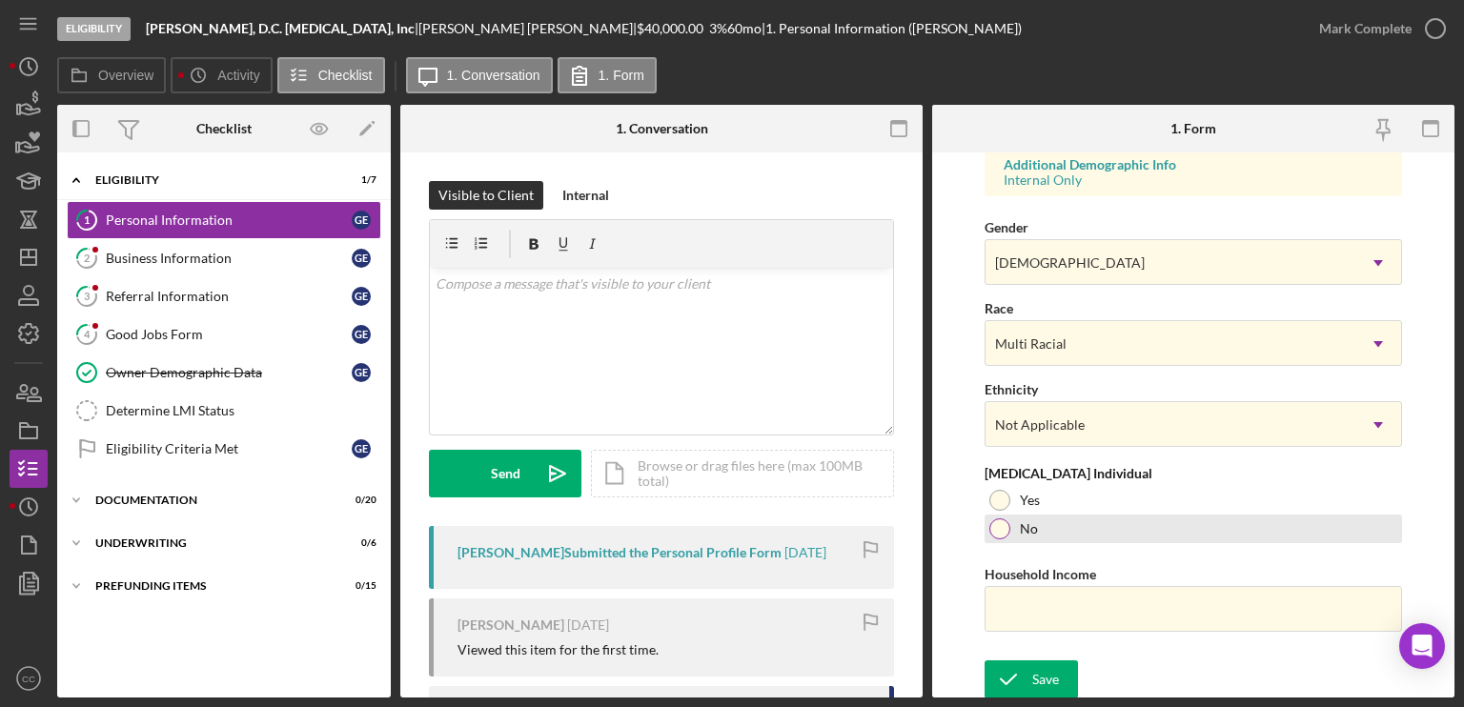
click at [1028, 529] on label "No" at bounding box center [1029, 528] width 18 height 15
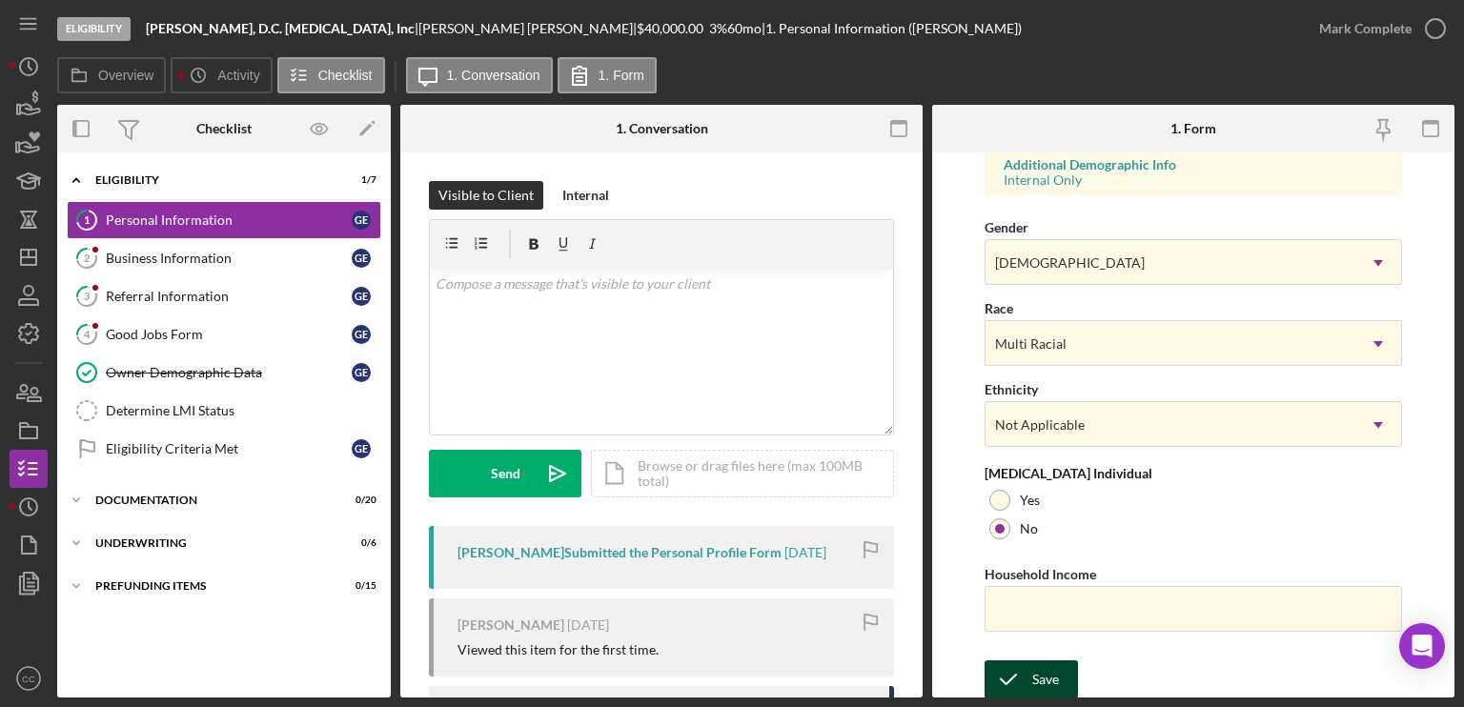
click at [1041, 676] on div "Save" at bounding box center [1045, 679] width 27 height 38
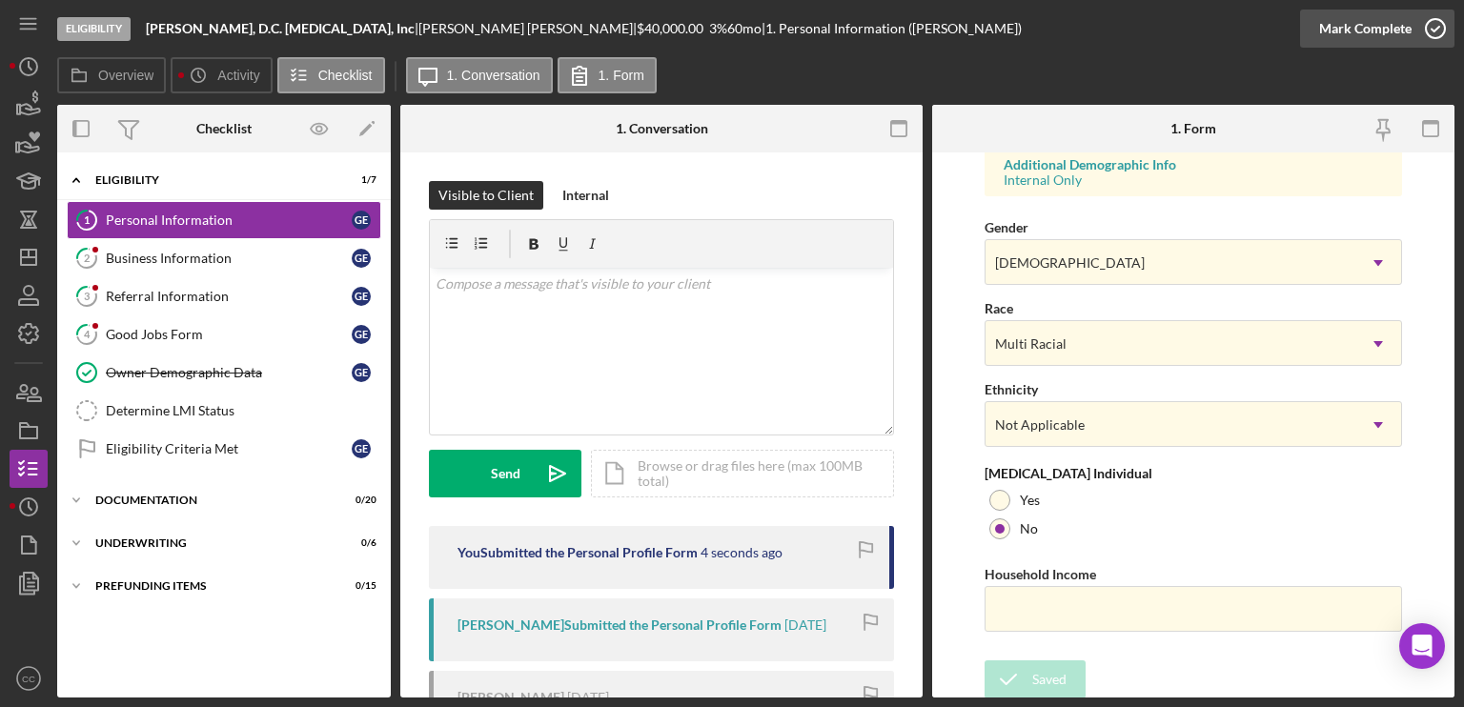
click at [1365, 33] on div "Mark Complete" at bounding box center [1365, 29] width 92 height 38
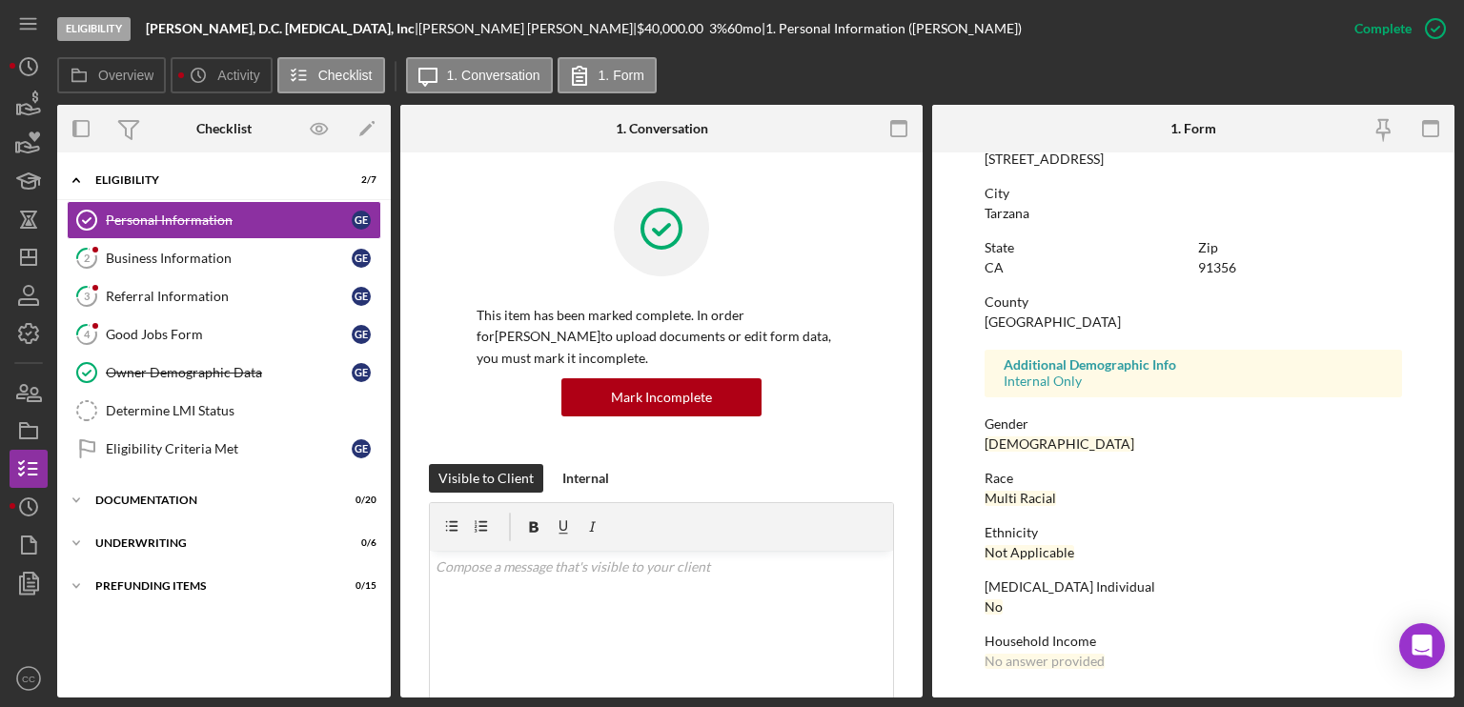
scroll to position [343, 0]
click at [197, 289] on div "Referral Information" at bounding box center [229, 296] width 246 height 15
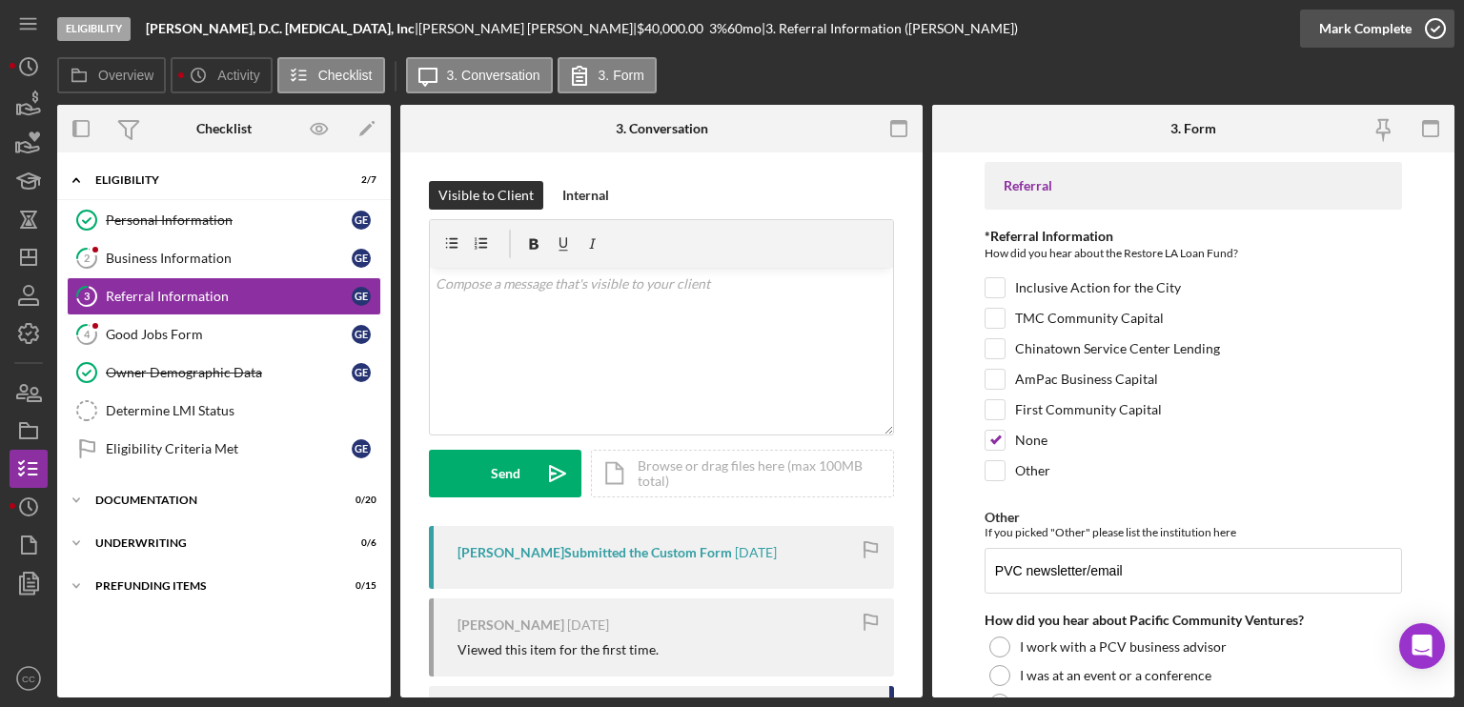
click at [1433, 20] on icon "button" at bounding box center [1435, 29] width 48 height 48
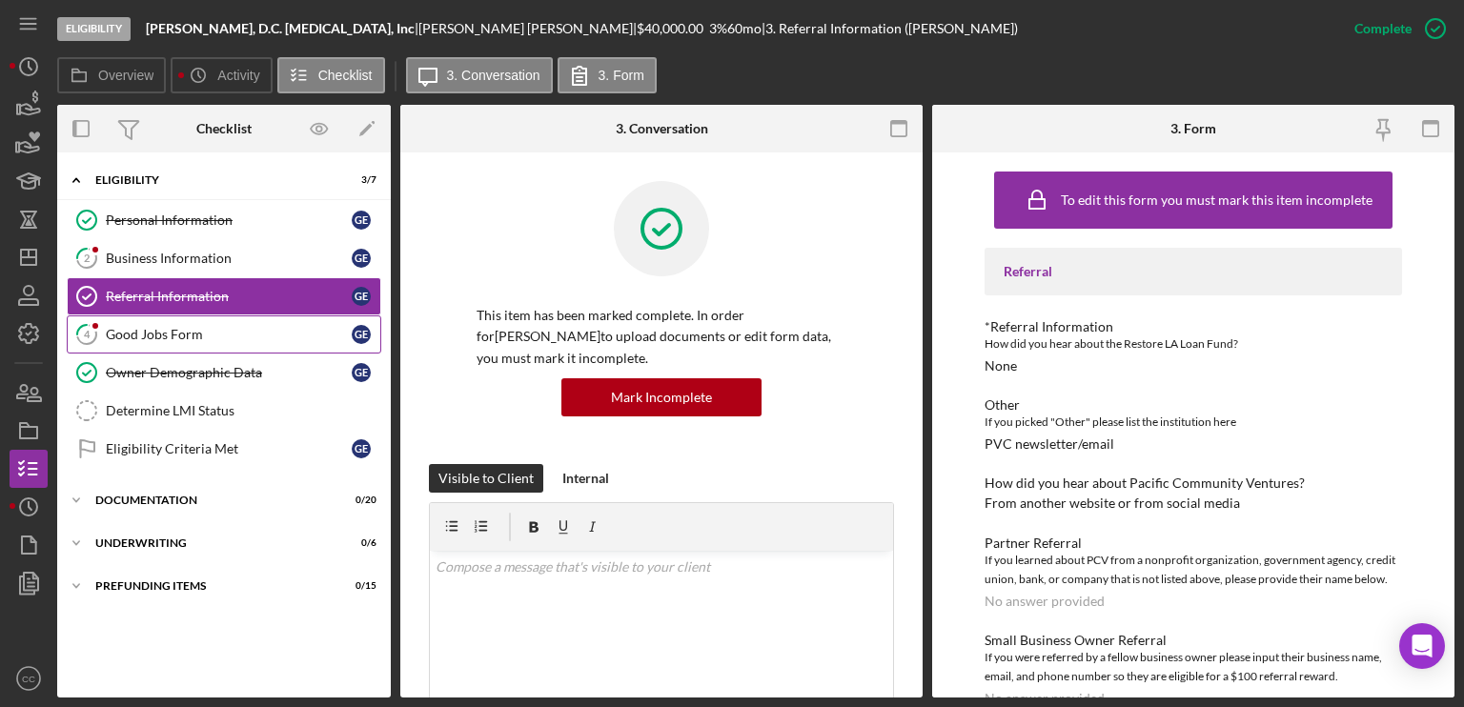
click at [183, 335] on div "Good Jobs Form" at bounding box center [229, 334] width 246 height 15
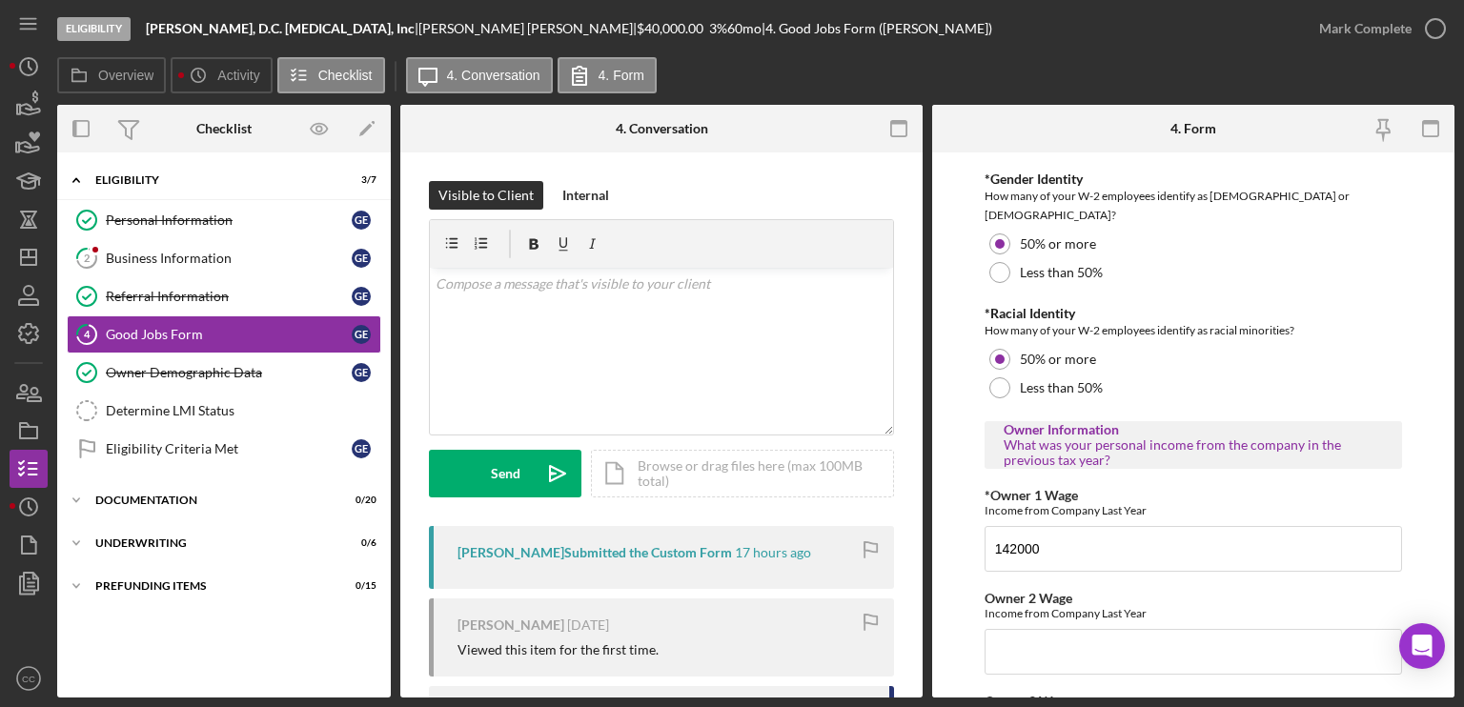
scroll to position [2954, 0]
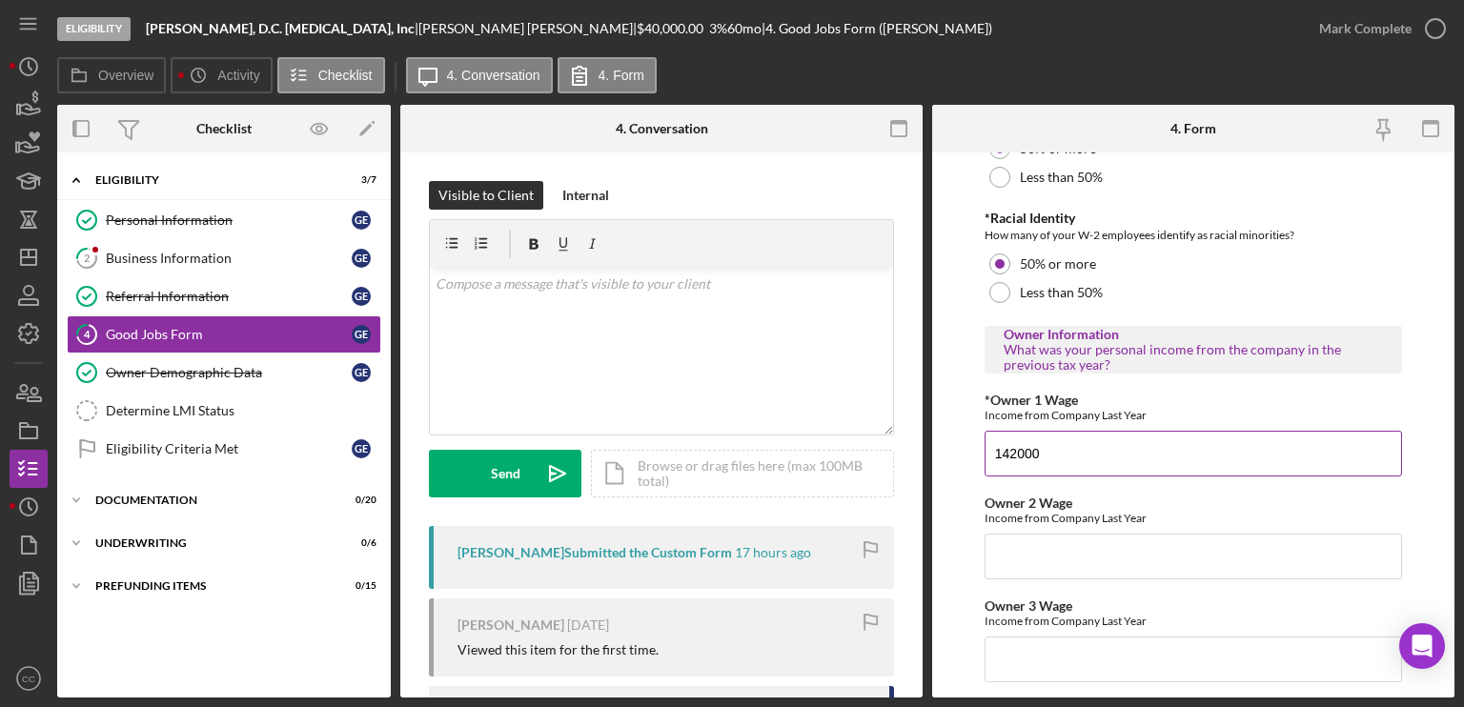
drag, startPoint x: 1014, startPoint y: 430, endPoint x: 1047, endPoint y: 431, distance: 33.4
click at [1047, 431] on input "142000" at bounding box center [1192, 454] width 417 height 46
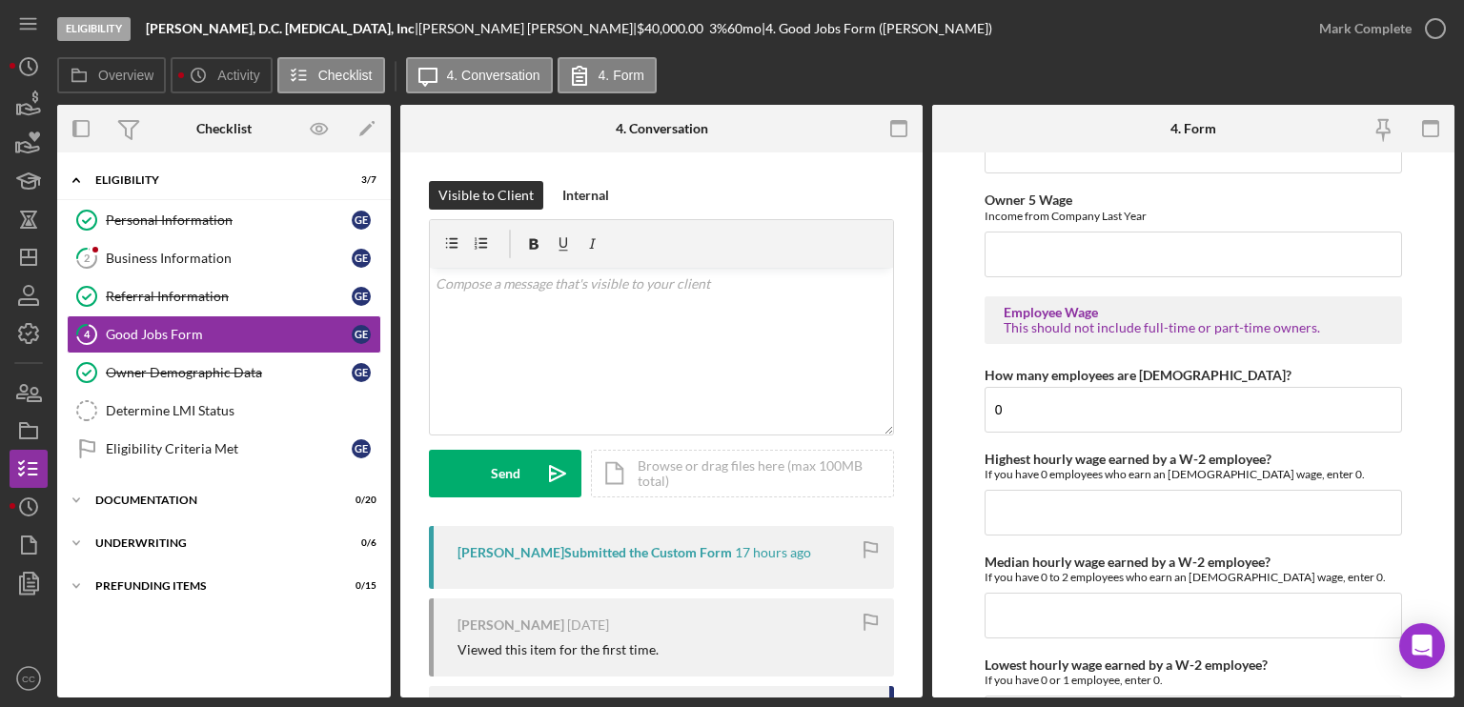
scroll to position [3523, 0]
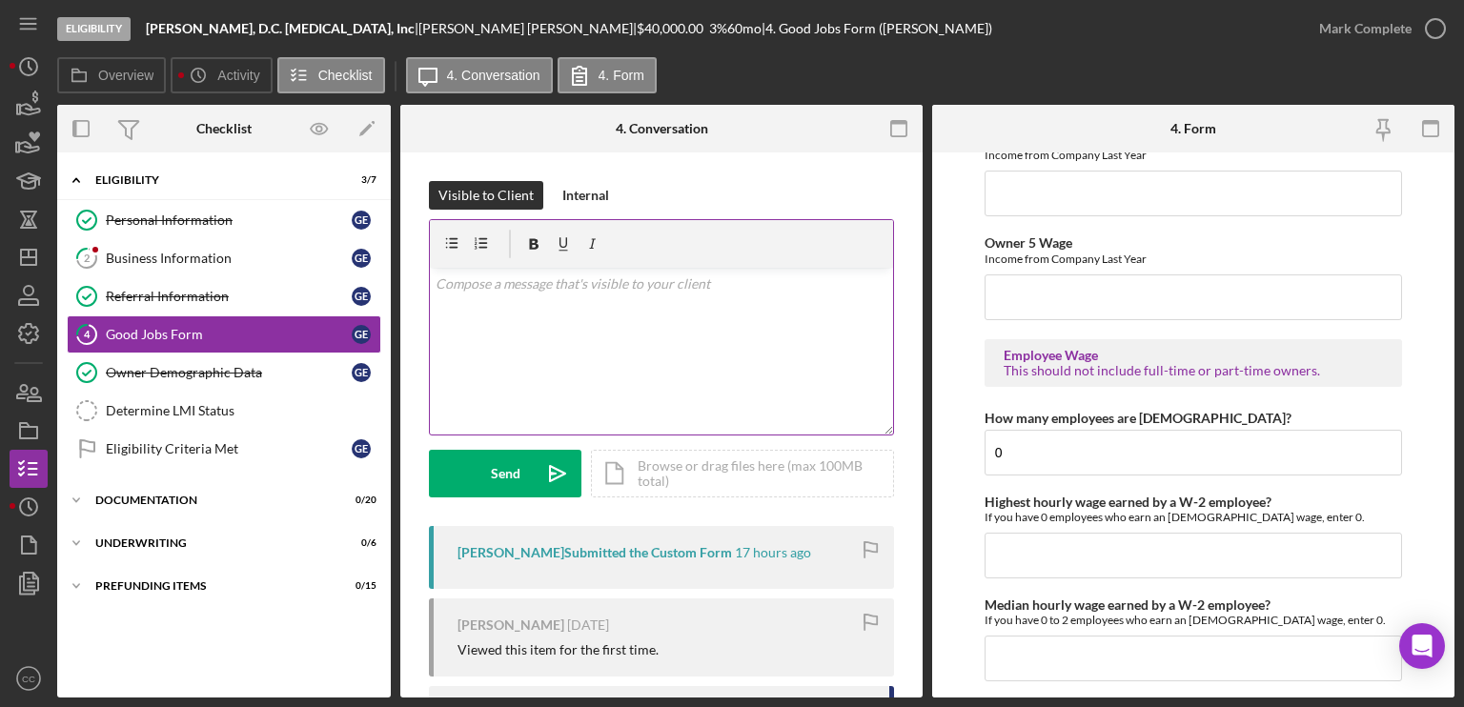
click at [667, 353] on div "v Color teal Color pink Remove color Add row above Add row below Add column bef…" at bounding box center [661, 351] width 463 height 167
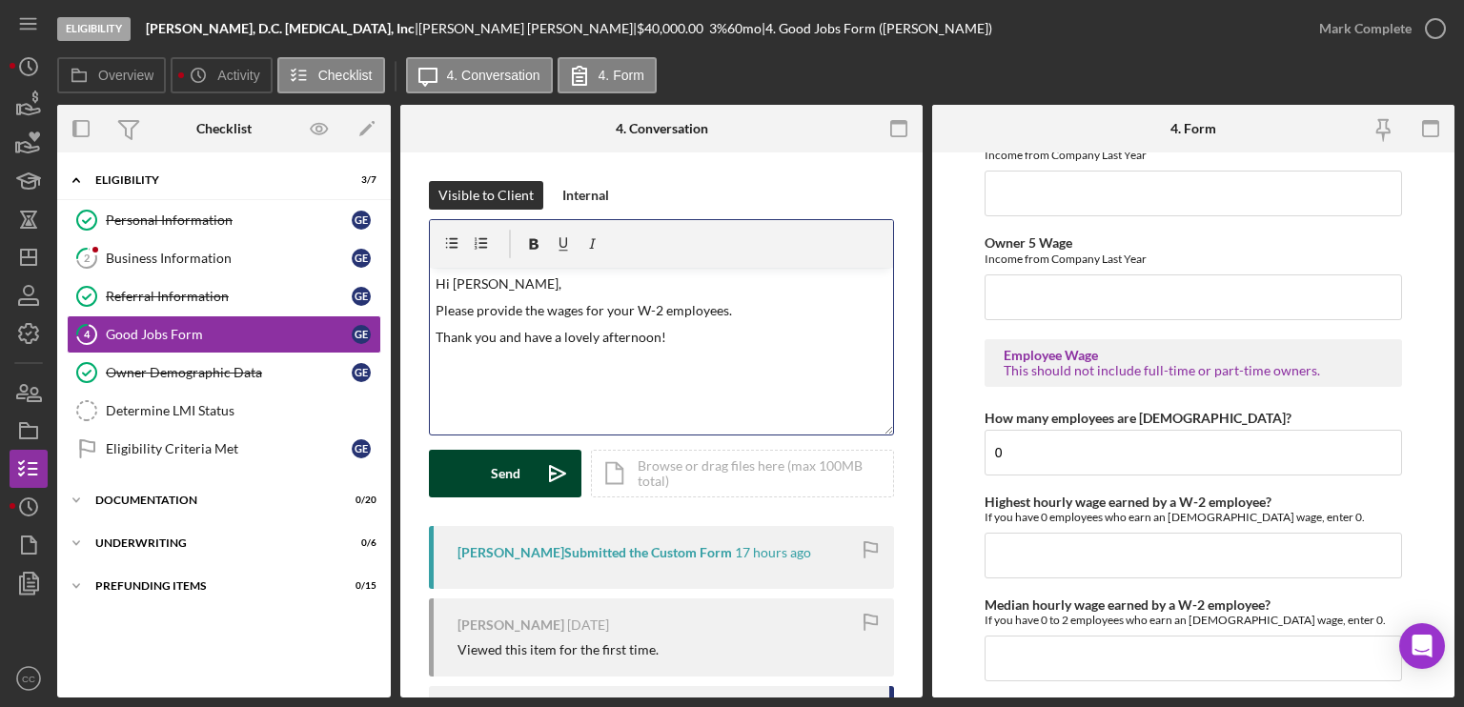
click at [488, 474] on button "Send Icon/icon-invite-send" at bounding box center [505, 474] width 152 height 48
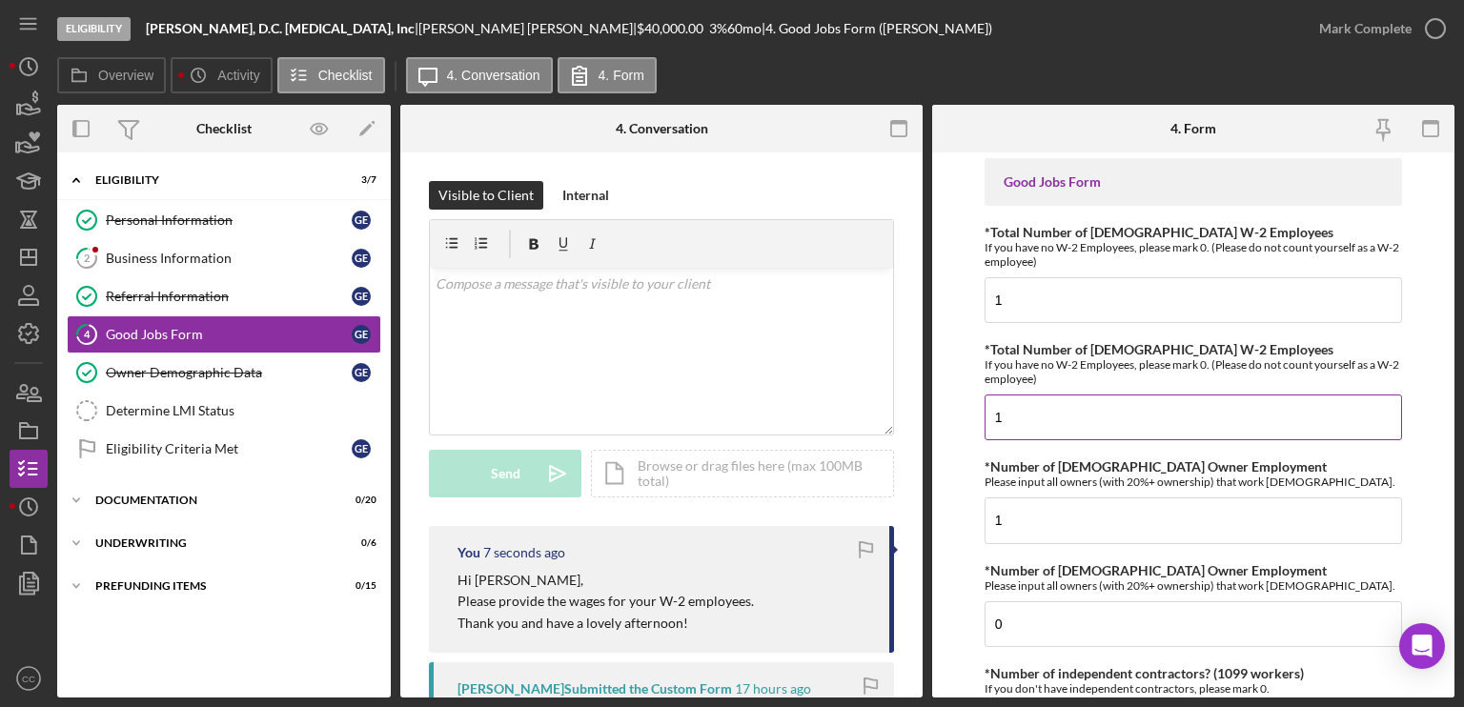
scroll to position [0, 0]
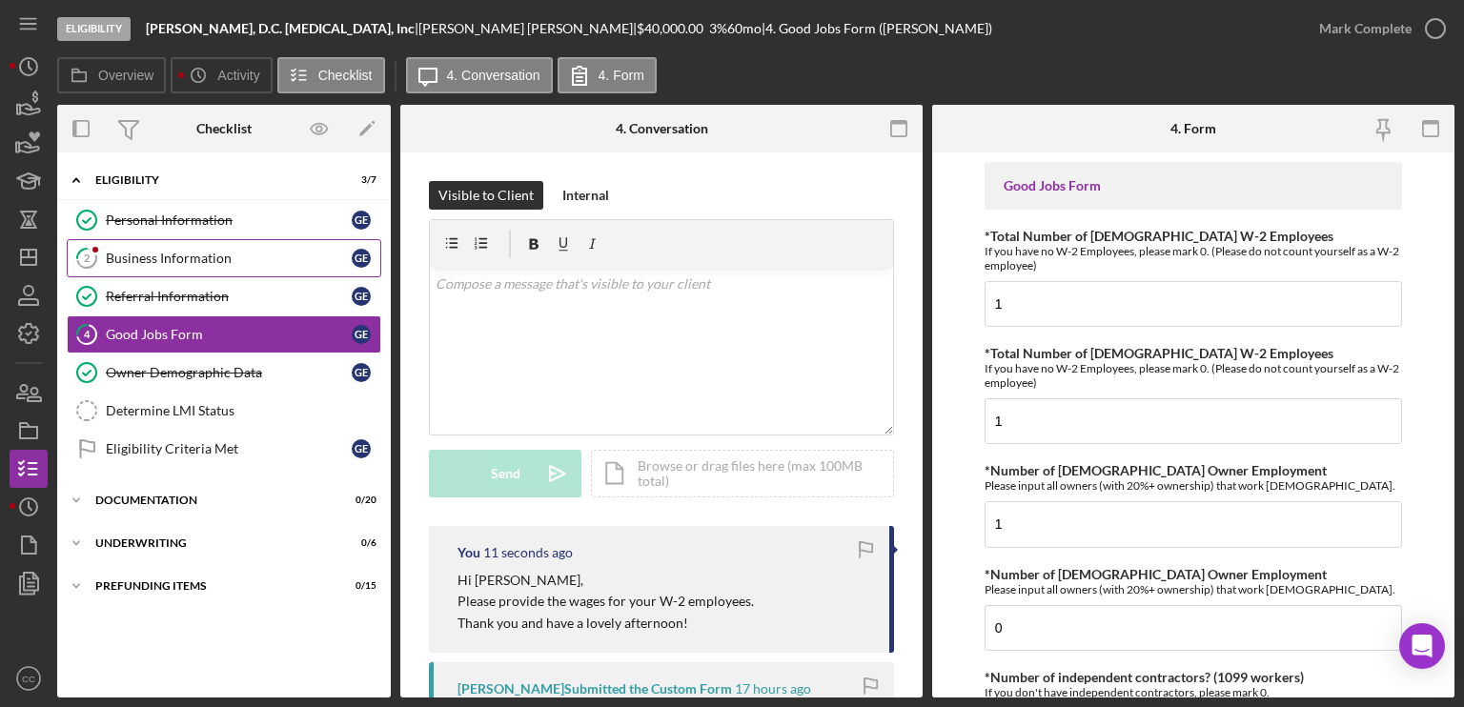
click at [191, 258] on div "Business Information" at bounding box center [229, 258] width 246 height 15
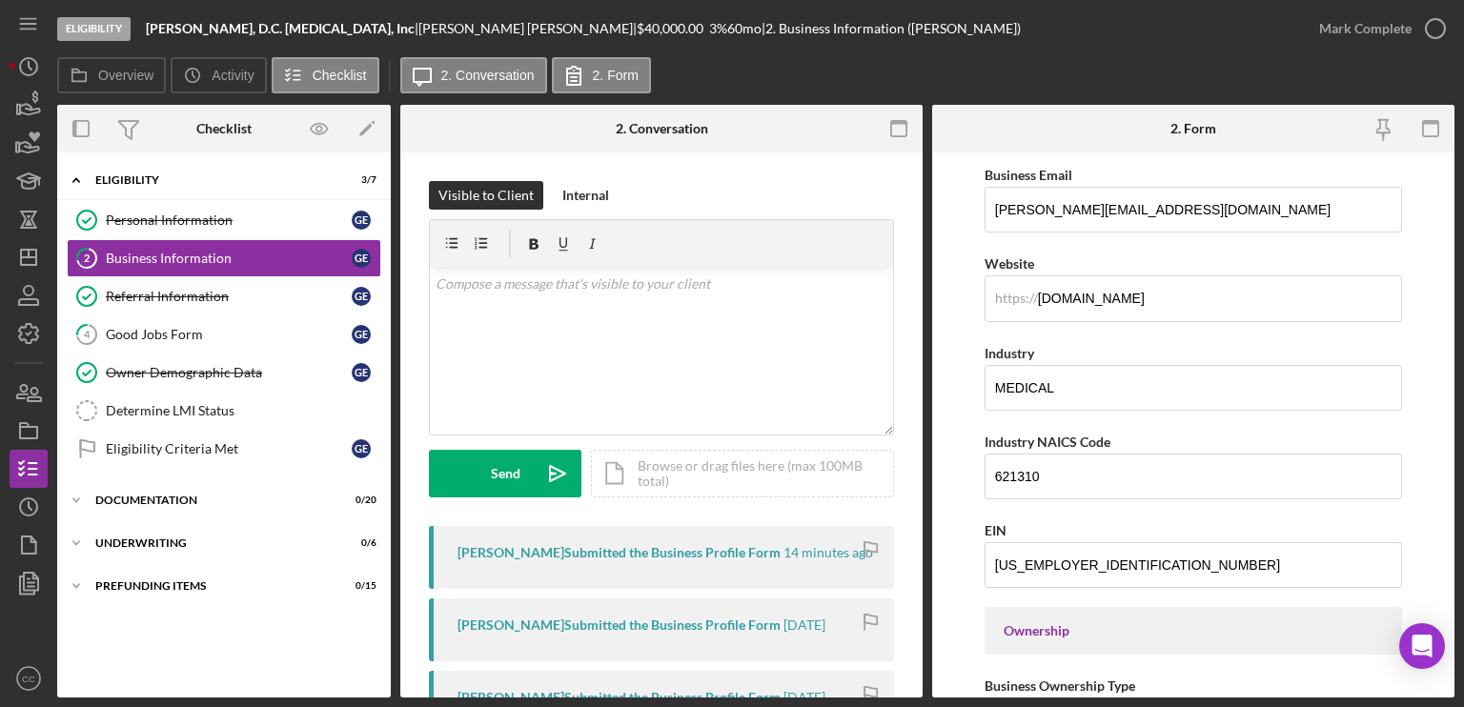
scroll to position [477, 0]
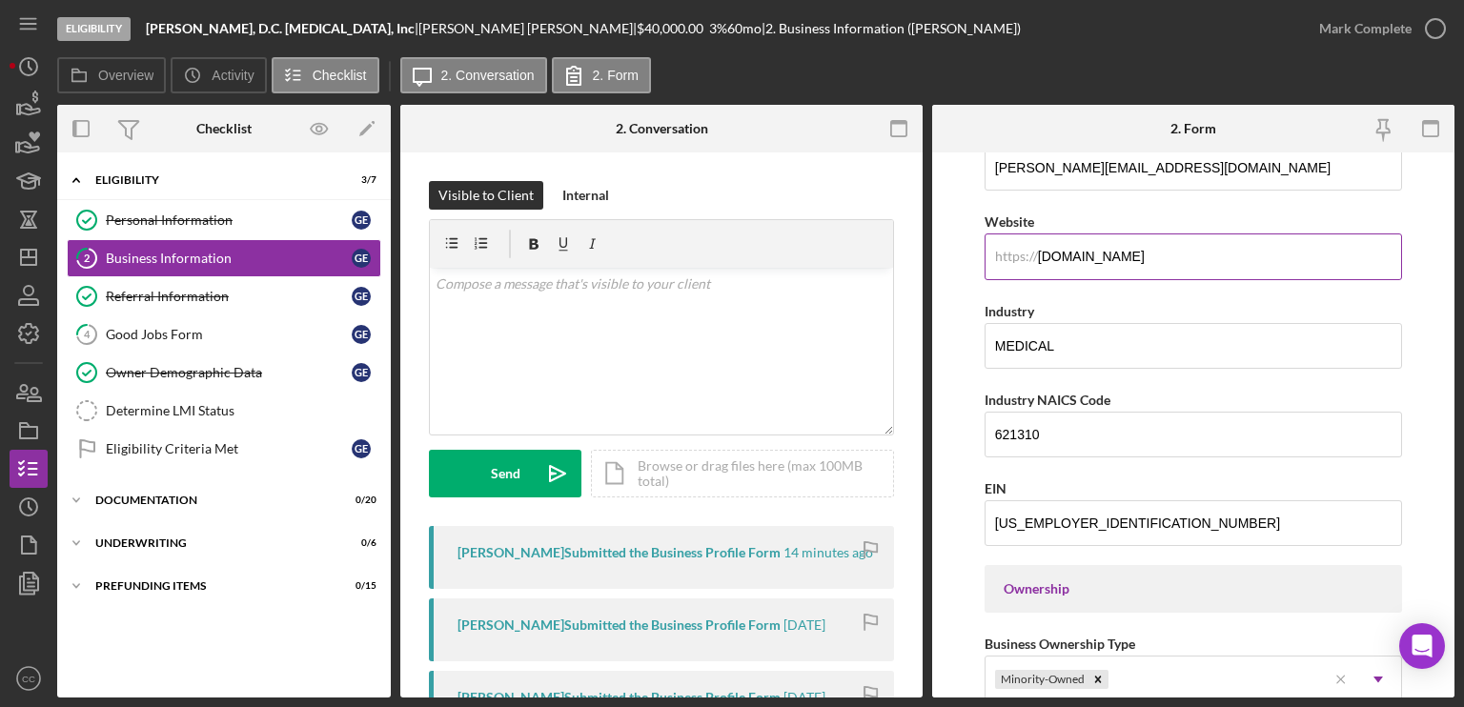
drag, startPoint x: 1228, startPoint y: 264, endPoint x: 1037, endPoint y: 264, distance: 191.6
click at [1037, 264] on input "www.drgabyedery.com" at bounding box center [1192, 256] width 417 height 46
drag, startPoint x: 375, startPoint y: 28, endPoint x: 148, endPoint y: 30, distance: 226.8
click at [148, 30] on div "Gabriel Y. Edery, D.C. Chiropractic, Inc |" at bounding box center [282, 28] width 273 height 15
copy div "[PERSON_NAME], D.C. [MEDICAL_DATA], Inc"
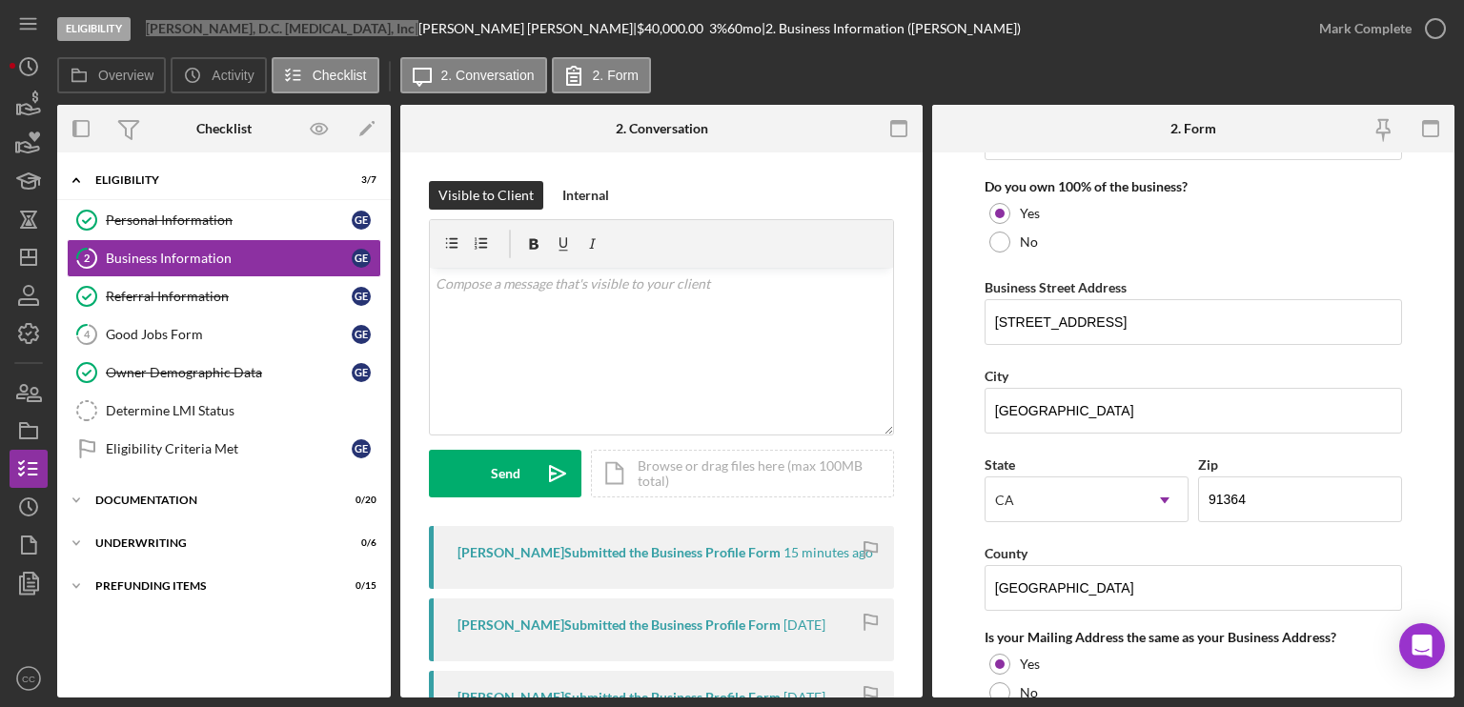
scroll to position [1048, 0]
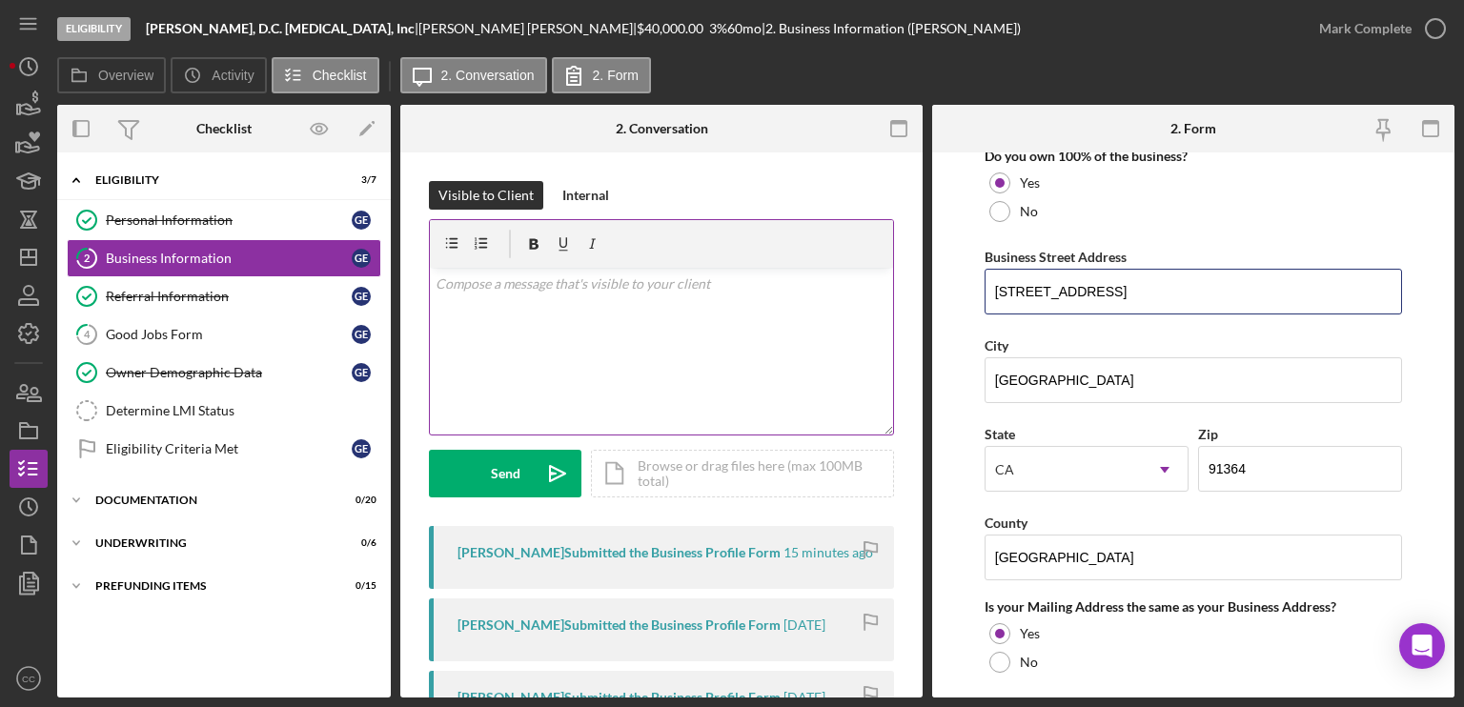
drag, startPoint x: 1199, startPoint y: 285, endPoint x: 884, endPoint y: 298, distance: 314.8
click at [884, 298] on div "Overview Internal Workflow Stage Eligibility Icon/Dropdown Arrow Archive (can u…" at bounding box center [755, 401] width 1397 height 593
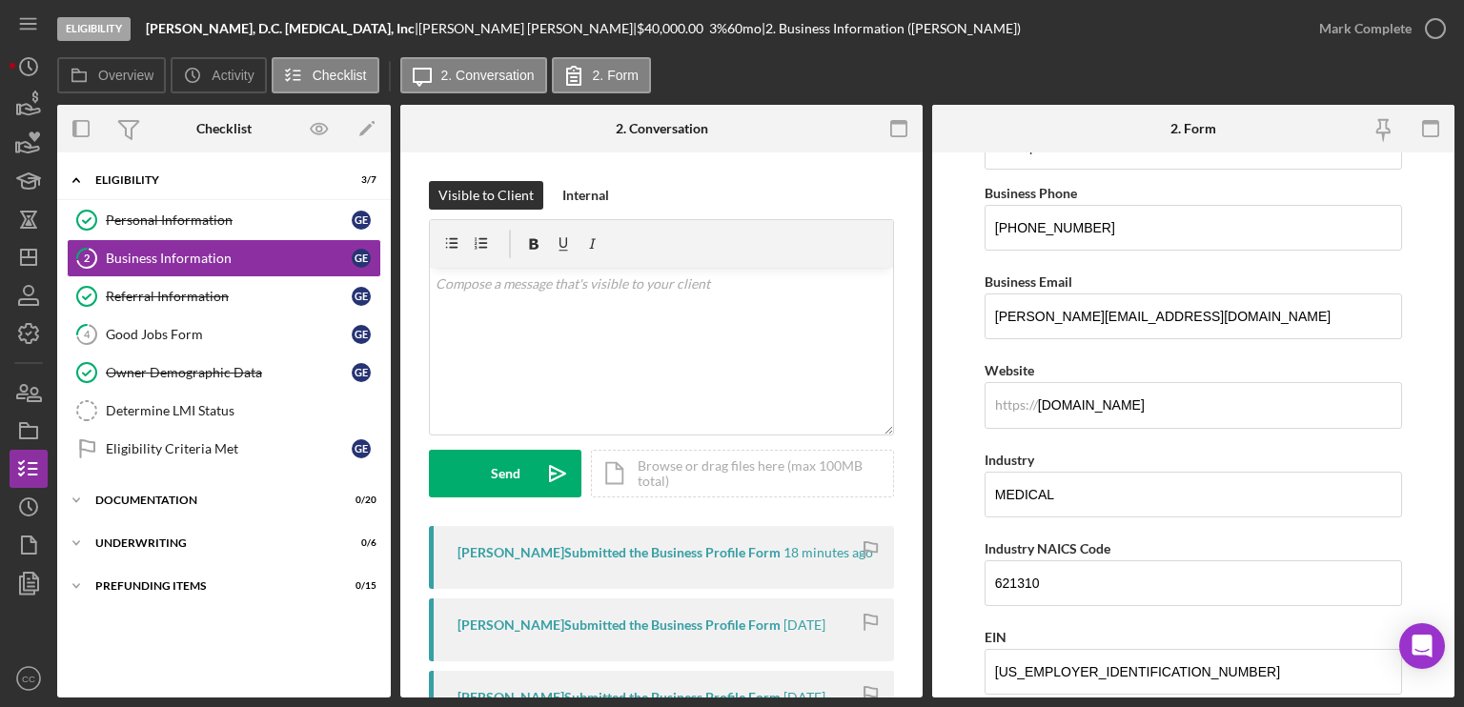
scroll to position [0, 0]
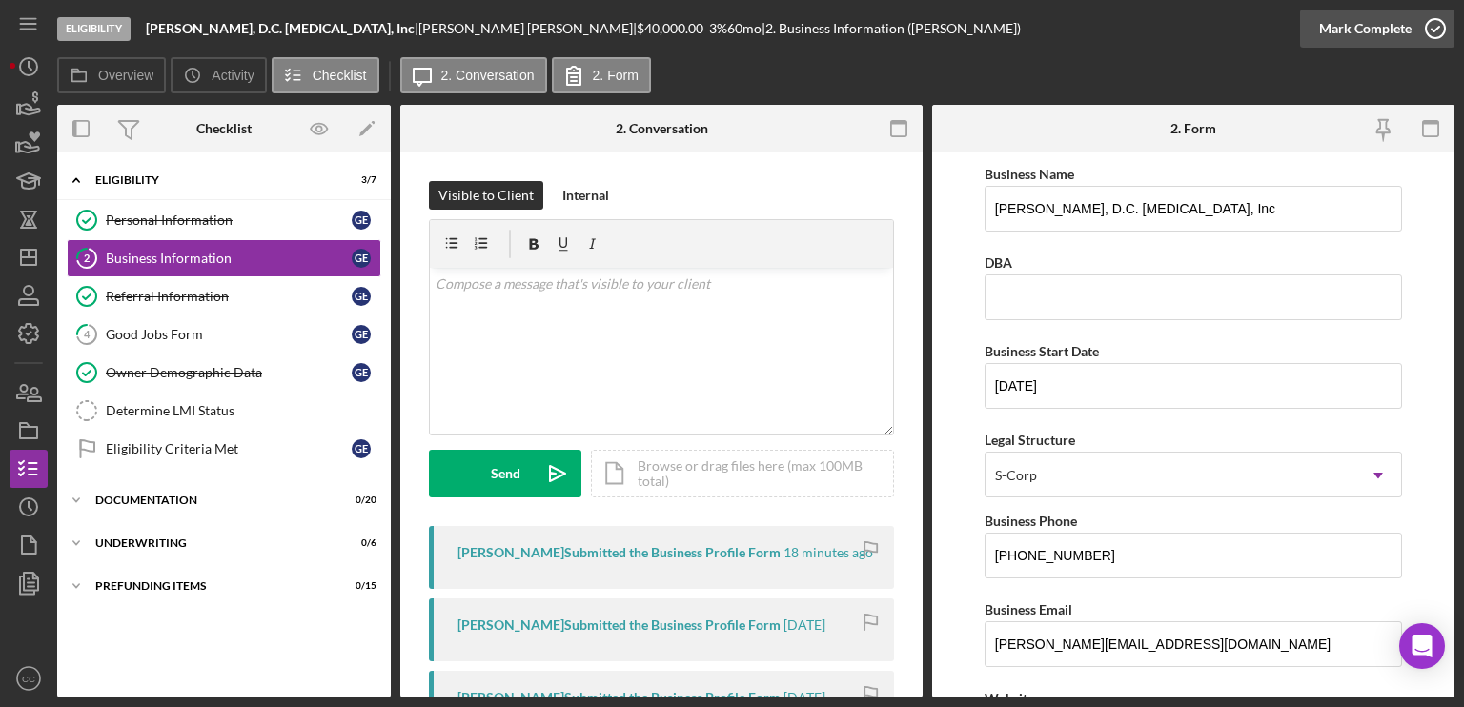
click at [1381, 35] on div "Mark Complete" at bounding box center [1365, 29] width 92 height 38
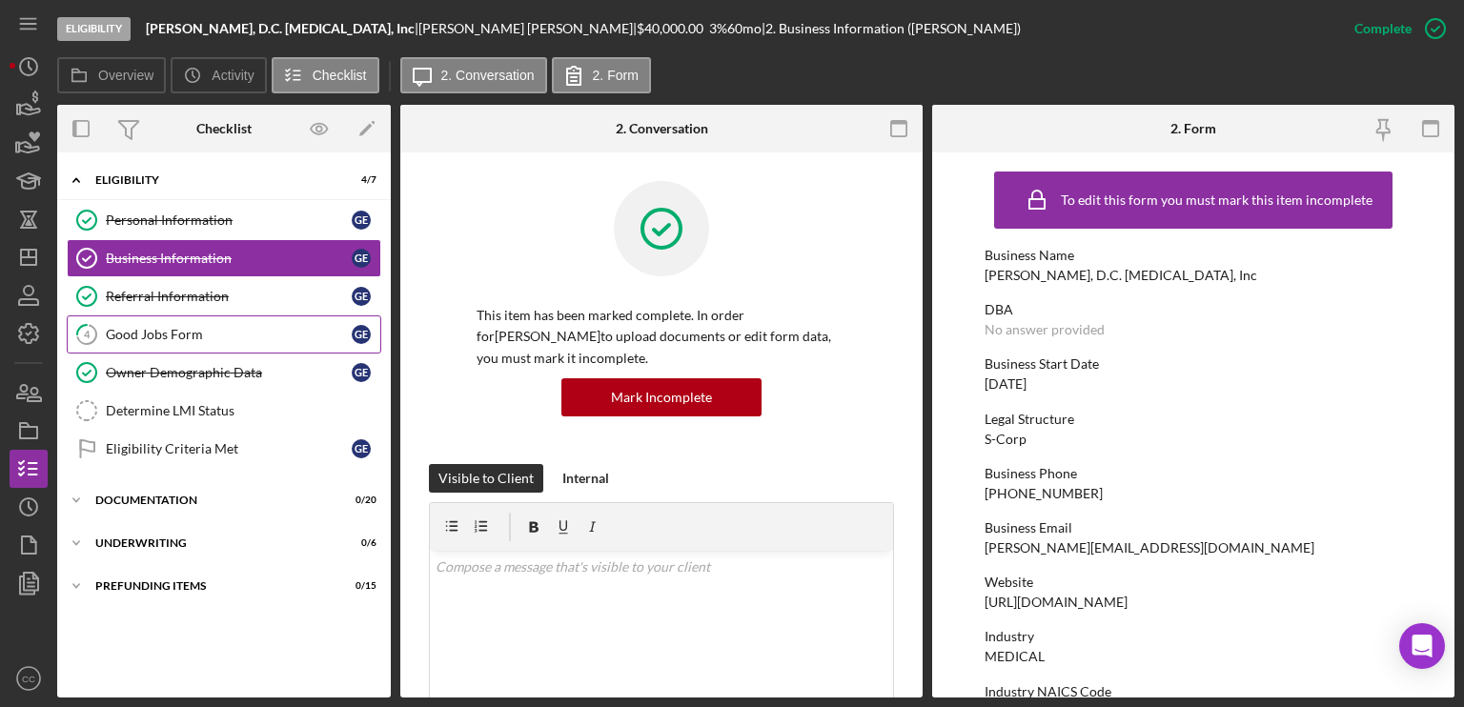
click at [220, 337] on div "Good Jobs Form" at bounding box center [229, 334] width 246 height 15
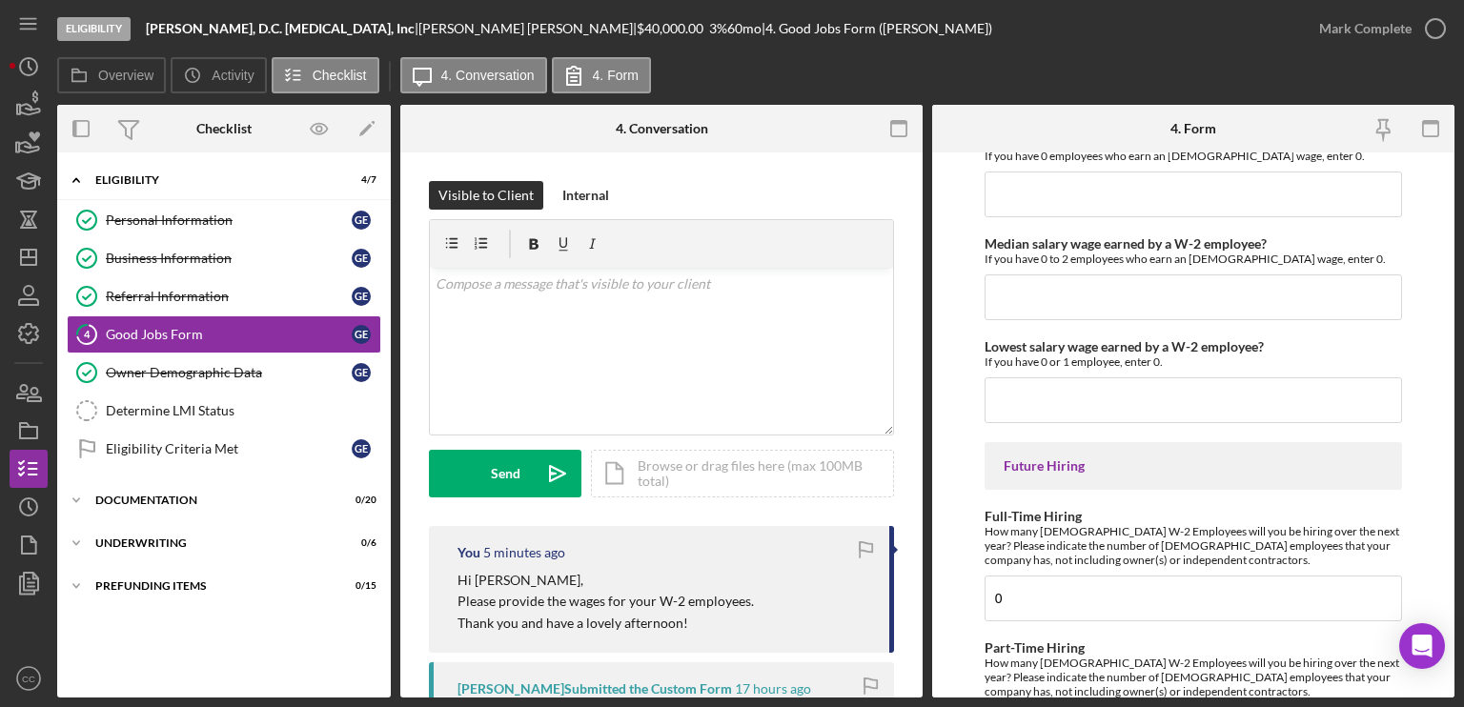
scroll to position [4381, 0]
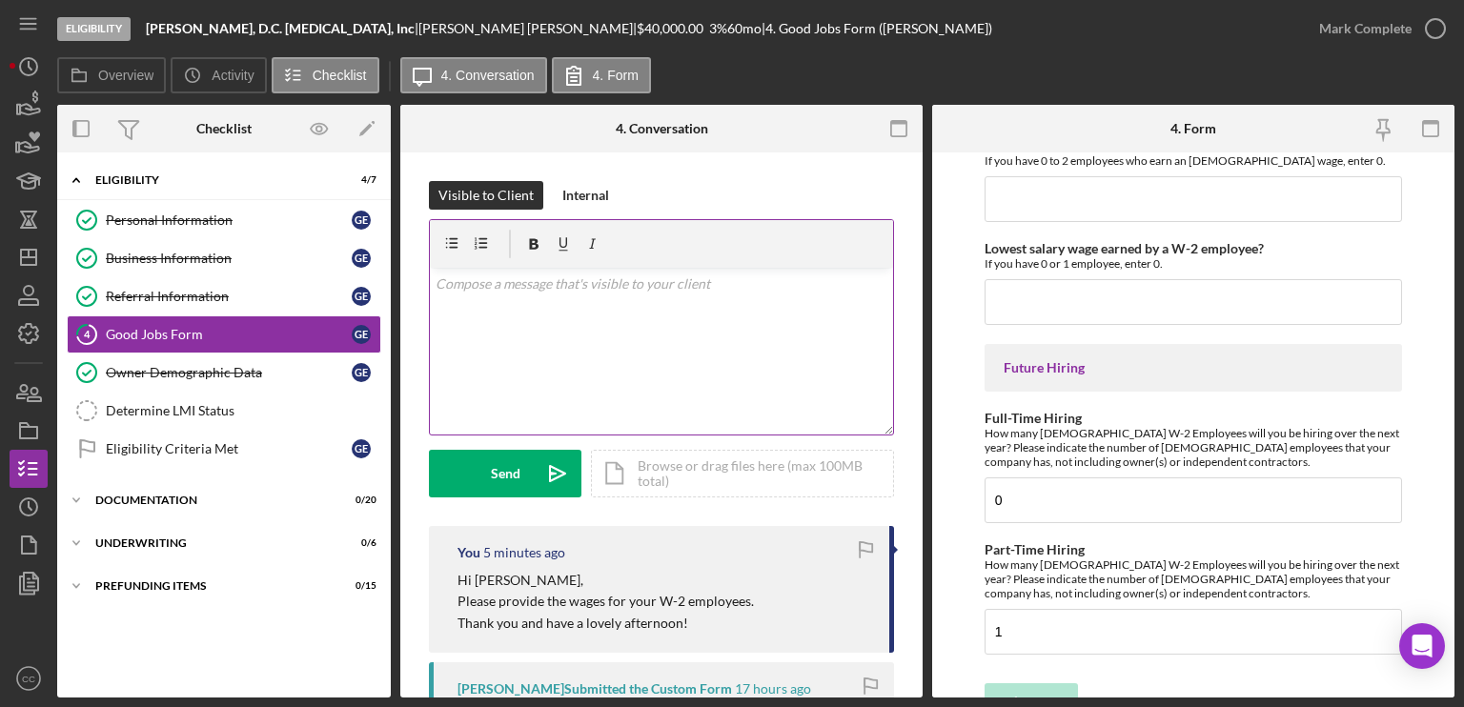
click at [598, 365] on div "v Color teal Color pink Remove color Add row above Add row below Add column bef…" at bounding box center [661, 351] width 463 height 167
click at [234, 408] on div "Determine LMI Status" at bounding box center [243, 410] width 274 height 15
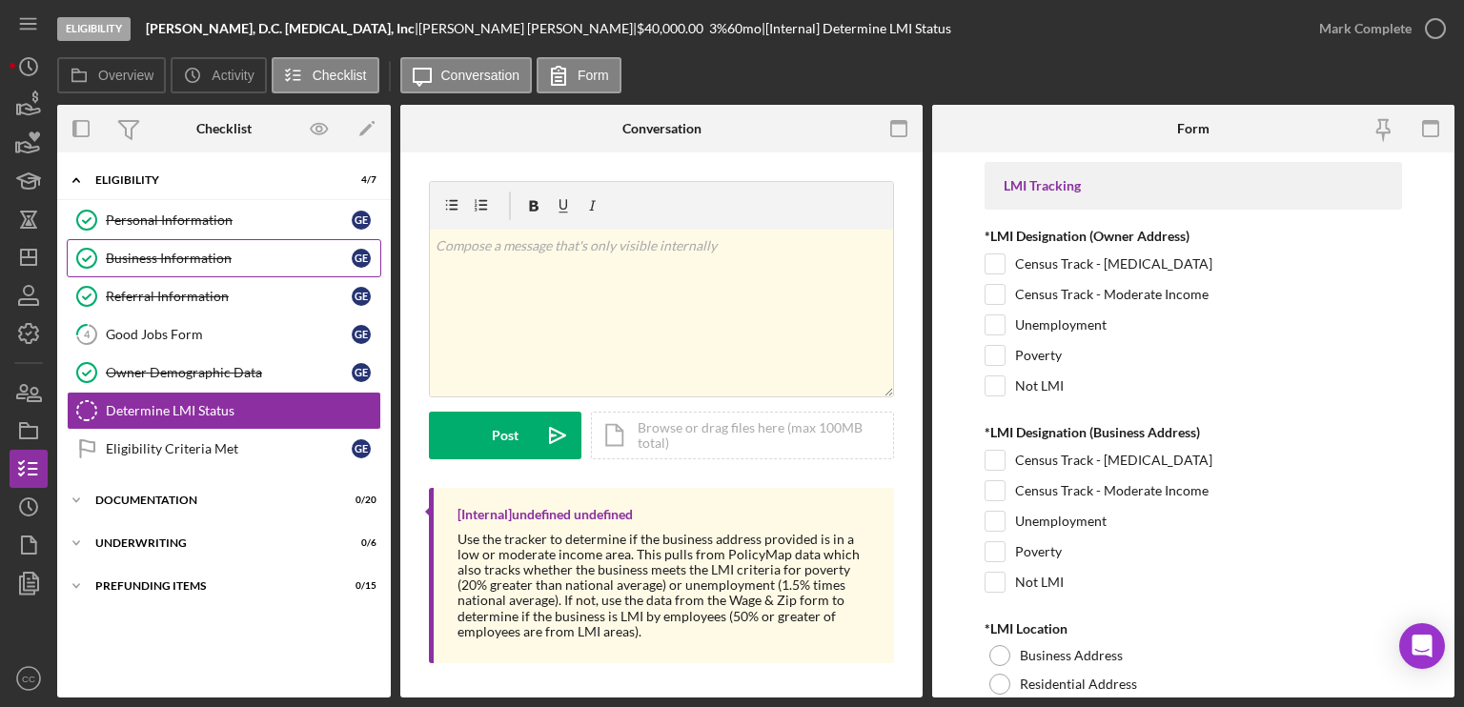
click at [145, 251] on div "Business Information" at bounding box center [229, 258] width 246 height 15
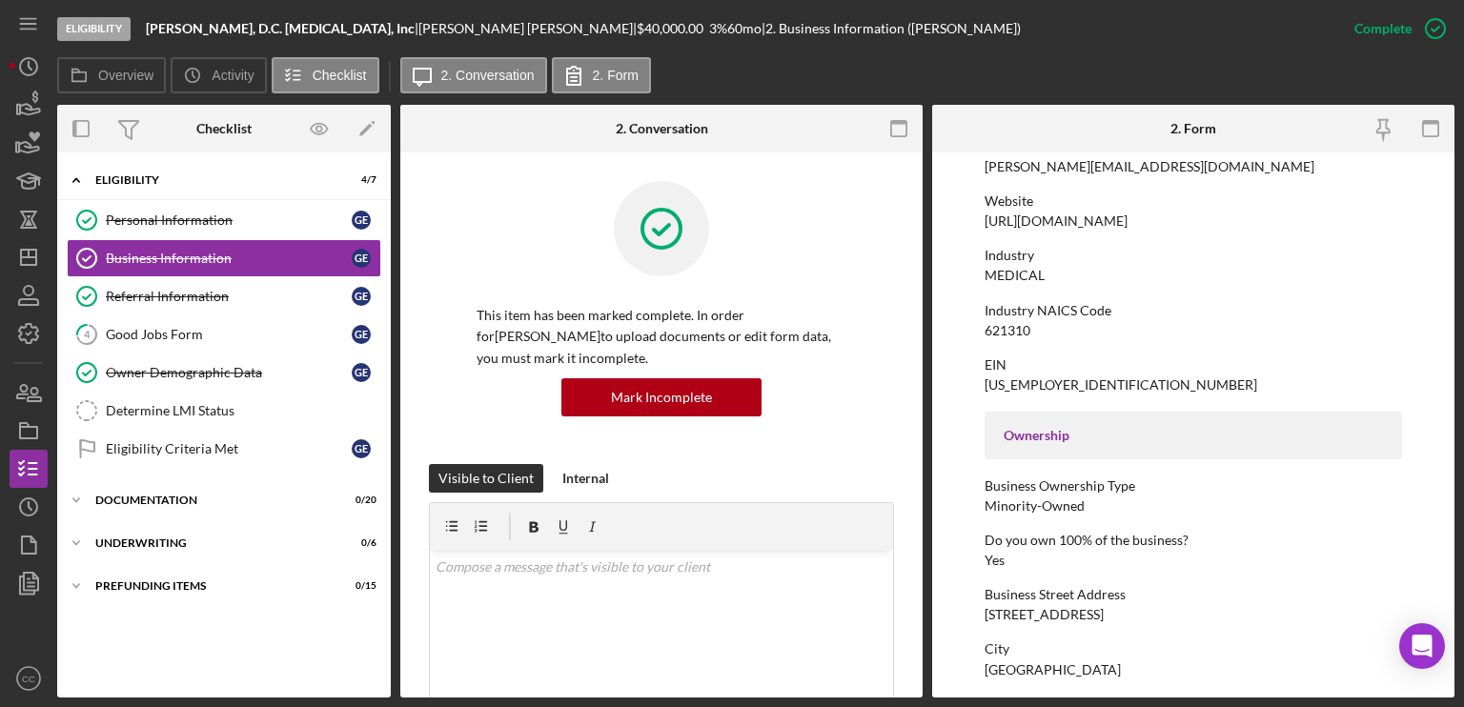
scroll to position [477, 0]
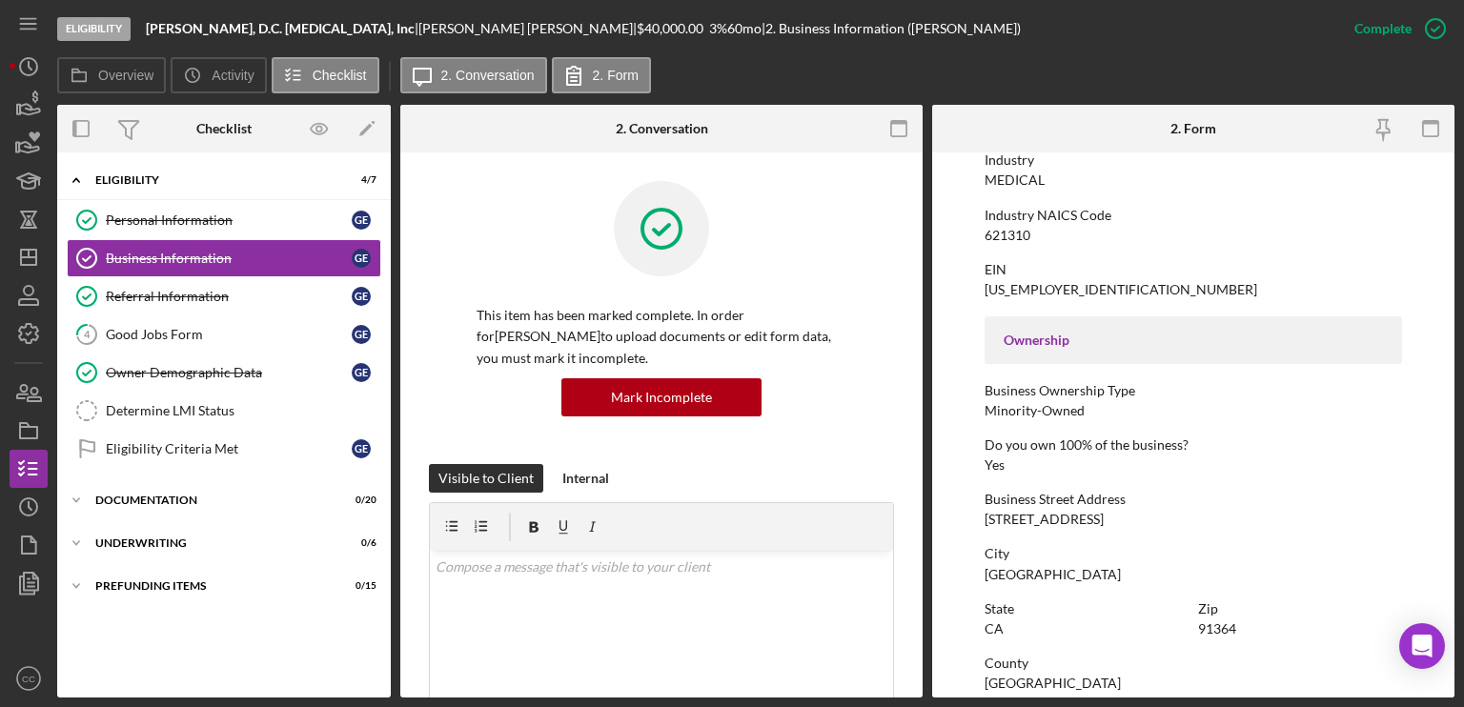
drag, startPoint x: 1162, startPoint y: 517, endPoint x: 979, endPoint y: 517, distance: 183.0
click at [979, 517] on form "To edit this form you must mark this item incomplete Business Name Gabriel Y. E…" at bounding box center [1193, 424] width 522 height 545
copy div "22311 Ventura Blvd, Suite 116"
click at [145, 221] on div "Personal Information" at bounding box center [229, 220] width 246 height 15
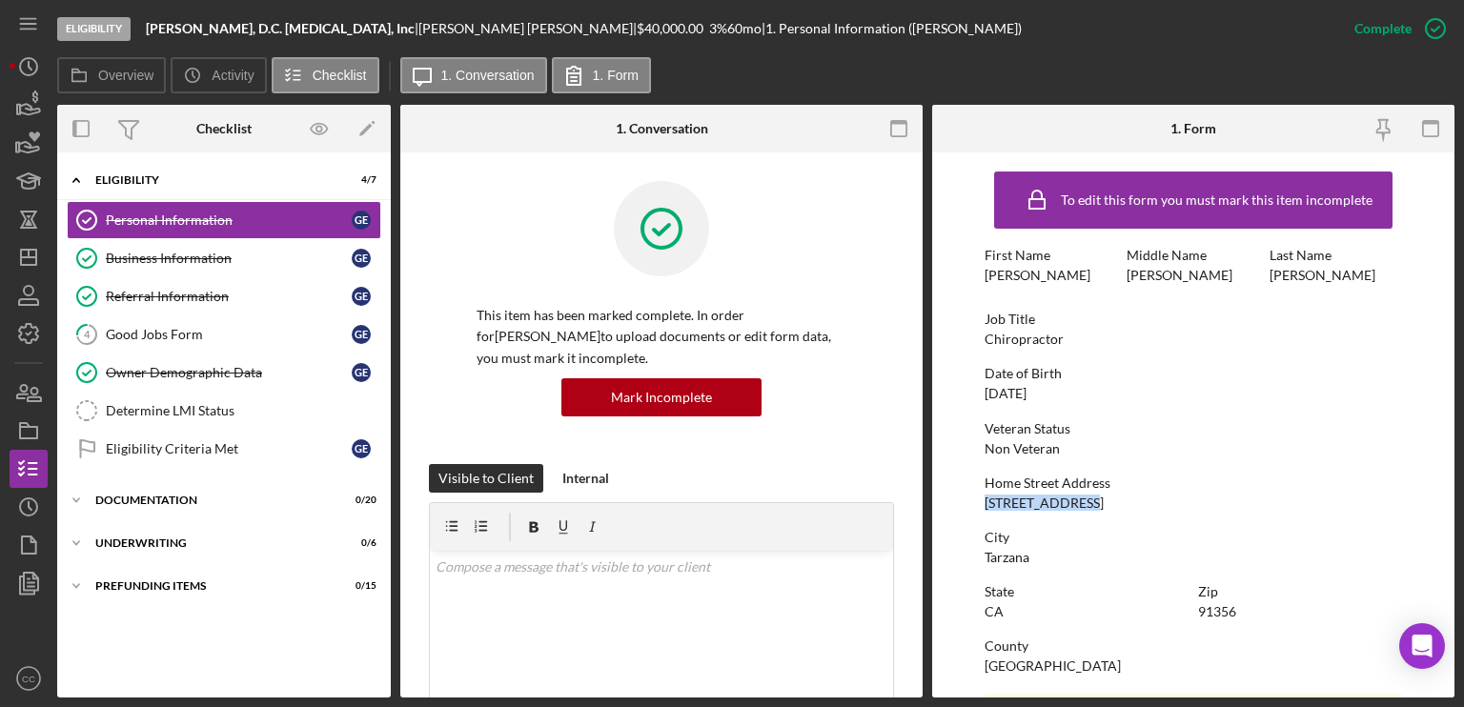
drag, startPoint x: 1094, startPoint y: 503, endPoint x: 983, endPoint y: 510, distance: 111.7
click at [983, 510] on form "To edit this form you must mark this item incomplete First Name Gabriel Middle …" at bounding box center [1193, 424] width 522 height 545
copy div "18449 Linnet St"
click at [205, 412] on div "Determine LMI Status" at bounding box center [243, 410] width 274 height 15
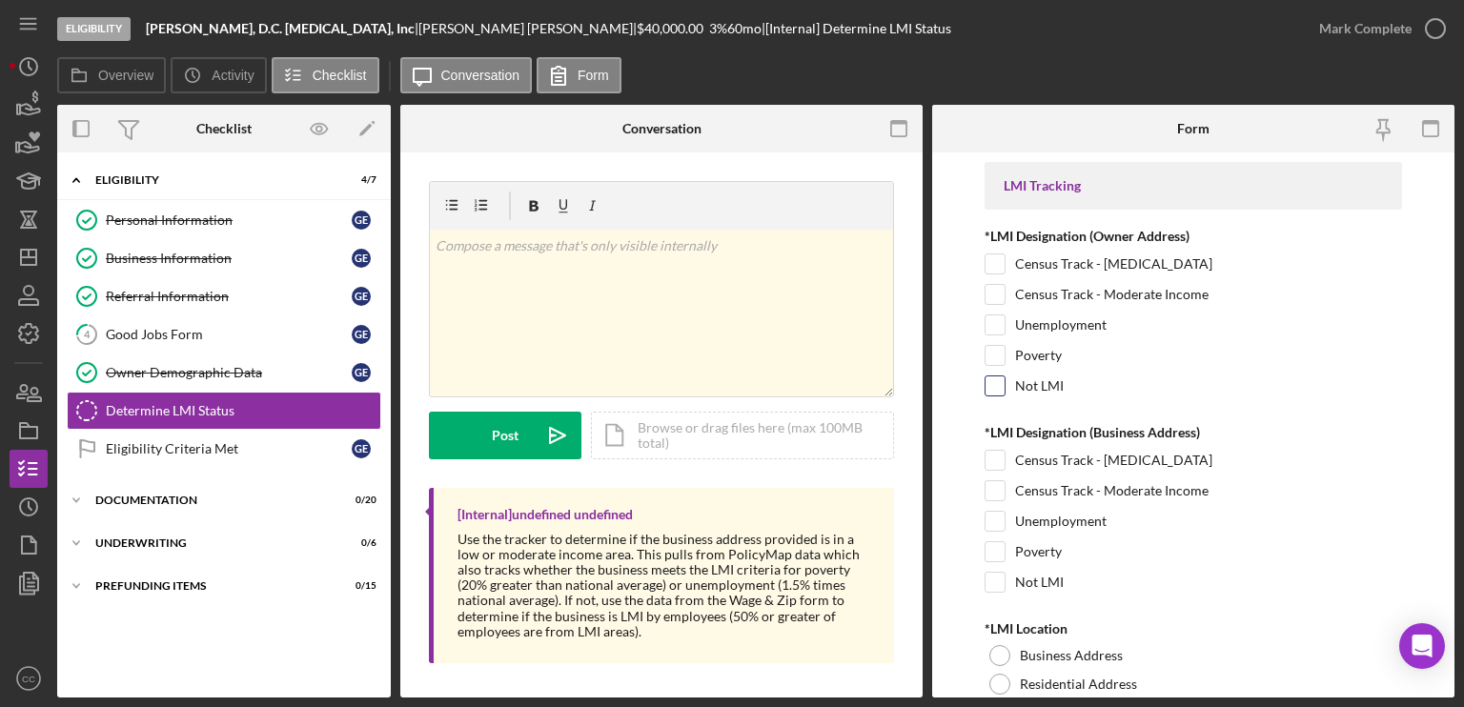
click at [991, 384] on input "Not LMI" at bounding box center [994, 385] width 19 height 19
checkbox input "true"
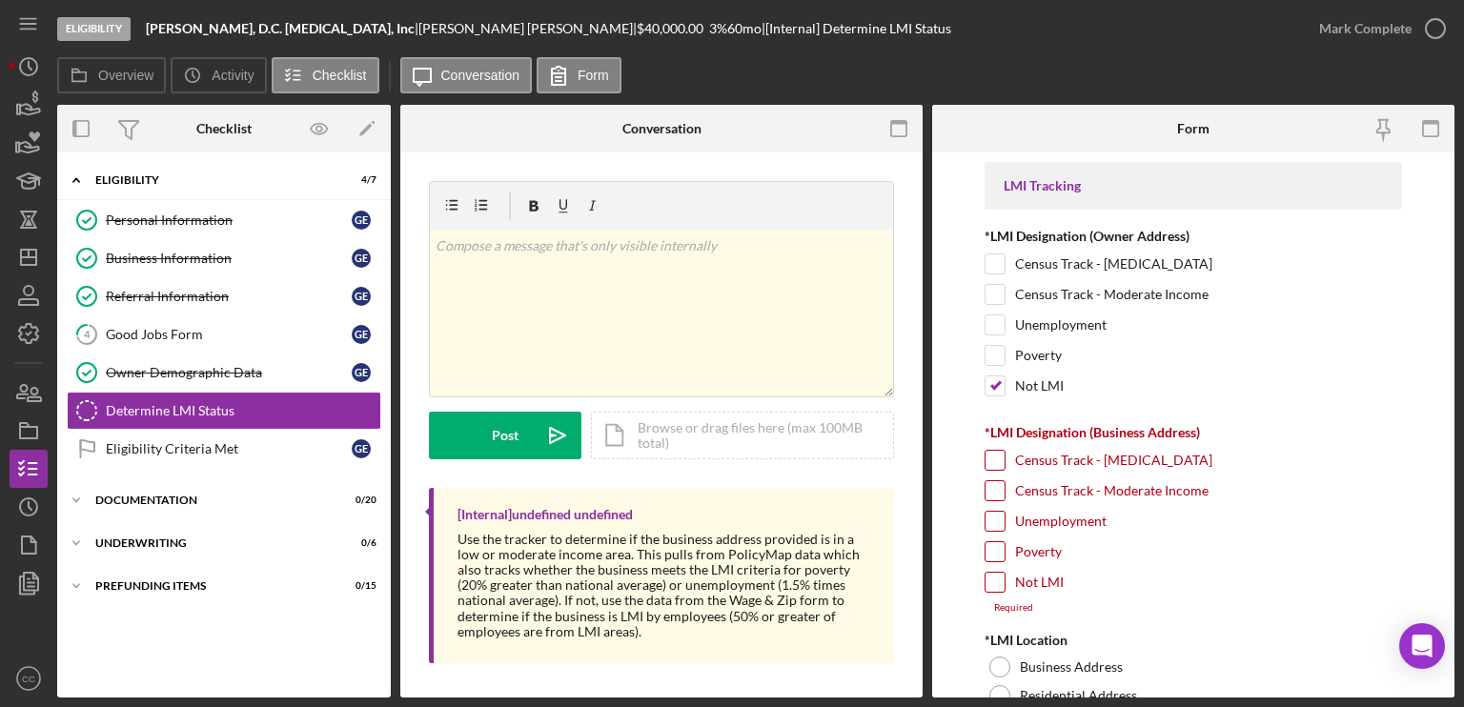
click at [990, 578] on input "Not LMI" at bounding box center [994, 582] width 19 height 19
checkbox input "true"
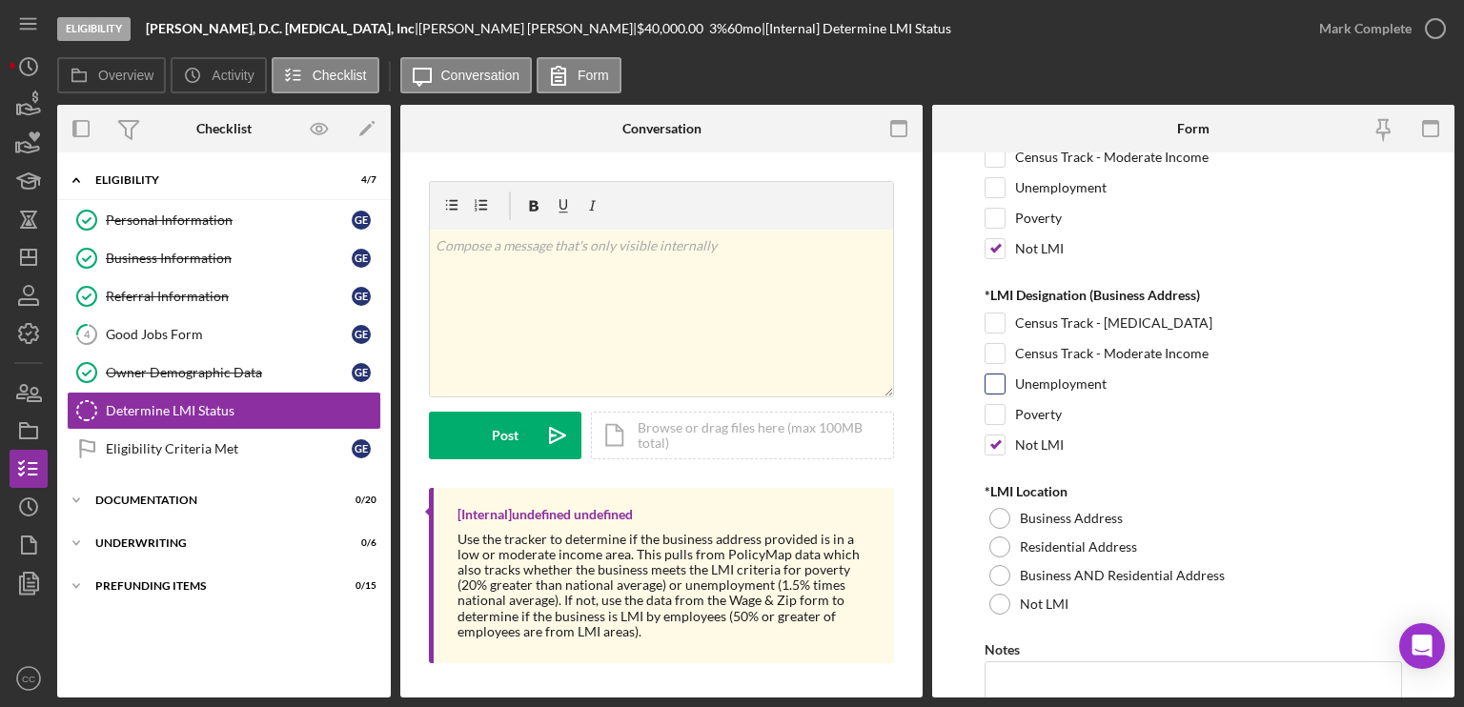
scroll to position [191, 0]
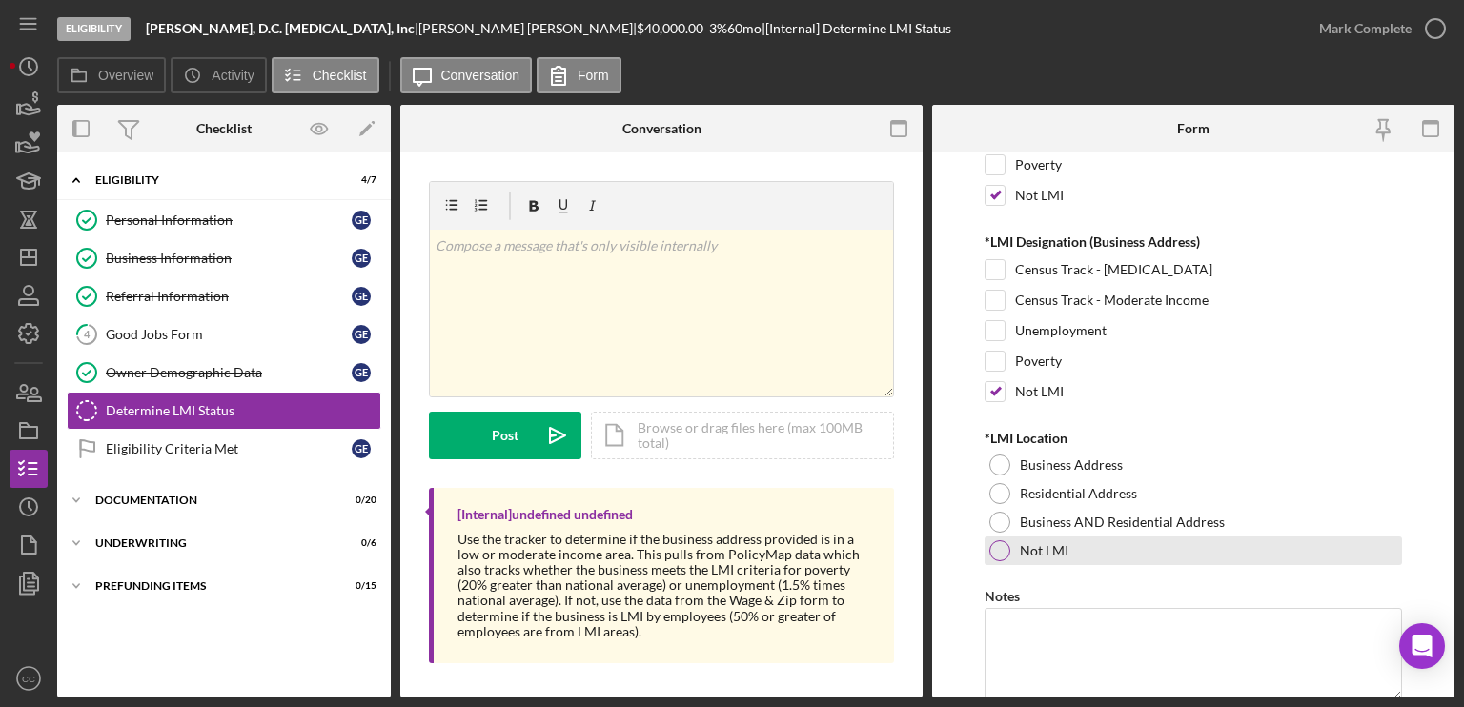
click at [1002, 545] on div at bounding box center [999, 550] width 21 height 21
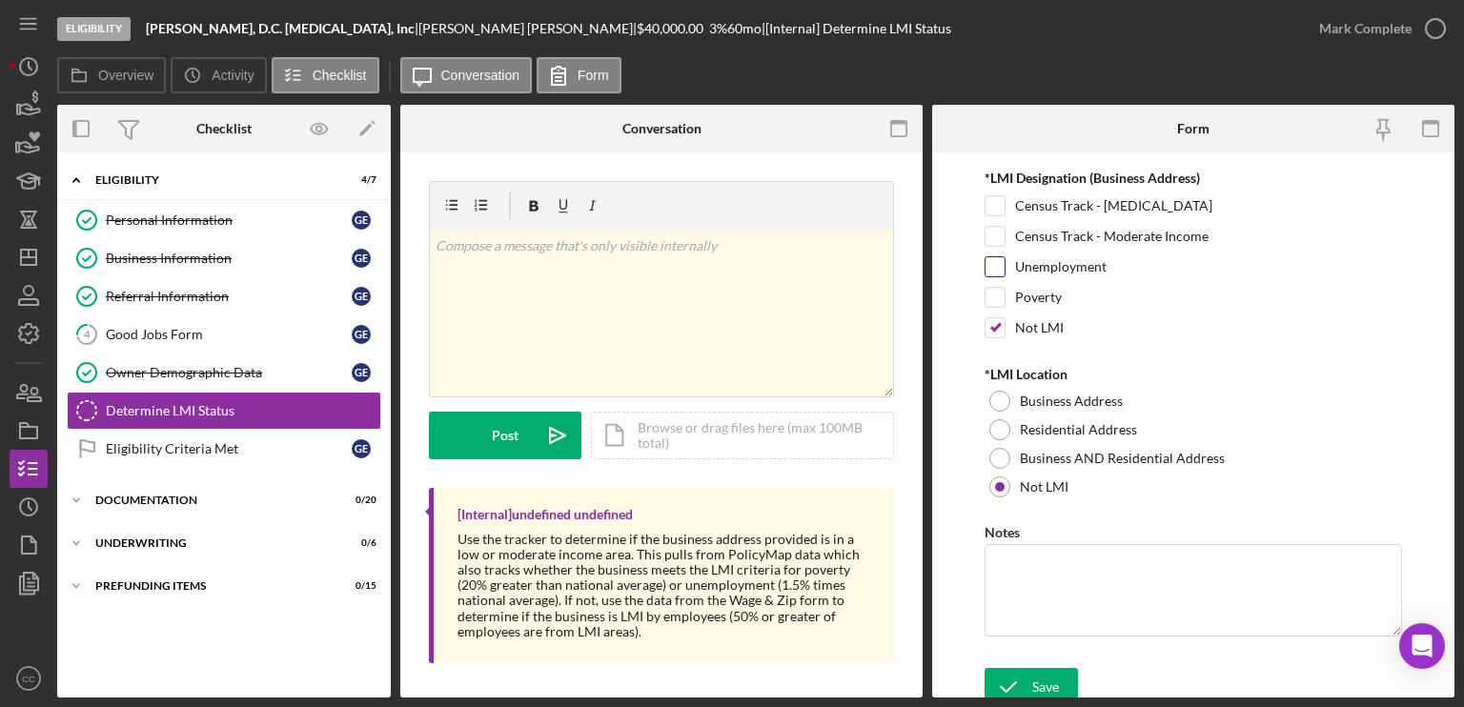
scroll to position [261, 0]
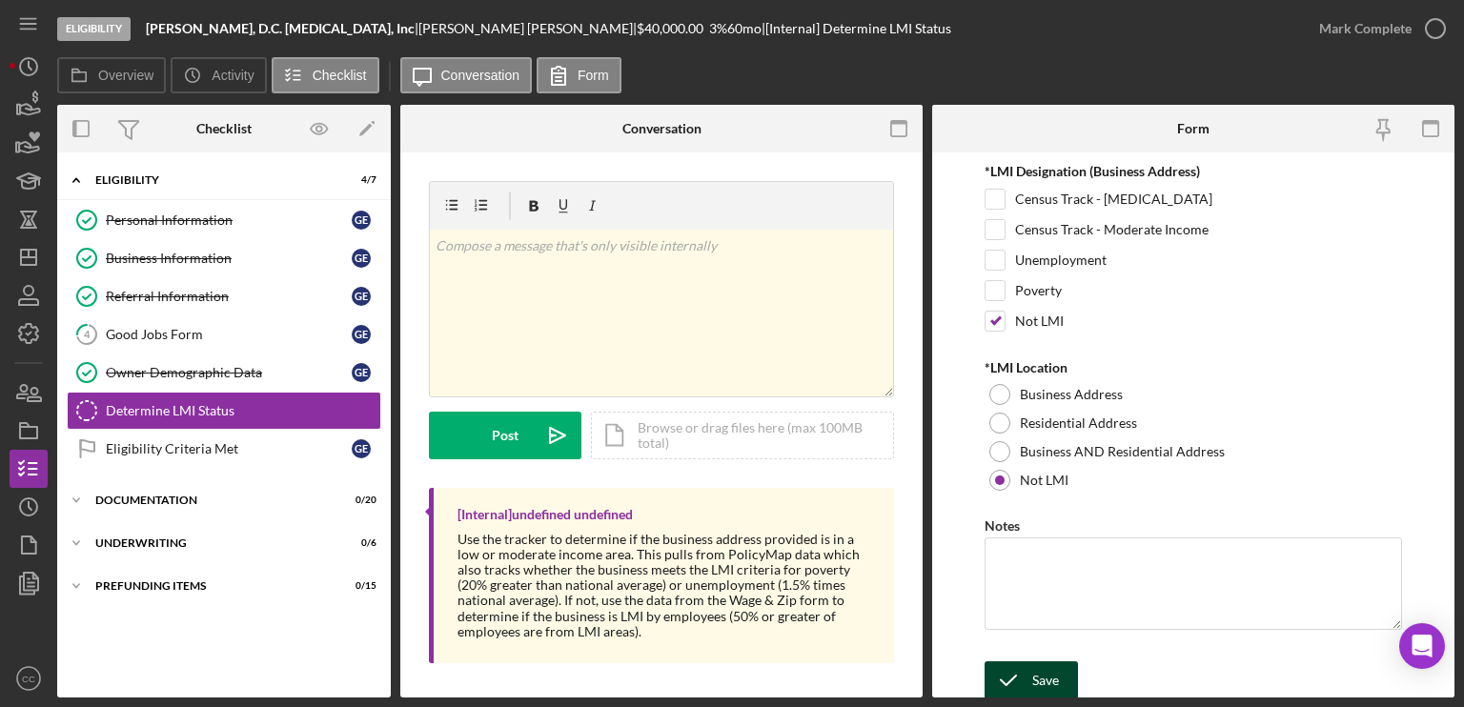
drag, startPoint x: 1024, startPoint y: 679, endPoint x: 1025, endPoint y: 667, distance: 11.5
click at [1024, 679] on icon "submit" at bounding box center [1008, 681] width 48 height 48
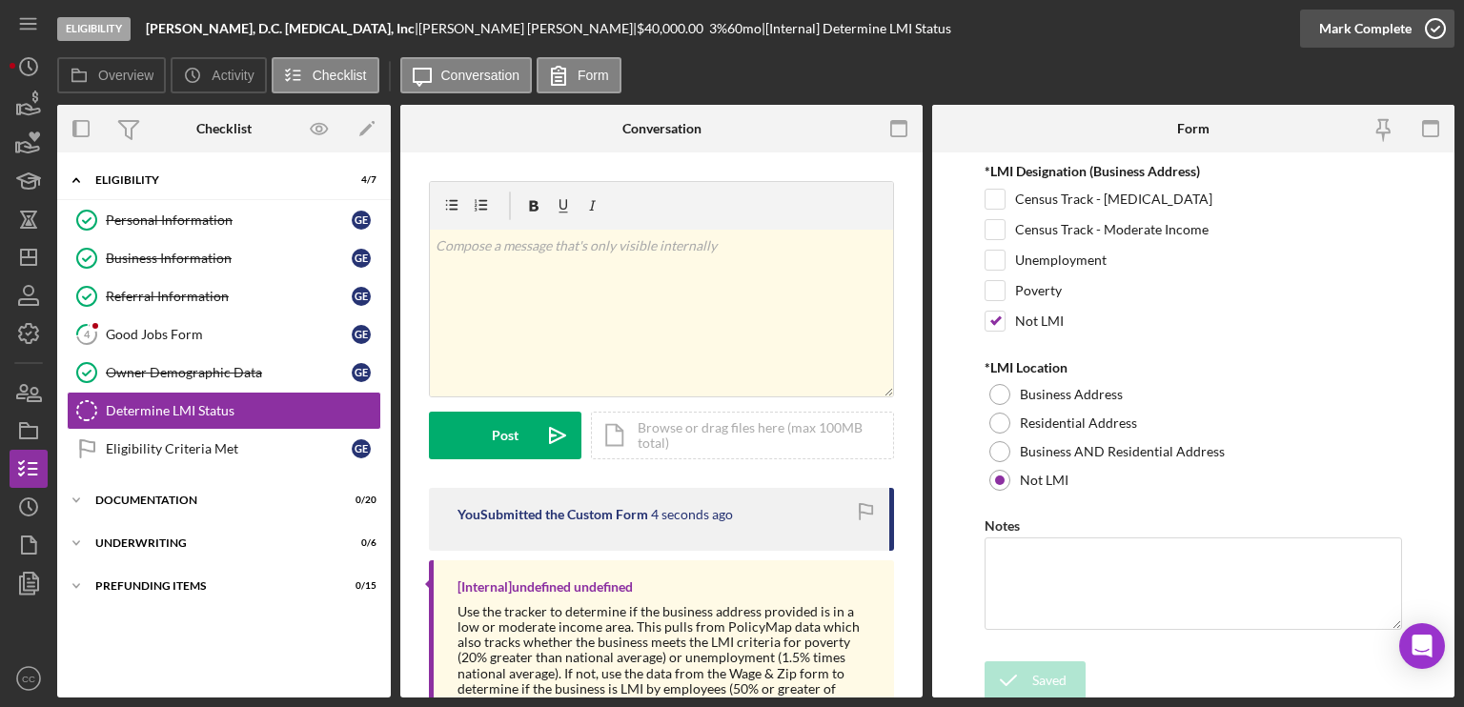
click at [1400, 26] on div "Mark Complete" at bounding box center [1365, 29] width 92 height 38
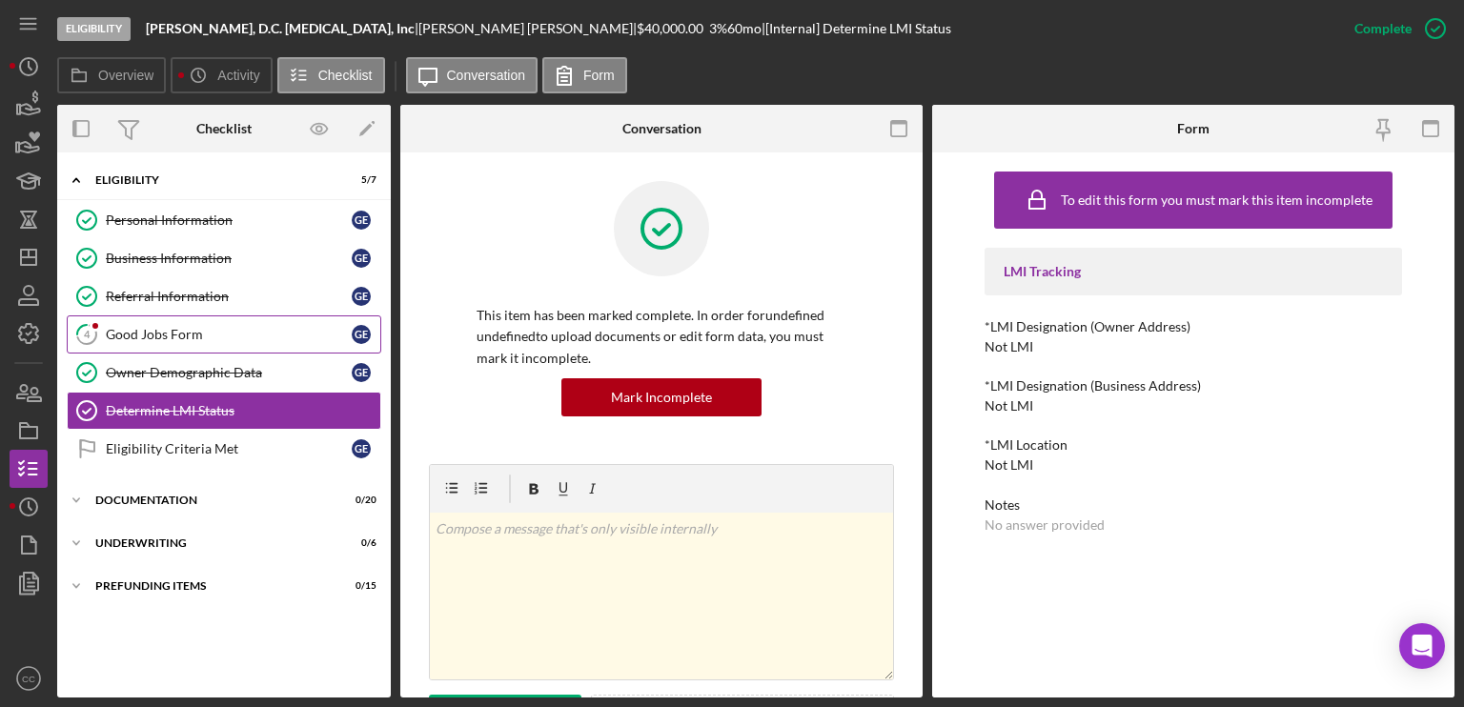
click at [178, 339] on div "Good Jobs Form" at bounding box center [229, 334] width 246 height 15
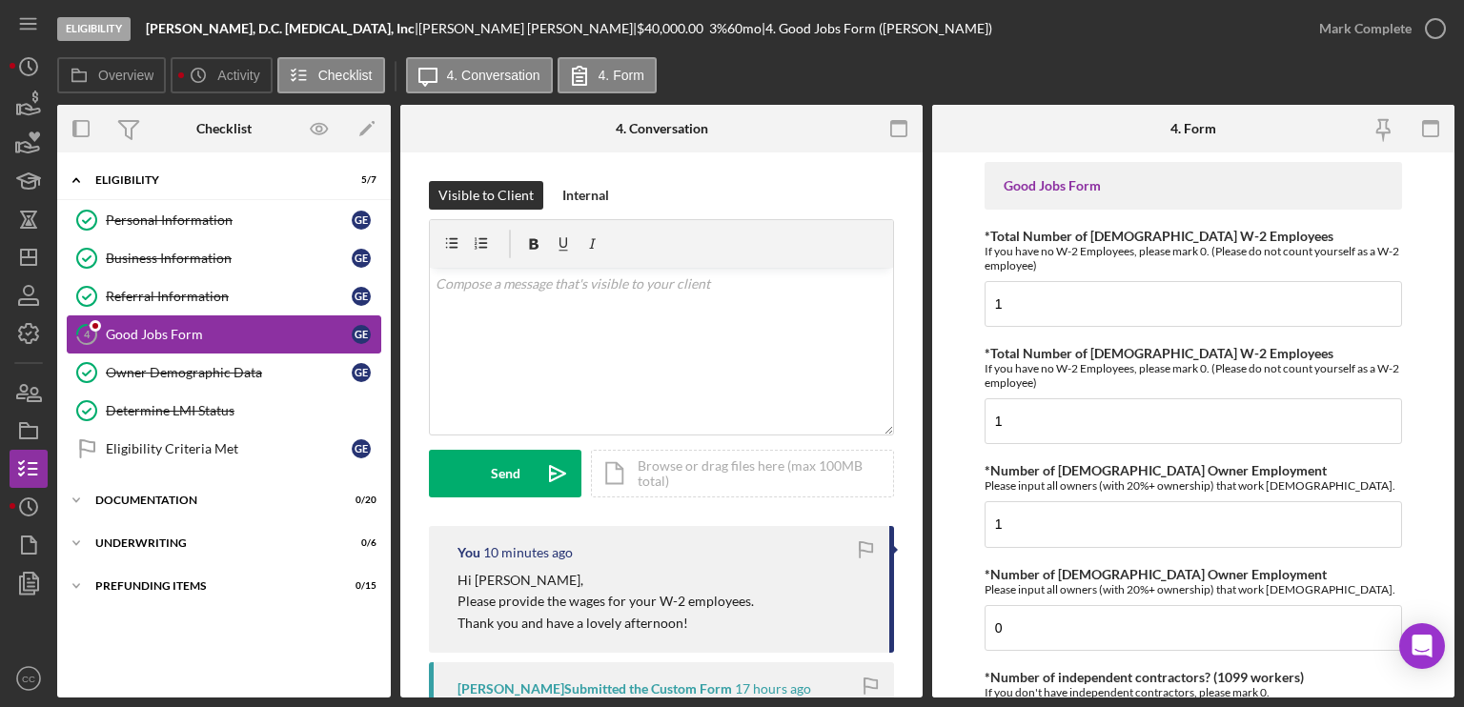
type input "$0"
type input "1"
type input "$20,000"
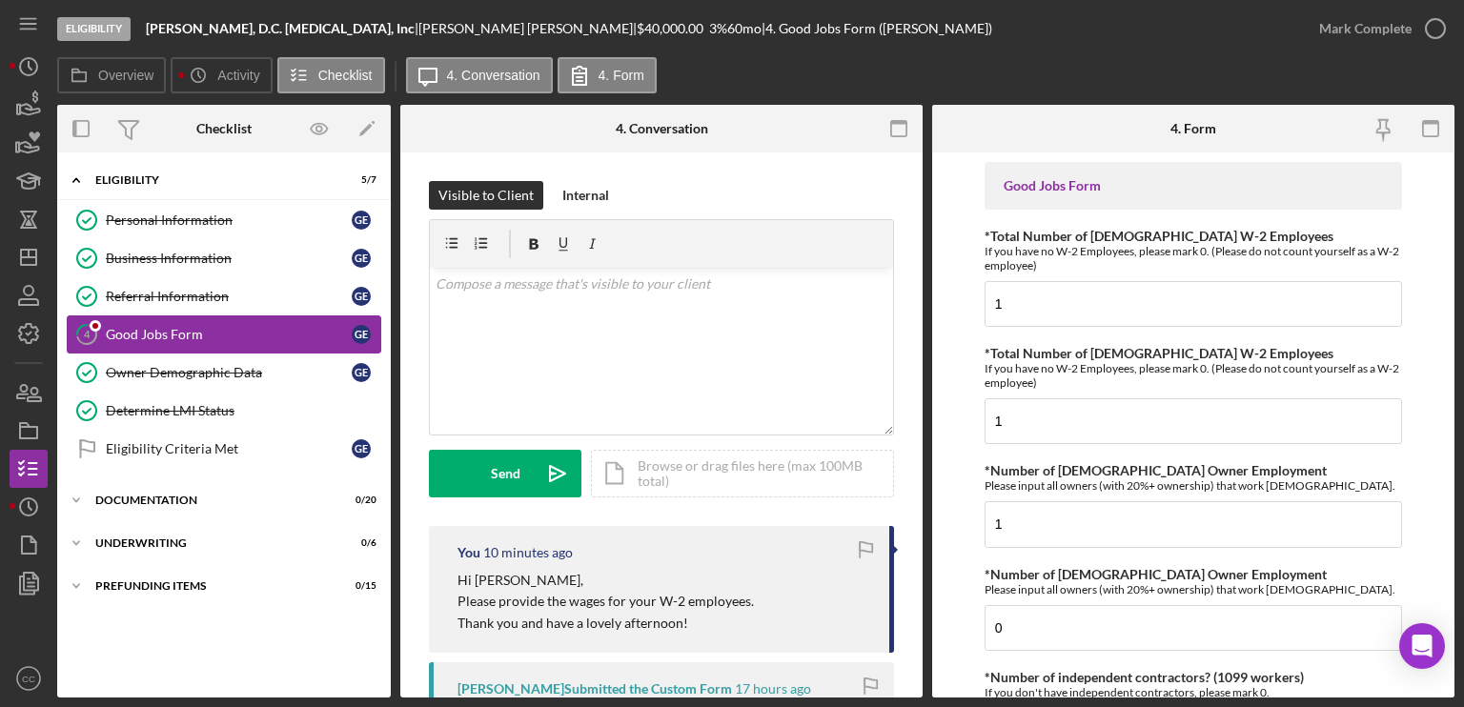
type input "$20,000"
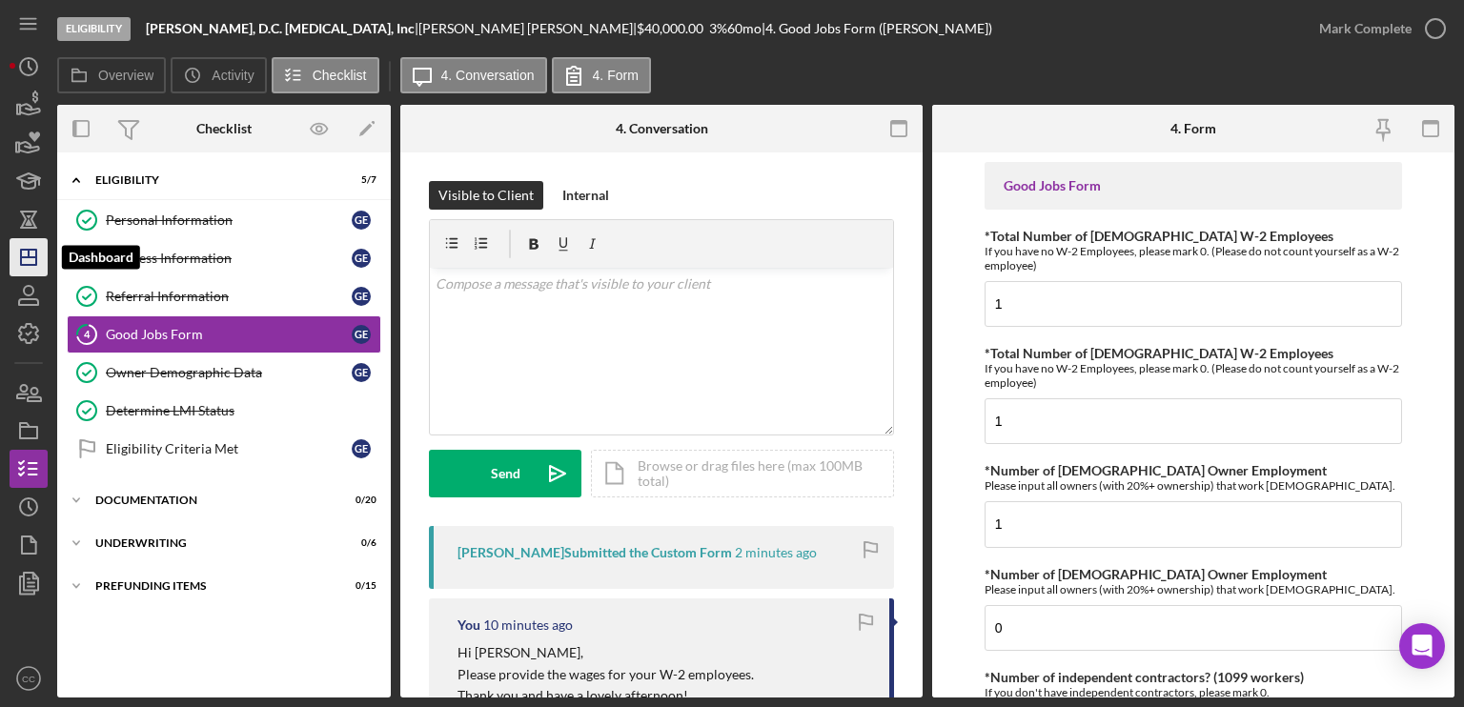
click at [26, 250] on polygon "button" at bounding box center [28, 257] width 15 height 15
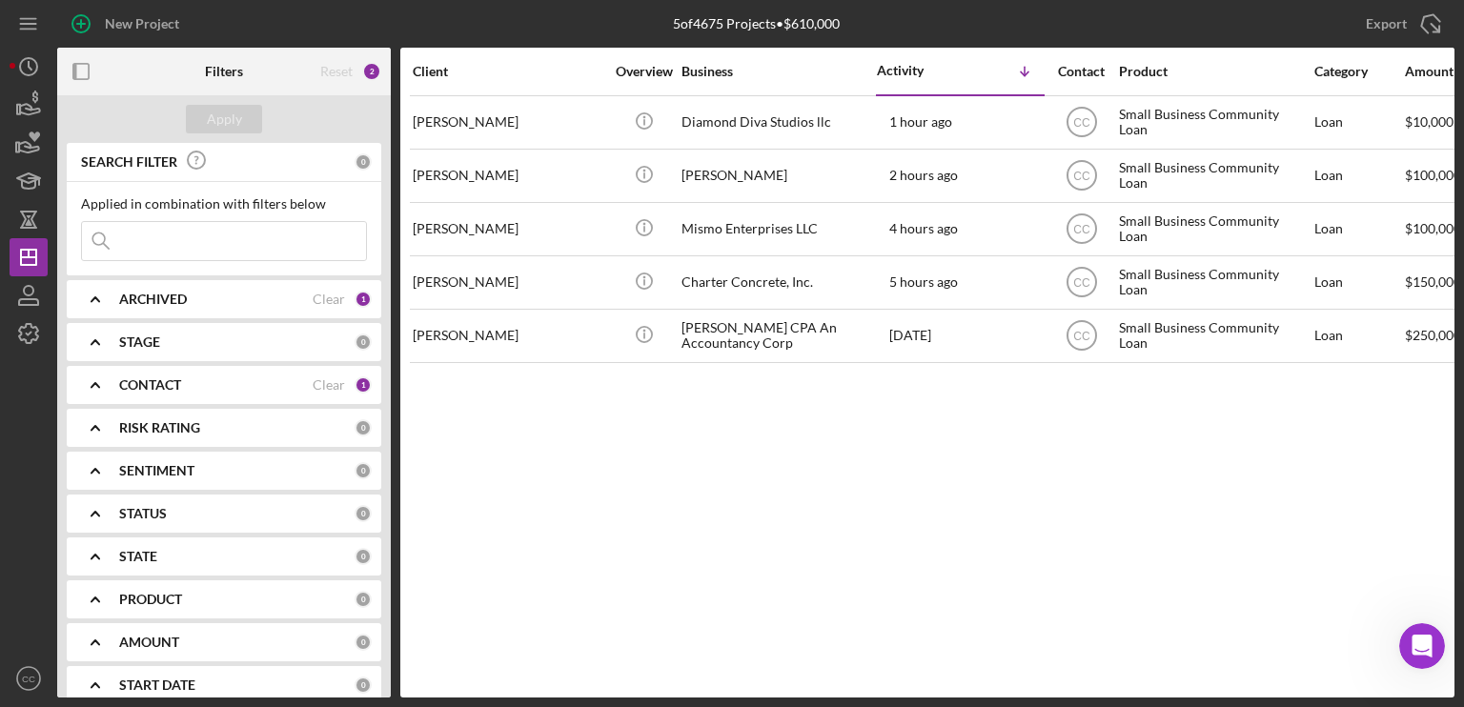
click at [599, 436] on div "Client Overview Business Activity Icon/Table Sort Arrow Contact Product Categor…" at bounding box center [927, 373] width 1054 height 650
click at [35, 250] on polygon "button" at bounding box center [28, 257] width 15 height 15
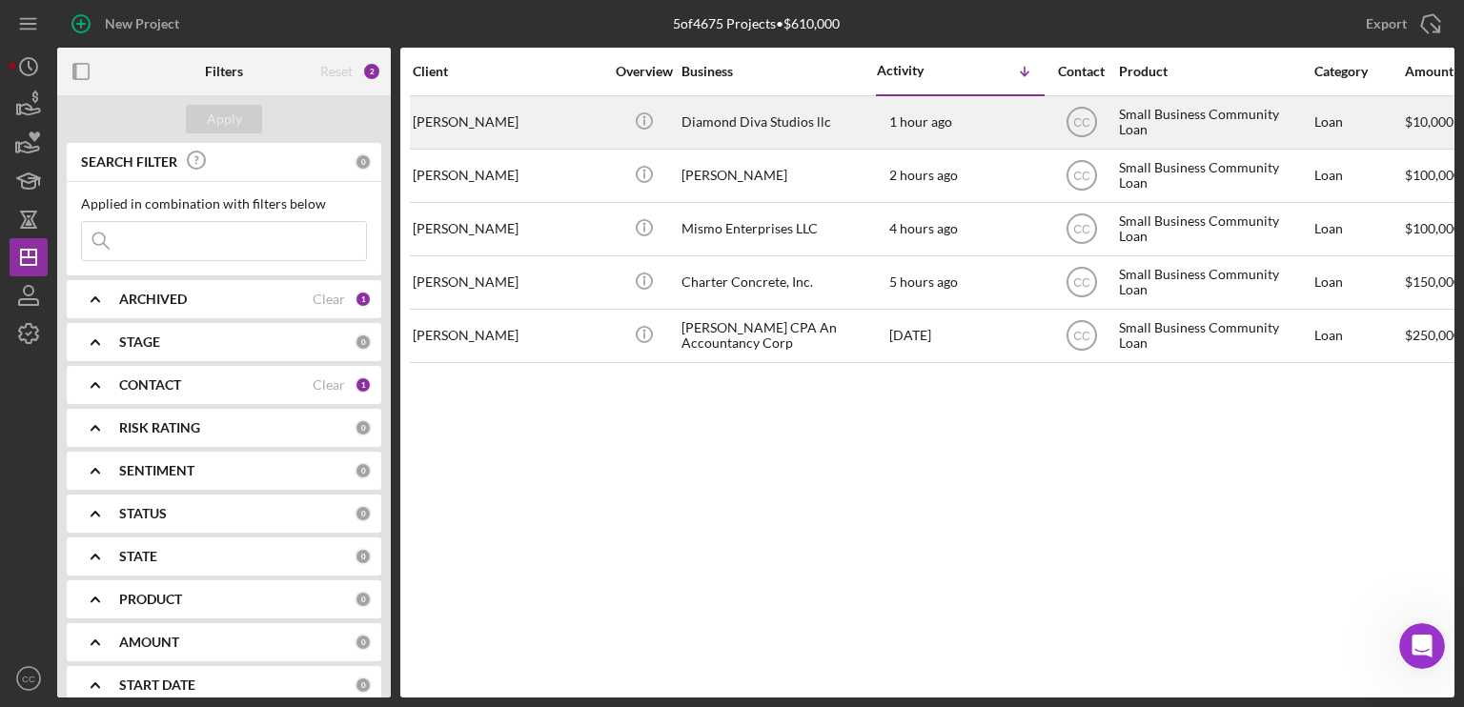
click at [457, 117] on div "[PERSON_NAME]" at bounding box center [508, 122] width 191 height 51
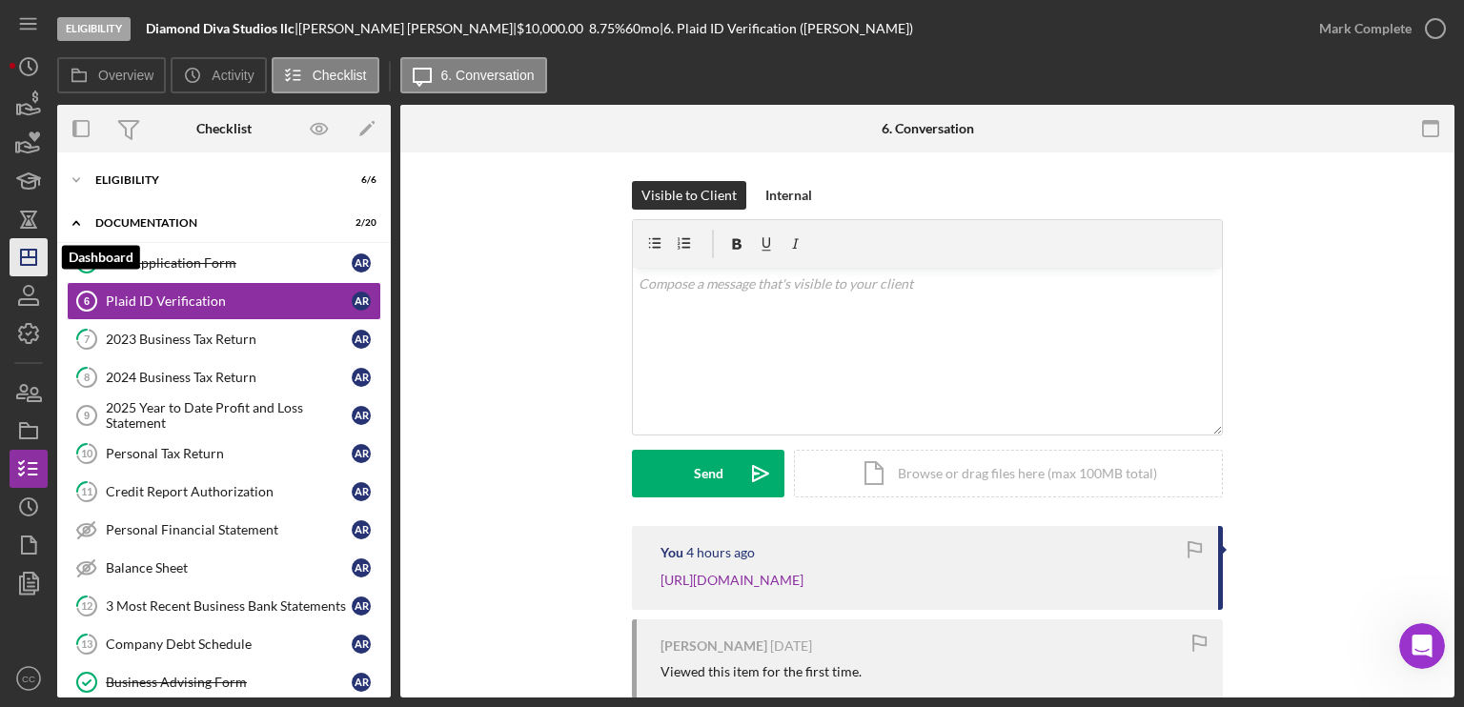
click at [27, 247] on icon "Icon/Dashboard" at bounding box center [29, 257] width 48 height 48
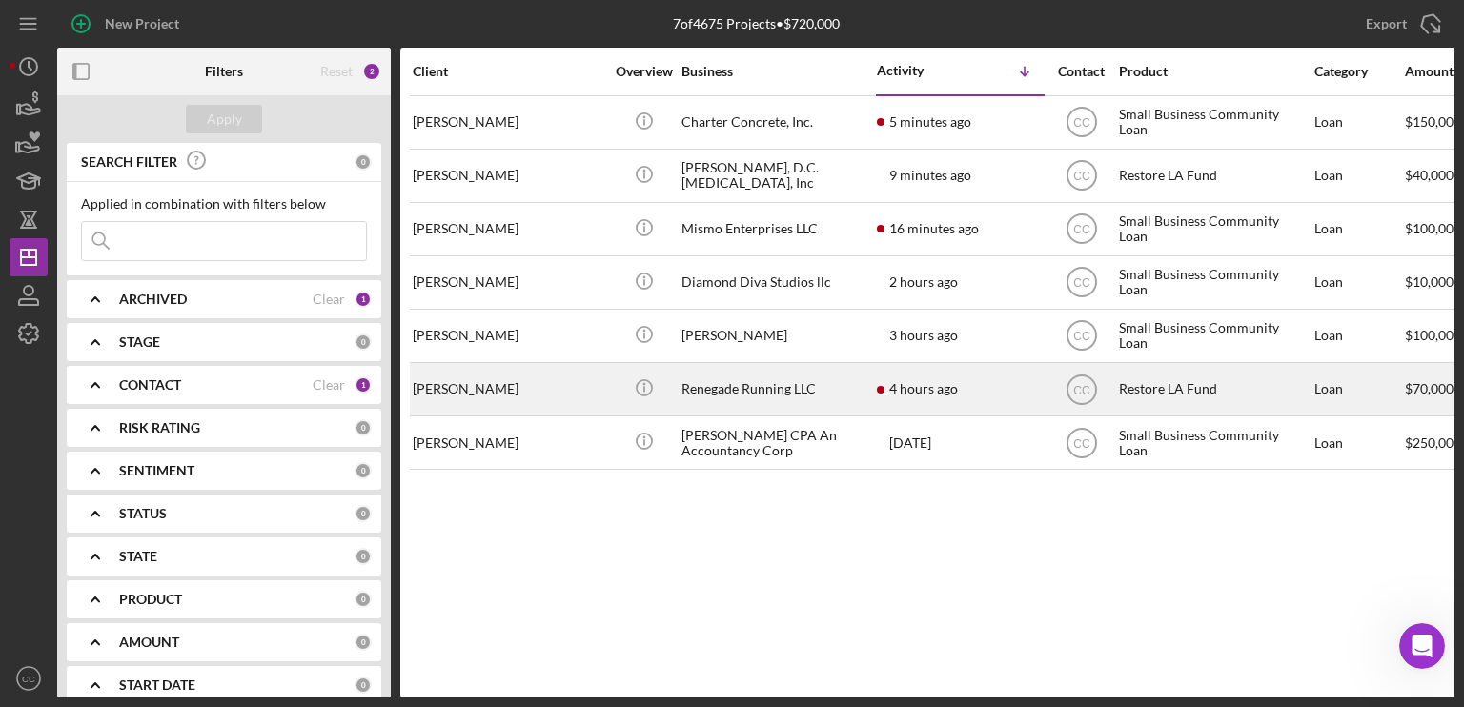
click at [530, 391] on div "[PERSON_NAME]" at bounding box center [508, 389] width 191 height 51
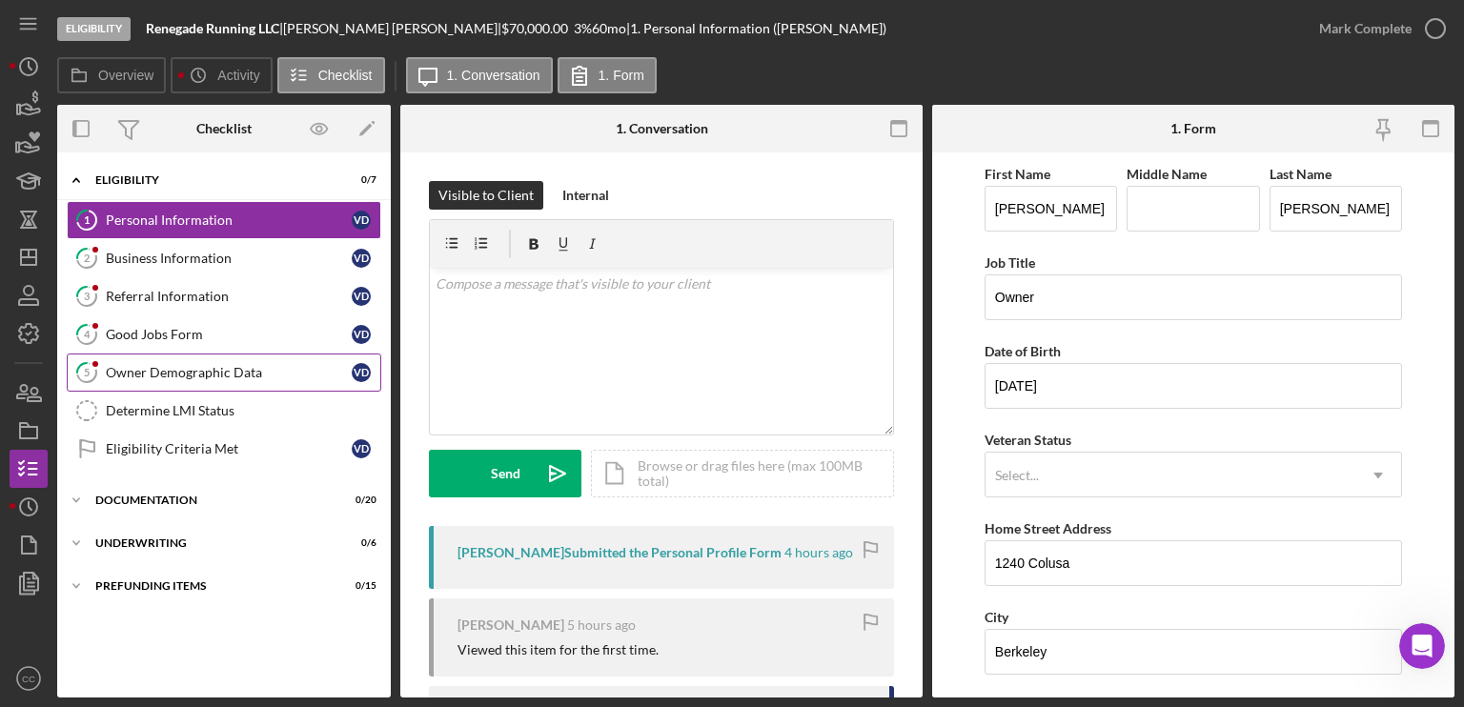
click at [135, 378] on link "5 Owner Demographic Data V D" at bounding box center [224, 373] width 314 height 38
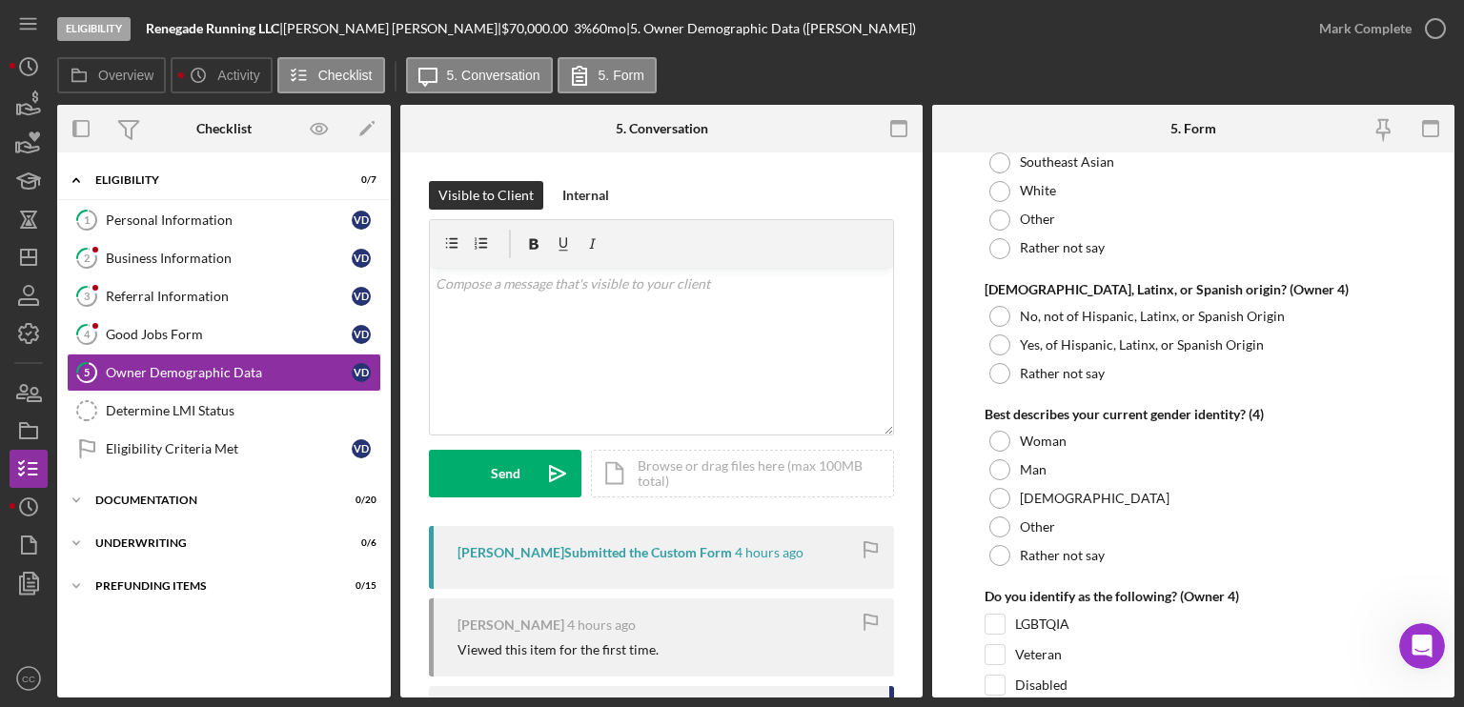
scroll to position [5813, 0]
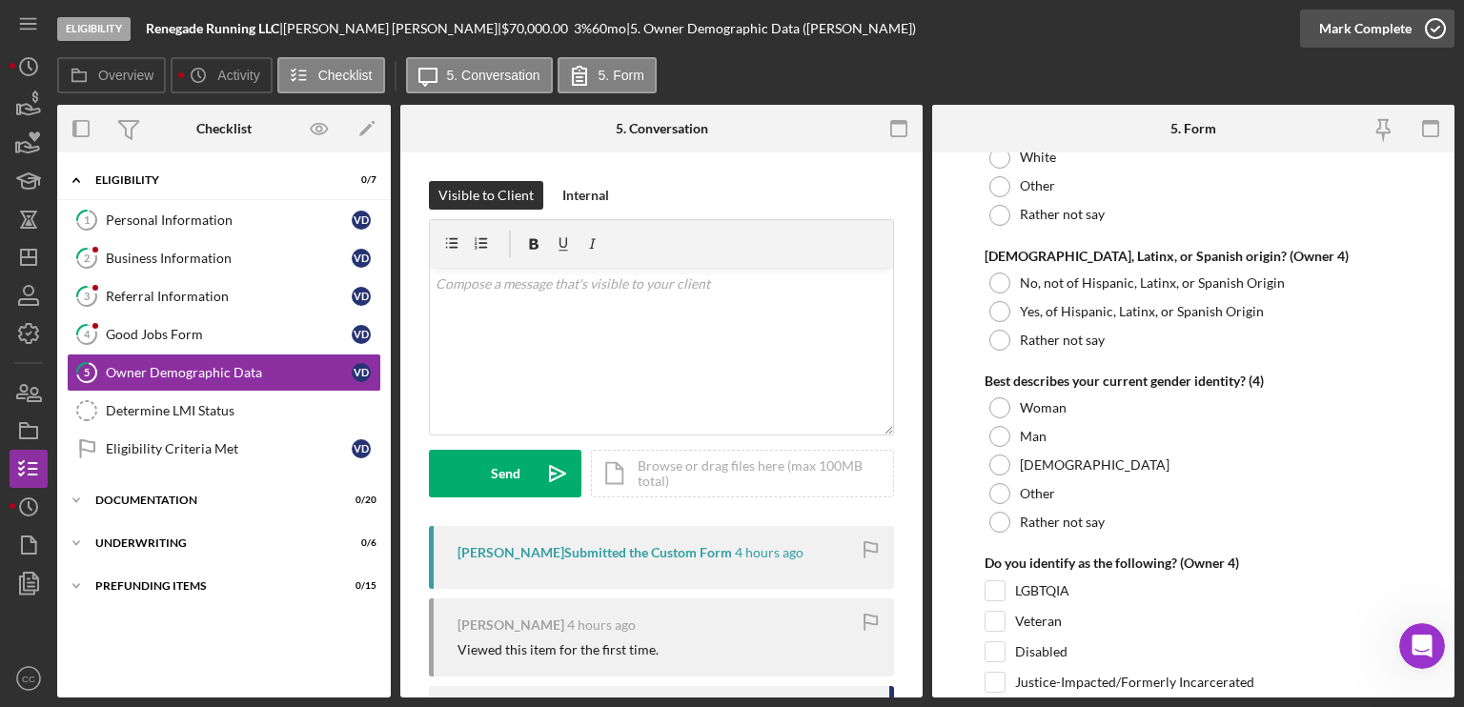
click at [1389, 30] on div "Mark Complete" at bounding box center [1365, 29] width 92 height 38
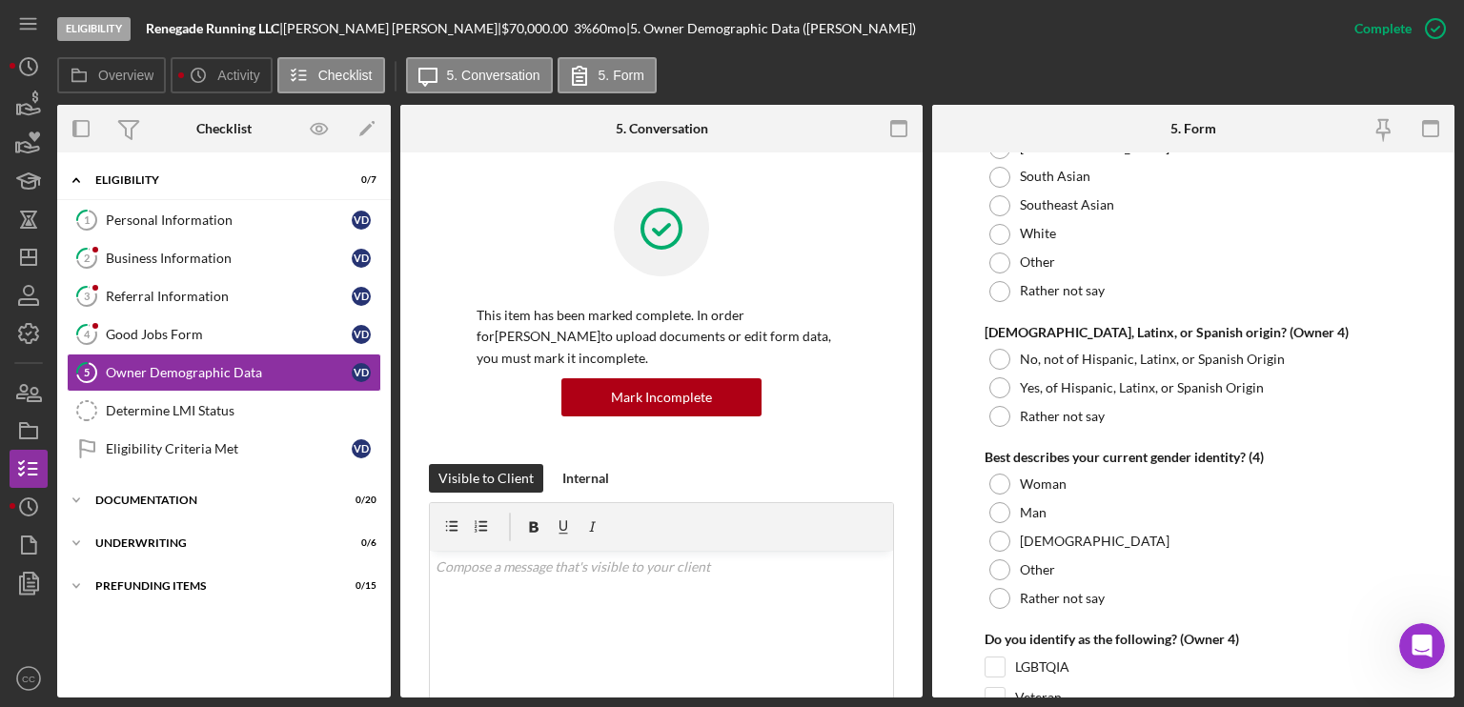
scroll to position [5890, 0]
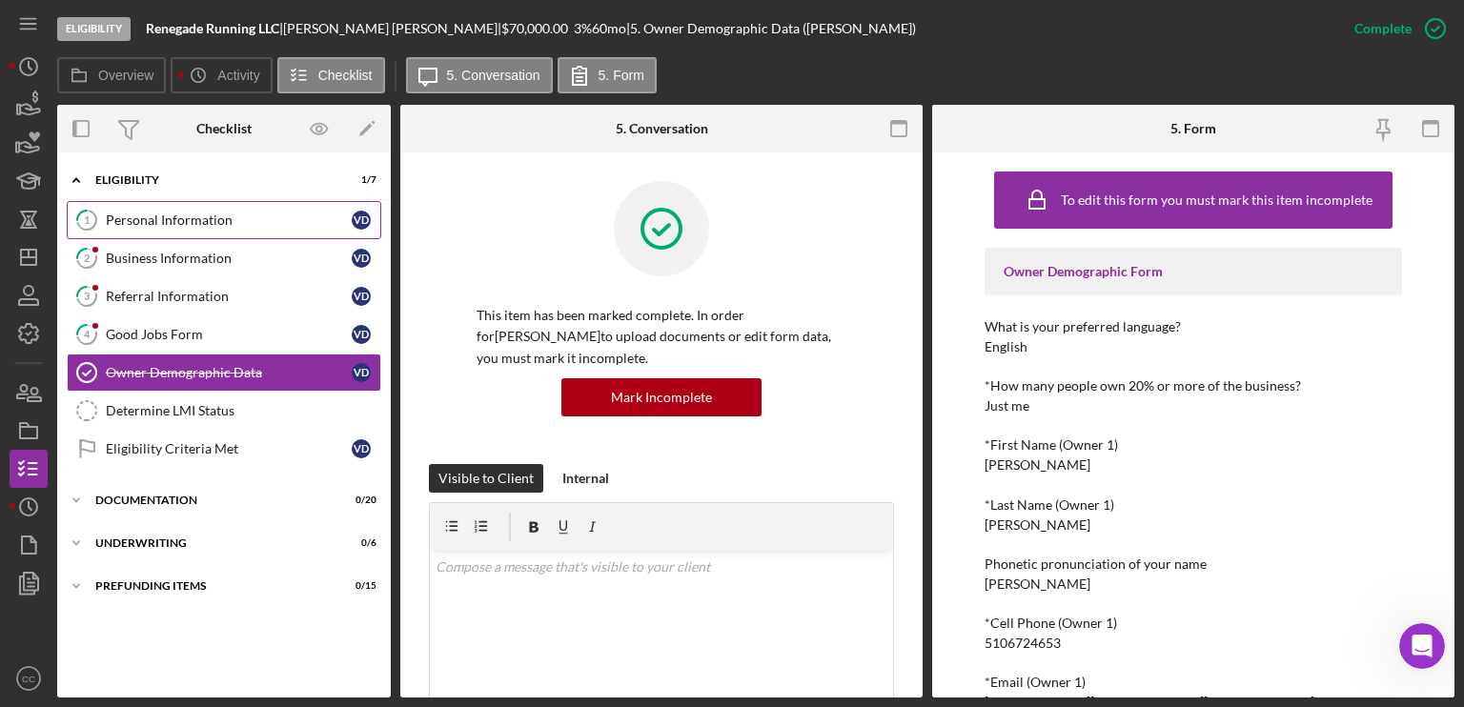
click at [133, 215] on div "Personal Information" at bounding box center [229, 220] width 246 height 15
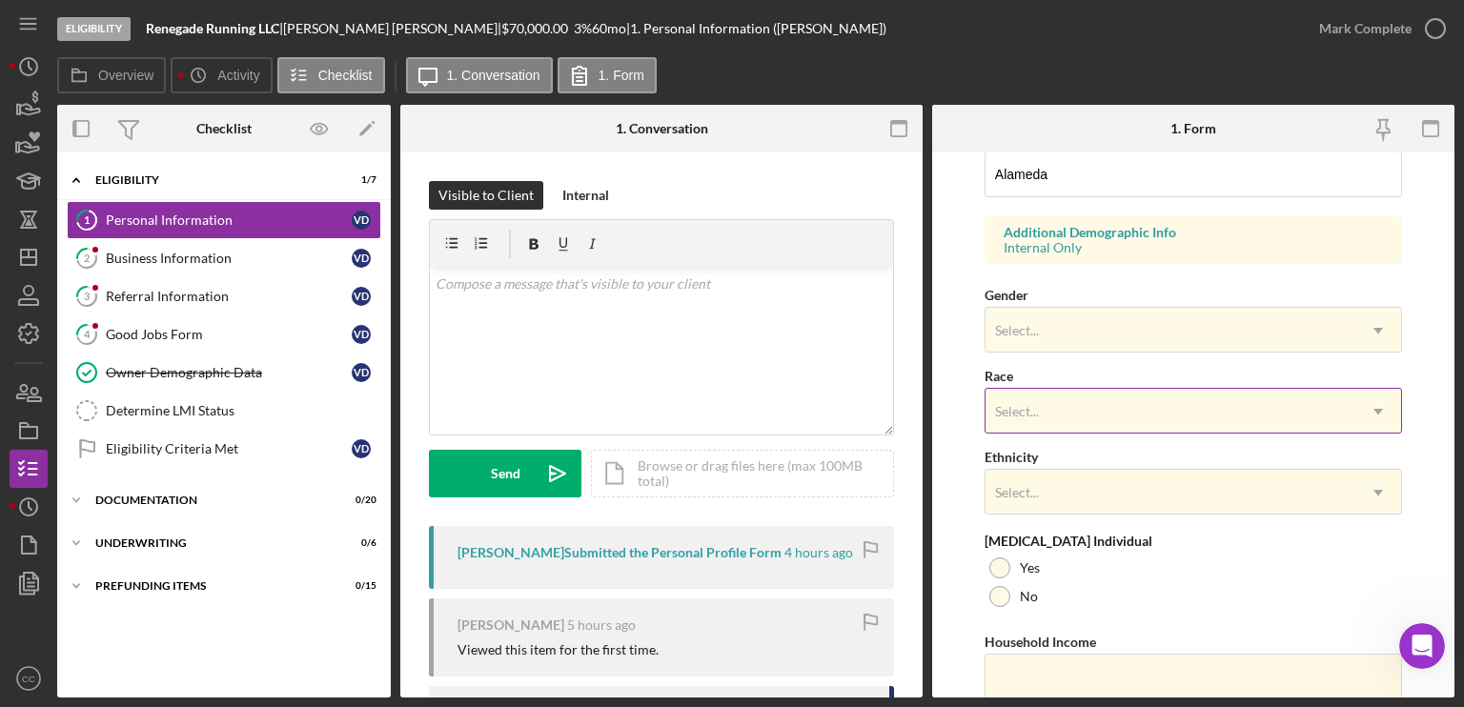
scroll to position [667, 0]
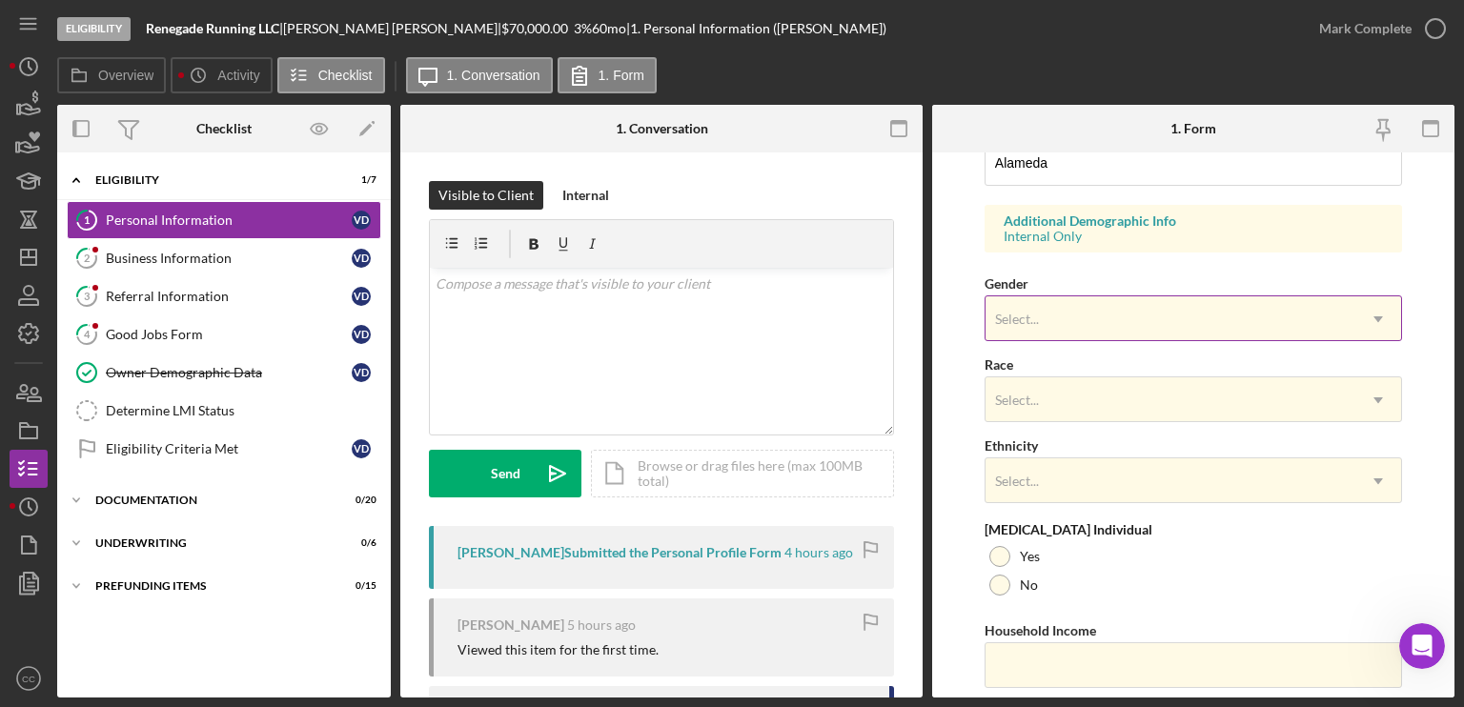
click at [1104, 315] on div "Select..." at bounding box center [1170, 319] width 370 height 44
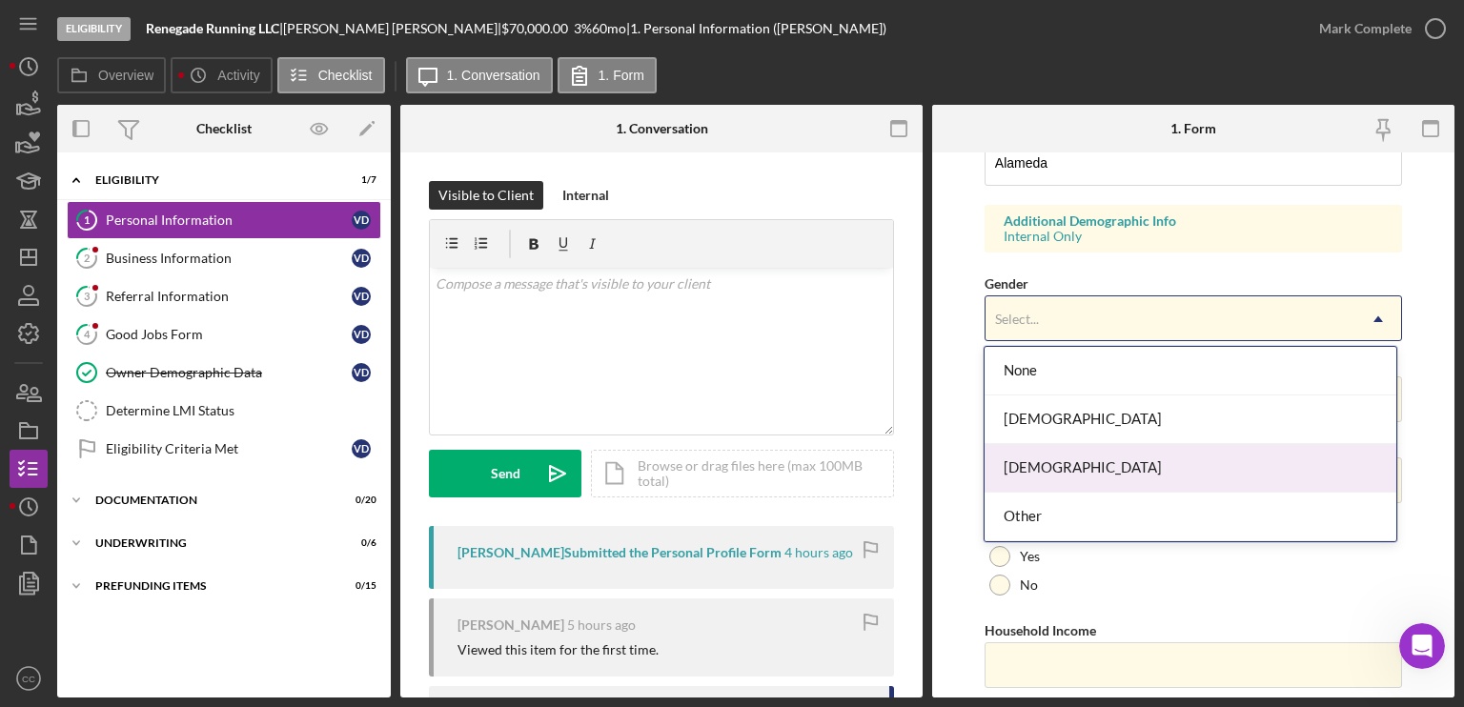
click at [1041, 467] on div "[DEMOGRAPHIC_DATA]" at bounding box center [1190, 468] width 412 height 49
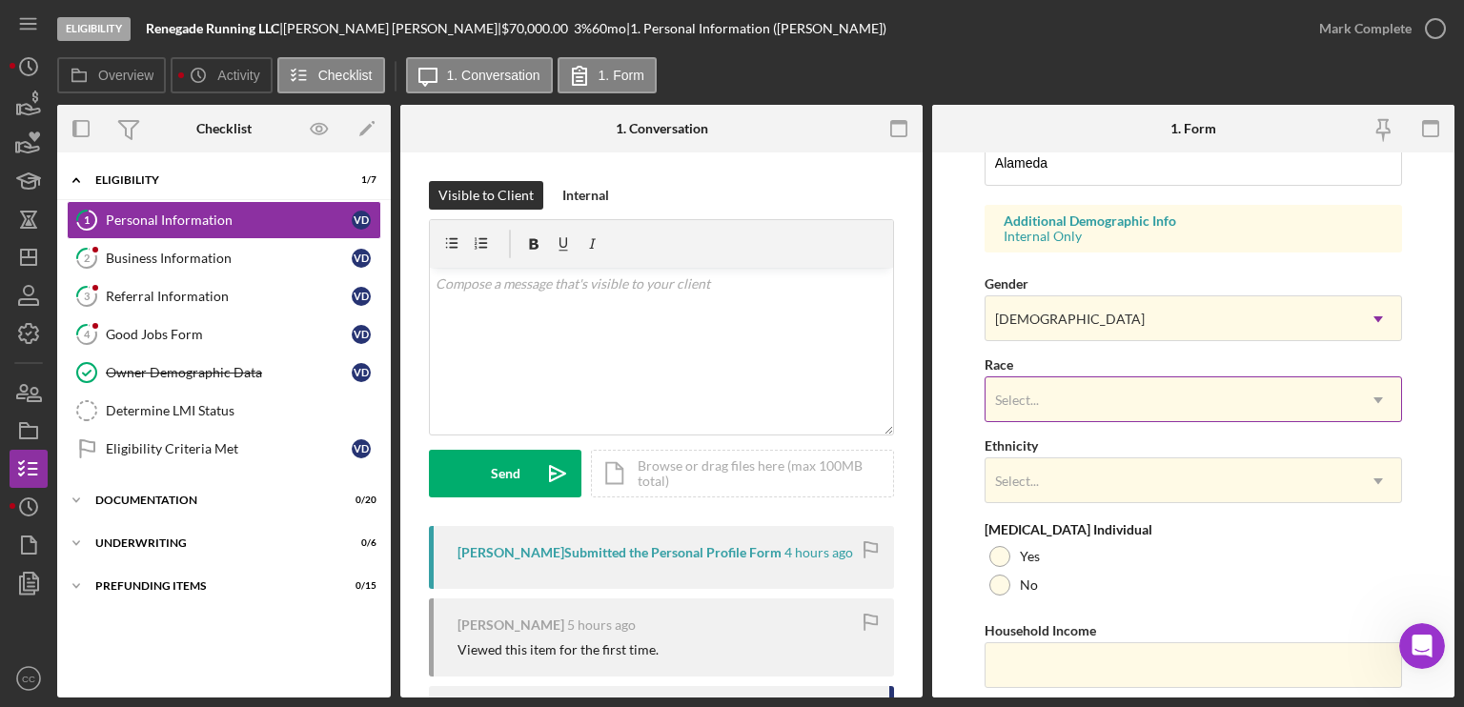
click at [1059, 387] on div "Select..." at bounding box center [1170, 400] width 370 height 44
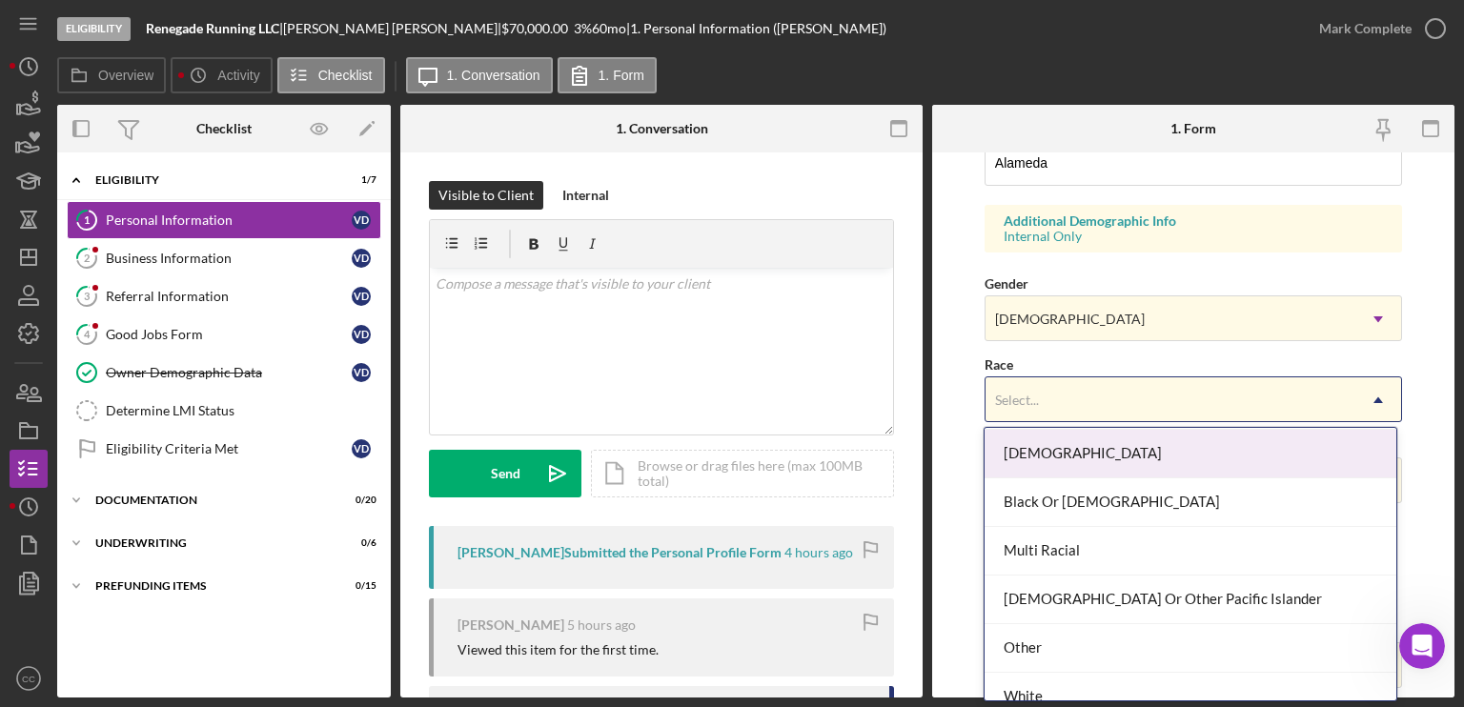
scroll to position [114, 0]
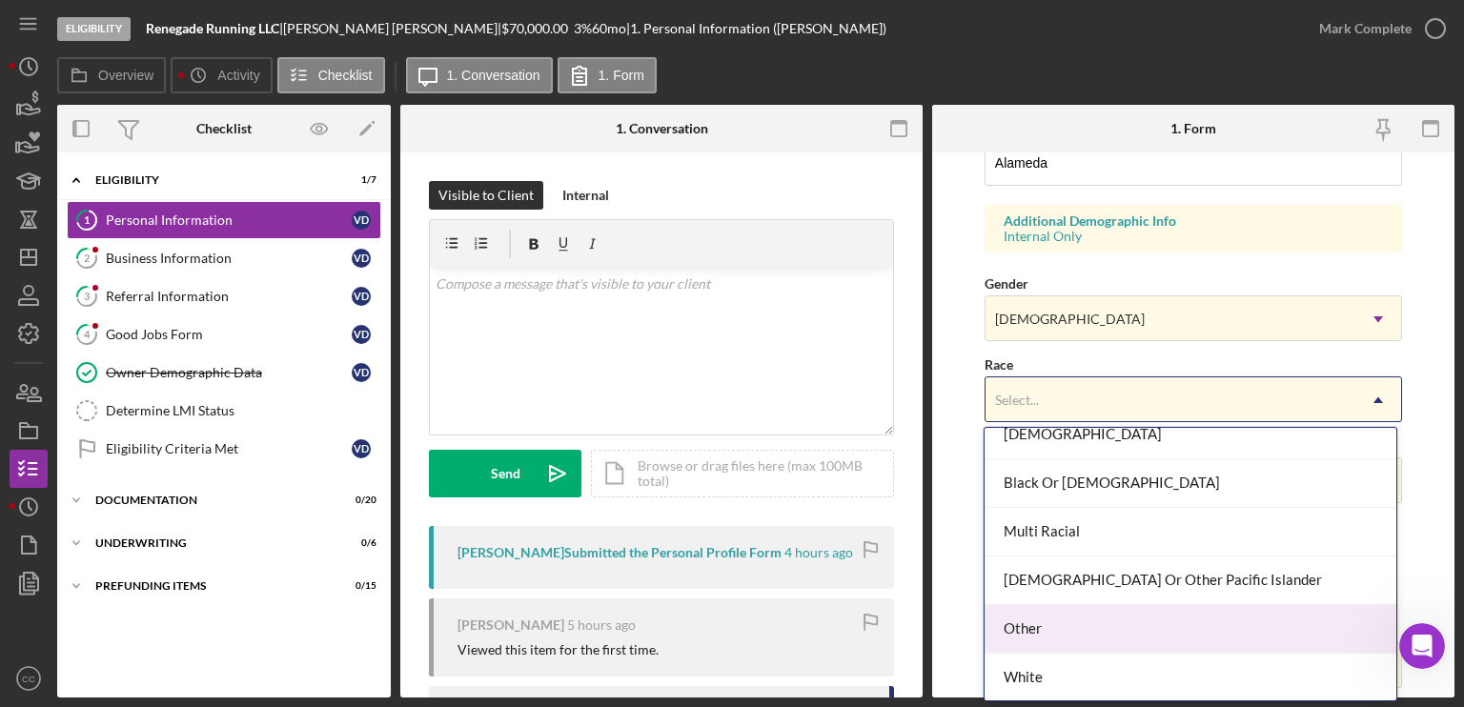
click at [1014, 636] on div "Other" at bounding box center [1190, 629] width 412 height 49
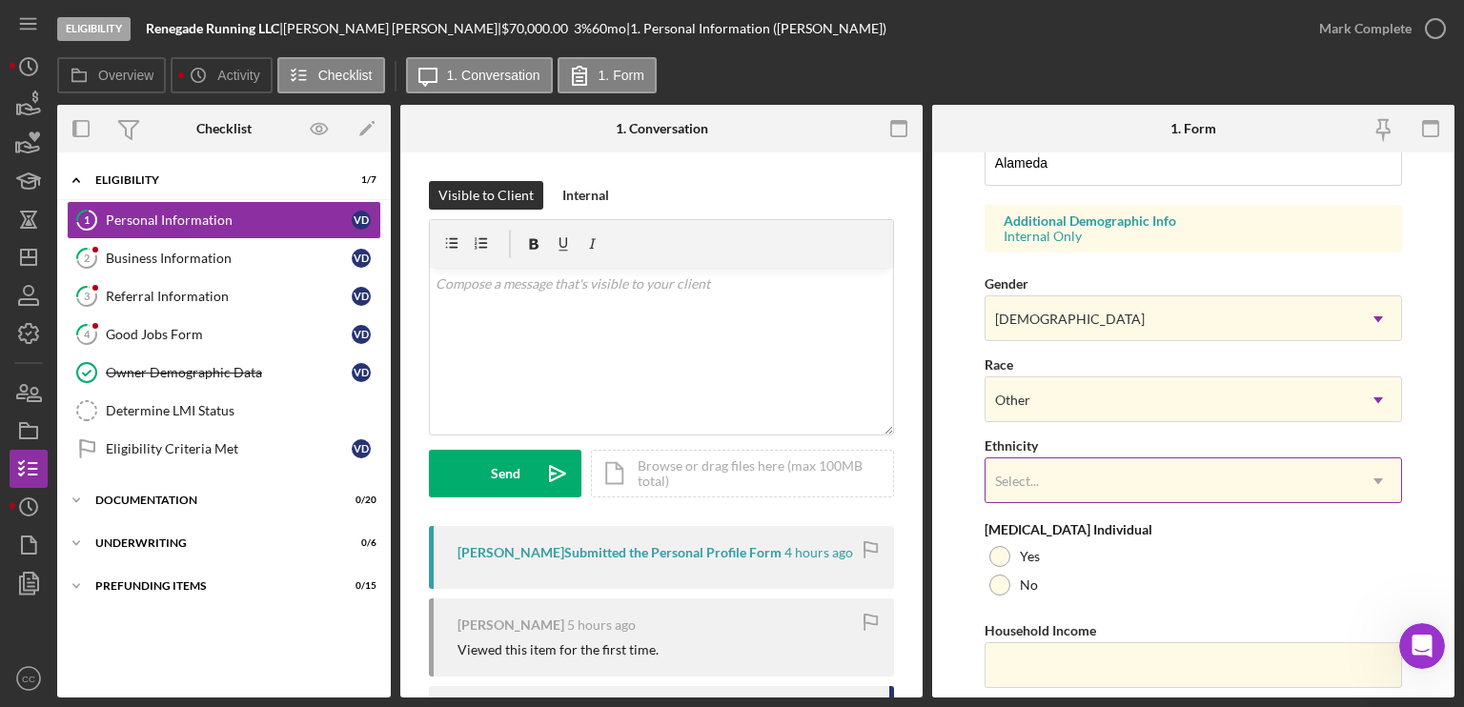
click at [1038, 467] on div "Select..." at bounding box center [1170, 481] width 370 height 44
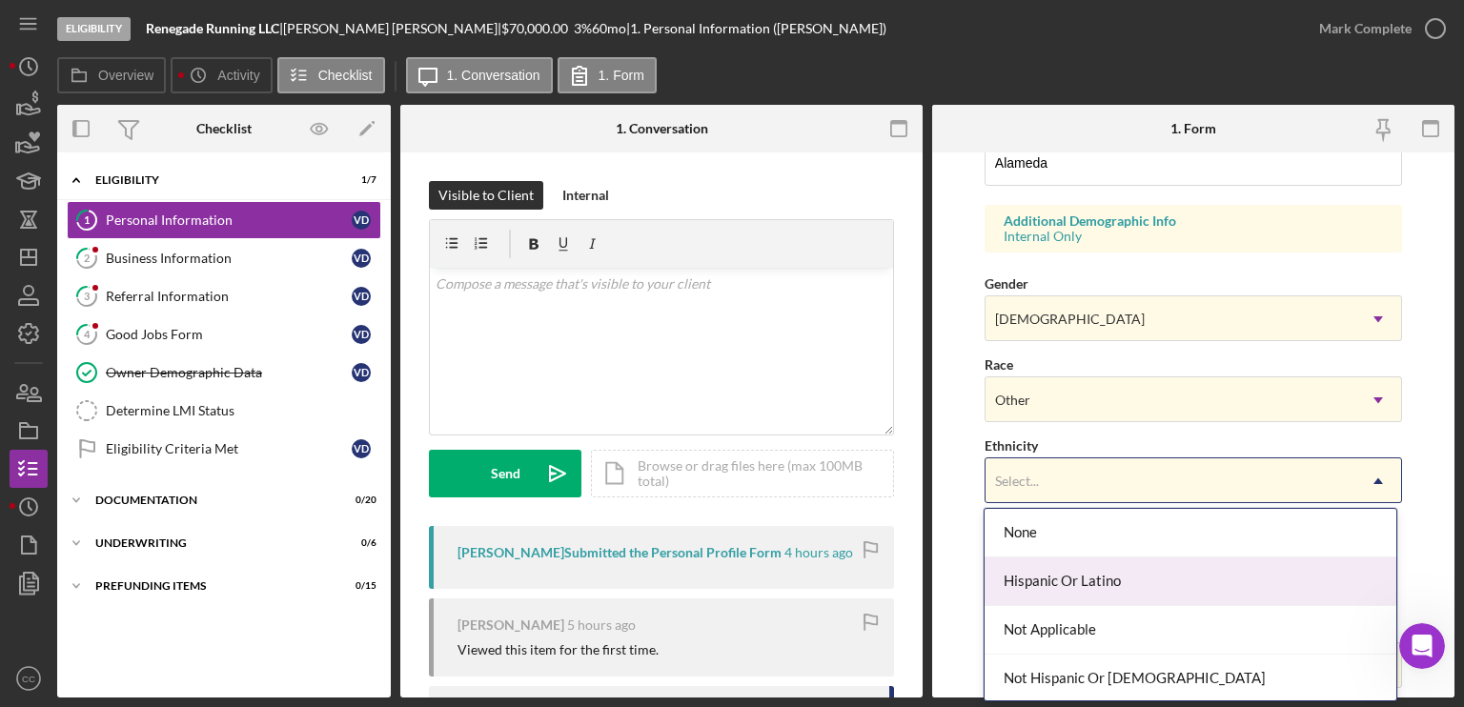
click at [1037, 575] on div "Hispanic Or Latino" at bounding box center [1190, 582] width 412 height 49
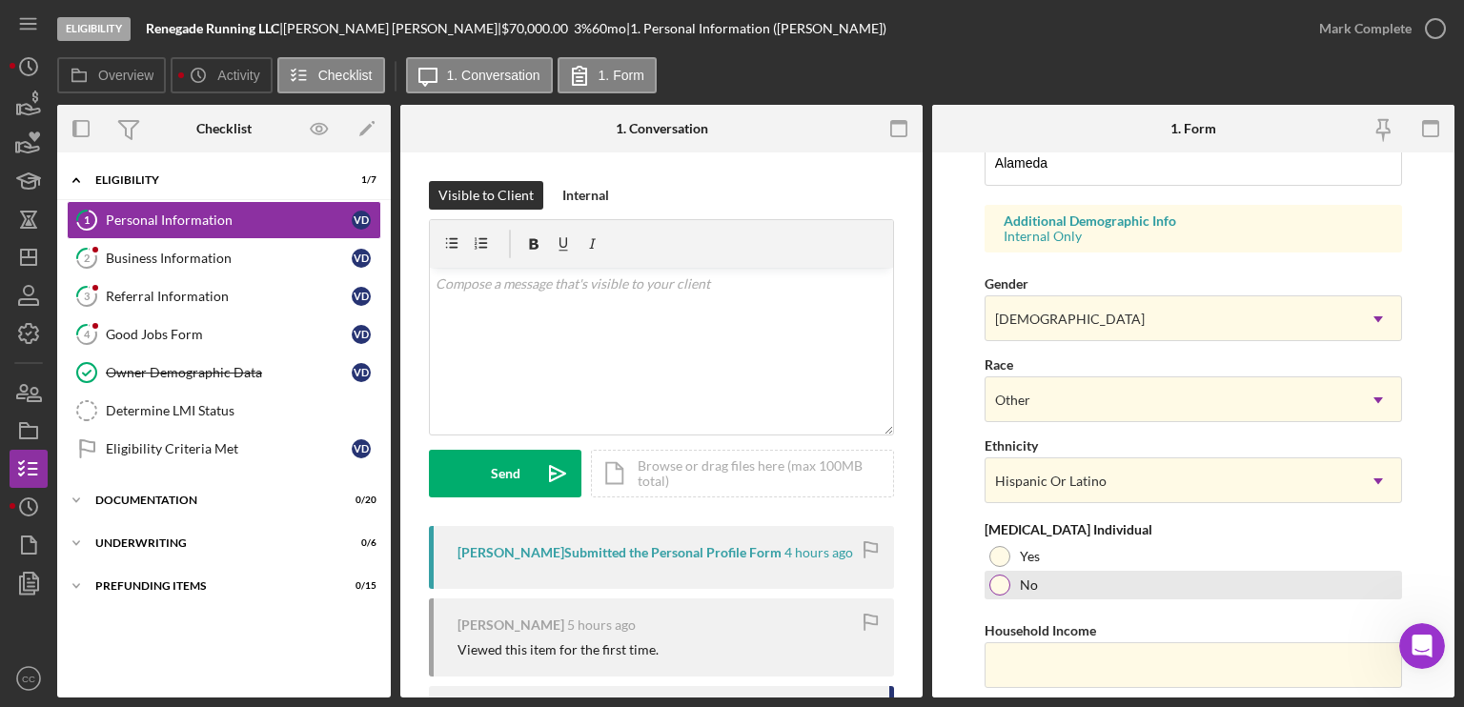
click at [1010, 579] on div "No" at bounding box center [1192, 585] width 417 height 29
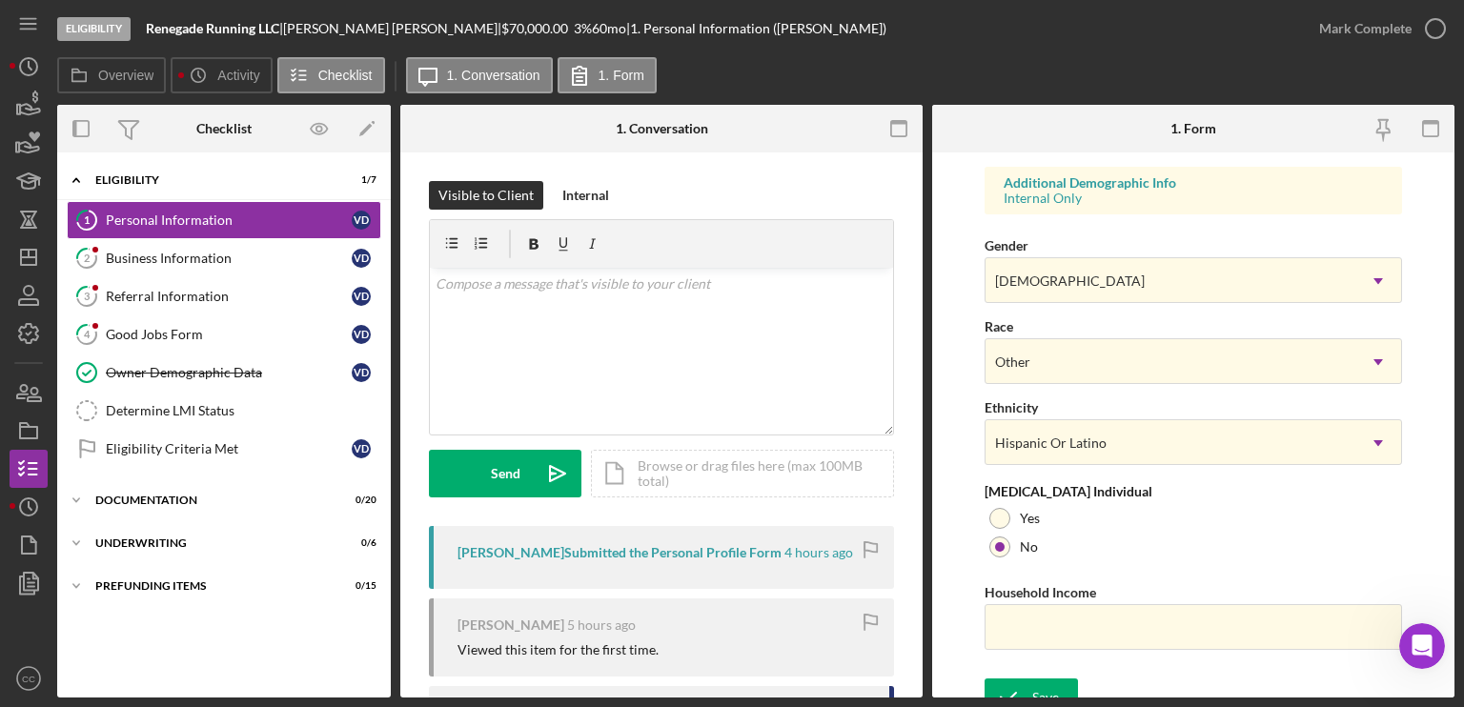
scroll to position [723, 0]
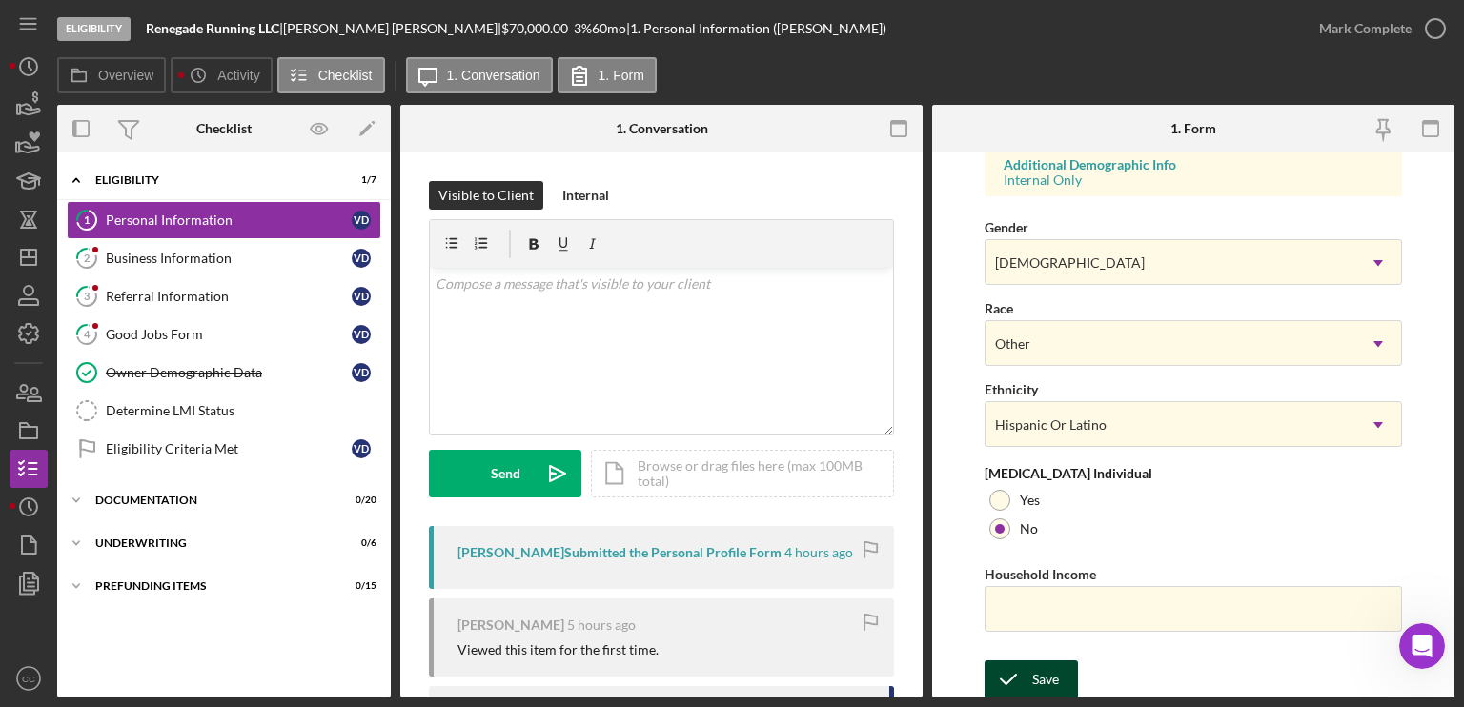
click at [1011, 670] on icon "submit" at bounding box center [1008, 680] width 48 height 48
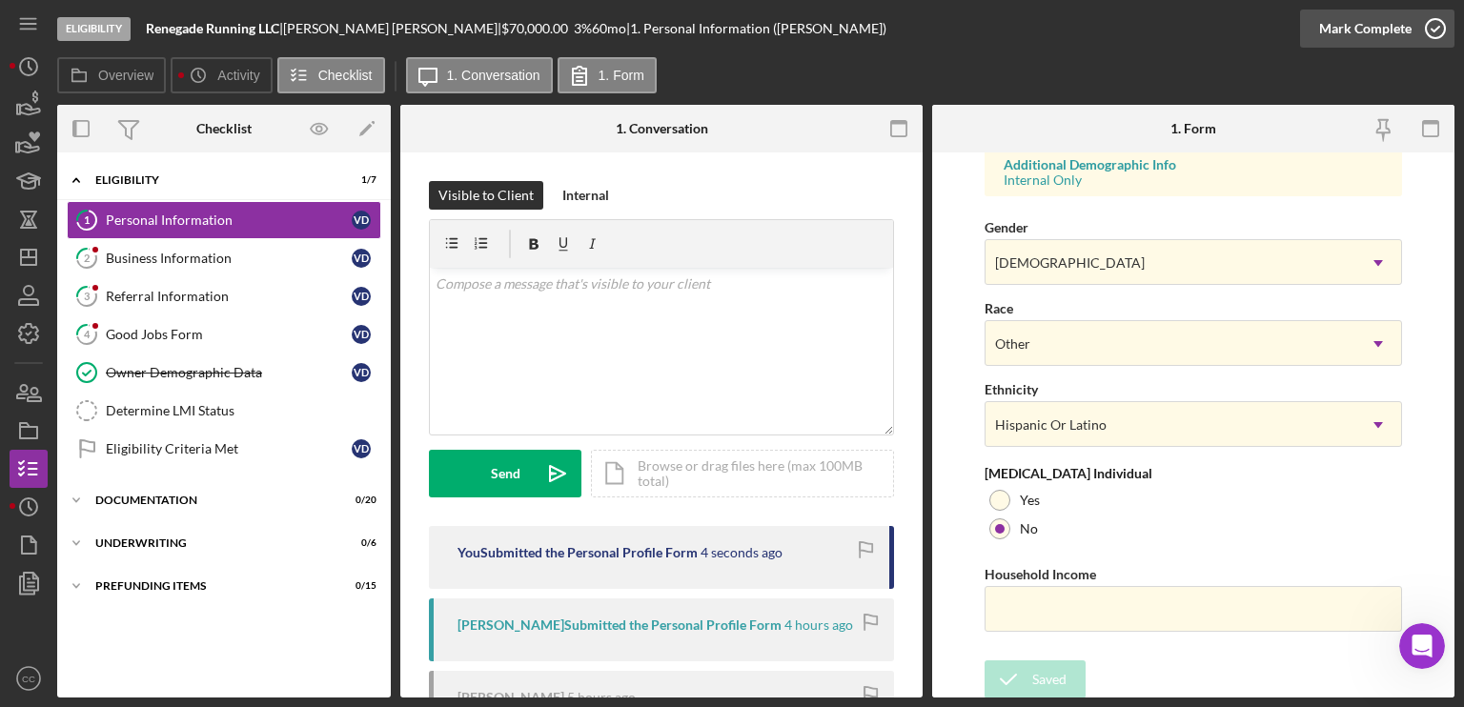
click at [1398, 24] on div "Mark Complete" at bounding box center [1365, 29] width 92 height 38
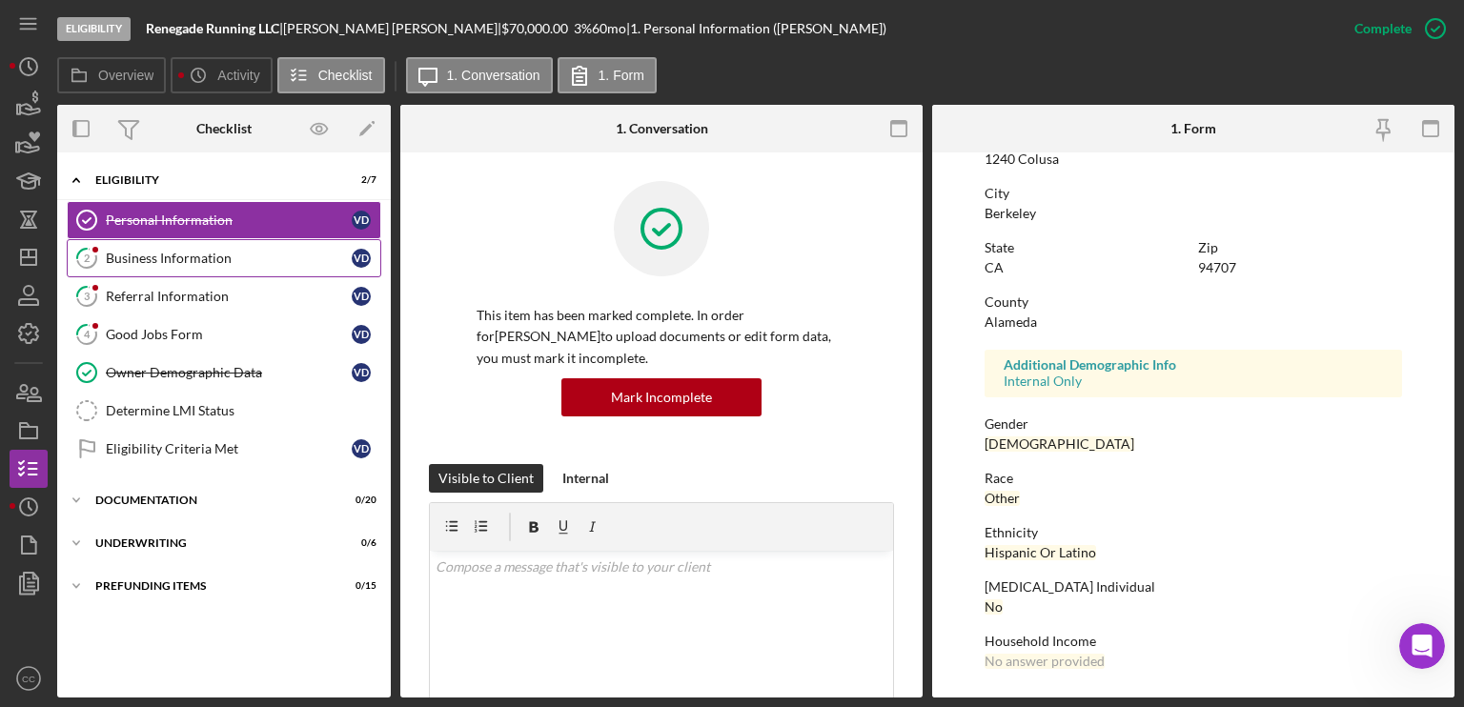
scroll to position [343, 0]
click at [172, 258] on div "Business Information" at bounding box center [229, 258] width 246 height 15
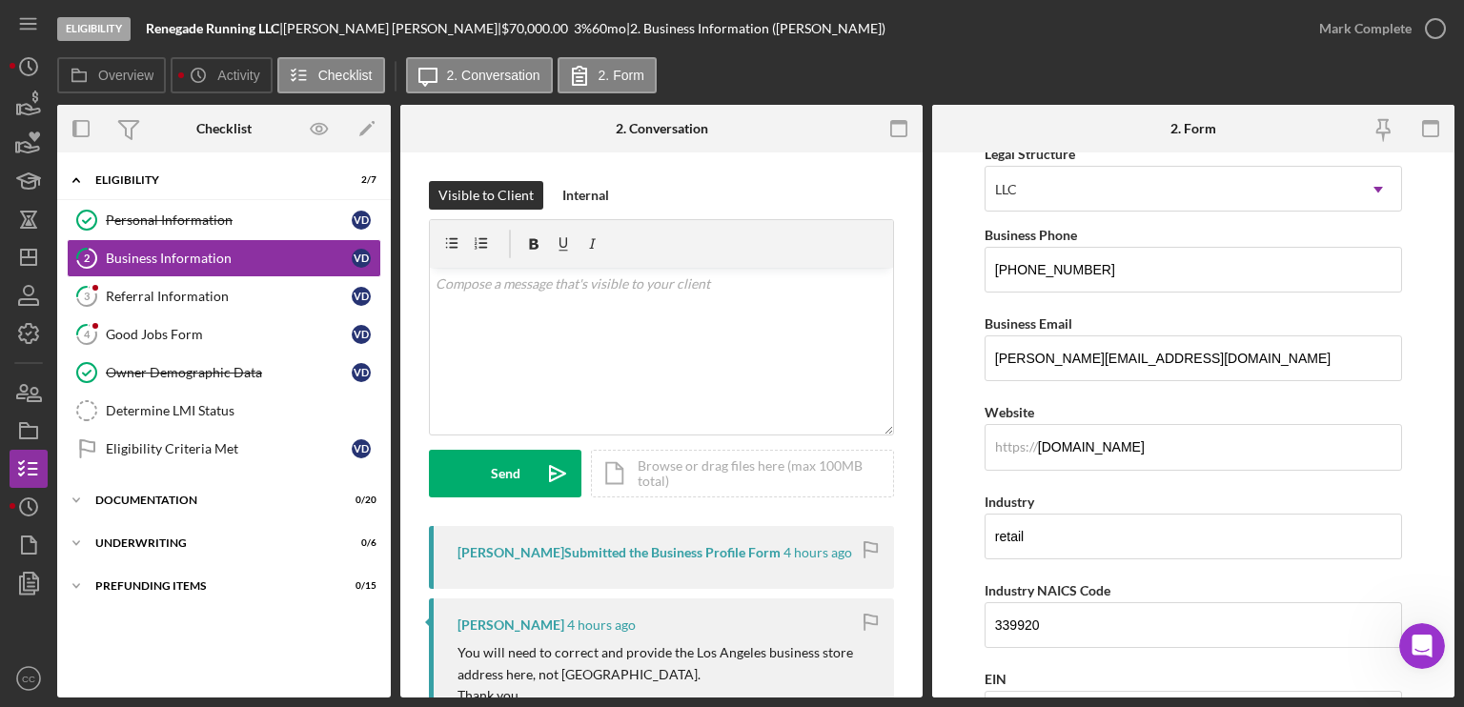
scroll to position [381, 0]
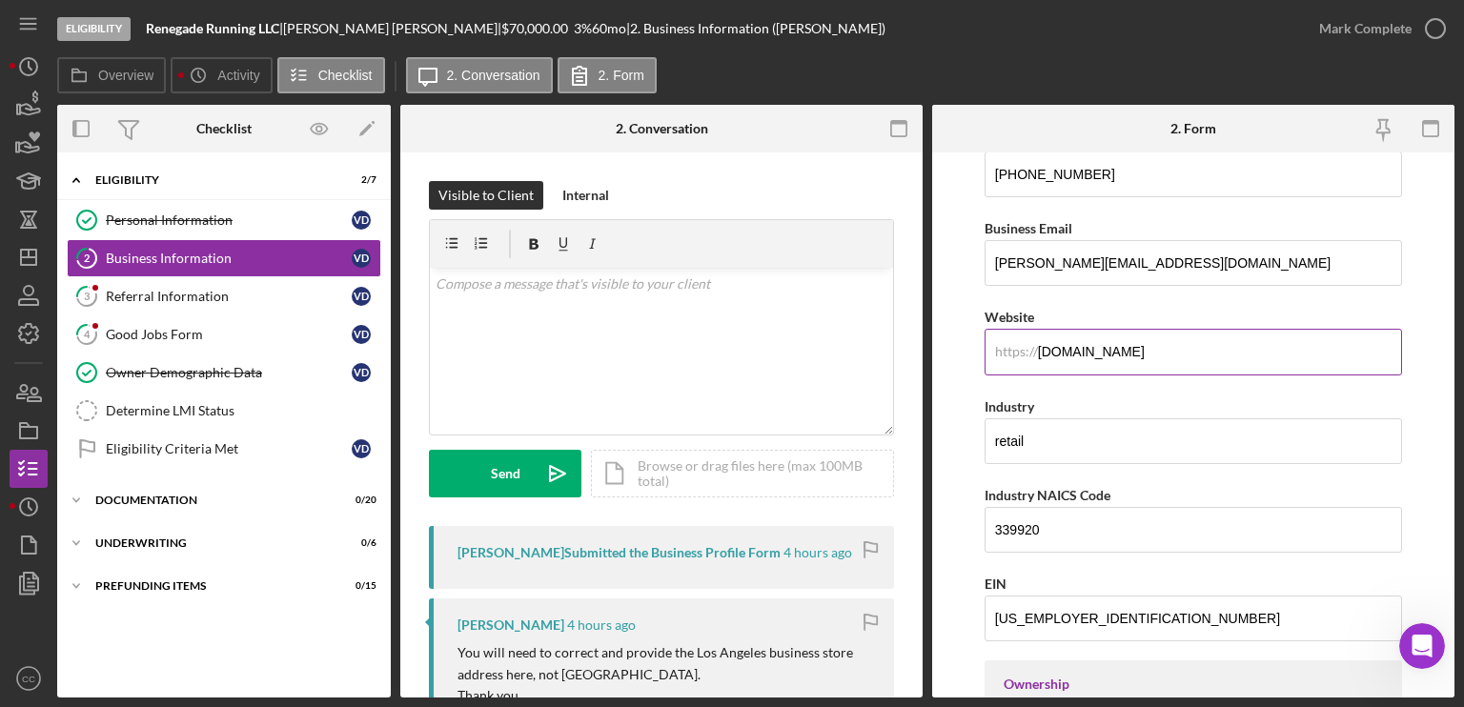
drag, startPoint x: 1198, startPoint y: 348, endPoint x: 1029, endPoint y: 355, distance: 168.8
click at [1029, 355] on div "https:// Website [DOMAIN_NAME]" at bounding box center [1192, 340] width 417 height 70
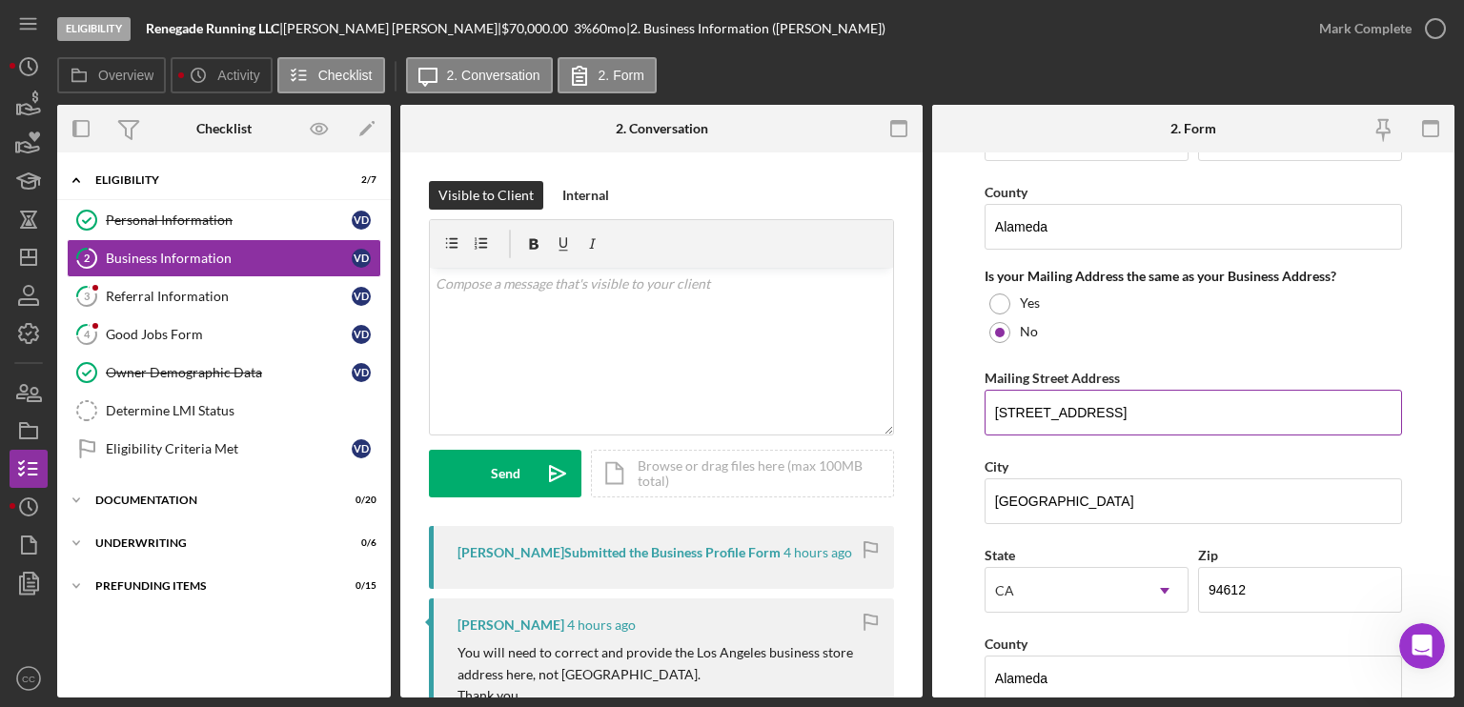
scroll to position [1430, 0]
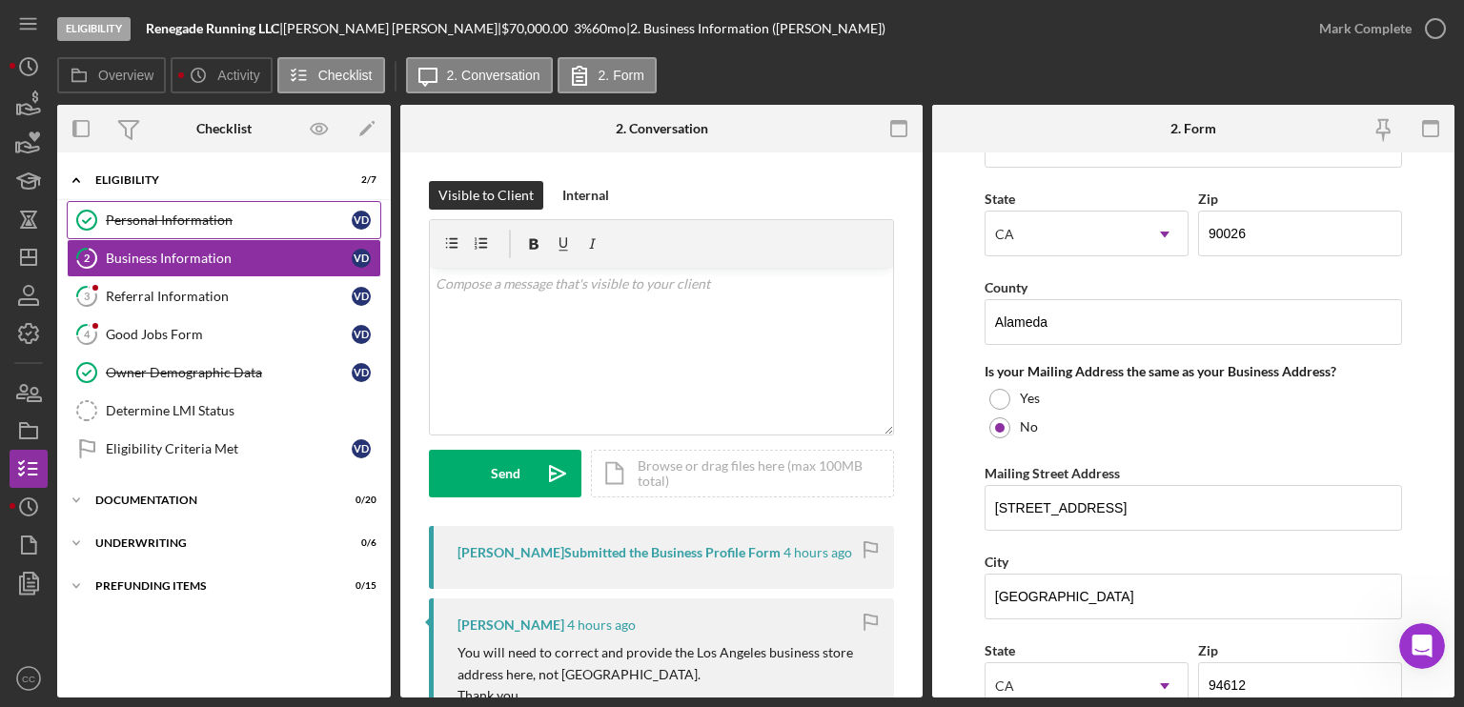
click at [143, 216] on div "Personal Information" at bounding box center [229, 220] width 246 height 15
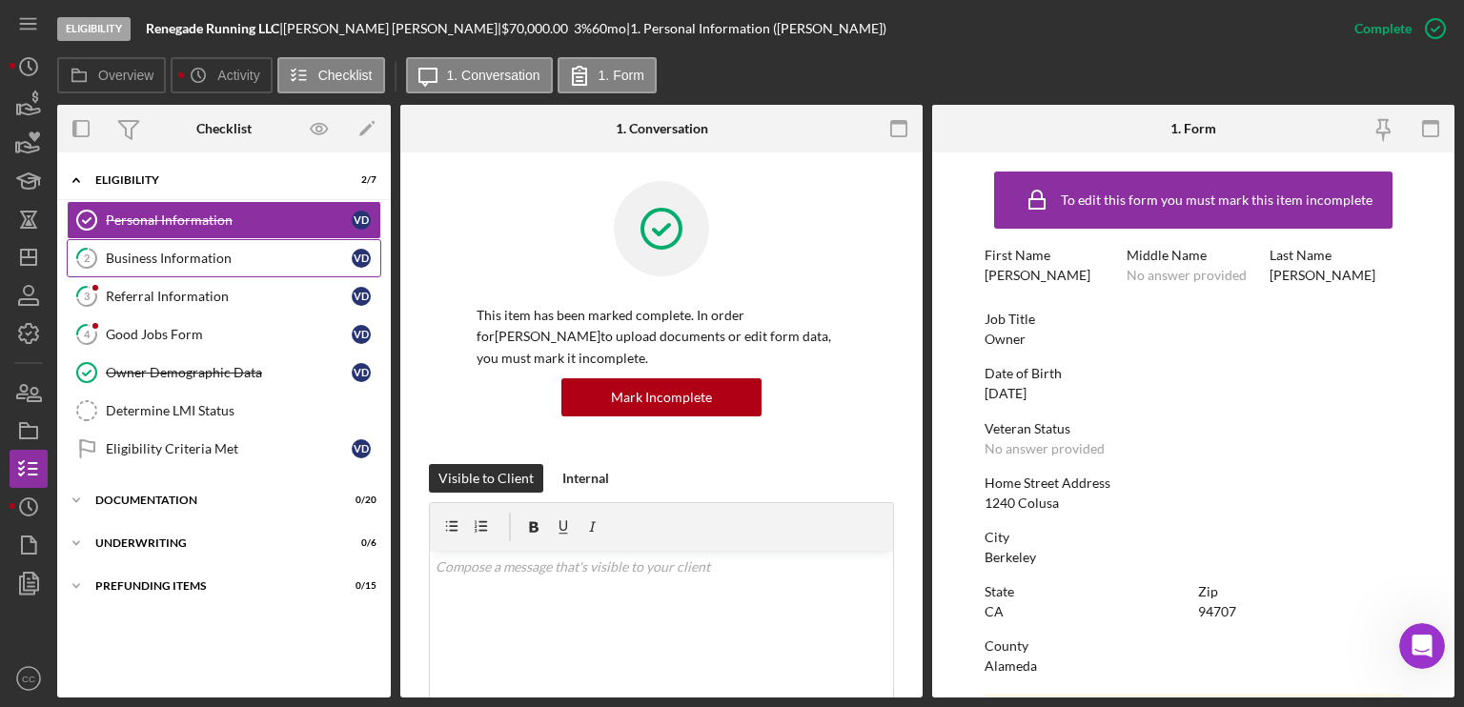
click at [136, 254] on div "Business Information" at bounding box center [229, 258] width 246 height 15
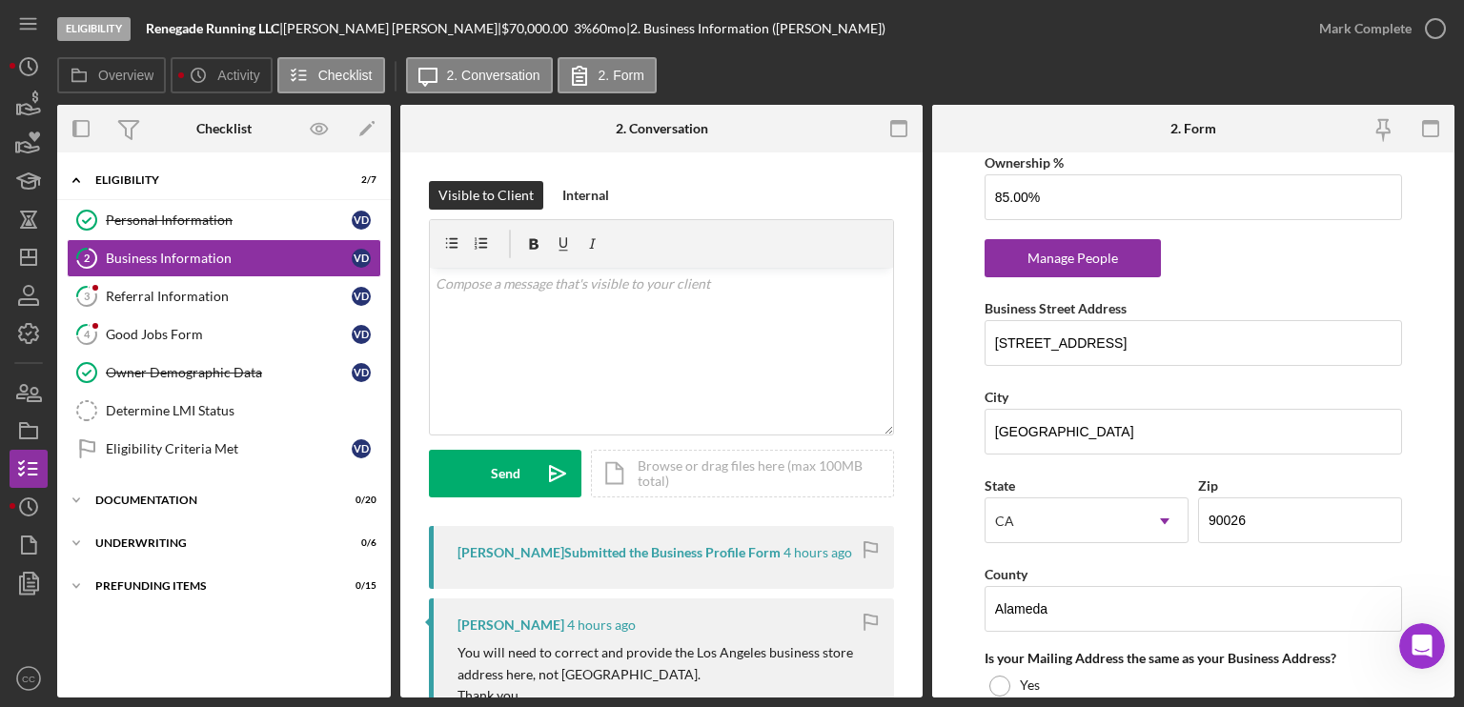
scroll to position [1144, 0]
drag, startPoint x: 1154, startPoint y: 337, endPoint x: 954, endPoint y: 338, distance: 200.1
click at [954, 338] on form "Business Name Renegade Running LLC DBA Business Start Date [DATE] Legal Structu…" at bounding box center [1193, 424] width 522 height 545
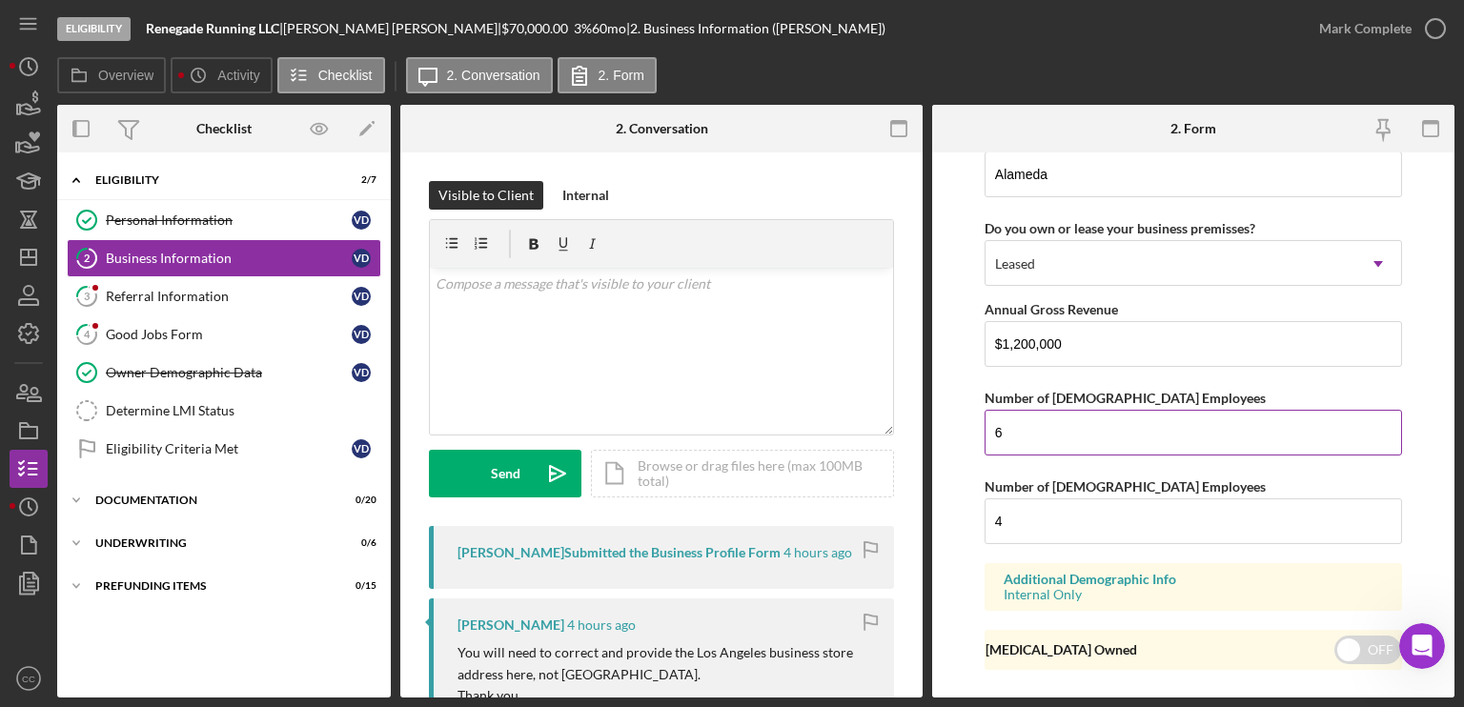
scroll to position [2062, 0]
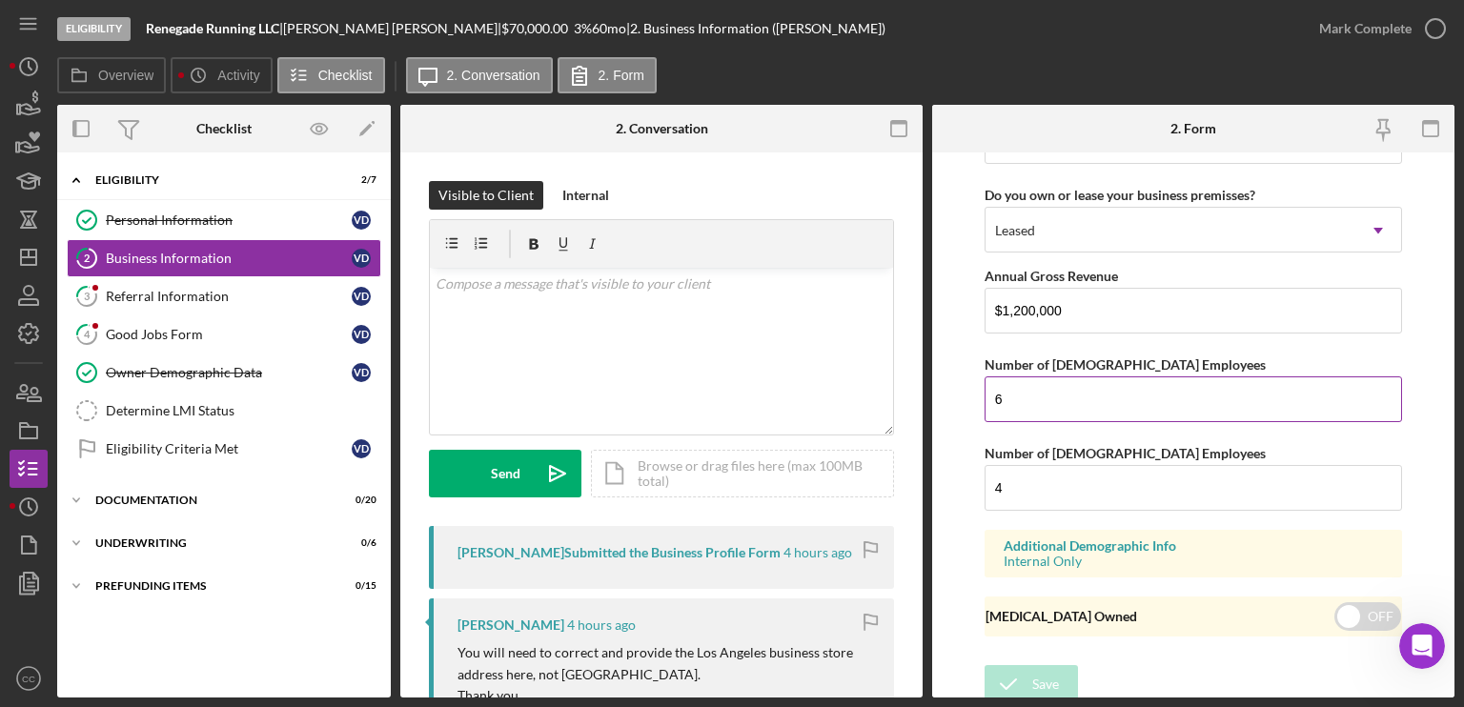
drag, startPoint x: 1164, startPoint y: 399, endPoint x: 1018, endPoint y: 401, distance: 145.8
click at [1018, 401] on input "6" at bounding box center [1192, 399] width 417 height 46
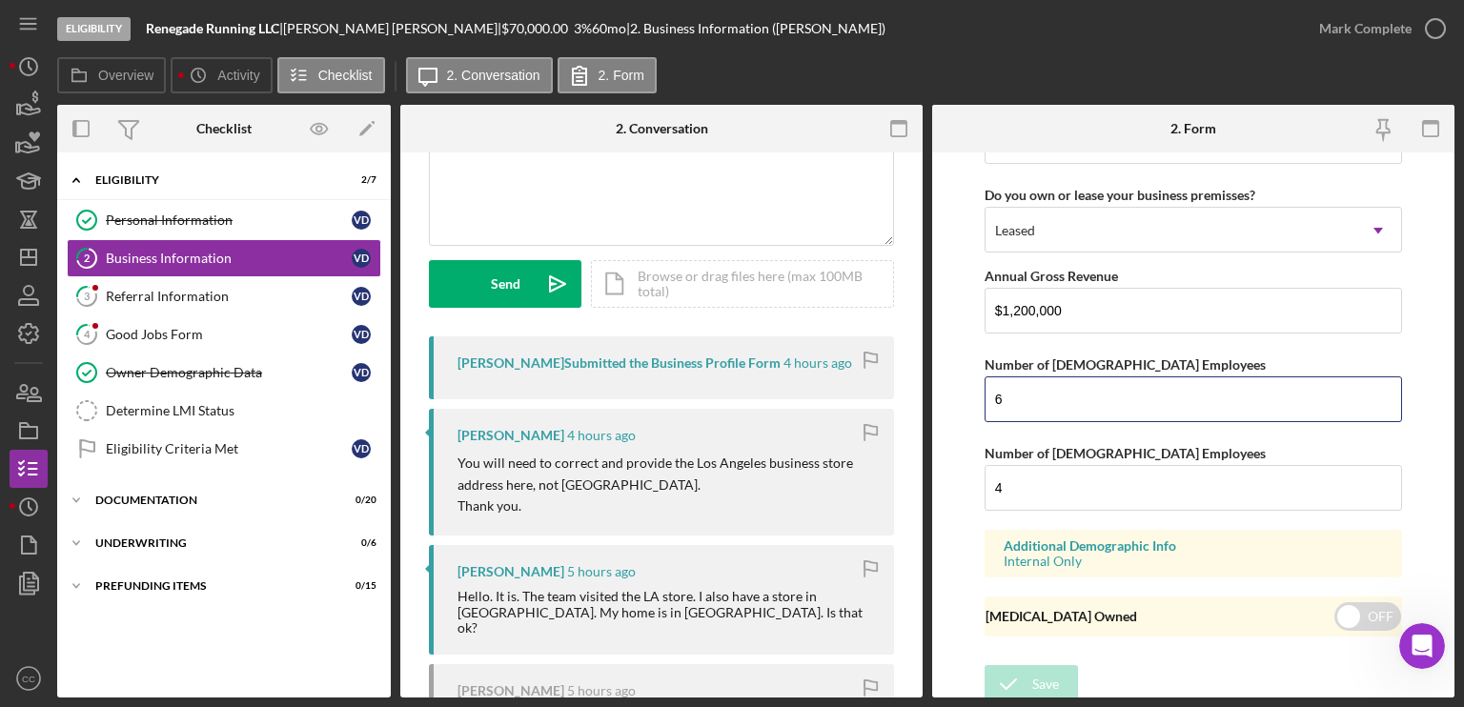
scroll to position [191, 0]
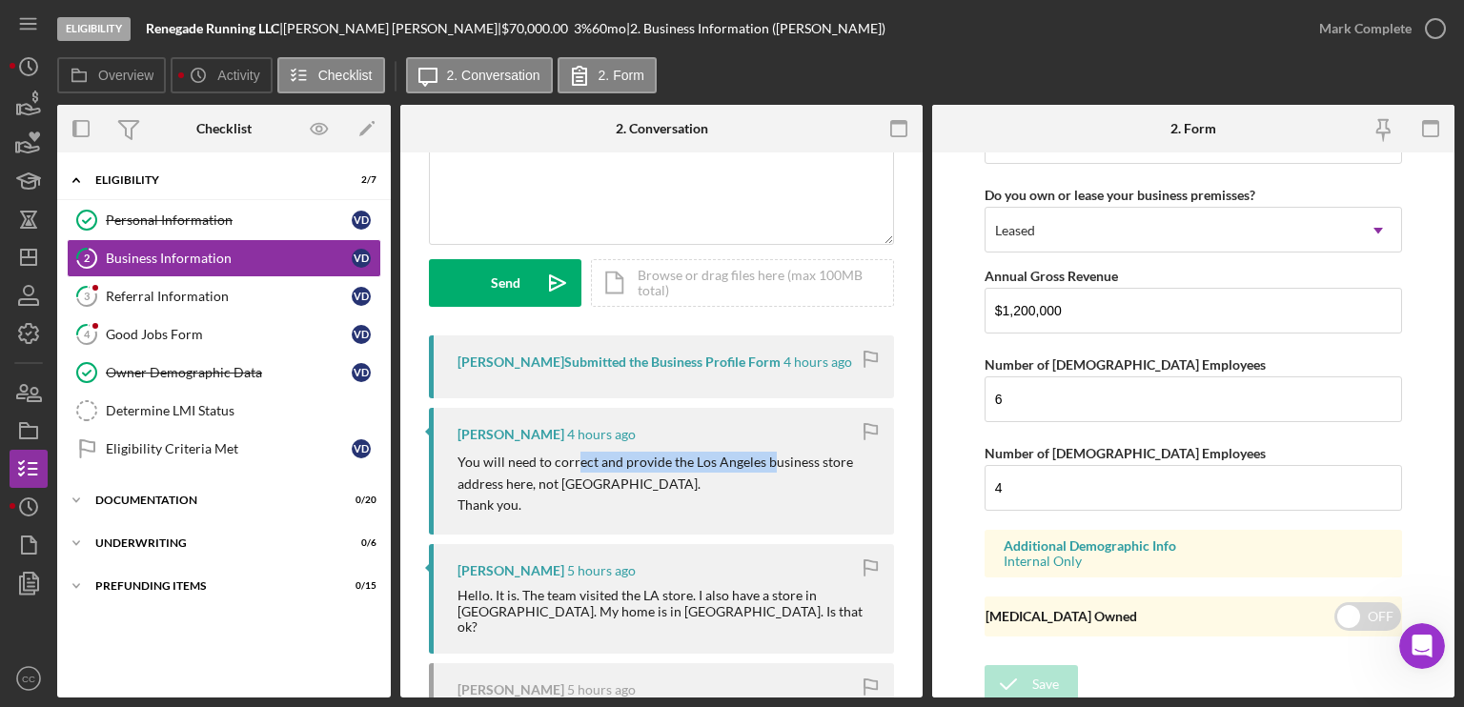
drag, startPoint x: 574, startPoint y: 462, endPoint x: 766, endPoint y: 449, distance: 193.0
click at [766, 449] on div "[PERSON_NAME] 4 hours ago You will need to correct and provide the Los Angeles …" at bounding box center [661, 471] width 465 height 127
drag, startPoint x: 537, startPoint y: 480, endPoint x: 660, endPoint y: 482, distance: 123.0
click at [660, 482] on p "You will need to correct and provide the Los Angeles business store address her…" at bounding box center [665, 473] width 417 height 43
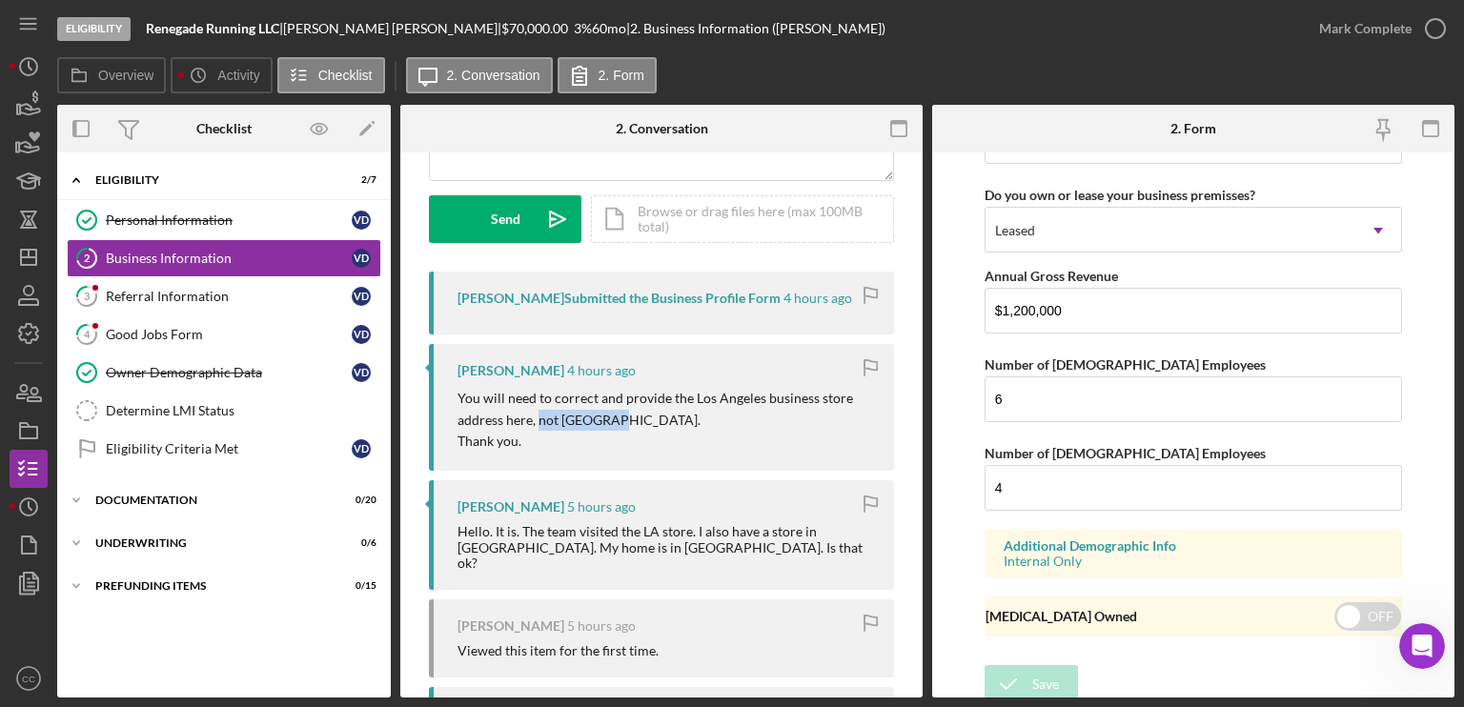
scroll to position [286, 0]
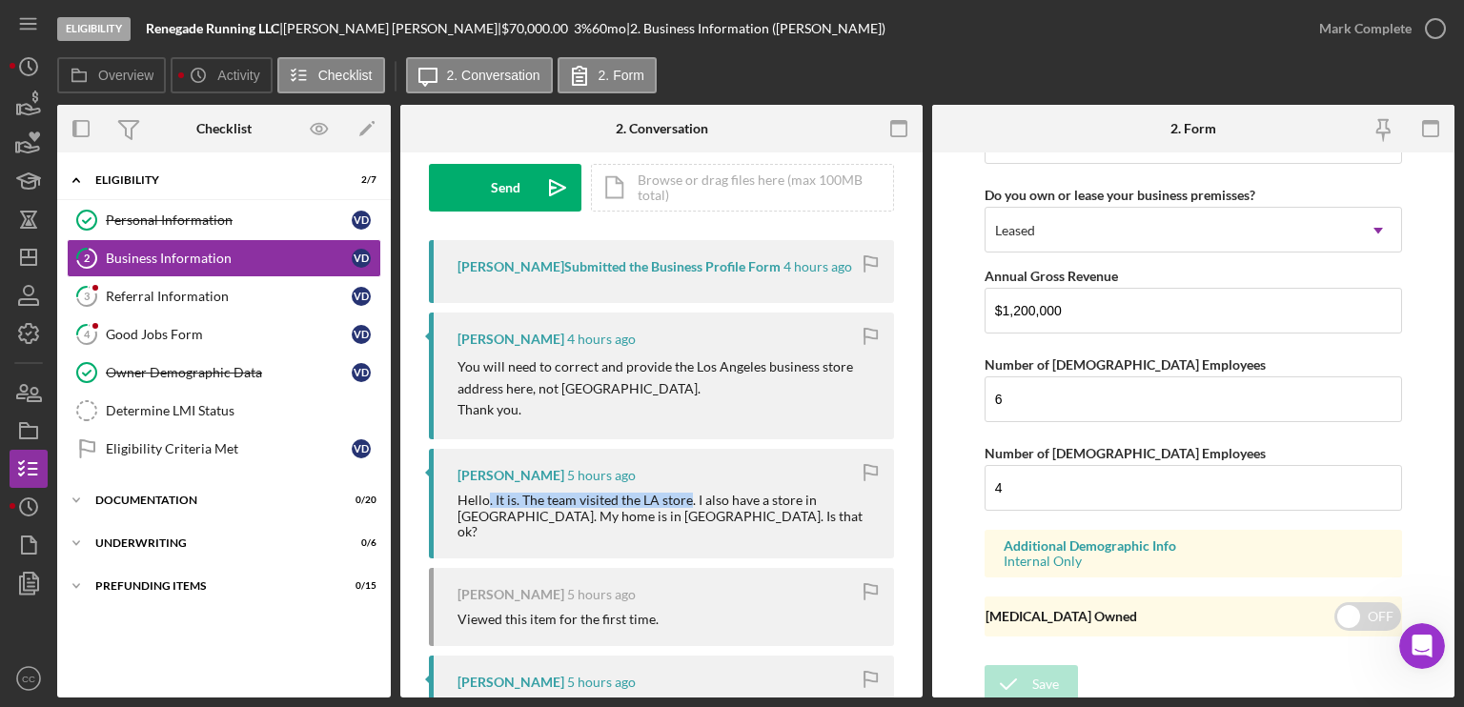
drag, startPoint x: 488, startPoint y: 501, endPoint x: 687, endPoint y: 495, distance: 199.3
click at [687, 495] on div "Hello. It is. The team visited the LA store. I also have a store in [GEOGRAPHIC…" at bounding box center [665, 516] width 417 height 46
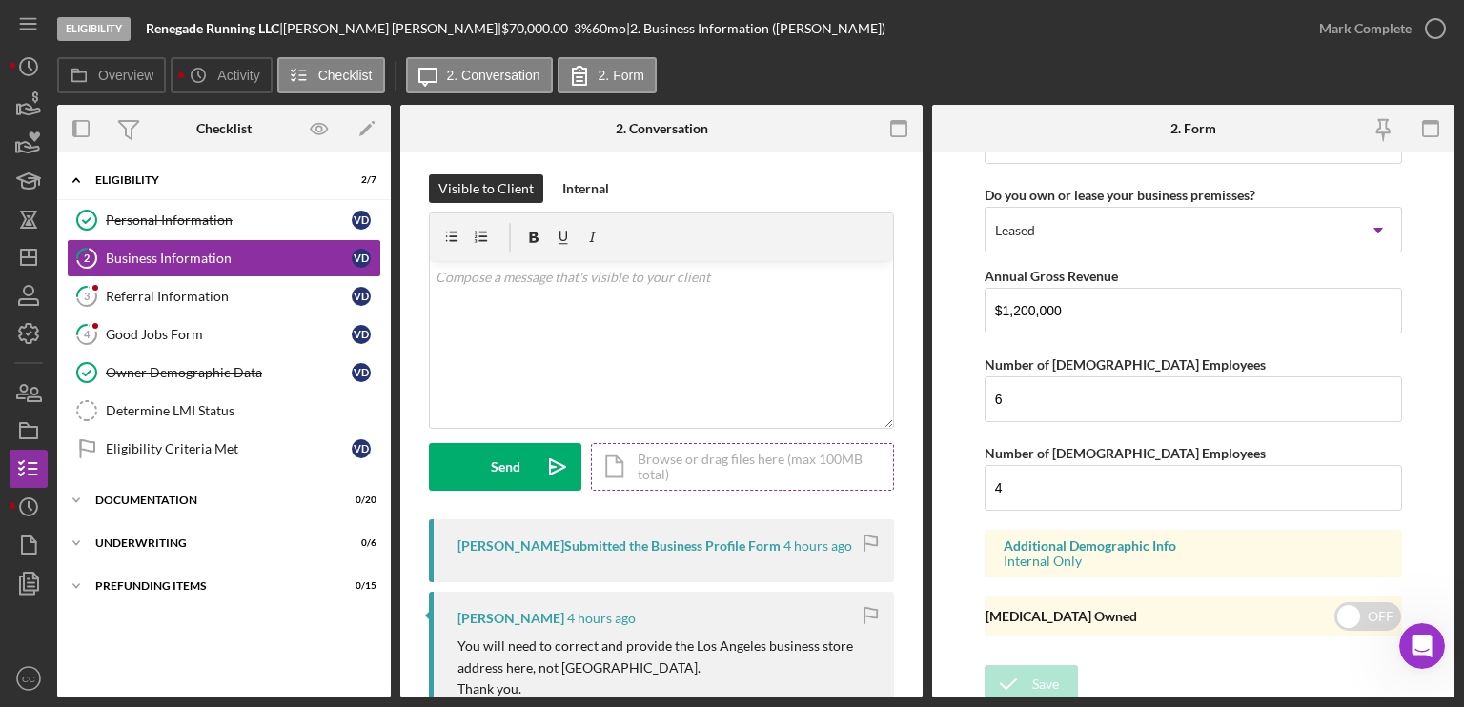
scroll to position [0, 0]
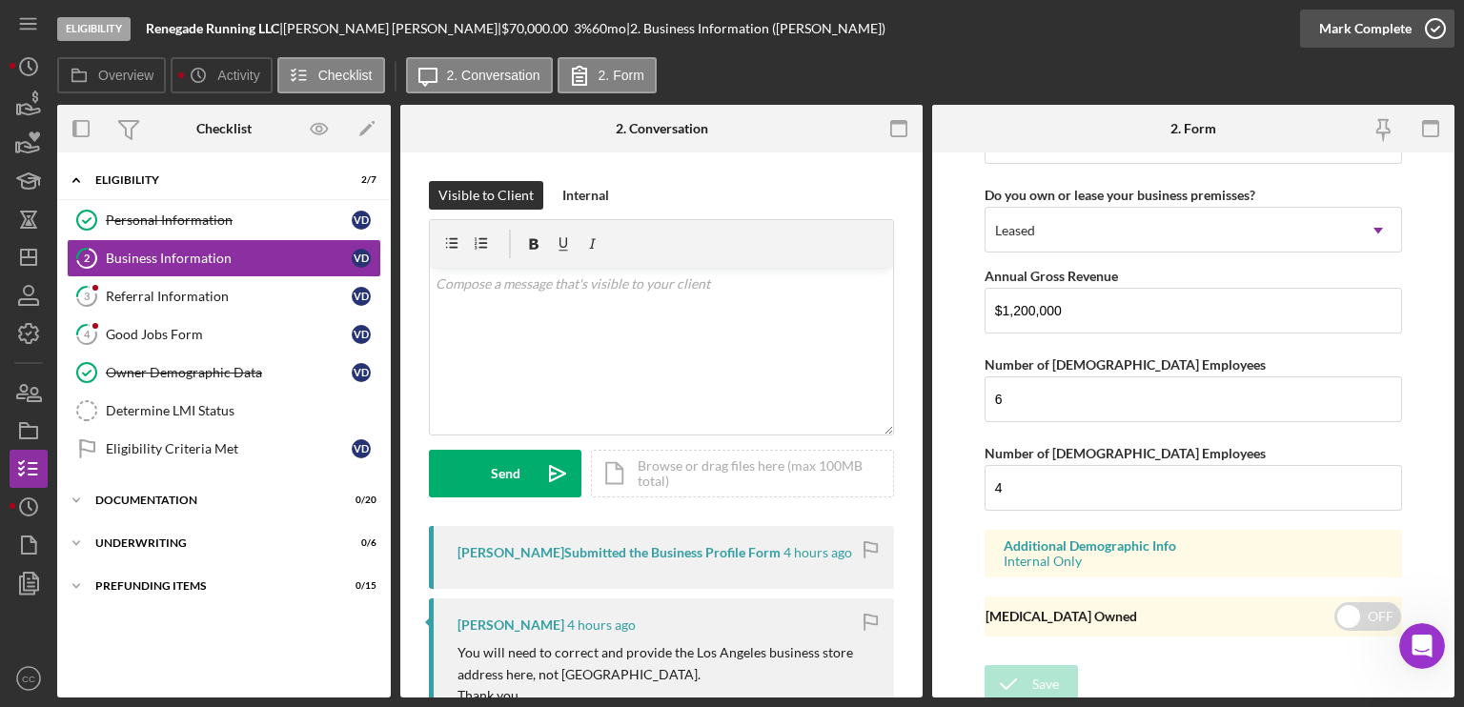
click at [1408, 31] on div "Mark Complete" at bounding box center [1365, 29] width 92 height 38
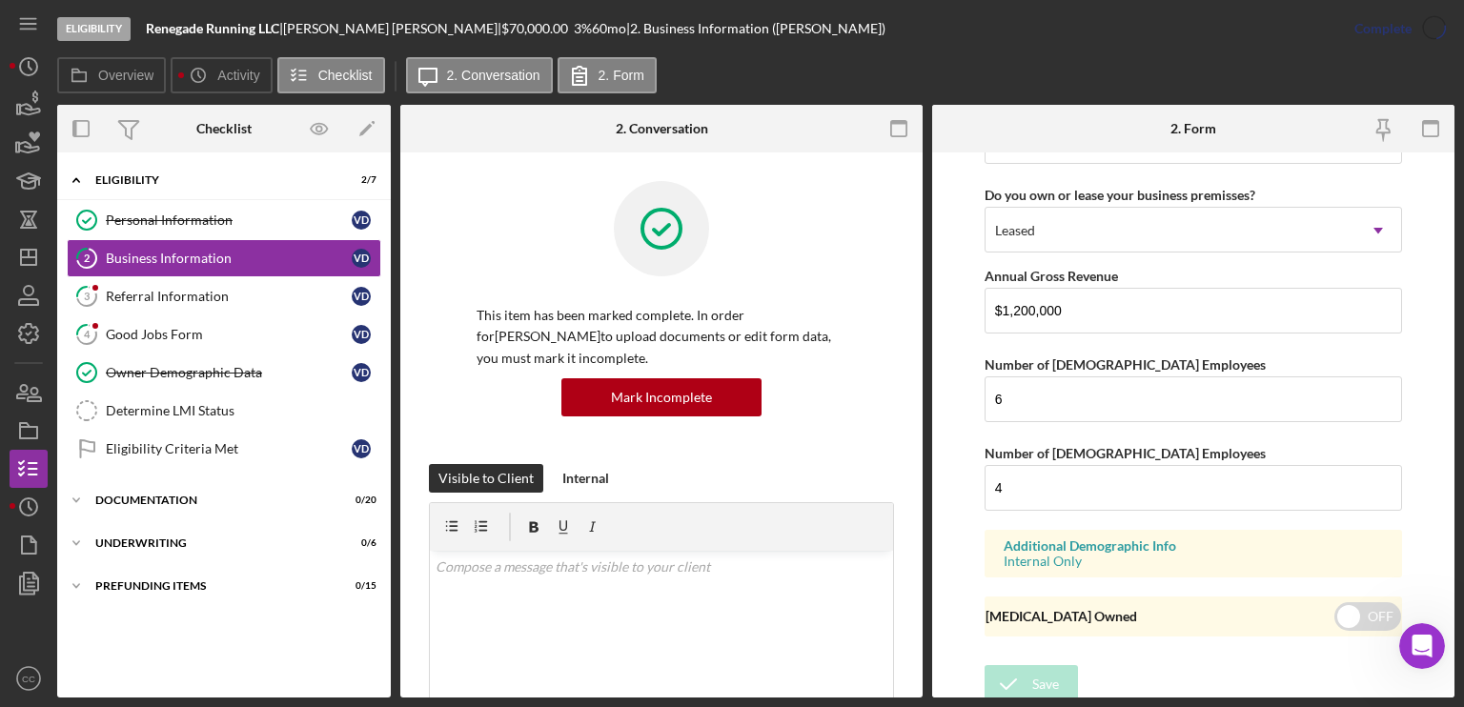
scroll to position [1221, 0]
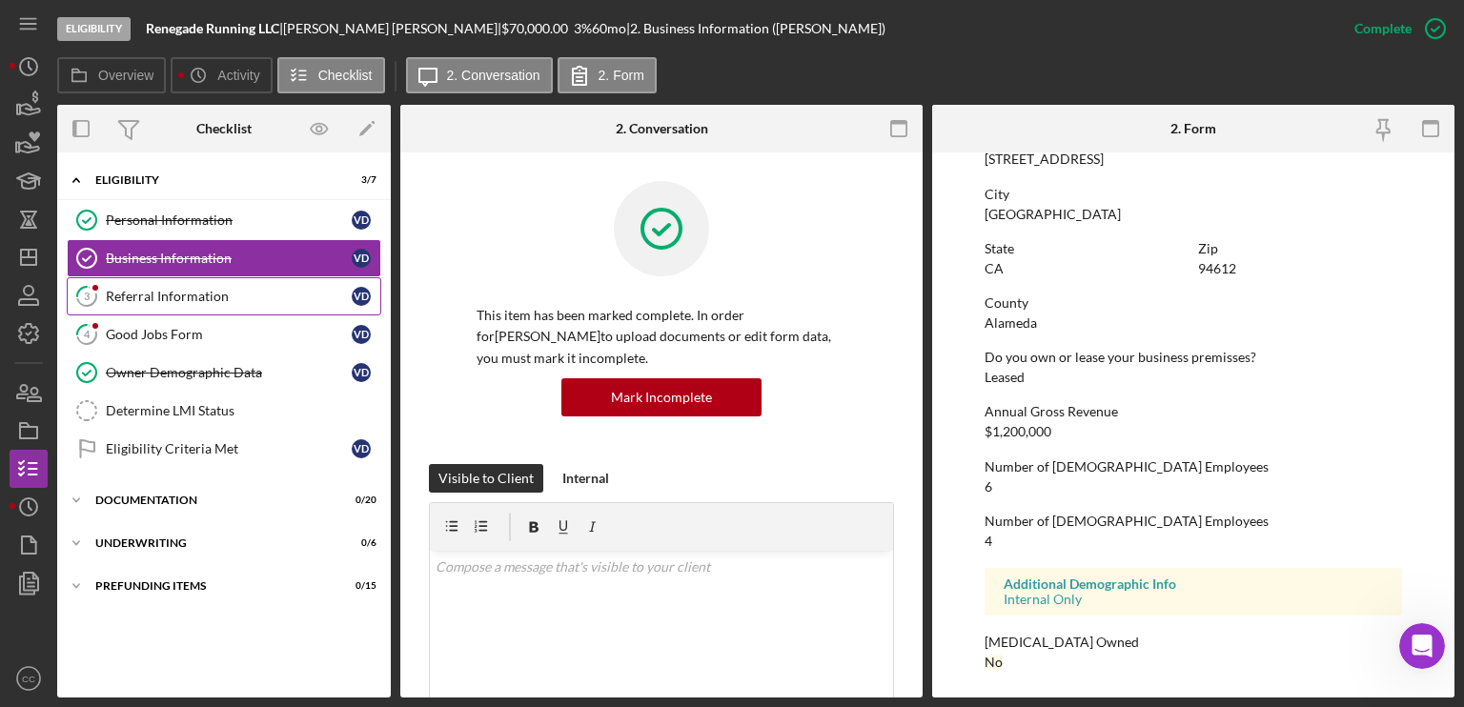
click at [188, 306] on link "3 Referral Information V D" at bounding box center [224, 296] width 314 height 38
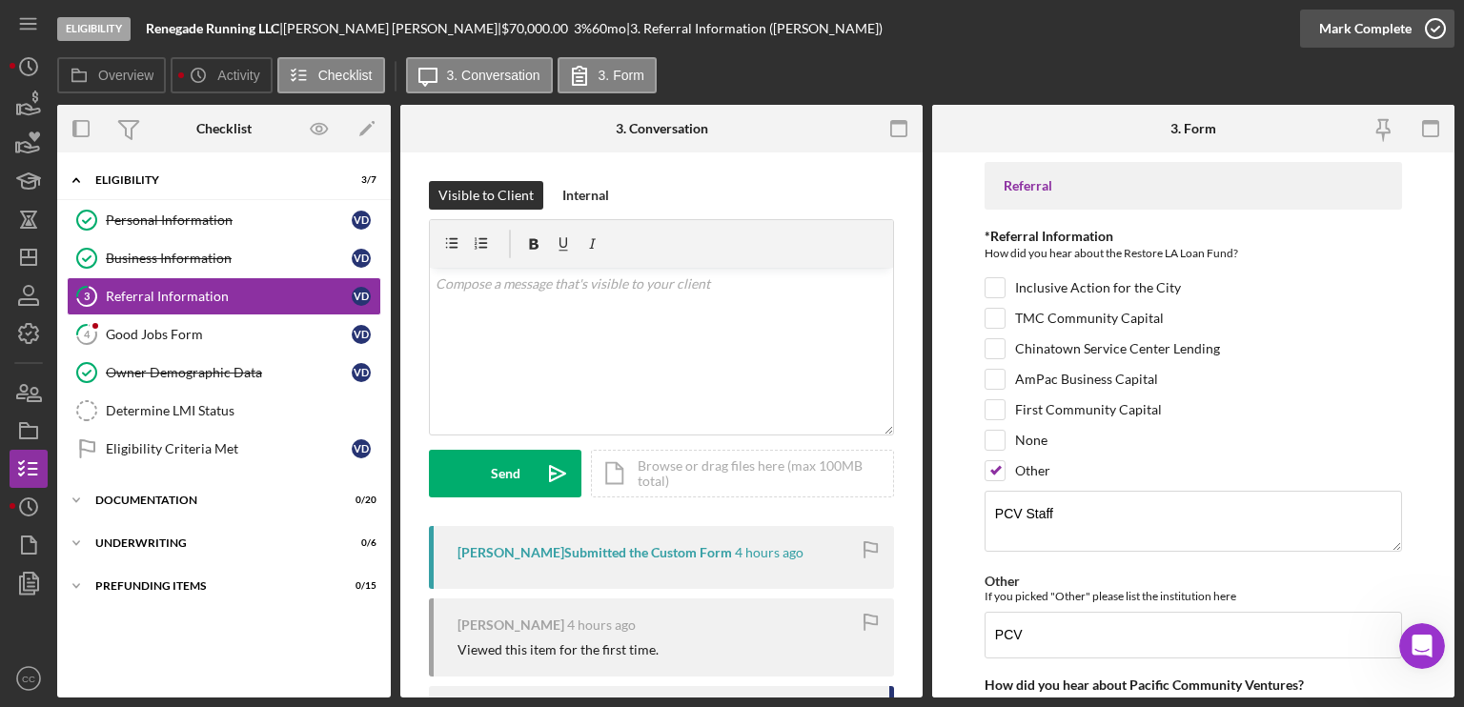
click at [1409, 26] on div "Mark Complete" at bounding box center [1365, 29] width 92 height 38
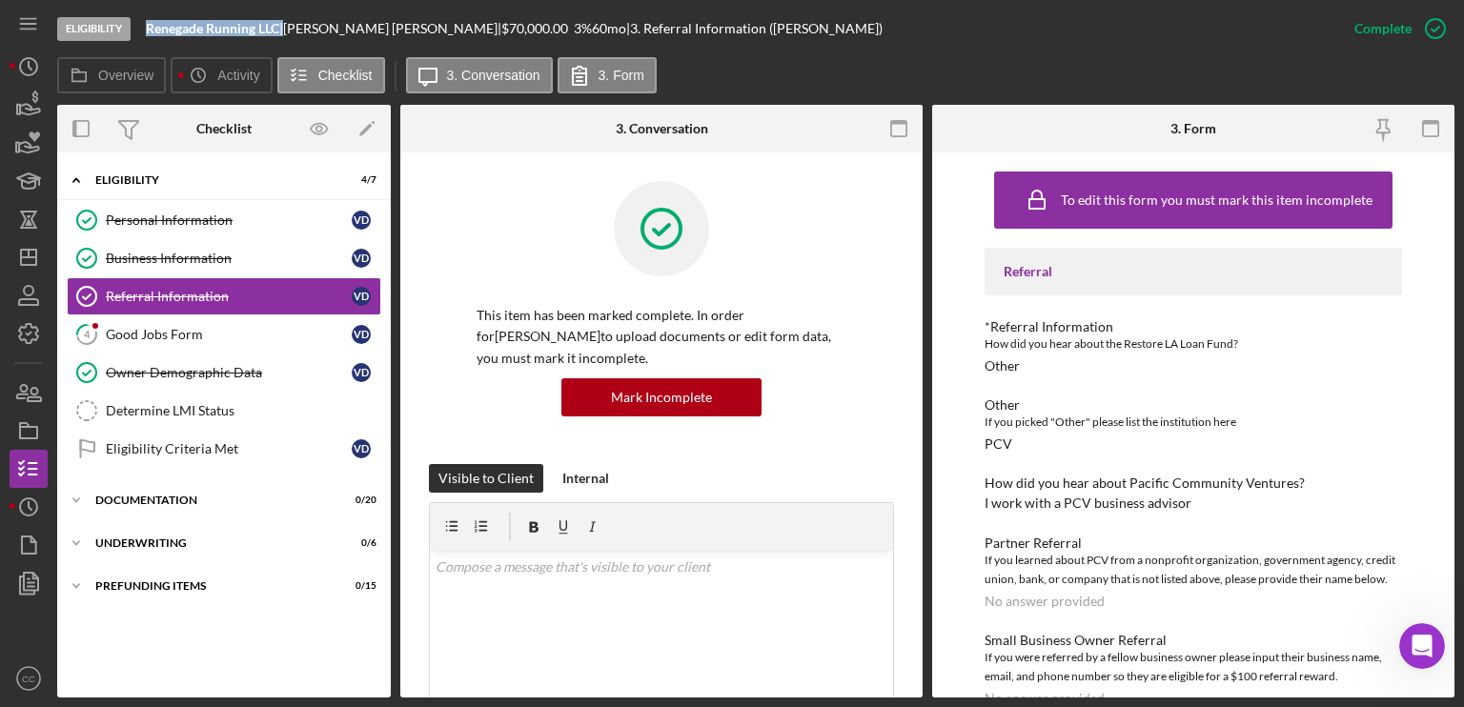
drag, startPoint x: 285, startPoint y: 22, endPoint x: 144, endPoint y: 28, distance: 141.2
click at [144, 28] on div "Eligibility Renegade Running LLC | [PERSON_NAME] | $70,000.00 3 % 60 mo | 3. Re…" at bounding box center [696, 28] width 1278 height 57
copy div "Renegade Running LLC"
click at [247, 418] on link "Determine LMI Status Determine LMI Status" at bounding box center [224, 411] width 314 height 38
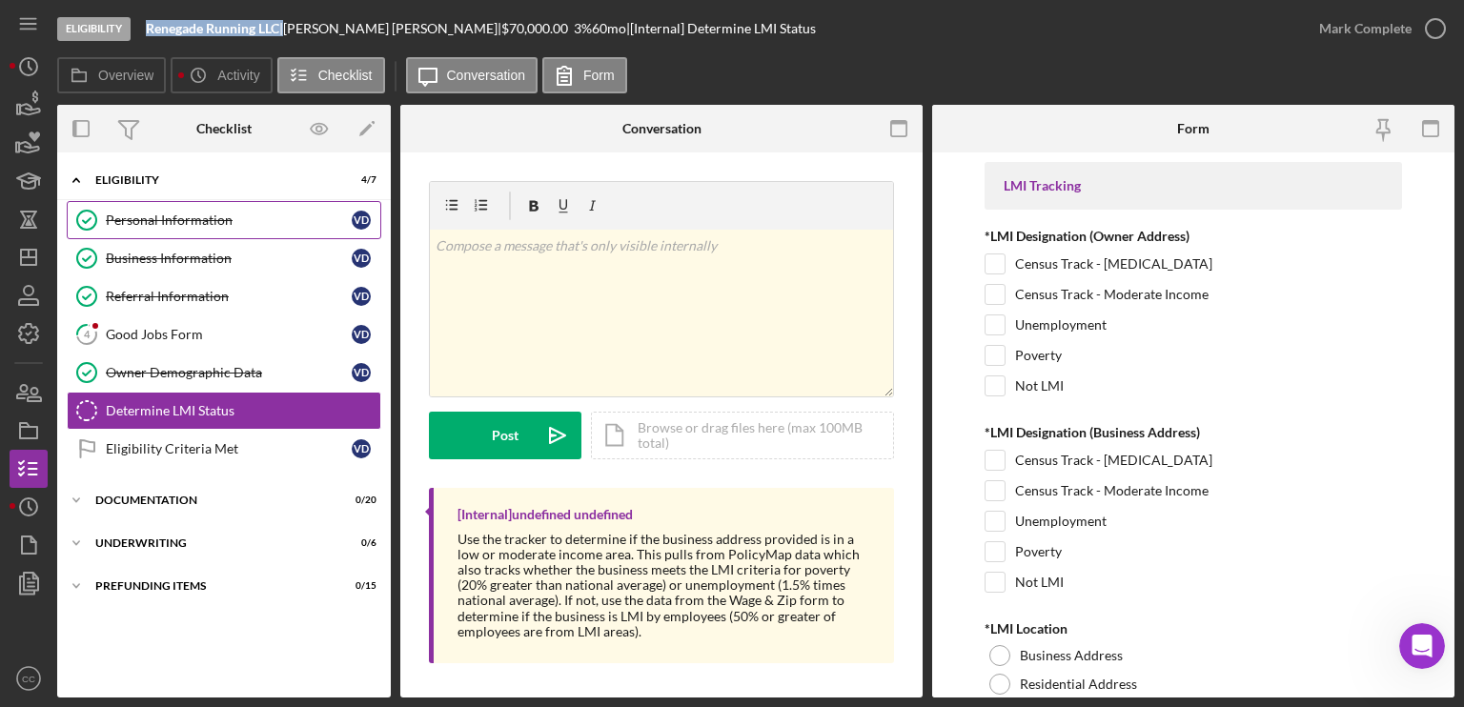
click at [130, 219] on div "Personal Information" at bounding box center [229, 220] width 246 height 15
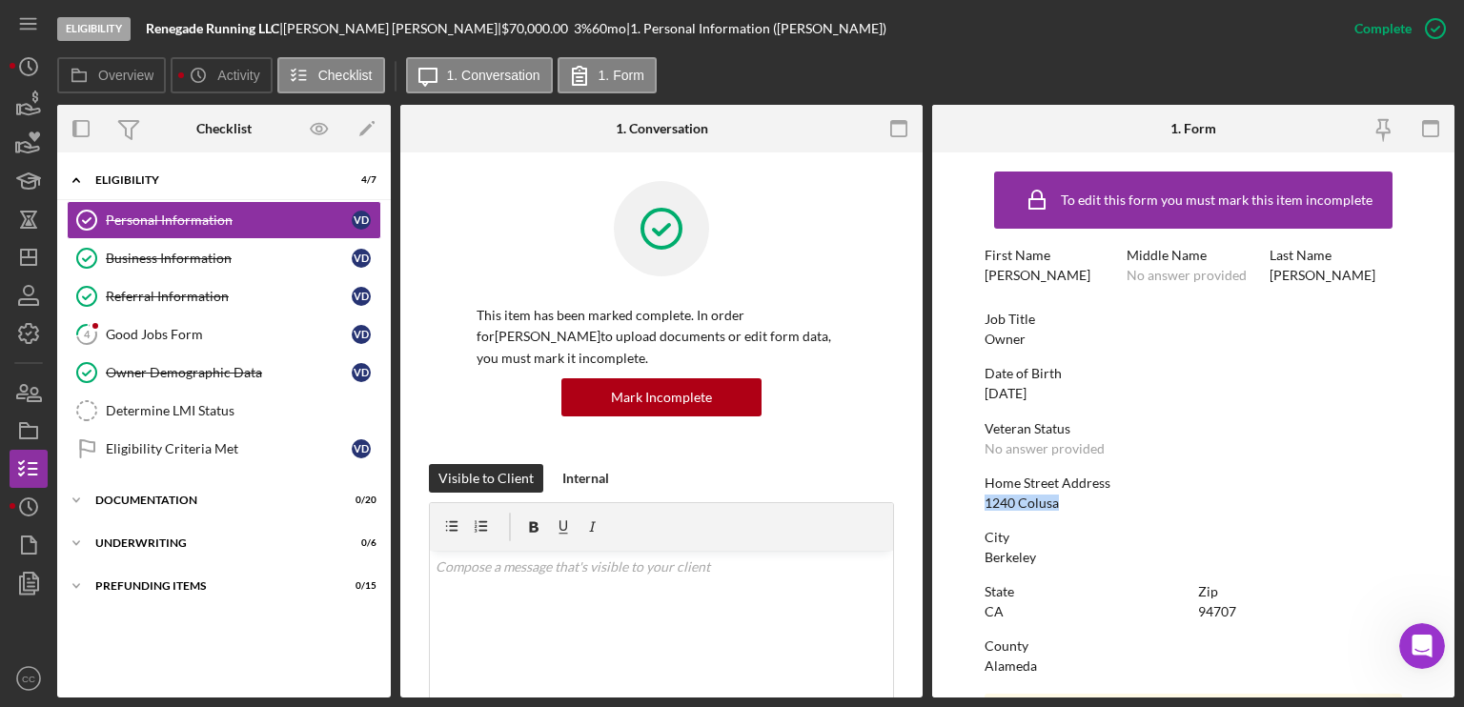
drag, startPoint x: 1047, startPoint y: 498, endPoint x: 980, endPoint y: 499, distance: 67.7
click at [980, 499] on form "To edit this form you must mark this item incomplete First Name [PERSON_NAME] M…" at bounding box center [1193, 424] width 522 height 545
copy div "1240 Colusa"
click at [134, 272] on link "Business Information Business Information V D" at bounding box center [224, 258] width 314 height 38
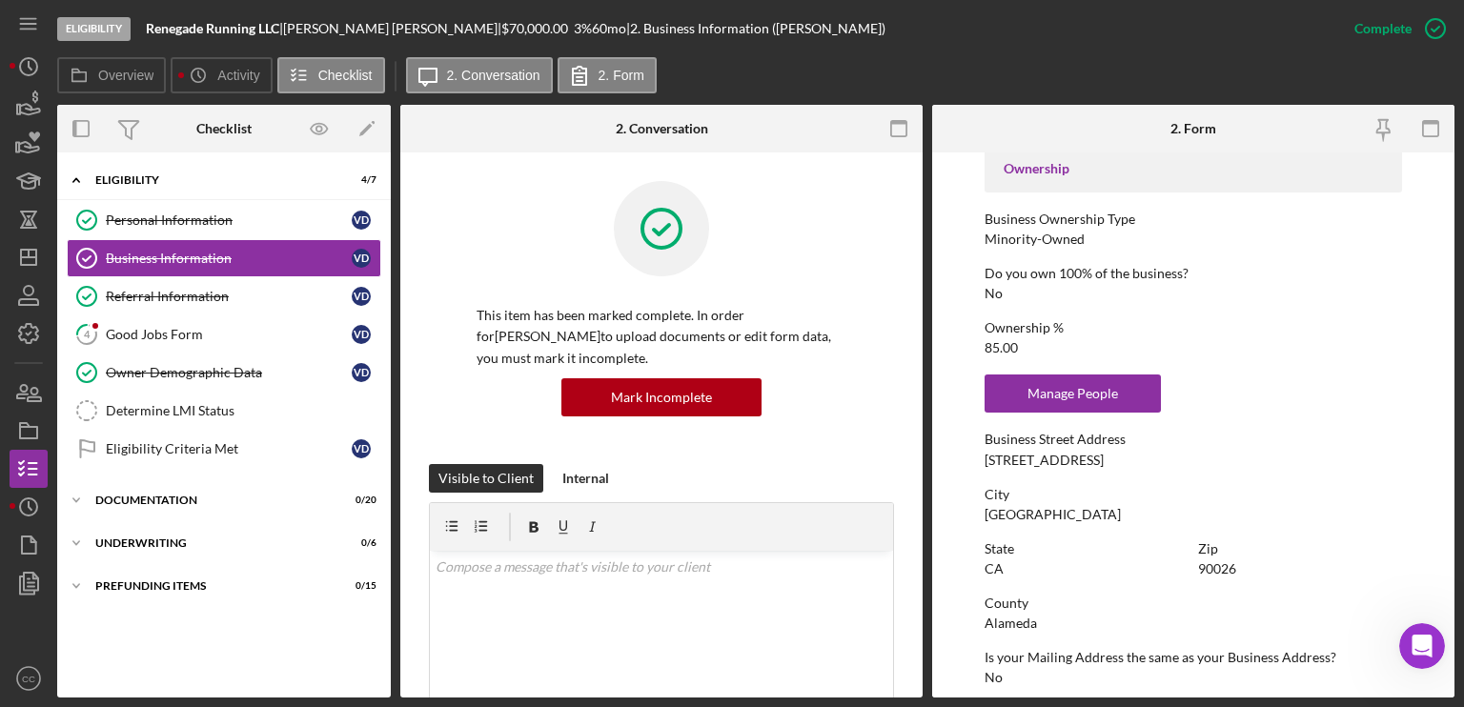
scroll to position [667, 0]
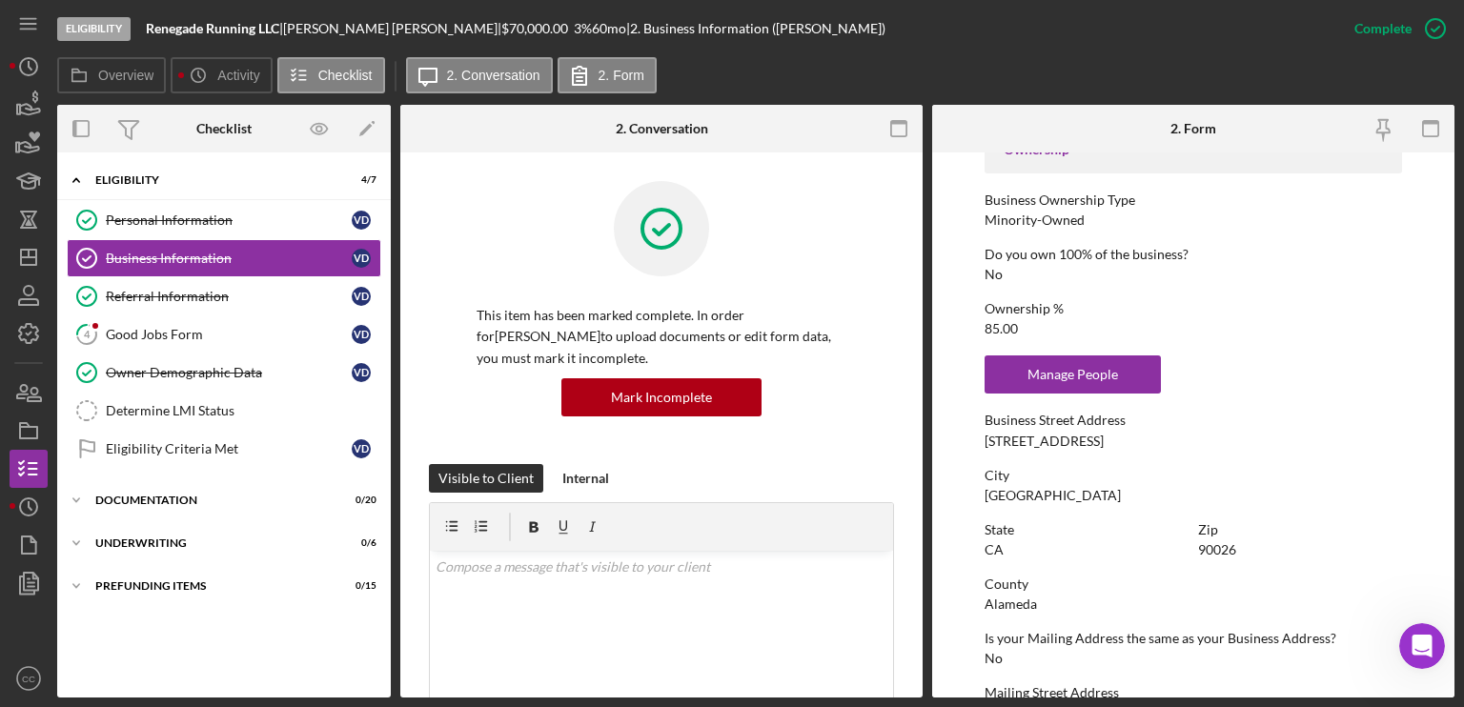
drag, startPoint x: 1123, startPoint y: 442, endPoint x: 975, endPoint y: 442, distance: 147.7
click at [975, 442] on form "To edit this form you must mark this item incomplete Business Name Renegade Run…" at bounding box center [1193, 424] width 522 height 545
copy div "[STREET_ADDRESS]"
click at [170, 411] on div "Determine LMI Status" at bounding box center [243, 410] width 274 height 15
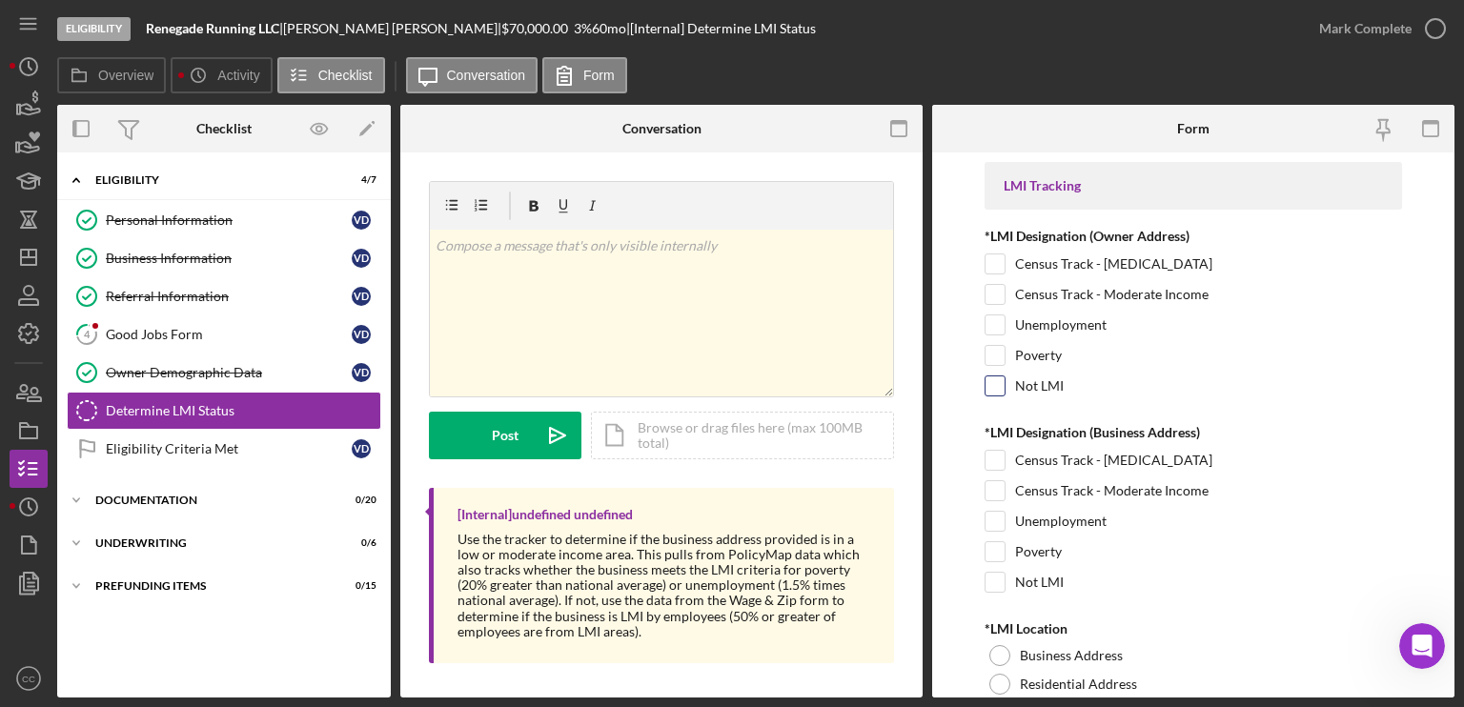
click at [987, 384] on input "Not LMI" at bounding box center [994, 385] width 19 height 19
checkbox input "true"
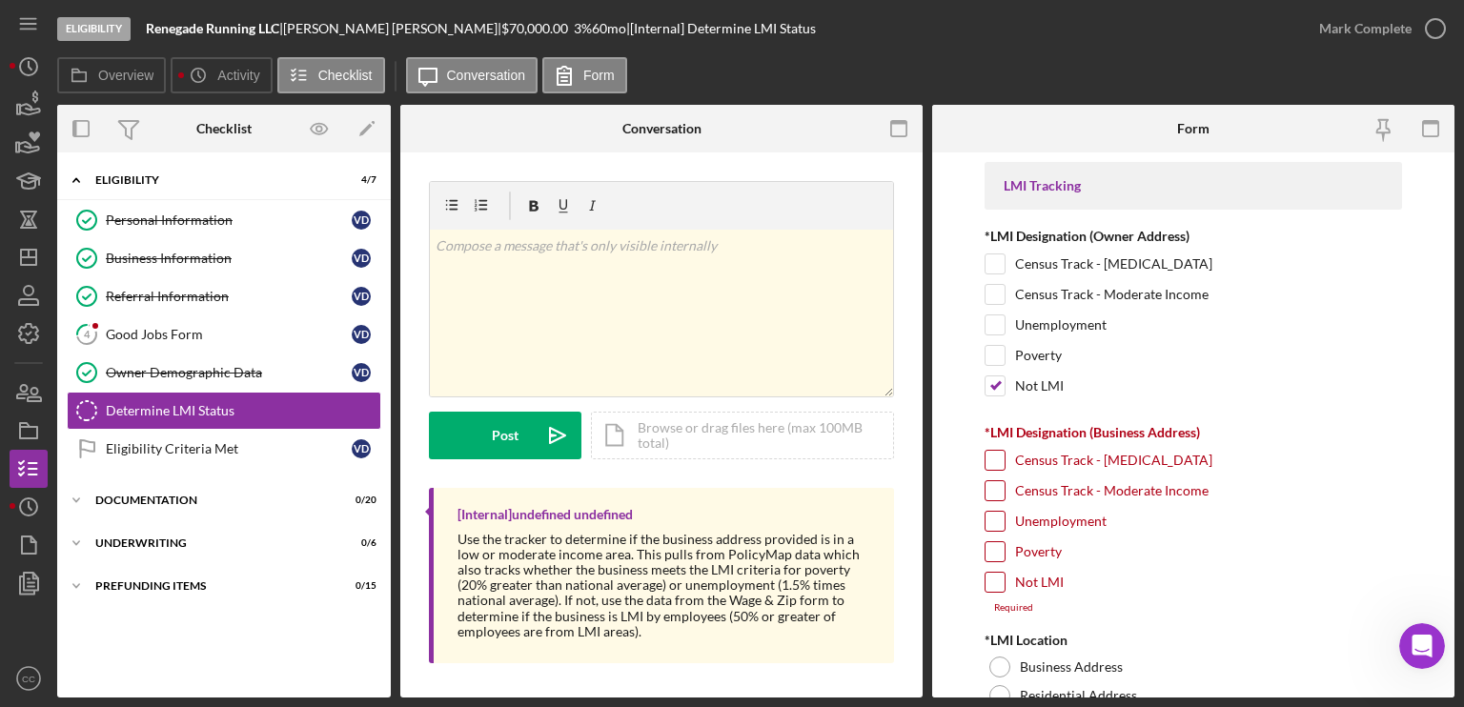
click at [999, 574] on input "Not LMI" at bounding box center [994, 582] width 19 height 19
checkbox input "true"
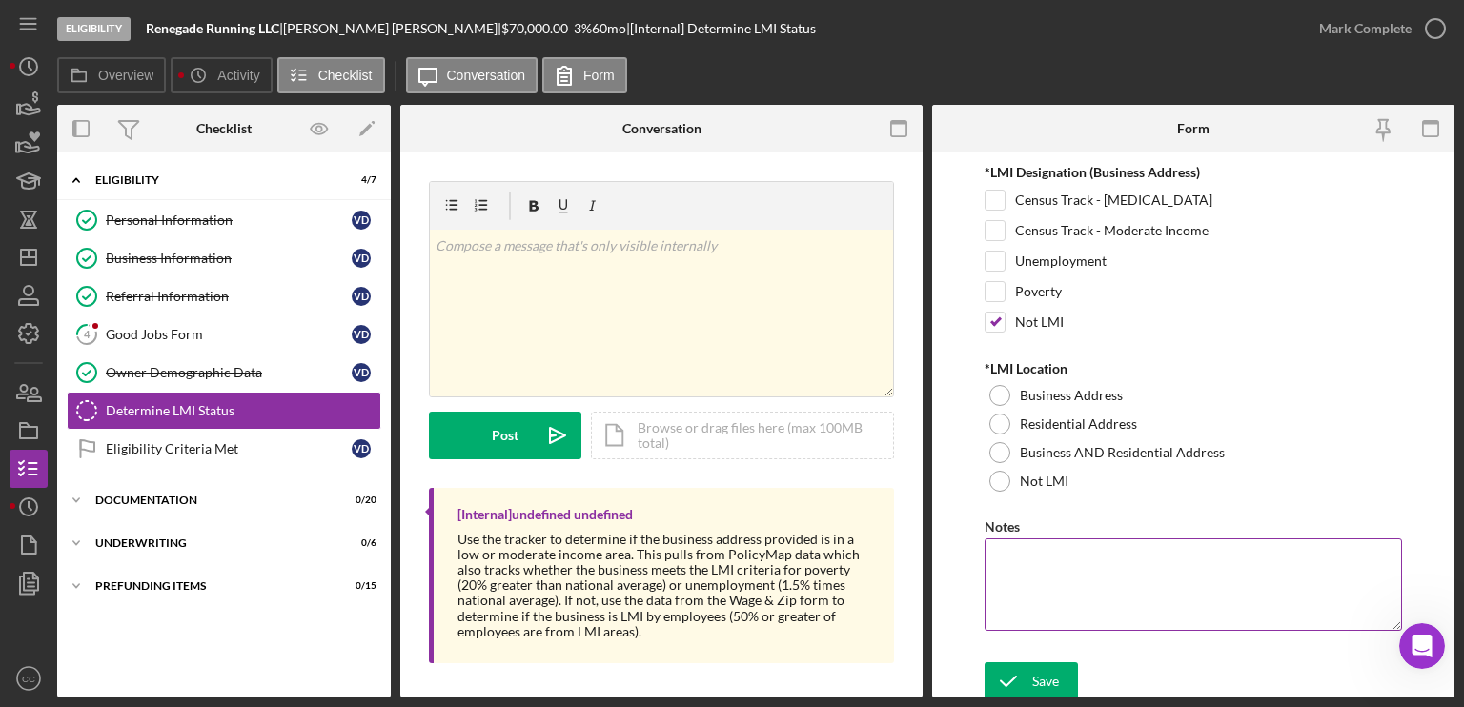
scroll to position [261, 0]
click at [1000, 479] on div at bounding box center [999, 480] width 21 height 21
click at [27, 257] on line "button" at bounding box center [28, 257] width 15 height 0
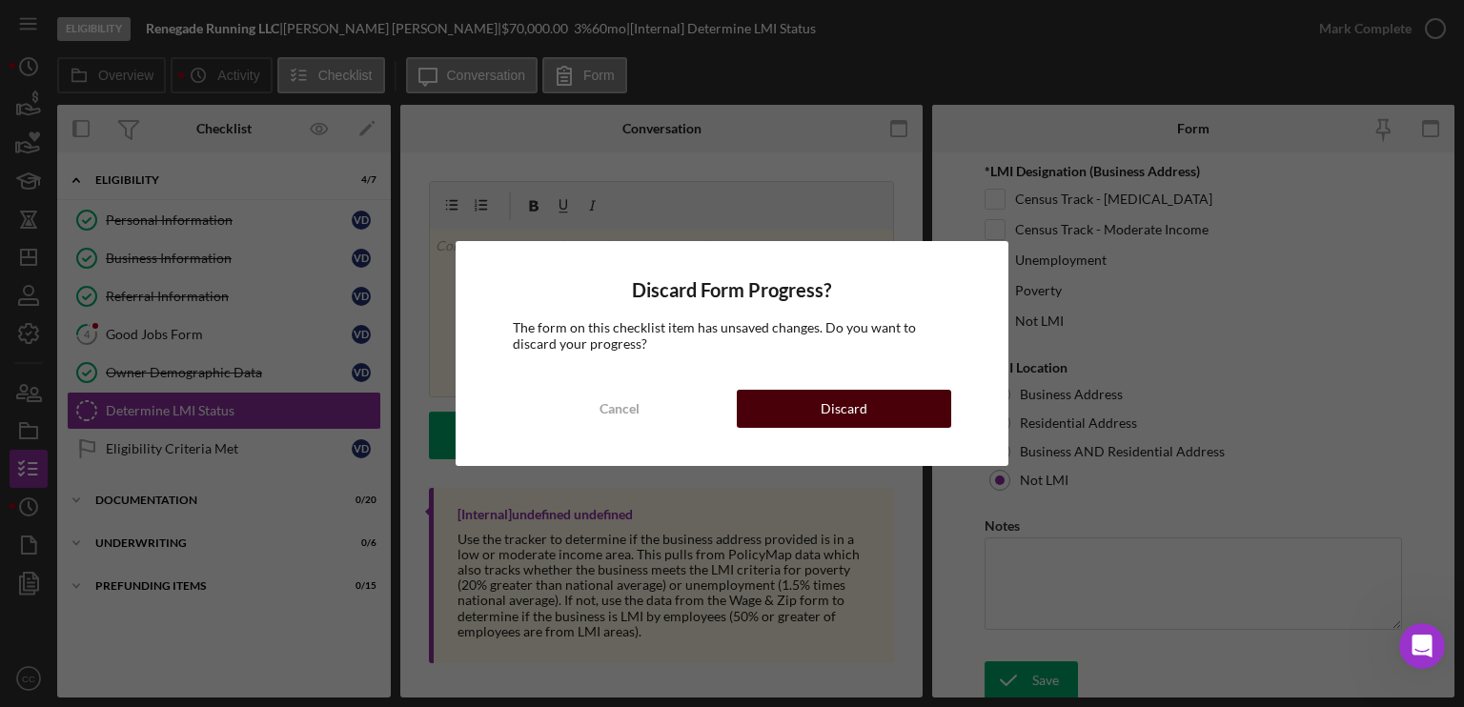
click at [874, 407] on button "Discard" at bounding box center [844, 409] width 214 height 38
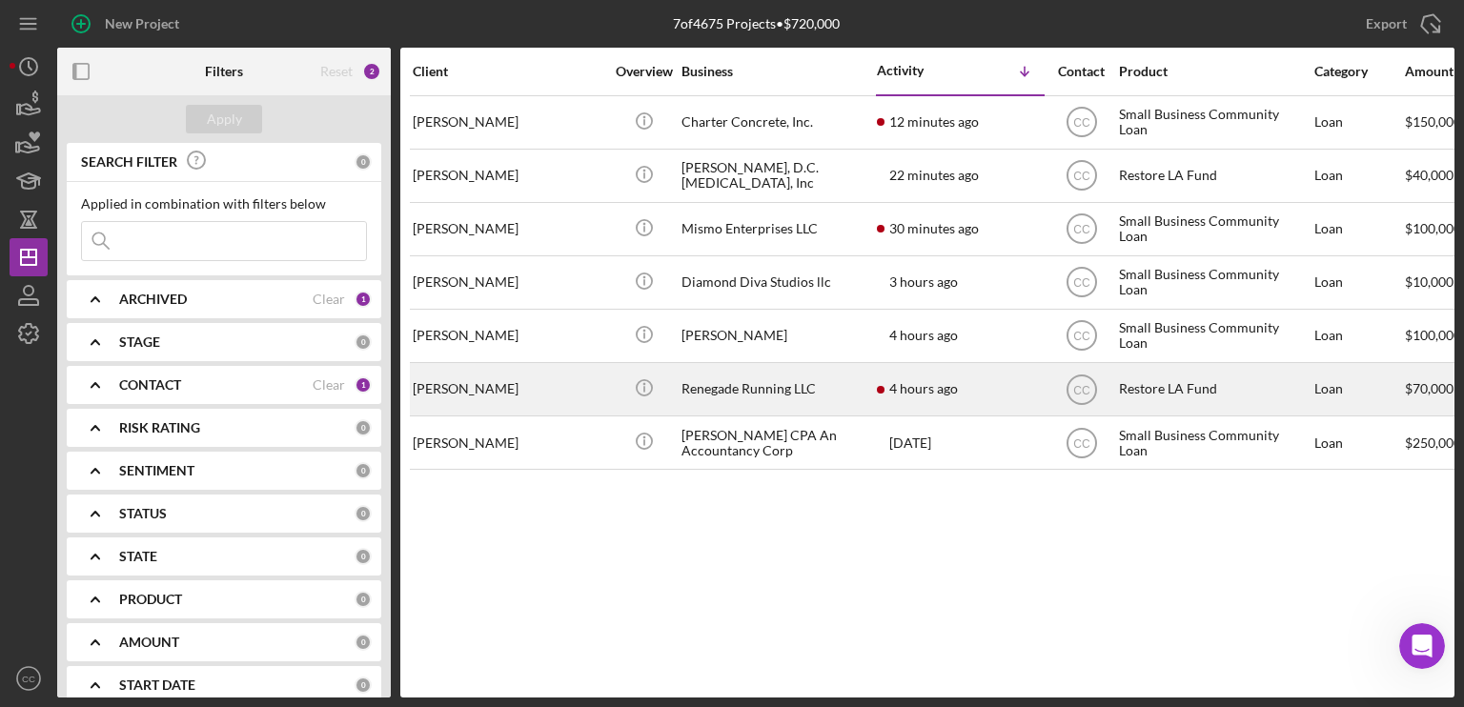
click at [532, 392] on div "[PERSON_NAME]" at bounding box center [508, 389] width 191 height 51
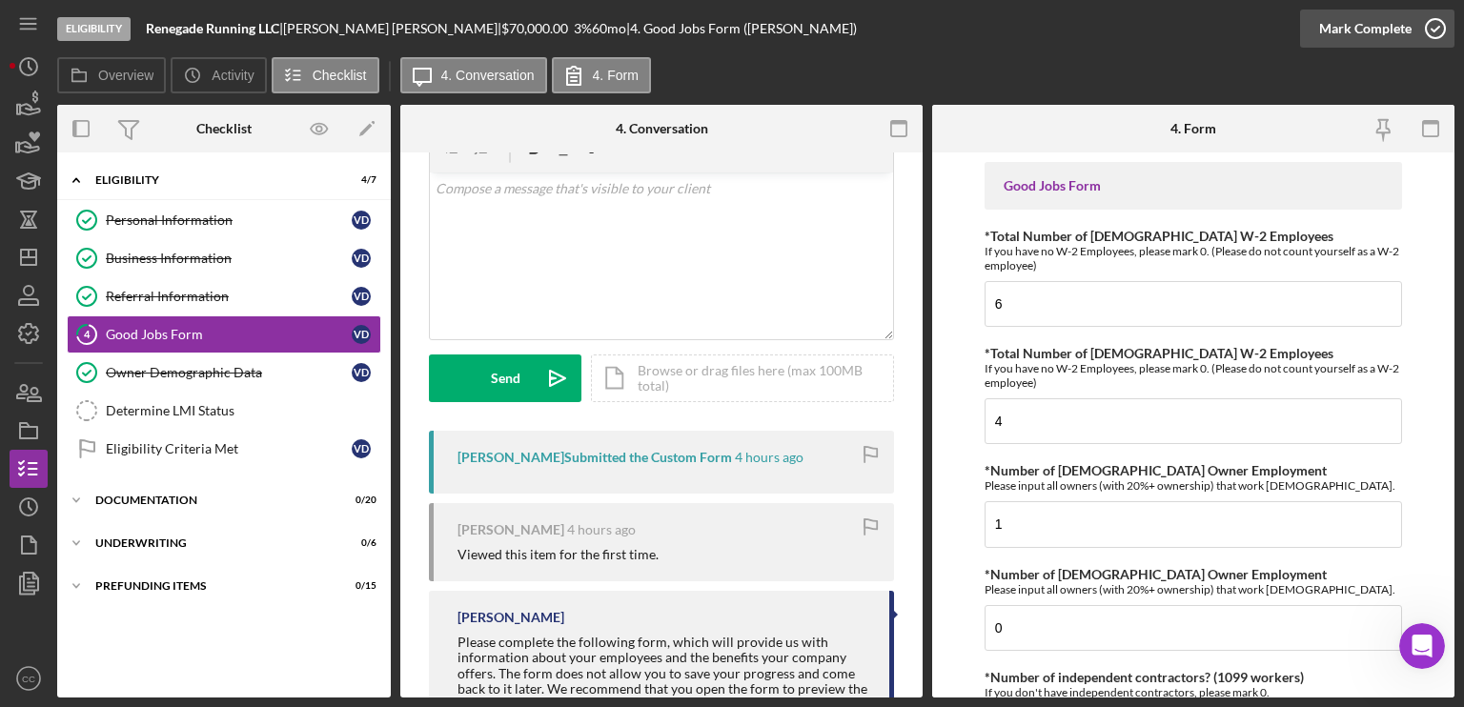
click at [1388, 26] on div "Mark Complete" at bounding box center [1365, 29] width 92 height 38
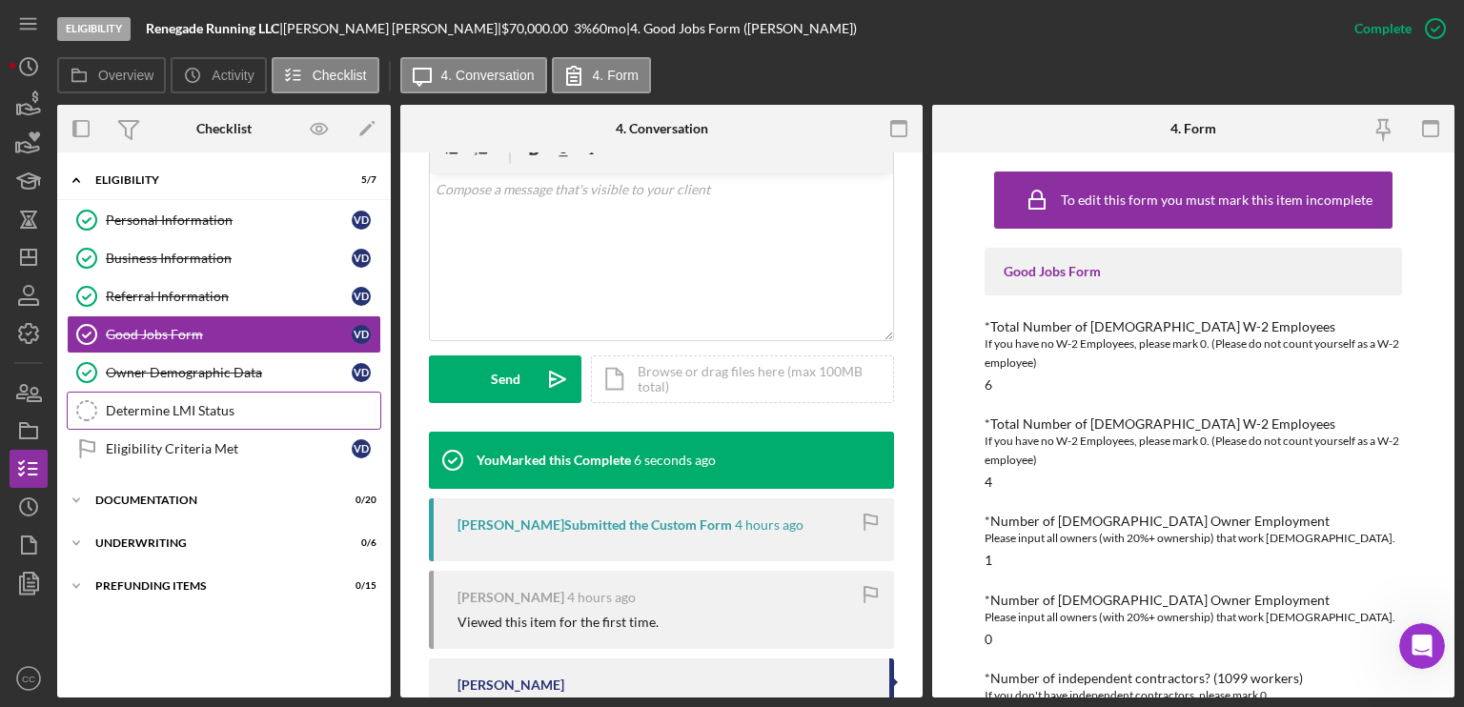
click at [191, 415] on div "Determine LMI Status" at bounding box center [243, 410] width 274 height 15
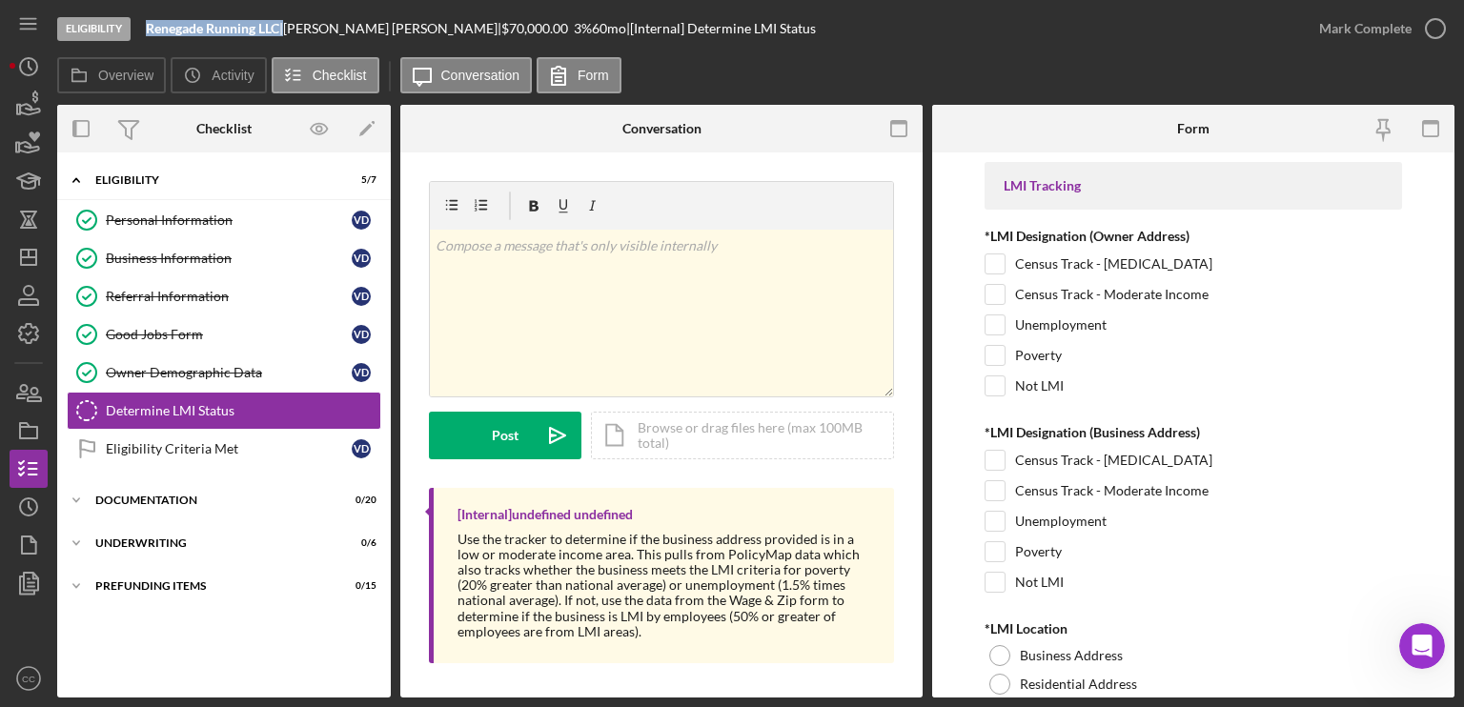
drag, startPoint x: 286, startPoint y: 31, endPoint x: 141, endPoint y: 27, distance: 144.9
click at [141, 27] on div "Eligibility Renegade Running LLC | [PERSON_NAME] | $70,000.00 3 % 60 mo | [Inte…" at bounding box center [678, 28] width 1243 height 57
copy div "Renegade Running LLC"
drag, startPoint x: 367, startPoint y: 30, endPoint x: 300, endPoint y: 30, distance: 66.7
click at [300, 30] on div "[PERSON_NAME] |" at bounding box center [392, 28] width 218 height 15
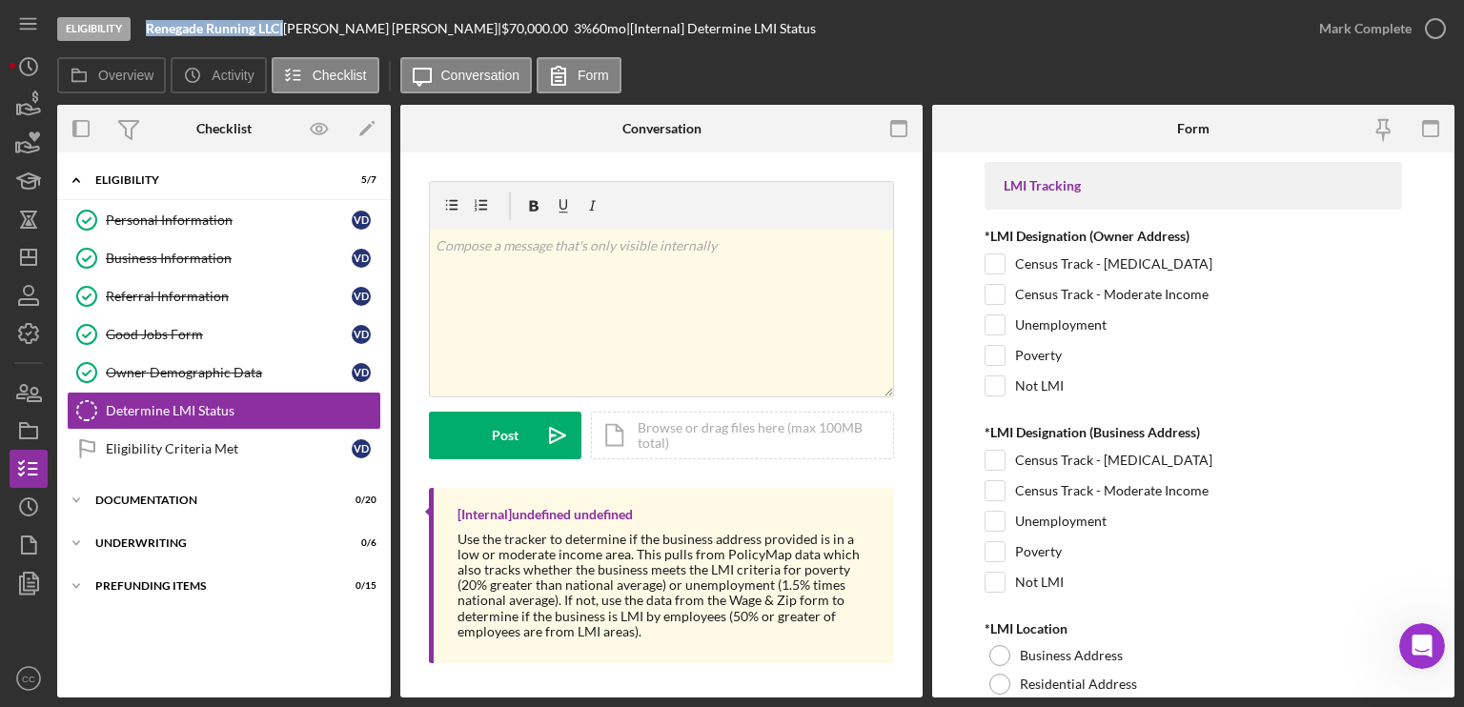
copy div "[PERSON_NAME]"
click at [176, 253] on div "Business Information" at bounding box center [229, 258] width 246 height 15
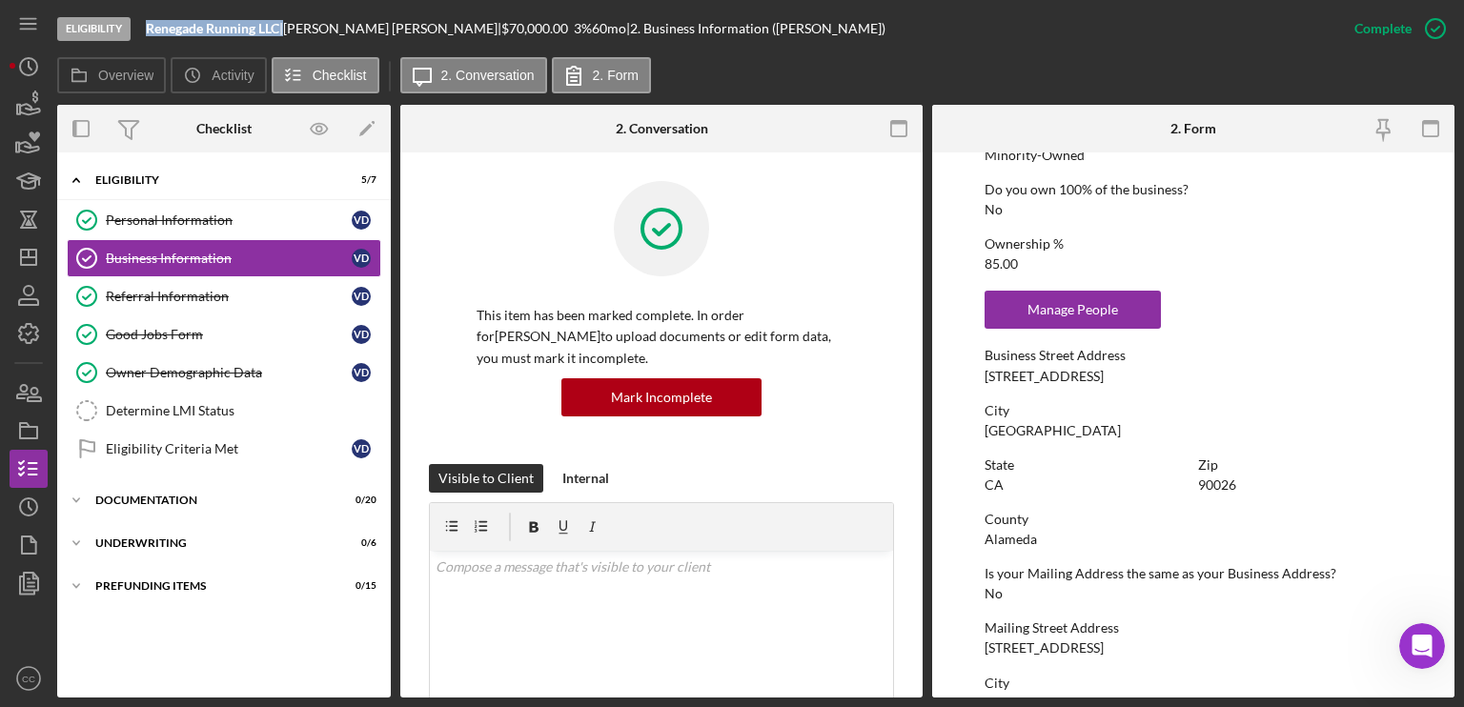
scroll to position [762, 0]
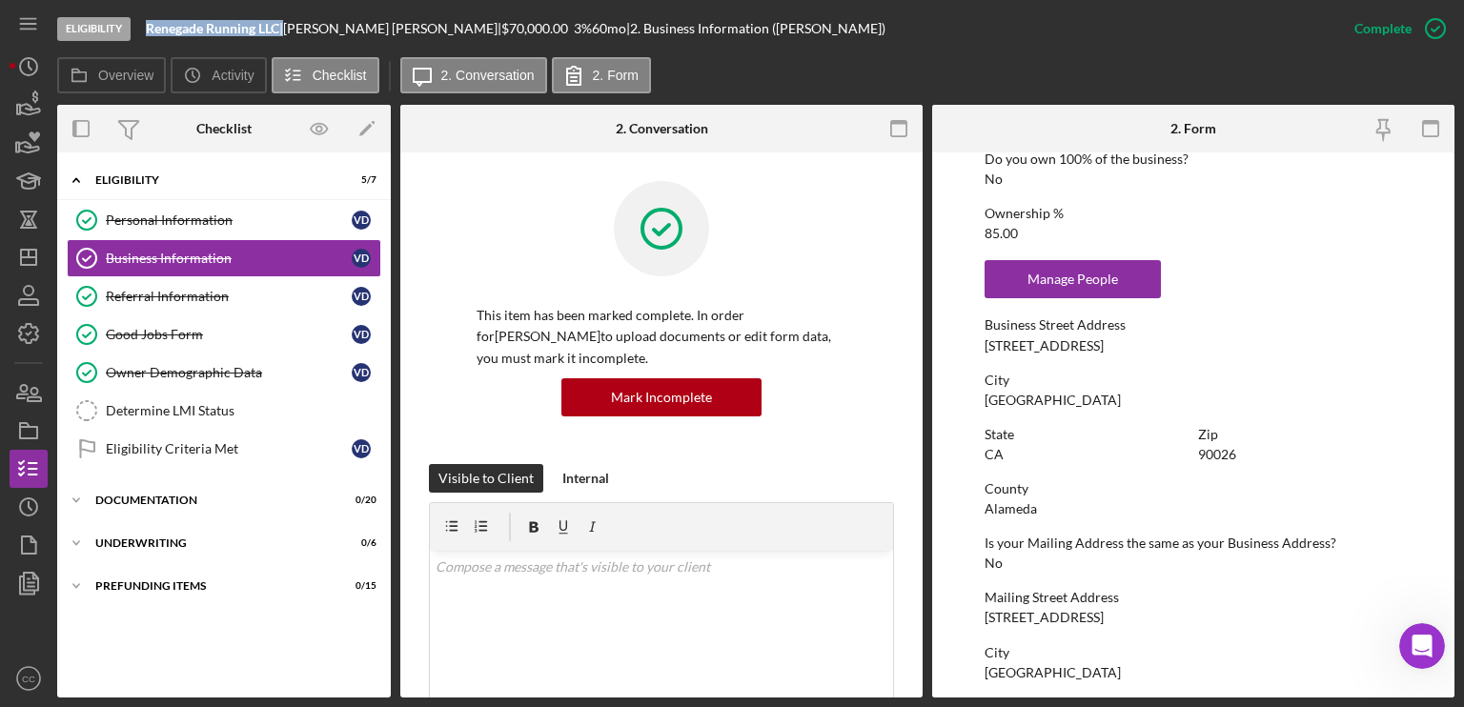
drag, startPoint x: 1109, startPoint y: 348, endPoint x: 980, endPoint y: 348, distance: 129.6
click at [980, 348] on form "To edit this form you must mark this item incomplete Business Name Renegade Run…" at bounding box center [1193, 424] width 522 height 545
copy div "[STREET_ADDRESS]"
click at [149, 404] on div "Determine LMI Status" at bounding box center [243, 410] width 274 height 15
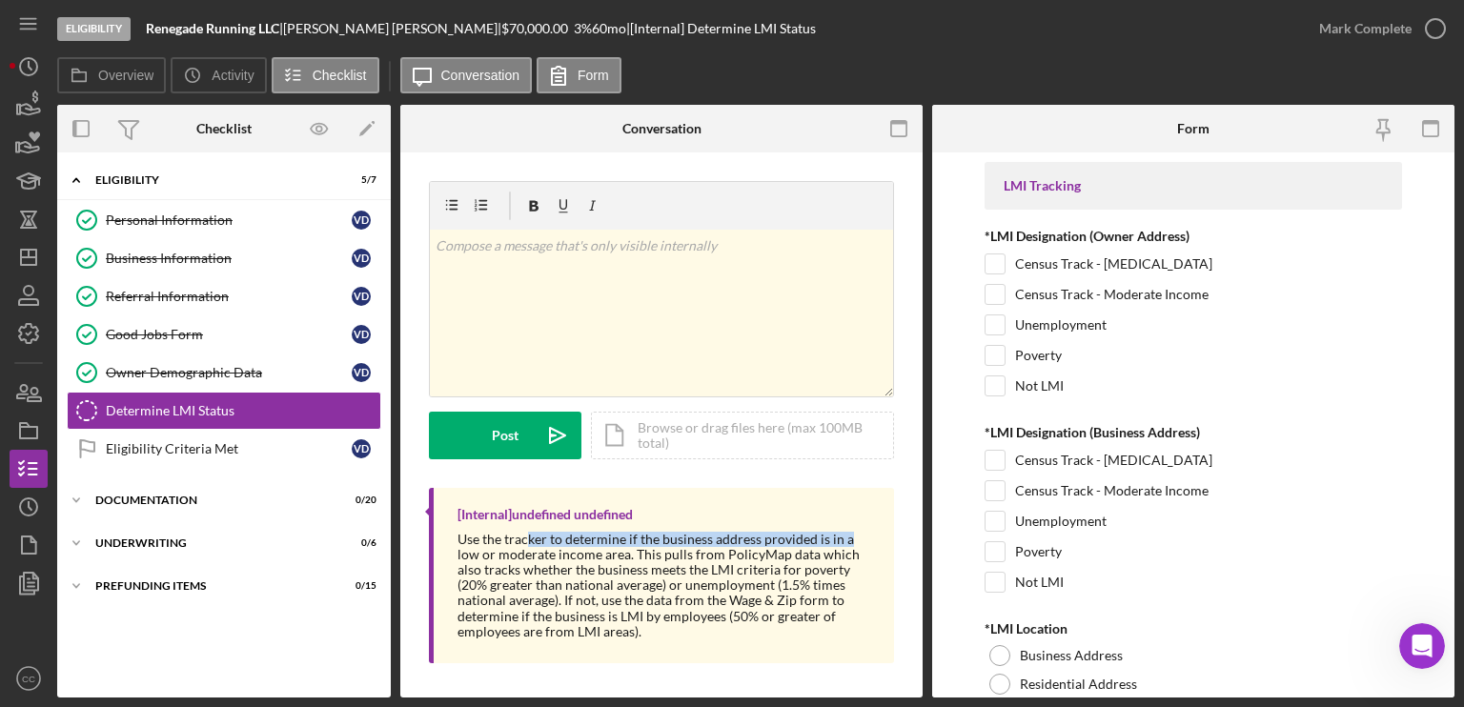
drag, startPoint x: 528, startPoint y: 538, endPoint x: 871, endPoint y: 540, distance: 343.1
click at [871, 540] on div "[Internal] undefined undefined Use the tracker to determine if the business add…" at bounding box center [661, 575] width 465 height 175
drag, startPoint x: 505, startPoint y: 558, endPoint x: 819, endPoint y: 556, distance: 313.6
click at [819, 556] on div "Use the tracker to determine if the business address provided is in a low or mo…" at bounding box center [665, 586] width 417 height 108
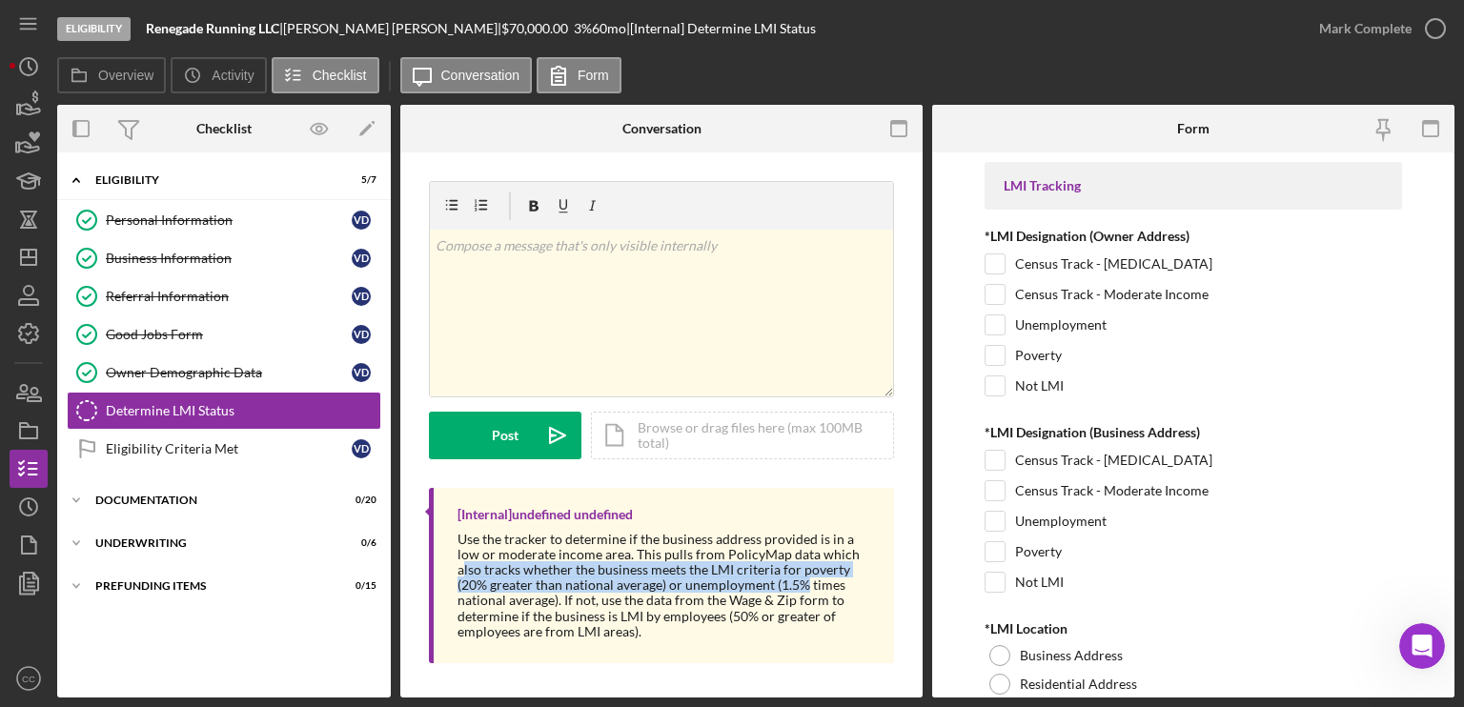
drag, startPoint x: 461, startPoint y: 569, endPoint x: 806, endPoint y: 578, distance: 345.1
click at [806, 578] on div "Use the tracker to determine if the business address provided is in a low or mo…" at bounding box center [665, 586] width 417 height 108
click at [998, 580] on input "Not LMI" at bounding box center [994, 582] width 19 height 19
checkbox input "true"
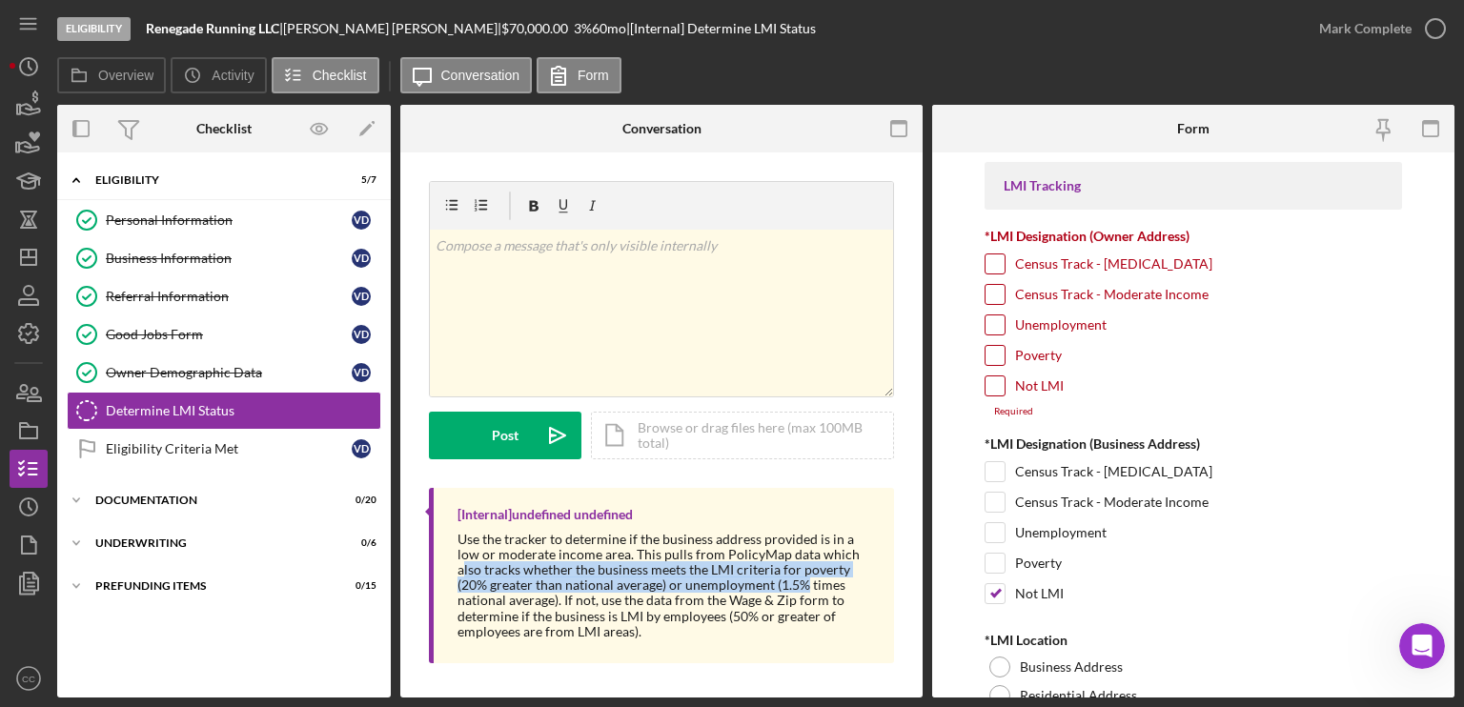
click at [1003, 384] on input "Not LMI" at bounding box center [994, 385] width 19 height 19
checkbox input "true"
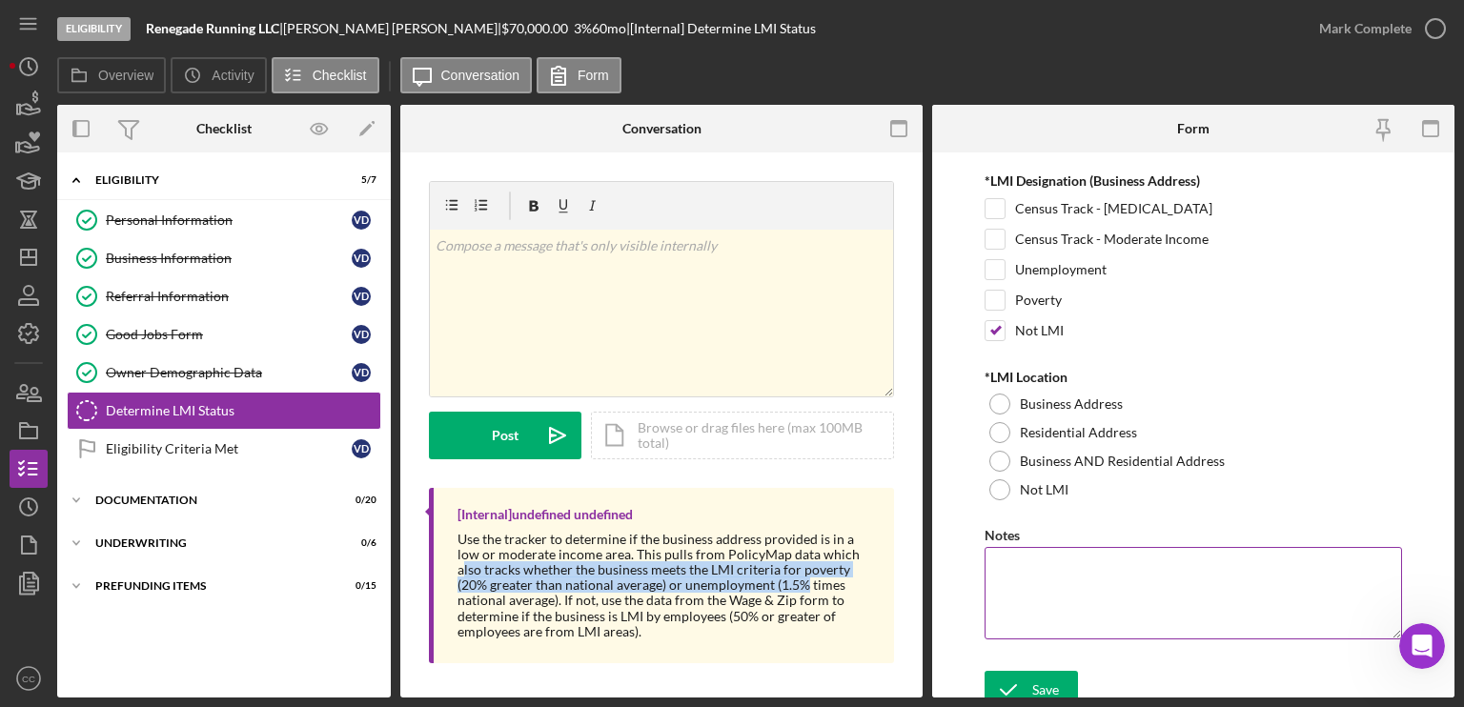
scroll to position [261, 0]
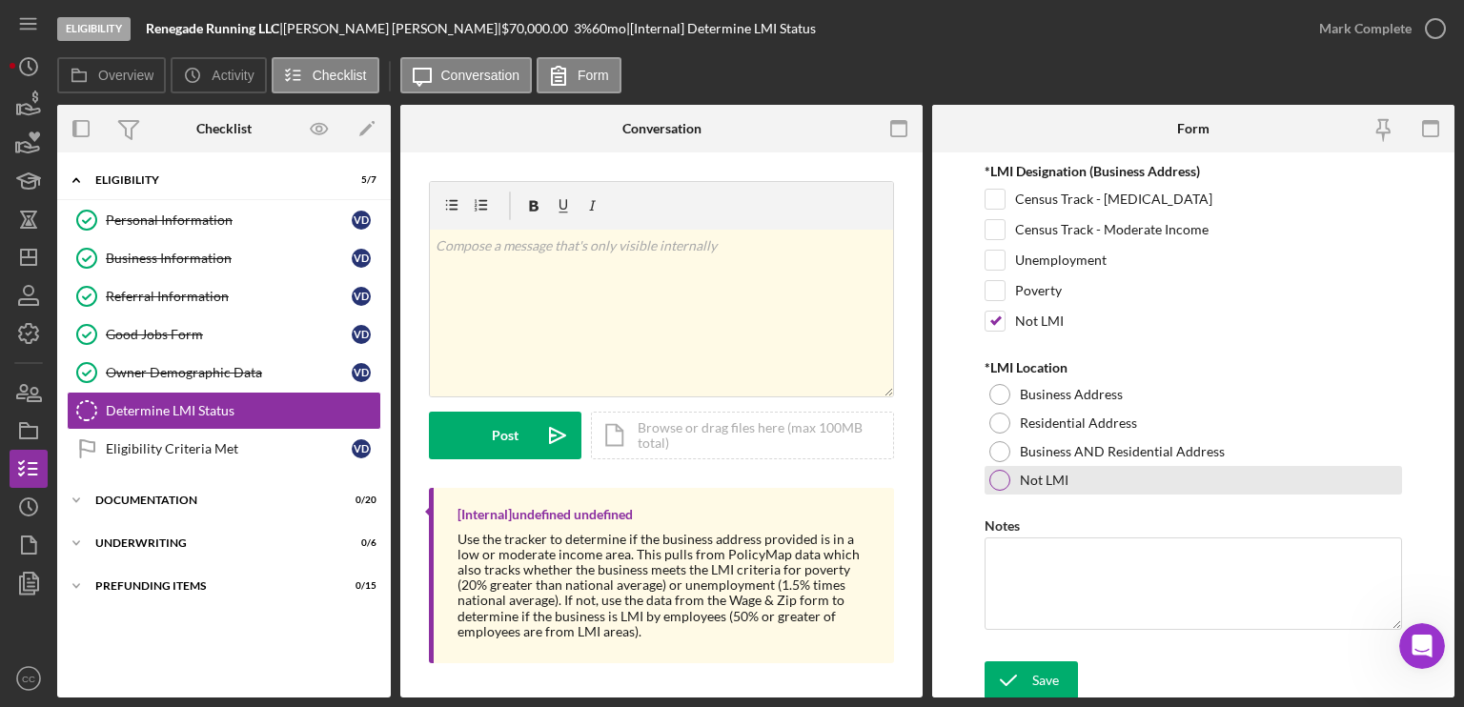
click at [1003, 478] on div at bounding box center [999, 480] width 21 height 21
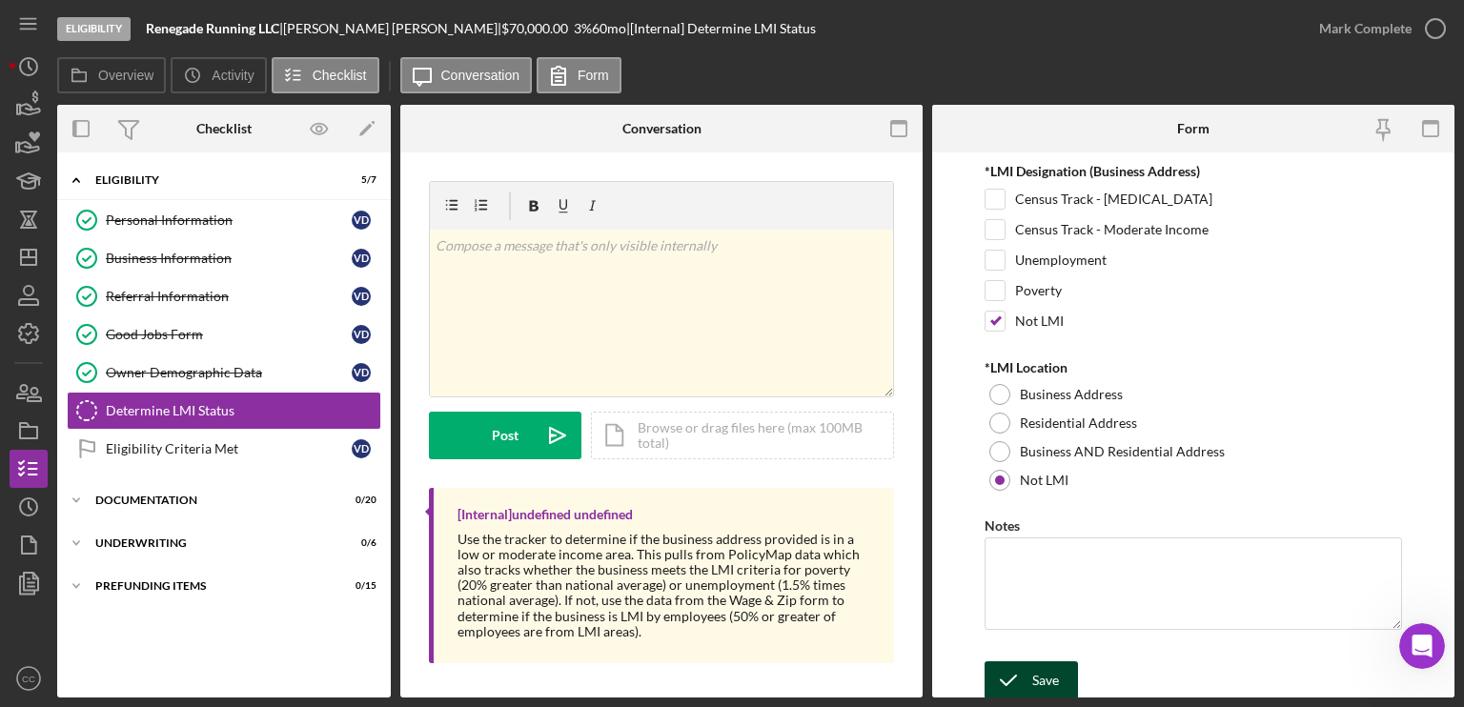
click at [1029, 668] on icon "submit" at bounding box center [1008, 681] width 48 height 48
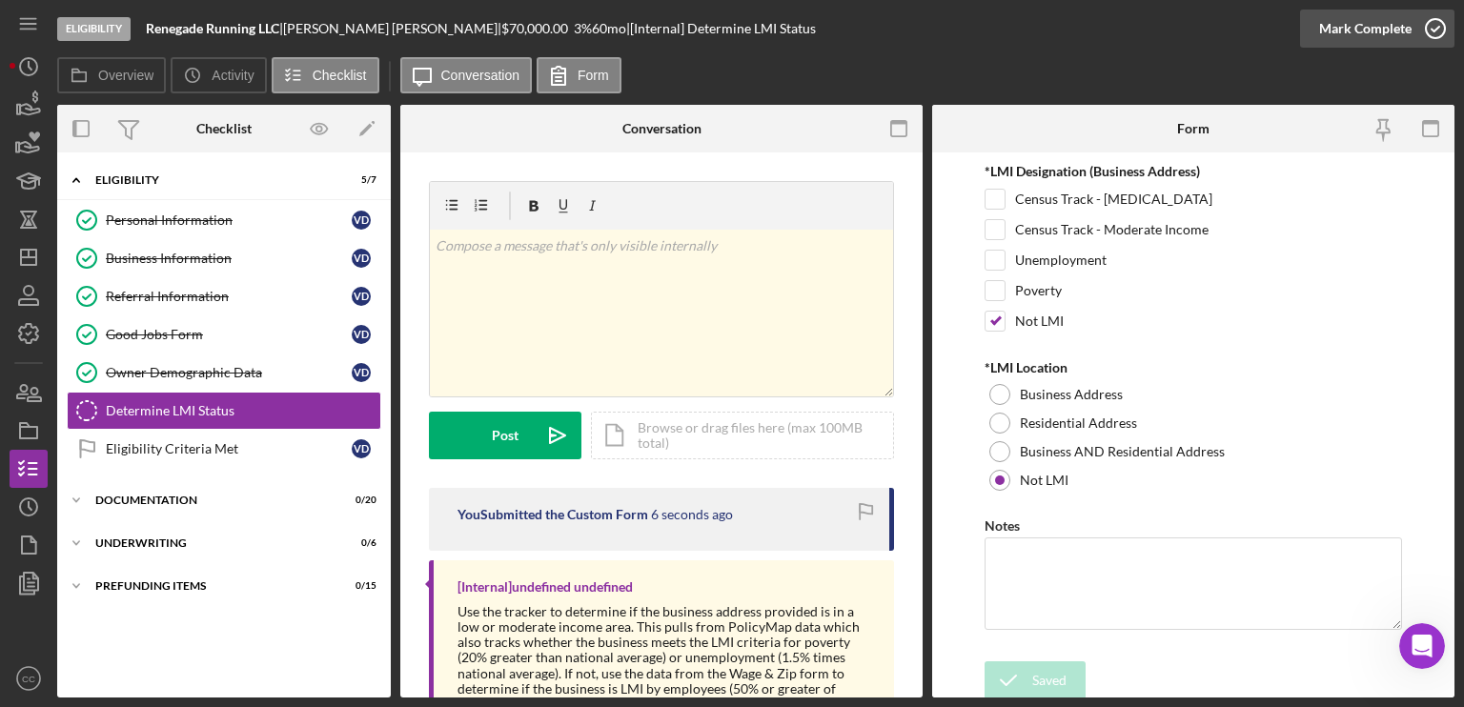
click at [1435, 27] on icon "button" at bounding box center [1435, 29] width 48 height 48
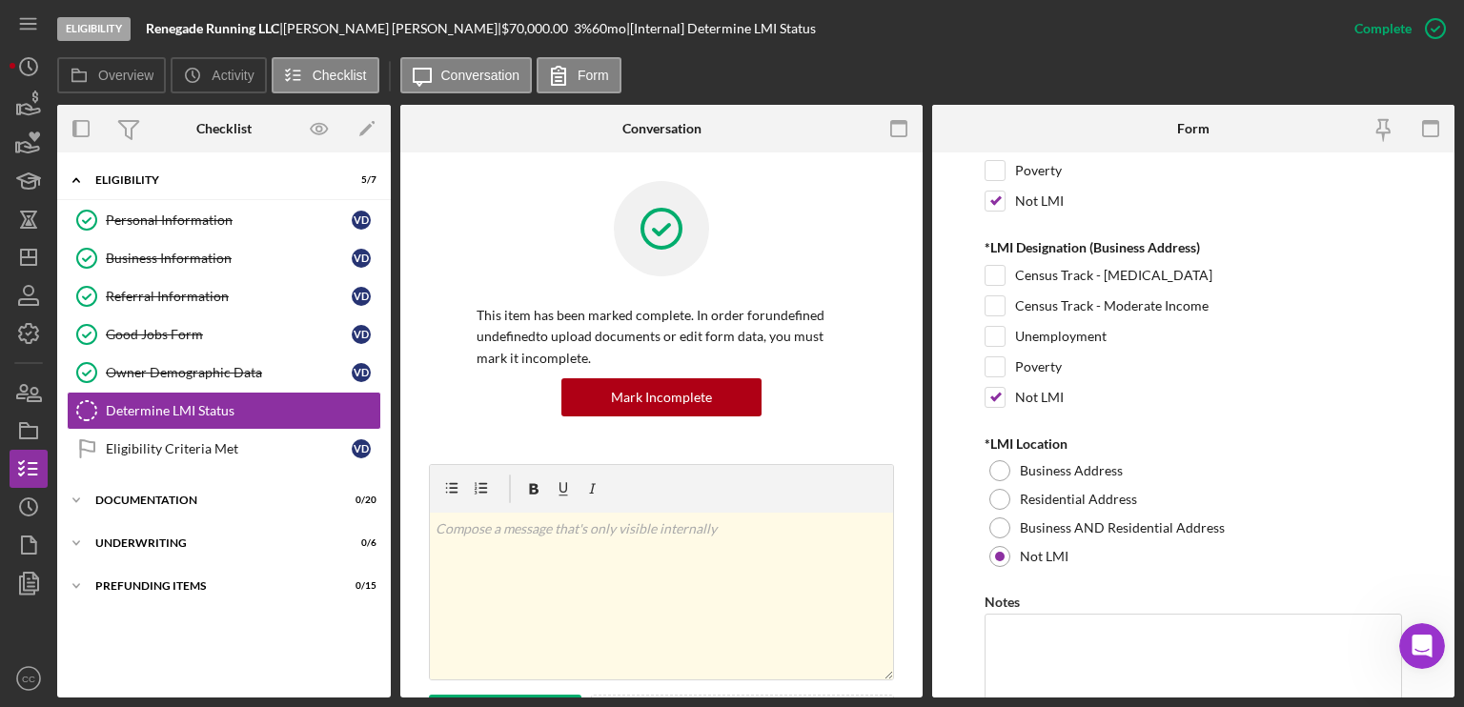
scroll to position [337, 0]
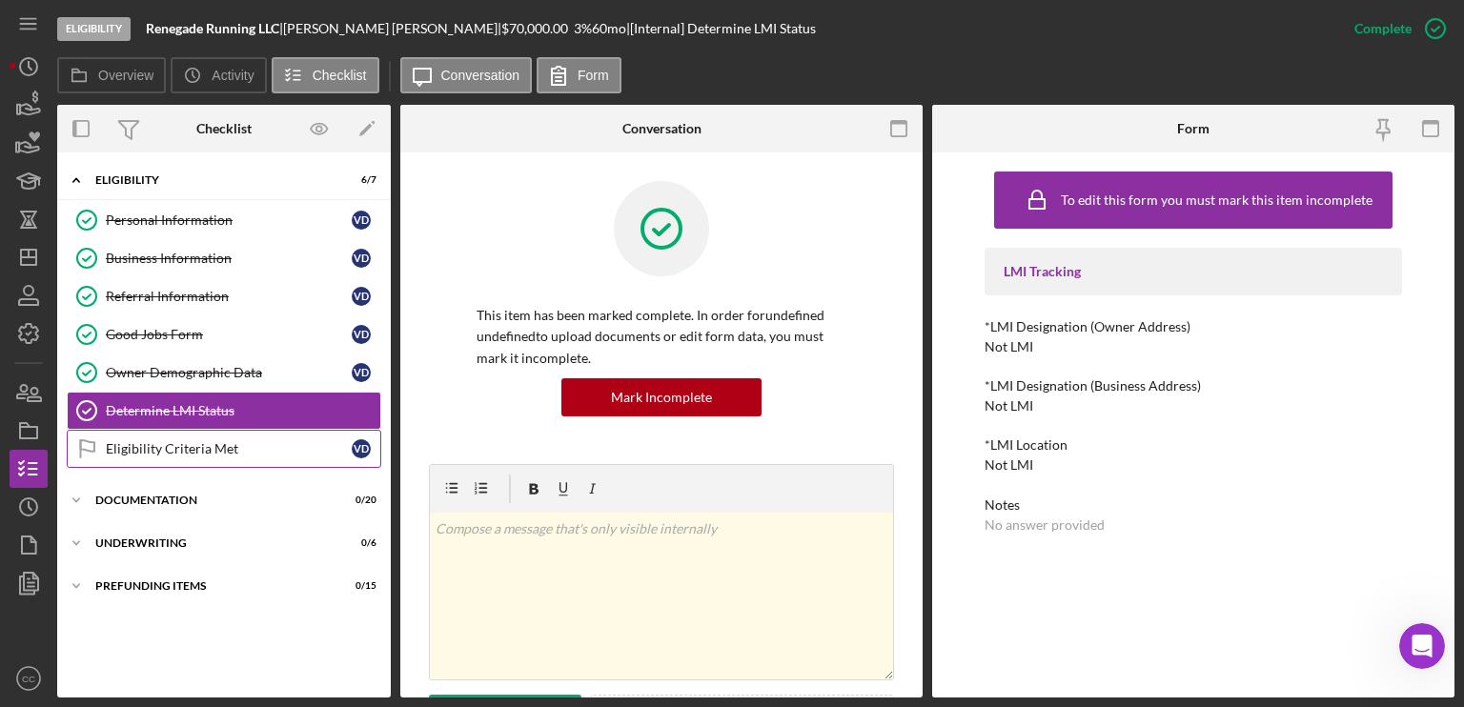
click at [213, 445] on div "Eligibility Criteria Met" at bounding box center [229, 448] width 246 height 15
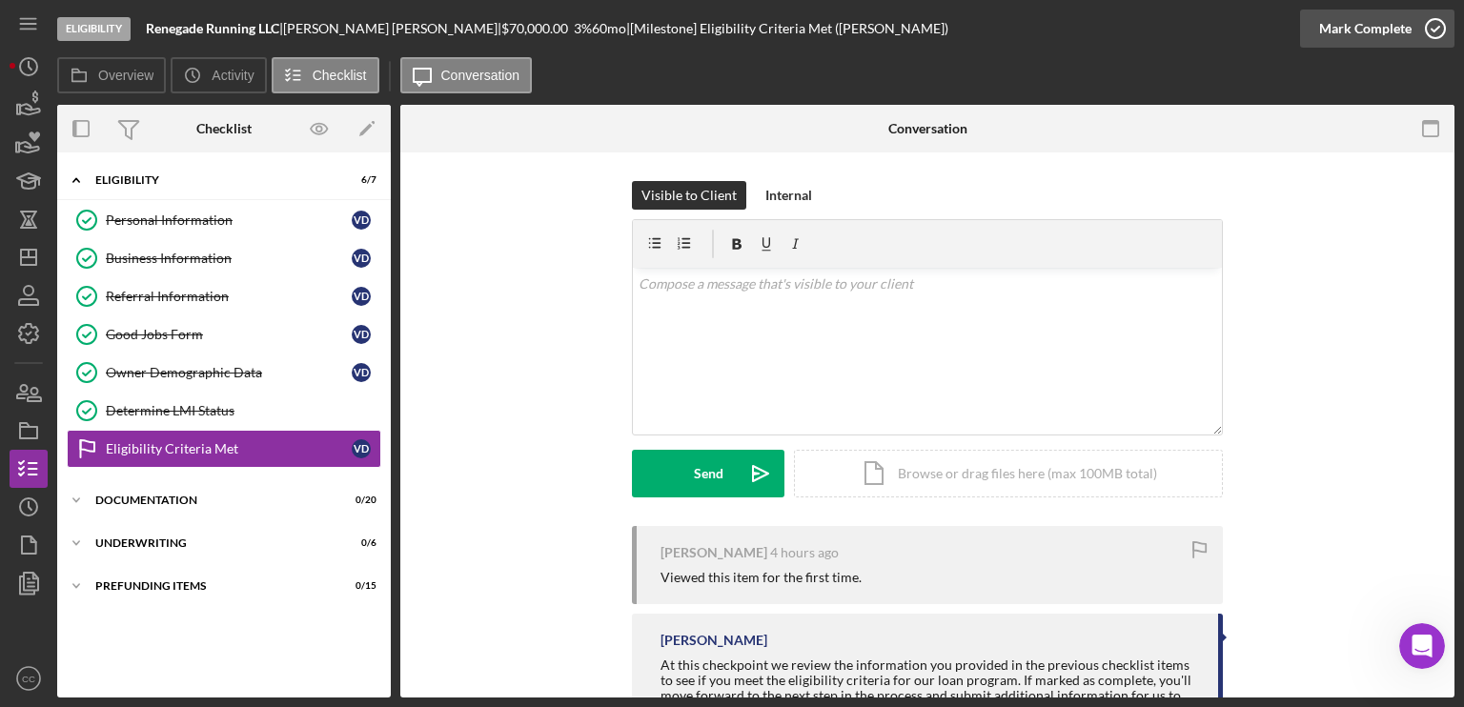
click at [1372, 30] on div "Mark Complete" at bounding box center [1365, 29] width 92 height 38
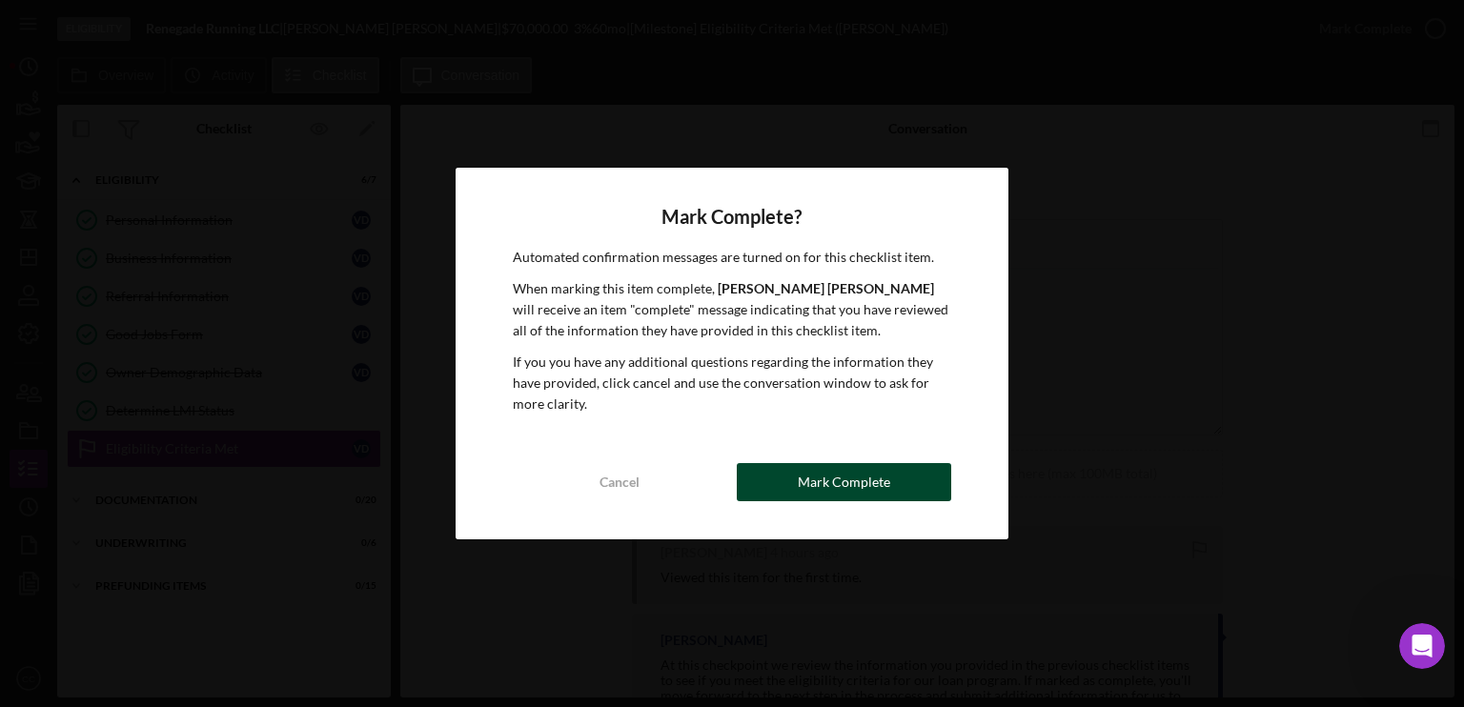
click at [899, 479] on button "Mark Complete" at bounding box center [844, 482] width 214 height 38
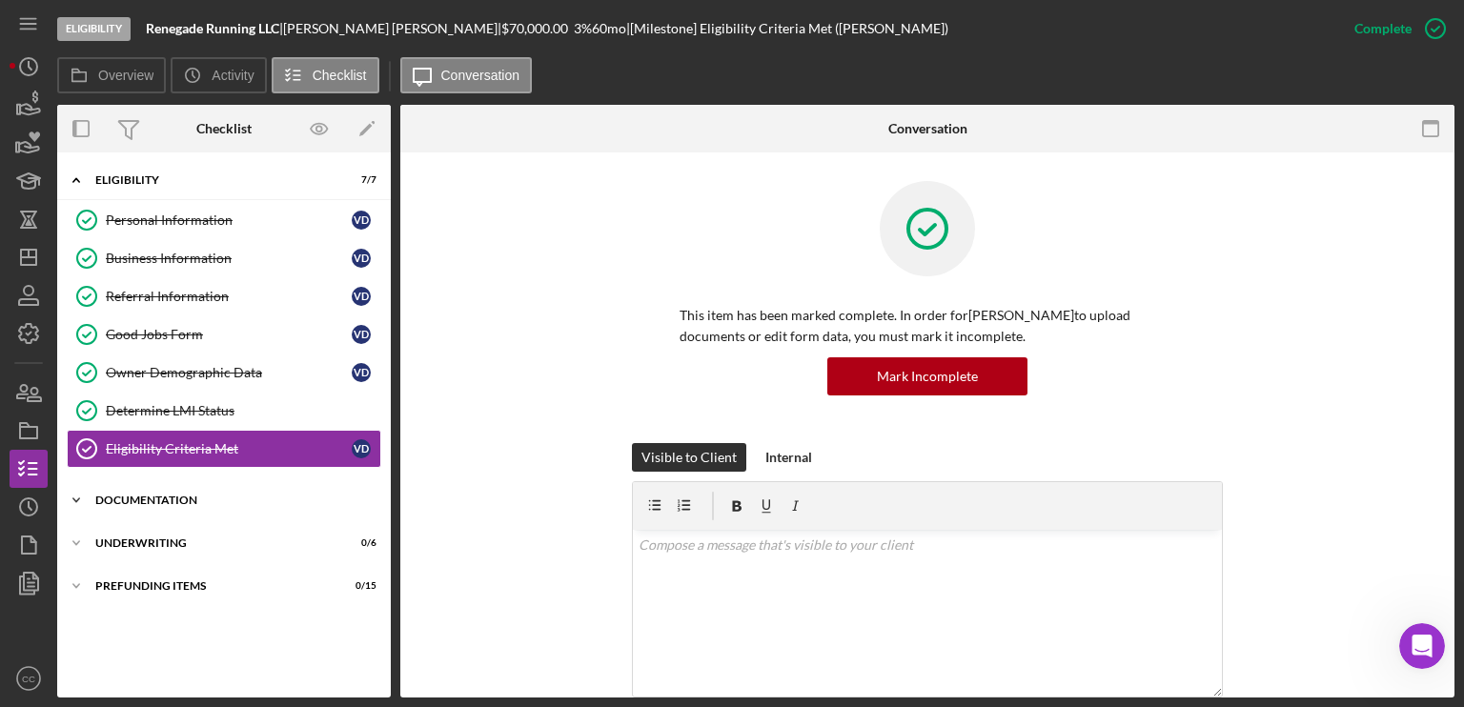
click at [175, 491] on div "Icon/Expander Documentation 0 / 20" at bounding box center [224, 500] width 334 height 38
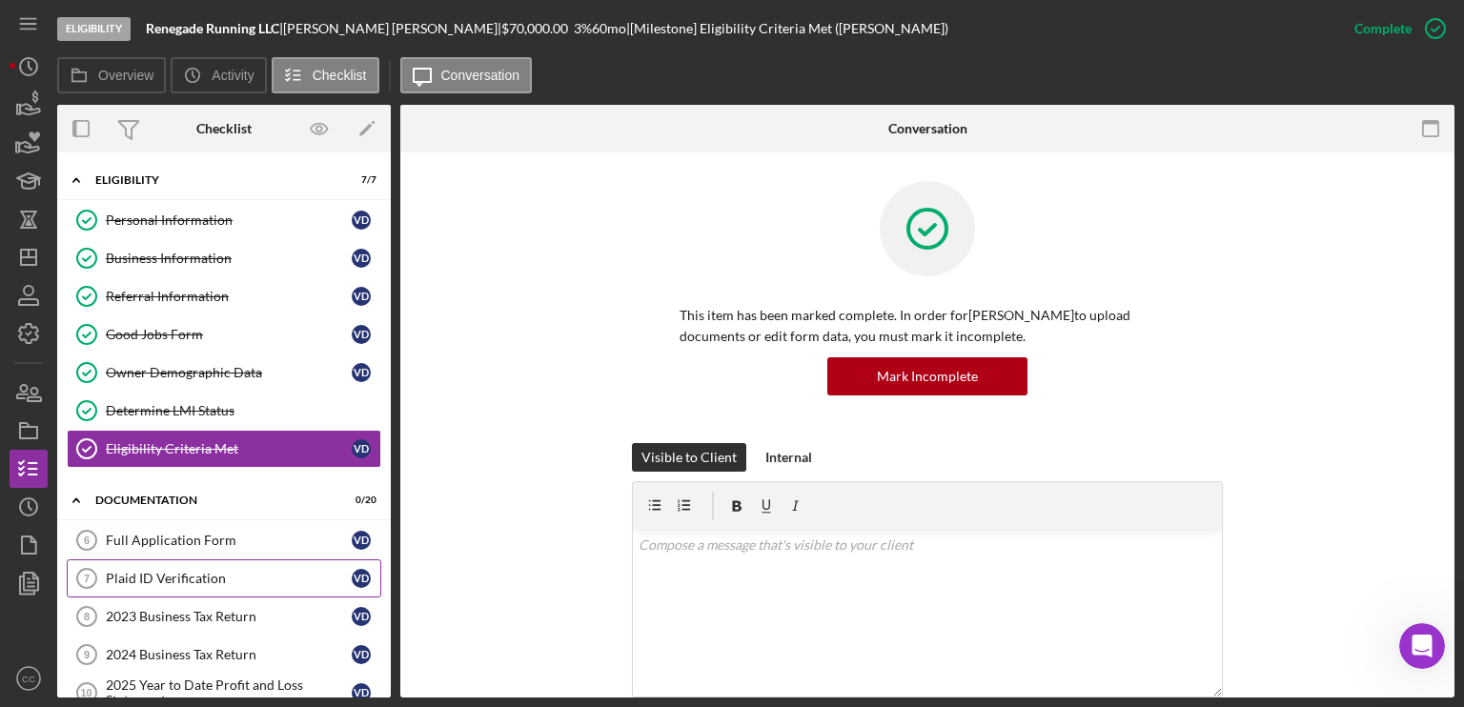
click at [155, 576] on div "Plaid ID Verification" at bounding box center [229, 578] width 246 height 15
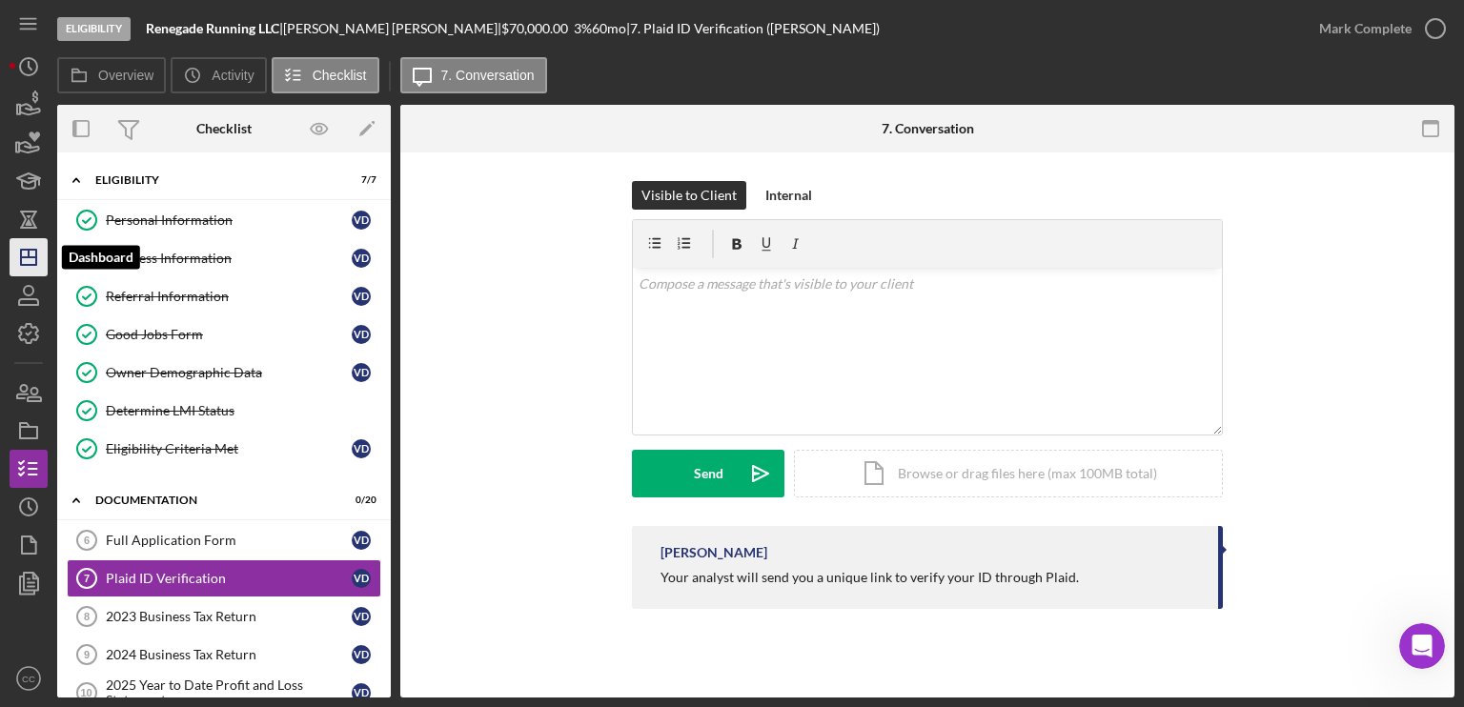
click at [30, 263] on icon "Icon/Dashboard" at bounding box center [29, 257] width 48 height 48
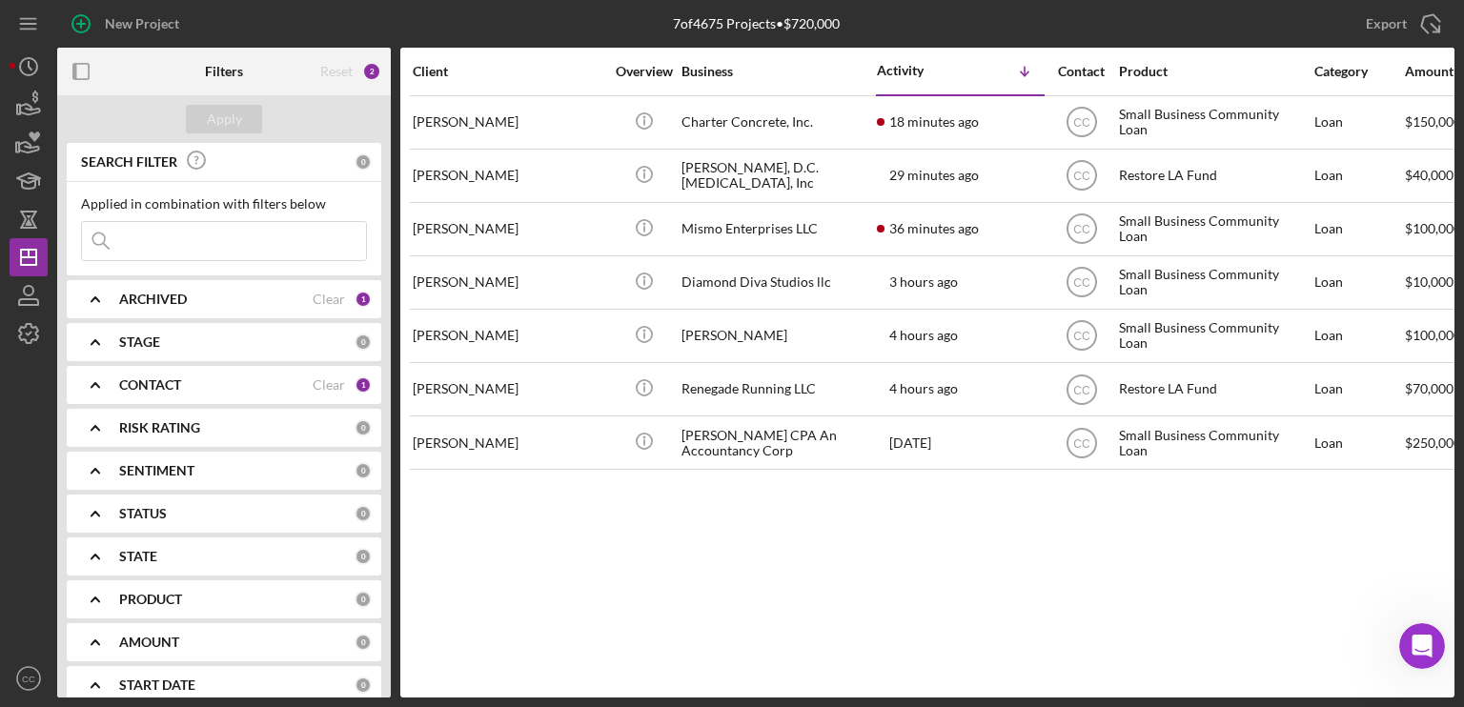
click at [130, 380] on b "CONTACT" at bounding box center [150, 384] width 62 height 15
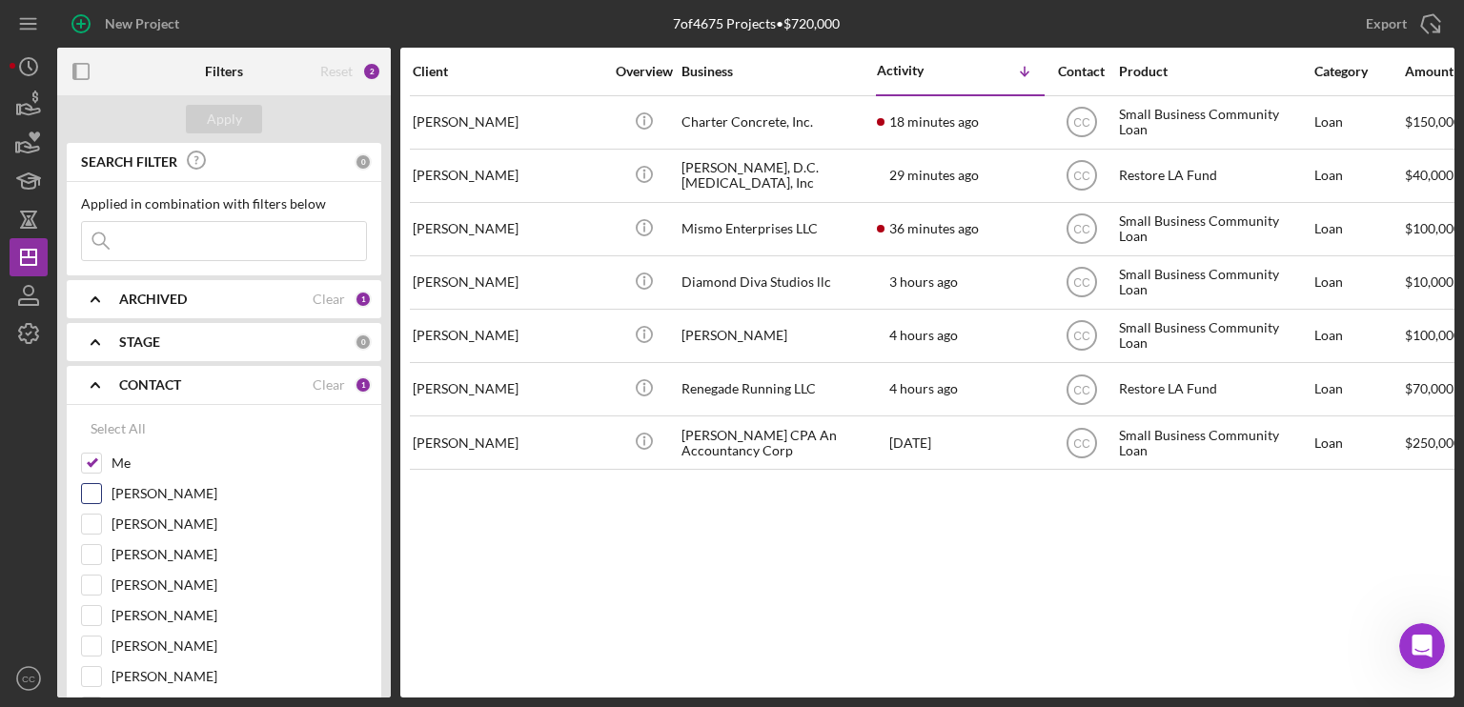
click at [98, 495] on input "[PERSON_NAME]" at bounding box center [91, 493] width 19 height 19
checkbox input "true"
click at [236, 115] on div "Apply" at bounding box center [224, 119] width 35 height 29
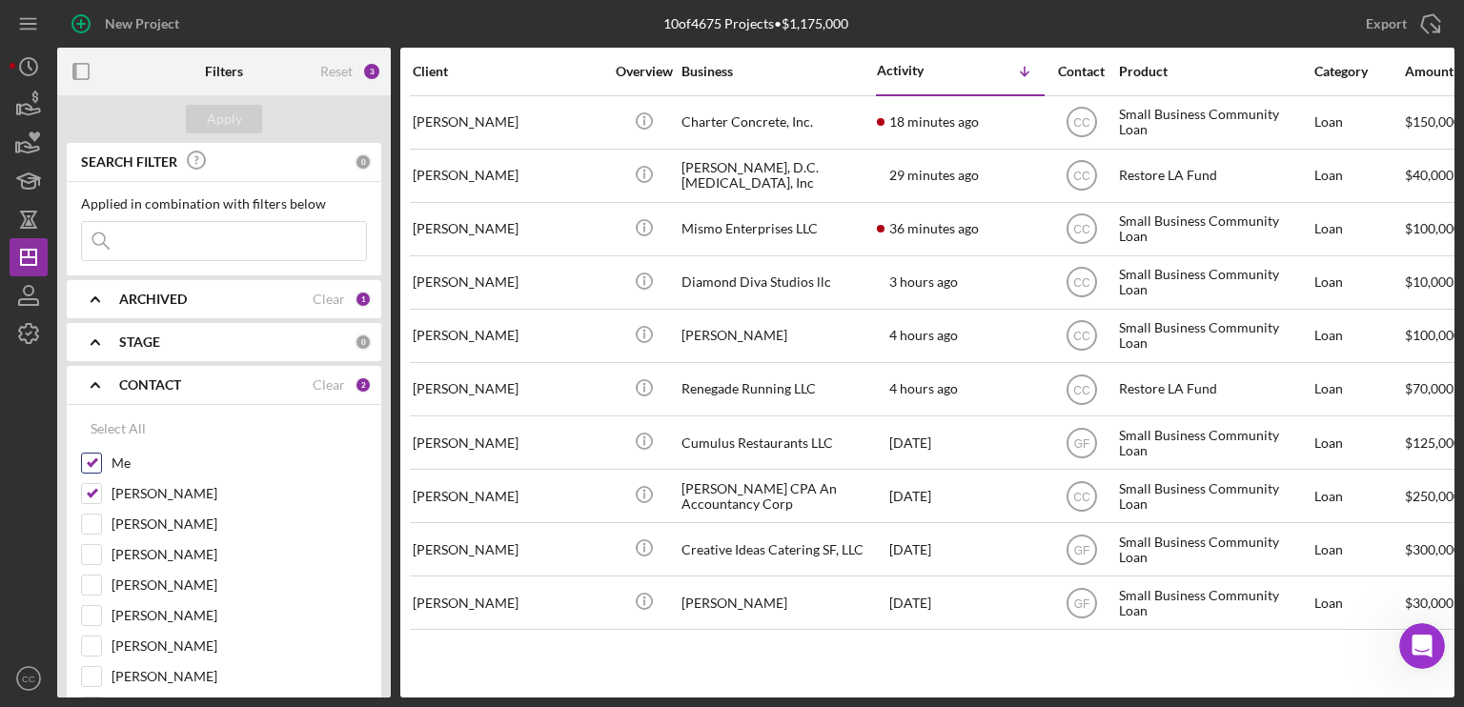
click at [95, 457] on input "Me" at bounding box center [91, 463] width 19 height 19
checkbox input "false"
click at [242, 117] on button "Apply" at bounding box center [224, 119] width 76 height 29
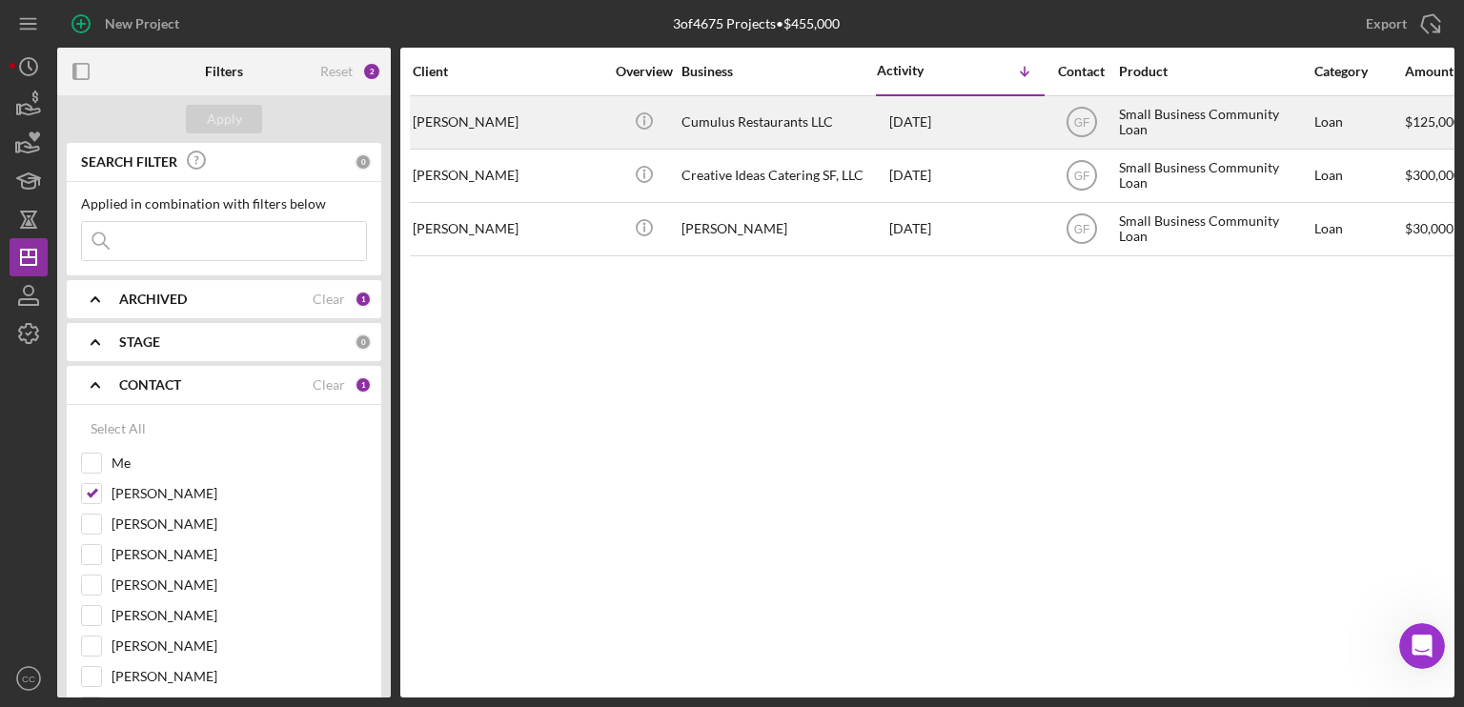
click at [524, 129] on div "[PERSON_NAME]" at bounding box center [508, 122] width 191 height 51
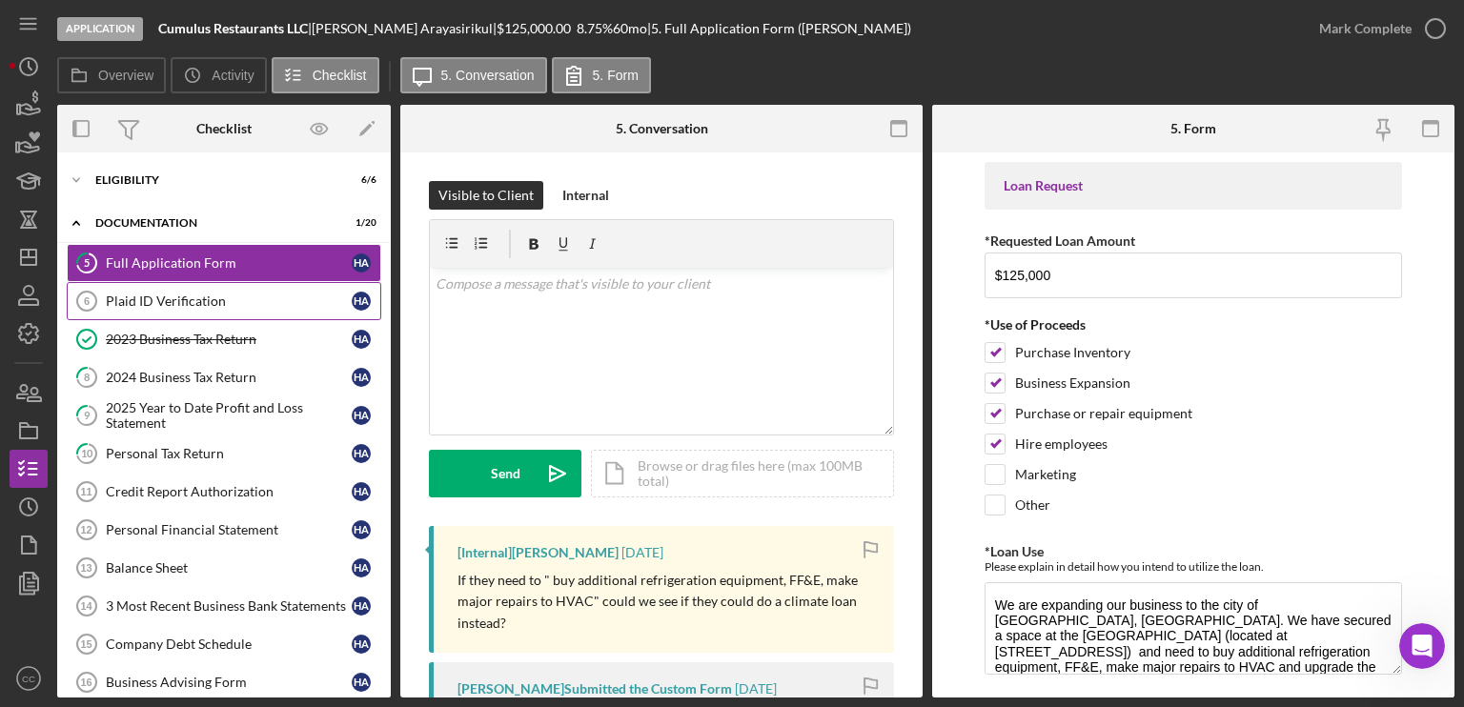
click at [225, 300] on div "Plaid ID Verification" at bounding box center [229, 301] width 246 height 15
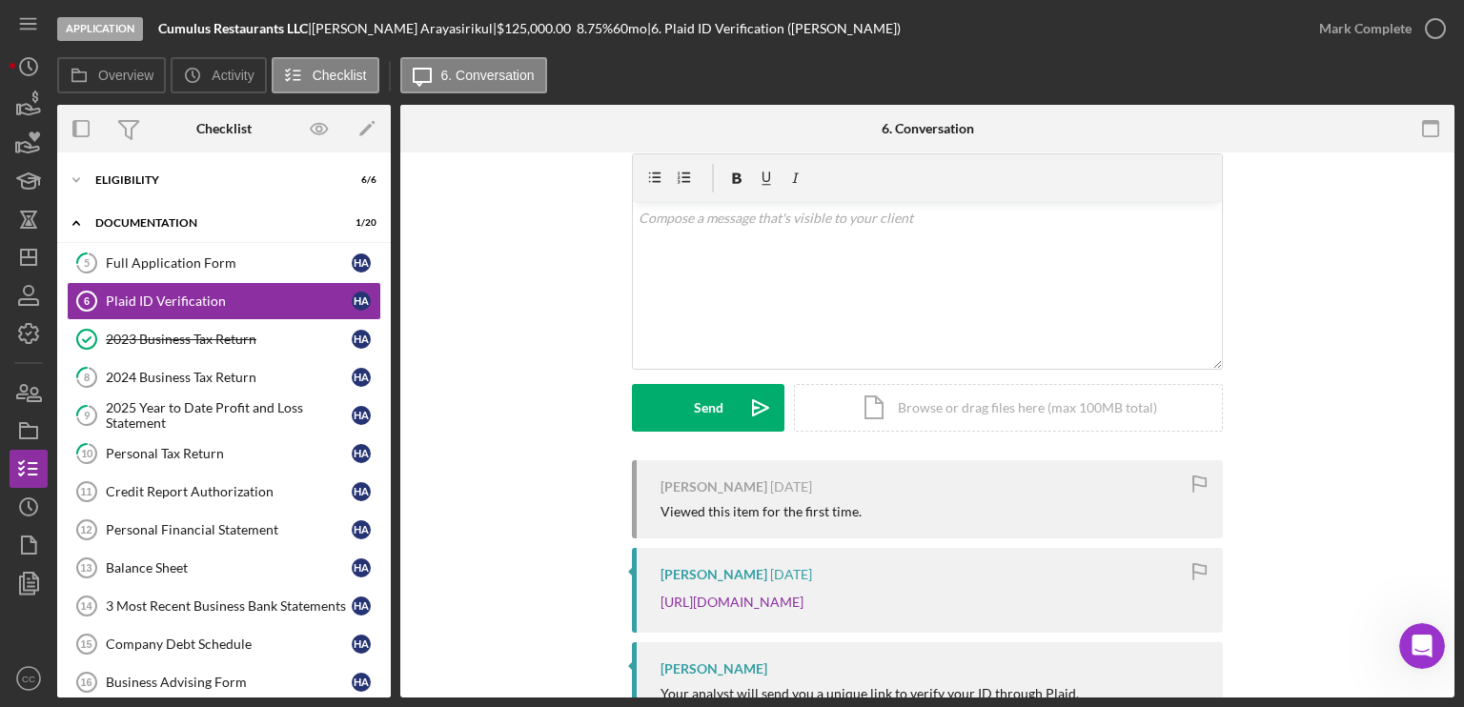
scroll to position [152, 0]
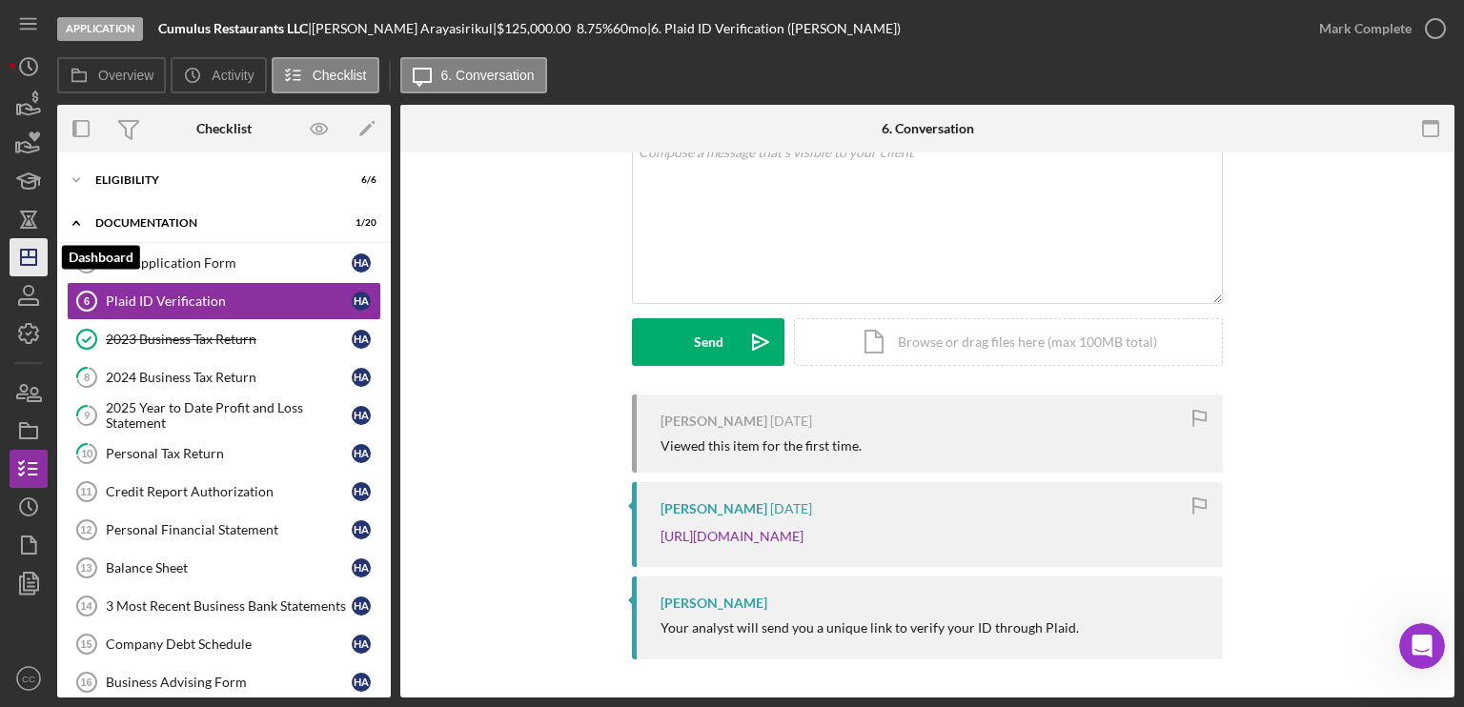
click at [25, 259] on icon "Icon/Dashboard" at bounding box center [29, 257] width 48 height 48
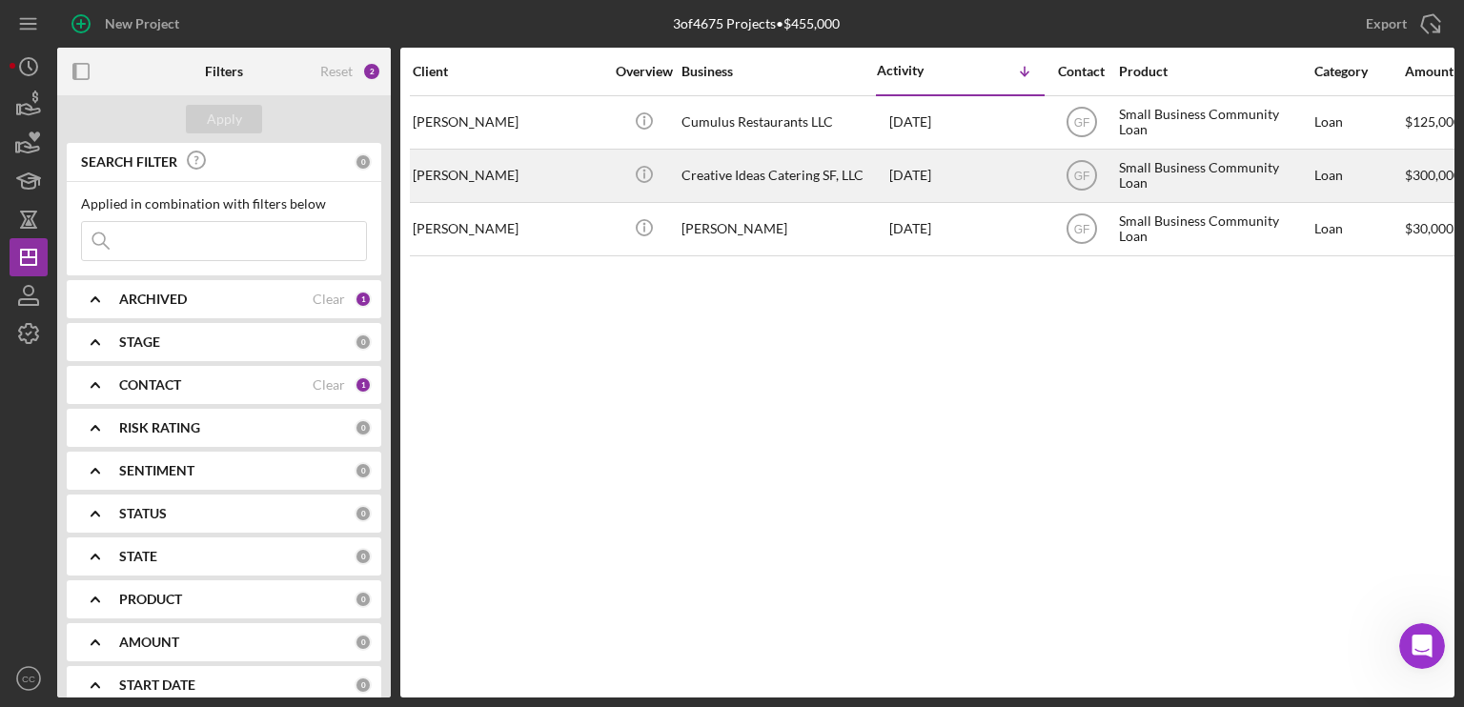
click at [527, 172] on div "[PERSON_NAME]" at bounding box center [508, 176] width 191 height 51
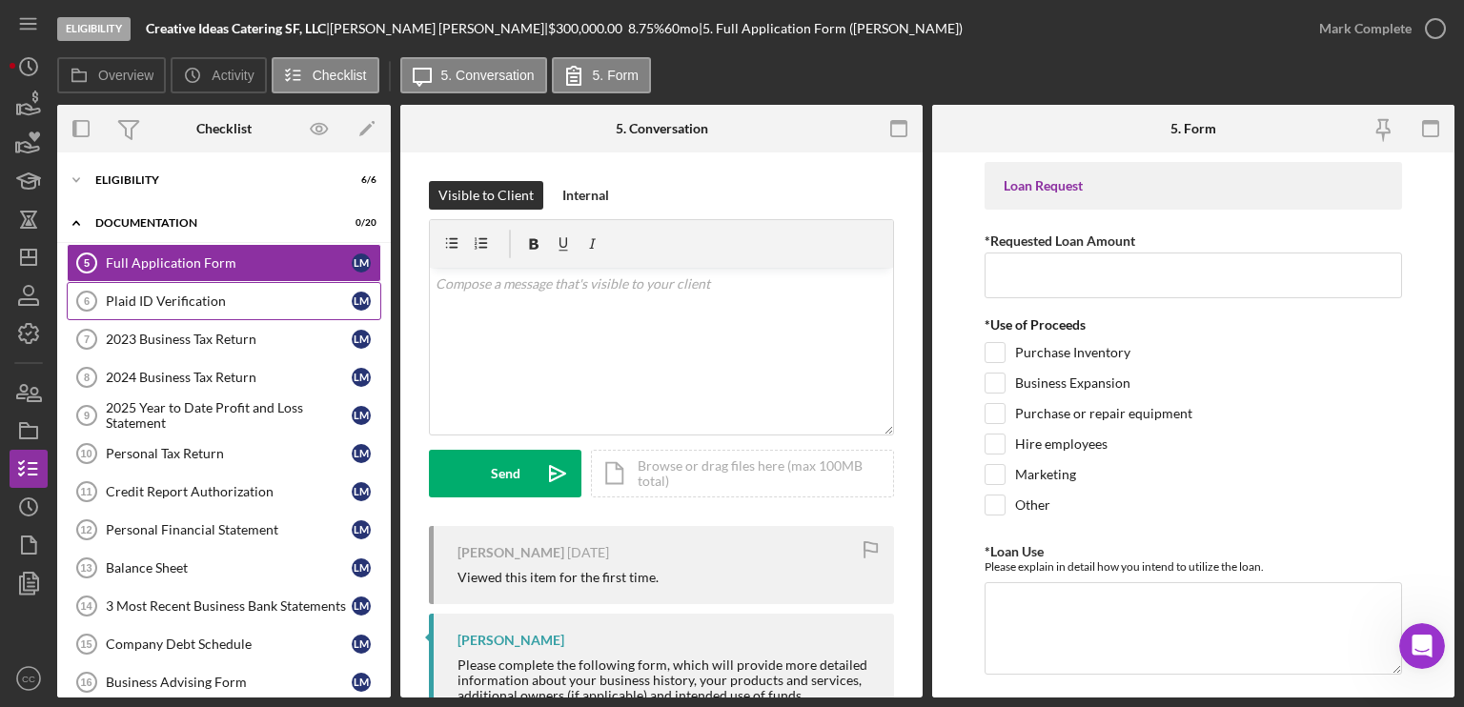
click at [233, 302] on div "Plaid ID Verification" at bounding box center [229, 301] width 246 height 15
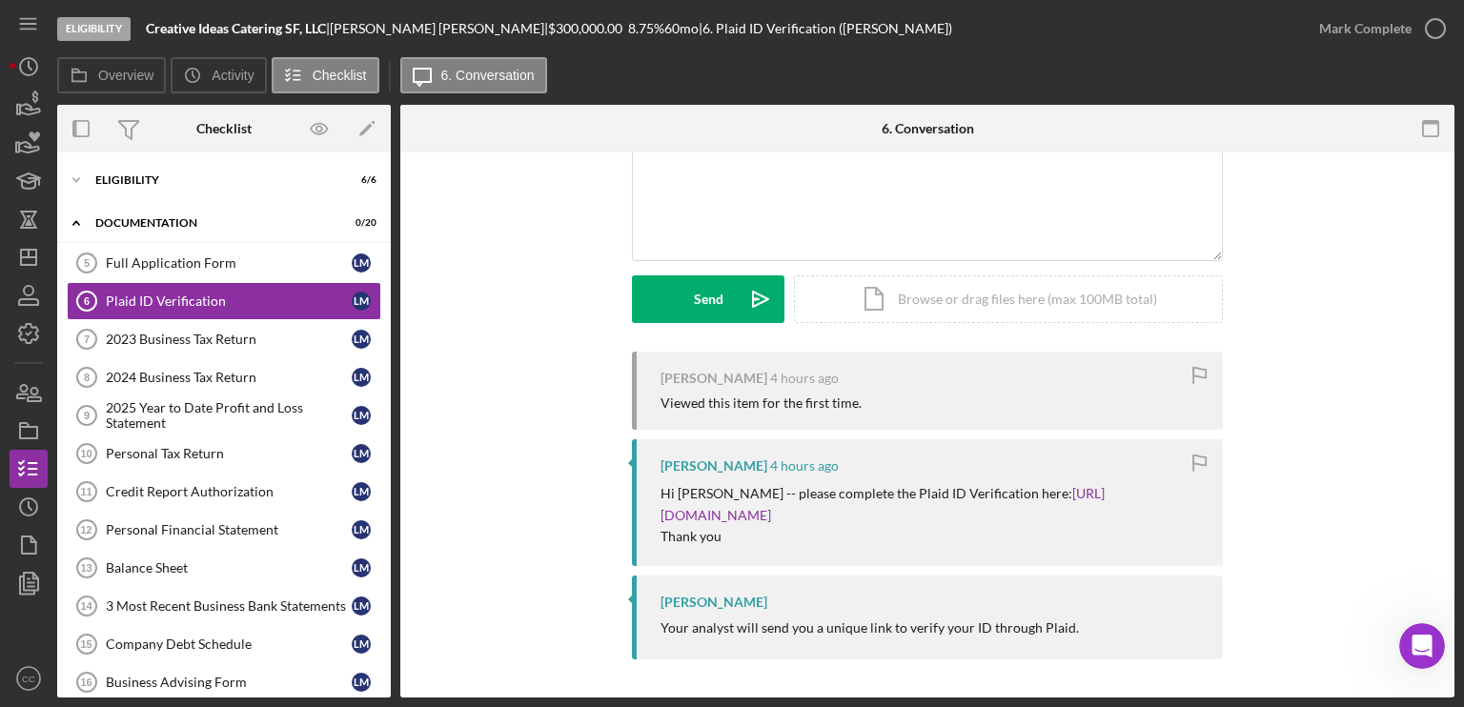
scroll to position [194, 0]
drag, startPoint x: 994, startPoint y: 469, endPoint x: 594, endPoint y: 464, distance: 400.3
click at [594, 464] on div "[PERSON_NAME] 4 hours ago Viewed this item for the first time. [PERSON_NAME] 4 …" at bounding box center [927, 510] width 997 height 317
copy p "Hi [PERSON_NAME] -- please complete the Plaid ID Verification here:"
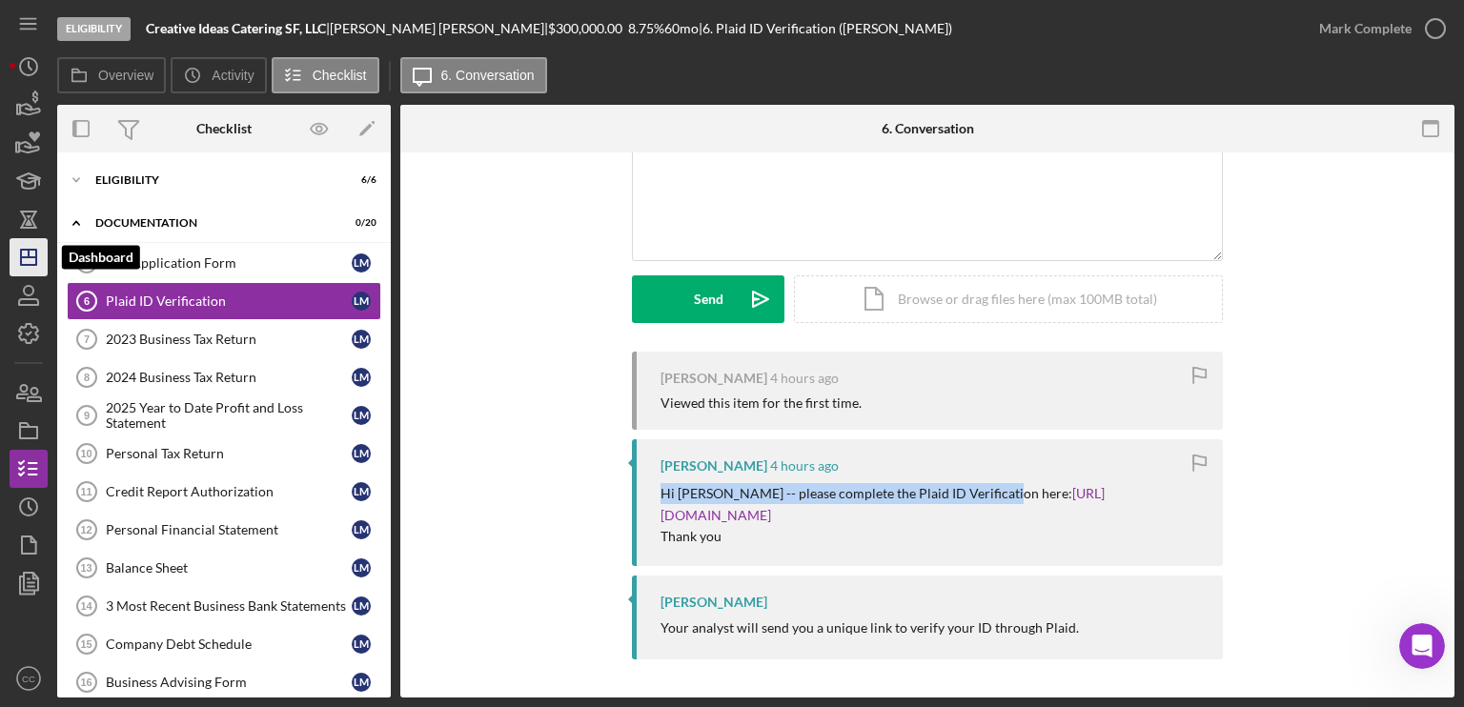
click at [21, 263] on polygon "button" at bounding box center [28, 257] width 15 height 15
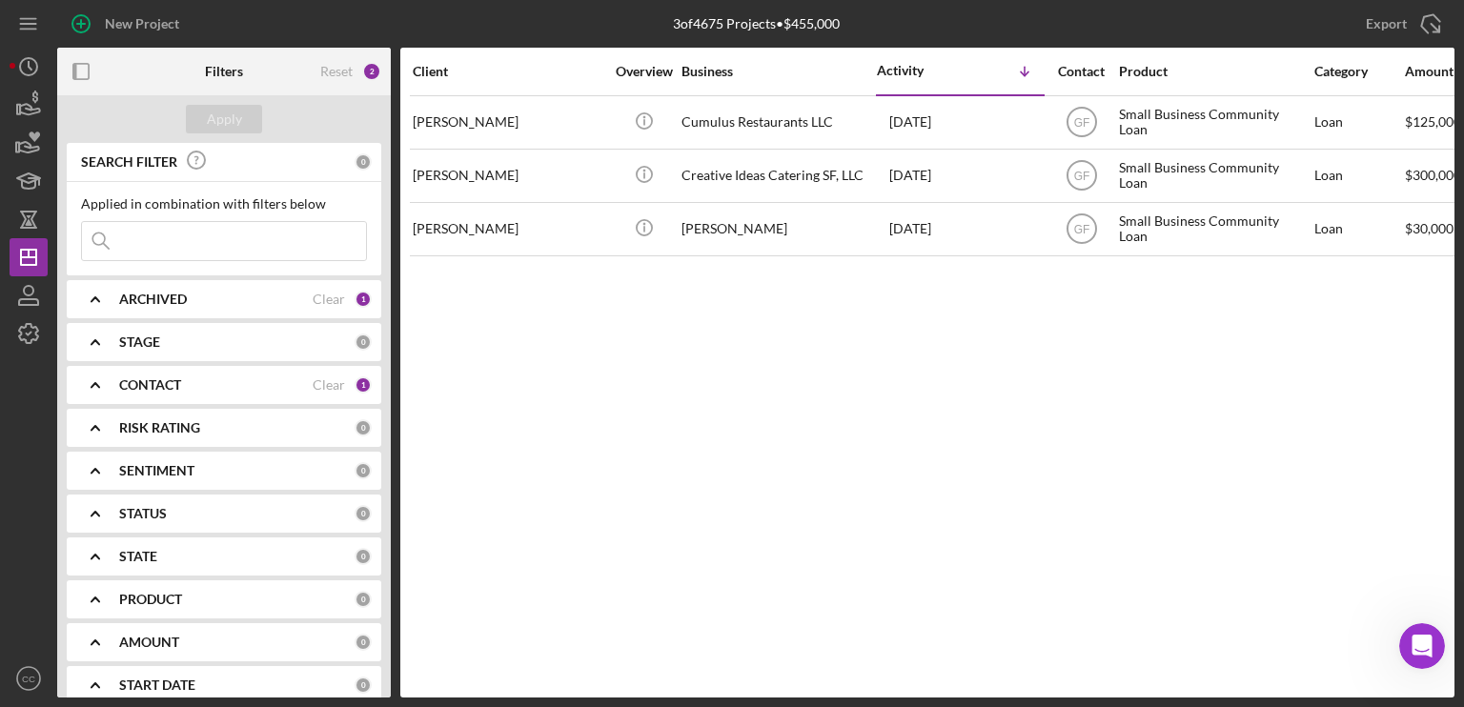
click at [101, 384] on icon "Icon/Expander" at bounding box center [95, 385] width 48 height 48
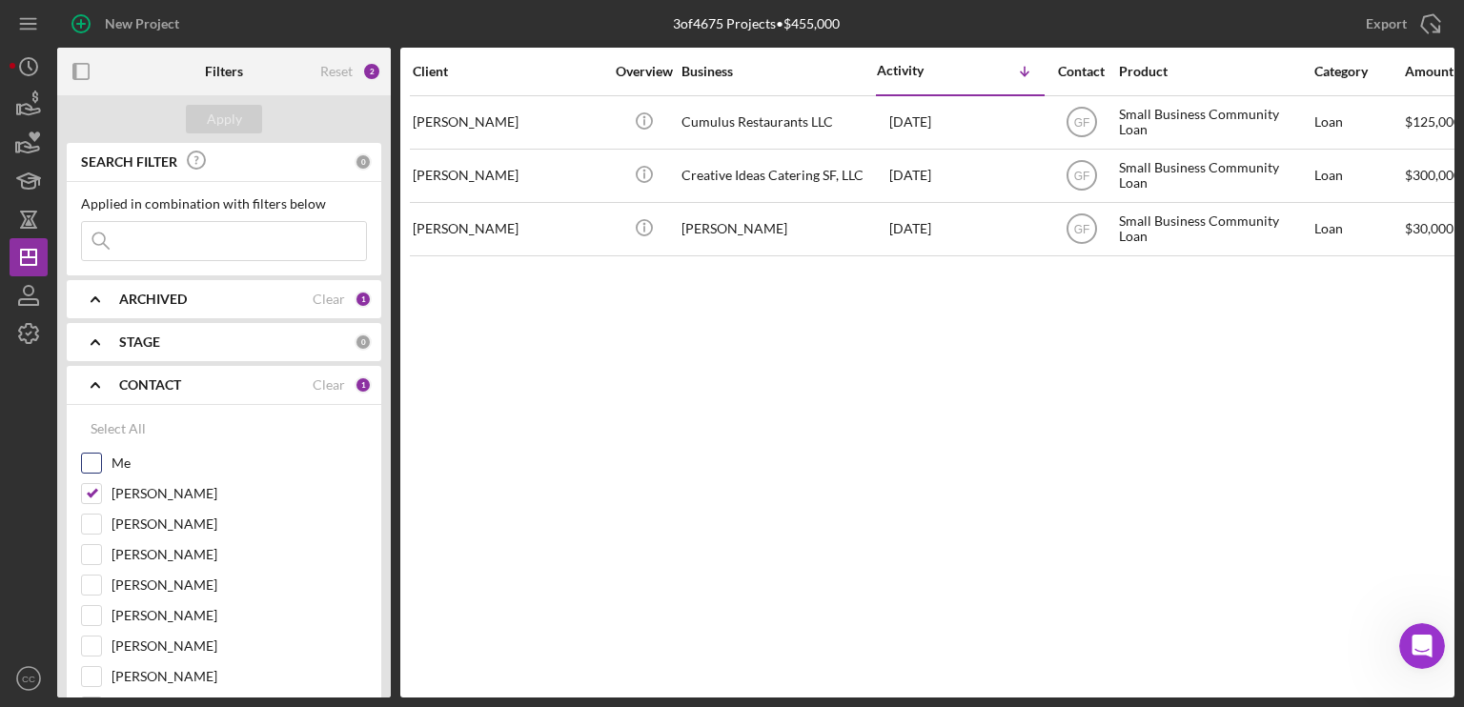
click at [99, 462] on input "Me" at bounding box center [91, 463] width 19 height 19
checkbox input "true"
click at [94, 492] on input "[PERSON_NAME]" at bounding box center [91, 493] width 19 height 19
checkbox input "false"
click at [248, 120] on button "Apply" at bounding box center [224, 119] width 76 height 29
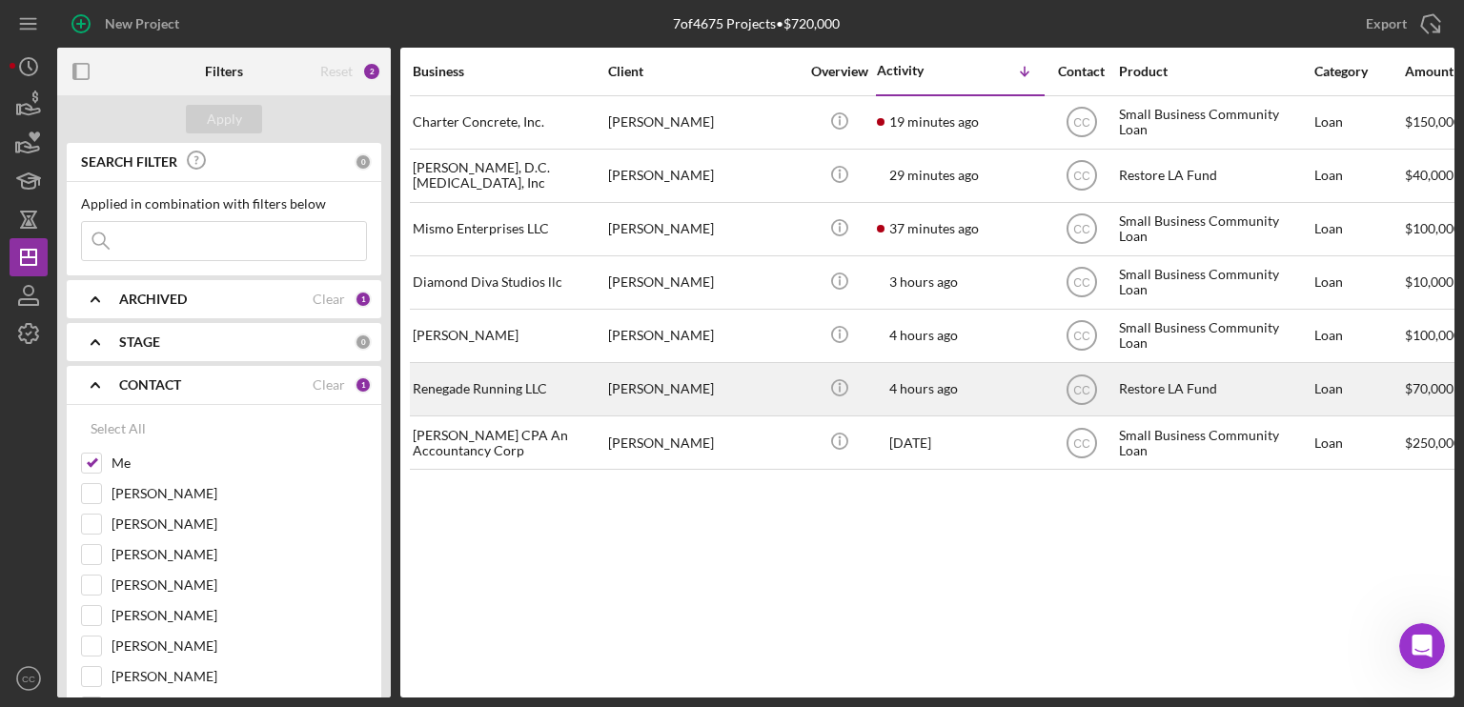
click at [463, 372] on div "Renegade Running LLC" at bounding box center [508, 389] width 191 height 51
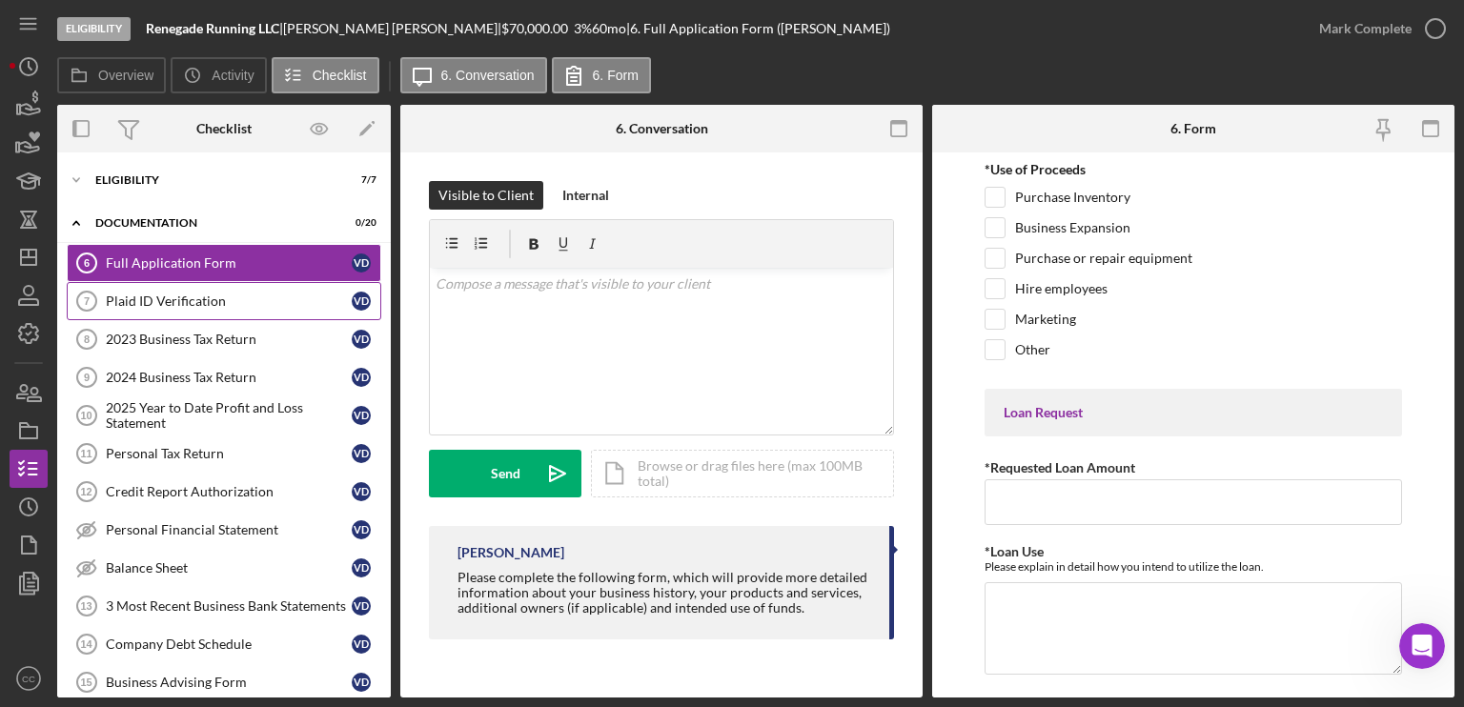
drag, startPoint x: 187, startPoint y: 305, endPoint x: 204, endPoint y: 304, distance: 17.2
click at [187, 305] on div "Plaid ID Verification" at bounding box center [229, 301] width 246 height 15
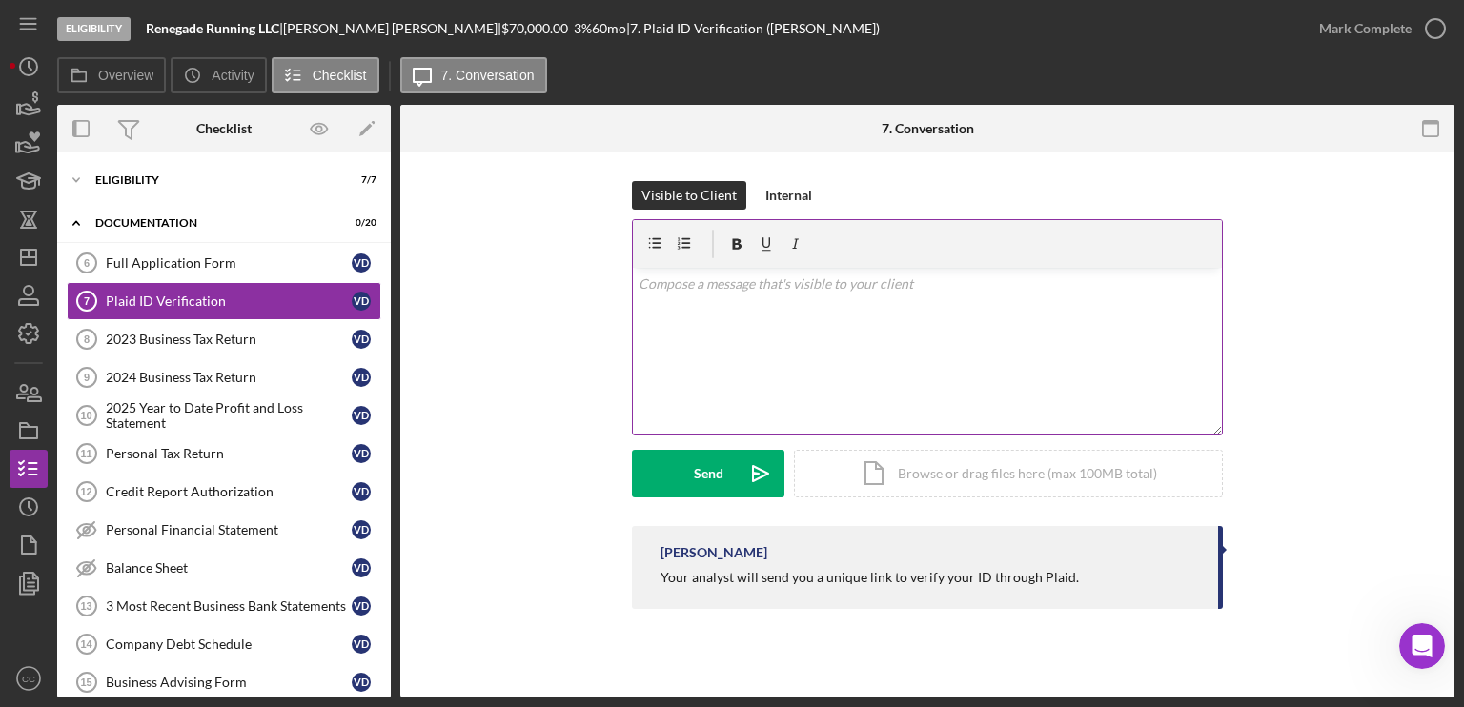
click at [797, 335] on div "v Color teal Color pink Remove color Add row above Add row below Add column bef…" at bounding box center [927, 351] width 589 height 167
click at [701, 493] on div "Send" at bounding box center [709, 474] width 30 height 48
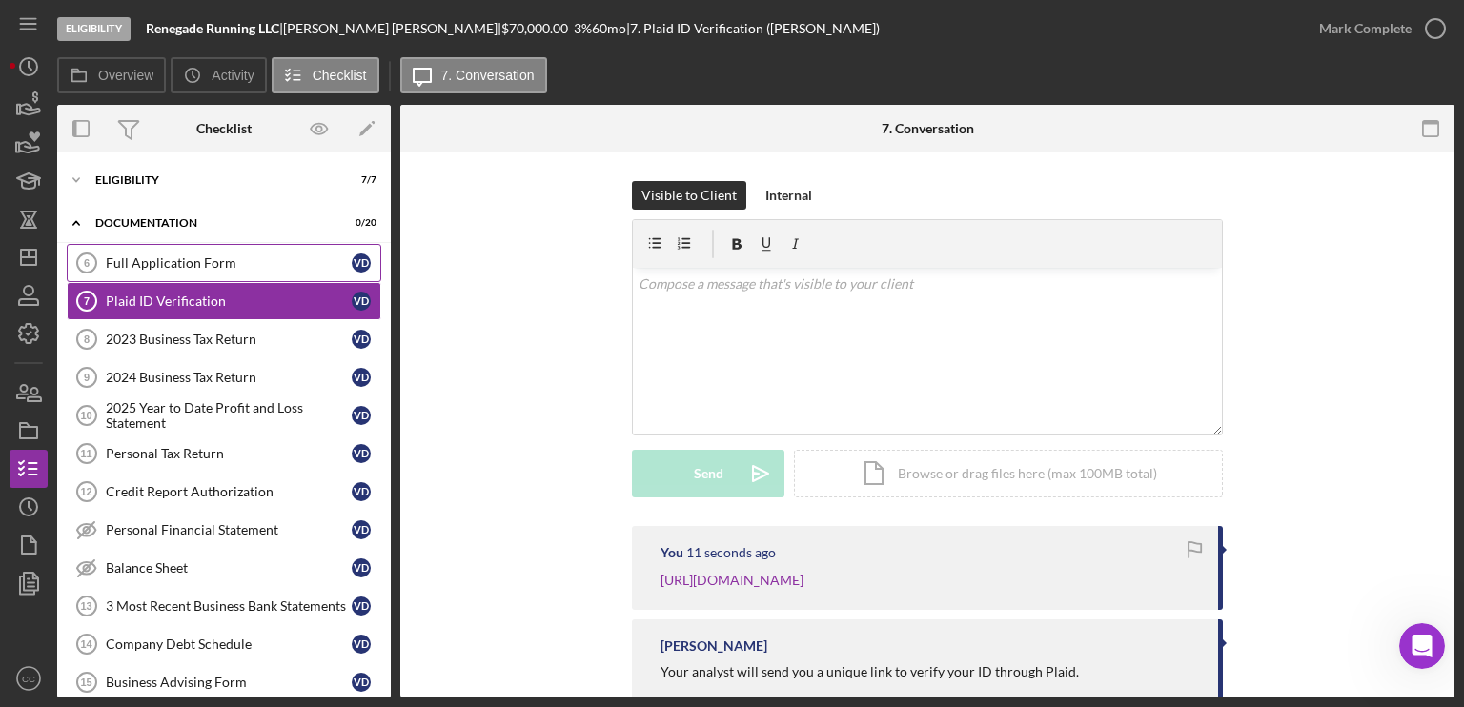
click at [198, 261] on div "Full Application Form" at bounding box center [229, 262] width 246 height 15
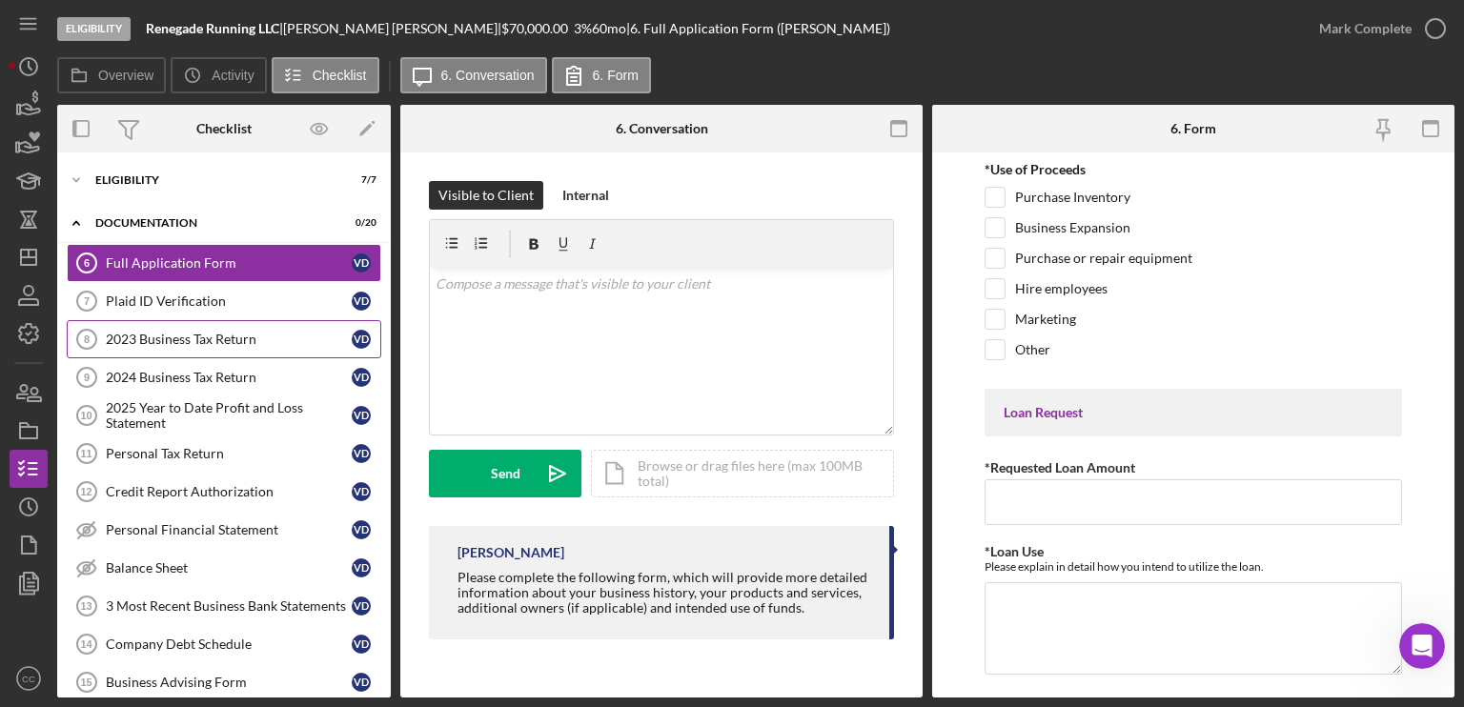
click at [123, 346] on link "2023 Business Tax Return 8 2023 Business Tax Return V D" at bounding box center [224, 339] width 314 height 38
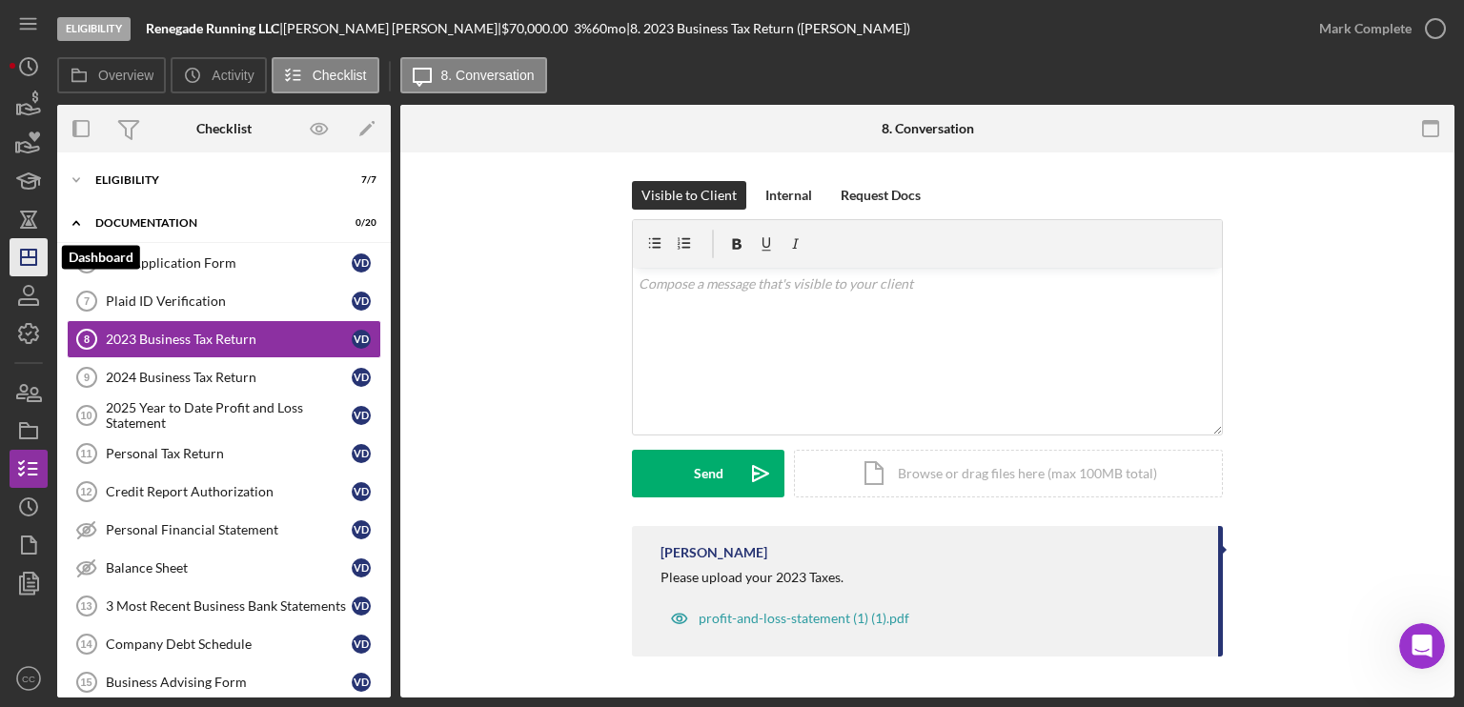
click at [23, 253] on icon "Icon/Dashboard" at bounding box center [29, 257] width 48 height 48
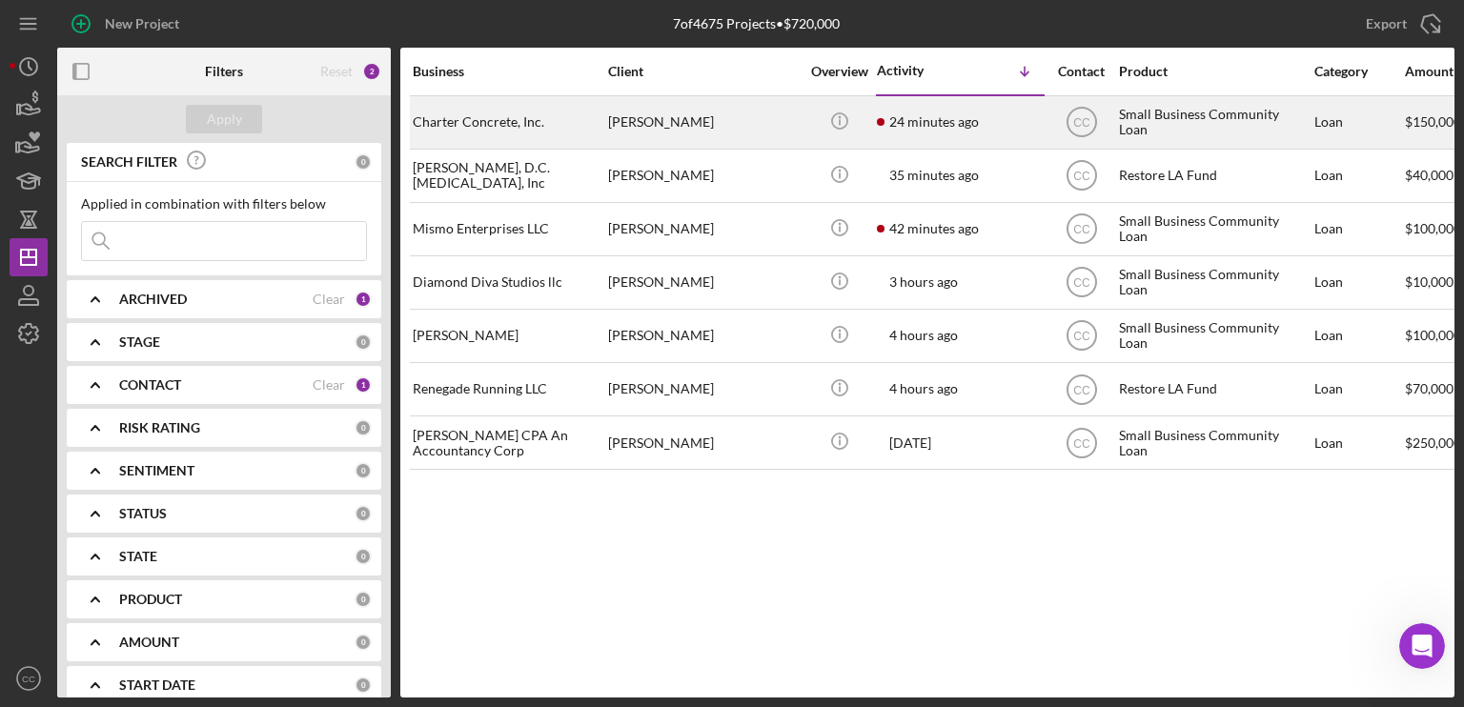
click at [544, 126] on div "Charter Concrete, Inc." at bounding box center [508, 122] width 191 height 51
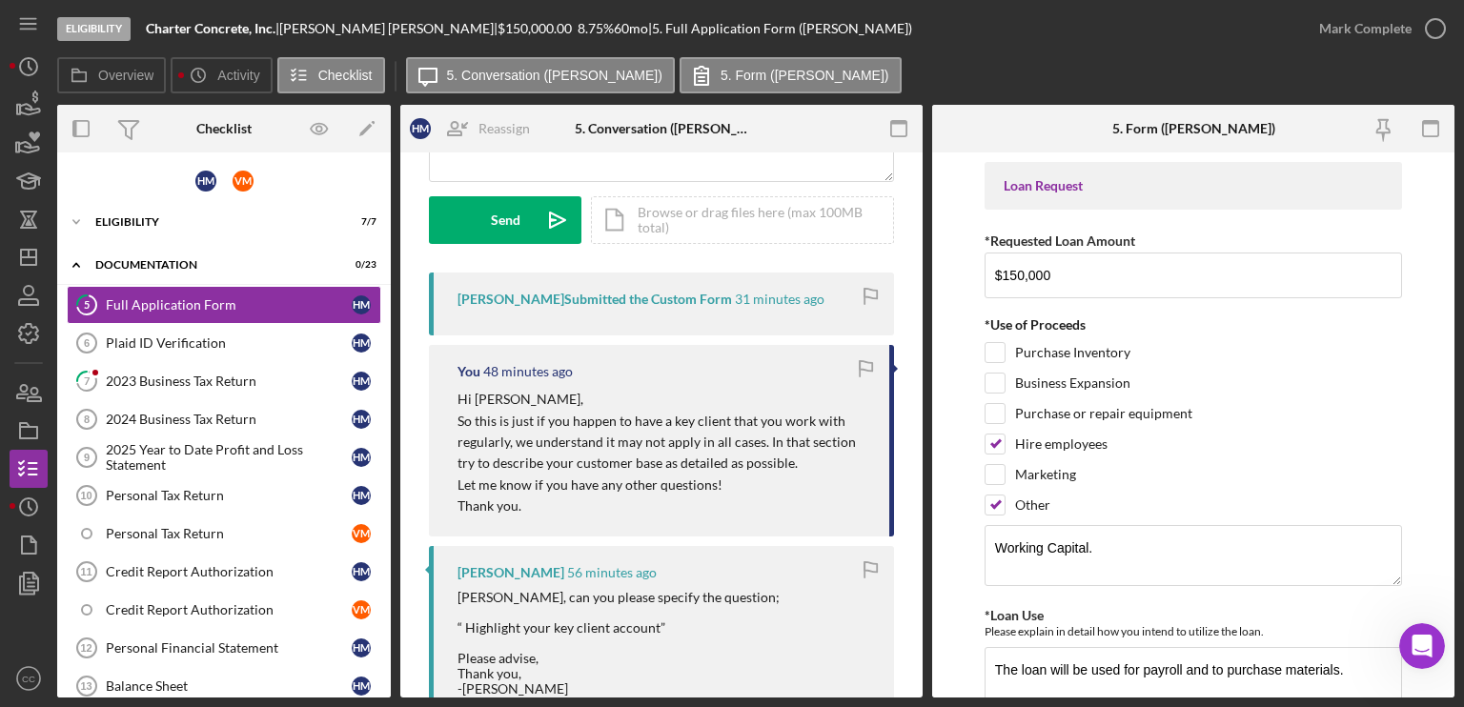
scroll to position [286, 0]
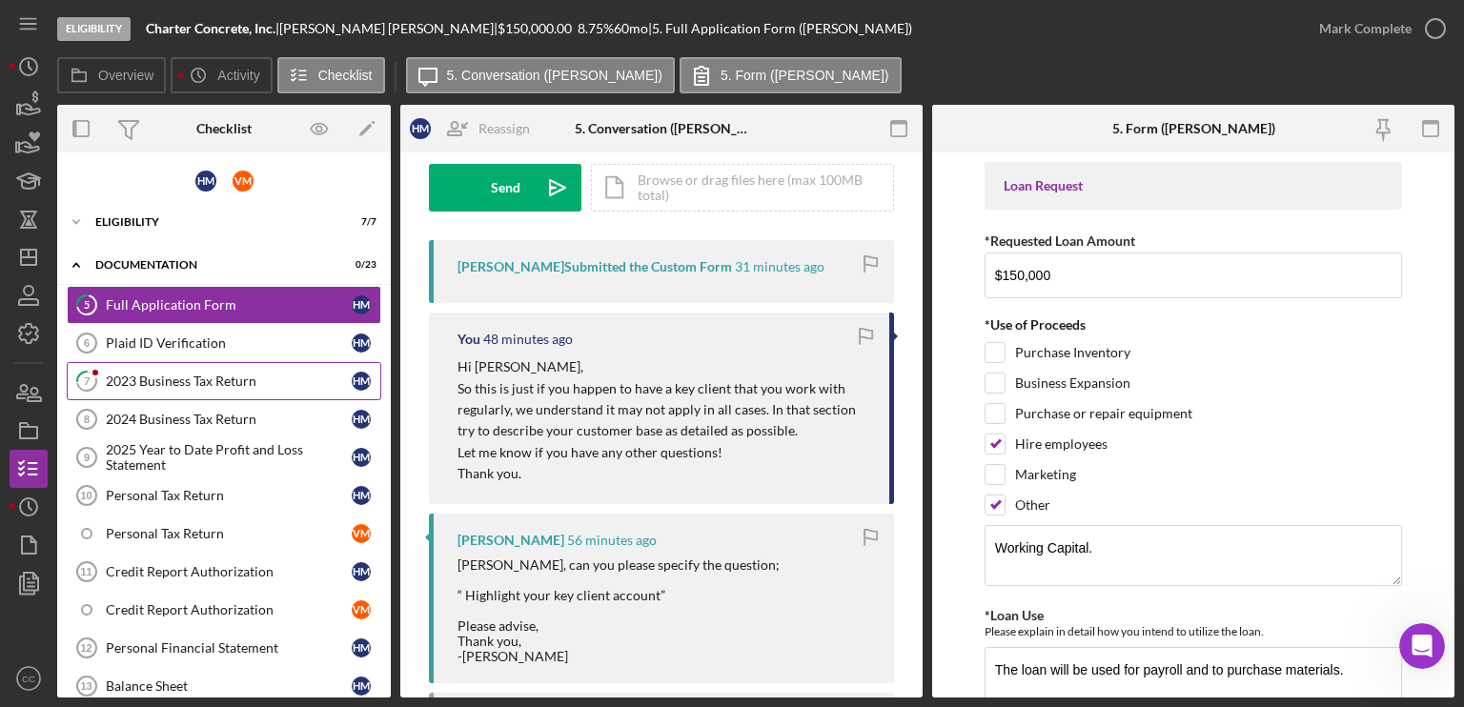
click at [187, 380] on div "2023 Business Tax Return" at bounding box center [229, 381] width 246 height 15
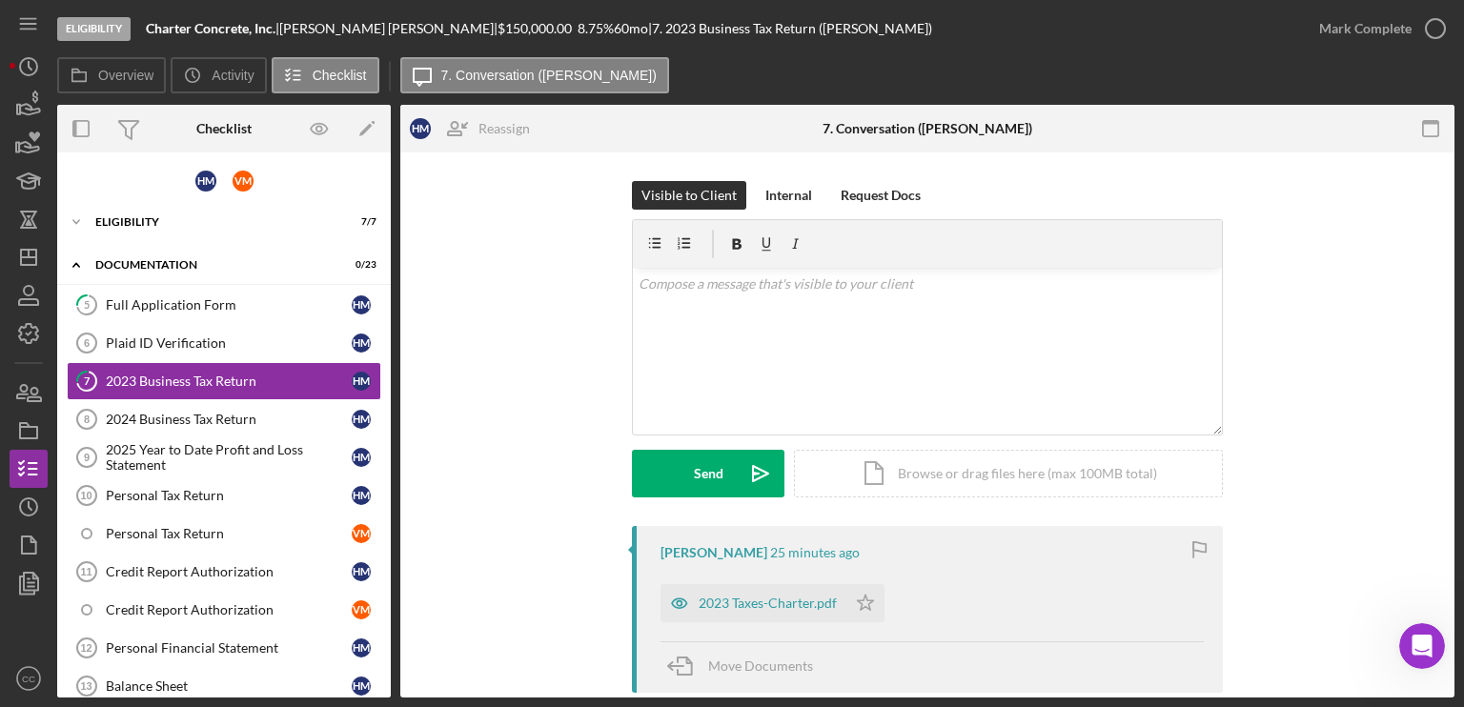
scroll to position [95, 0]
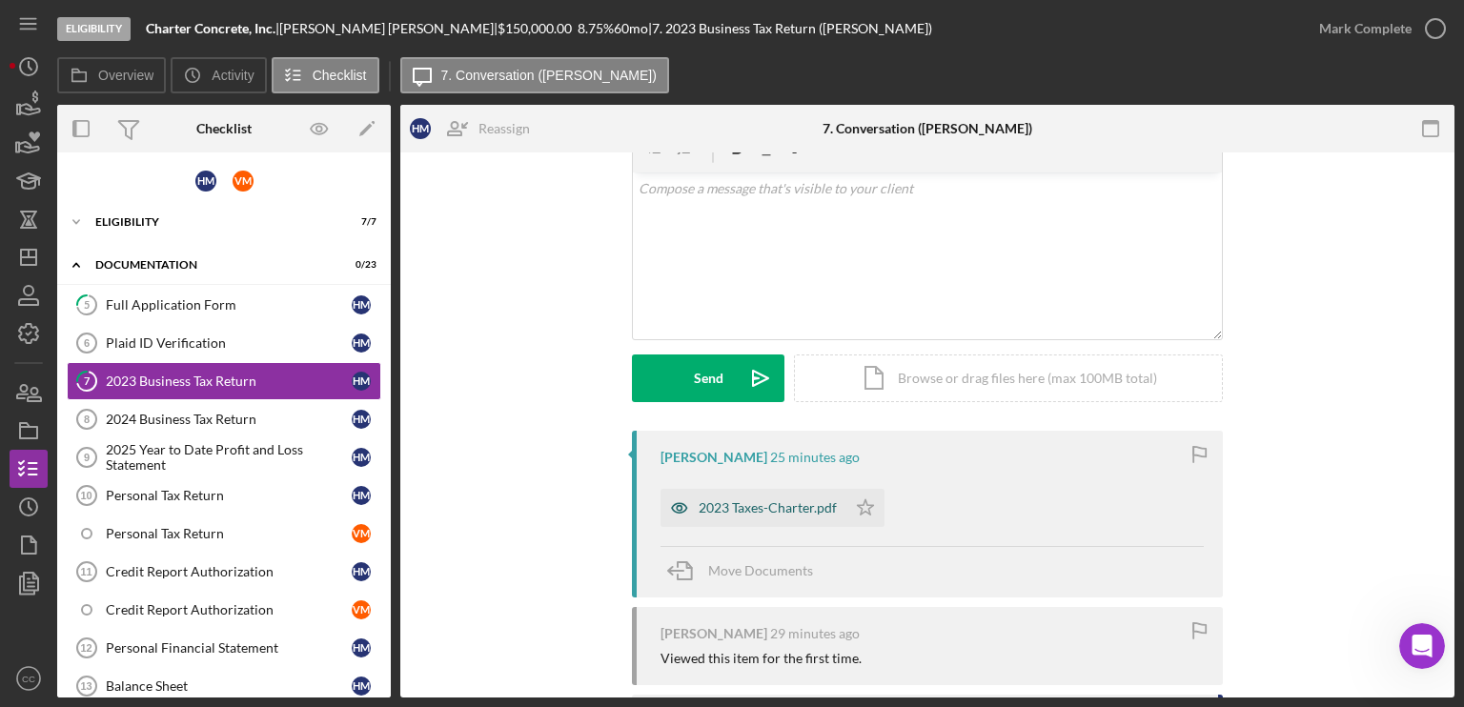
click at [740, 513] on div "2023 Taxes-Charter.pdf" at bounding box center [768, 507] width 138 height 15
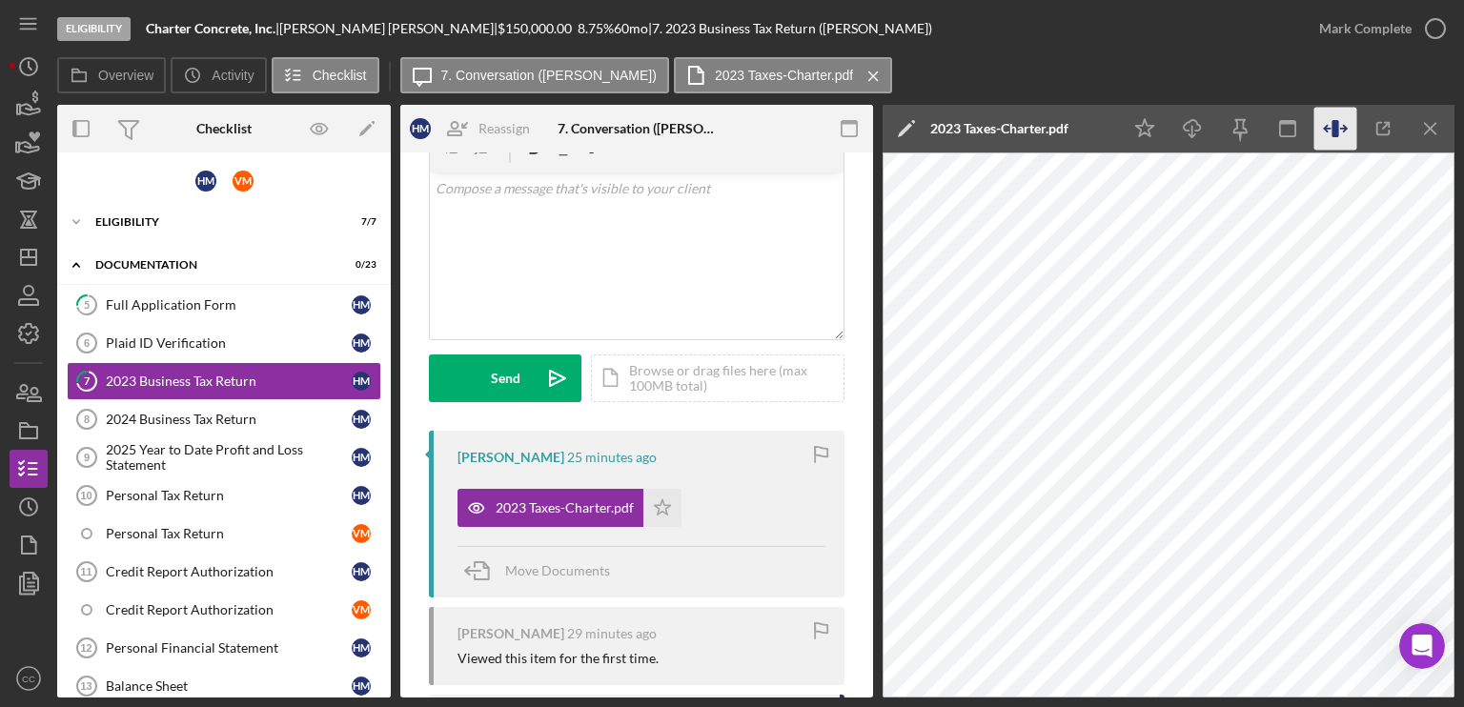
click at [1338, 121] on icon "button" at bounding box center [1334, 128] width 7 height 17
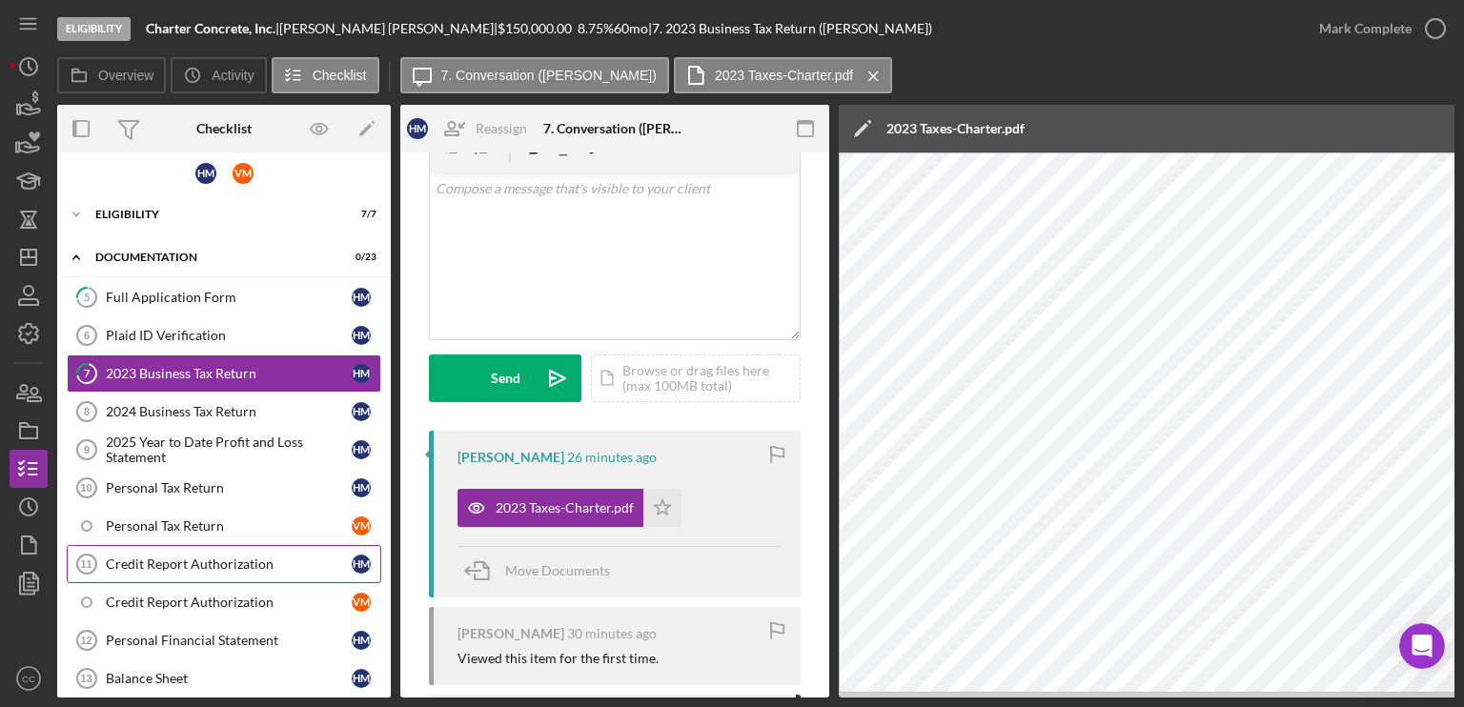
scroll to position [0, 0]
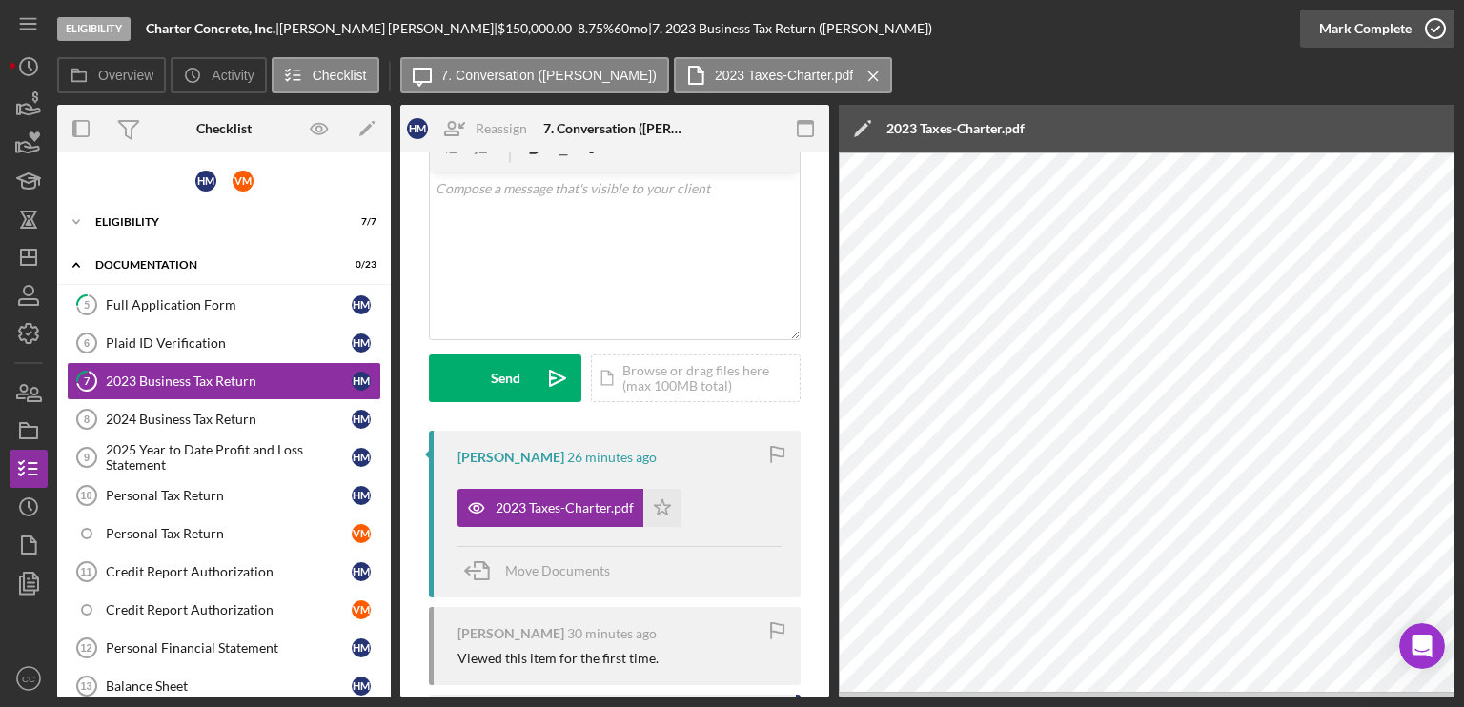
click at [1389, 30] on div "Mark Complete" at bounding box center [1365, 29] width 92 height 38
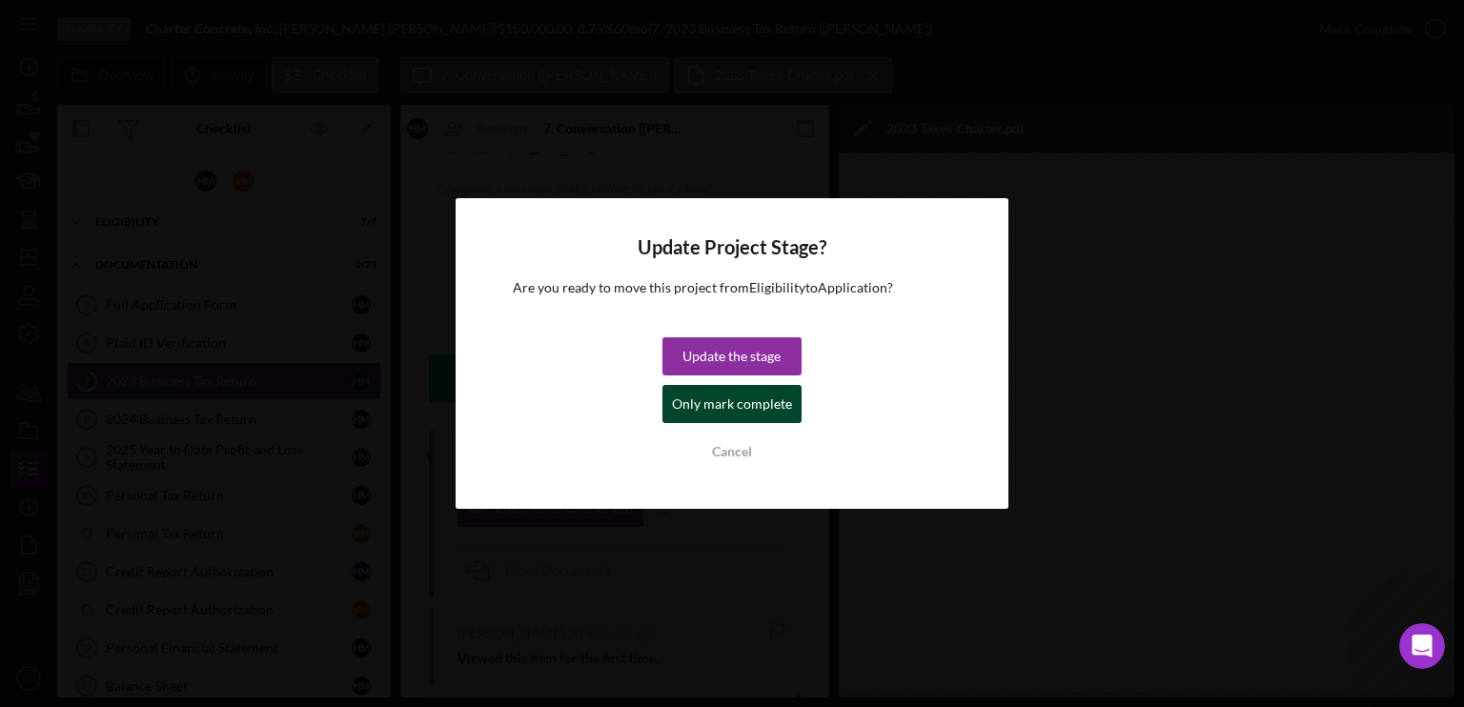
click at [743, 407] on div "Only mark complete" at bounding box center [732, 404] width 120 height 38
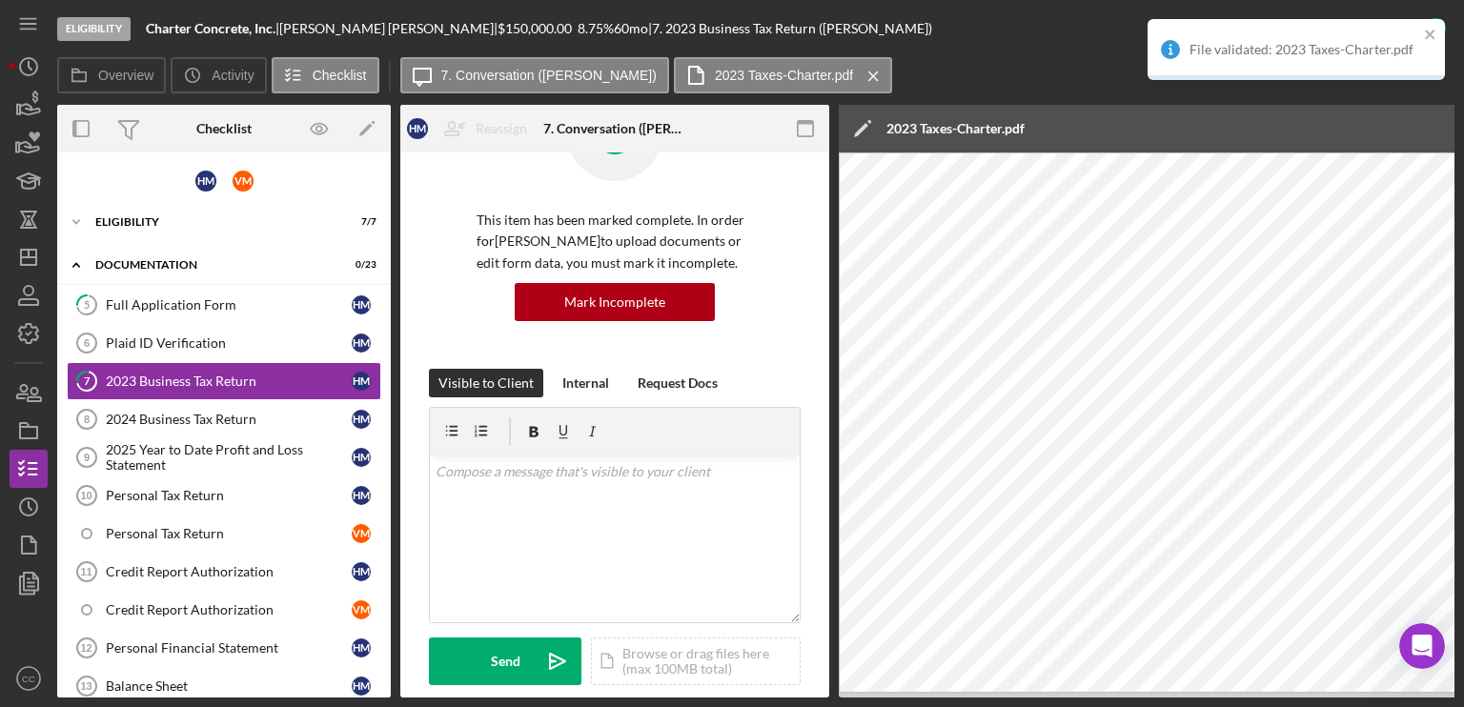
scroll to position [377, 0]
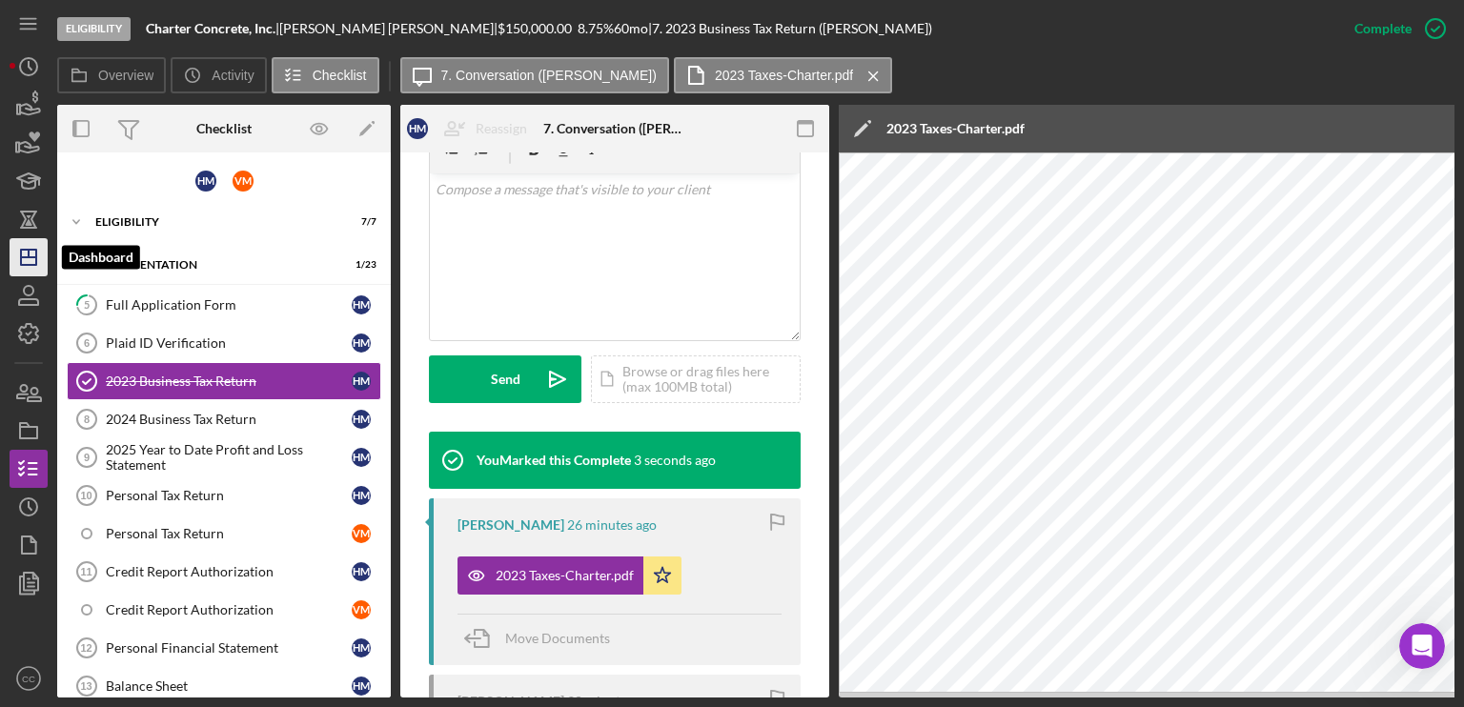
click at [26, 268] on icon "Icon/Dashboard" at bounding box center [29, 257] width 48 height 48
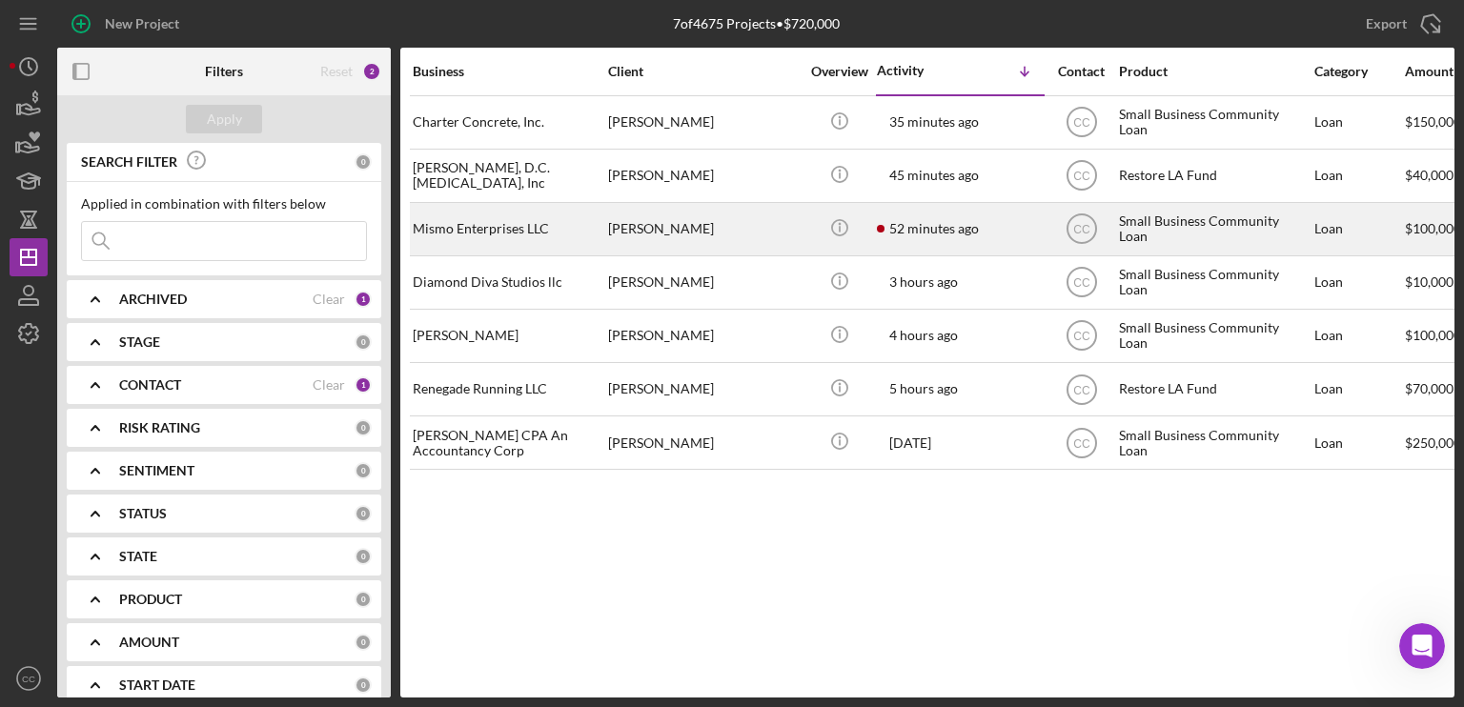
click at [505, 239] on div "Mismo Enterprises LLC" at bounding box center [508, 229] width 191 height 51
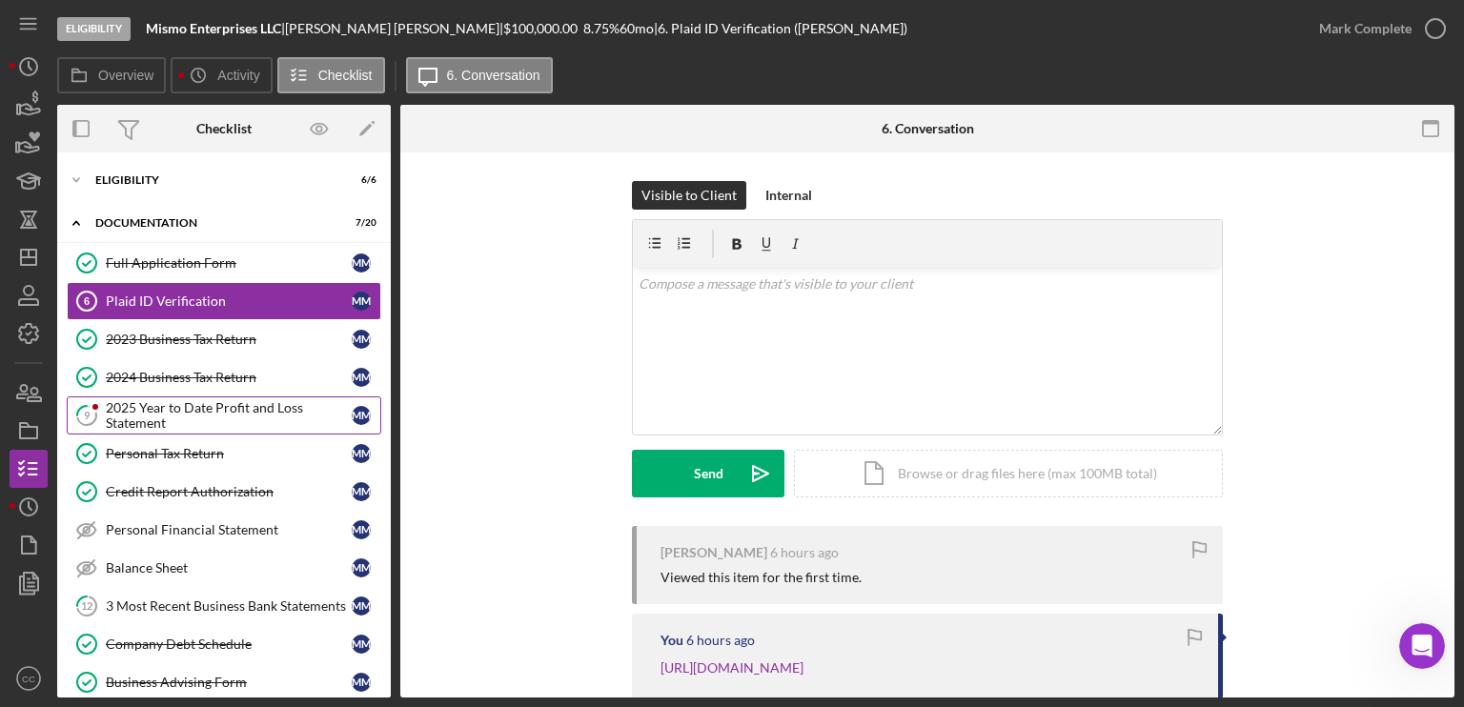
click at [183, 418] on div "2025 Year to Date Profit and Loss Statement" at bounding box center [229, 415] width 246 height 30
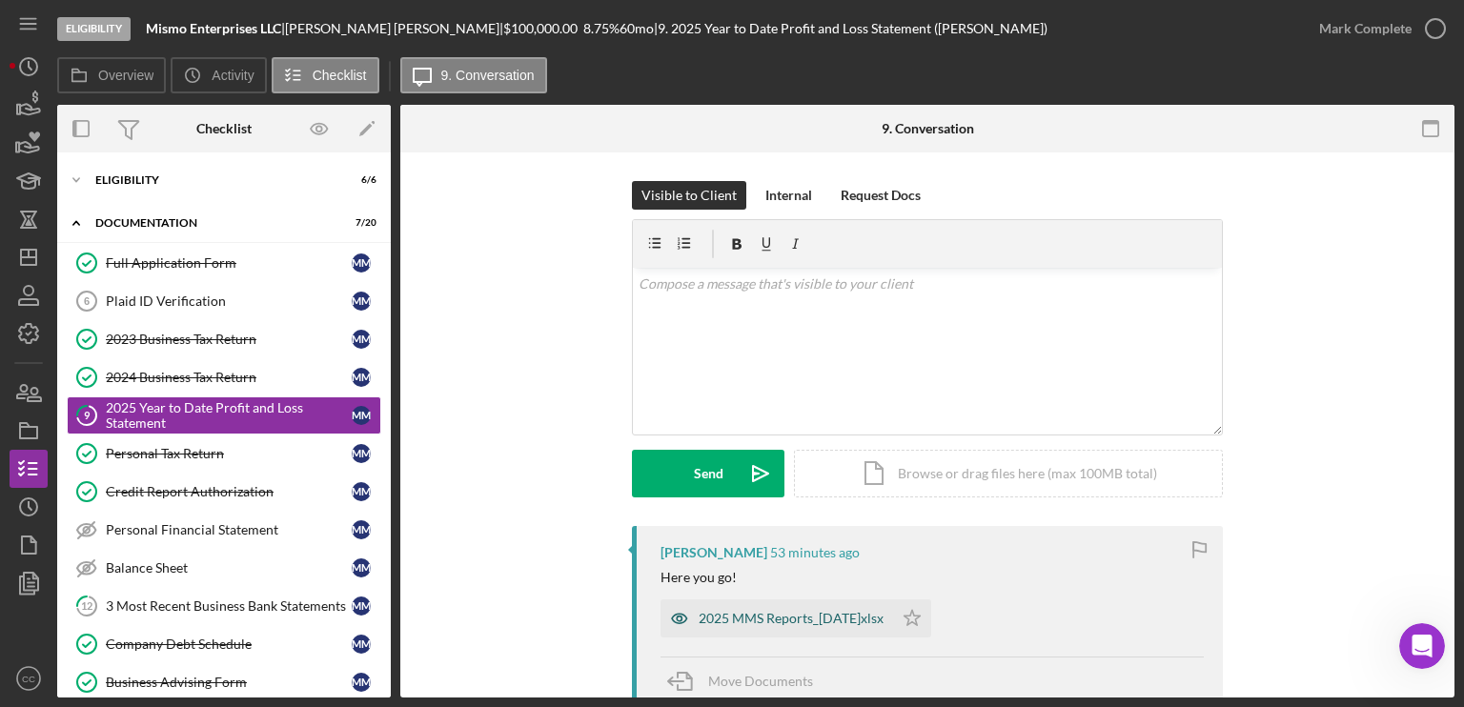
click at [789, 624] on div "2025 MMS Reports_[DATE]xlsx" at bounding box center [791, 618] width 185 height 15
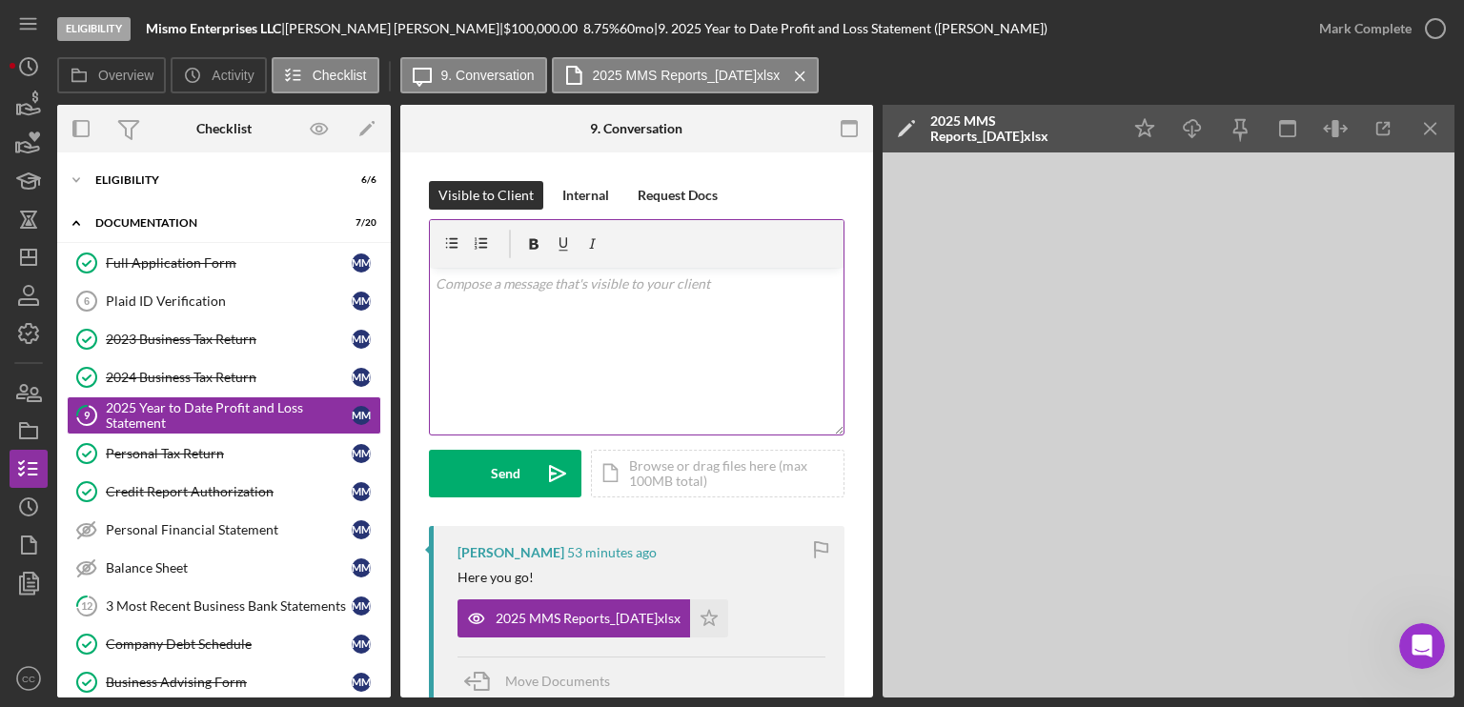
click at [658, 315] on div "v Color teal Color pink Remove color Add row above Add row below Add column bef…" at bounding box center [637, 351] width 414 height 167
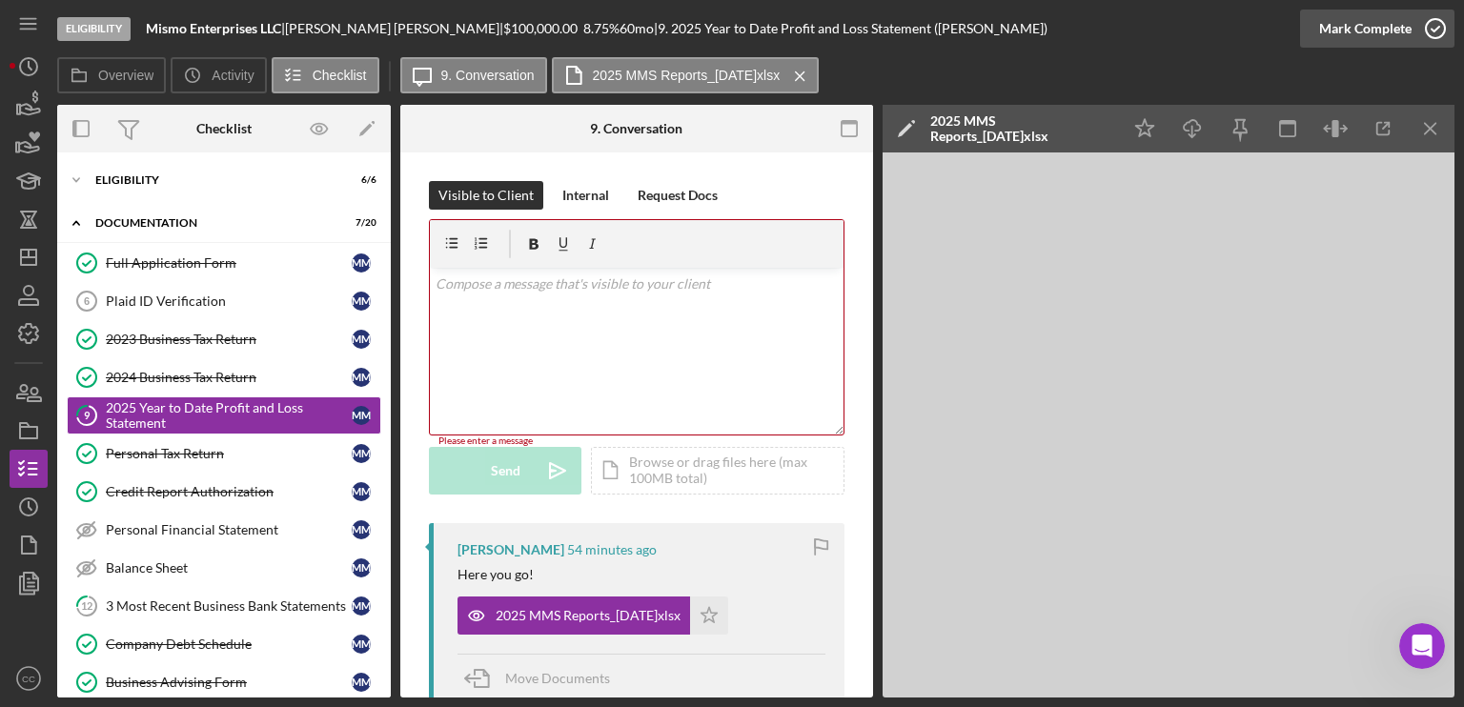
click at [1404, 28] on div "Mark Complete" at bounding box center [1365, 29] width 92 height 38
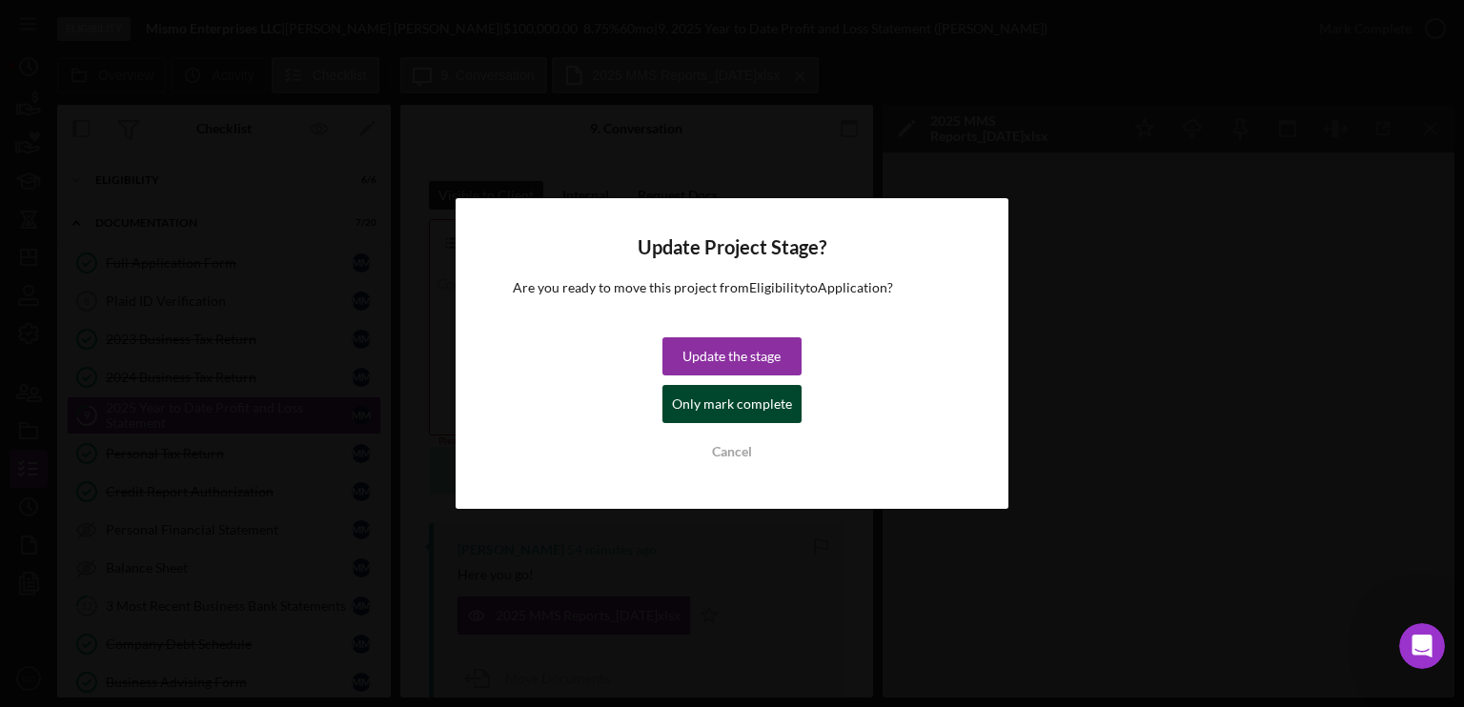
click at [732, 410] on div "Only mark complete" at bounding box center [732, 404] width 120 height 38
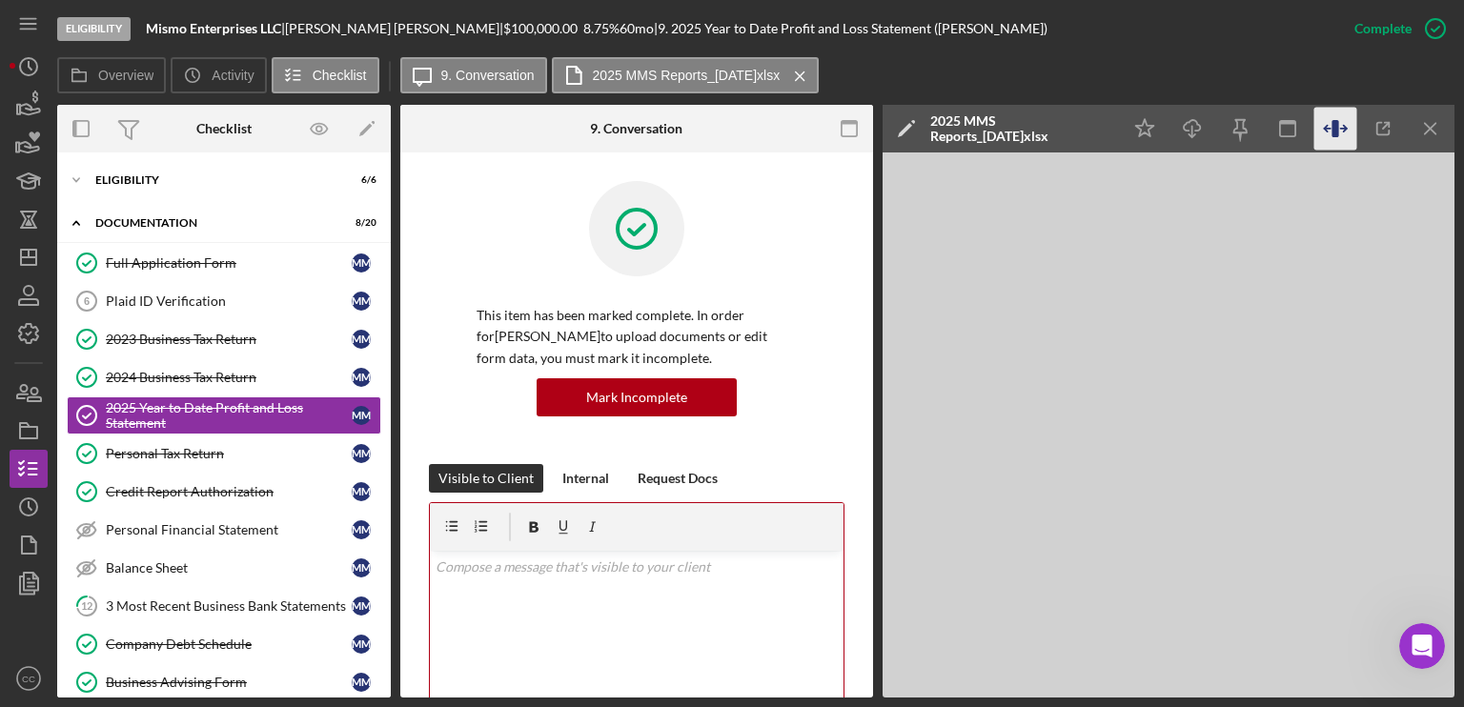
click at [1342, 125] on icon "button" at bounding box center [1335, 129] width 43 height 43
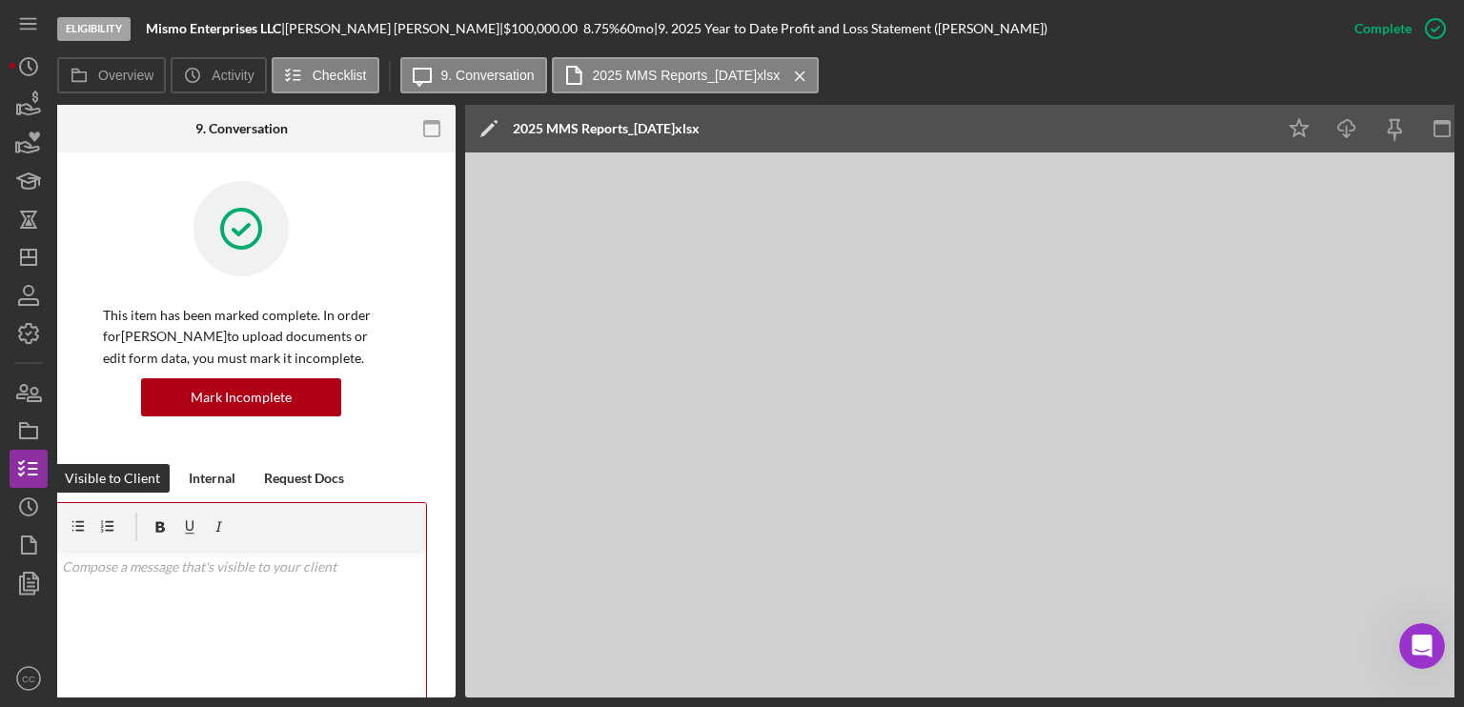
scroll to position [0, 527]
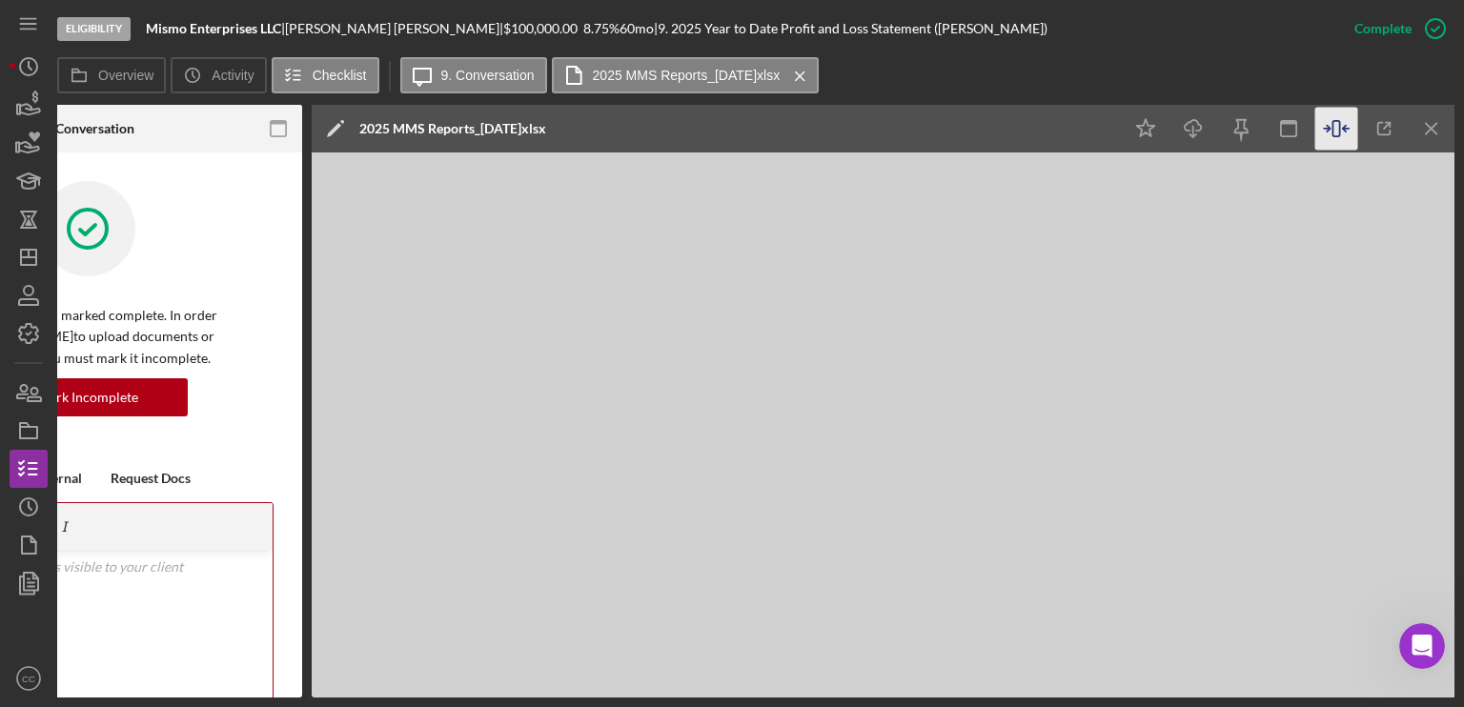
click at [1419, 128] on icon "Icon/Menu Close" at bounding box center [1431, 129] width 43 height 43
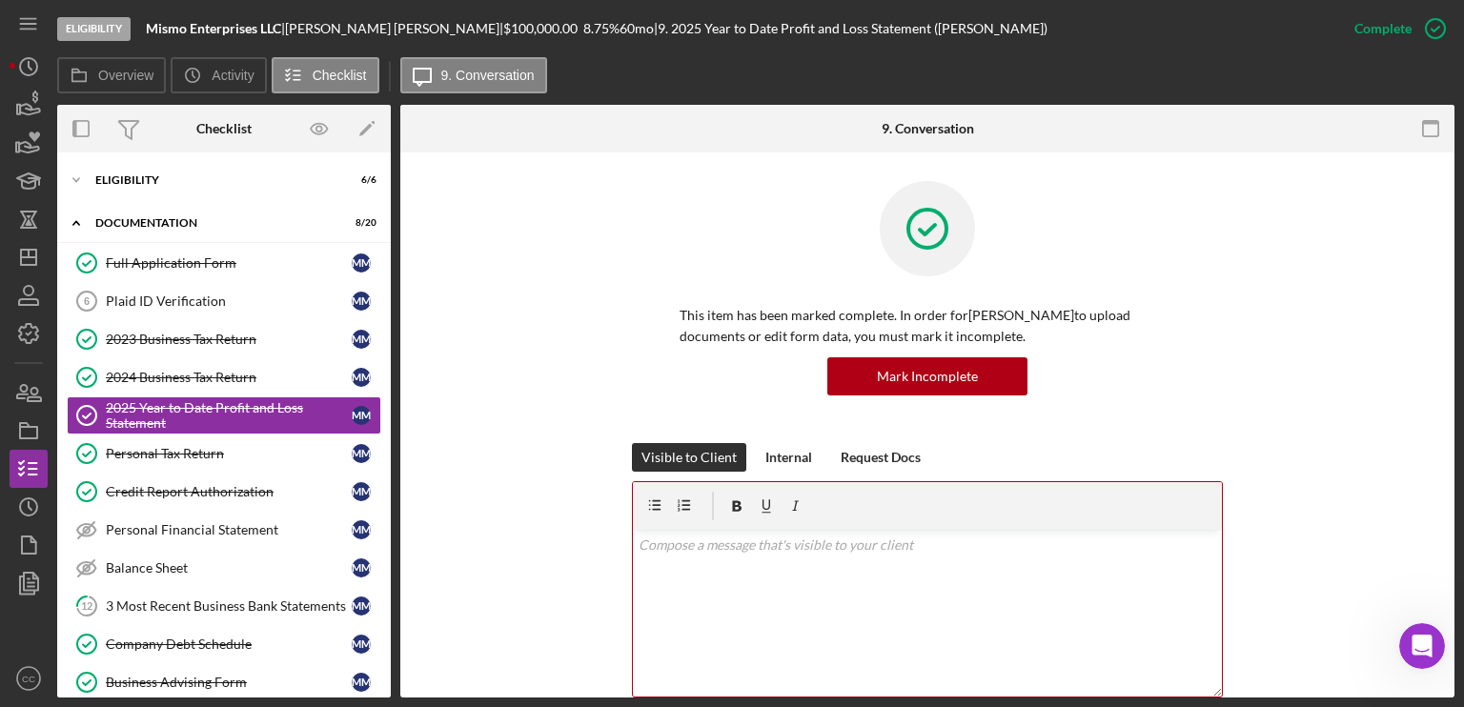
scroll to position [0, 0]
click at [220, 611] on link "12 3 Most Recent Business Bank Statements M M" at bounding box center [224, 606] width 314 height 38
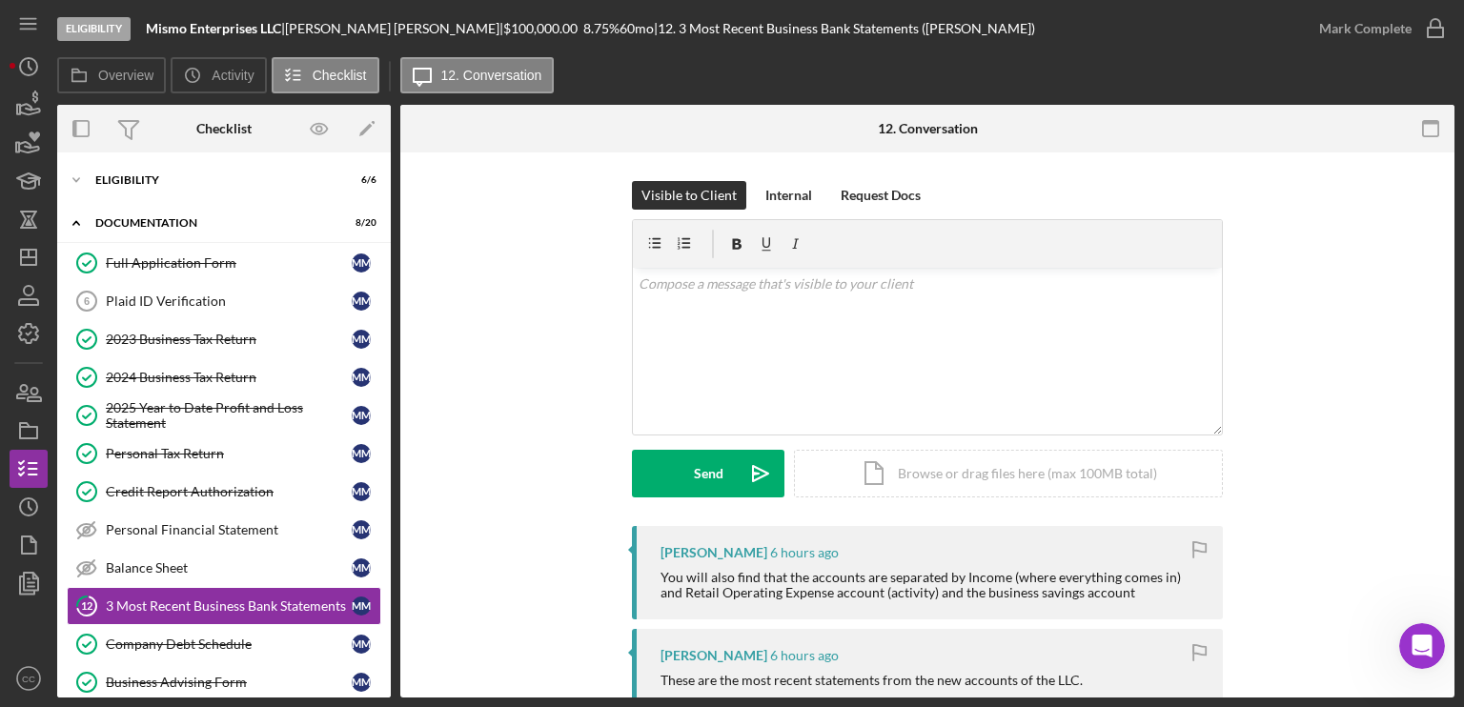
click at [546, 478] on div "Visible to Client Internal Request Docs v Color teal Color pink Remove color Ad…" at bounding box center [927, 353] width 997 height 345
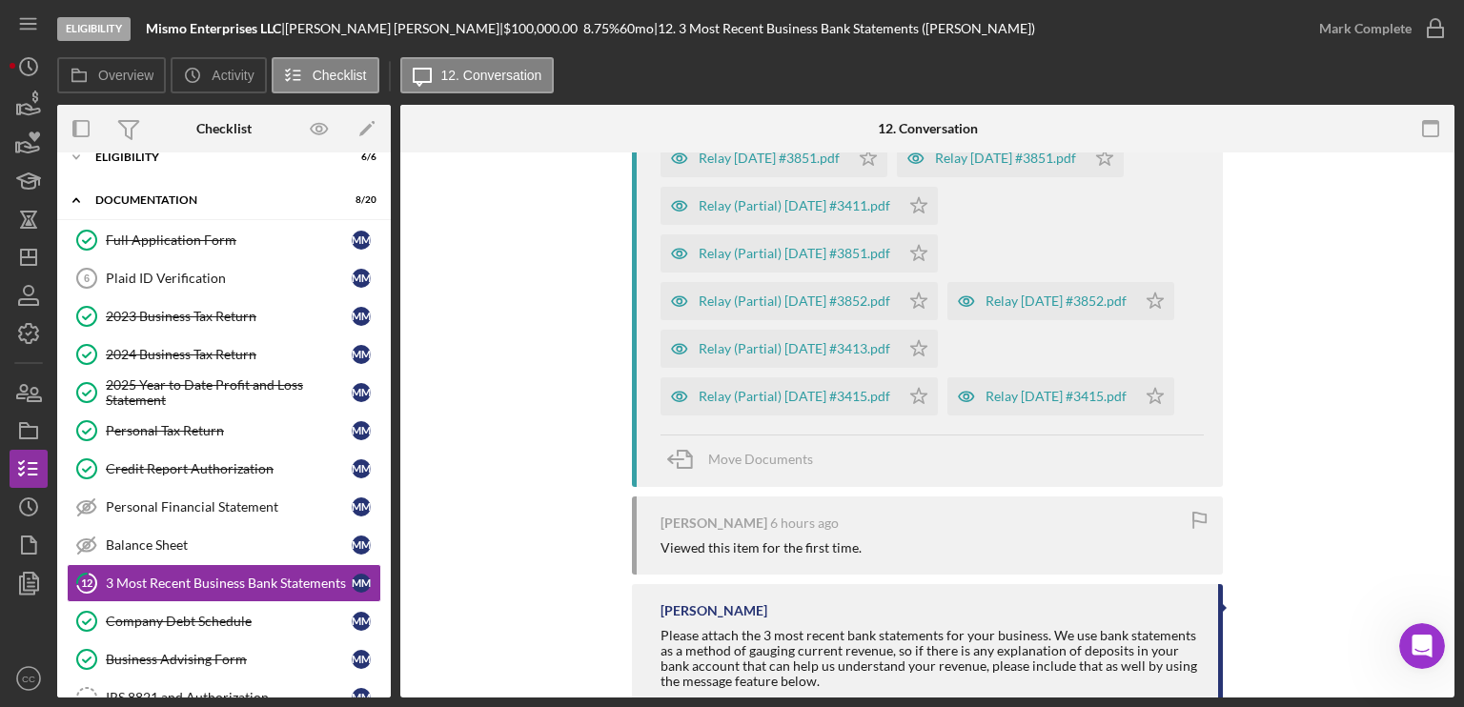
scroll to position [520, 0]
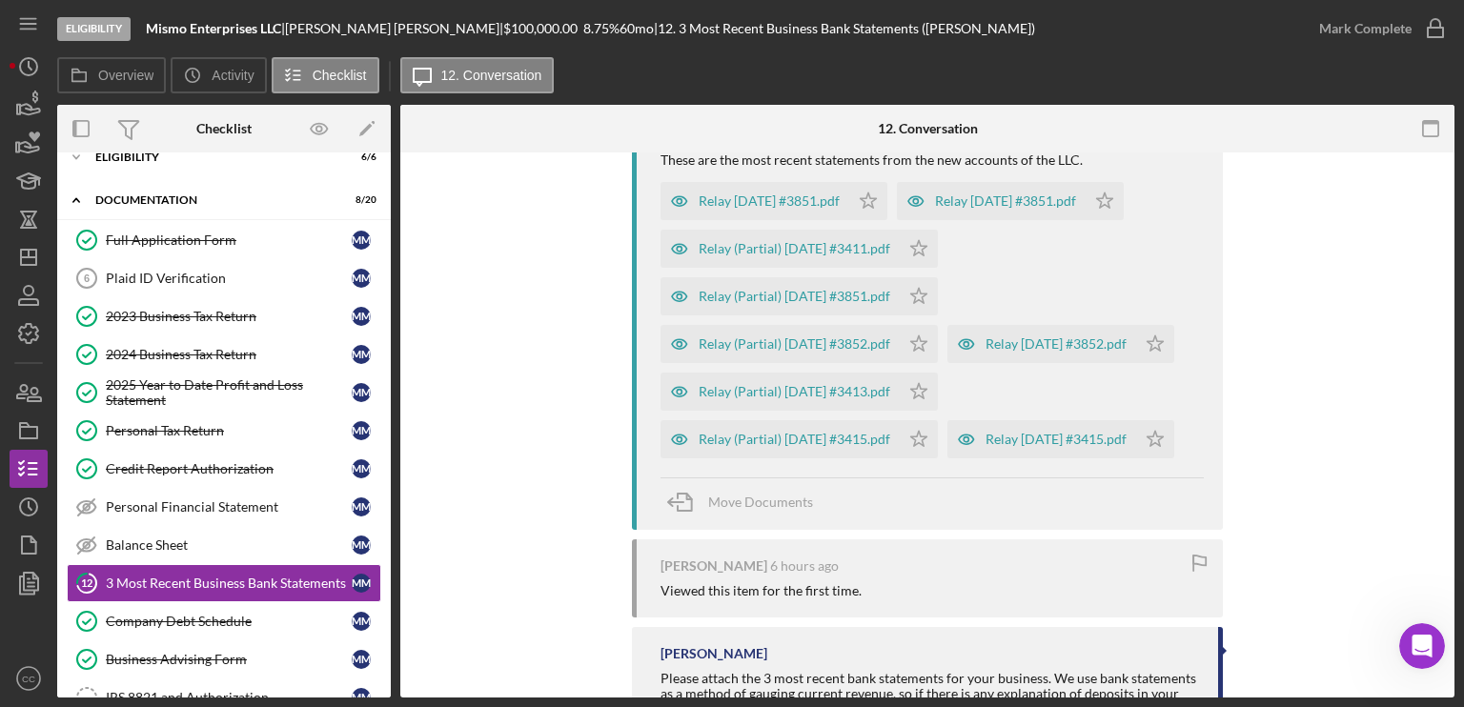
click at [819, 249] on div "Relay (Partial) [DATE] #3411.pdf" at bounding box center [795, 248] width 192 height 15
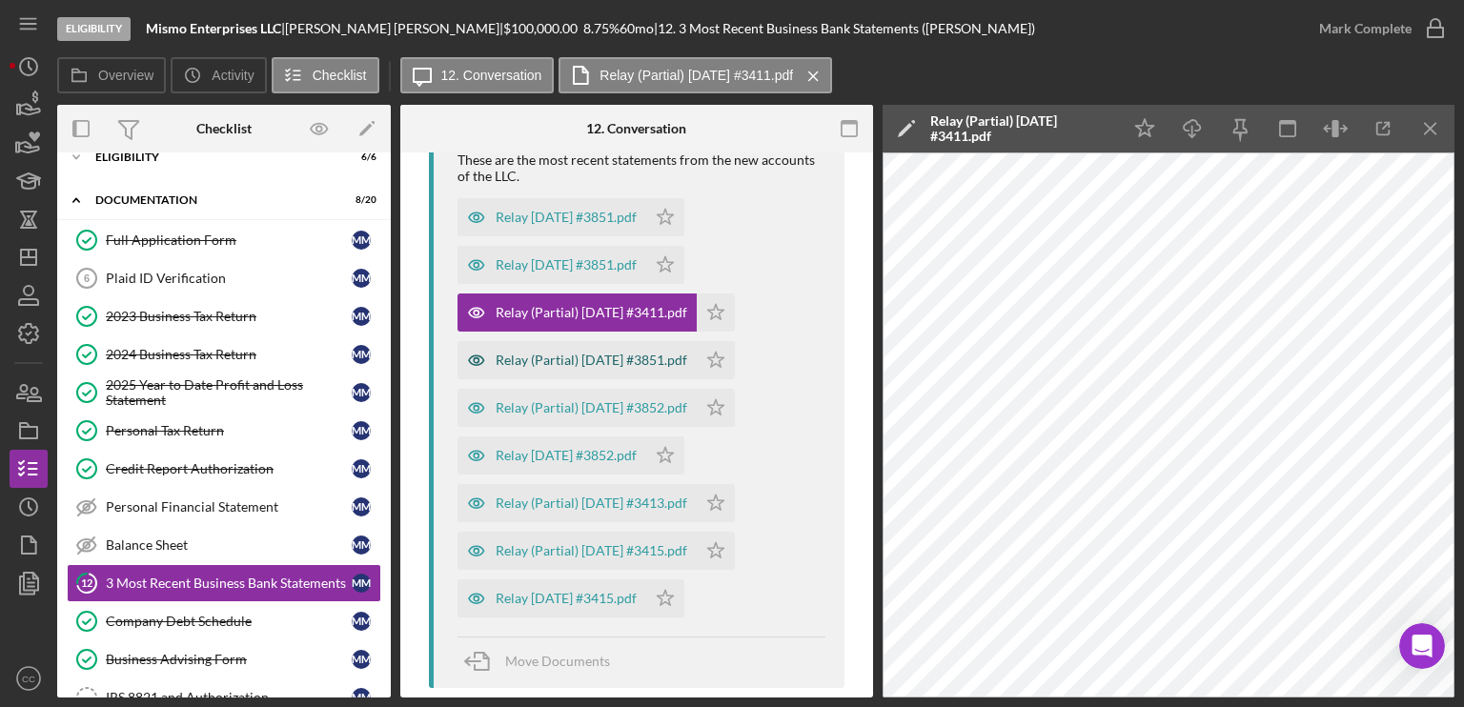
click at [585, 359] on div "Relay (Partial) [DATE] #3851.pdf" at bounding box center [592, 360] width 192 height 15
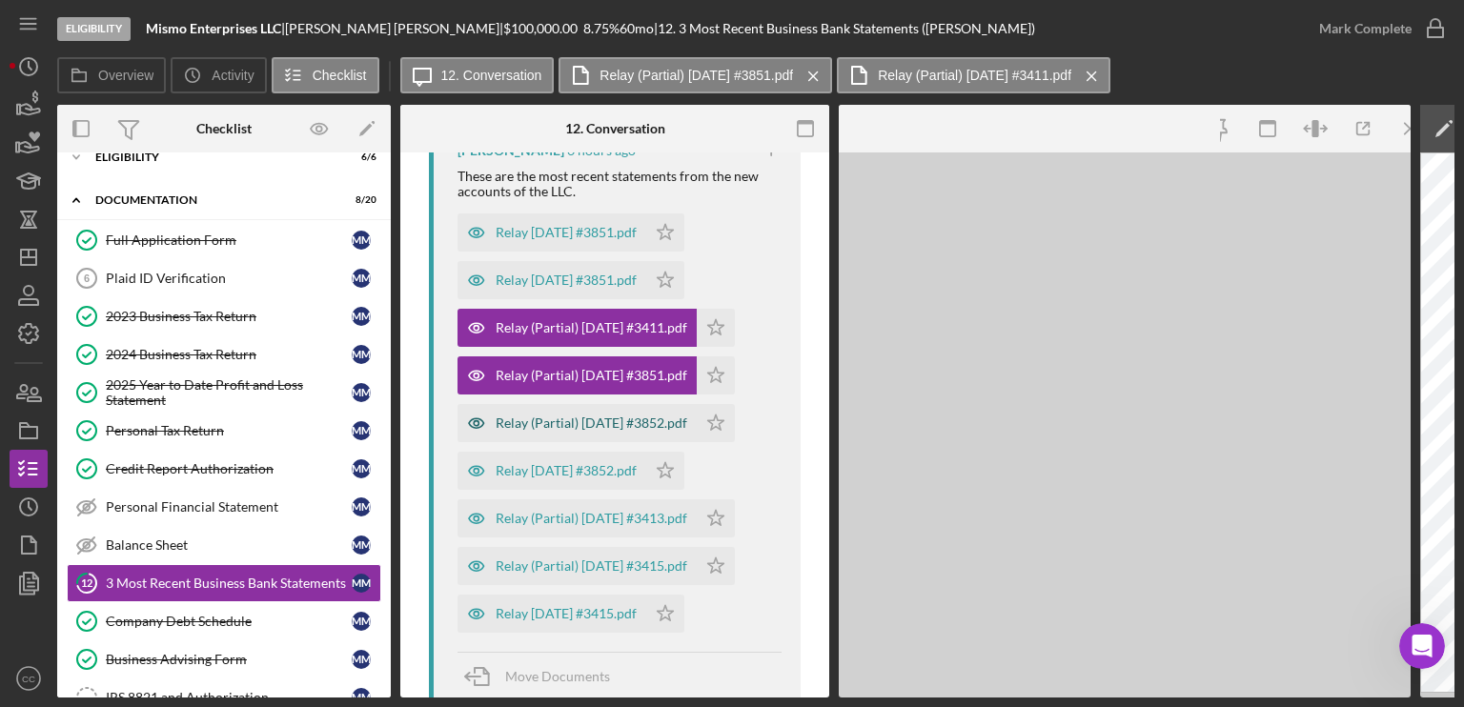
scroll to position [551, 0]
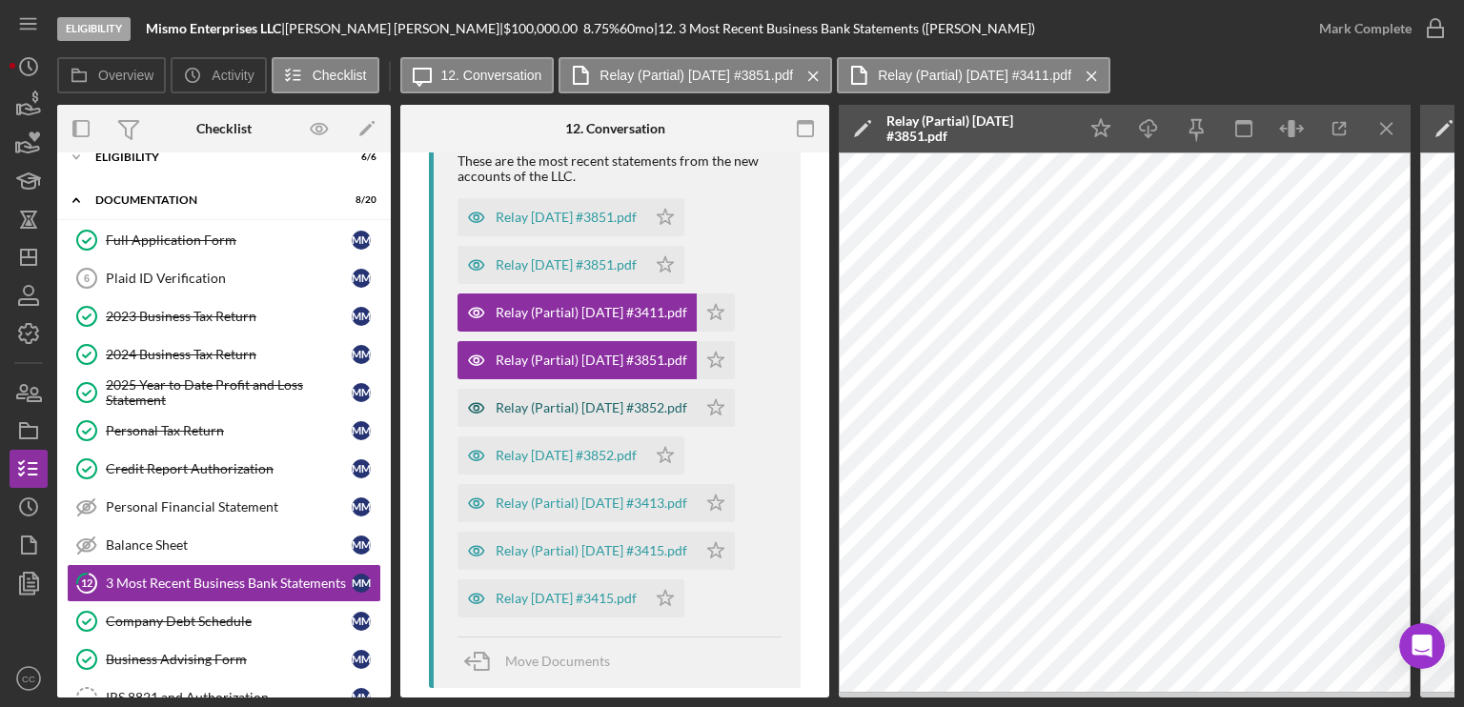
click at [577, 407] on div "Relay (Partial) [DATE] #3852.pdf" at bounding box center [592, 407] width 192 height 15
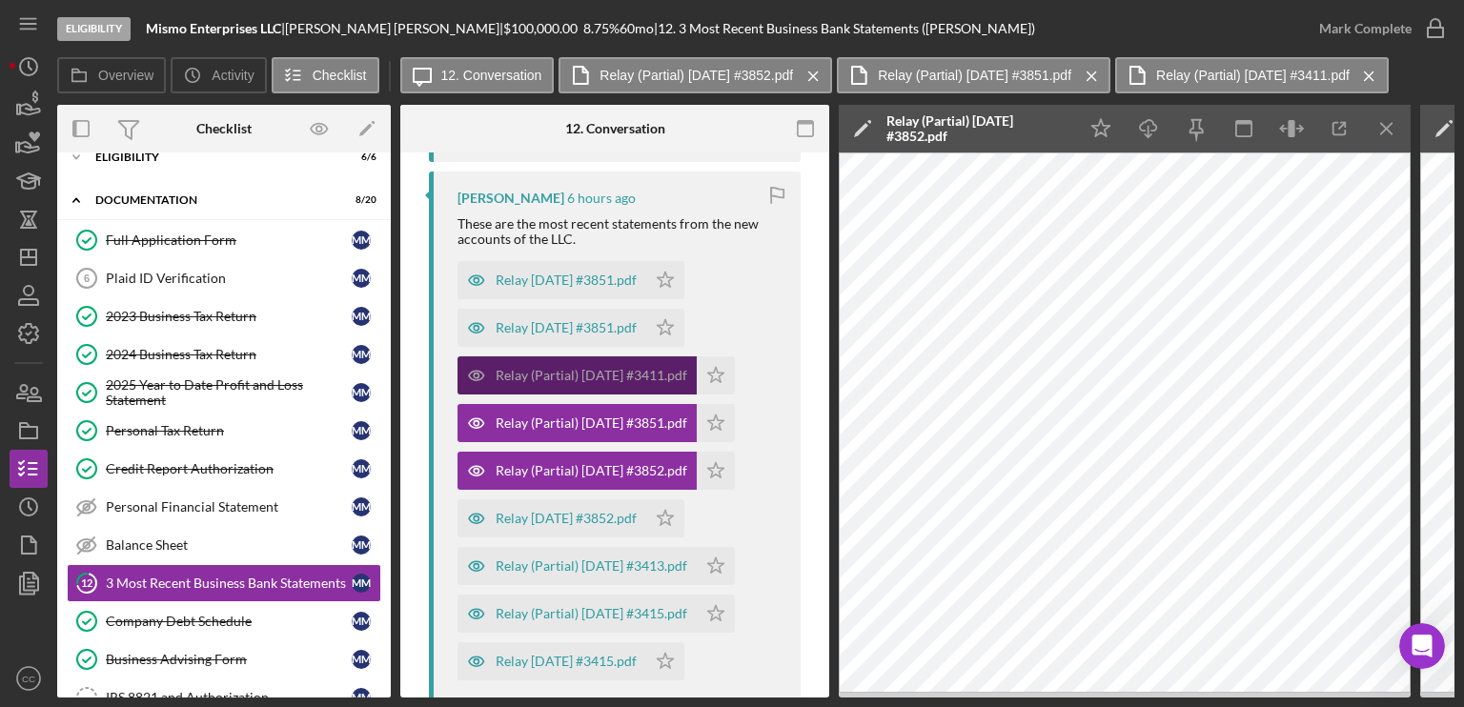
scroll to position [456, 0]
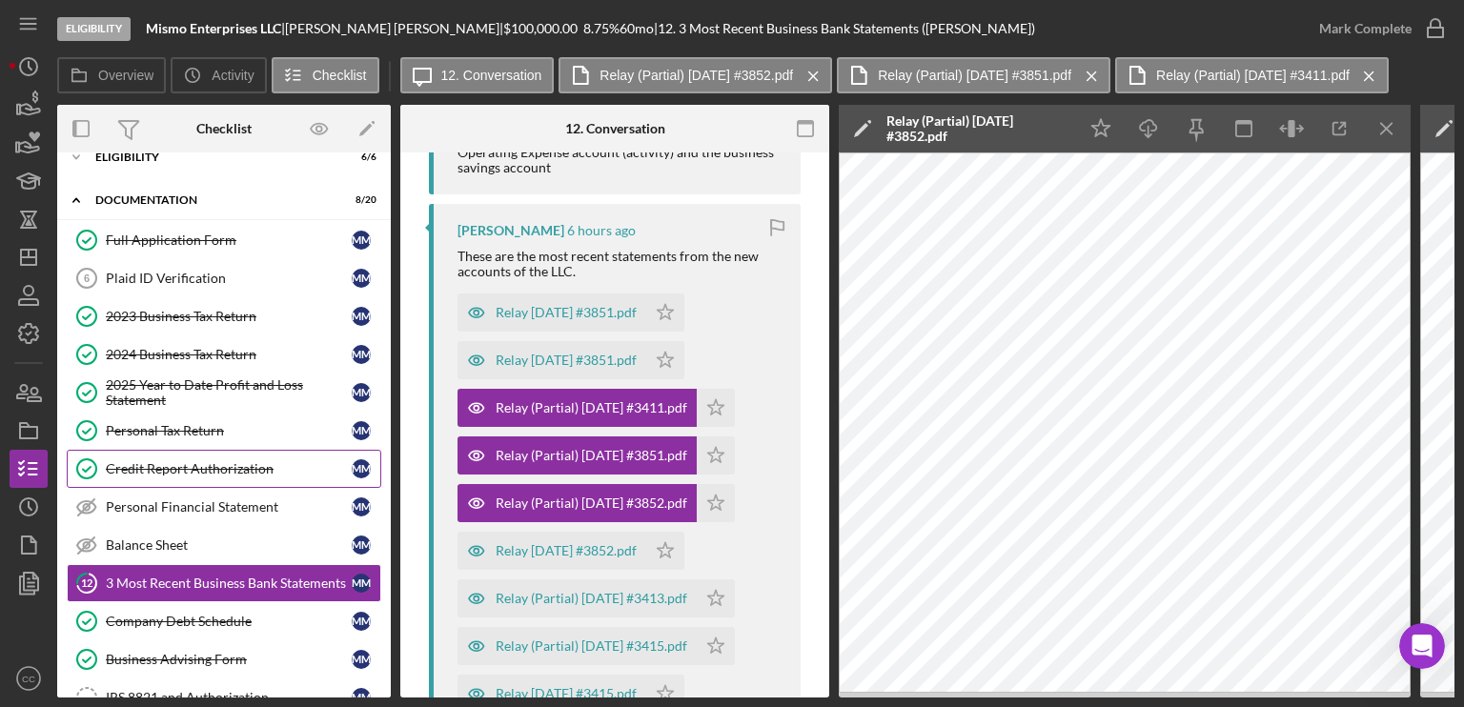
click at [179, 466] on div "Credit Report Authorization" at bounding box center [229, 468] width 246 height 15
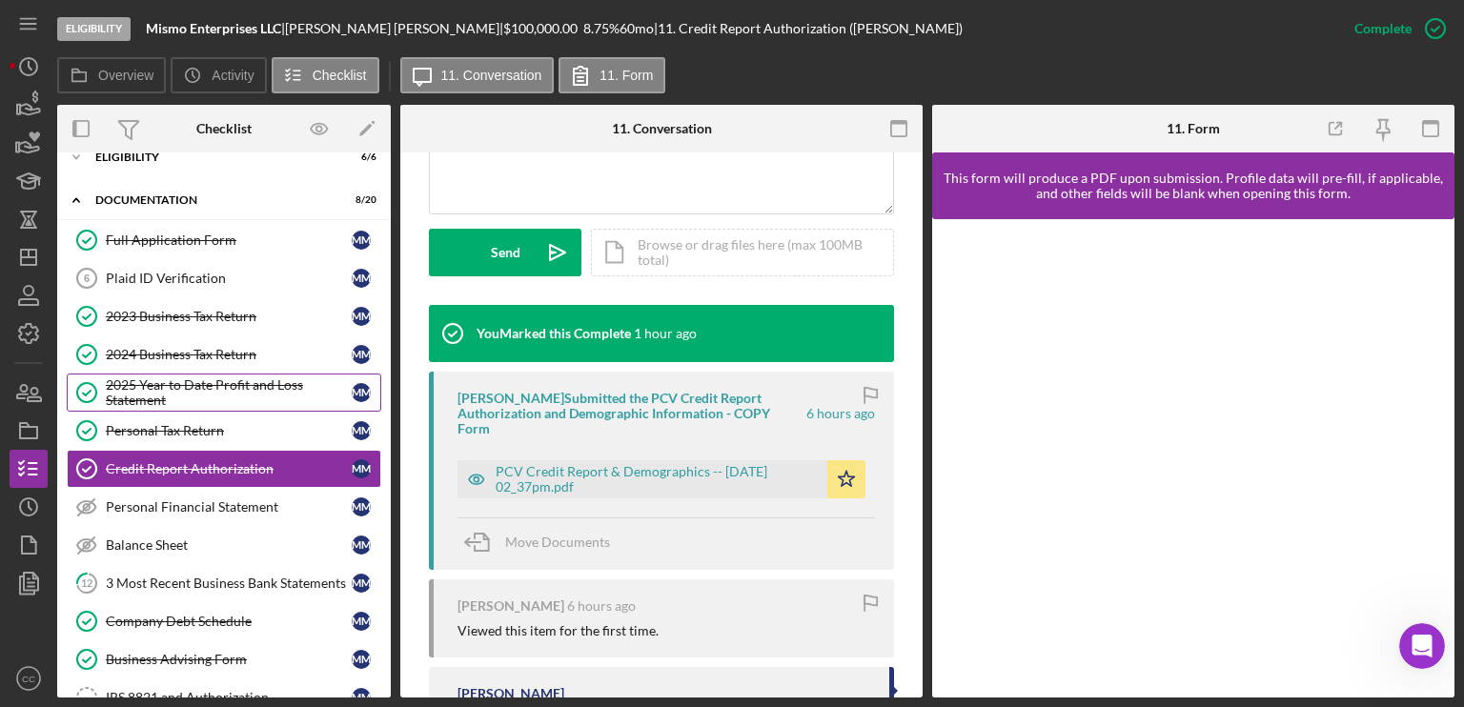
scroll to position [477, 0]
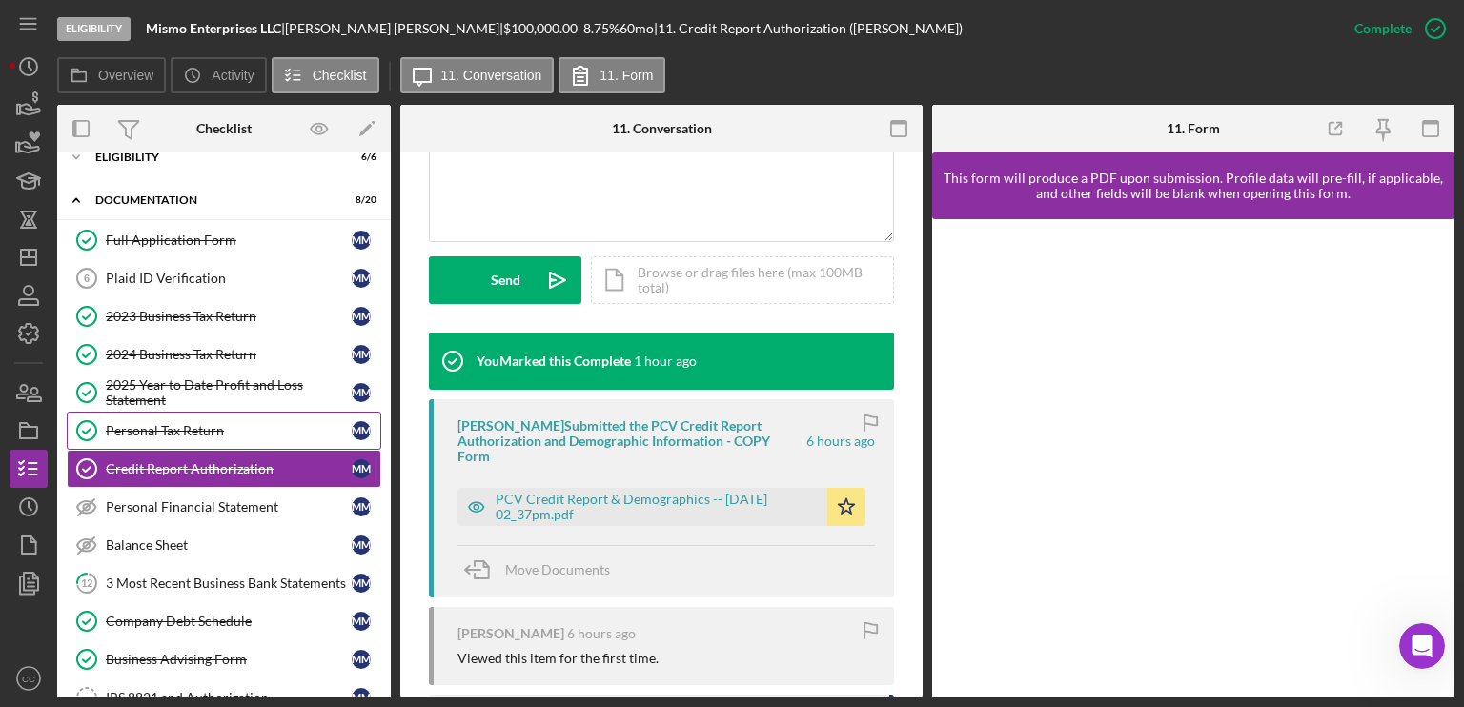
click at [201, 426] on div "Personal Tax Return" at bounding box center [229, 430] width 246 height 15
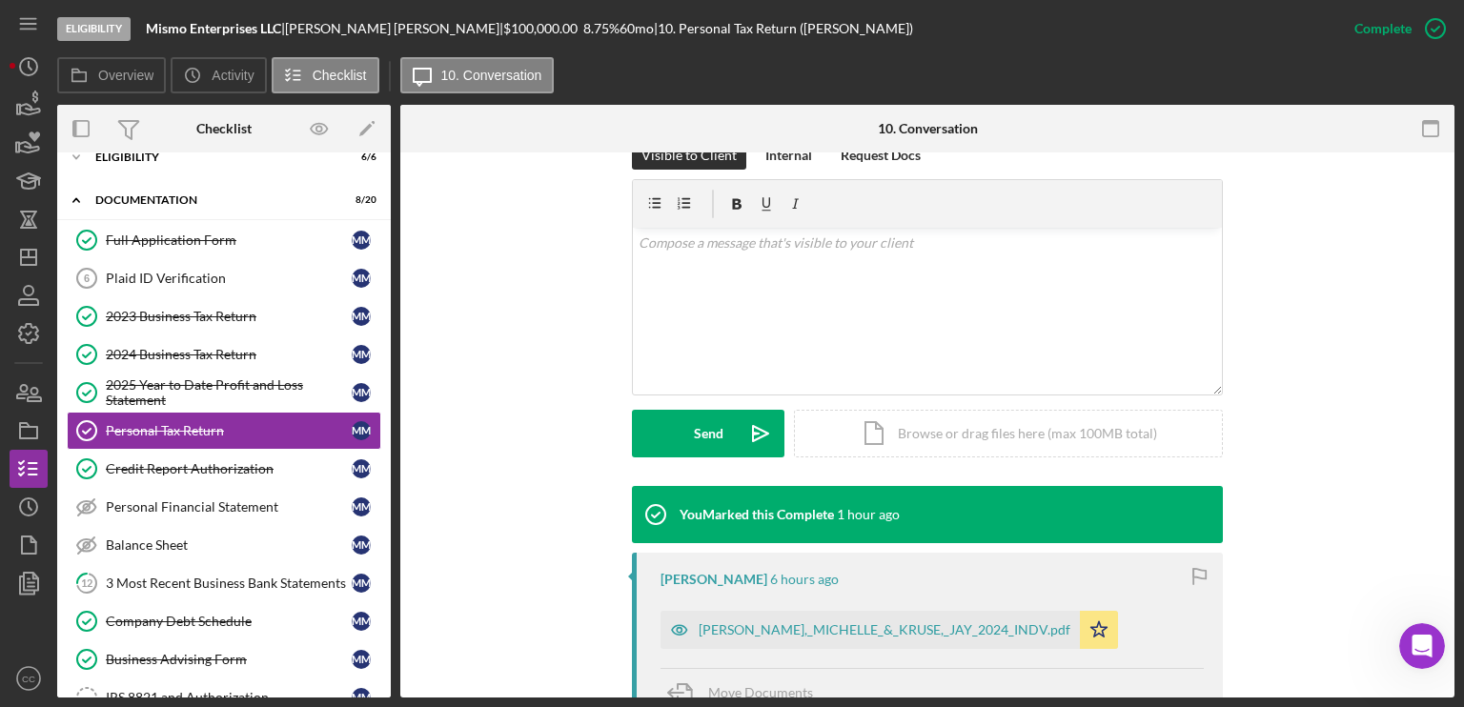
scroll to position [381, 0]
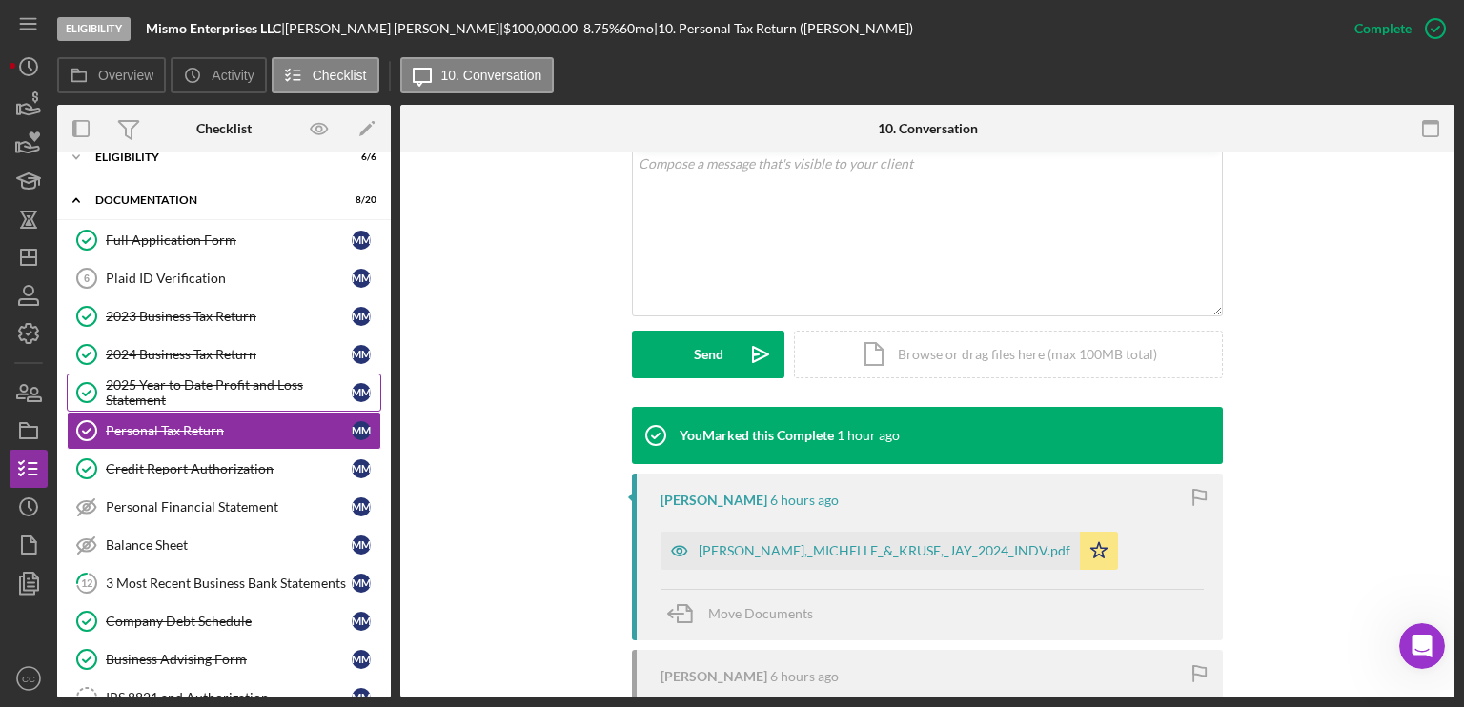
click at [177, 391] on div "2025 Year to Date Profit and Loss Statement" at bounding box center [229, 392] width 246 height 30
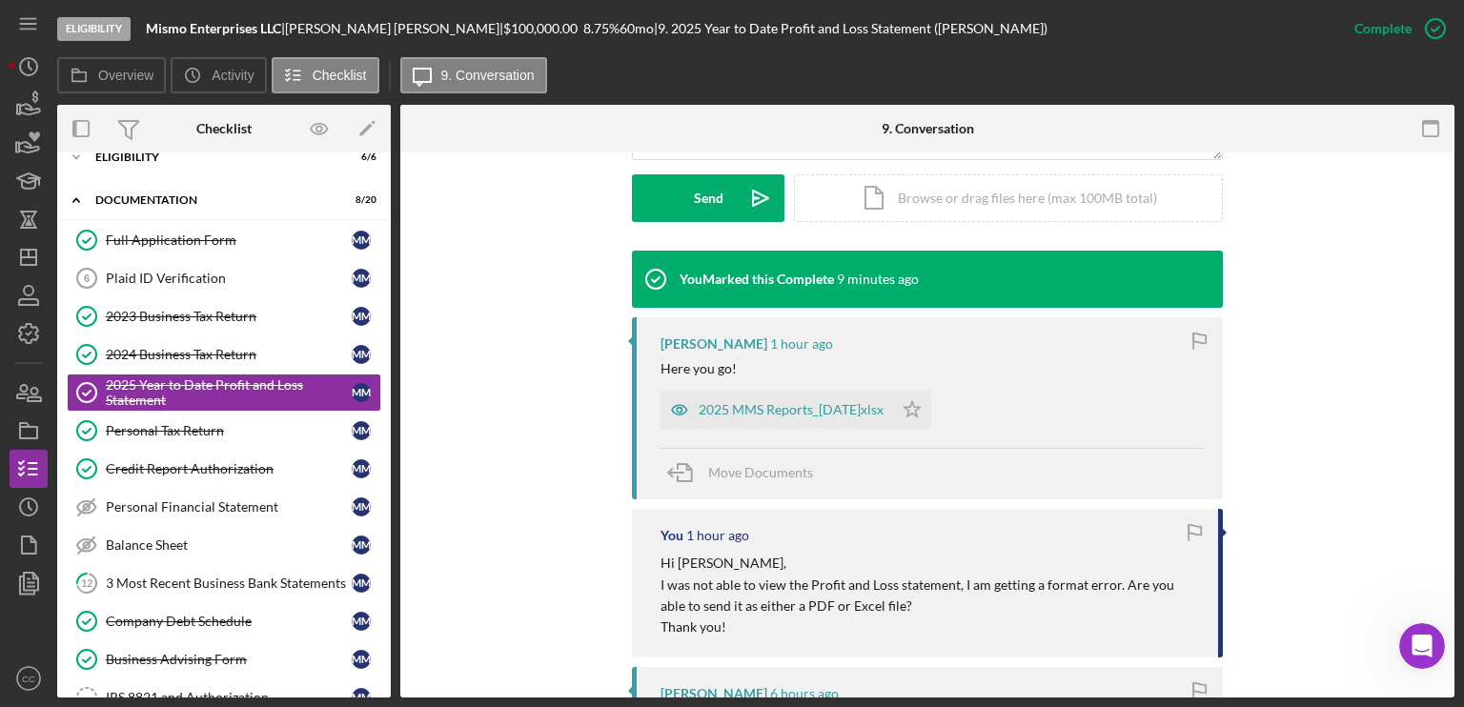
scroll to position [572, 0]
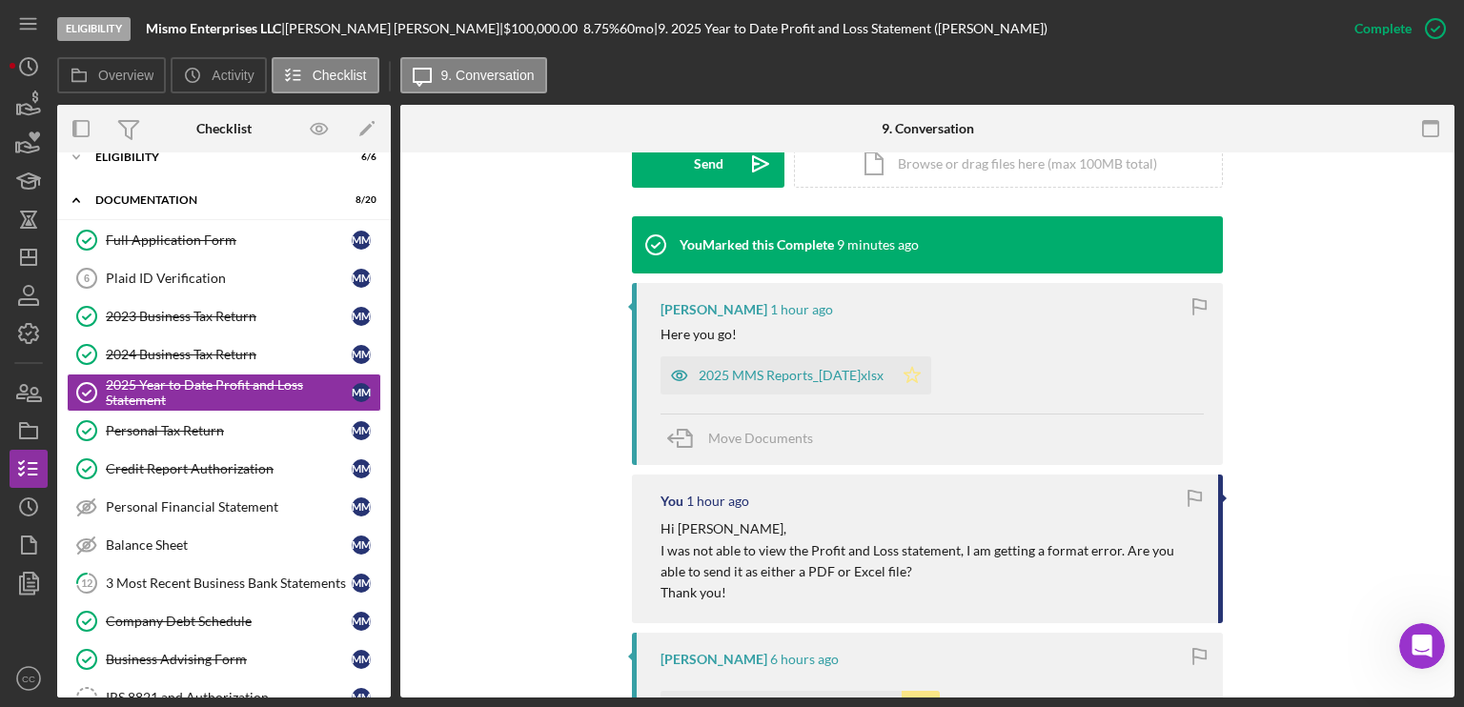
click at [903, 376] on icon "Icon/Star" at bounding box center [912, 375] width 38 height 38
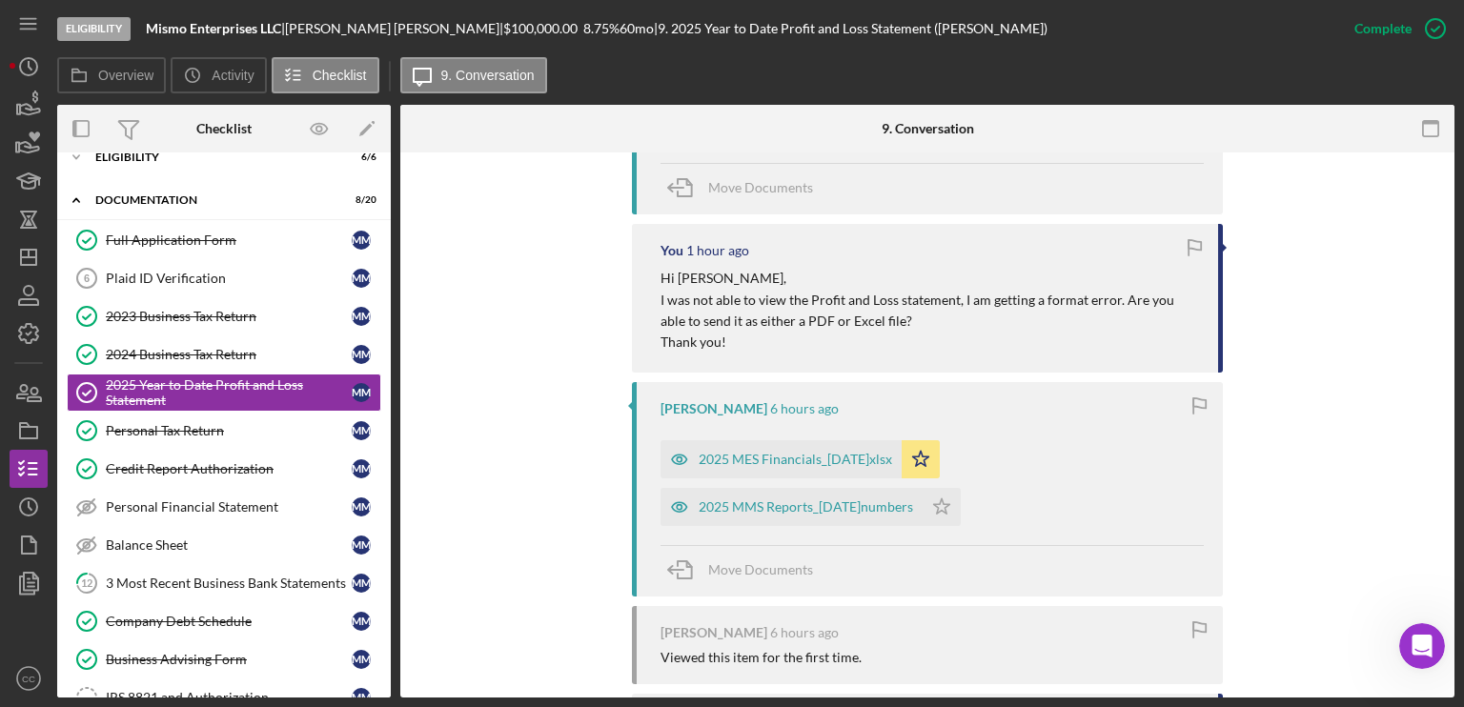
scroll to position [858, 0]
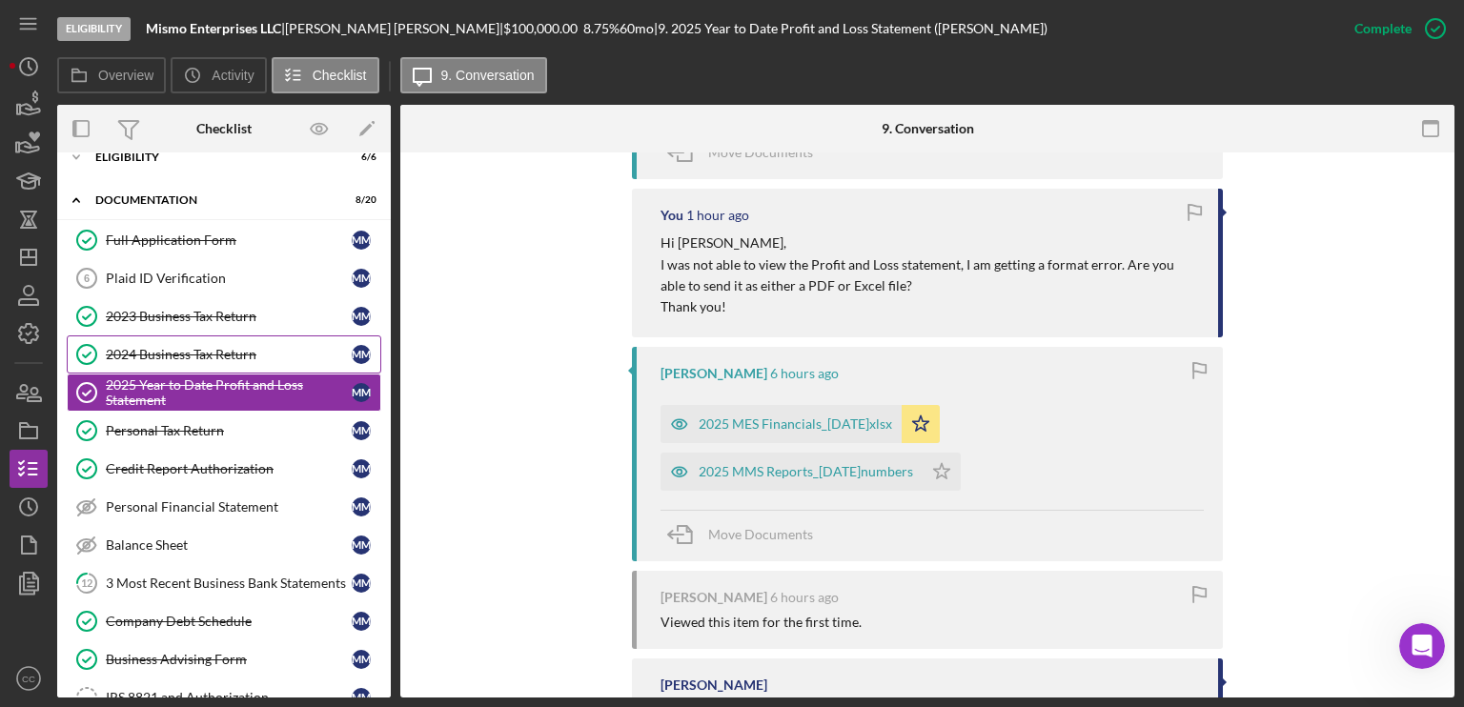
click at [186, 367] on link "2024 Business Tax Return 2024 Business Tax Return M M" at bounding box center [224, 354] width 314 height 38
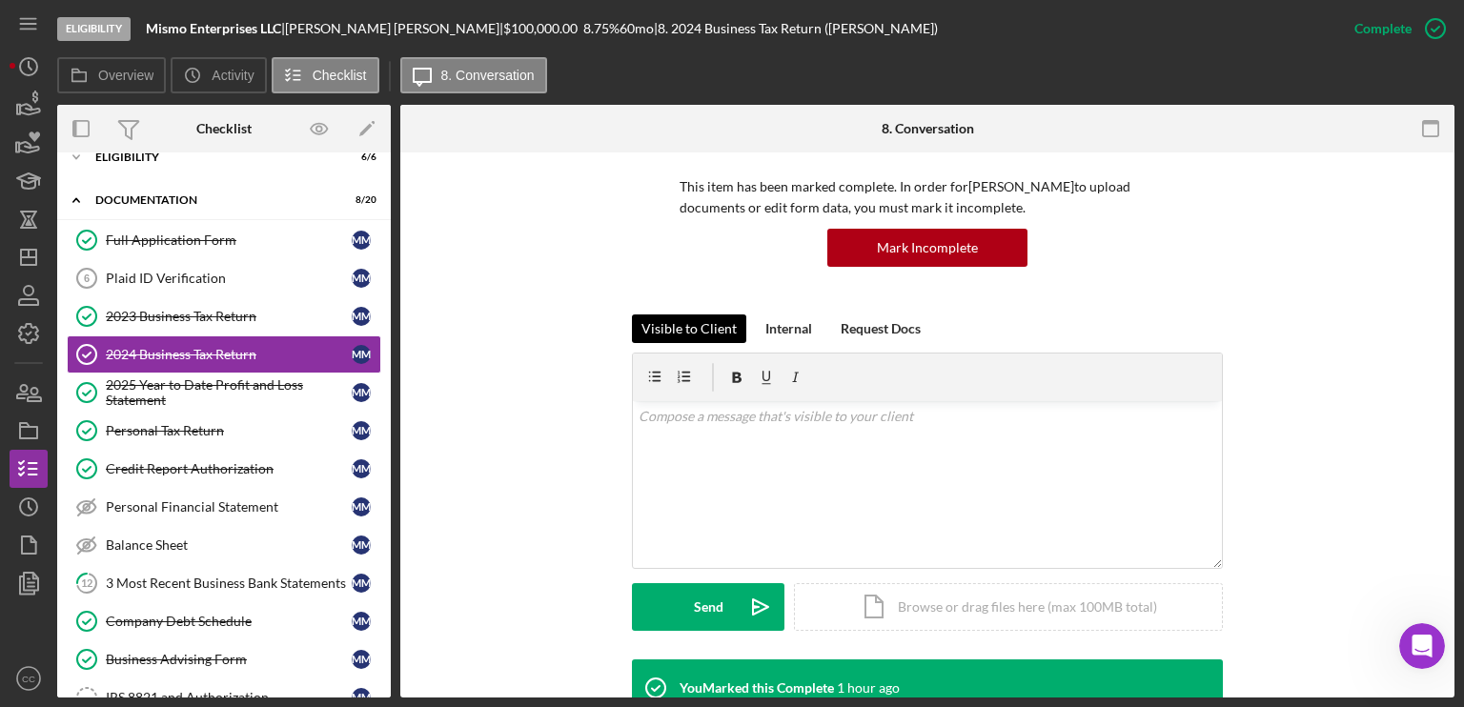
scroll to position [286, 0]
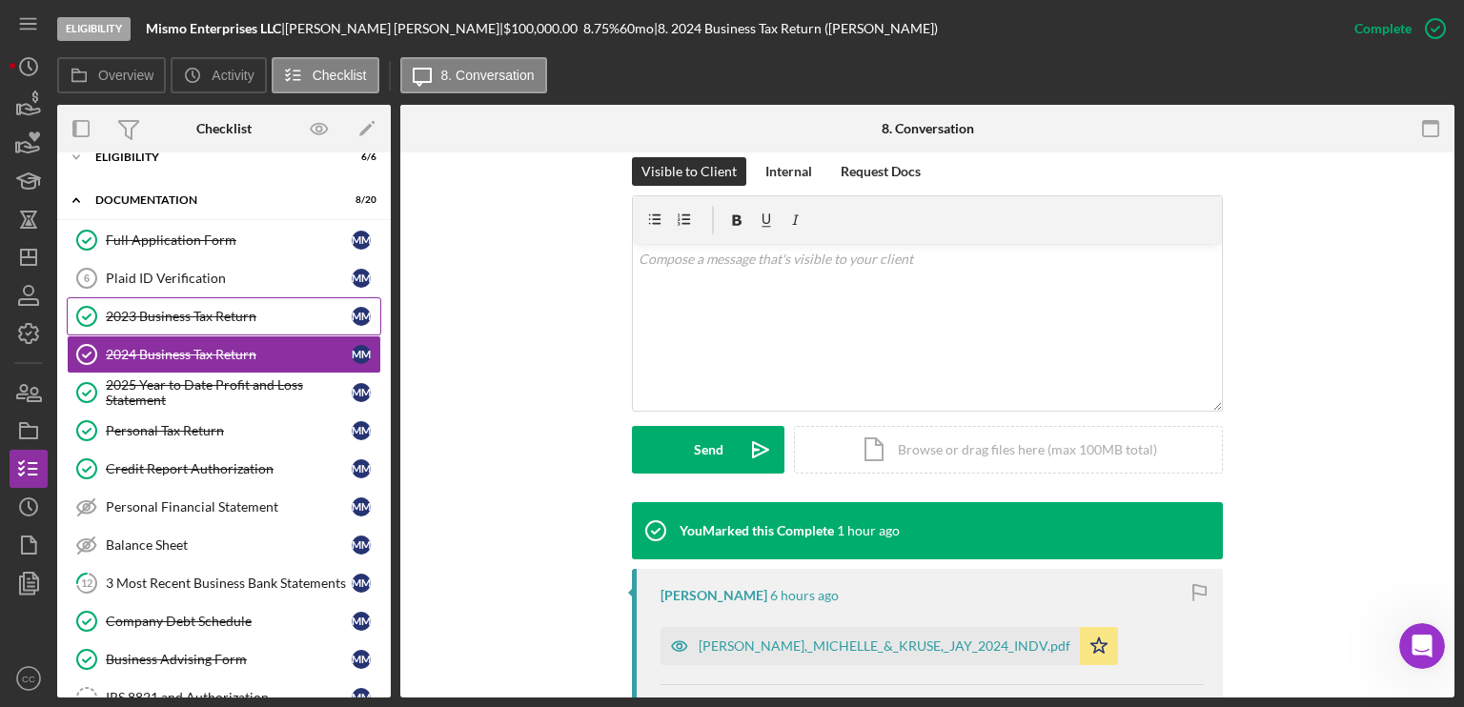
click at [208, 319] on div "2023 Business Tax Return" at bounding box center [229, 316] width 246 height 15
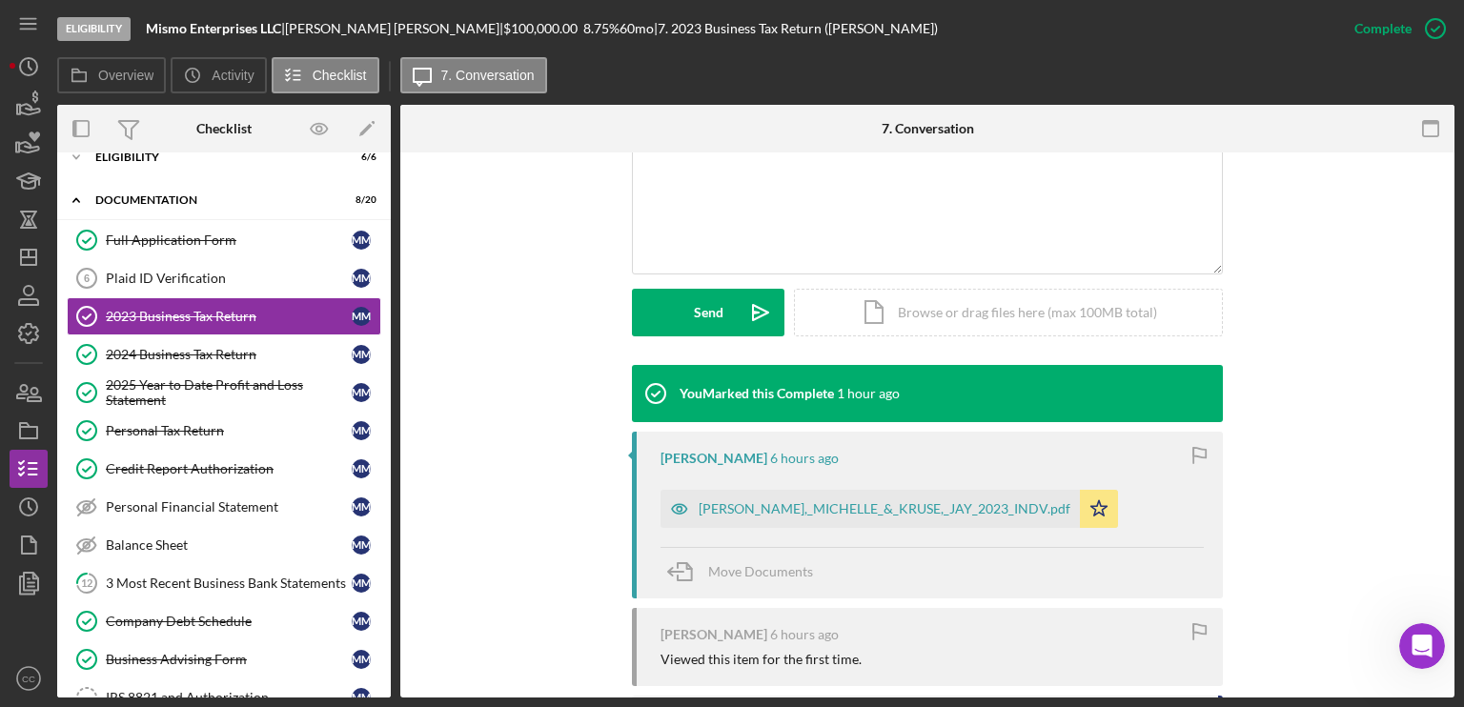
scroll to position [477, 0]
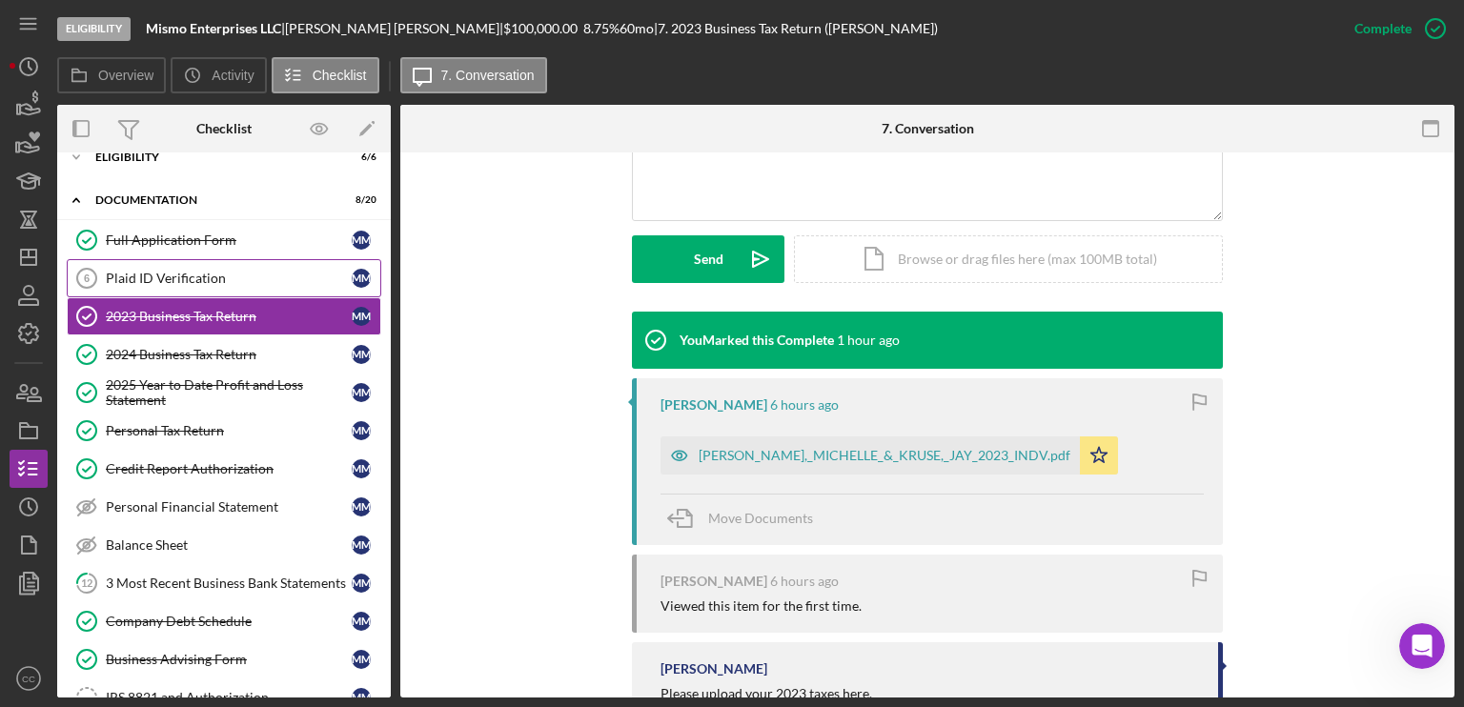
click at [149, 285] on link "Plaid ID Verification 6 Plaid ID Verification M M" at bounding box center [224, 278] width 314 height 38
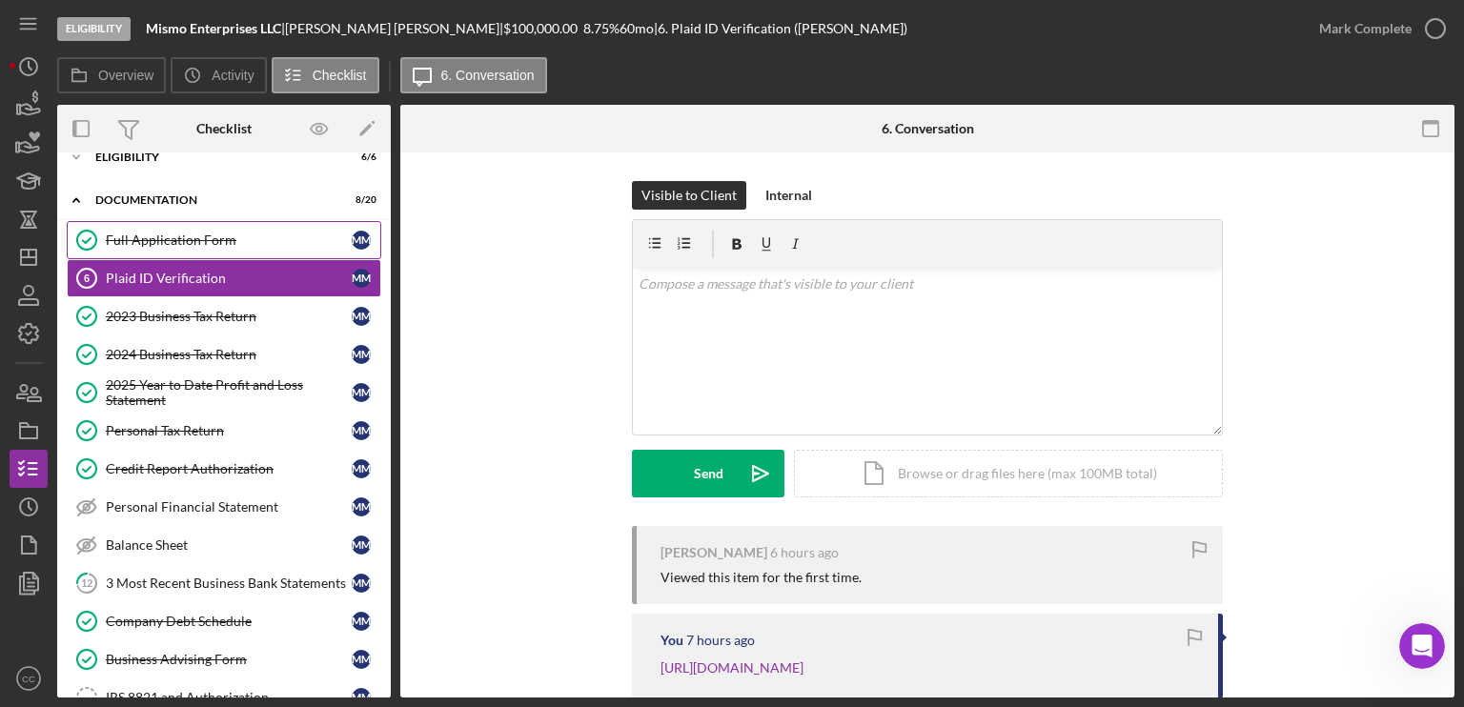
click at [160, 238] on div "Full Application Form" at bounding box center [229, 240] width 246 height 15
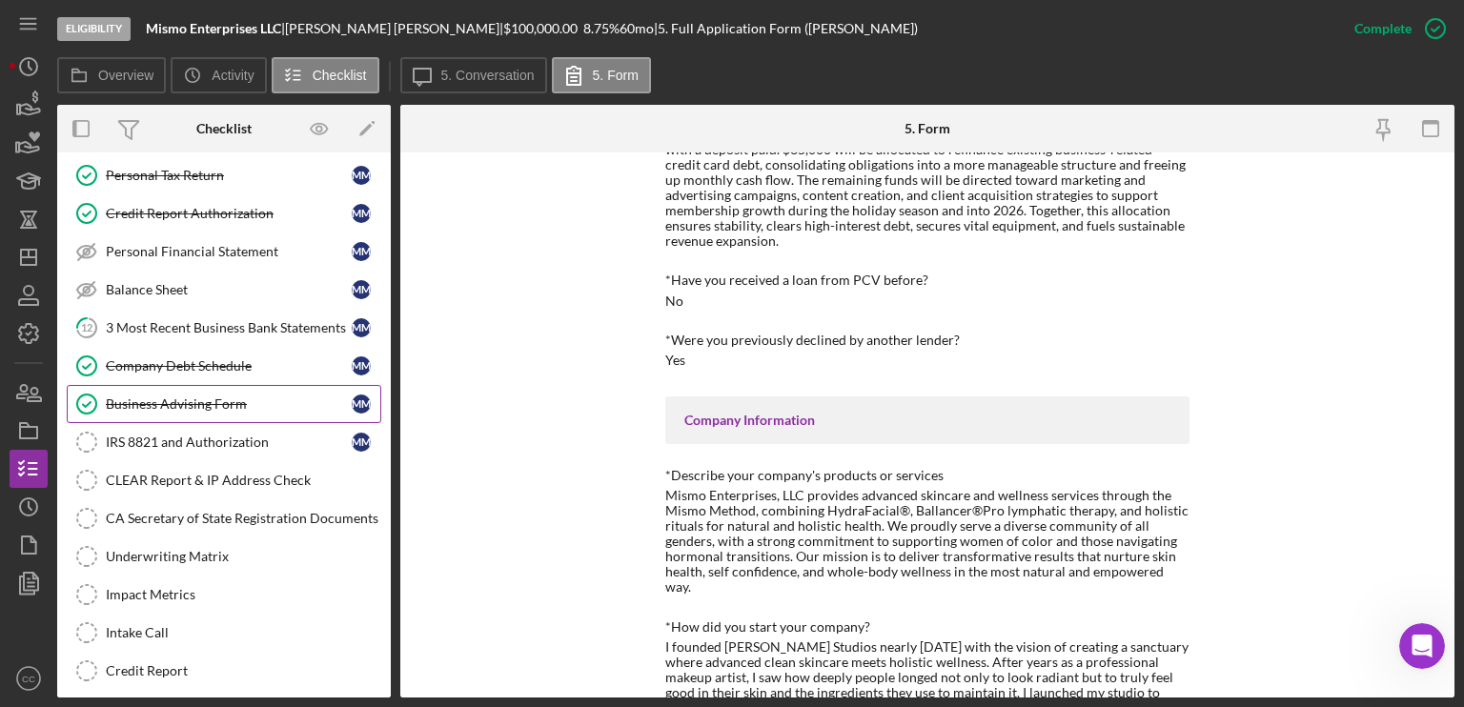
scroll to position [309, 0]
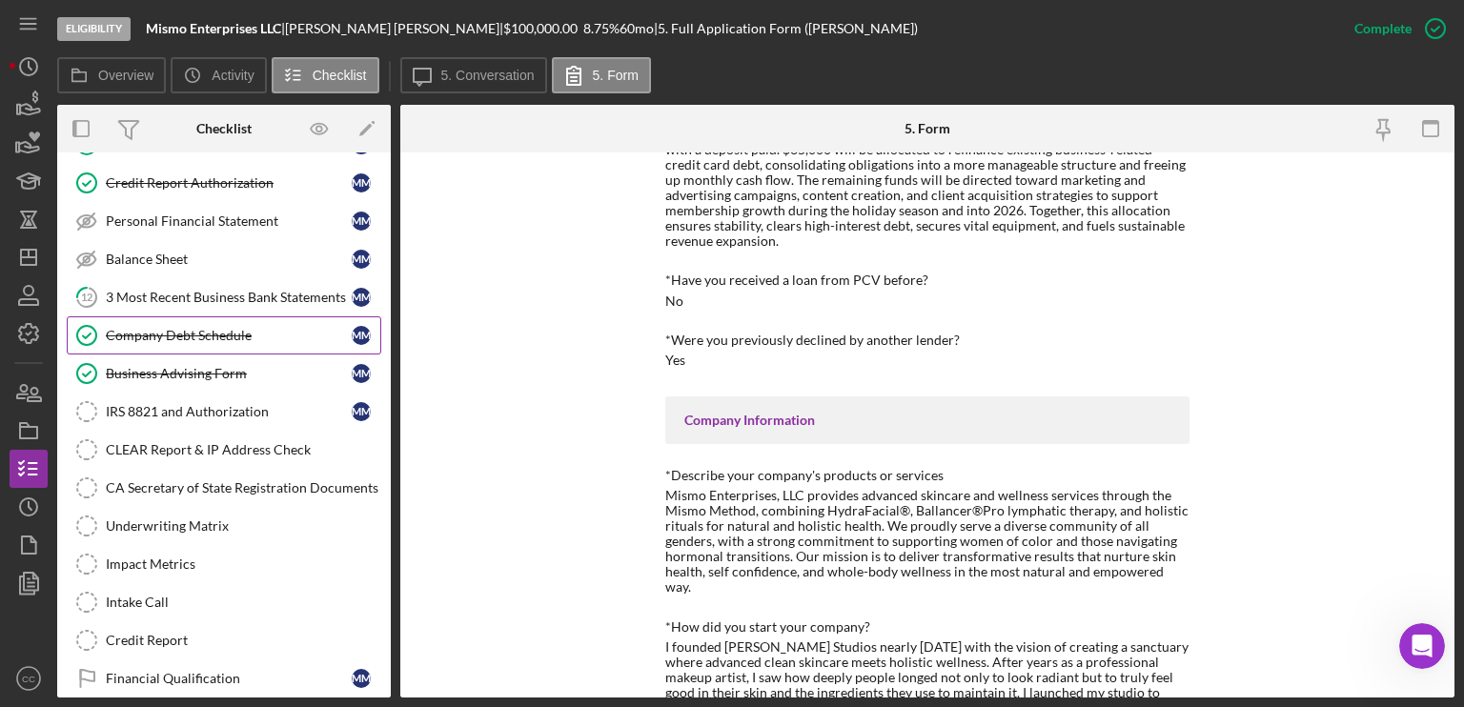
click at [174, 333] on div "Company Debt Schedule" at bounding box center [229, 335] width 246 height 15
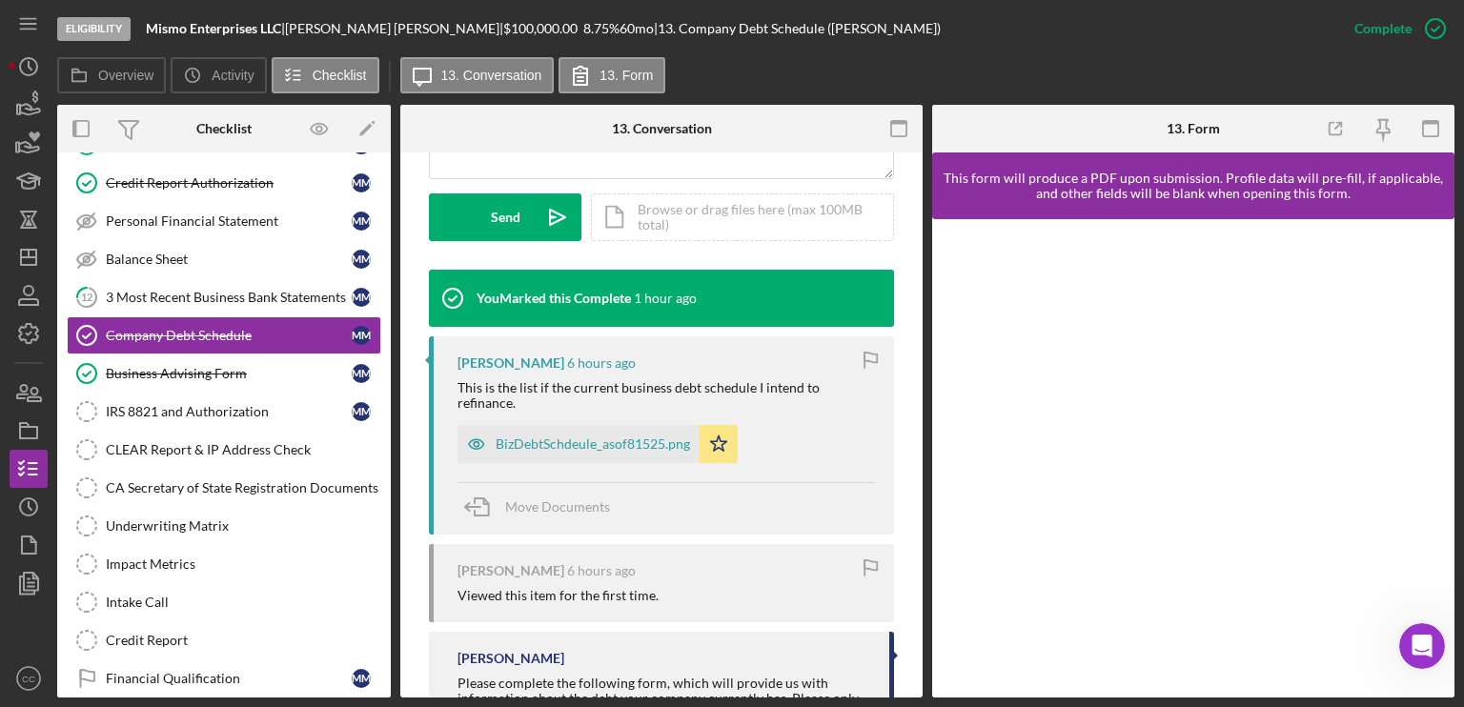
scroll to position [572, 0]
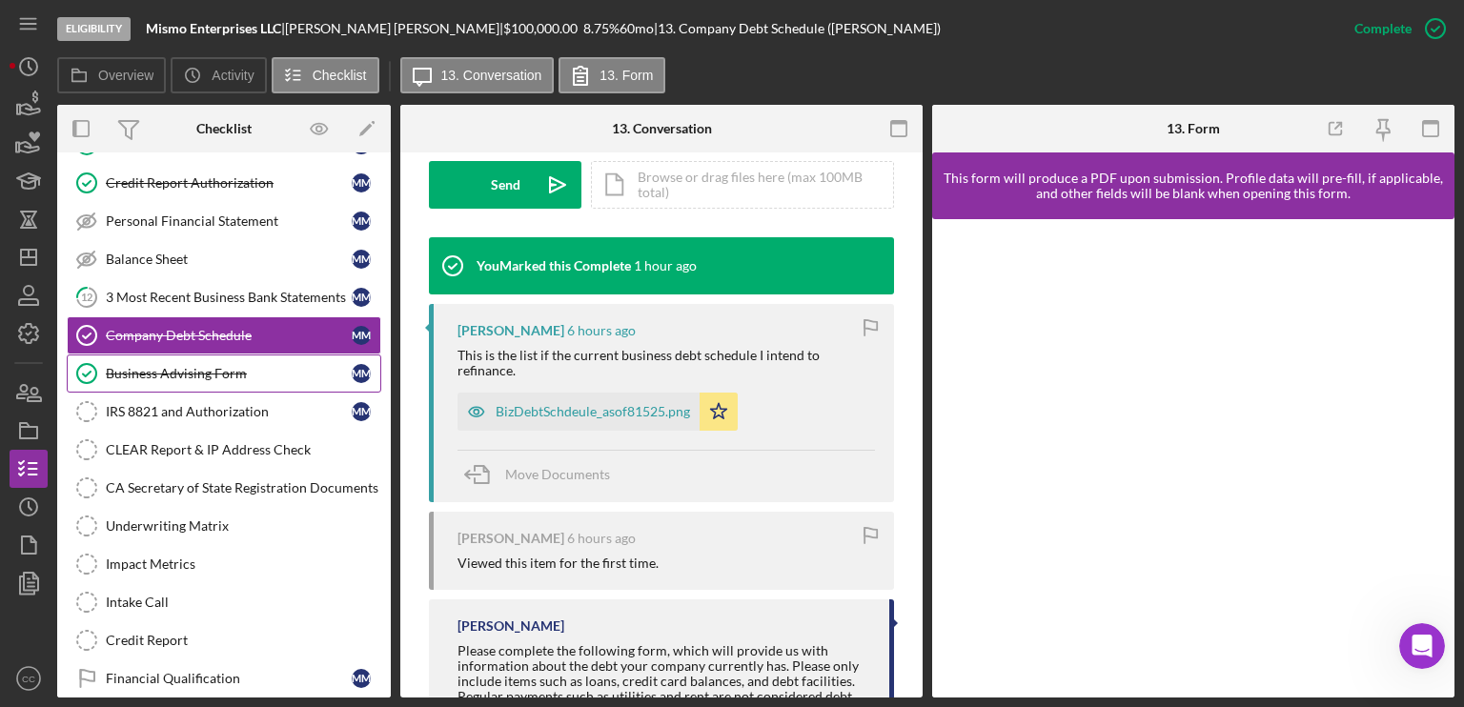
click at [181, 375] on div "Business Advising Form" at bounding box center [229, 373] width 246 height 15
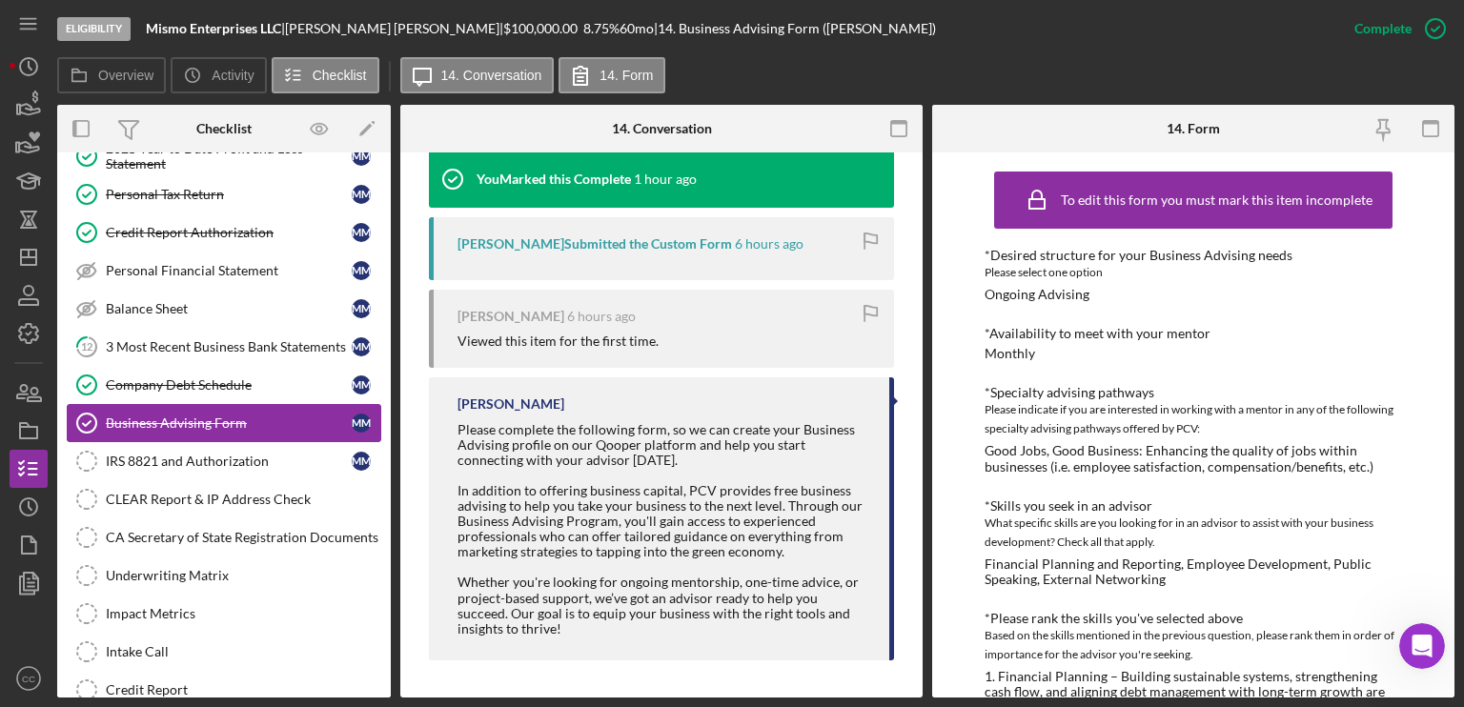
scroll to position [213, 0]
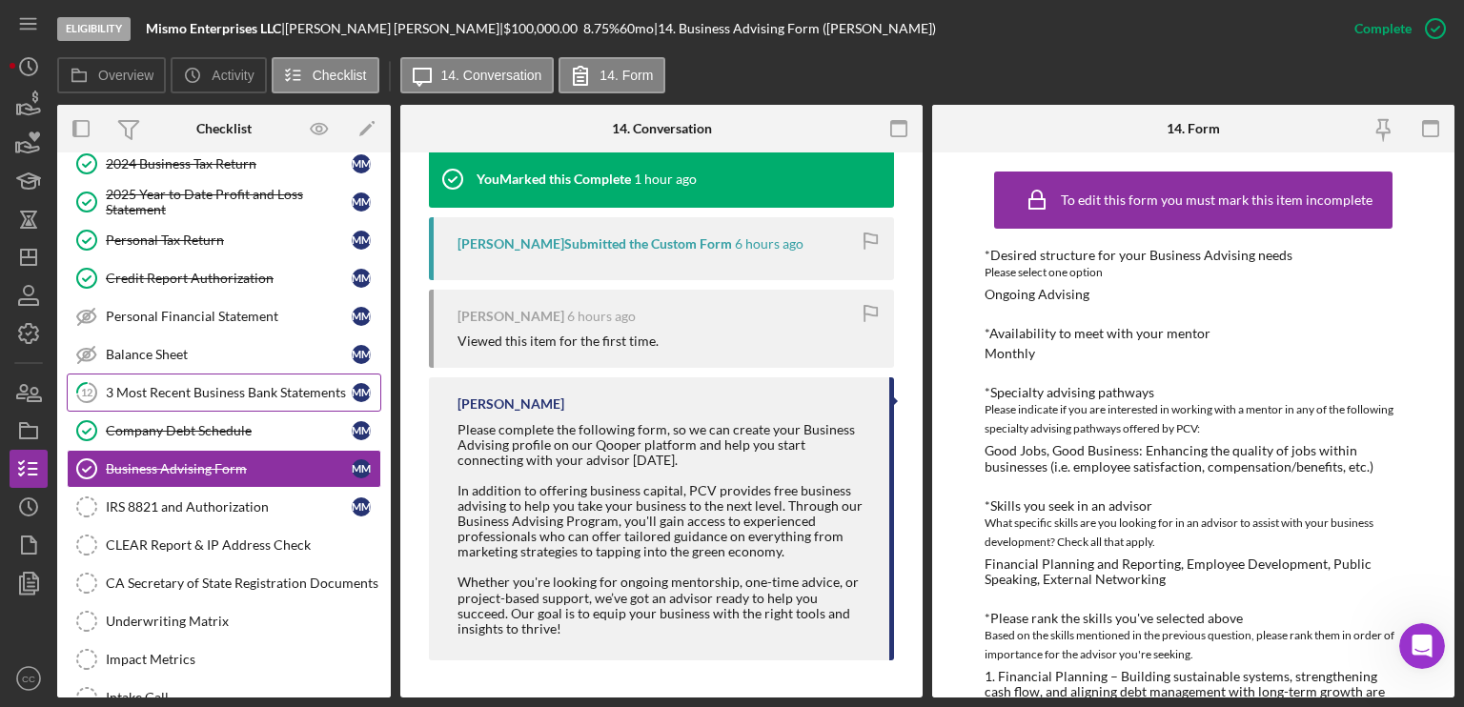
click at [215, 385] on div "3 Most Recent Business Bank Statements" at bounding box center [229, 392] width 246 height 15
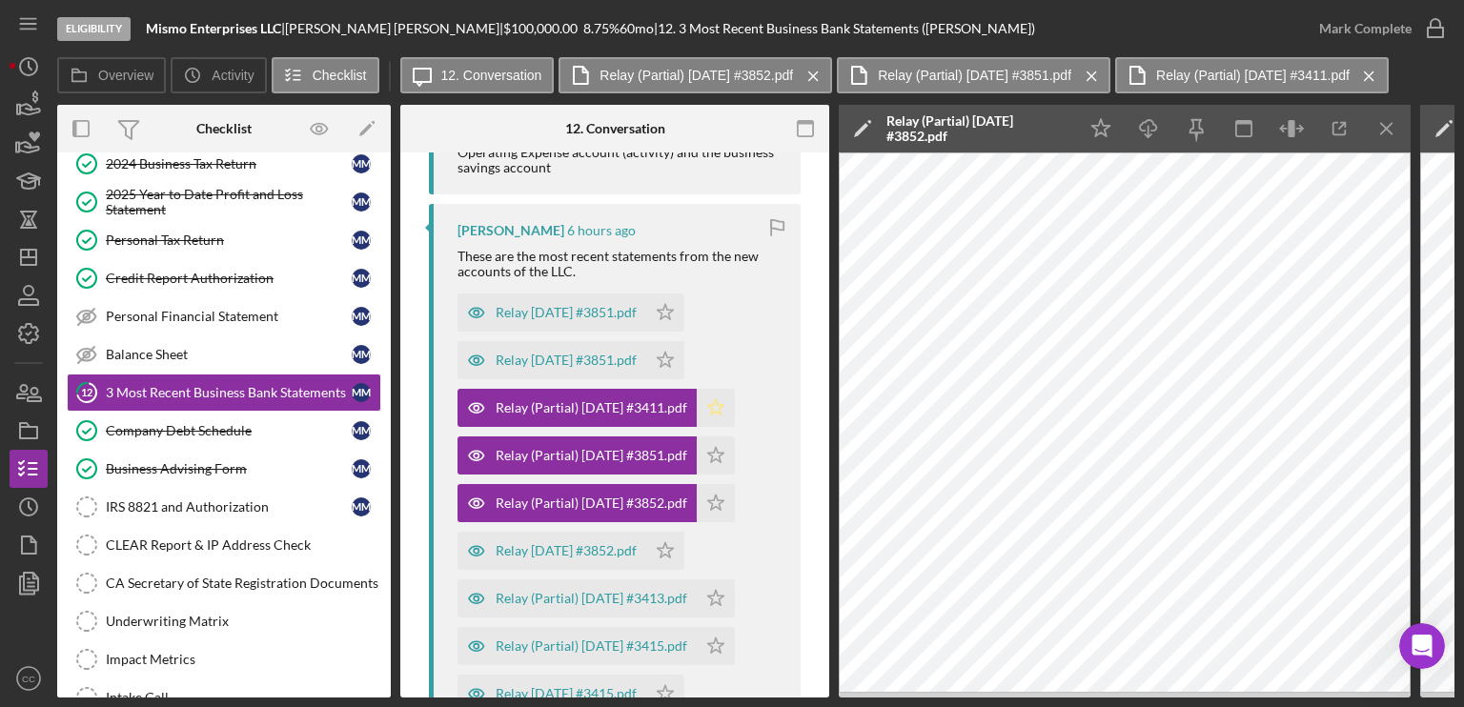
scroll to position [477, 0]
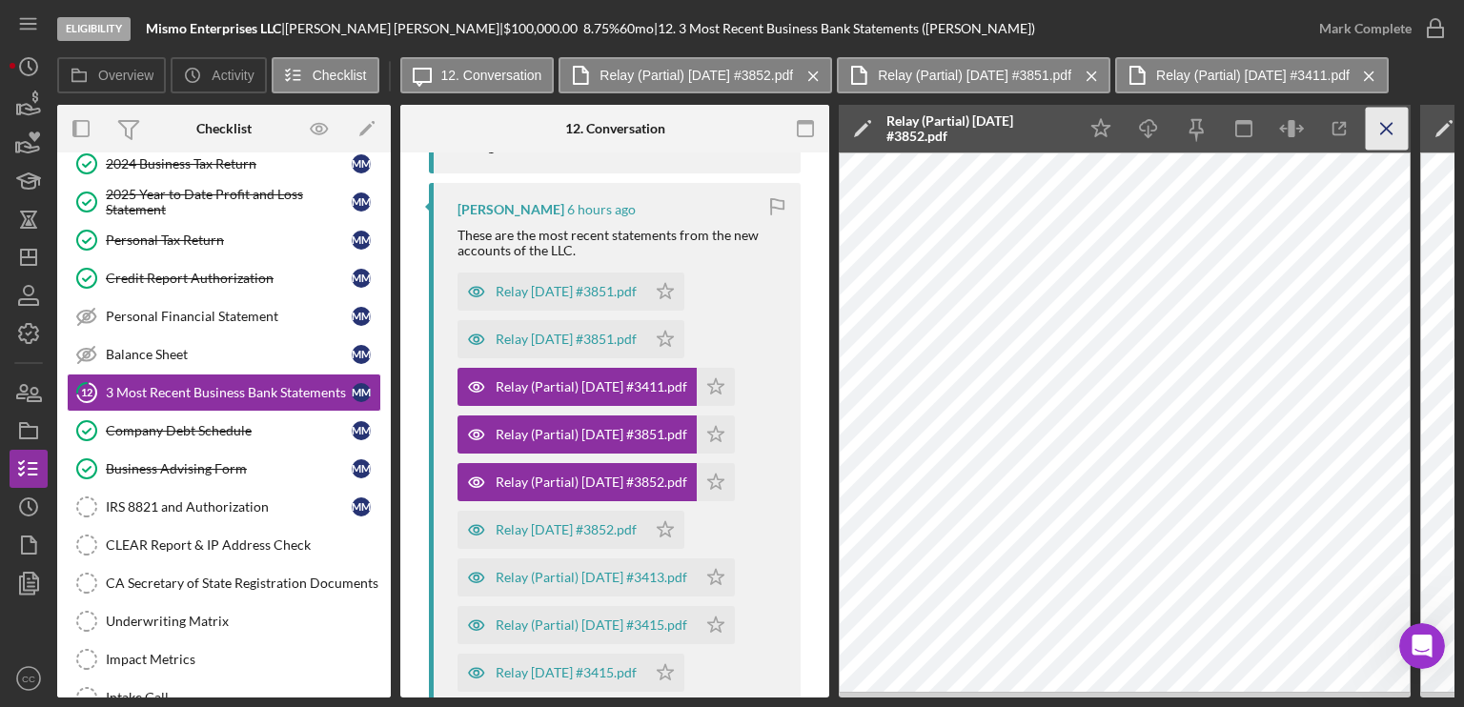
click at [1393, 134] on icon "Icon/Menu Close" at bounding box center [1387, 129] width 43 height 43
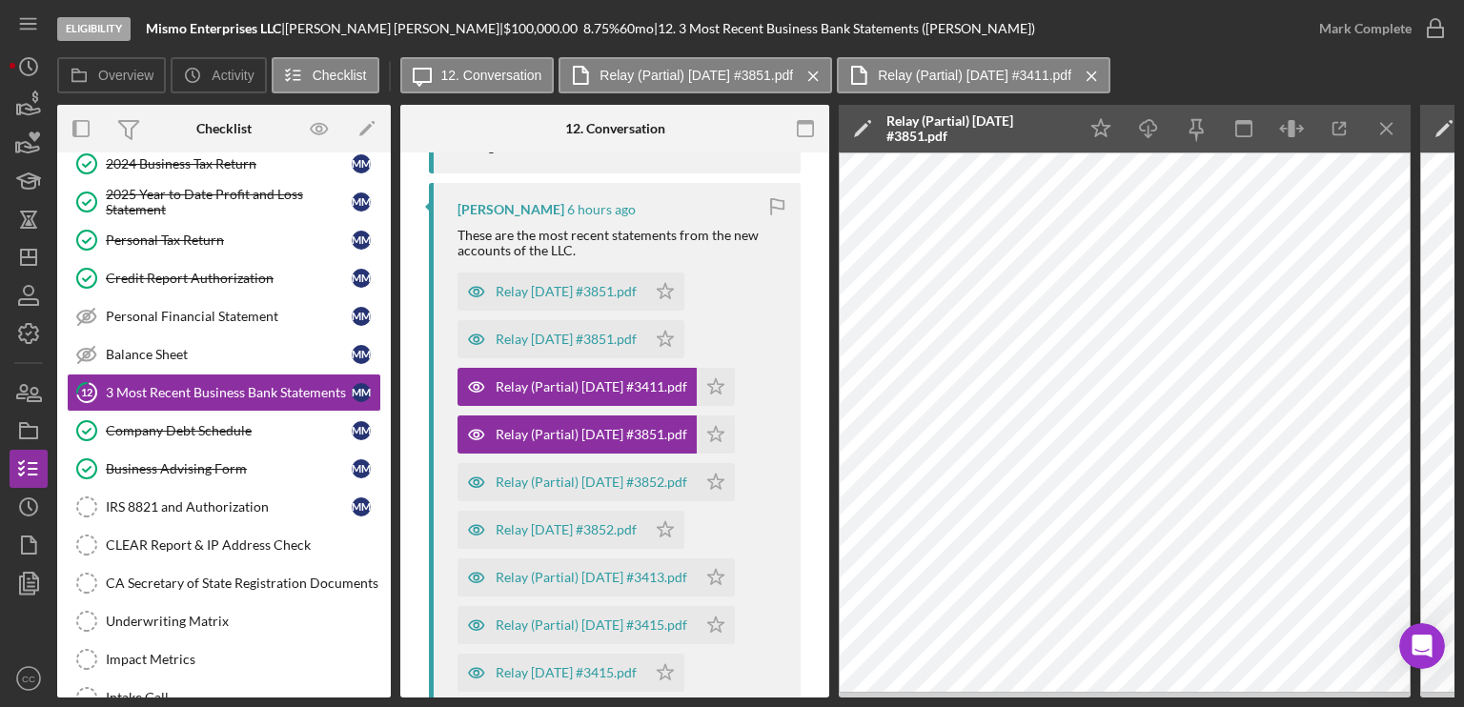
click at [1393, 134] on icon "Icon/Menu Close" at bounding box center [1387, 129] width 43 height 43
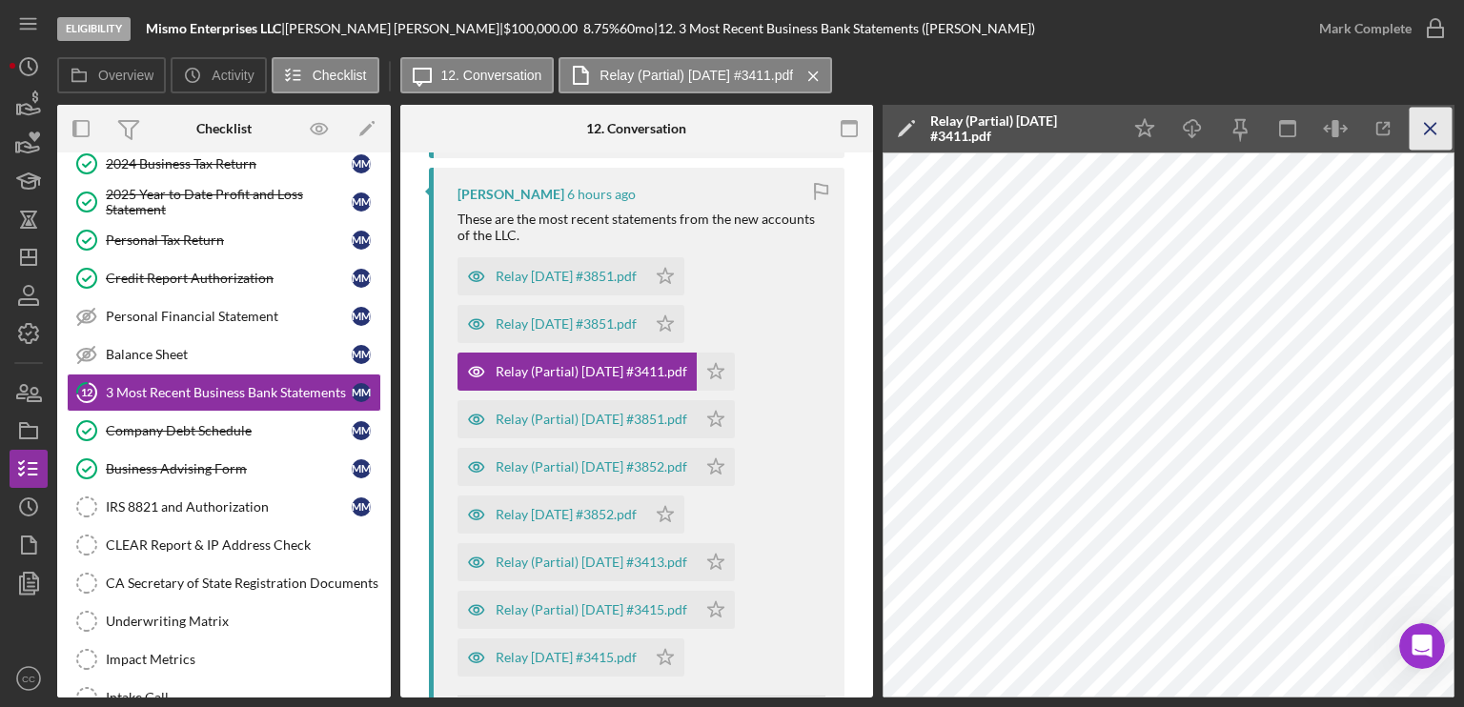
click at [1430, 129] on line "button" at bounding box center [1430, 128] width 10 height 10
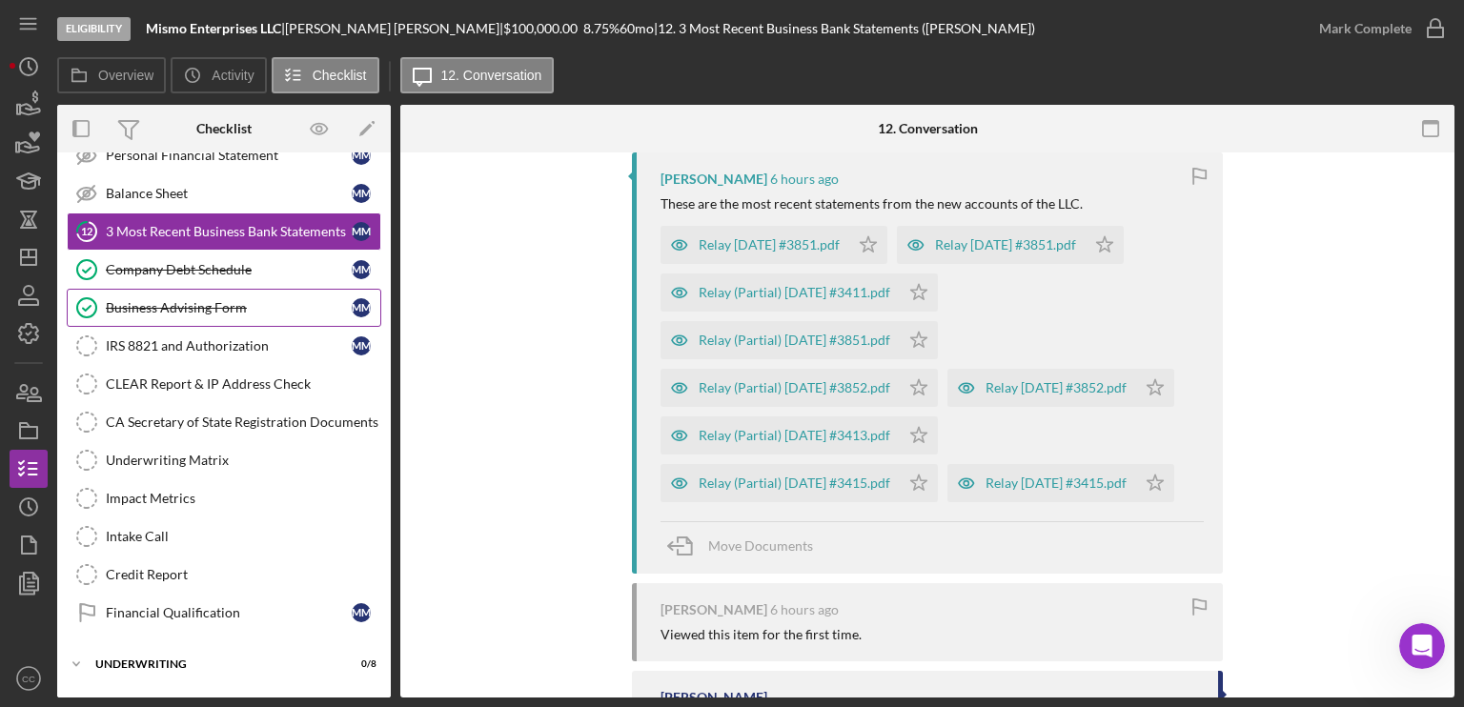
scroll to position [404, 0]
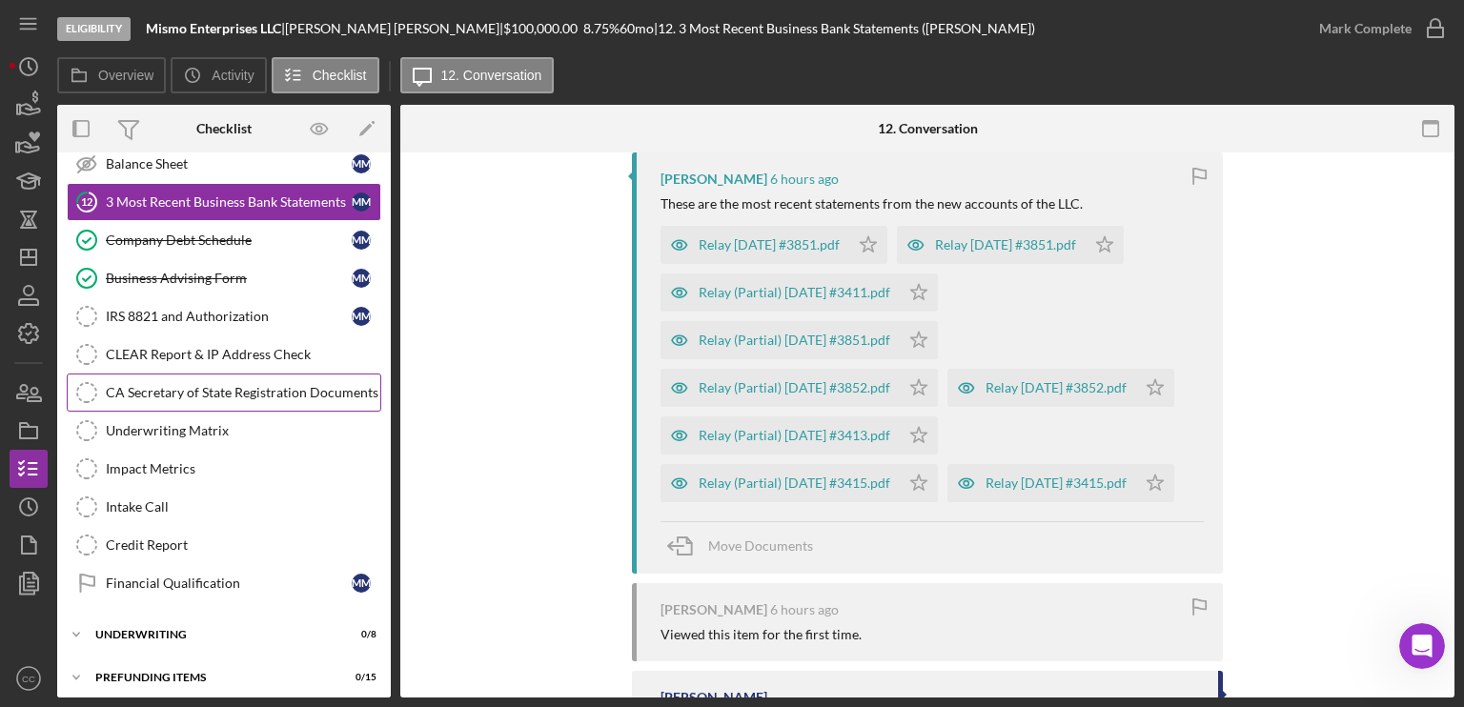
click at [253, 385] on div "CA Secretary of State Registration Documents" at bounding box center [243, 392] width 274 height 15
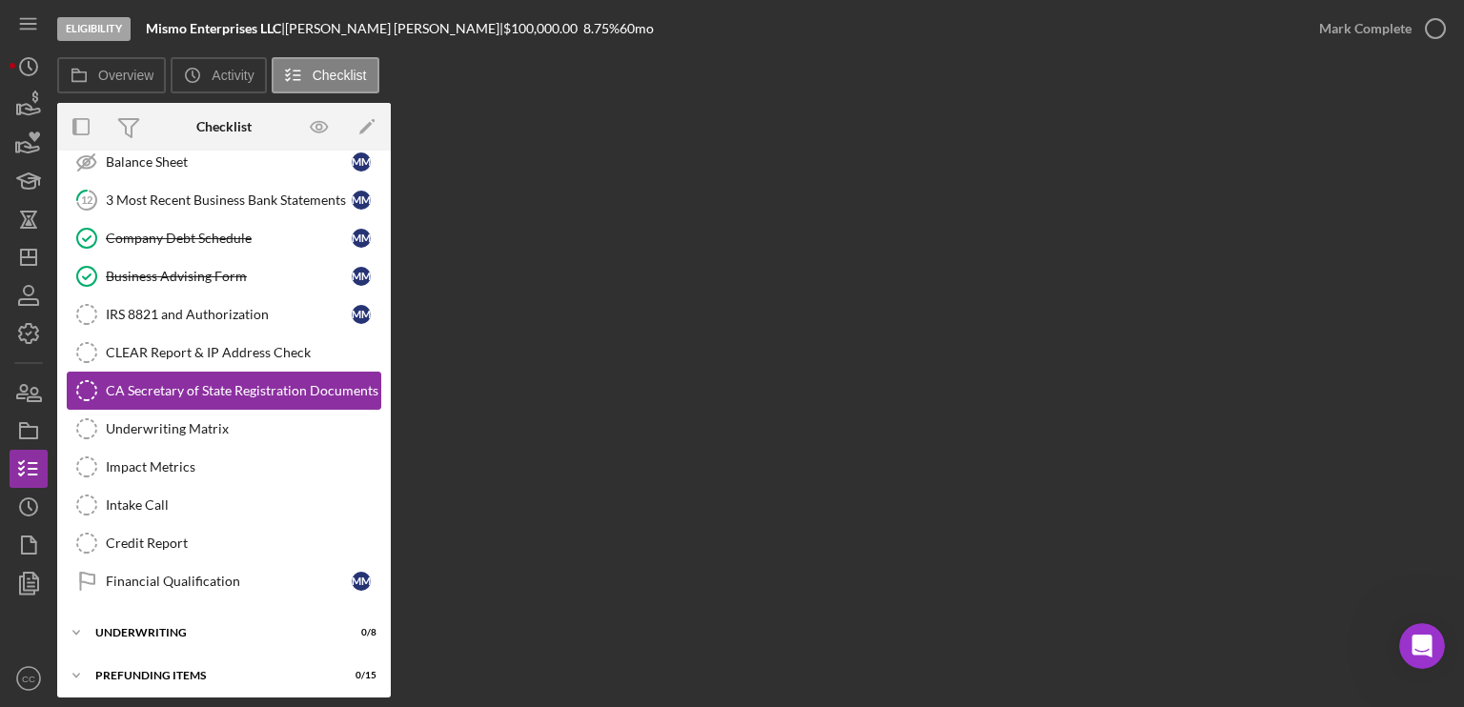
scroll to position [404, 0]
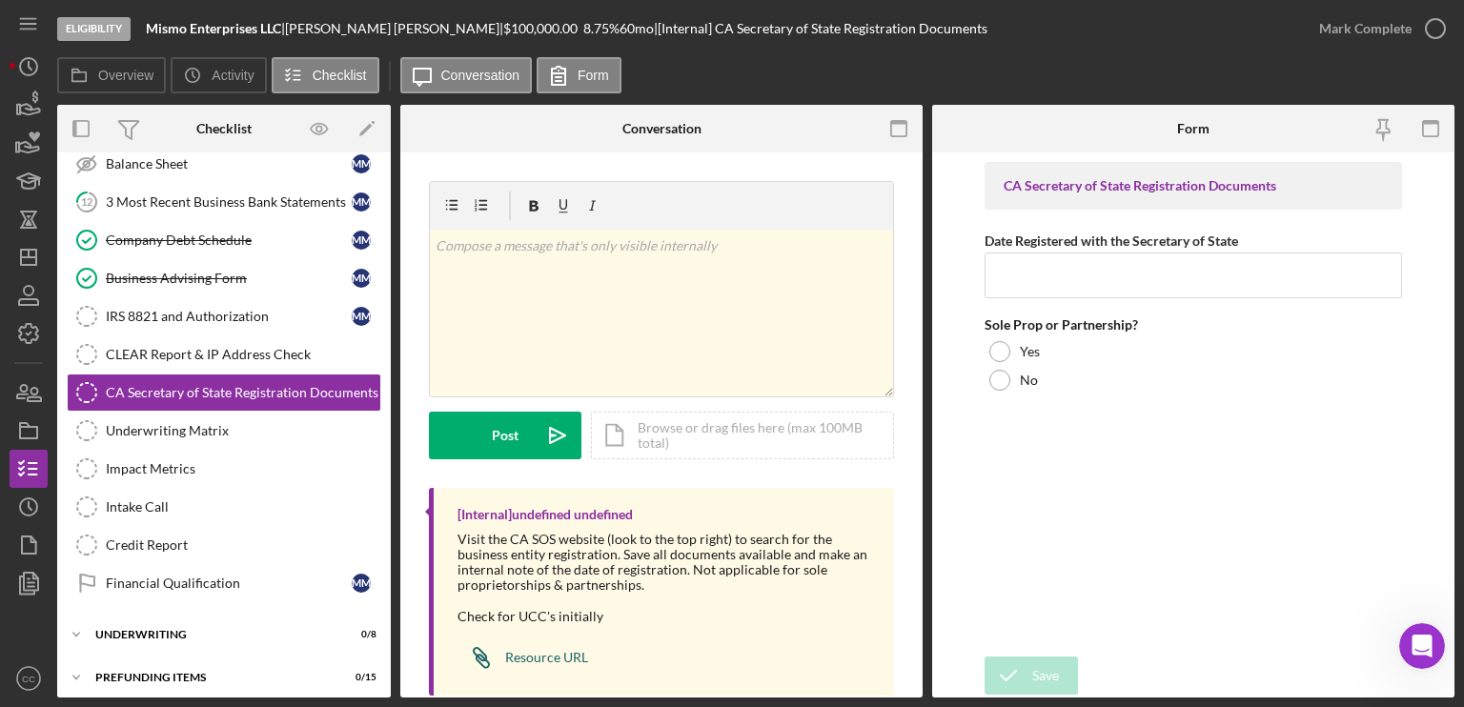
click at [535, 654] on div "Resource URL" at bounding box center [546, 657] width 83 height 15
drag, startPoint x: 286, startPoint y: 27, endPoint x: 149, endPoint y: 22, distance: 137.3
click at [149, 22] on div "Mismo Enterprises LLC |" at bounding box center [215, 28] width 139 height 15
copy b "Mismo Enterprises LLC"
click at [1083, 274] on input "Date Registered with the Secretary of State" at bounding box center [1192, 276] width 417 height 46
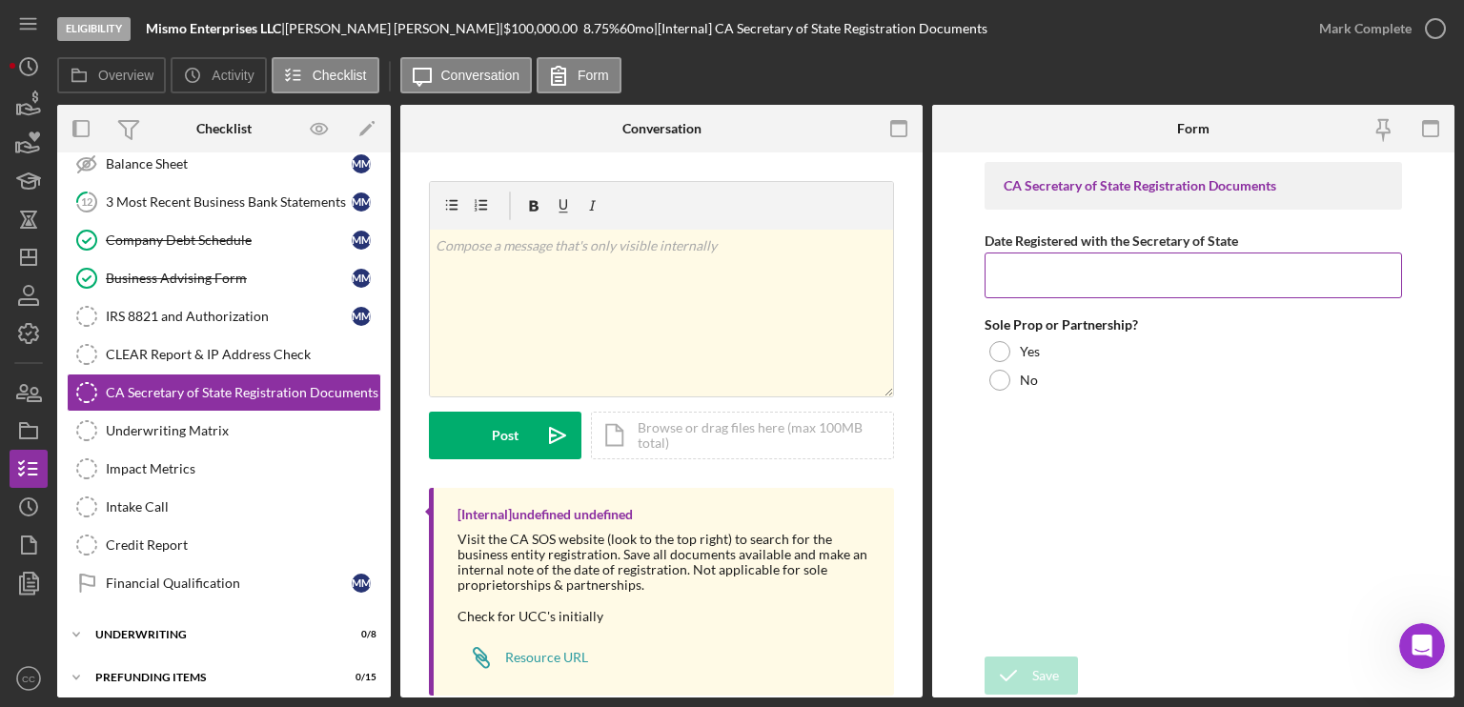
paste input "[DATE]"
type input "[DATE]"
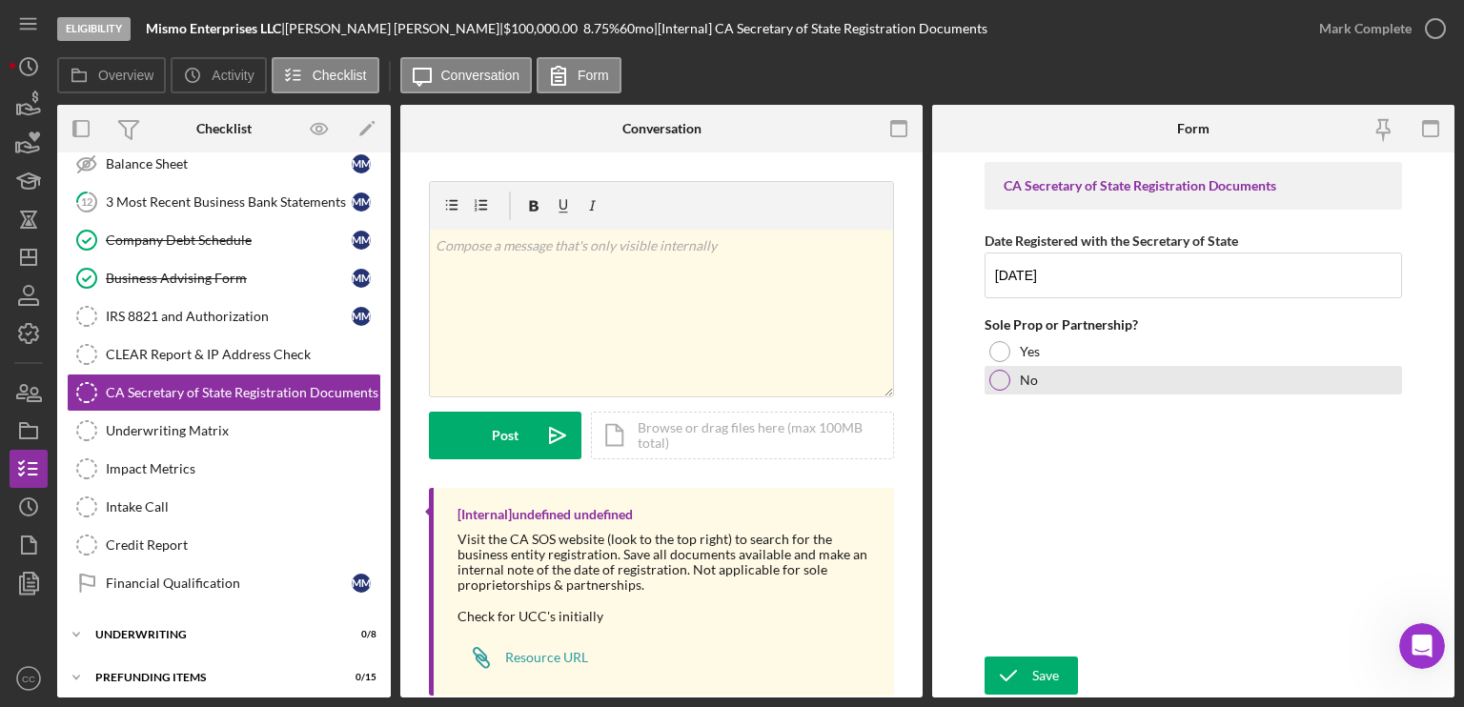
click at [1000, 373] on div at bounding box center [999, 380] width 21 height 21
drag, startPoint x: 1048, startPoint y: 673, endPoint x: 1040, endPoint y: 639, distance: 35.4
click at [1047, 673] on div "Save" at bounding box center [1045, 676] width 27 height 38
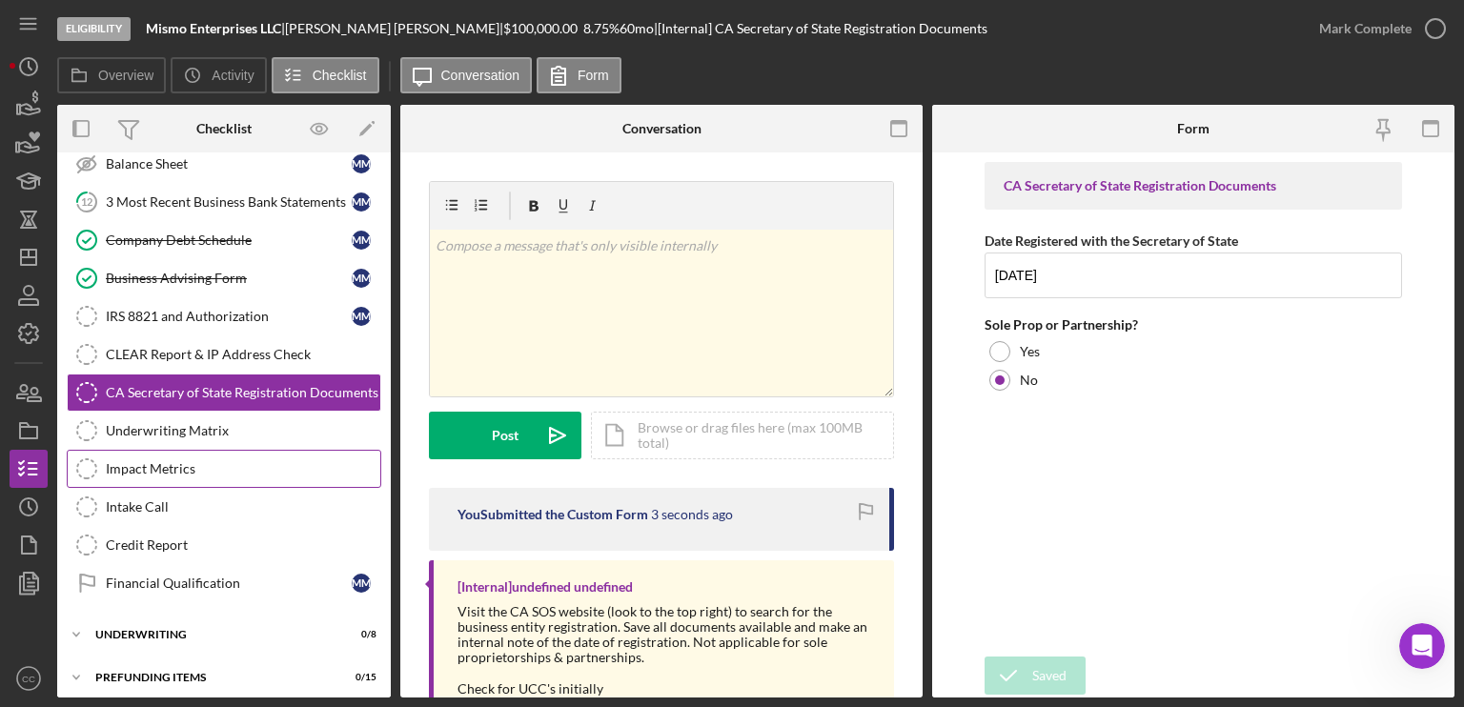
click at [175, 463] on div "Impact Metrics" at bounding box center [243, 468] width 274 height 15
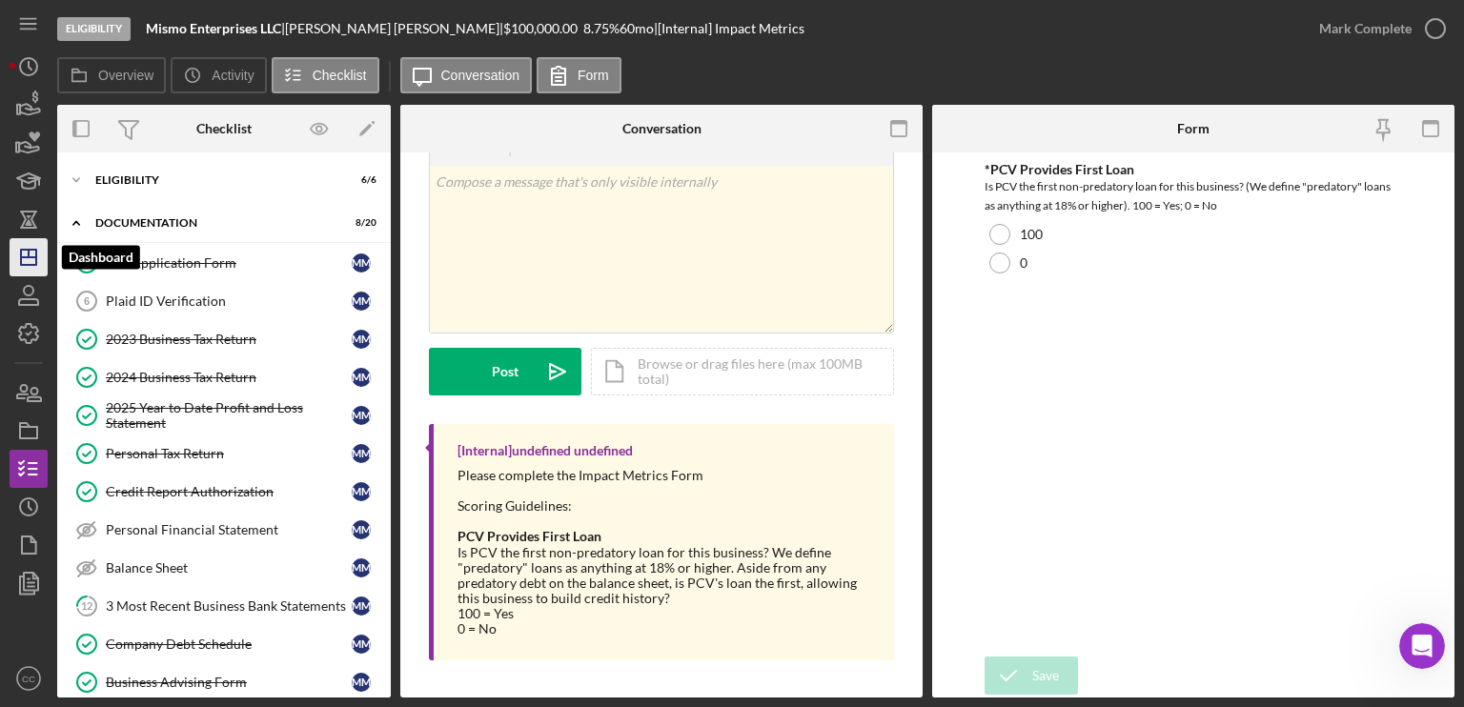
click at [34, 261] on icon "Icon/Dashboard" at bounding box center [29, 257] width 48 height 48
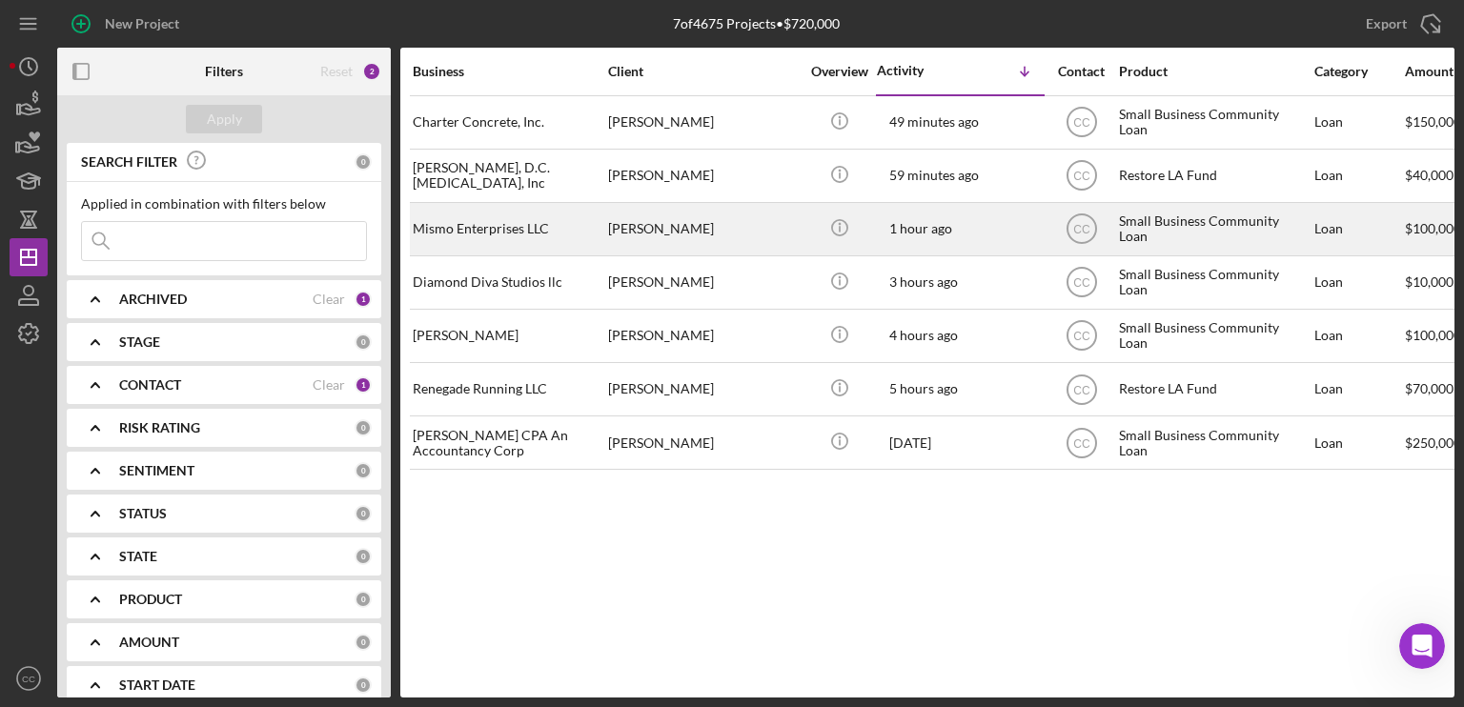
click at [663, 233] on div "[PERSON_NAME]" at bounding box center [703, 229] width 191 height 51
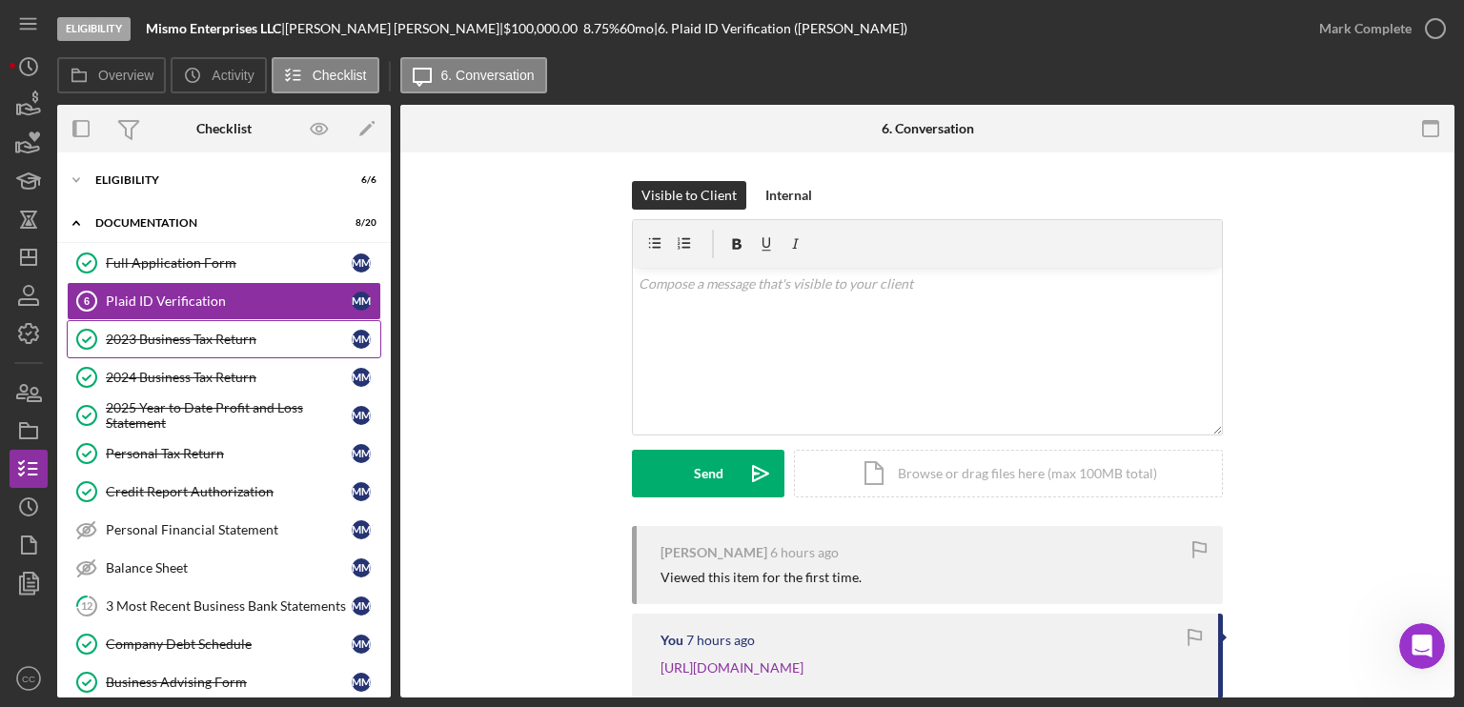
click at [168, 337] on div "2023 Business Tax Return" at bounding box center [229, 339] width 246 height 15
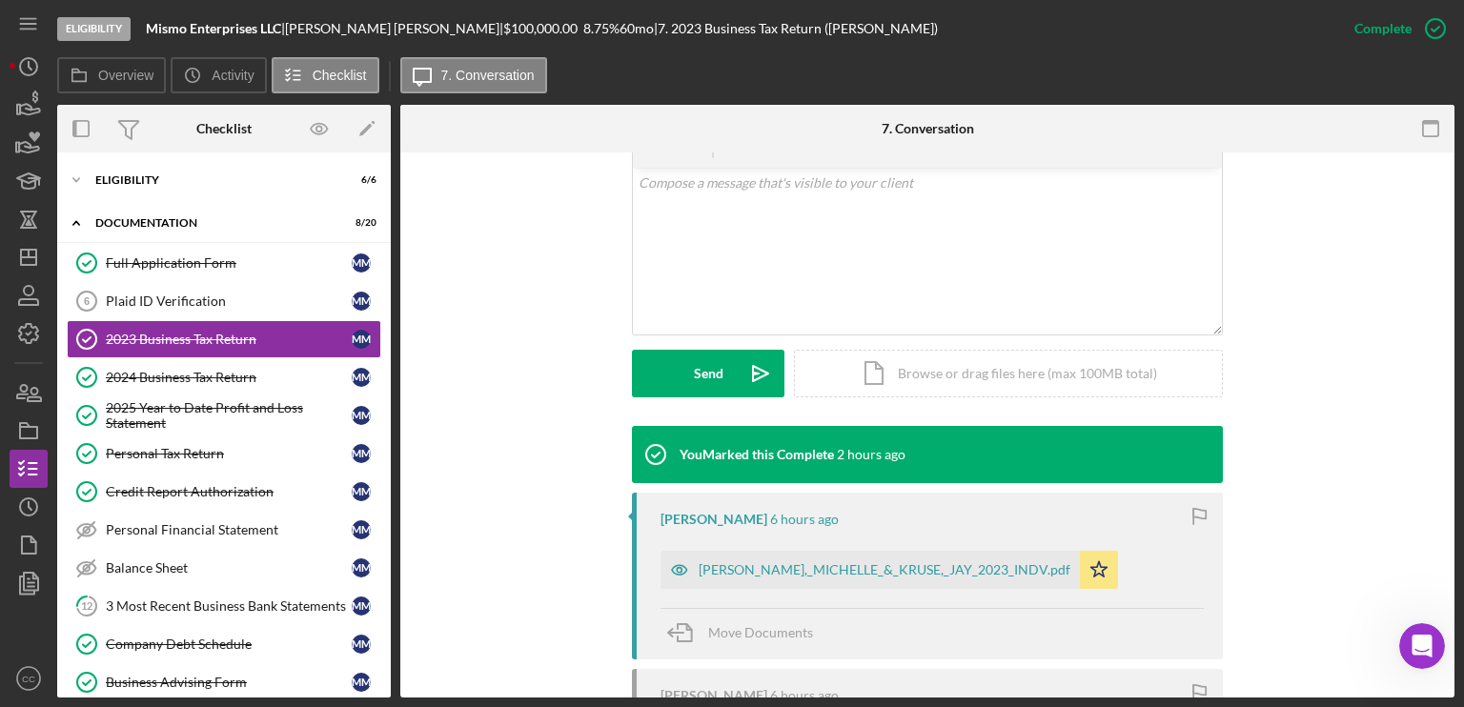
scroll to position [381, 0]
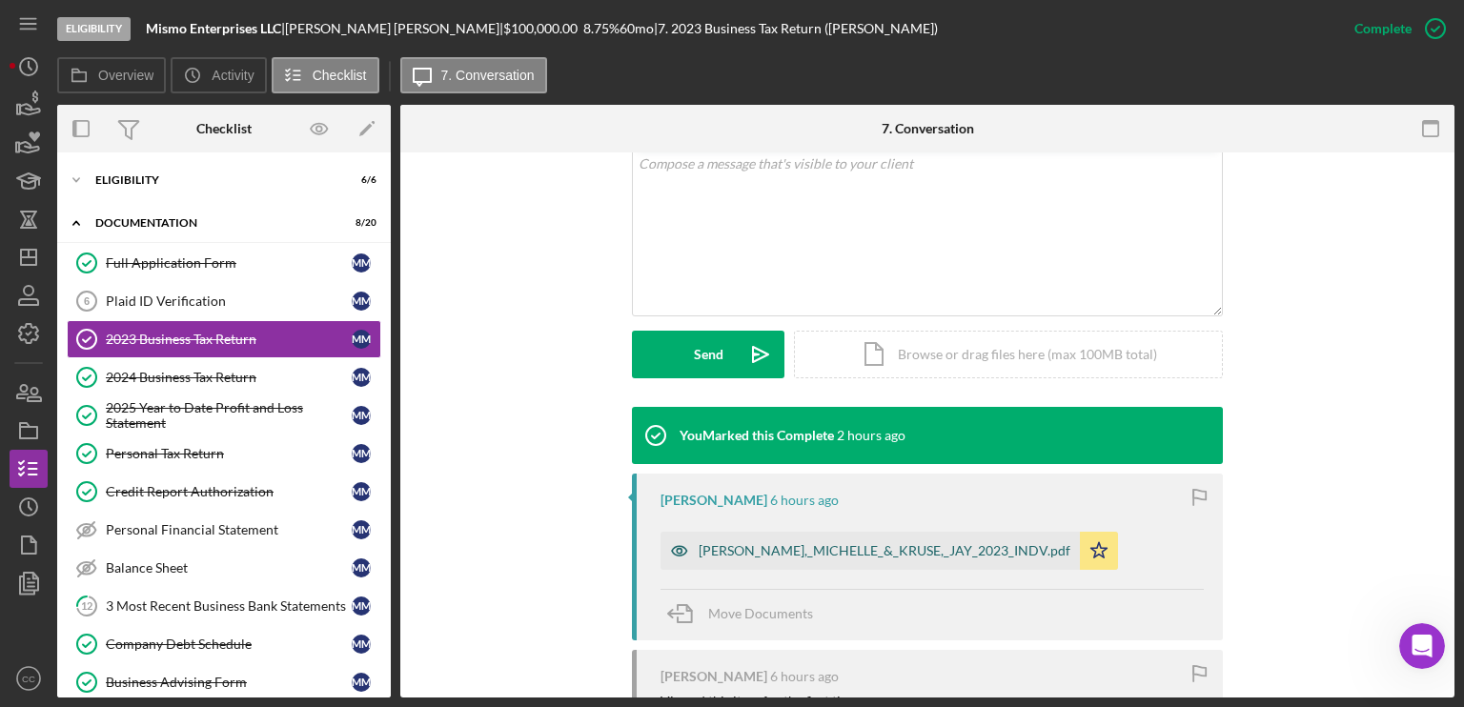
click at [764, 559] on div "[PERSON_NAME],_MICHELLE_&_KRUSE,_JAY_2023_INDV.pdf" at bounding box center [869, 551] width 419 height 38
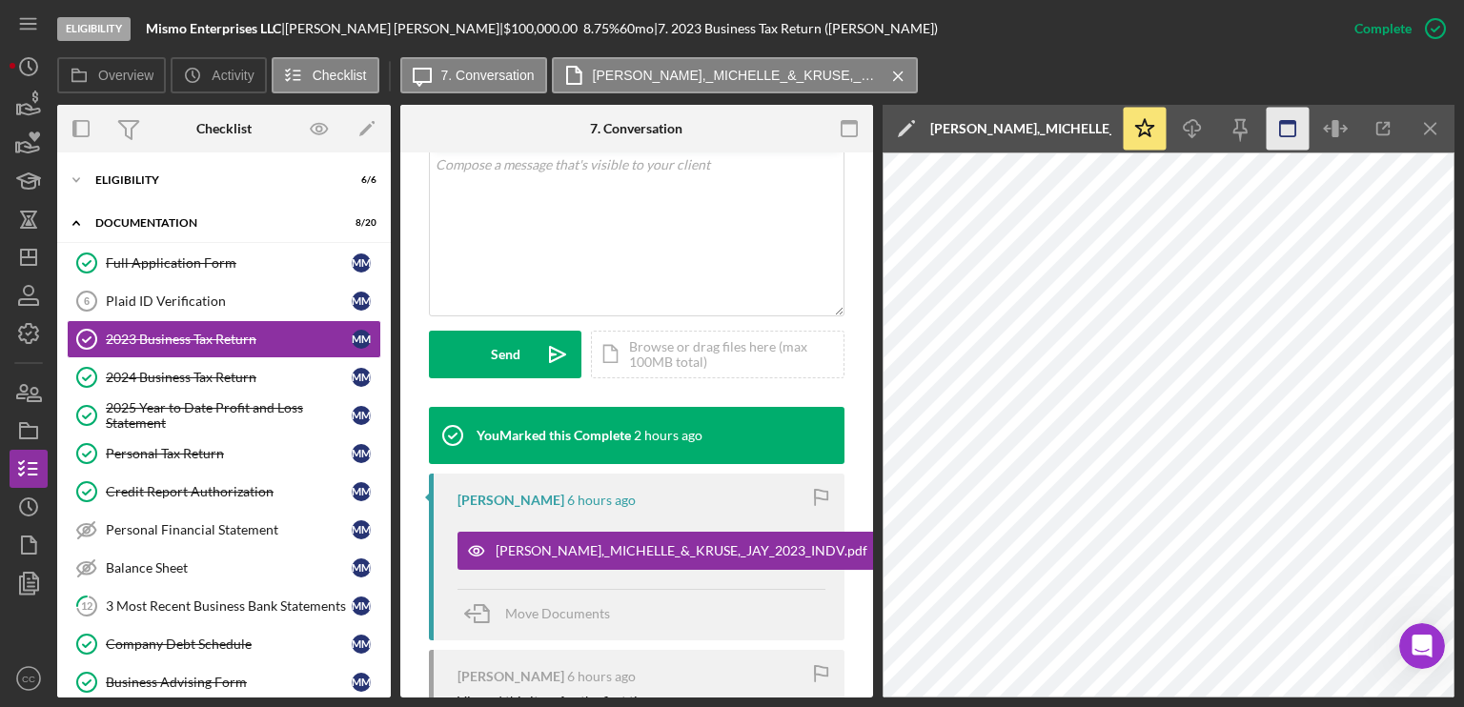
drag, startPoint x: 1342, startPoint y: 133, endPoint x: 1320, endPoint y: 149, distance: 26.7
click at [1342, 132] on icon "button" at bounding box center [1335, 129] width 43 height 43
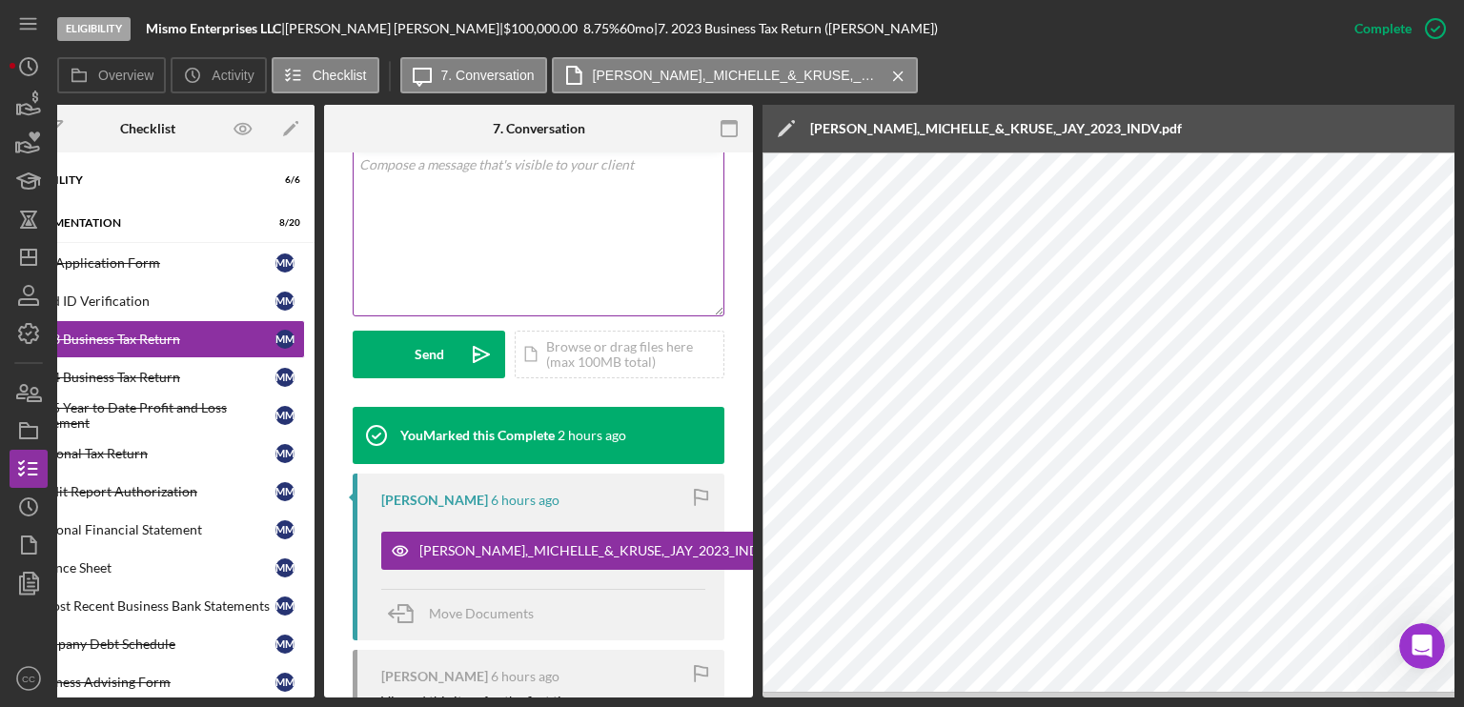
scroll to position [0, 527]
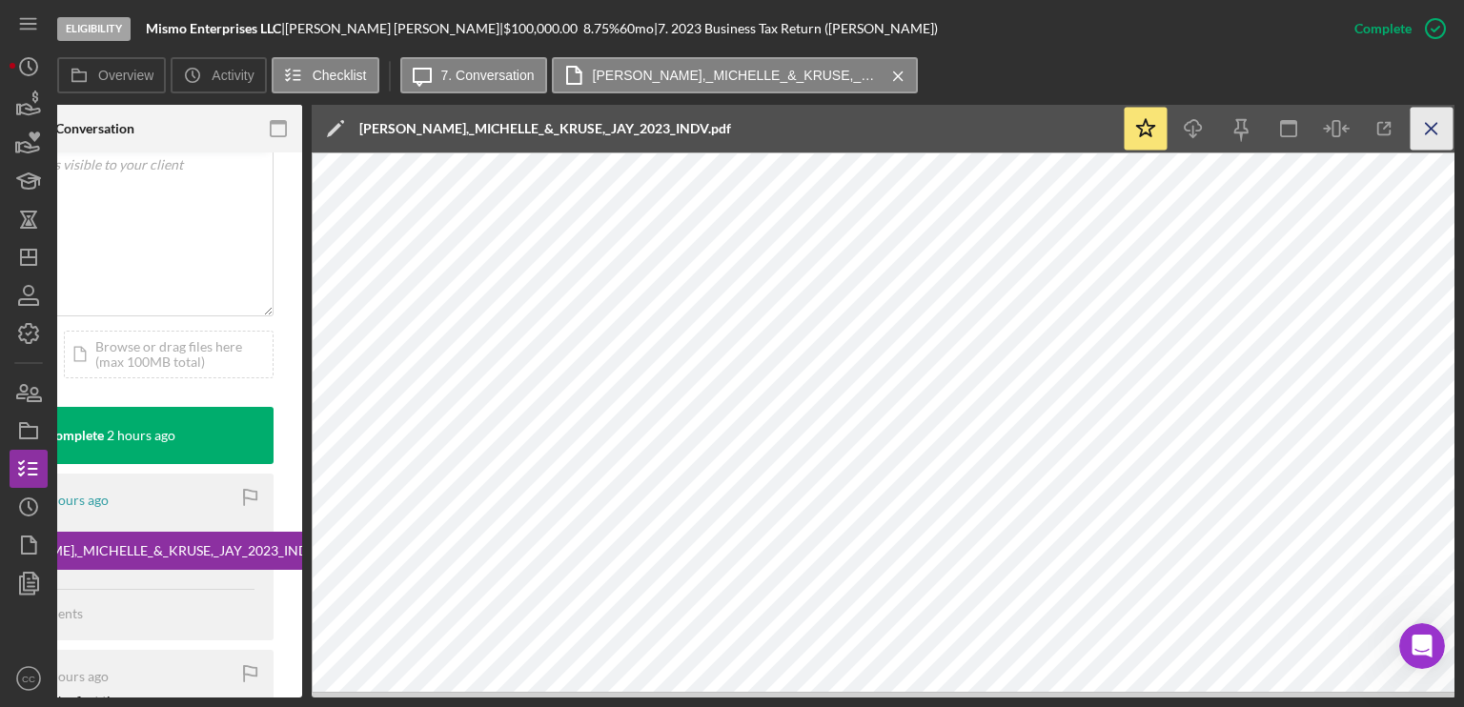
click at [1430, 125] on icon "Icon/Menu Close" at bounding box center [1431, 129] width 43 height 43
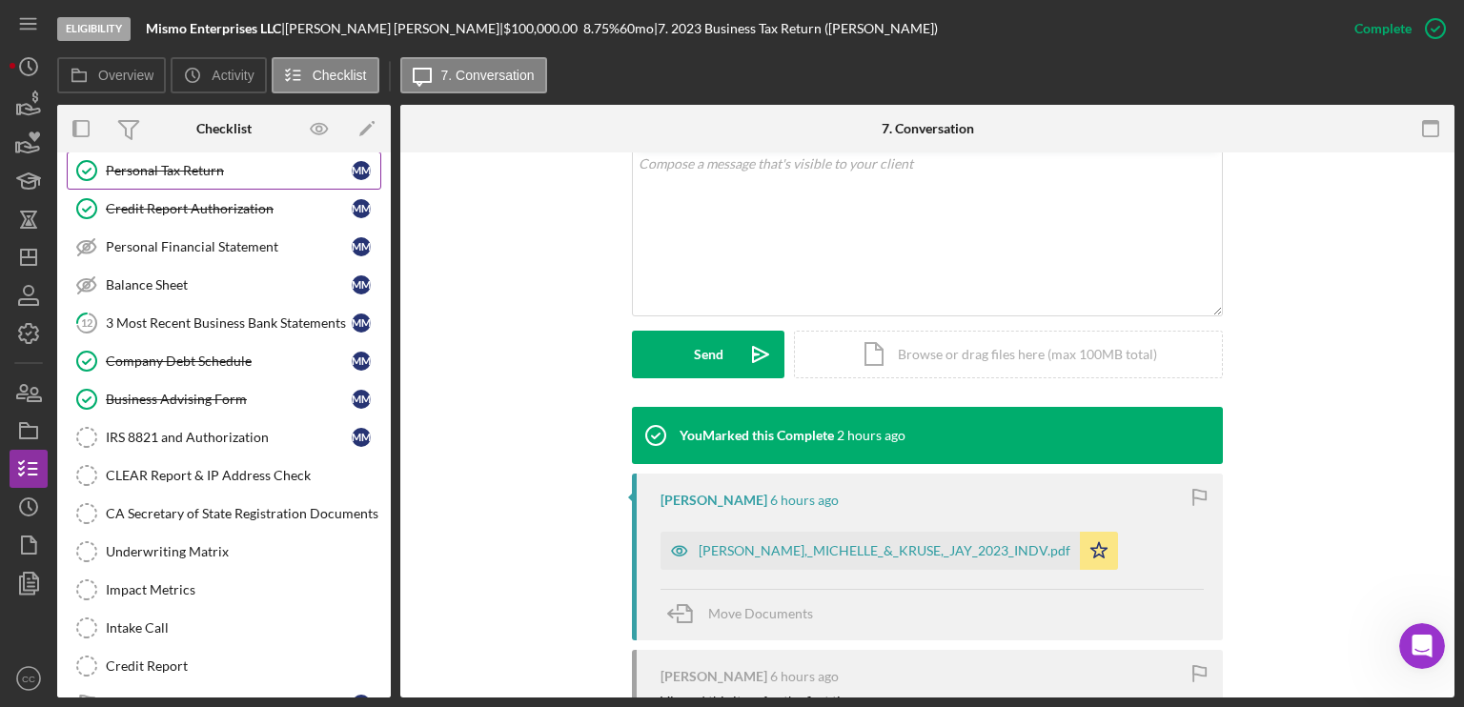
scroll to position [286, 0]
click at [217, 313] on div "3 Most Recent Business Bank Statements" at bounding box center [229, 320] width 246 height 15
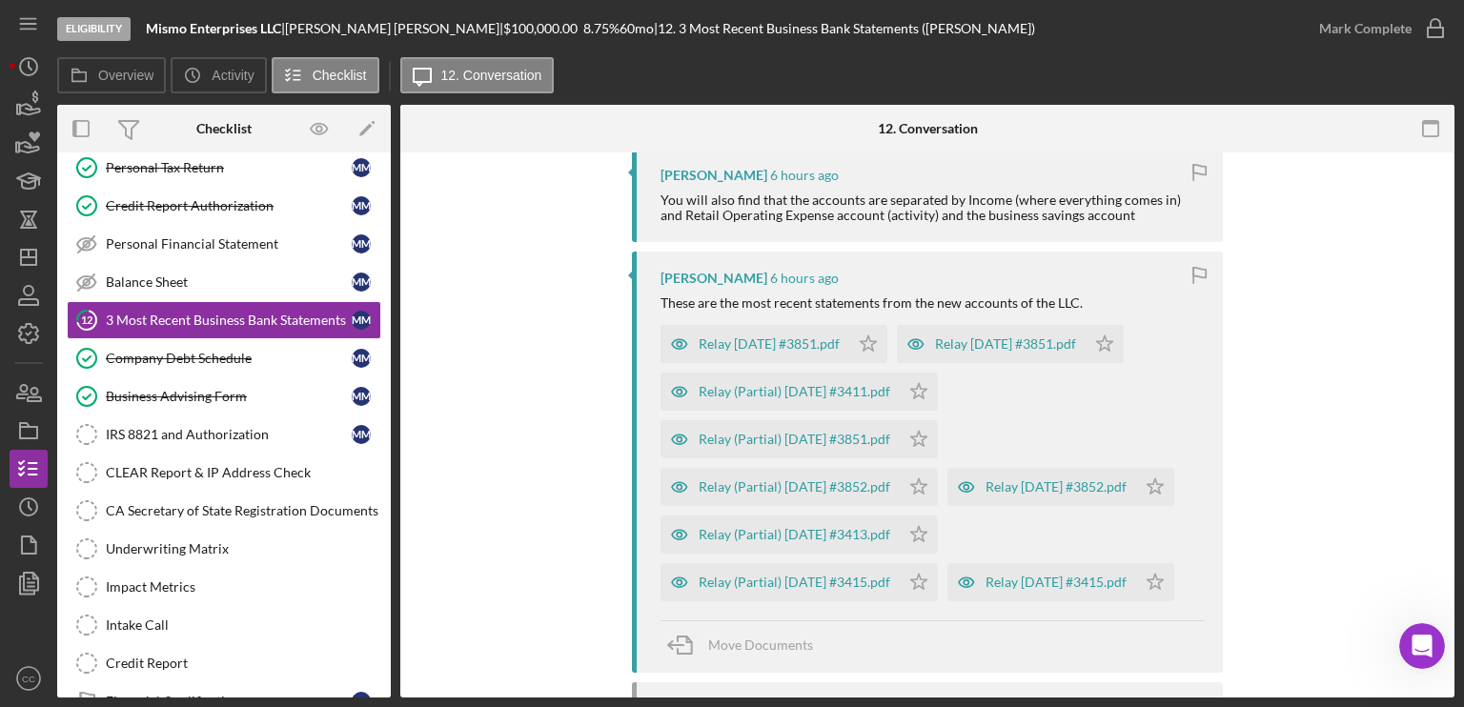
scroll to position [381, 0]
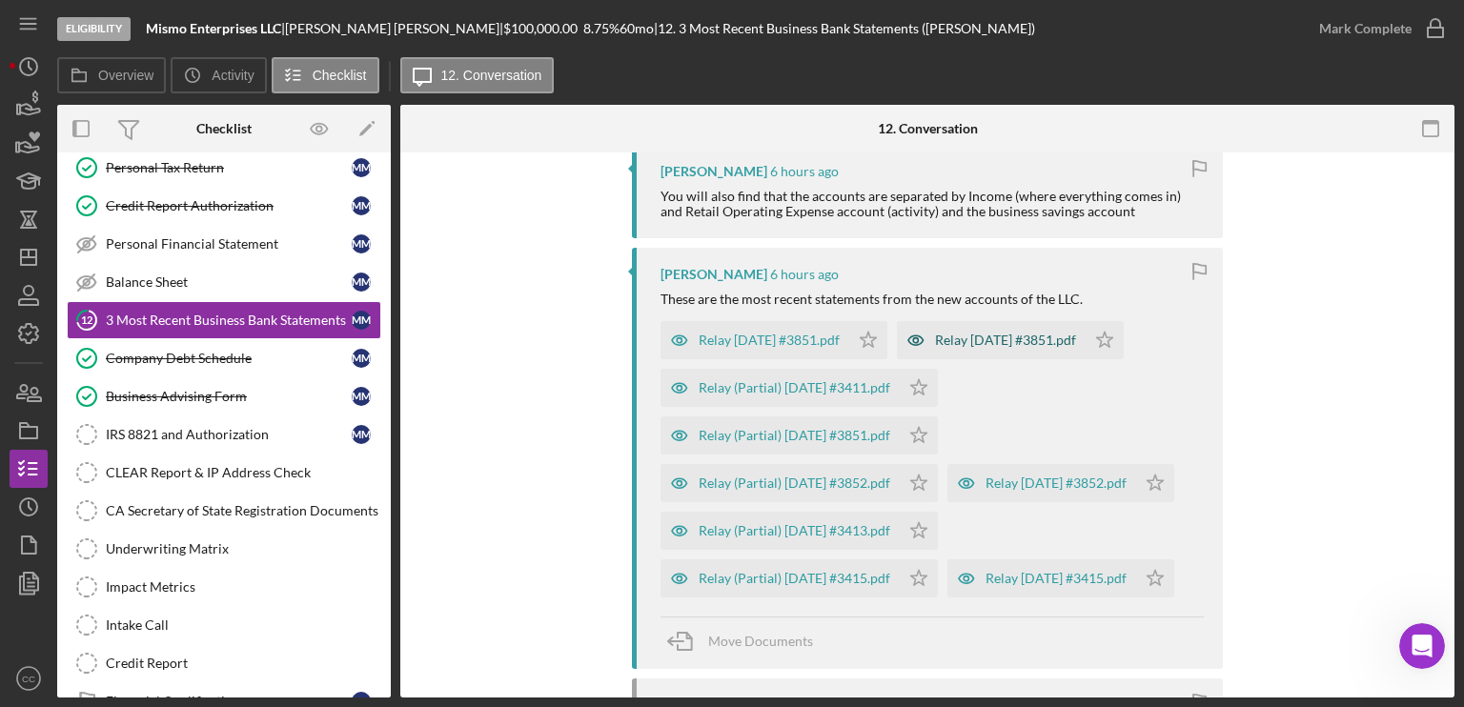
click at [1050, 341] on div "Relay [DATE] #3851.pdf" at bounding box center [1005, 340] width 141 height 15
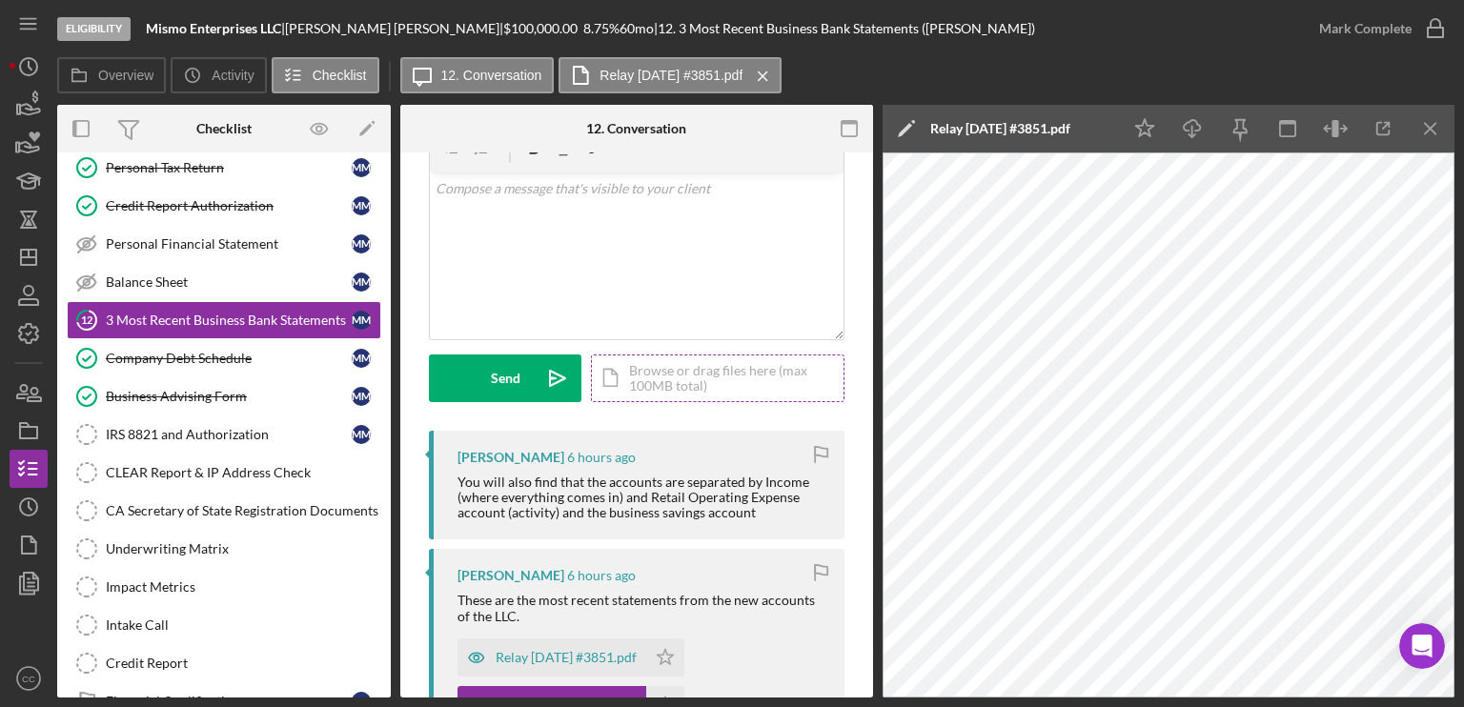
scroll to position [0, 0]
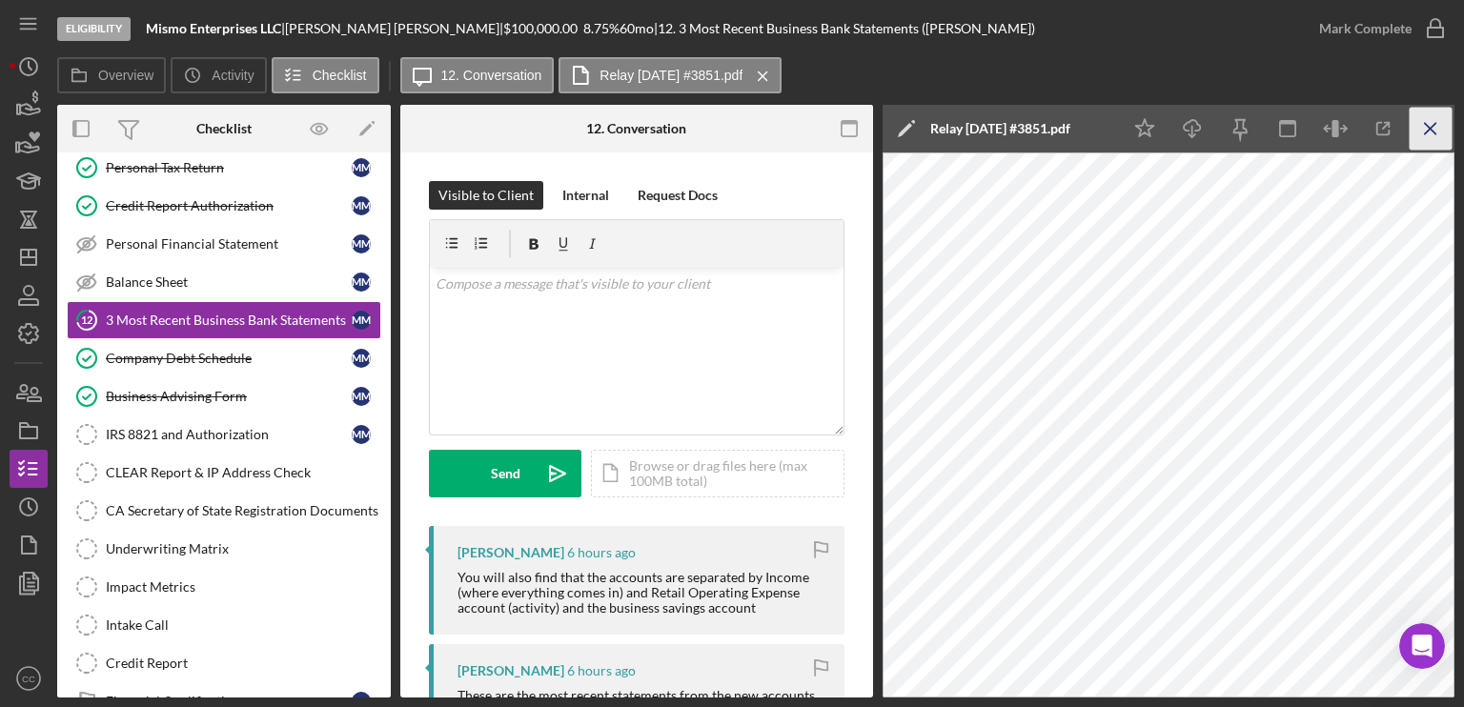
click at [1425, 132] on line "button" at bounding box center [1430, 128] width 10 height 10
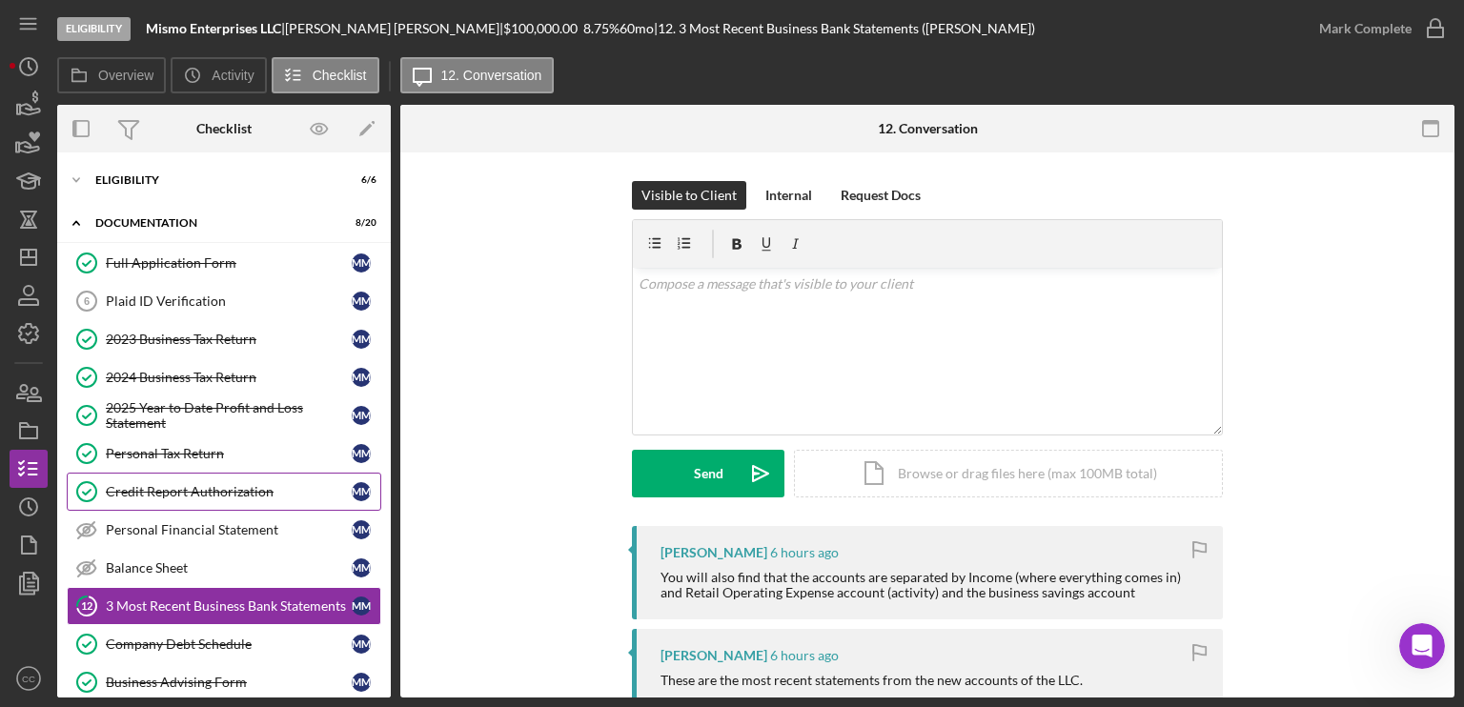
scroll to position [95, 0]
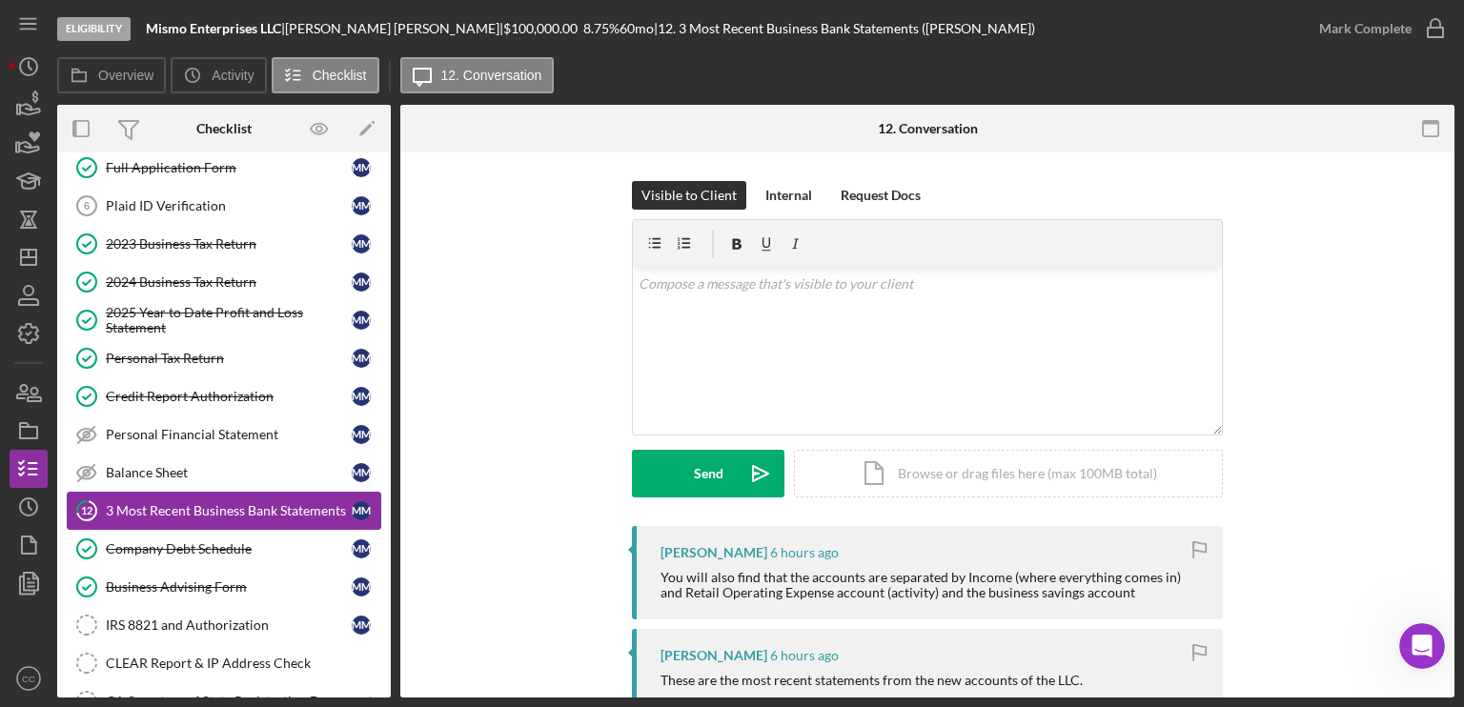
click at [196, 509] on div "3 Most Recent Business Bank Statements" at bounding box center [229, 510] width 246 height 15
click at [198, 468] on div "Balance Sheet" at bounding box center [229, 472] width 246 height 15
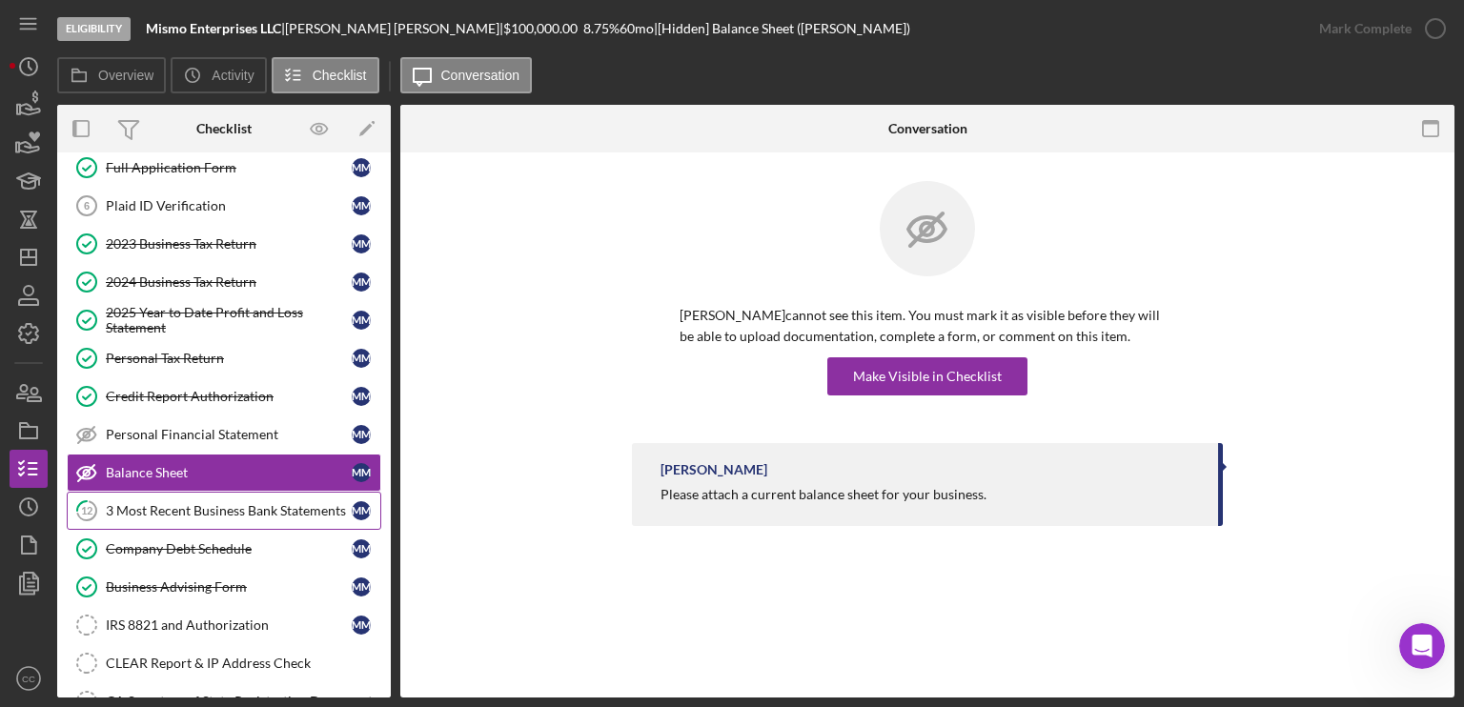
click at [192, 503] on div "3 Most Recent Business Bank Statements" at bounding box center [229, 510] width 246 height 15
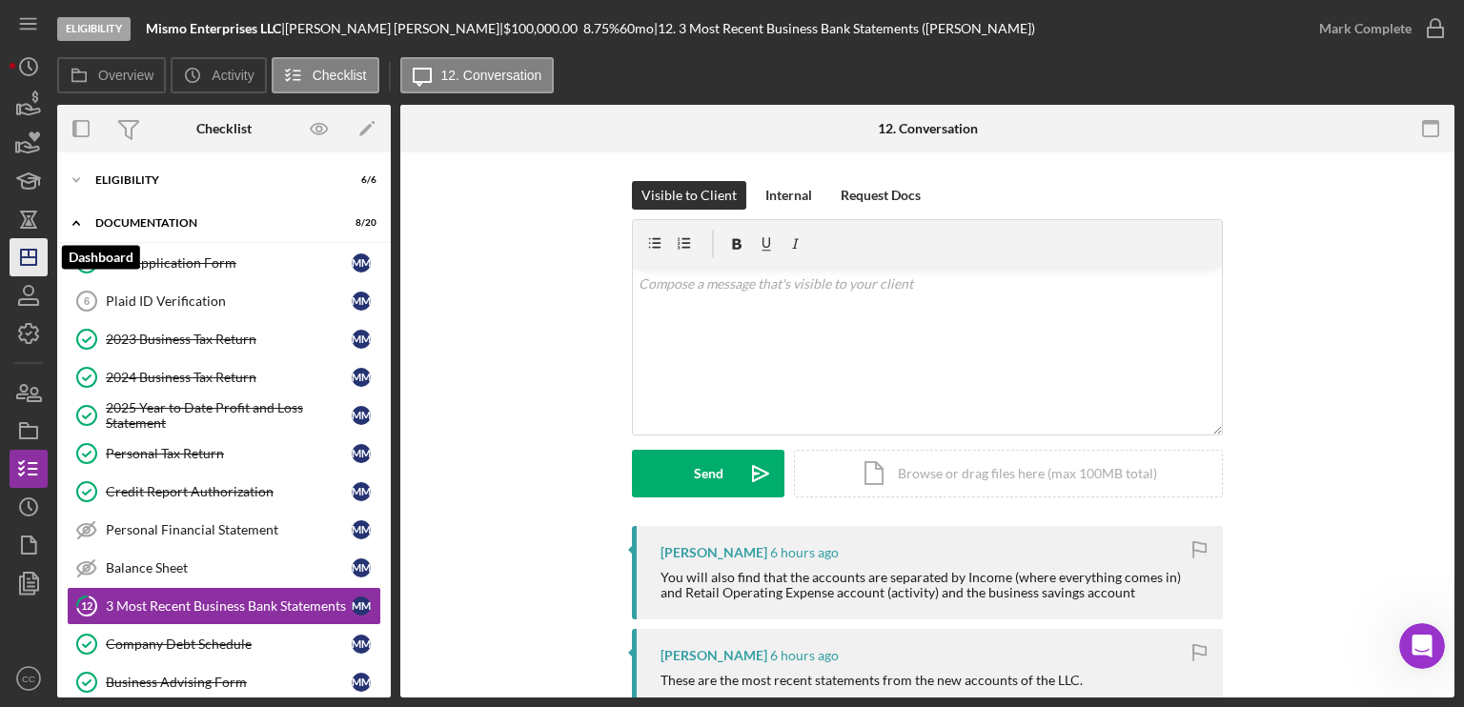
click at [23, 262] on icon "Icon/Dashboard" at bounding box center [29, 257] width 48 height 48
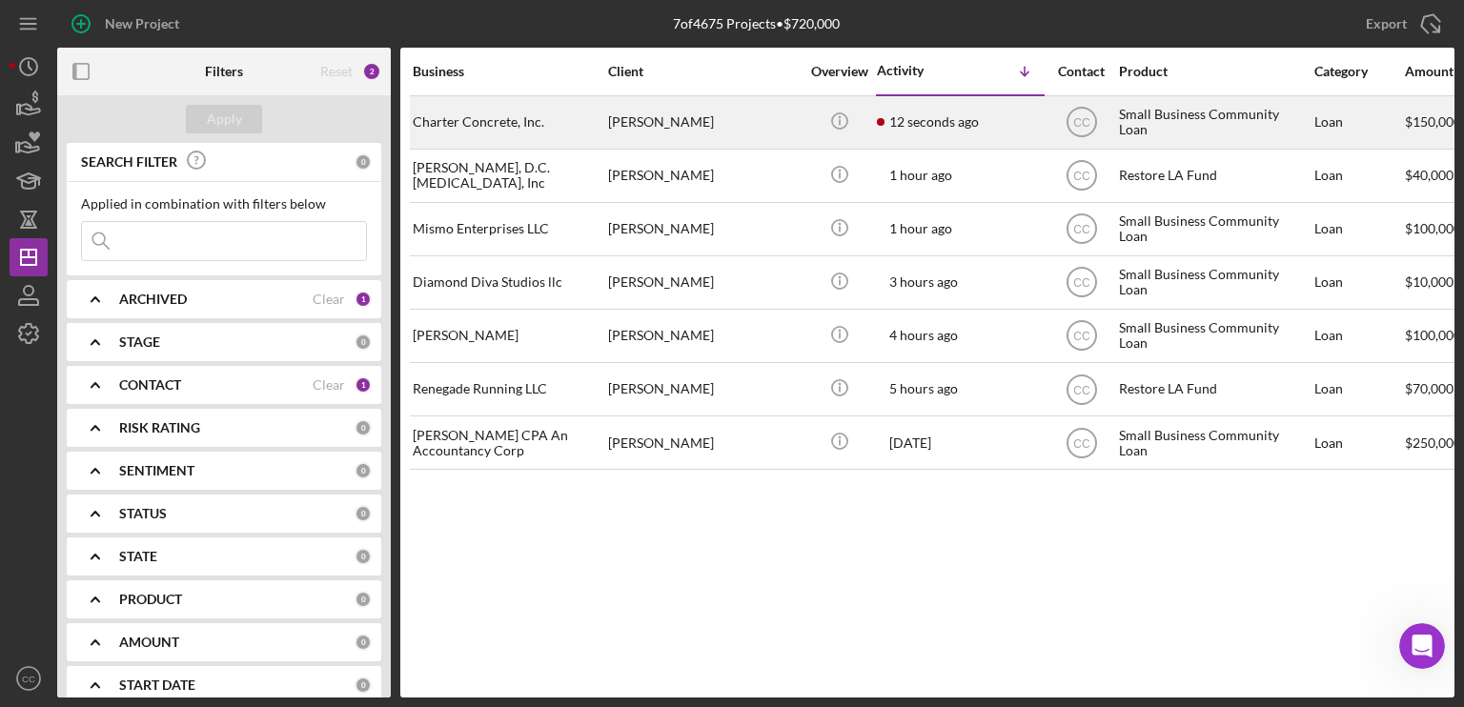
click at [714, 111] on div "[PERSON_NAME]" at bounding box center [703, 122] width 191 height 51
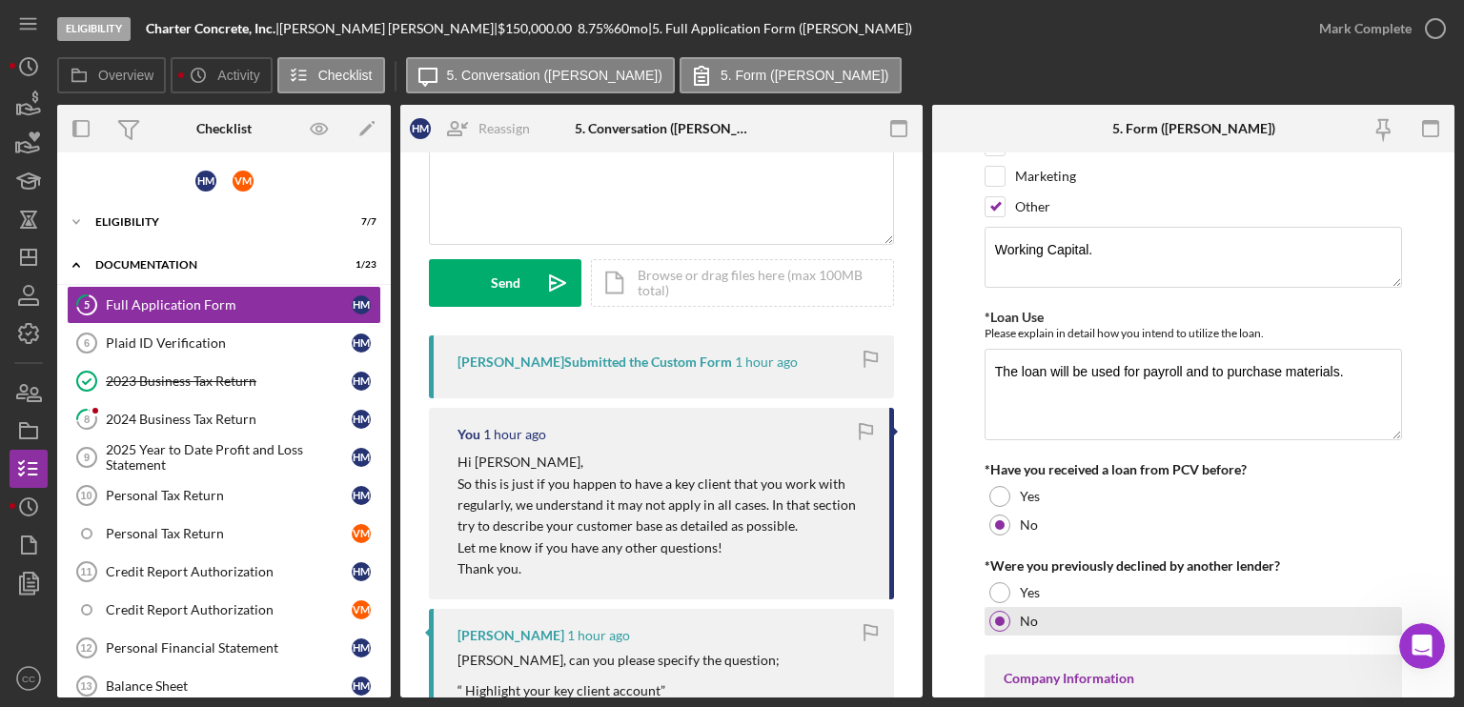
scroll to position [286, 0]
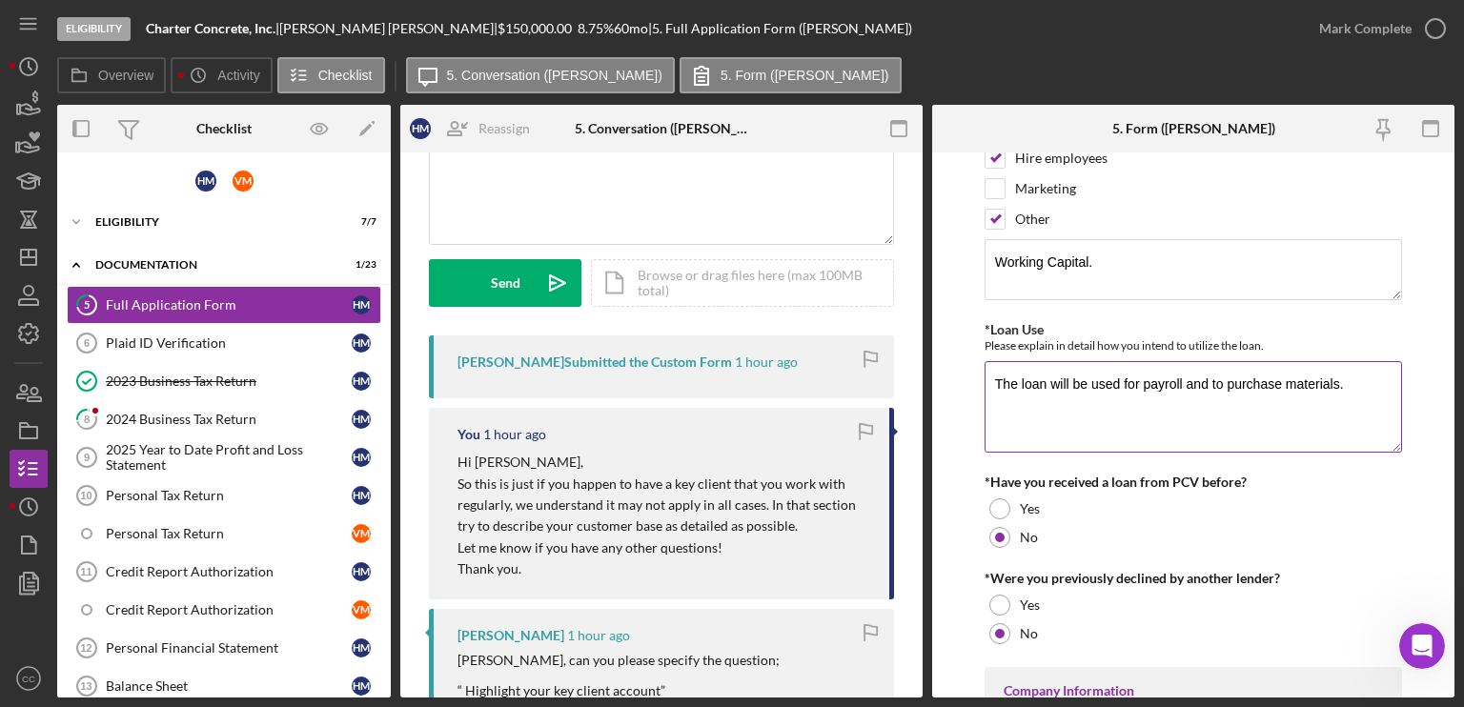
drag, startPoint x: 1125, startPoint y: 382, endPoint x: 1306, endPoint y: 388, distance: 181.2
click at [1306, 388] on textarea "The loan will be used for payroll and to purchase materials." at bounding box center [1192, 406] width 417 height 91
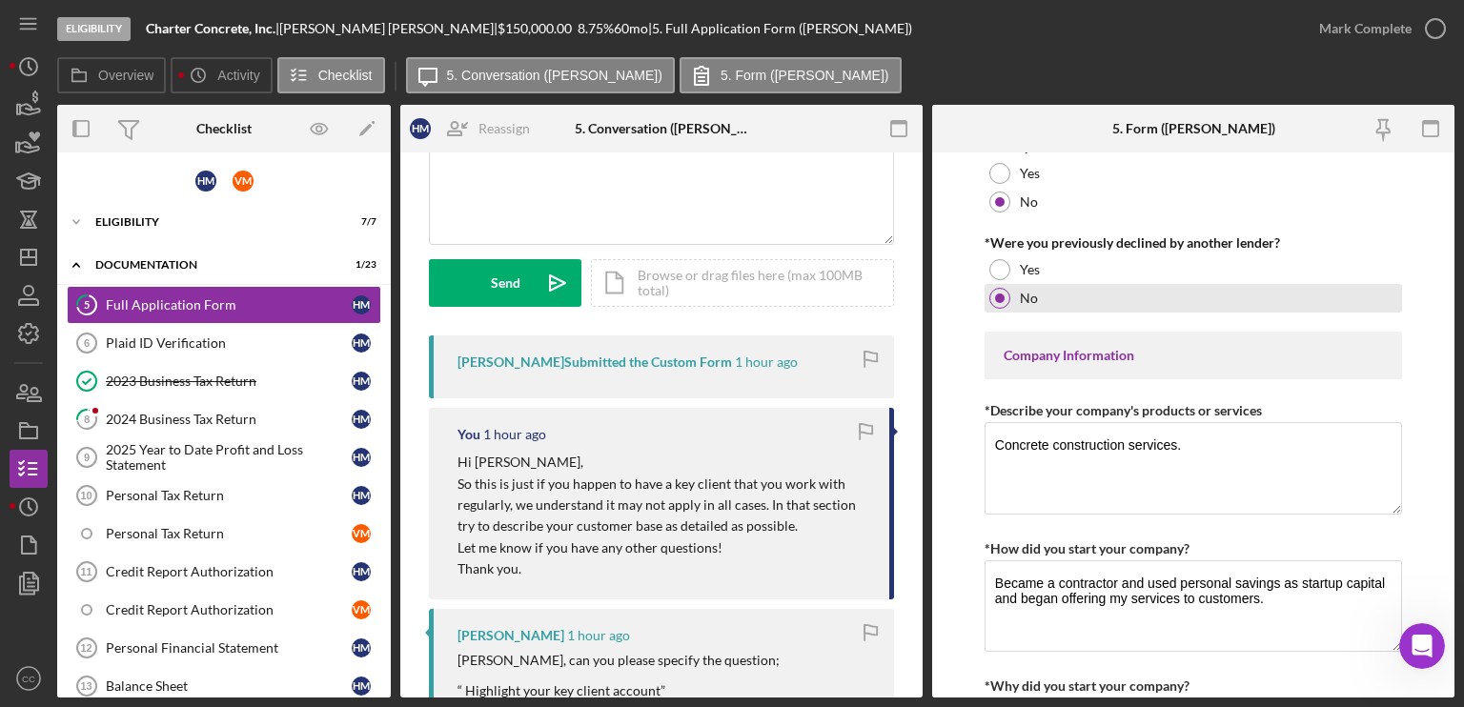
scroll to position [667, 0]
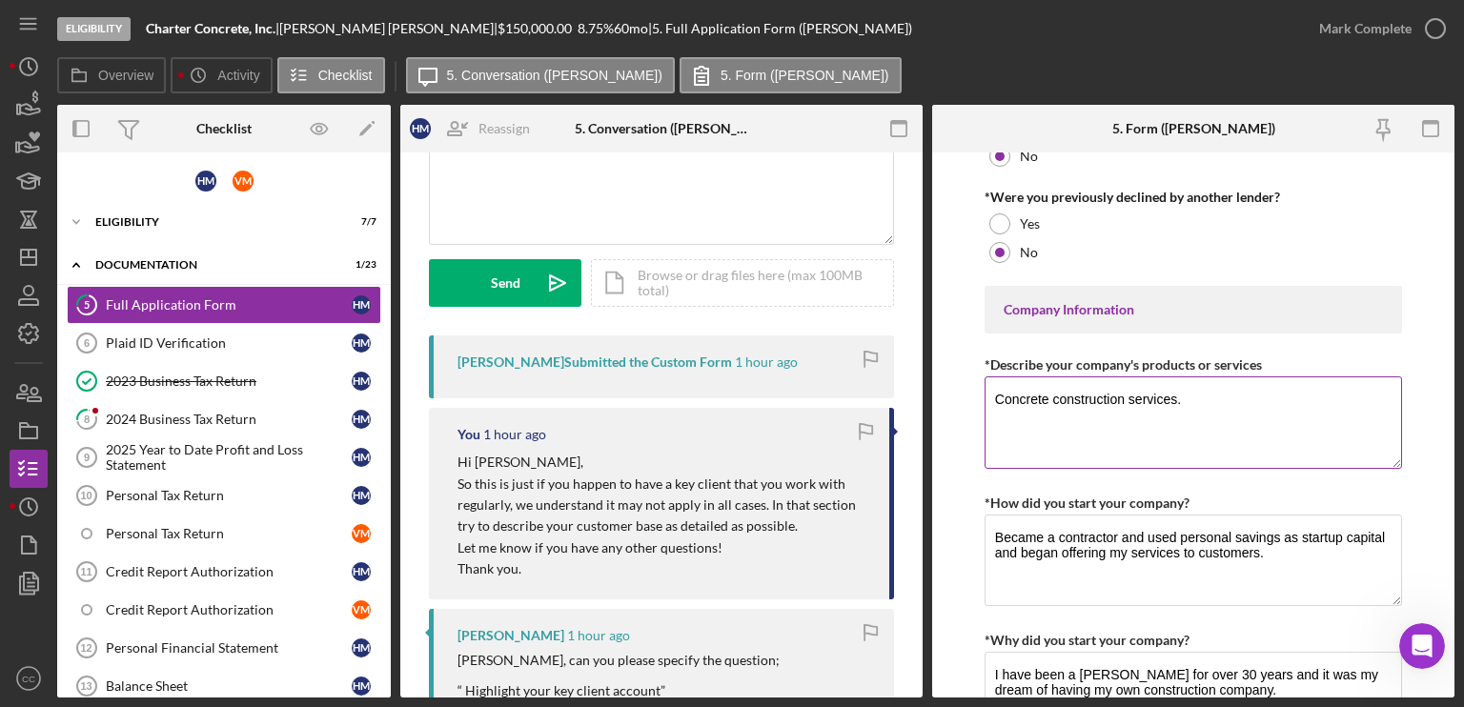
drag, startPoint x: 1085, startPoint y: 405, endPoint x: 1243, endPoint y: 403, distance: 158.2
click at [1243, 403] on textarea "Concrete construction services." at bounding box center [1192, 421] width 417 height 91
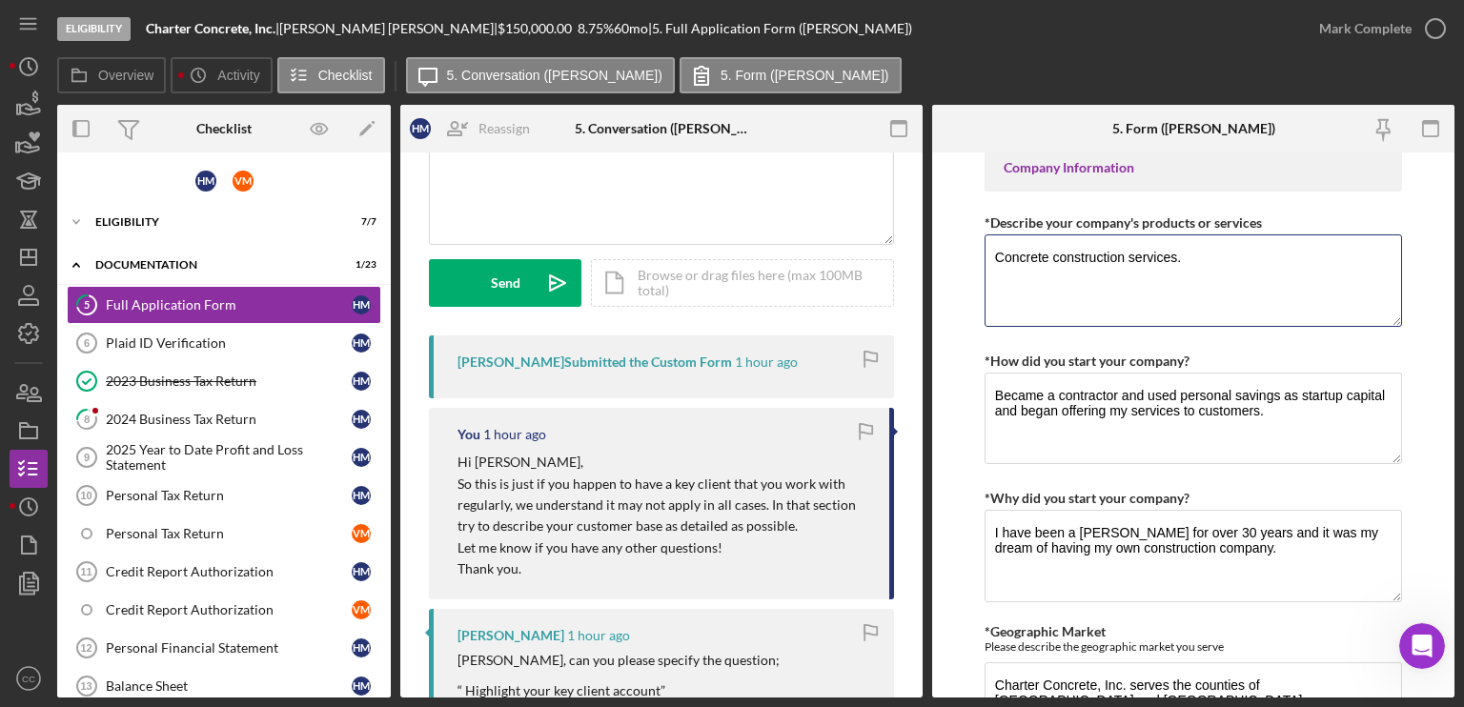
scroll to position [858, 0]
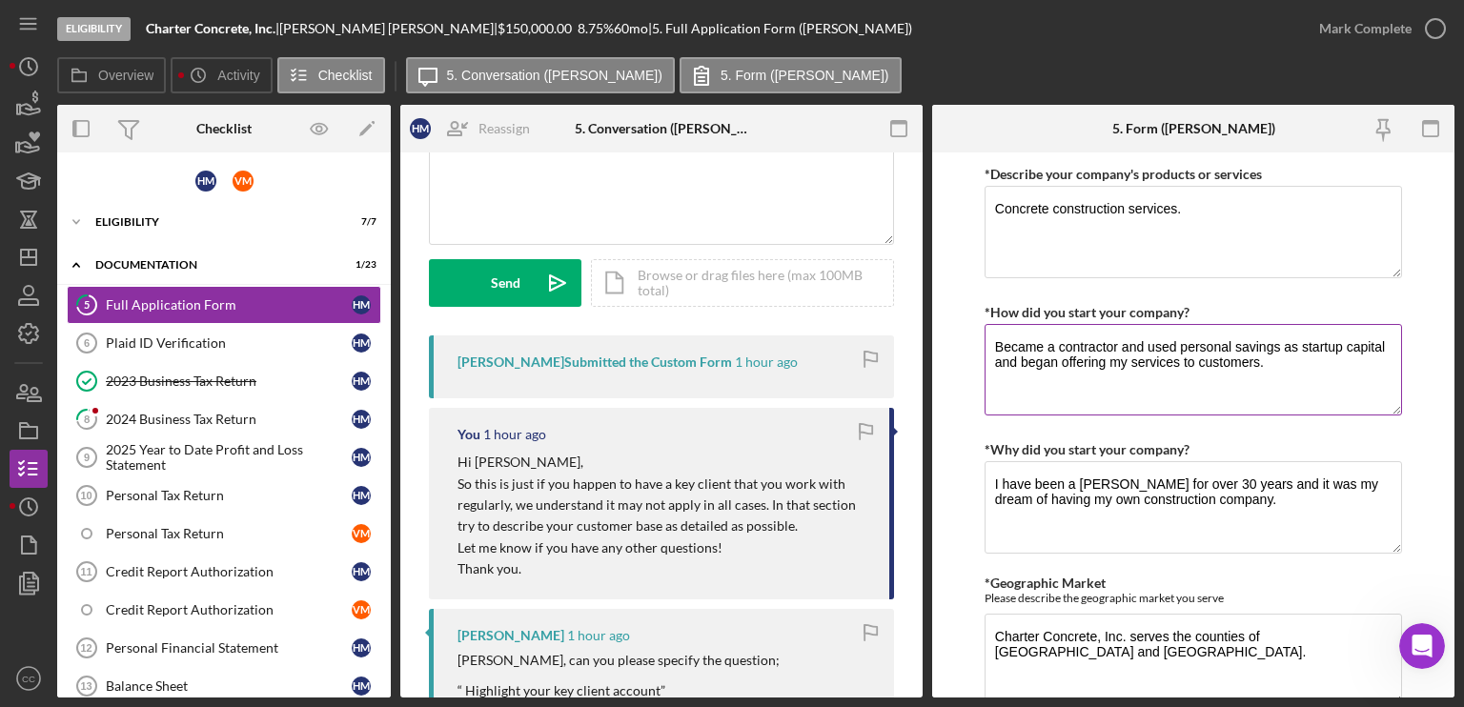
drag, startPoint x: 1050, startPoint y: 340, endPoint x: 1311, endPoint y: 335, distance: 261.2
click at [1311, 335] on textarea "Became a contractor and used personal savings as startup capital and began offe…" at bounding box center [1192, 369] width 417 height 91
drag, startPoint x: 1024, startPoint y: 361, endPoint x: 1199, endPoint y: 365, distance: 174.4
click at [1199, 365] on textarea "Became a contractor and used personal savings as startup capital and began offe…" at bounding box center [1192, 369] width 417 height 91
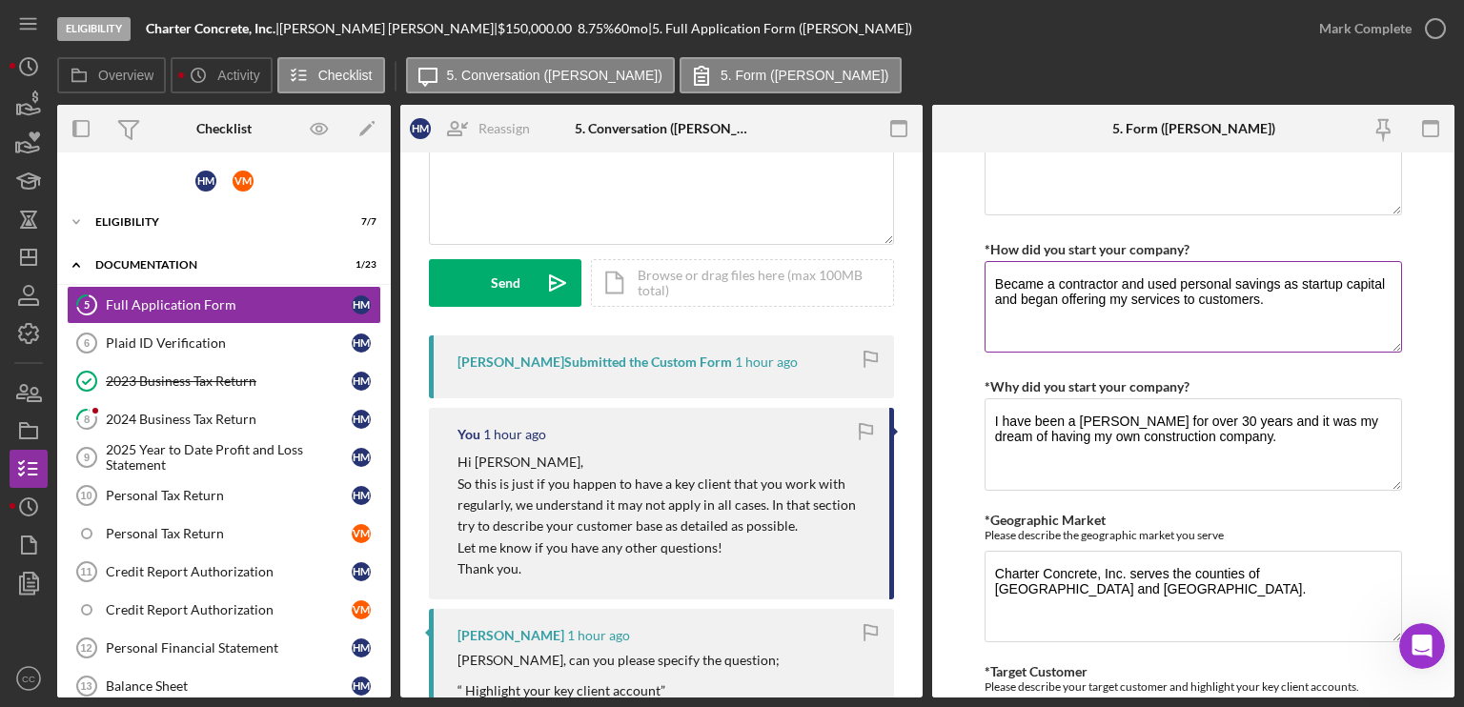
scroll to position [953, 0]
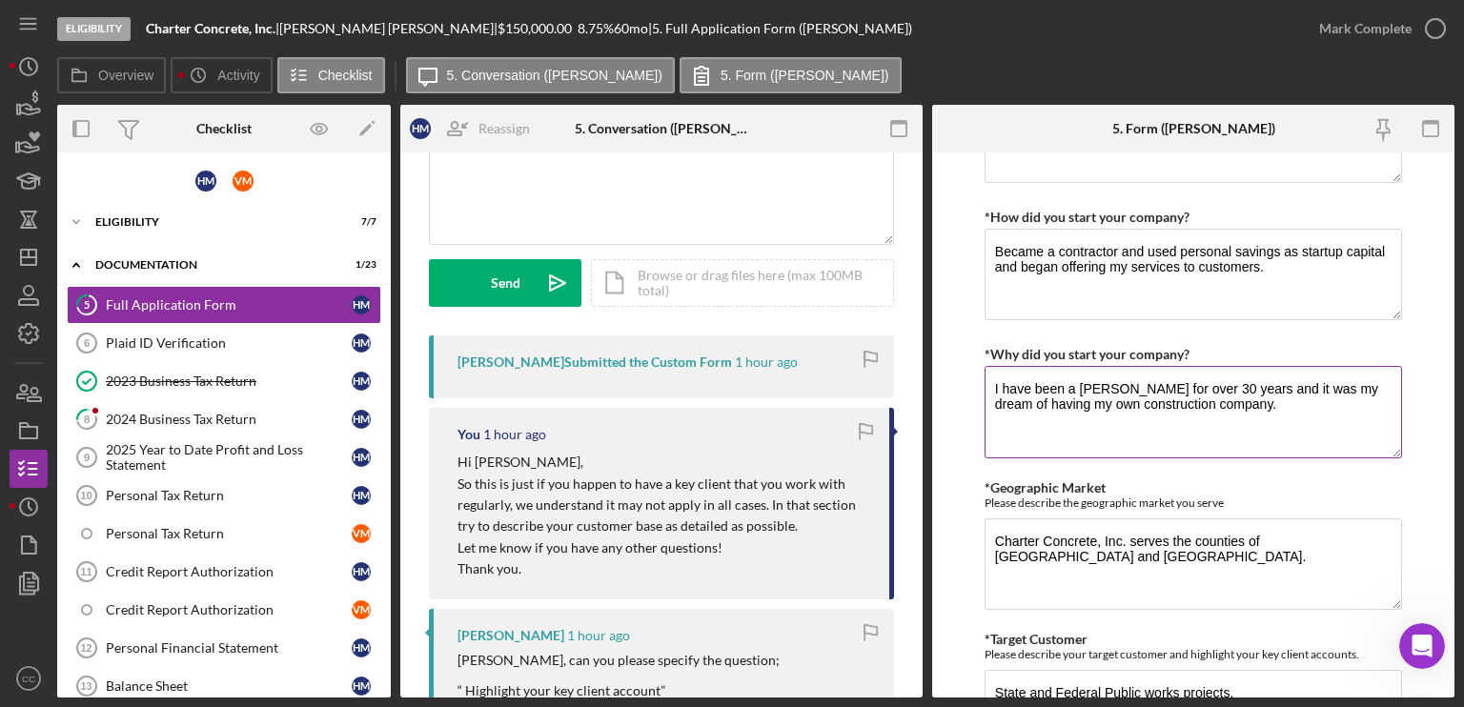
drag, startPoint x: 1168, startPoint y: 388, endPoint x: 1290, endPoint y: 391, distance: 122.0
click at [1290, 391] on textarea "I have been a [PERSON_NAME] for over 30 years and it was my dream of having my …" at bounding box center [1192, 411] width 417 height 91
drag, startPoint x: 1050, startPoint y: 398, endPoint x: 1146, endPoint y: 396, distance: 95.3
click at [1146, 396] on textarea "I have been a [PERSON_NAME] for over 30 years and it was my dream of having my …" at bounding box center [1192, 411] width 417 height 91
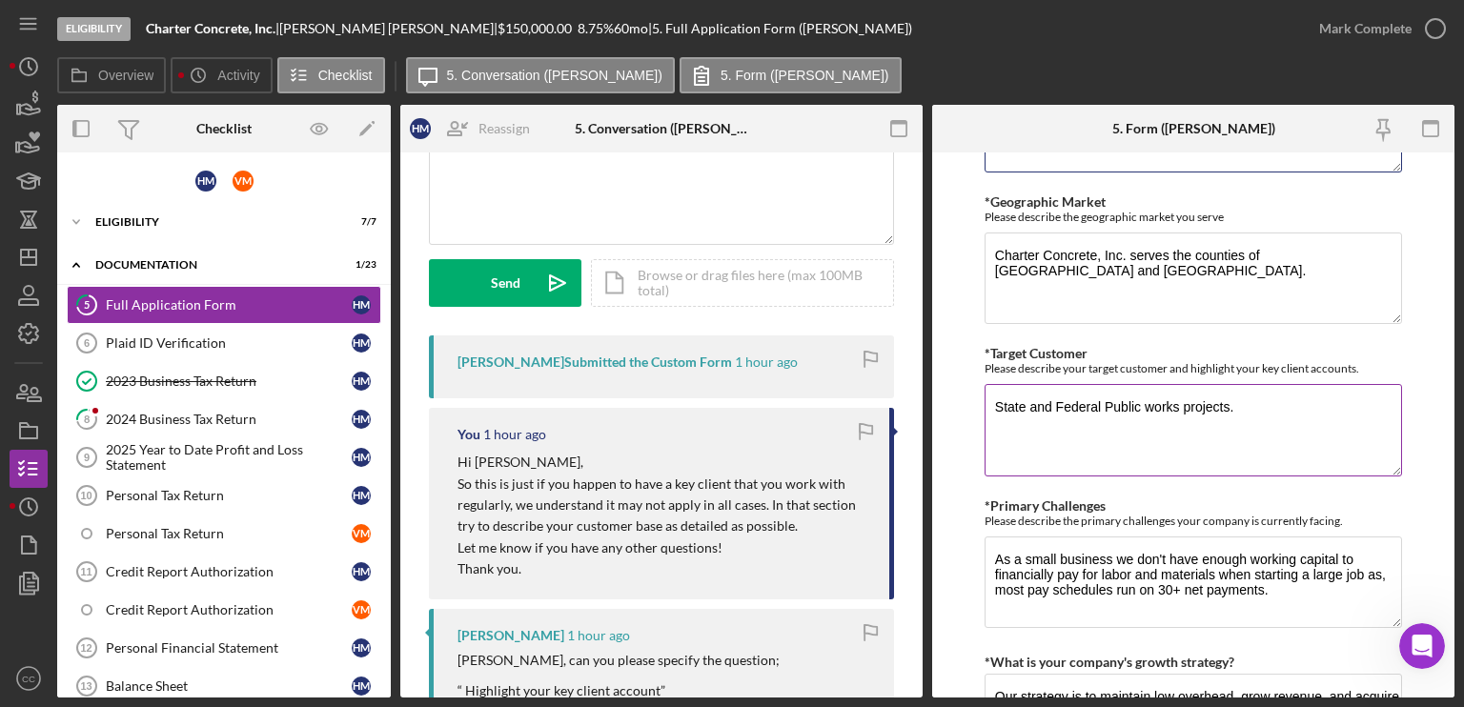
scroll to position [1334, 0]
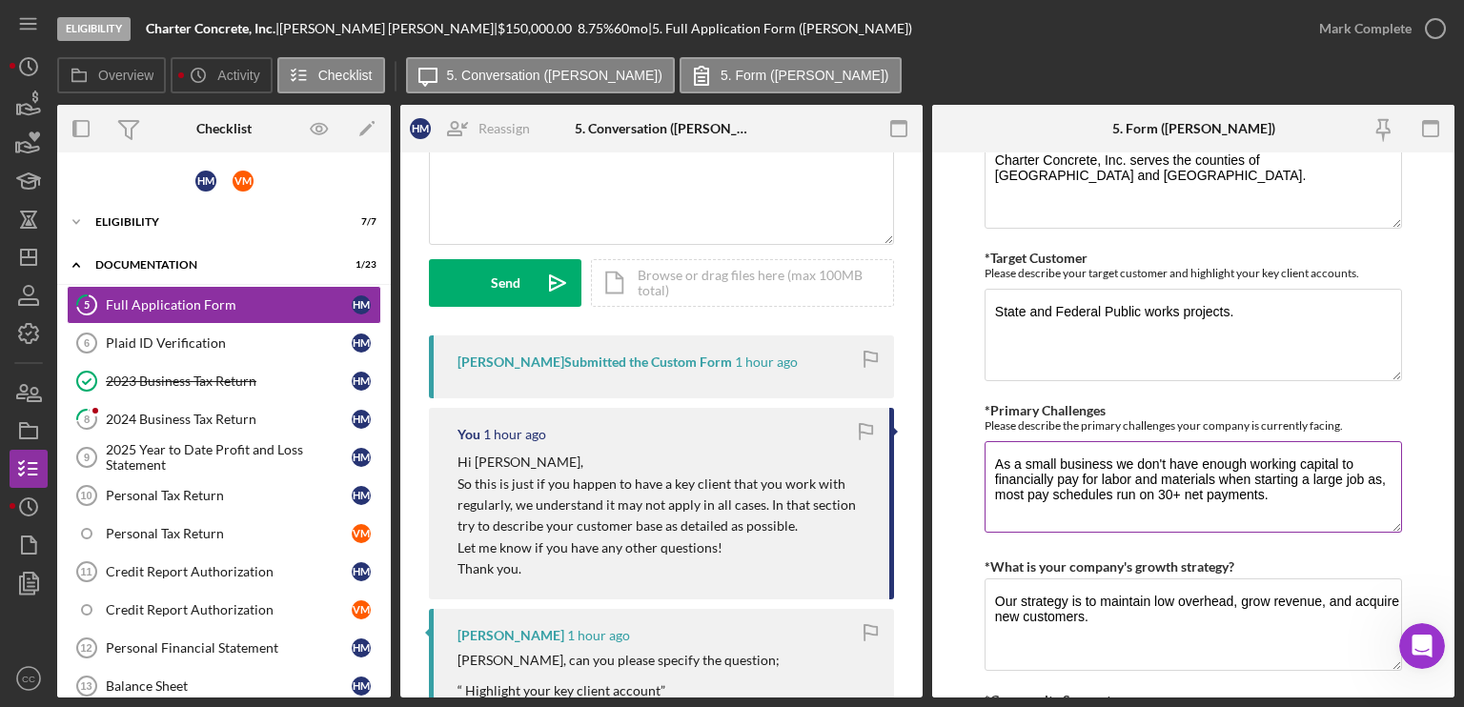
drag, startPoint x: 1142, startPoint y: 461, endPoint x: 1280, endPoint y: 464, distance: 138.2
click at [1280, 464] on textarea "As a small business we don't have enough working capital to financially pay for…" at bounding box center [1192, 486] width 417 height 91
drag, startPoint x: 1083, startPoint y: 474, endPoint x: 1186, endPoint y: 488, distance: 103.9
click at [1304, 478] on textarea "As a small business we don't have enough working capital to financially pay for…" at bounding box center [1192, 486] width 417 height 91
drag, startPoint x: 1030, startPoint y: 494, endPoint x: 1203, endPoint y: 493, distance: 172.5
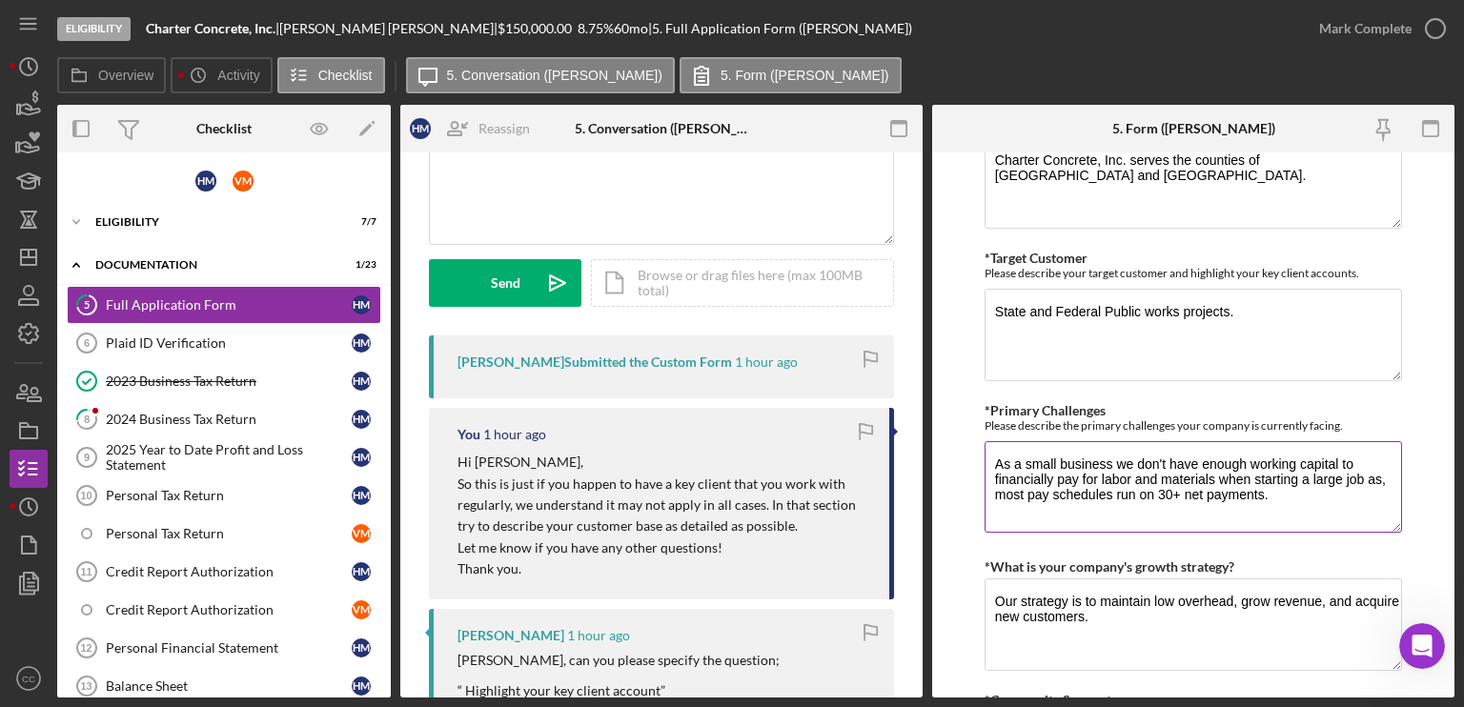
click at [1203, 493] on textarea "As a small business we don't have enough working capital to financially pay for…" at bounding box center [1192, 486] width 417 height 91
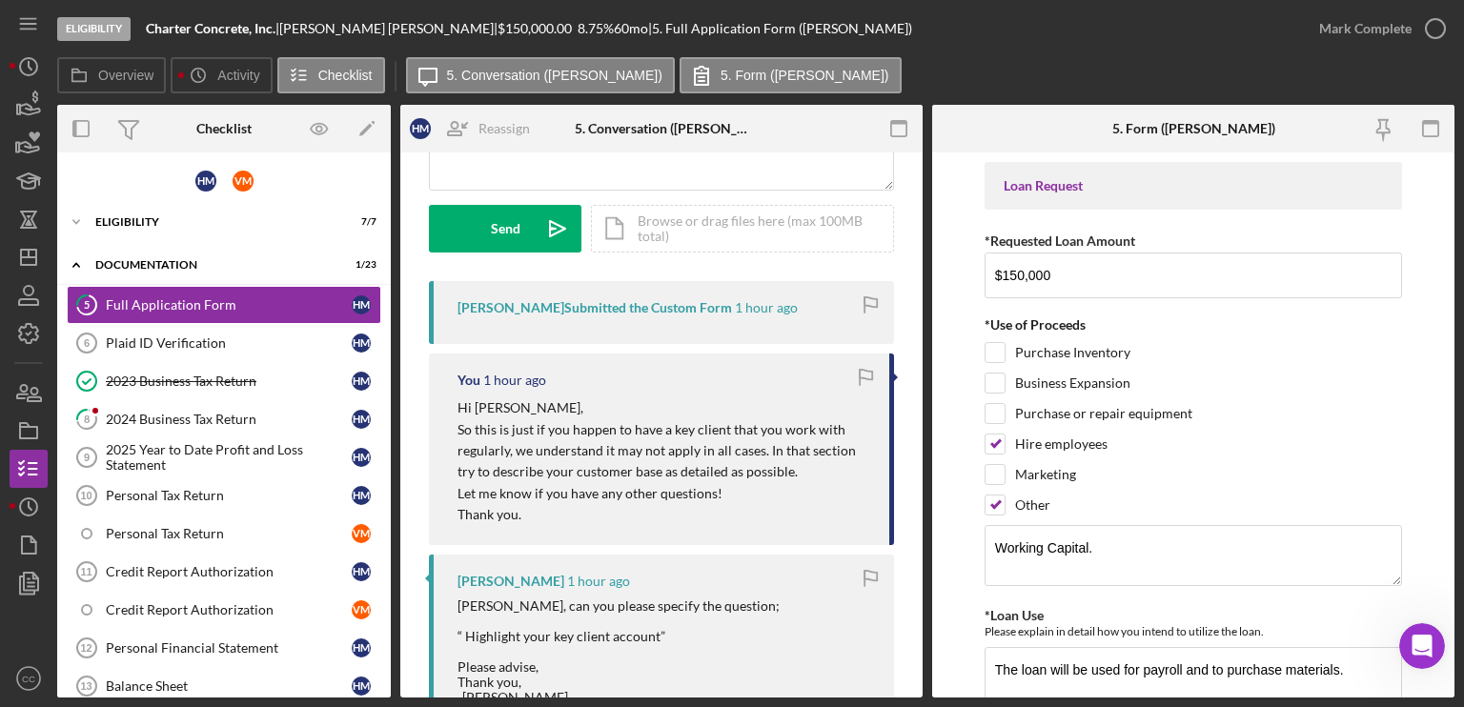
scroll to position [0, 0]
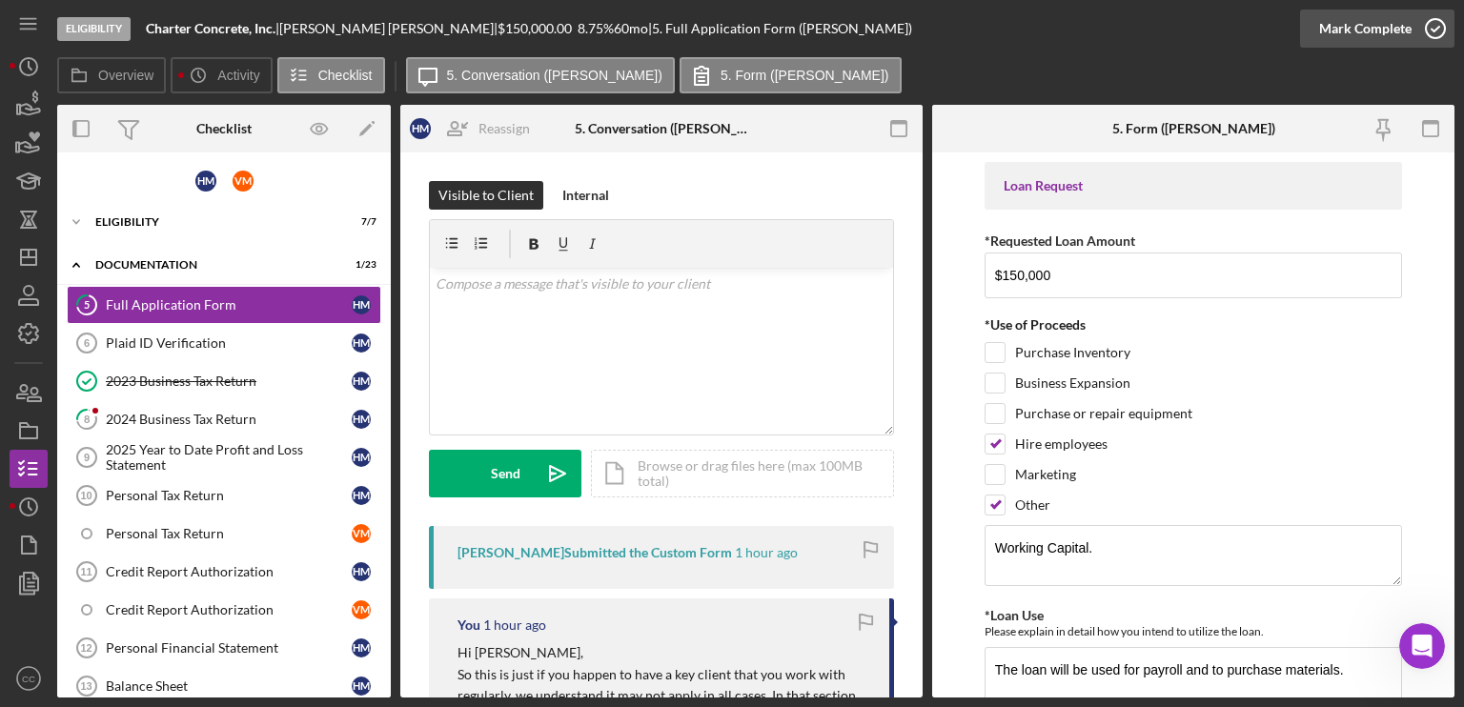
click at [1418, 30] on icon "button" at bounding box center [1435, 29] width 48 height 48
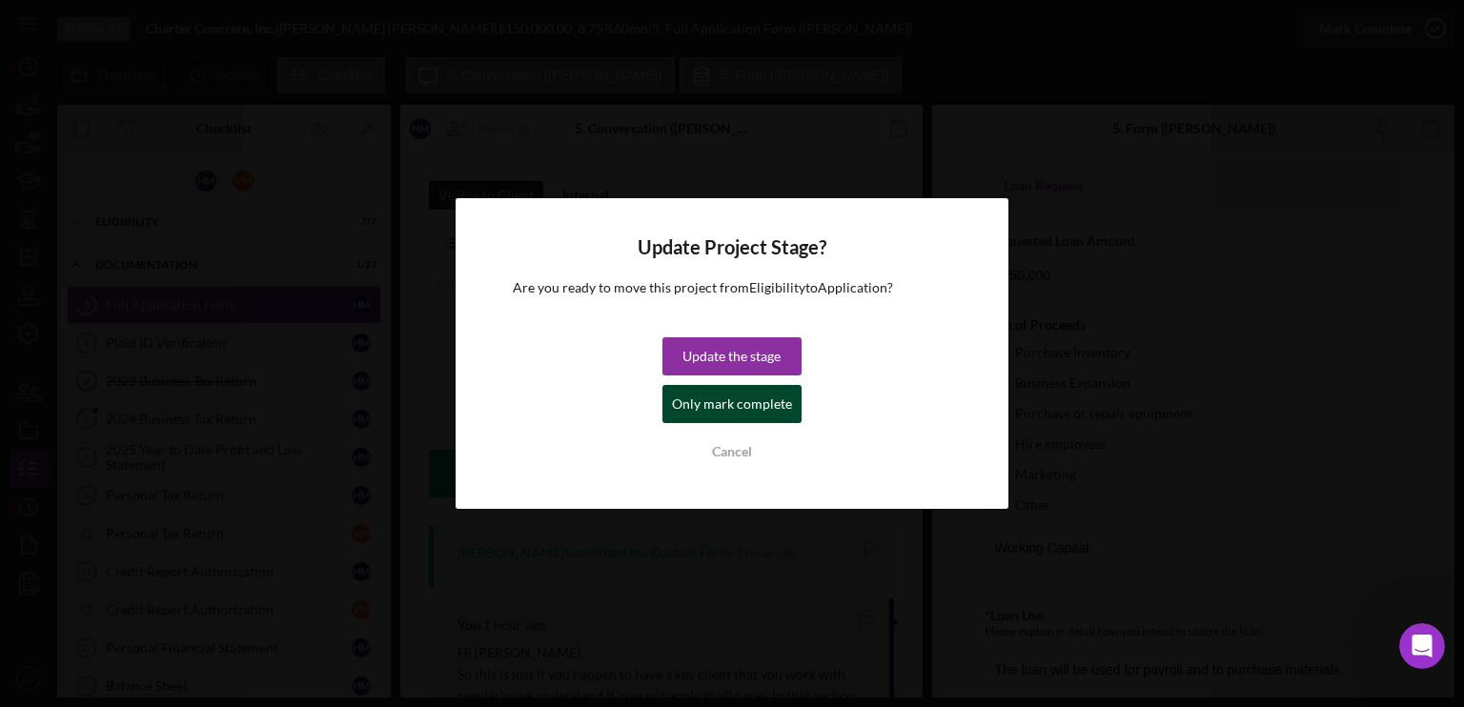
click at [740, 407] on div "Only mark complete" at bounding box center [732, 404] width 120 height 38
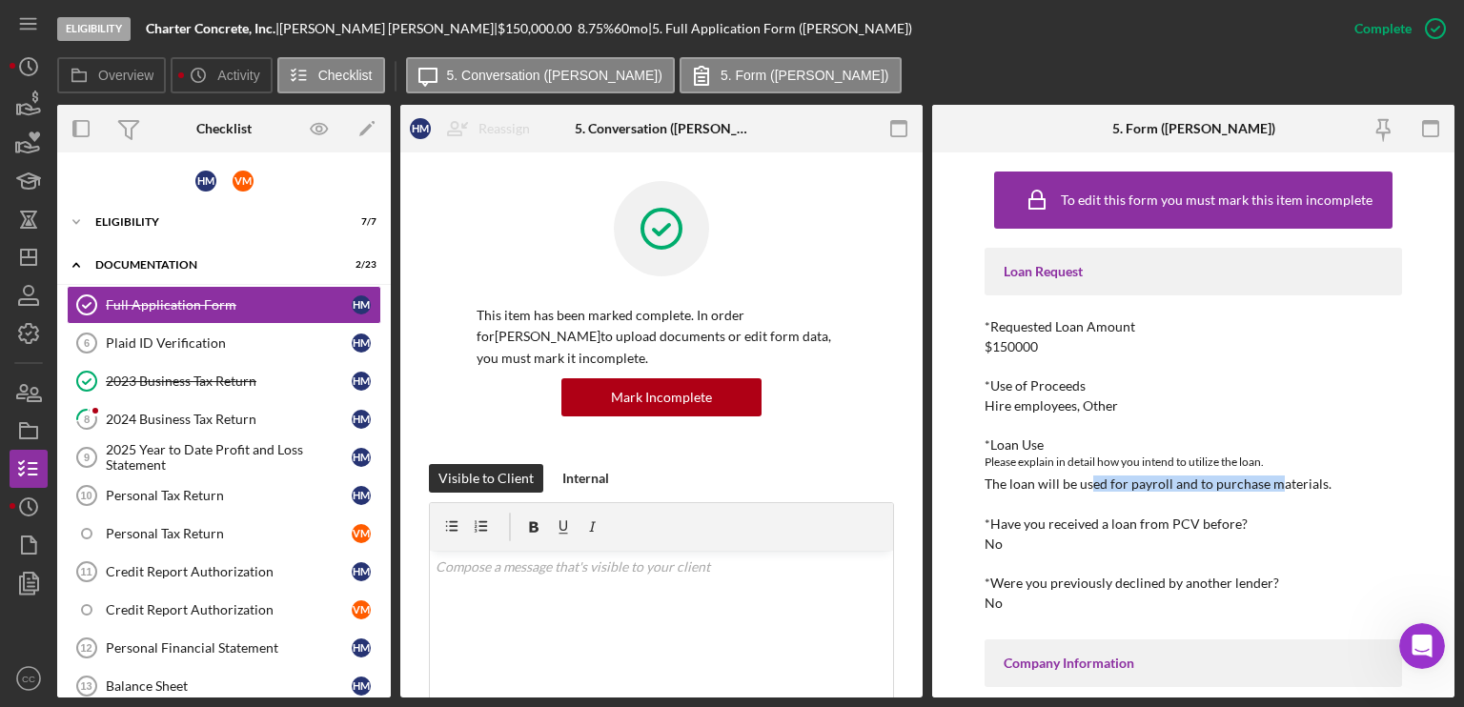
drag, startPoint x: 1086, startPoint y: 483, endPoint x: 1274, endPoint y: 481, distance: 187.8
click at [1274, 481] on div "The loan will be used for payroll and to purchase materials." at bounding box center [1157, 484] width 347 height 15
click at [184, 338] on div "Plaid ID Verification" at bounding box center [229, 342] width 246 height 15
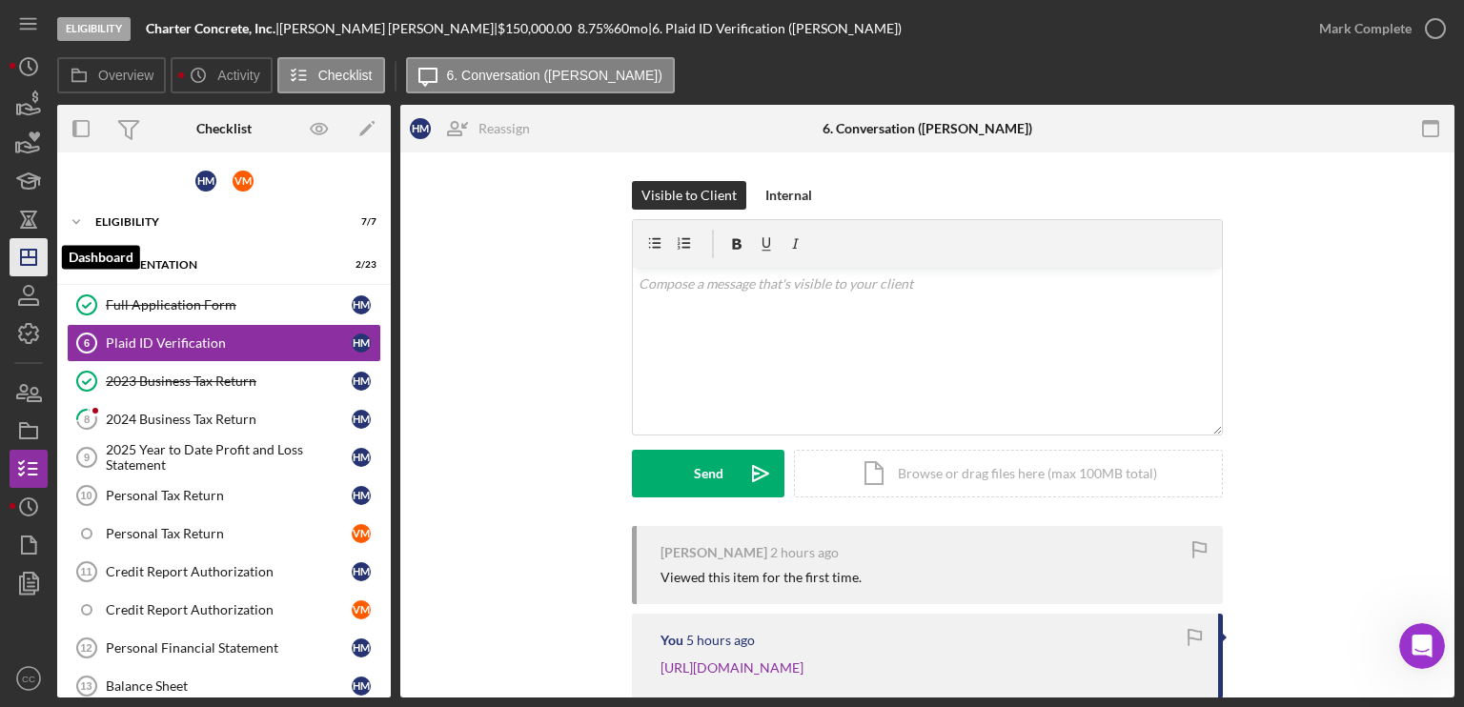
click at [26, 251] on icon "Icon/Dashboard" at bounding box center [29, 257] width 48 height 48
